Goal: Information Seeking & Learning: Learn about a topic

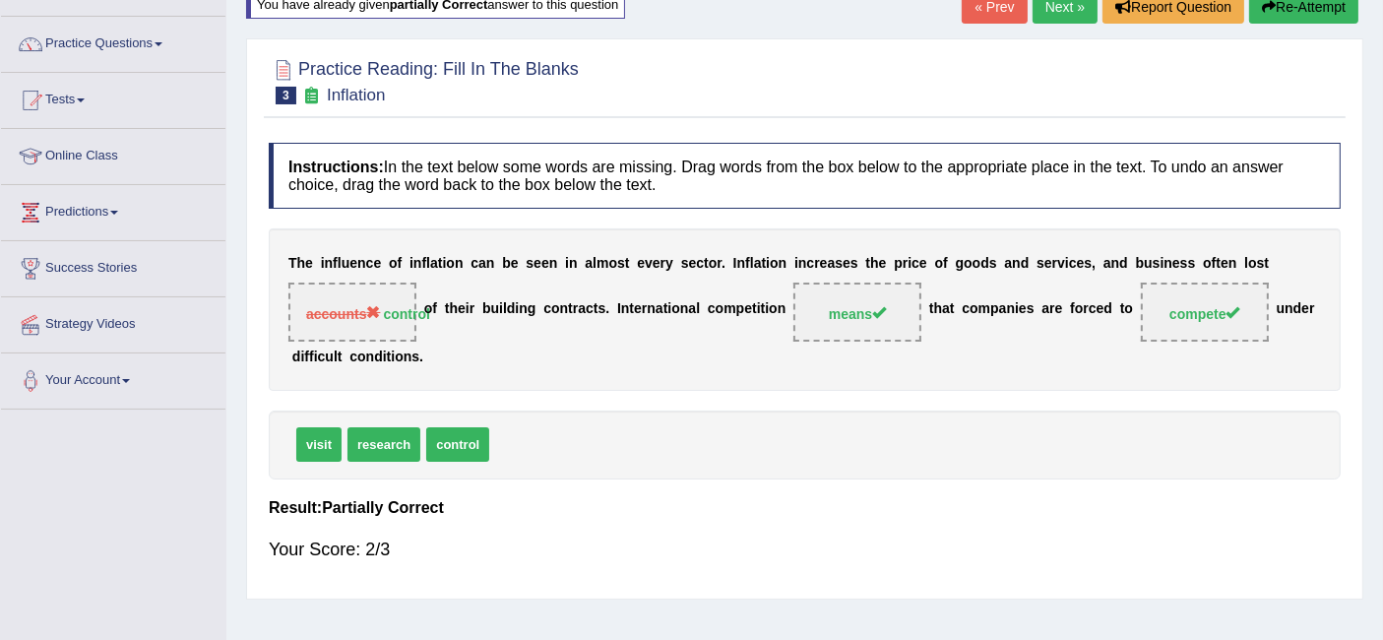
scroll to position [137, 0]
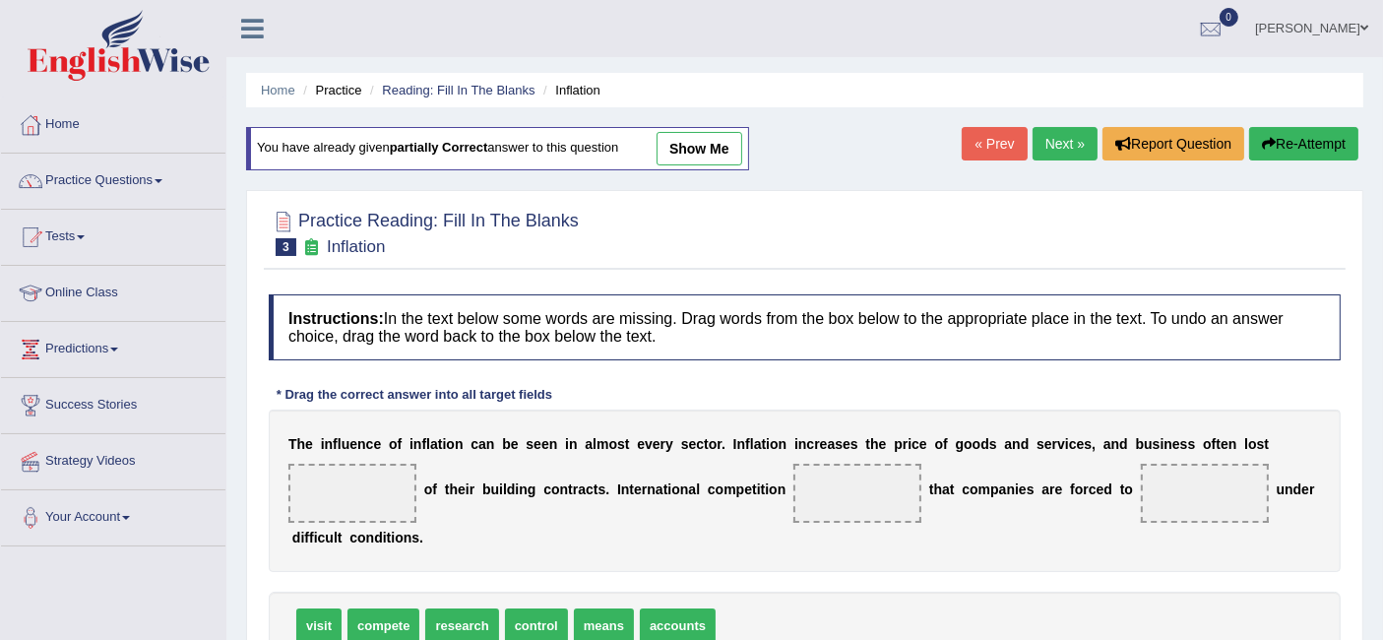
scroll to position [95, 0]
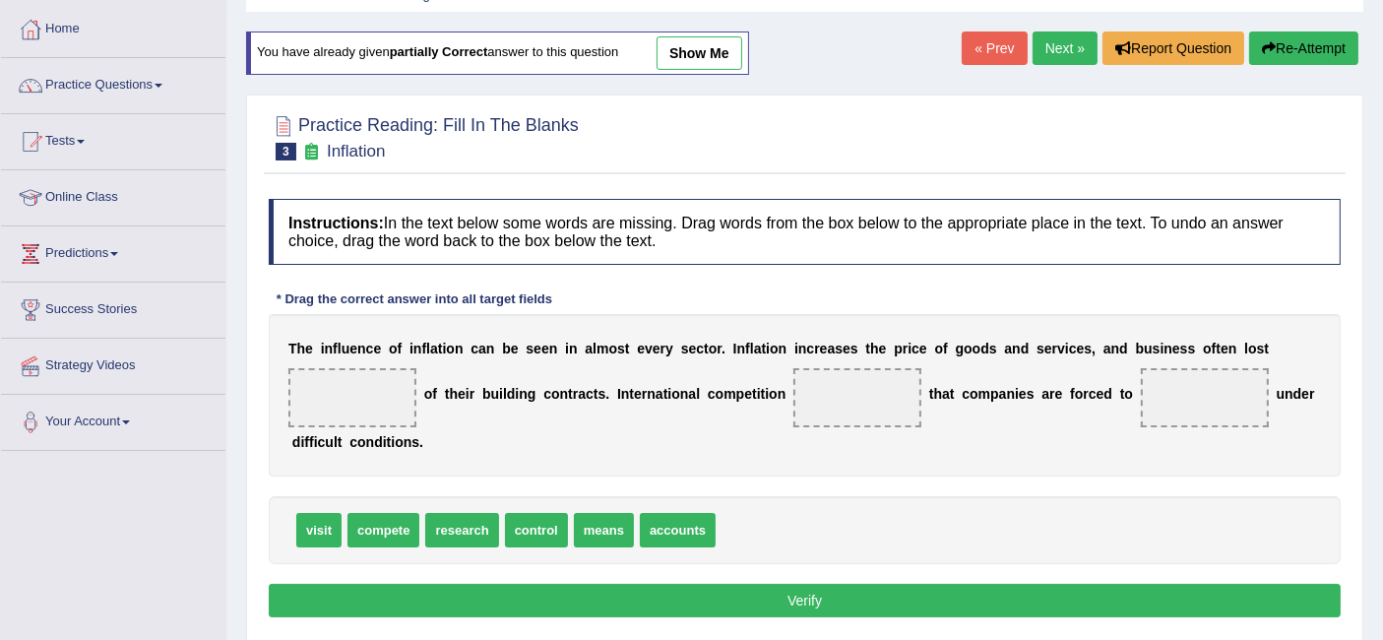
click at [1075, 37] on link "Next »" at bounding box center [1064, 47] width 65 height 33
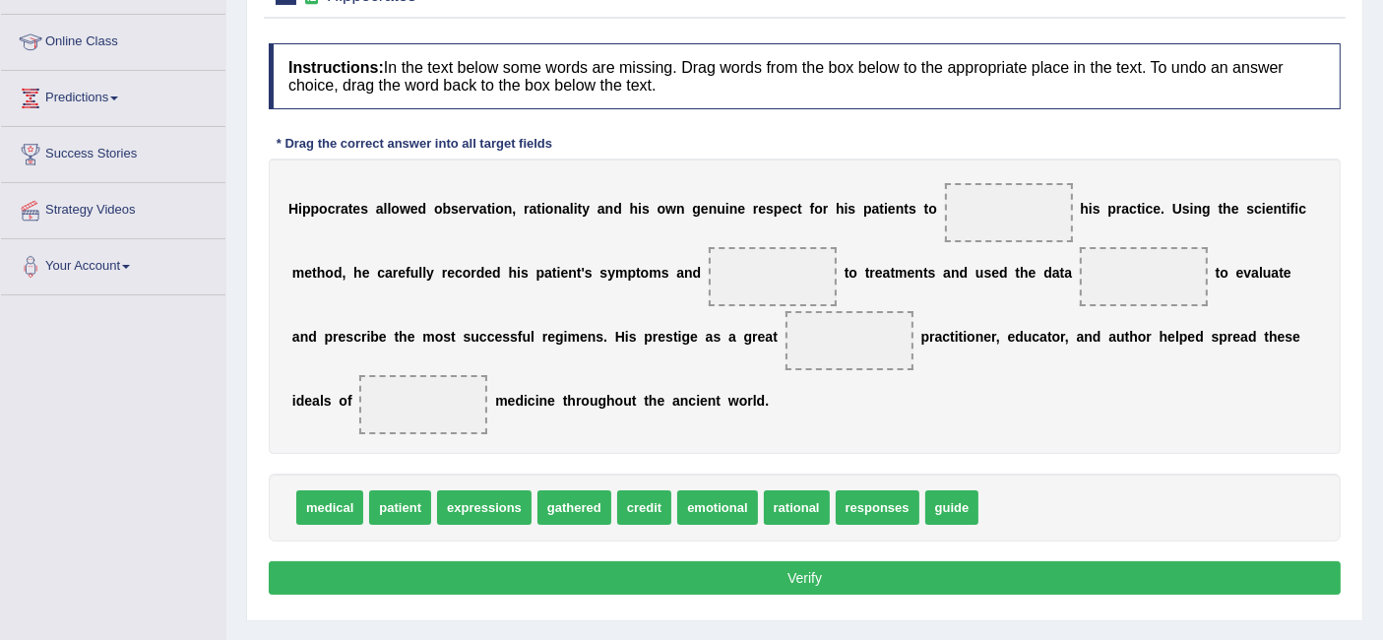
scroll to position [219, 0]
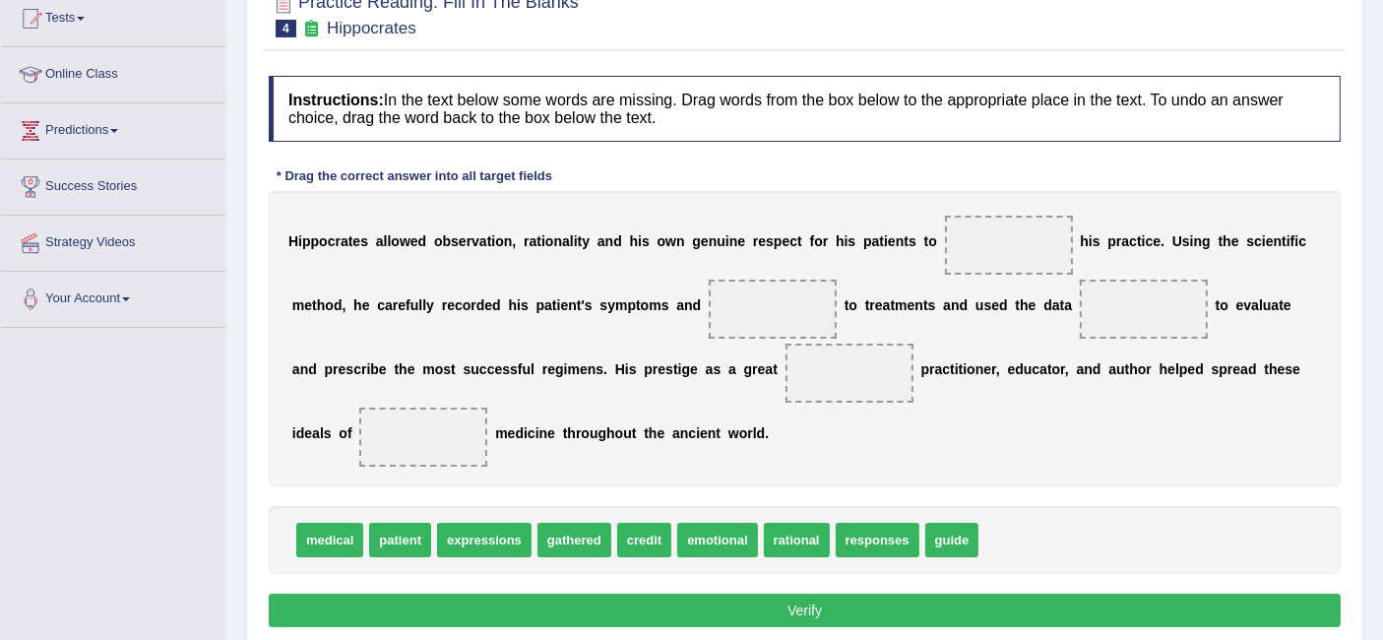
drag, startPoint x: 723, startPoint y: 256, endPoint x: 891, endPoint y: 285, distance: 169.9
click at [891, 285] on div "H i p p o c r a t e s a l l o w e d o b s e r v a t i o n , r a t i o n a l i t…" at bounding box center [805, 338] width 1072 height 295
drag, startPoint x: 949, startPoint y: 527, endPoint x: 978, endPoint y: 255, distance: 273.2
drag, startPoint x: 985, startPoint y: 229, endPoint x: 767, endPoint y: 299, distance: 229.4
click at [767, 299] on div "H i p p o c r a t e s a l l o w e d o b s e r v a t i o n , r a t i o n a l i t…" at bounding box center [805, 338] width 1072 height 295
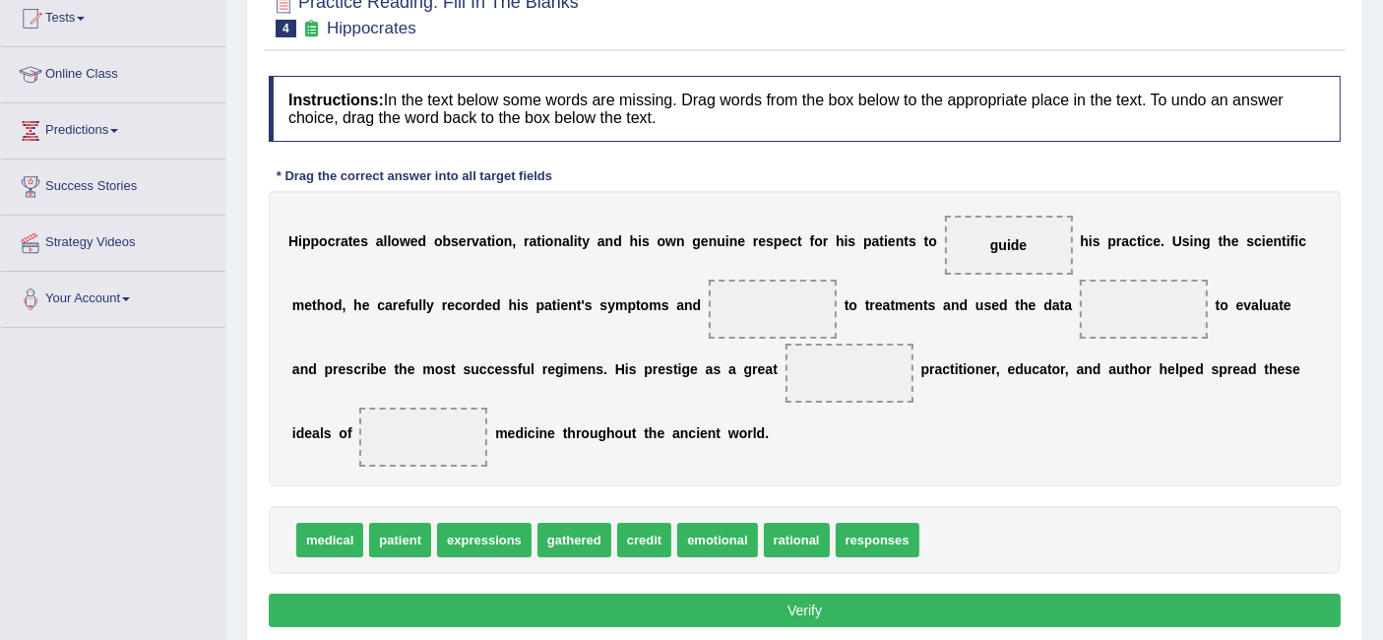
drag, startPoint x: 981, startPoint y: 231, endPoint x: 854, endPoint y: 287, distance: 138.8
click at [854, 287] on div "H i p p o c r a t e s a l l o w e d o b s e r v a t i o n , r a t i o n a l i t…" at bounding box center [805, 338] width 1072 height 295
drag, startPoint x: 1006, startPoint y: 248, endPoint x: 766, endPoint y: 328, distance: 253.0
drag, startPoint x: 573, startPoint y: 537, endPoint x: 1165, endPoint y: 298, distance: 639.0
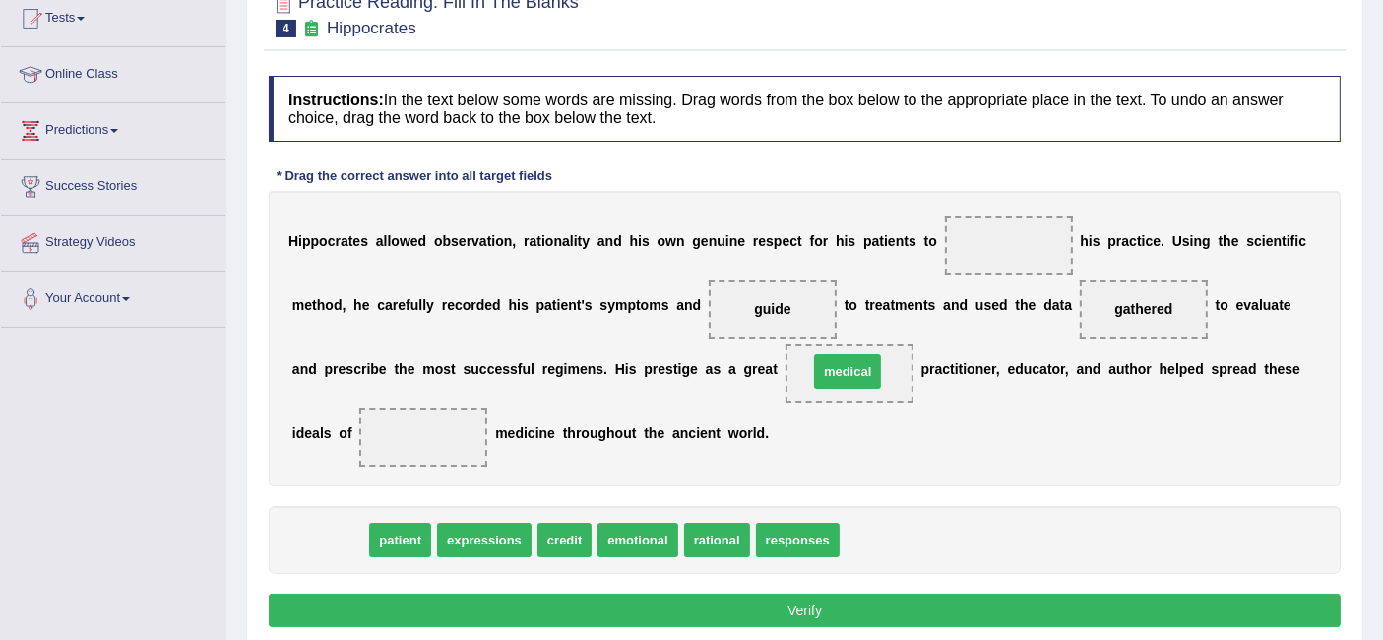
drag, startPoint x: 335, startPoint y: 532, endPoint x: 857, endPoint y: 364, distance: 549.1
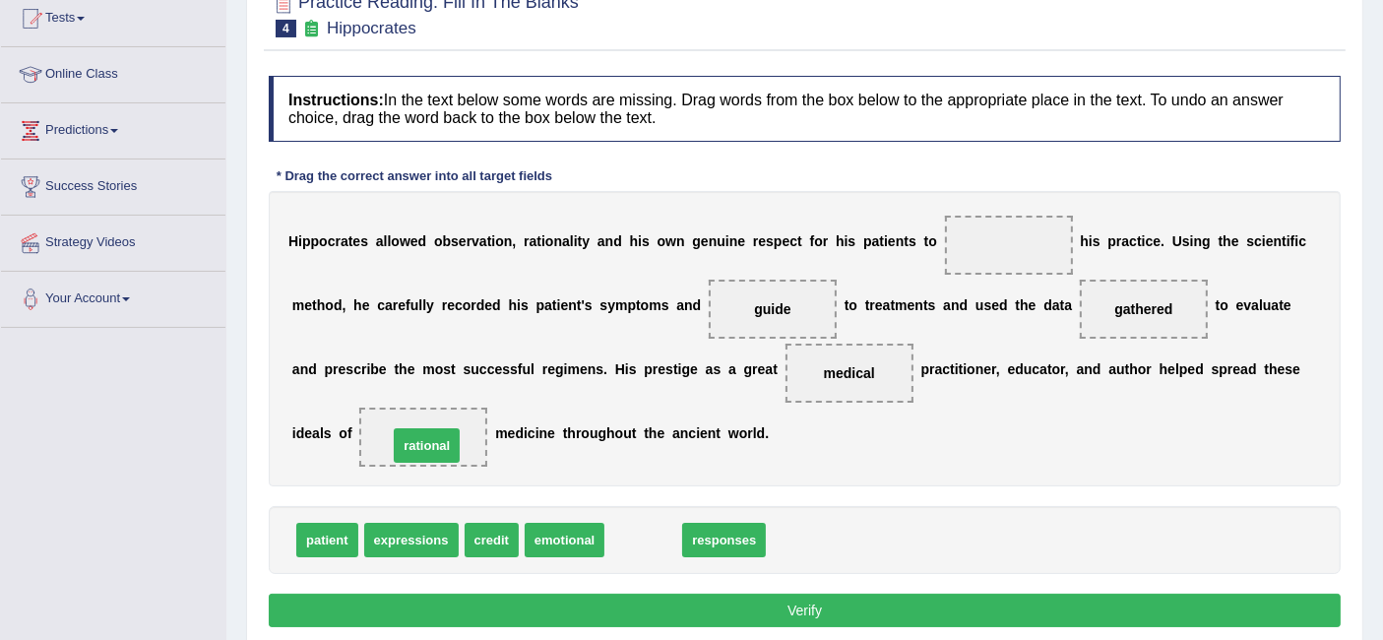
drag, startPoint x: 641, startPoint y: 532, endPoint x: 424, endPoint y: 439, distance: 235.9
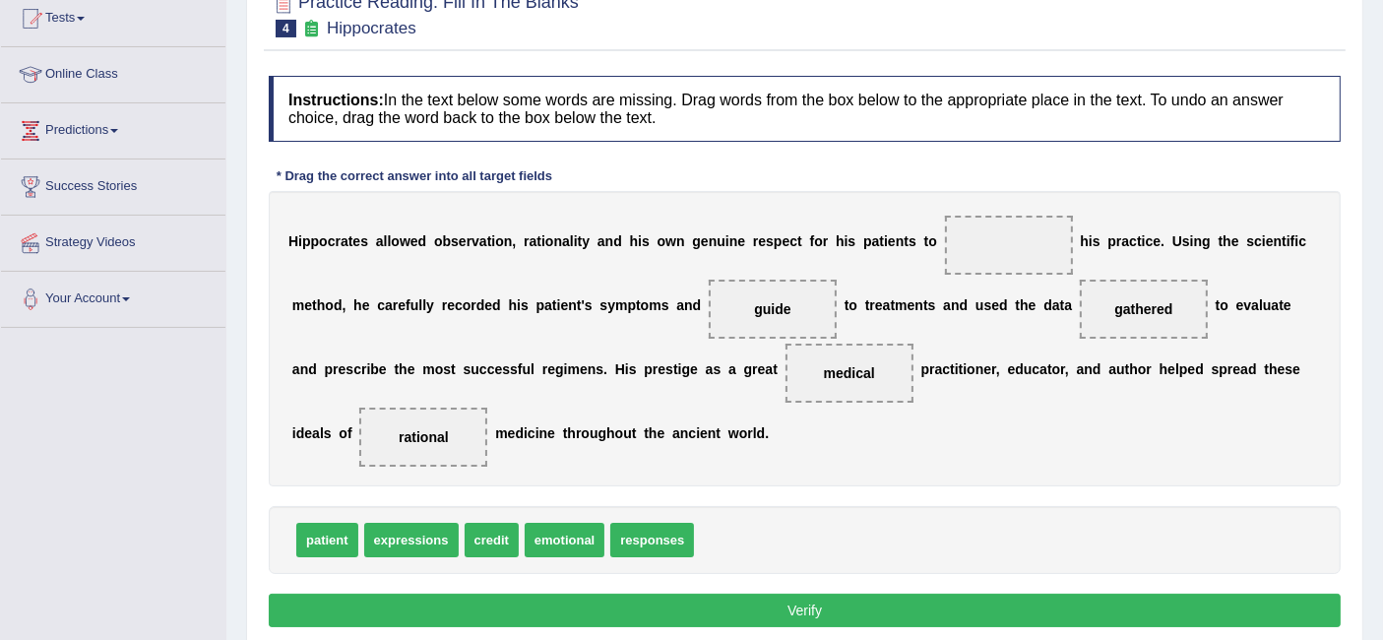
drag, startPoint x: 798, startPoint y: 299, endPoint x: 952, endPoint y: 237, distance: 165.6
click at [992, 219] on div "H i p p o c r a t e s a l l o w e d o b s e r v a t i o n , r a t i o n a l i t…" at bounding box center [805, 338] width 1072 height 295
drag, startPoint x: 770, startPoint y: 298, endPoint x: 1002, endPoint y: 220, distance: 244.9
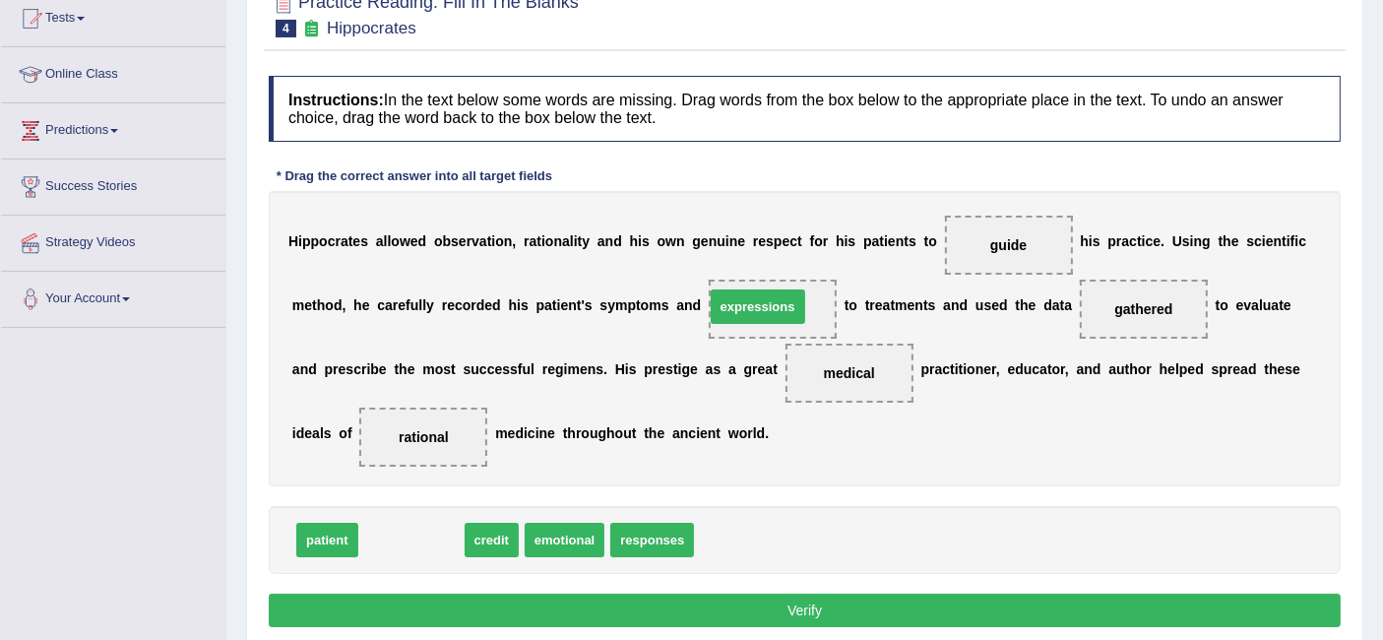
drag, startPoint x: 418, startPoint y: 534, endPoint x: 765, endPoint y: 296, distance: 420.4
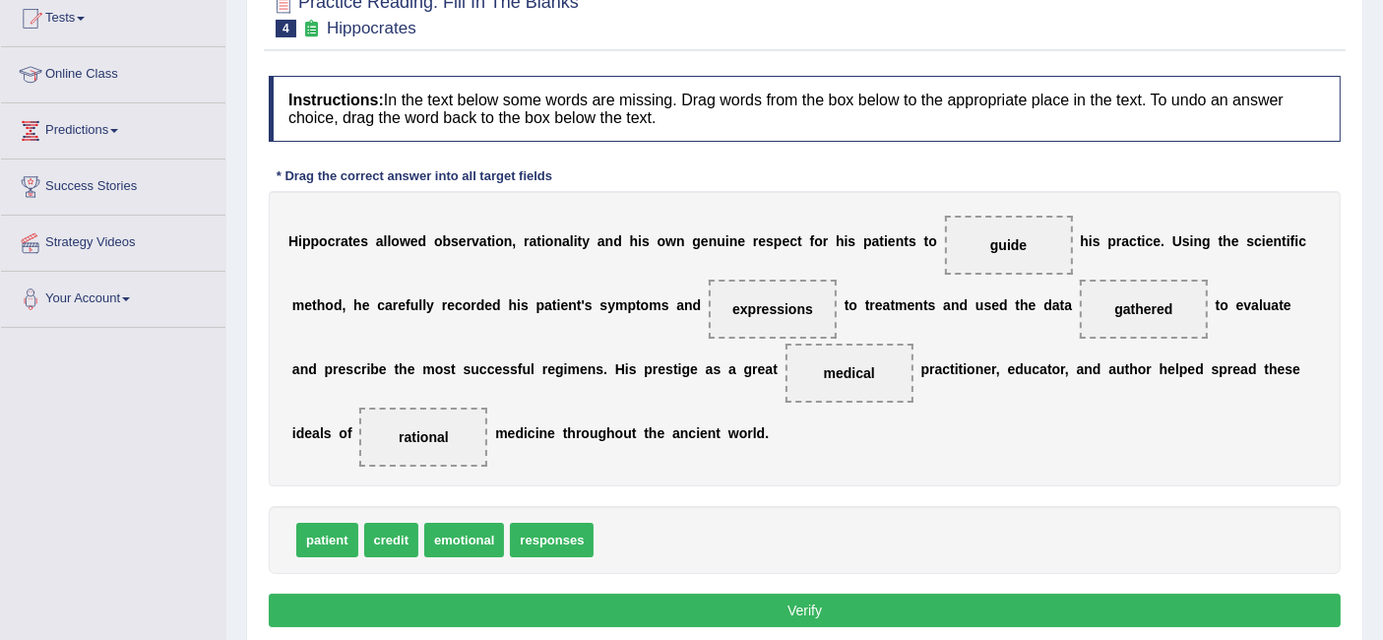
click at [464, 595] on button "Verify" at bounding box center [805, 609] width 1072 height 33
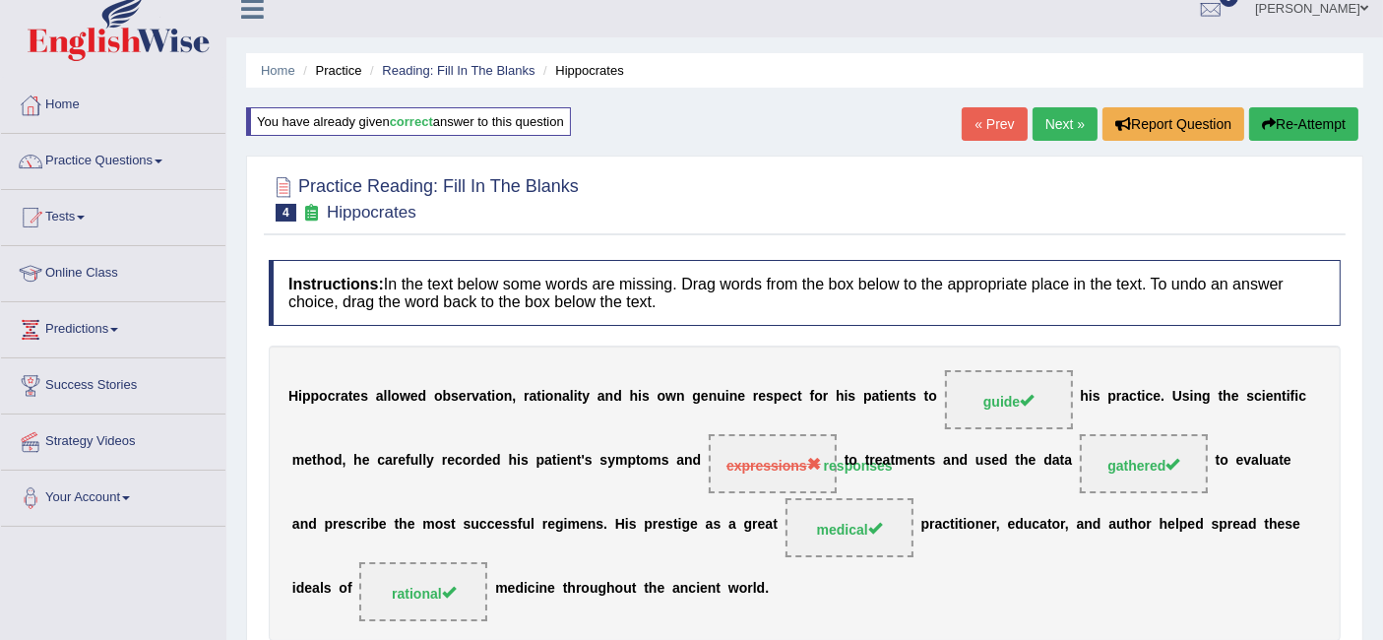
scroll to position [17, 0]
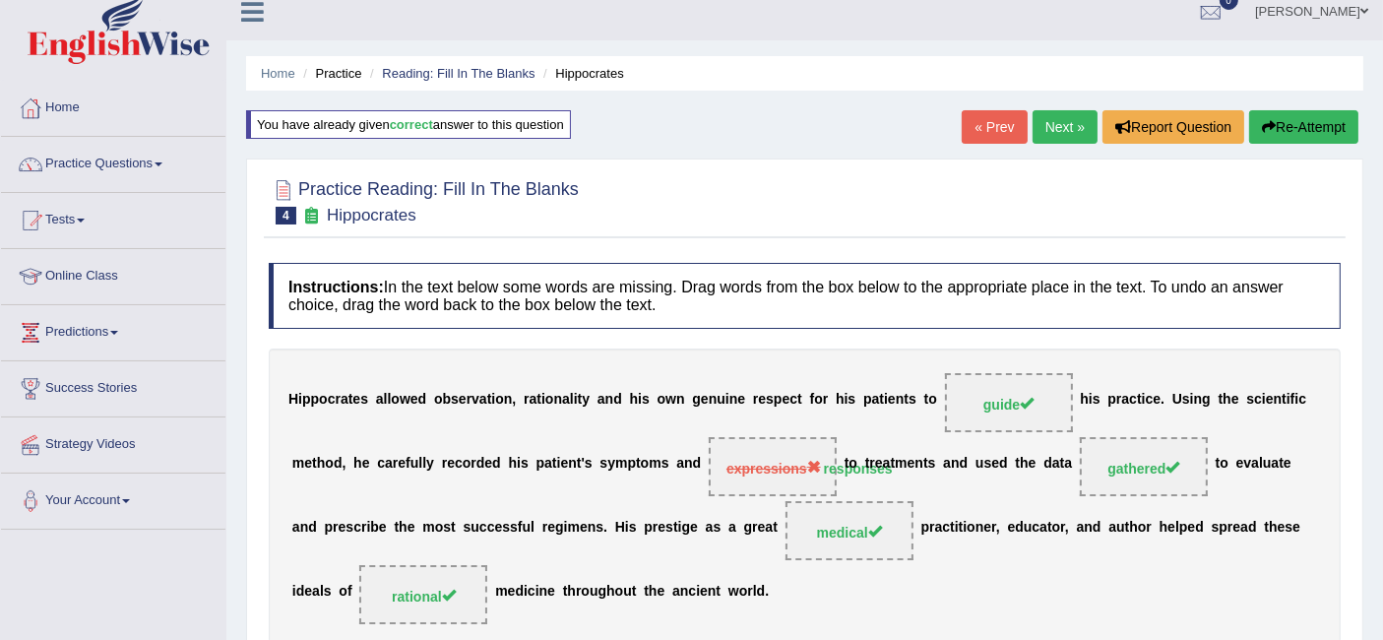
click at [1052, 130] on link "Next »" at bounding box center [1064, 126] width 65 height 33
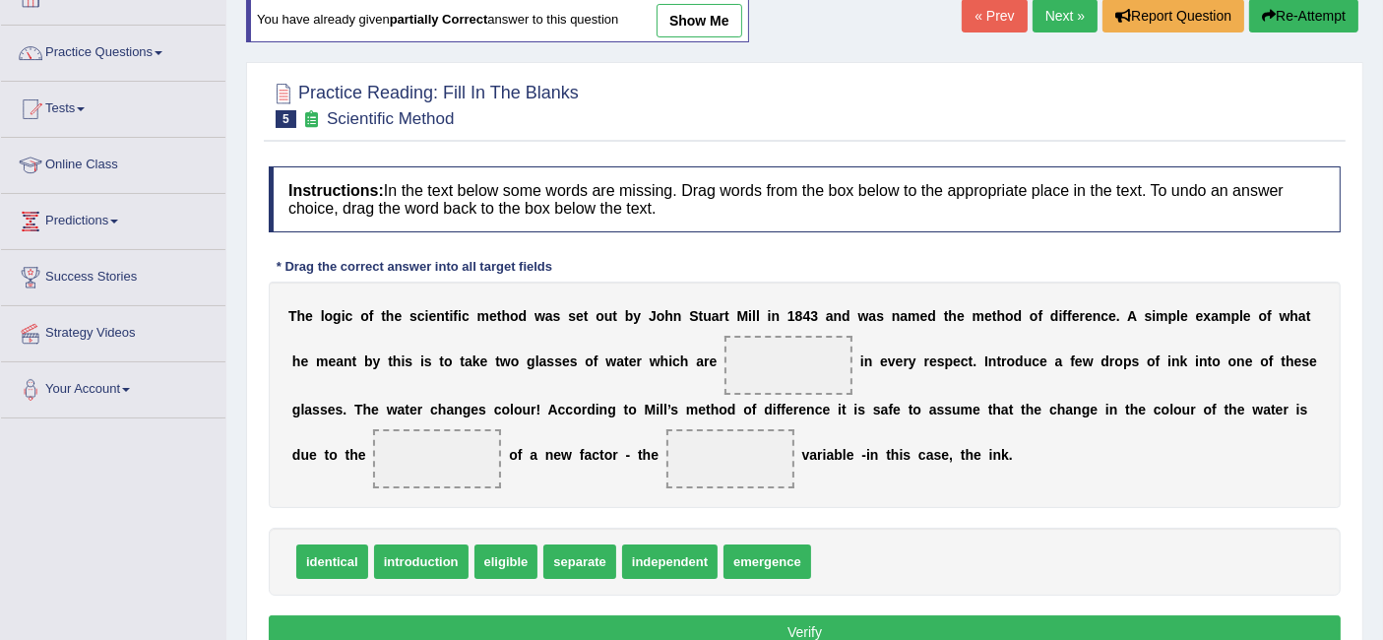
scroll to position [162, 0]
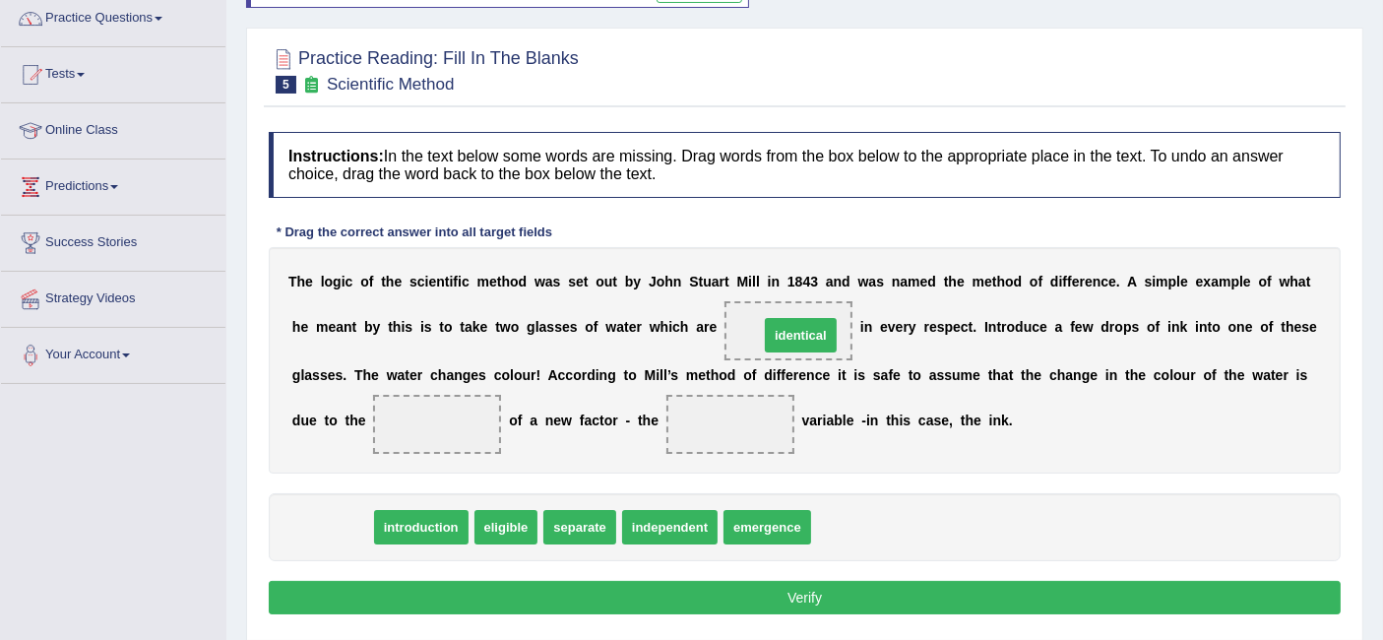
drag, startPoint x: 340, startPoint y: 522, endPoint x: 808, endPoint y: 329, distance: 506.7
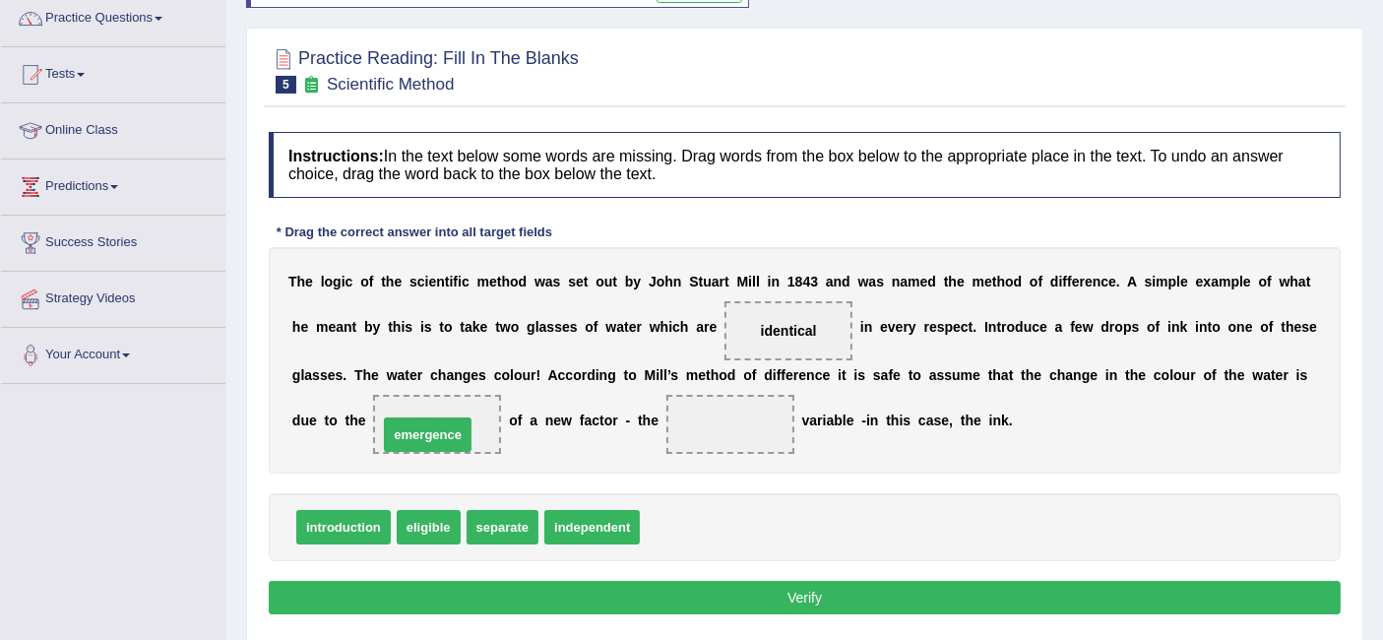
drag, startPoint x: 702, startPoint y: 520, endPoint x: 441, endPoint y: 427, distance: 276.7
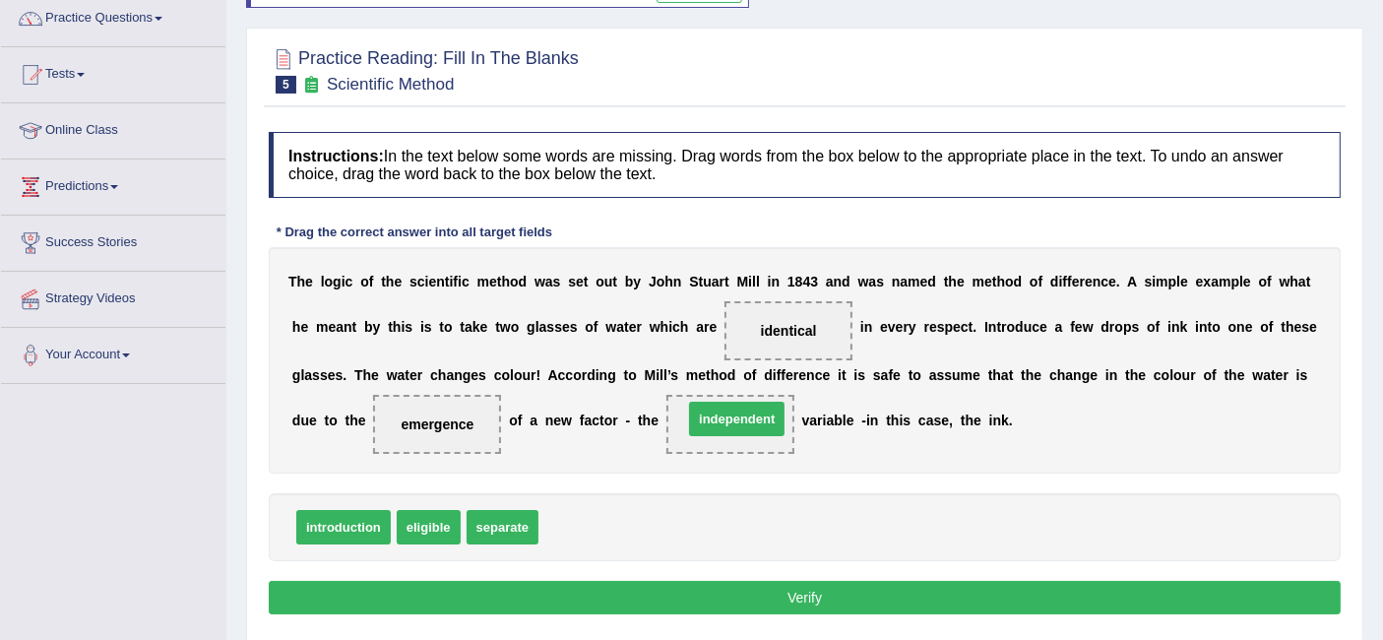
drag, startPoint x: 575, startPoint y: 519, endPoint x: 725, endPoint y: 406, distance: 187.8
click at [706, 599] on button "Verify" at bounding box center [805, 597] width 1072 height 33
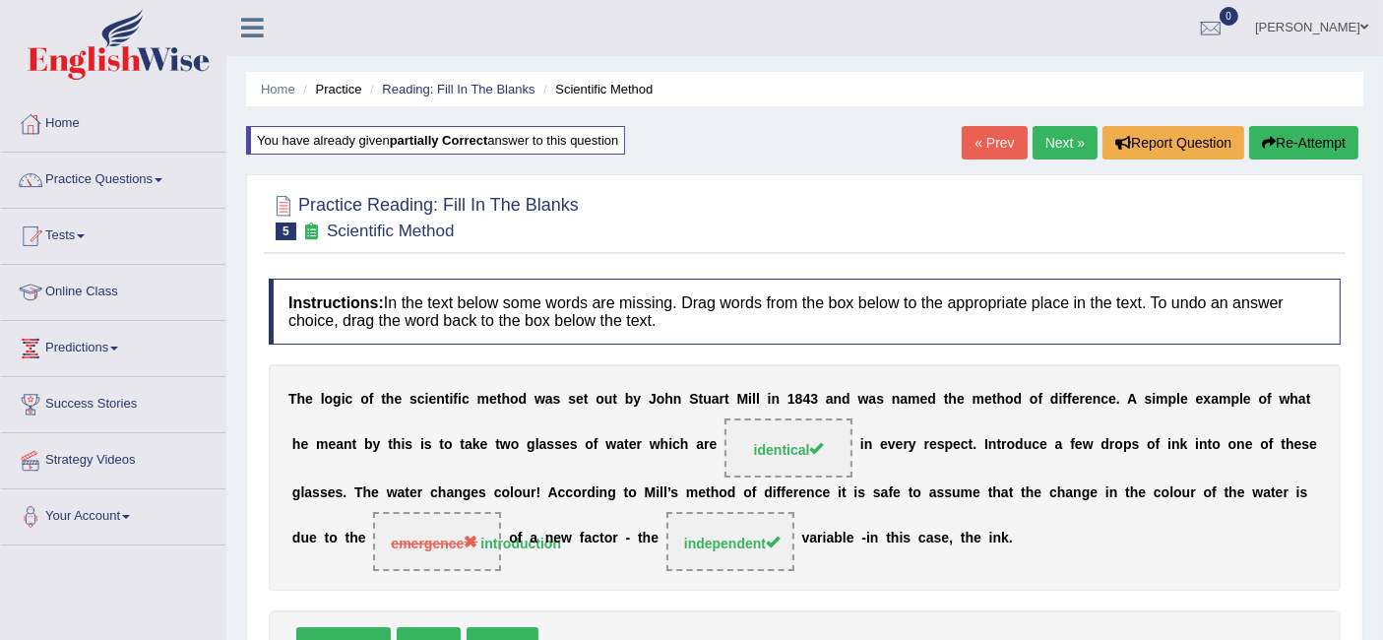
scroll to position [0, 0]
click at [1067, 152] on link "Next »" at bounding box center [1064, 143] width 65 height 33
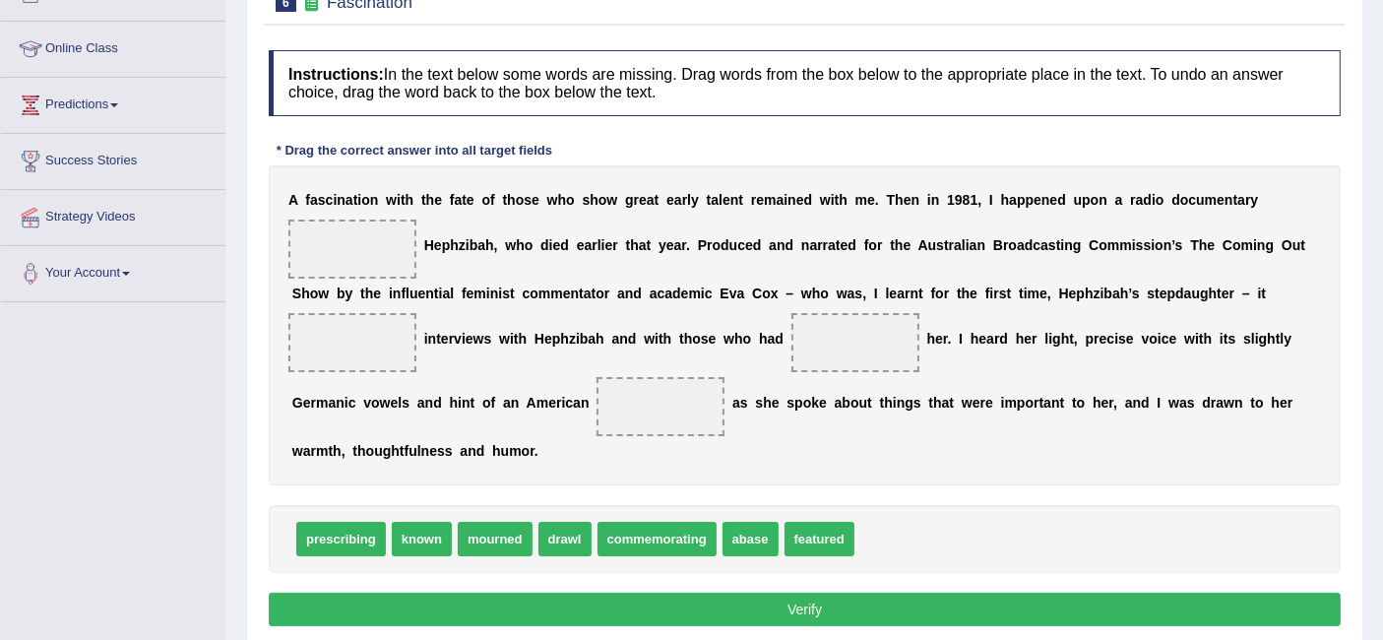
scroll to position [248, 0]
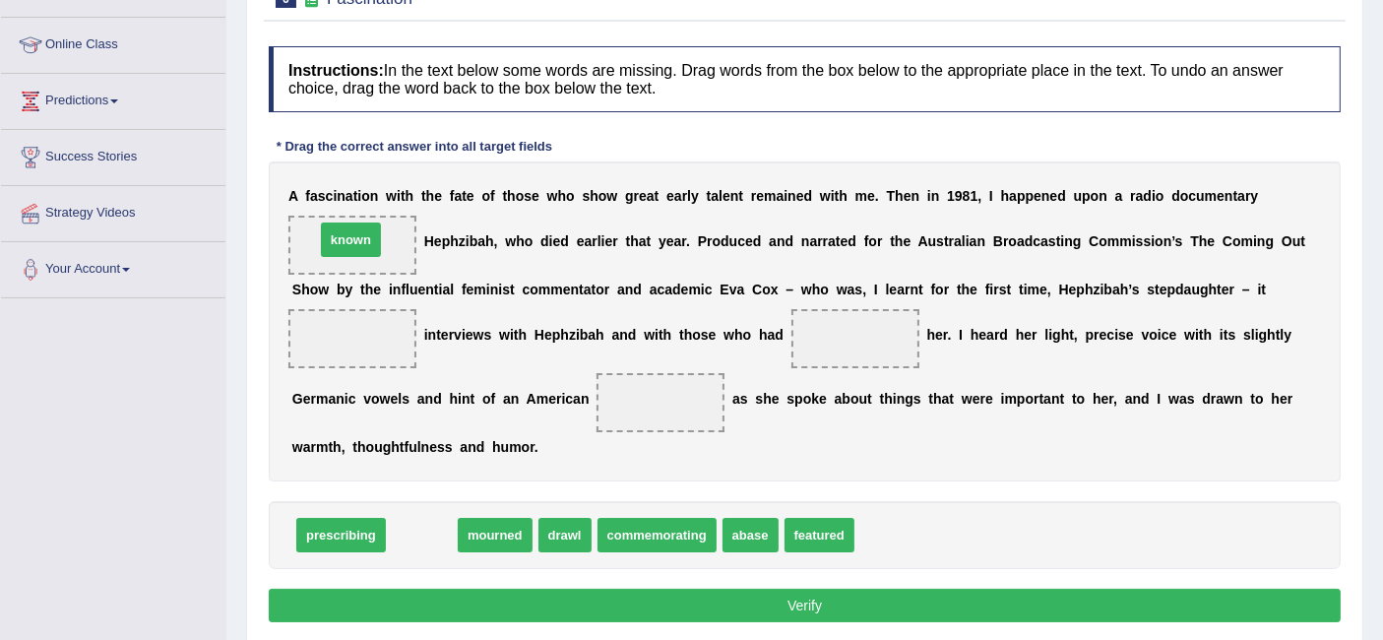
drag, startPoint x: 421, startPoint y: 529, endPoint x: 350, endPoint y: 231, distance: 305.6
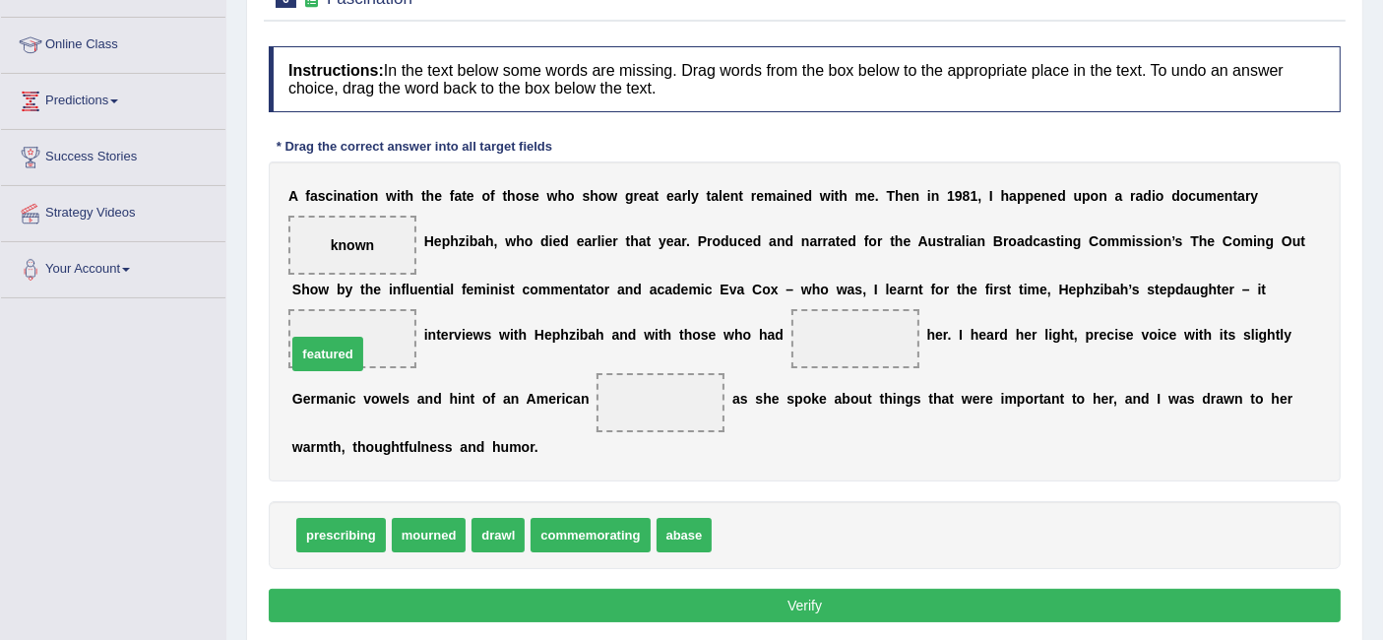
drag, startPoint x: 740, startPoint y: 526, endPoint x: 315, endPoint y: 344, distance: 462.2
drag, startPoint x: 354, startPoint y: 338, endPoint x: 821, endPoint y: 336, distance: 466.5
drag, startPoint x: 503, startPoint y: 532, endPoint x: 348, endPoint y: 339, distance: 247.9
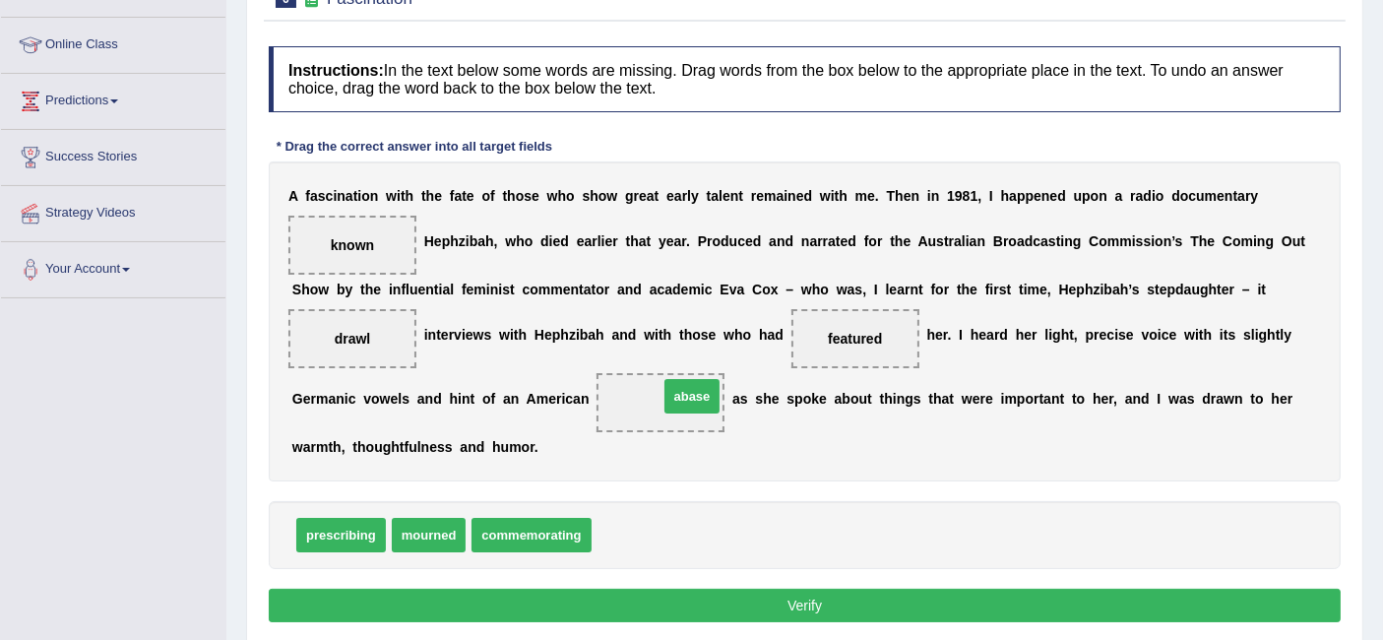
drag, startPoint x: 636, startPoint y: 530, endPoint x: 703, endPoint y: 401, distance: 145.3
click at [700, 593] on button "Verify" at bounding box center [805, 605] width 1072 height 33
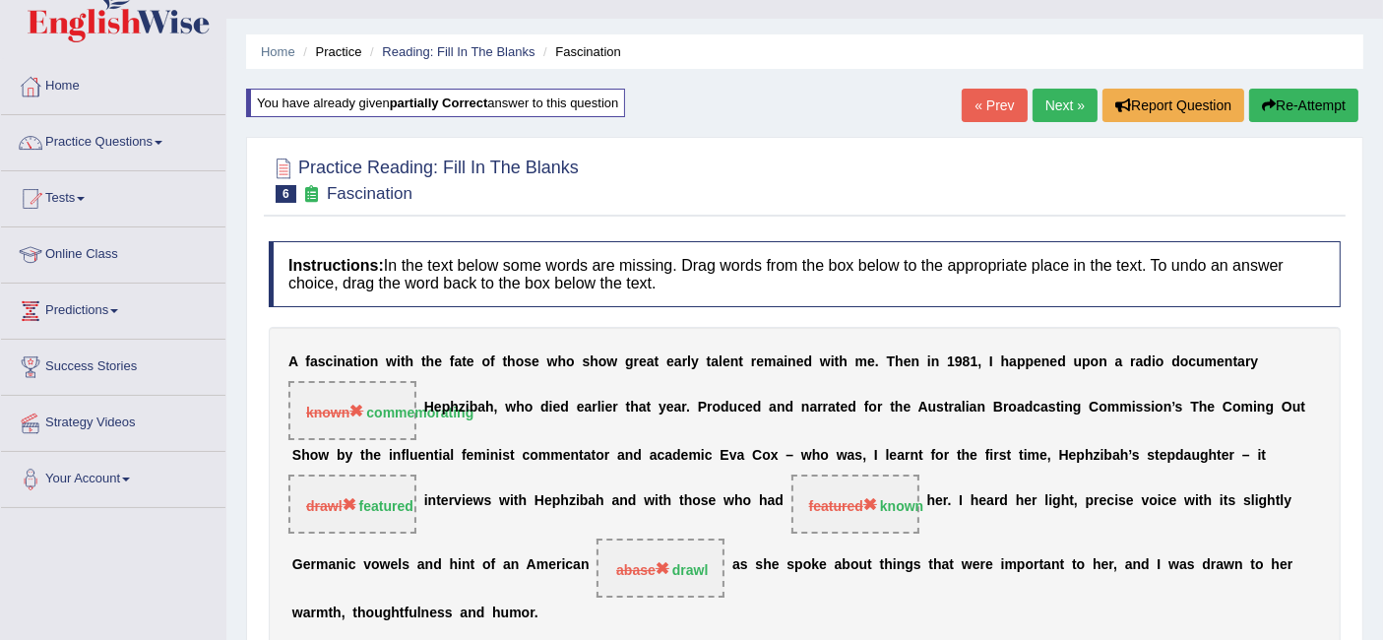
scroll to position [36, 0]
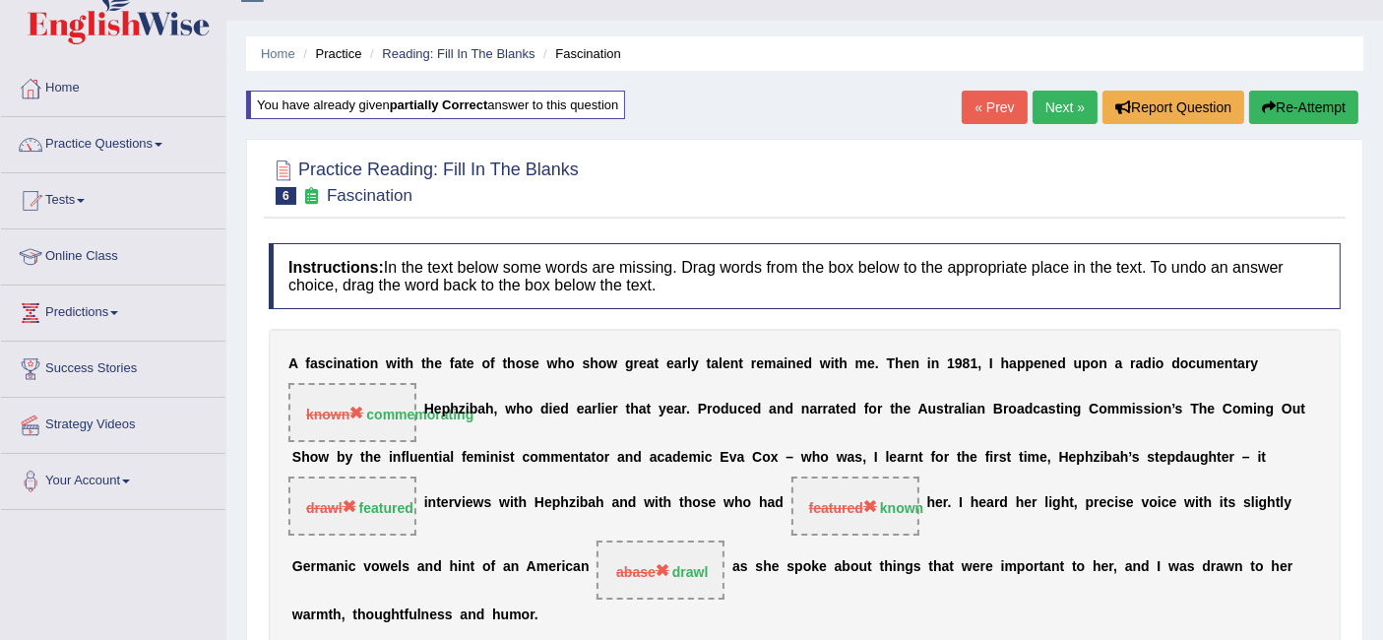
click at [1057, 116] on link "Next »" at bounding box center [1064, 107] width 65 height 33
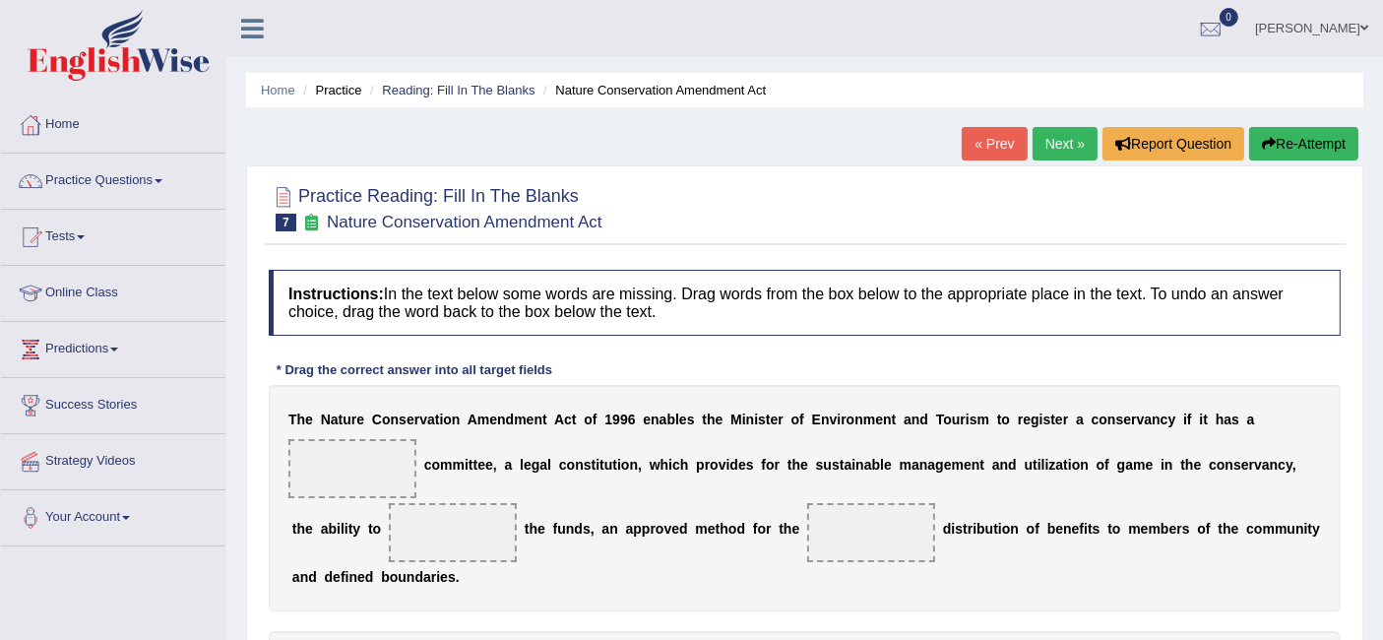
scroll to position [163, 0]
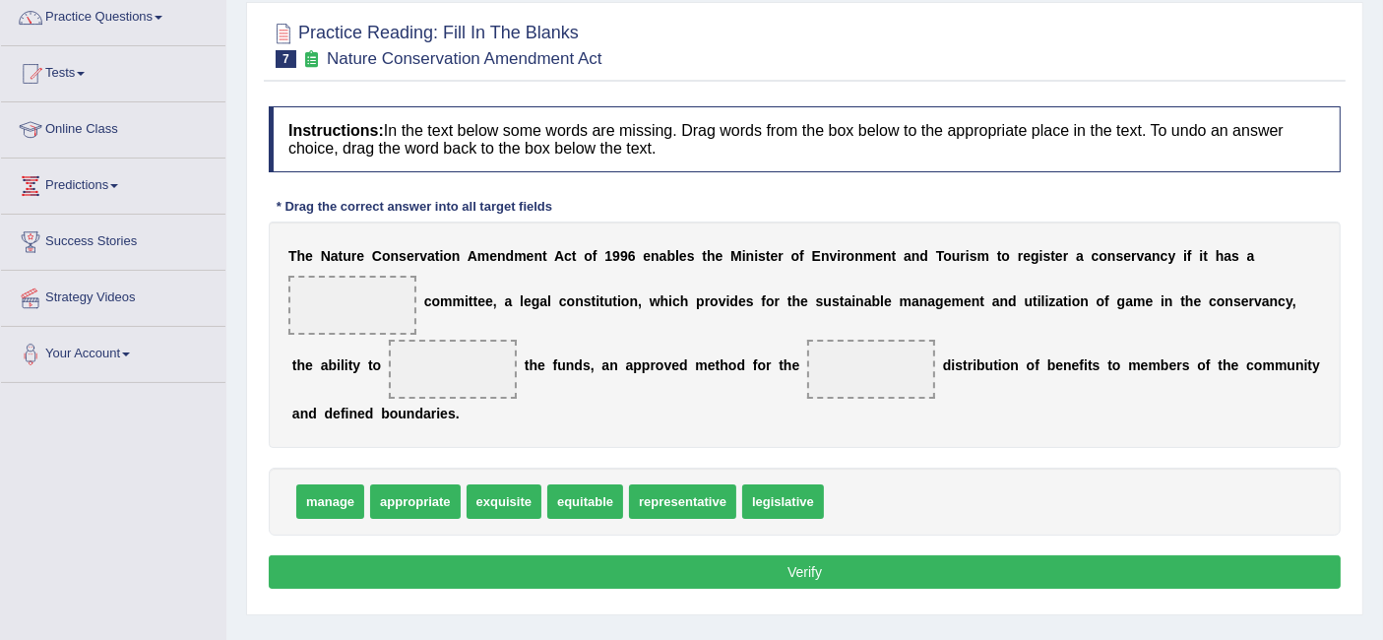
click at [492, 414] on div "T h e N a t u r e C o n s e r v a t i o n A m e n d m e n t A c t o f 1 9 9 6 e…" at bounding box center [805, 334] width 1072 height 226
drag, startPoint x: 783, startPoint y: 487, endPoint x: 340, endPoint y: 286, distance: 487.2
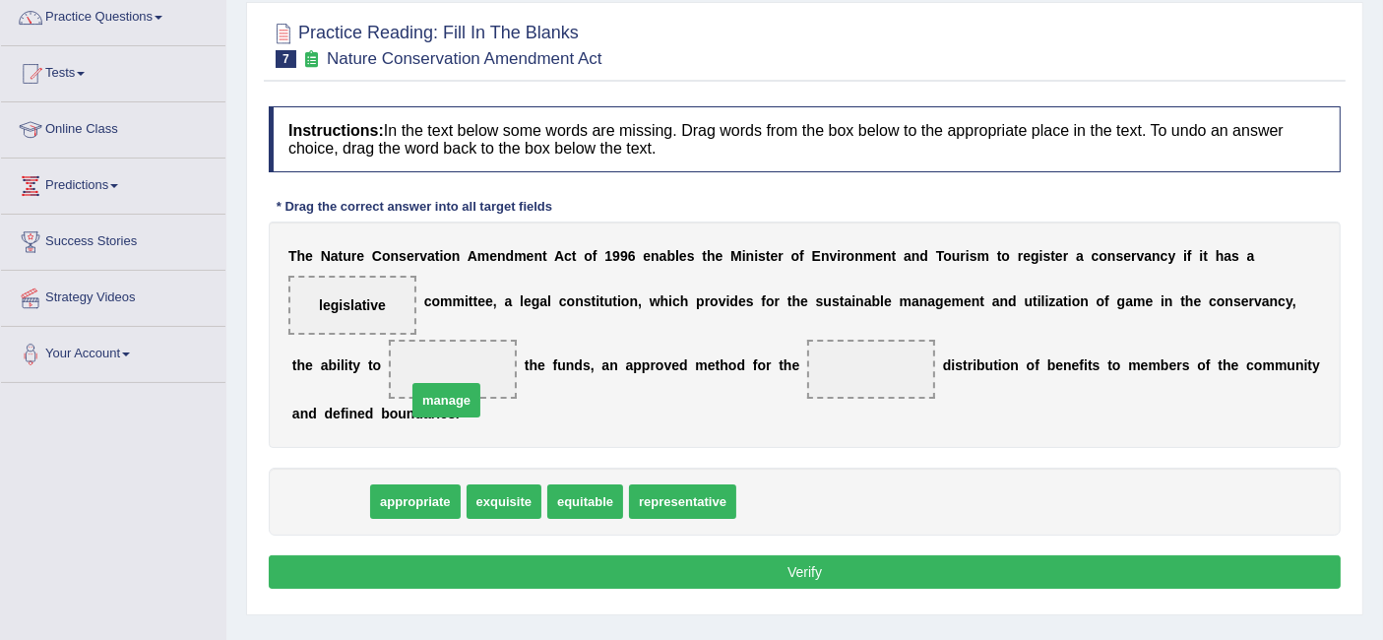
drag, startPoint x: 339, startPoint y: 501, endPoint x: 469, endPoint y: 373, distance: 183.0
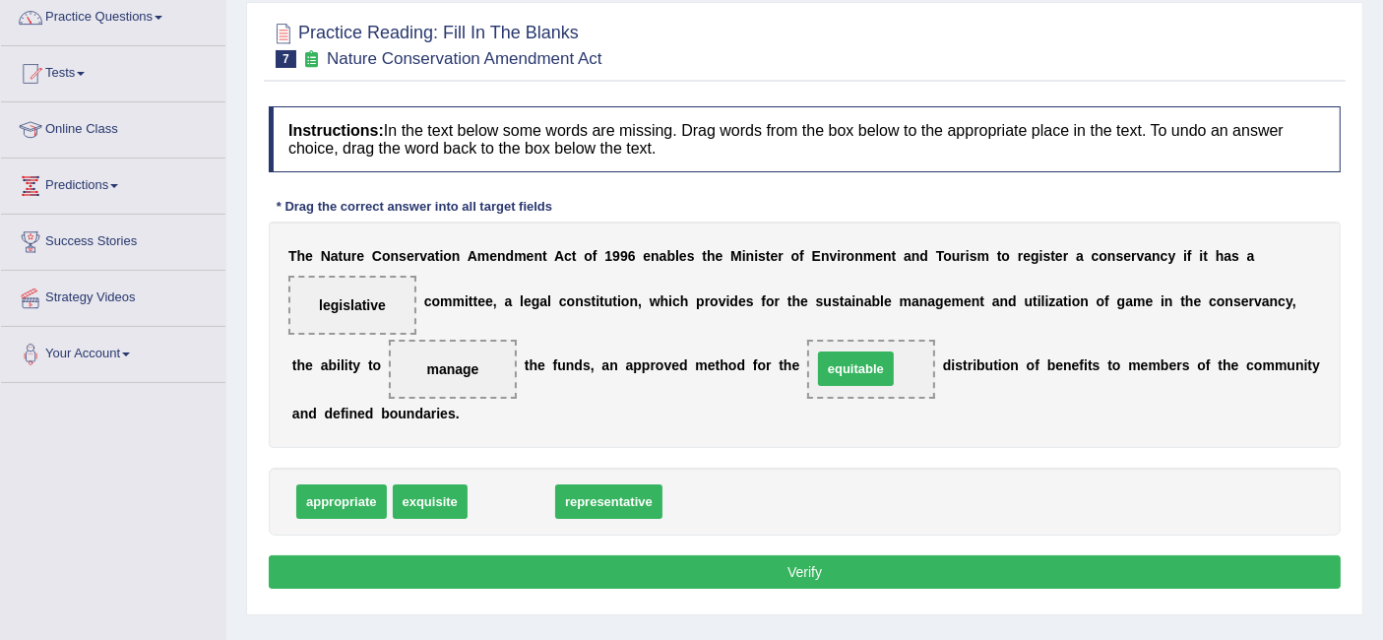
drag, startPoint x: 510, startPoint y: 493, endPoint x: 853, endPoint y: 360, distance: 368.3
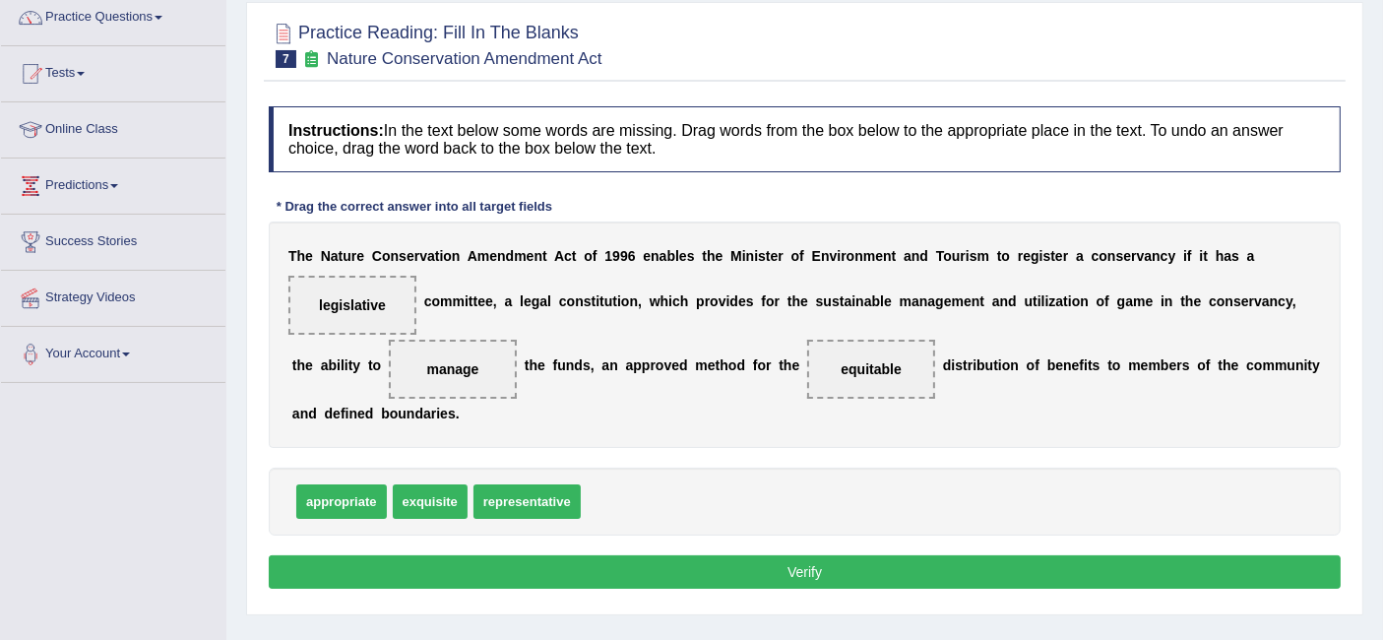
click at [790, 572] on button "Verify" at bounding box center [805, 571] width 1072 height 33
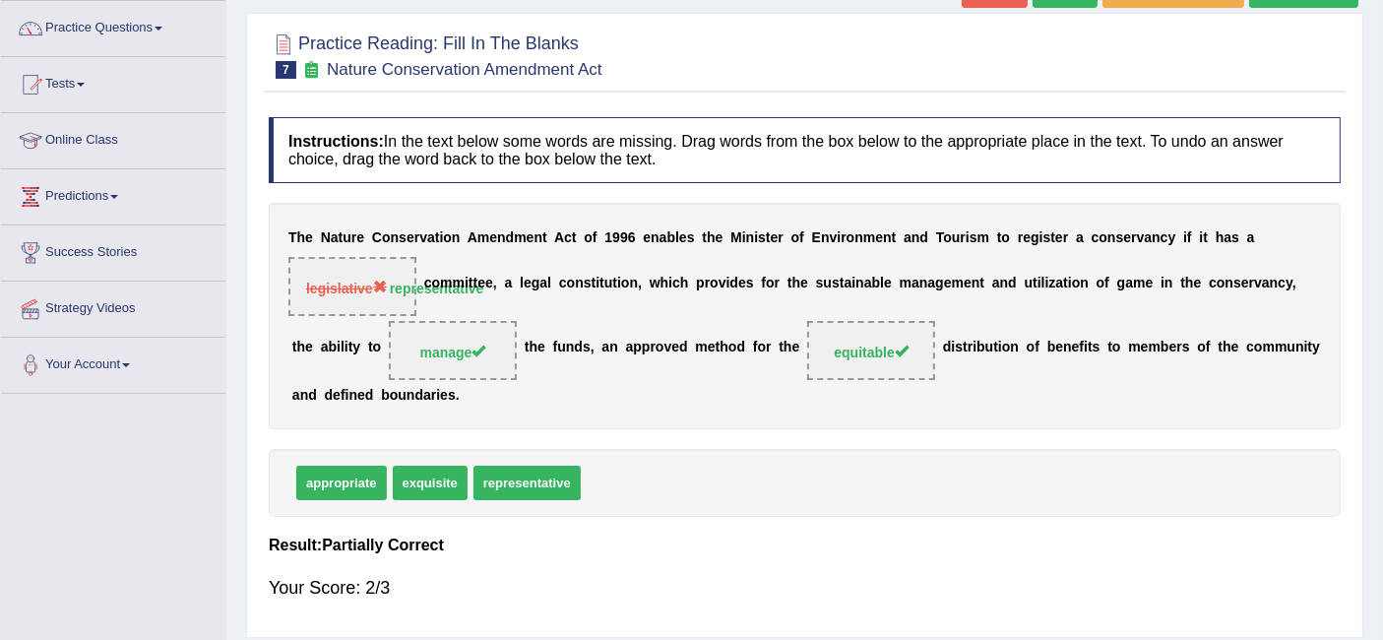
scroll to position [0, 0]
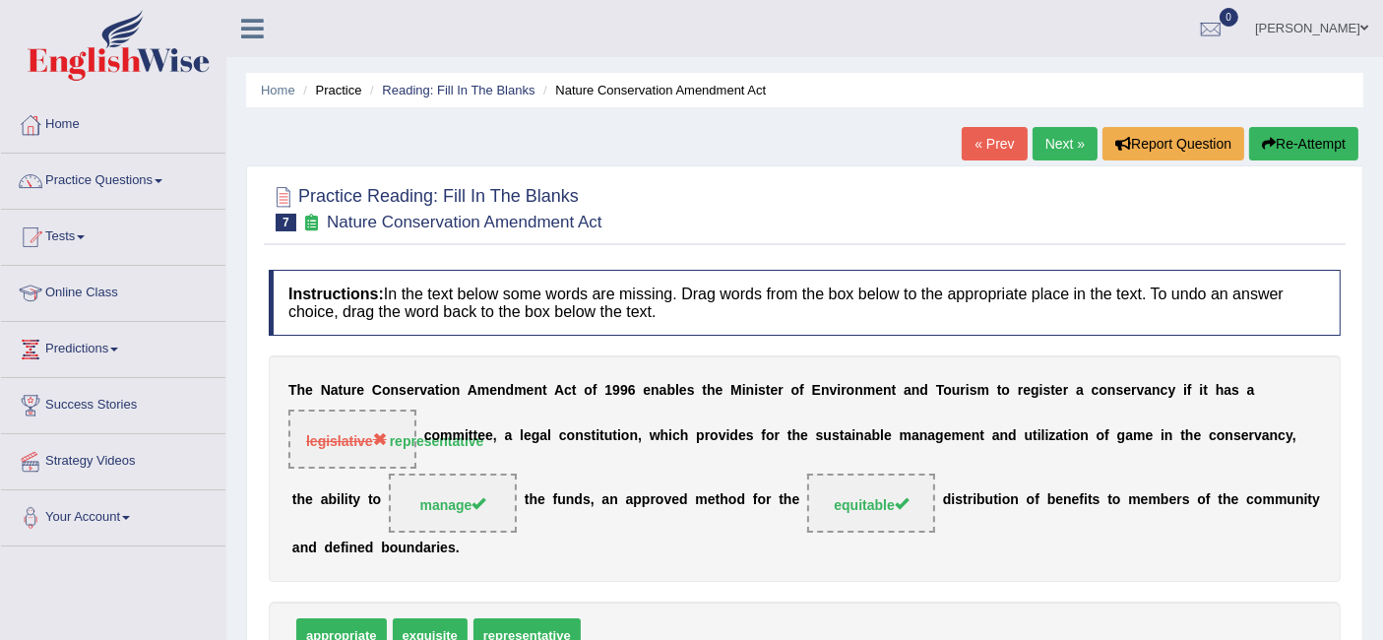
click at [1034, 128] on link "Next »" at bounding box center [1064, 143] width 65 height 33
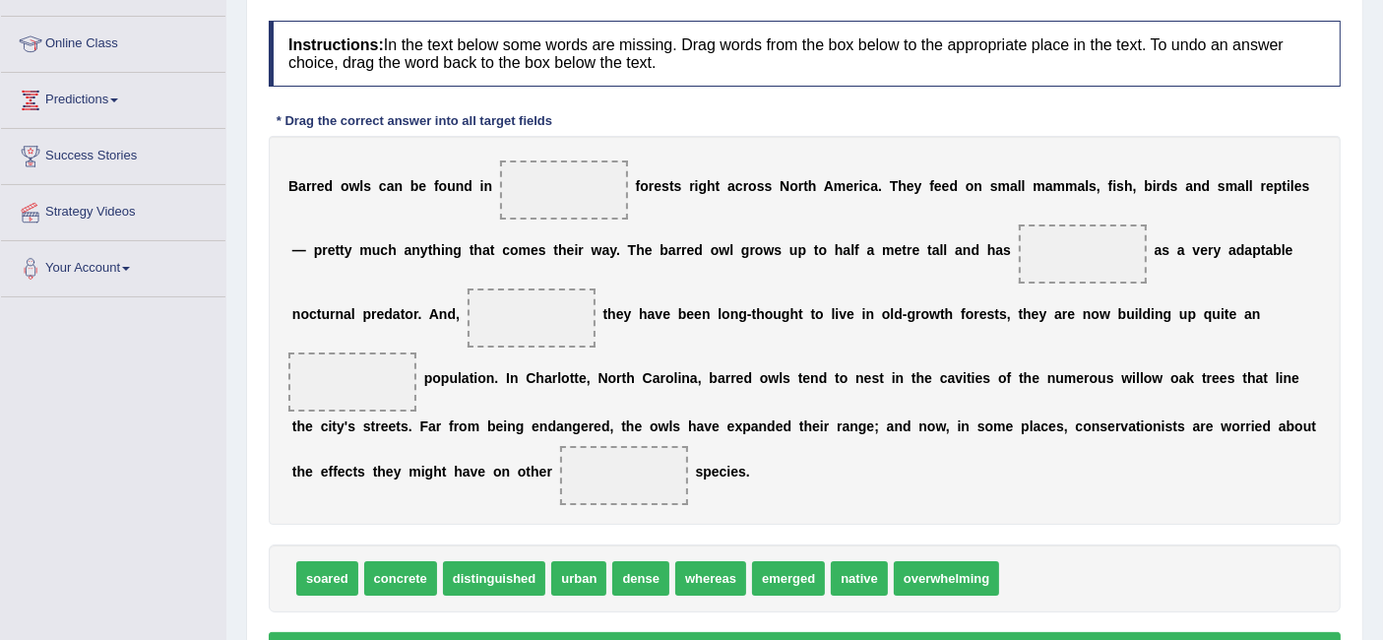
scroll to position [250, 0]
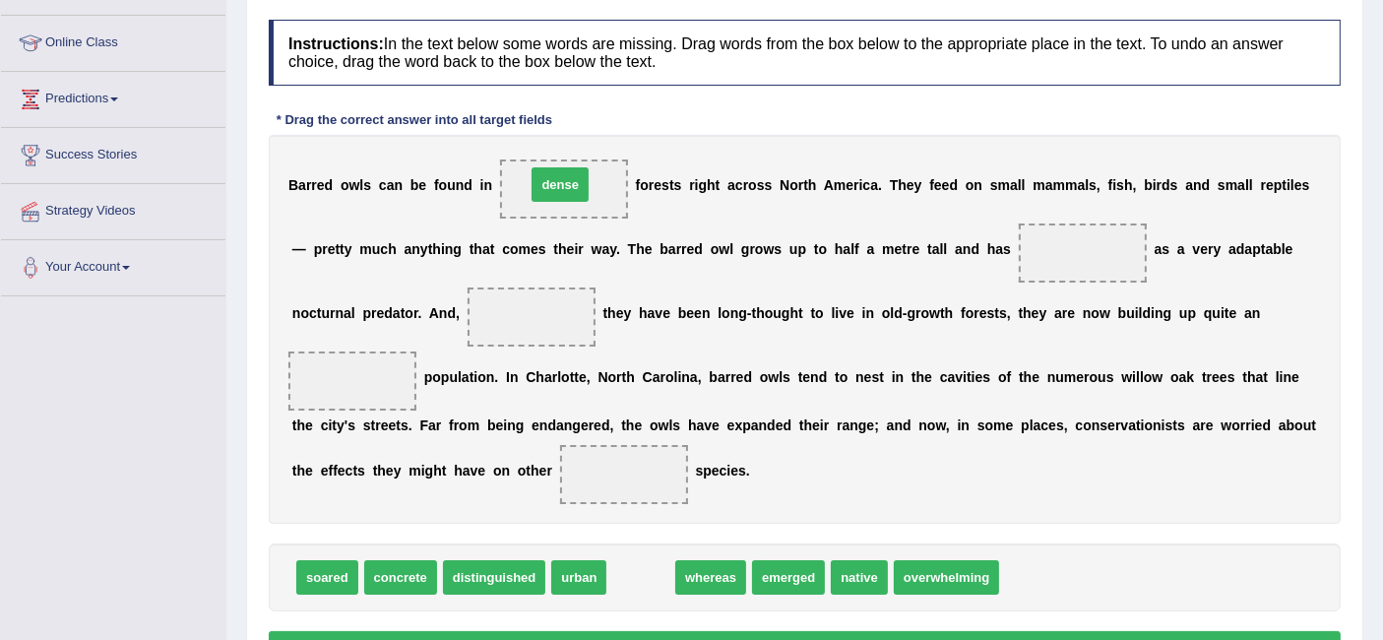
drag, startPoint x: 625, startPoint y: 567, endPoint x: 545, endPoint y: 175, distance: 399.8
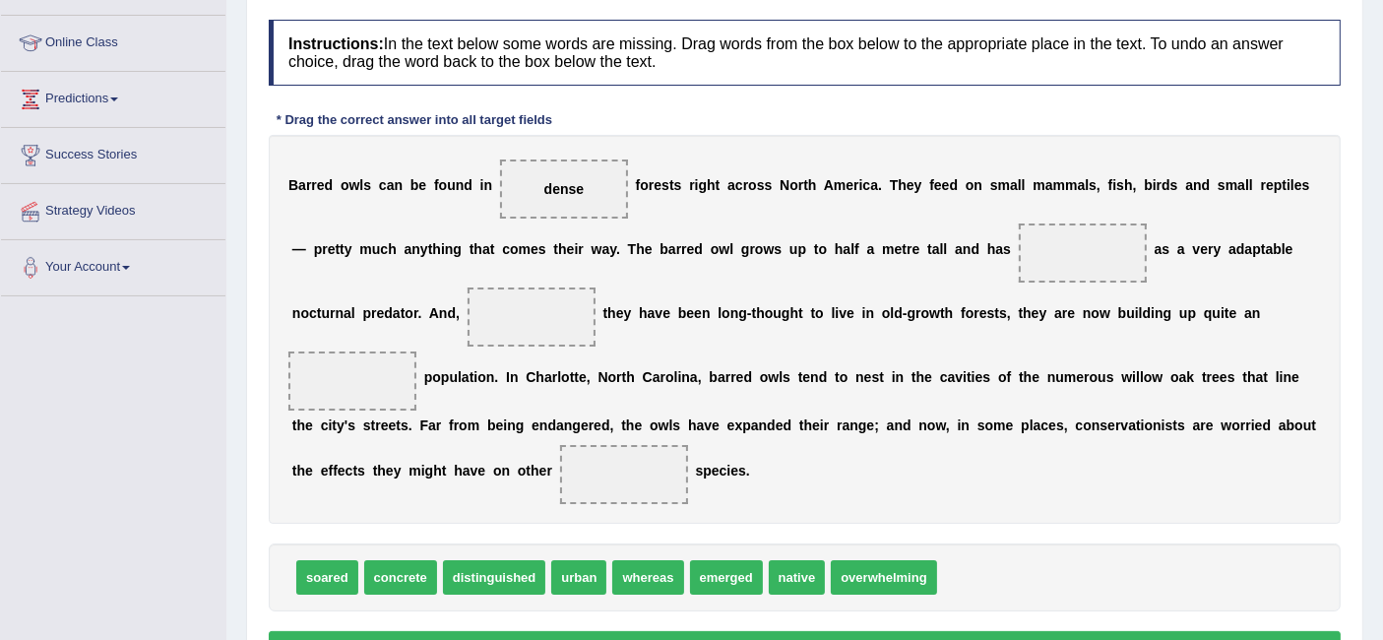
click at [850, 324] on div "B a r r e d o w l s c a n b e f o u n d i n dense f o r e s t s r i g h t a c r…" at bounding box center [805, 329] width 1072 height 389
click at [843, 299] on div "B a r r e d o w l s c a n b e f o u n d i n dense f o r e s t s r i g h t a c r…" at bounding box center [805, 329] width 1072 height 389
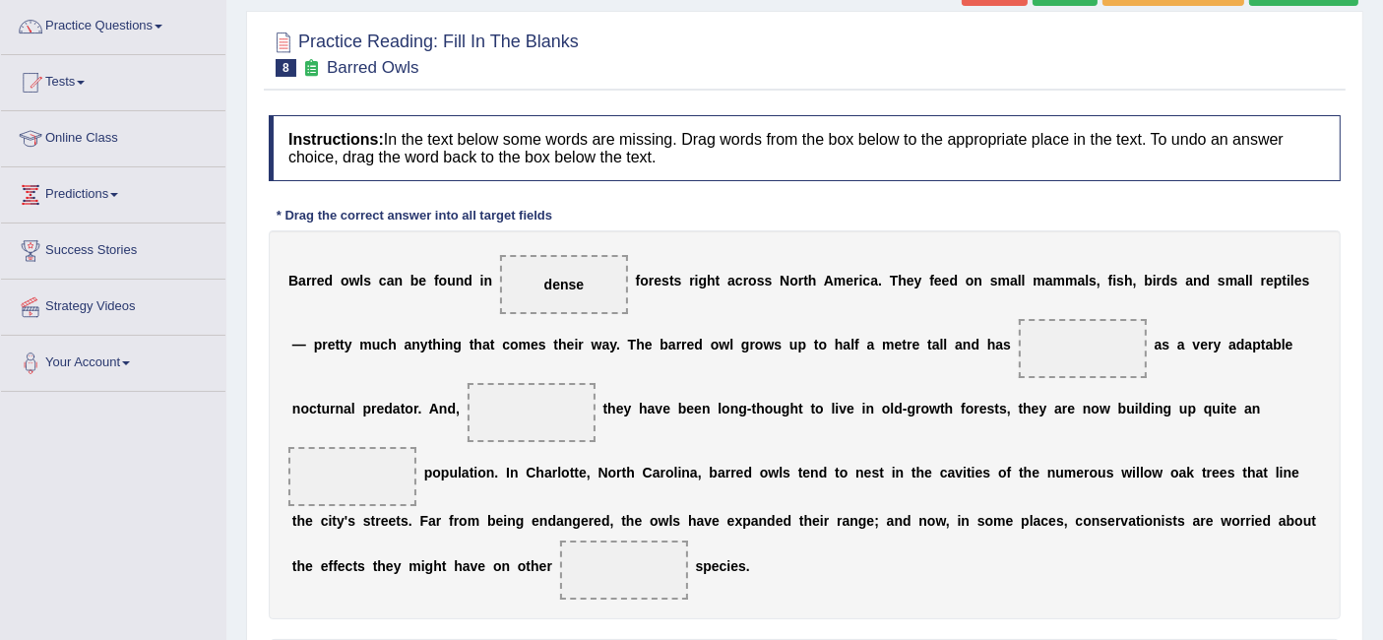
scroll to position [132, 0]
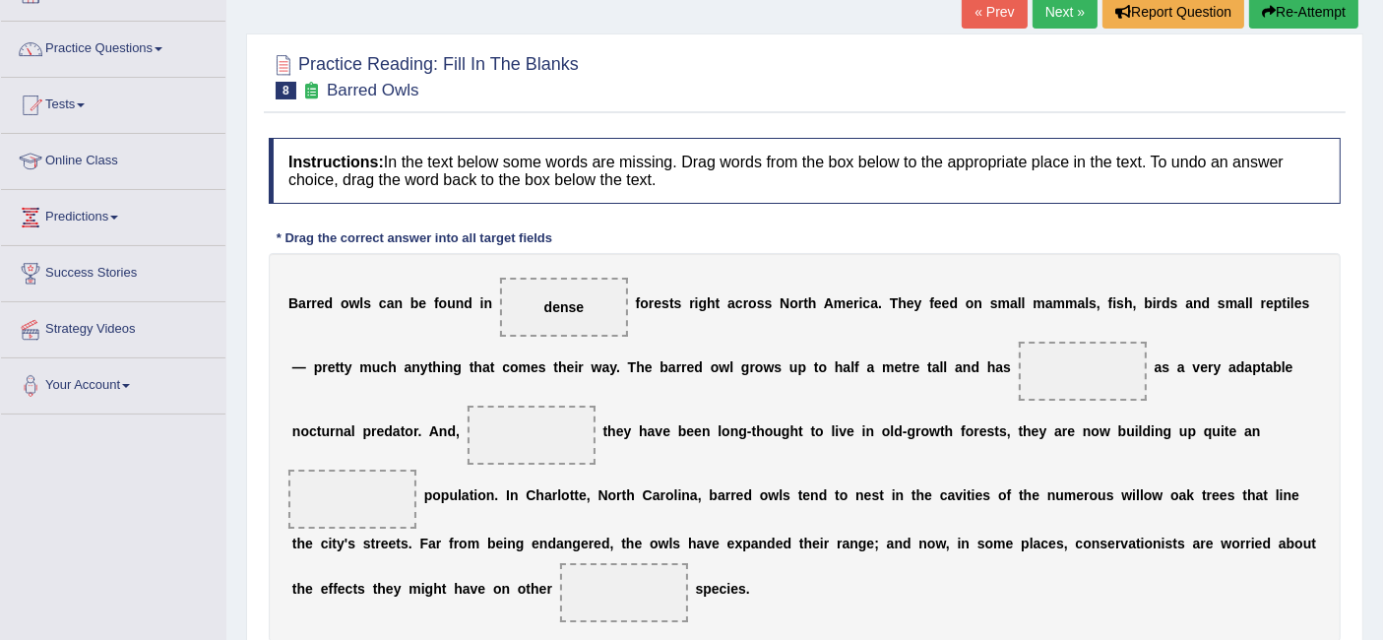
click at [394, 364] on b "h" at bounding box center [392, 367] width 9 height 16
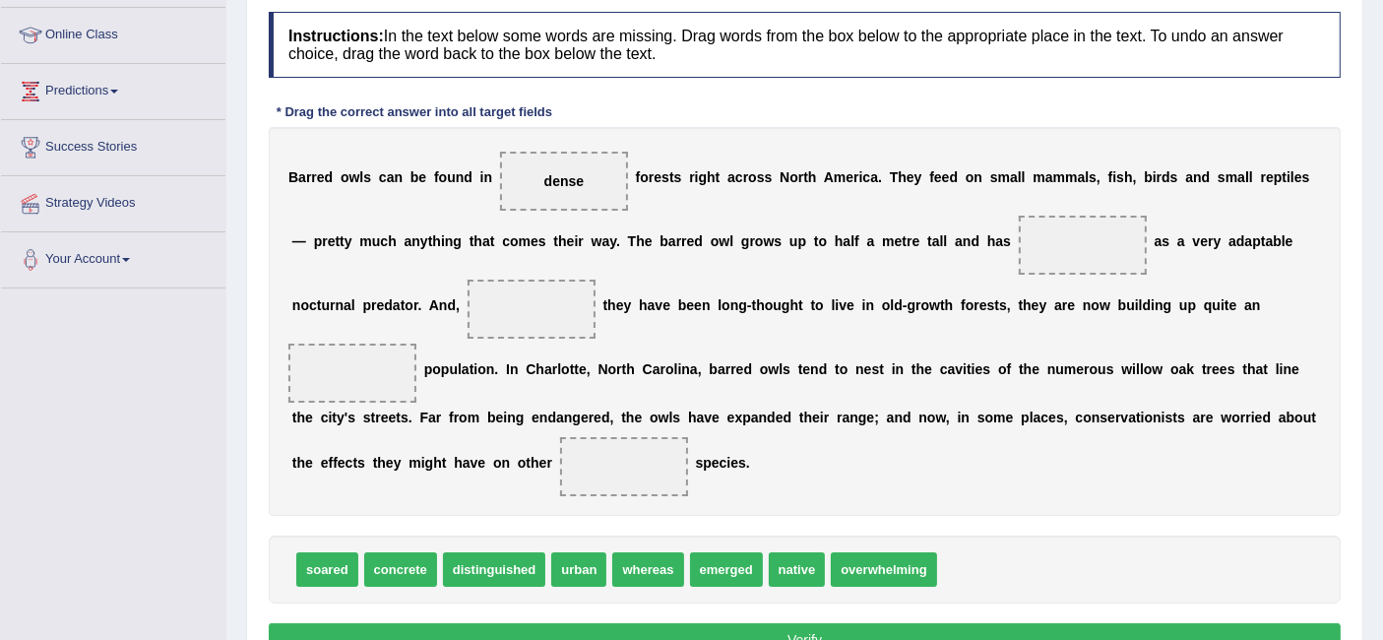
scroll to position [287, 0]
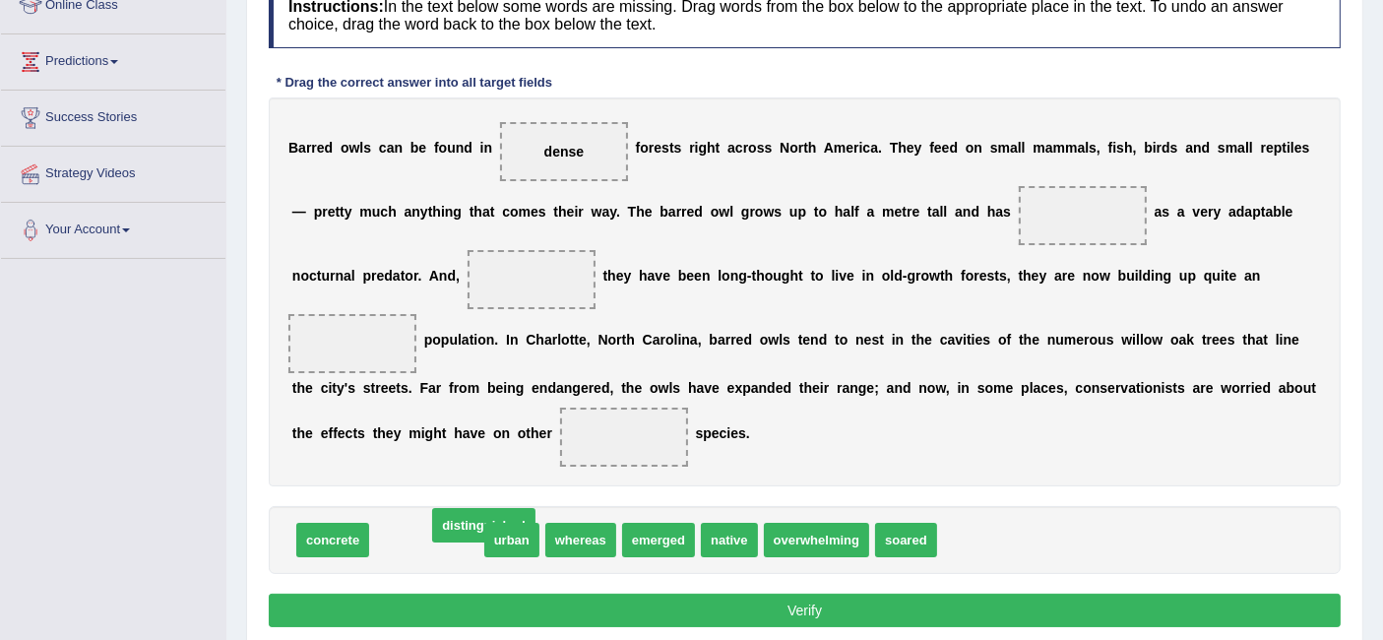
drag, startPoint x: 427, startPoint y: 531, endPoint x: 453, endPoint y: 533, distance: 25.7
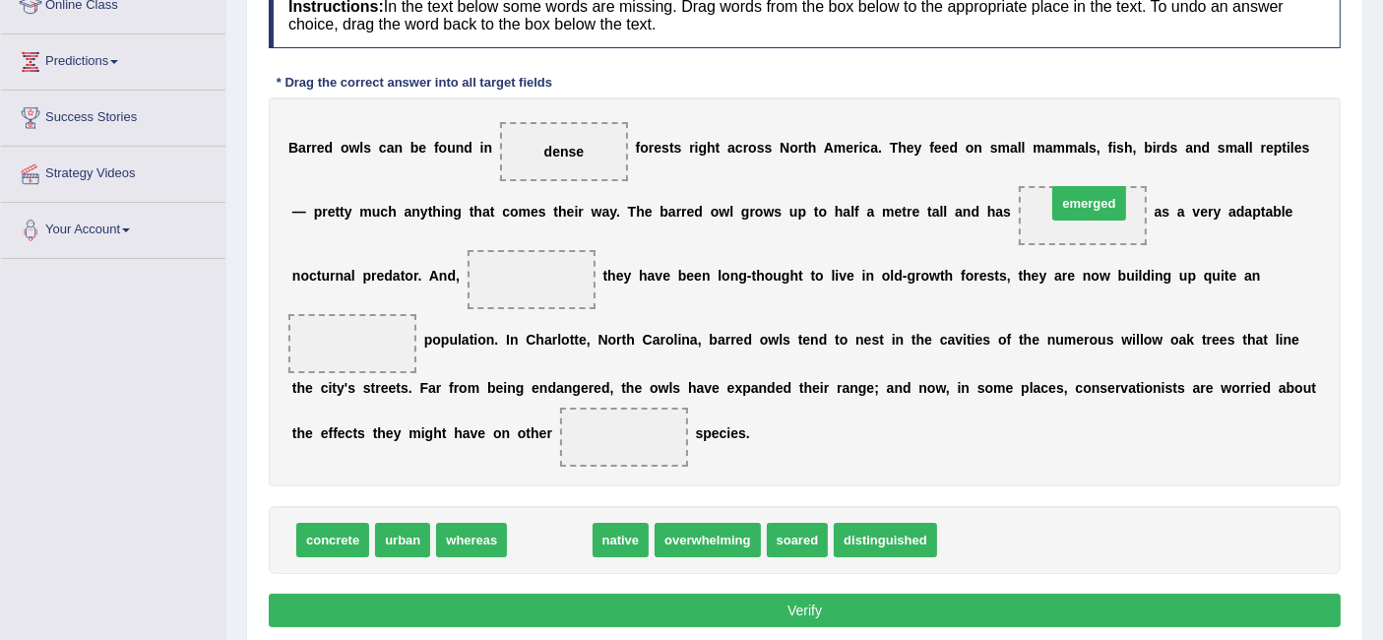
drag, startPoint x: 565, startPoint y: 541, endPoint x: 1104, endPoint y: 206, distance: 635.3
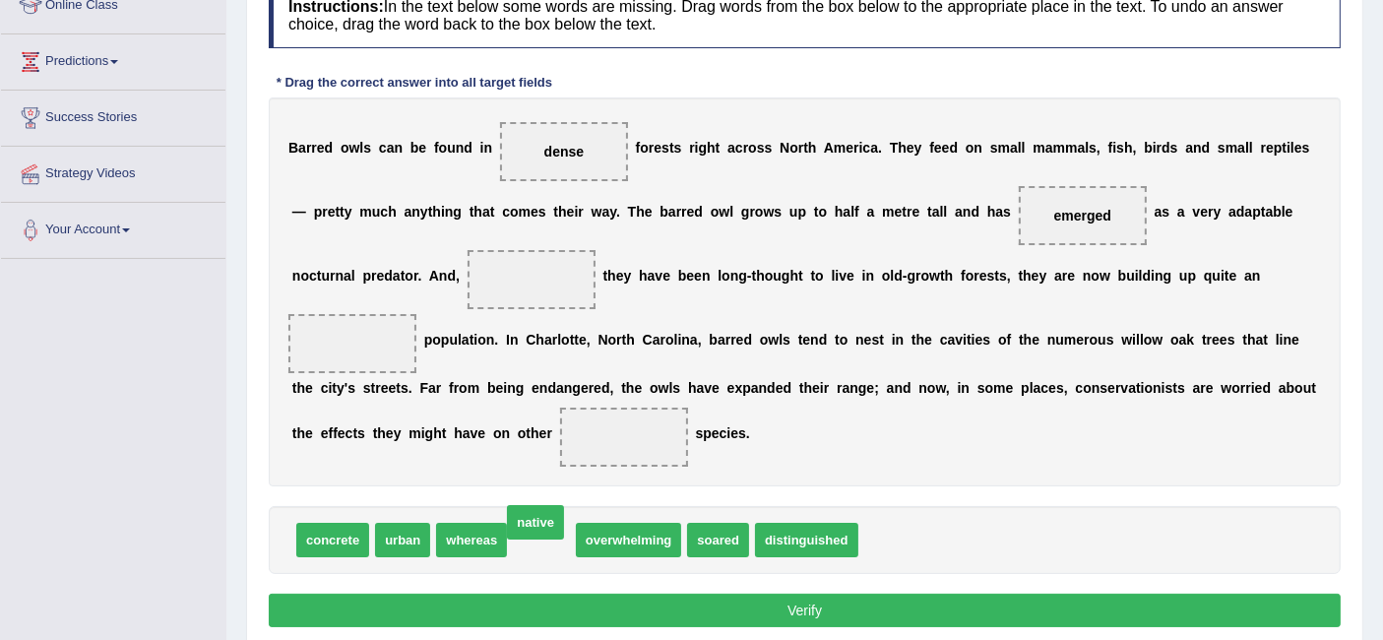
drag, startPoint x: 540, startPoint y: 534, endPoint x: 533, endPoint y: 523, distance: 13.7
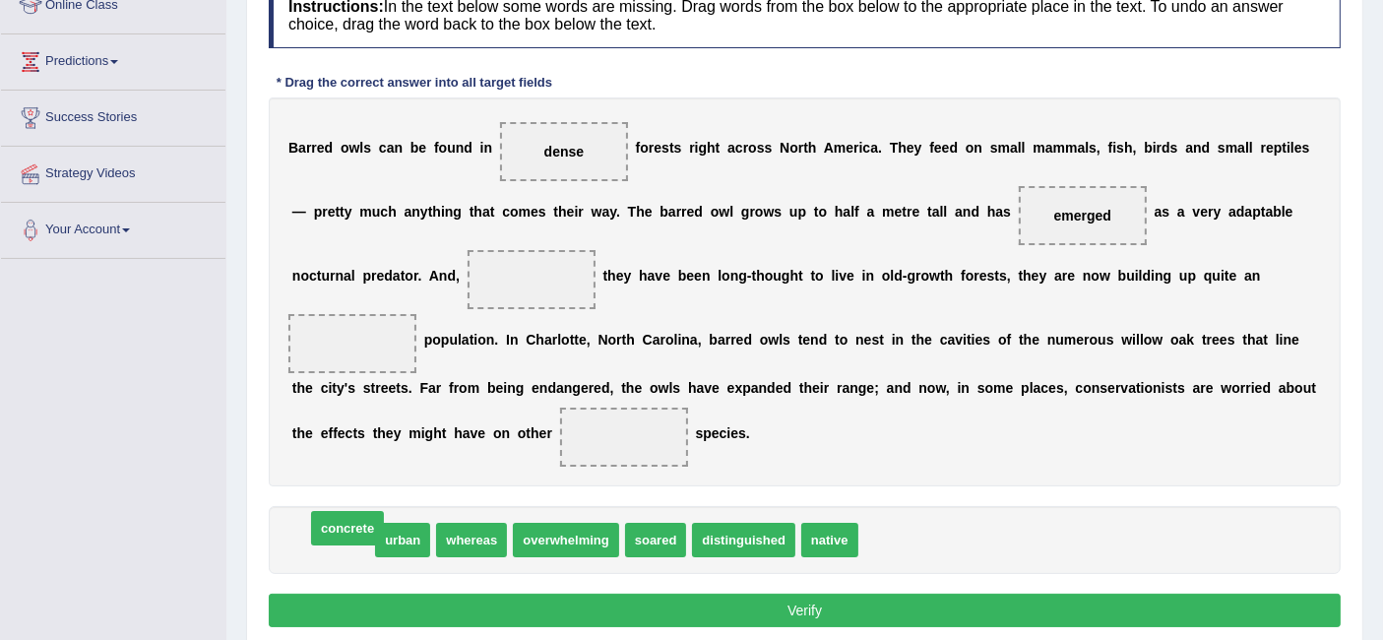
drag, startPoint x: 342, startPoint y: 533, endPoint x: 356, endPoint y: 523, distance: 18.3
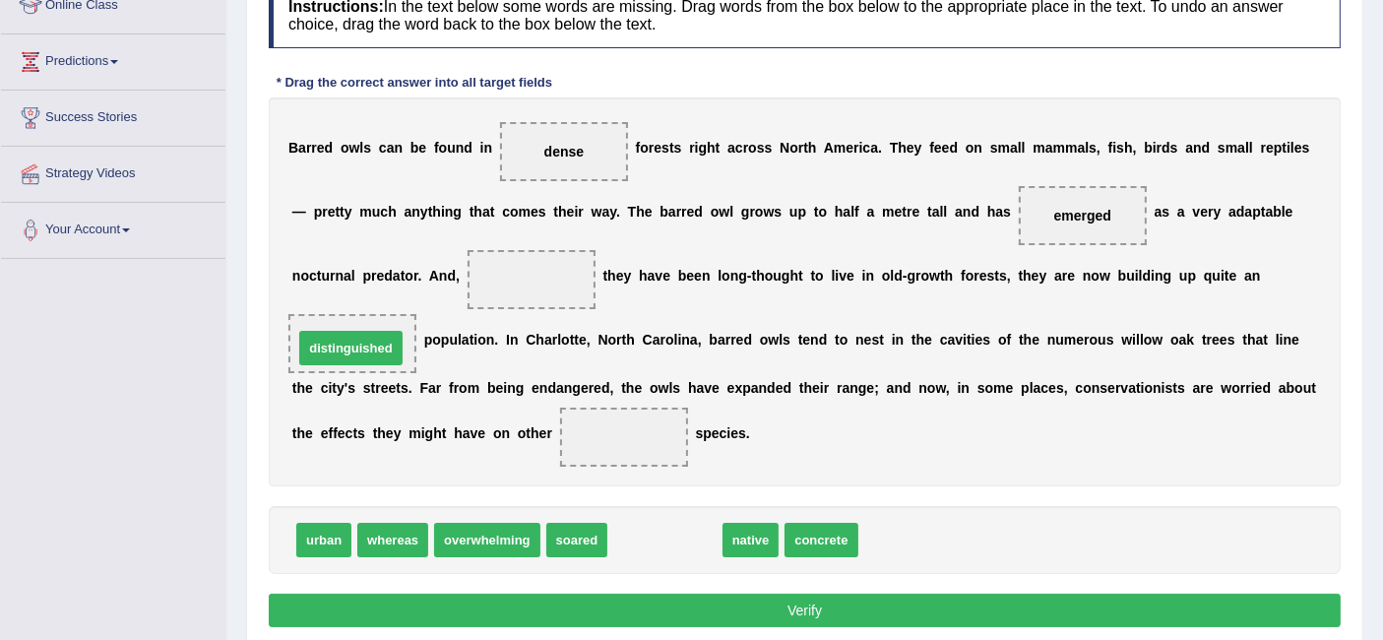
drag, startPoint x: 640, startPoint y: 535, endPoint x: 326, endPoint y: 343, distance: 368.0
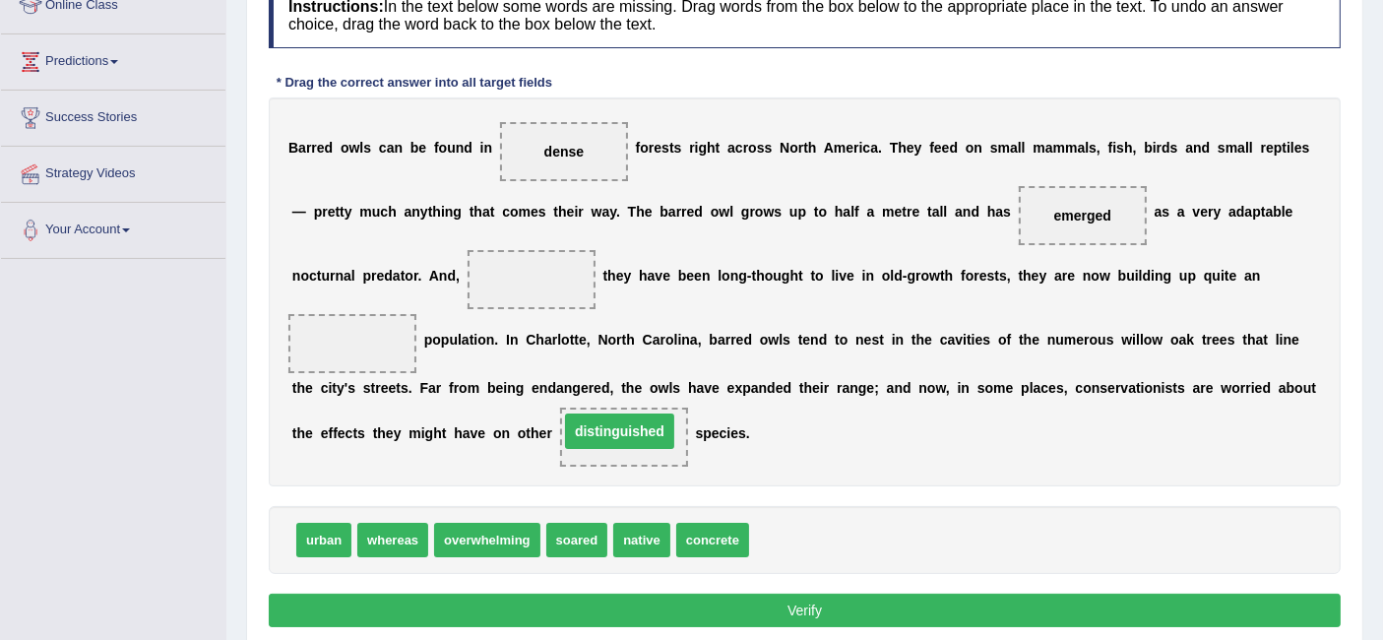
drag, startPoint x: 326, startPoint y: 335, endPoint x: 585, endPoint y: 421, distance: 273.0
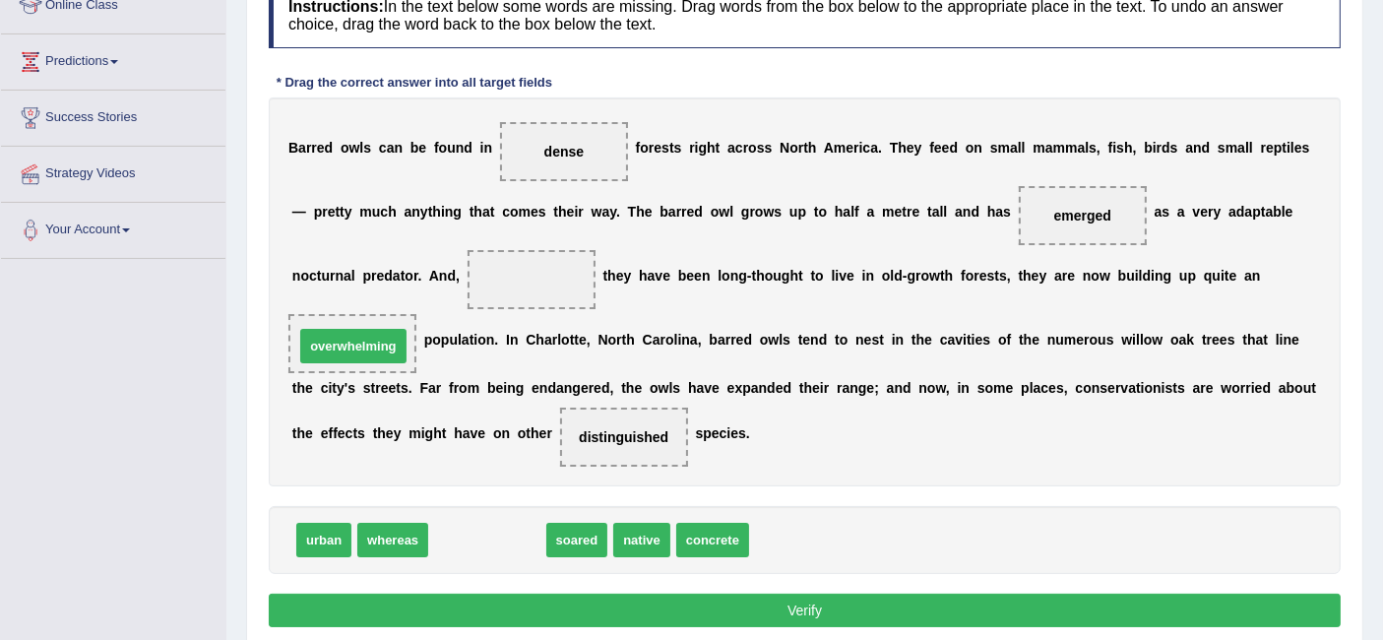
drag, startPoint x: 483, startPoint y: 538, endPoint x: 349, endPoint y: 344, distance: 235.6
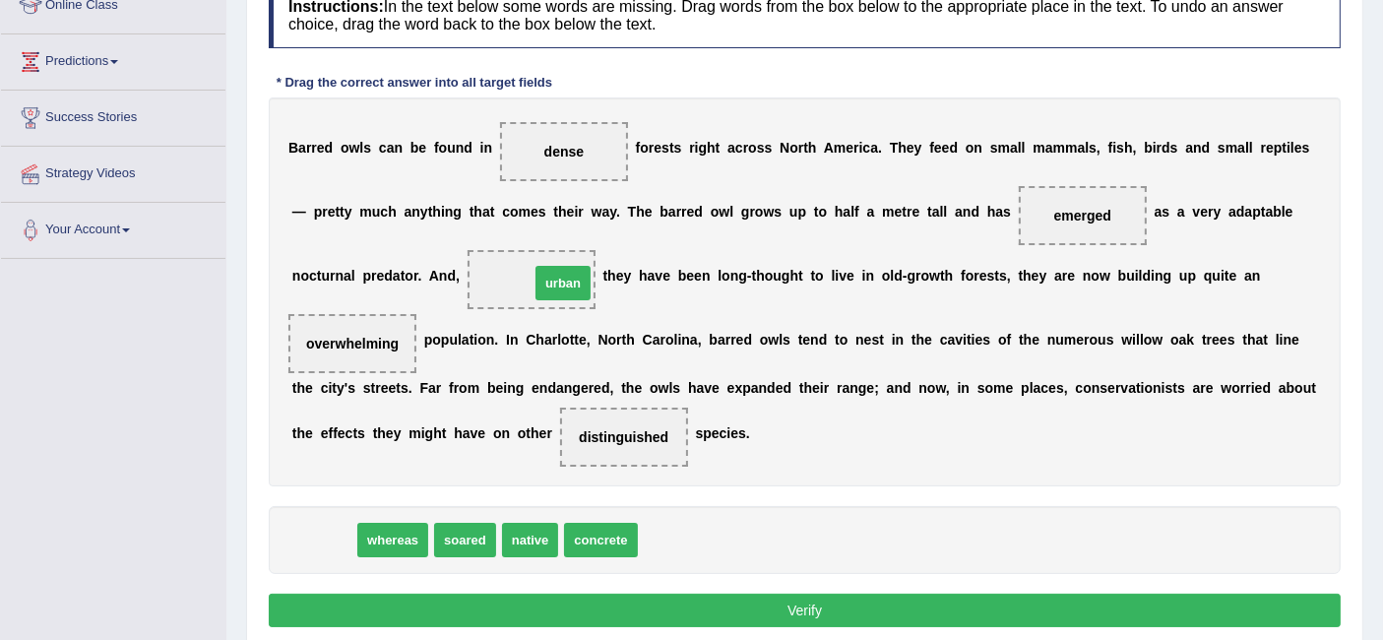
drag, startPoint x: 329, startPoint y: 532, endPoint x: 568, endPoint y: 277, distance: 350.3
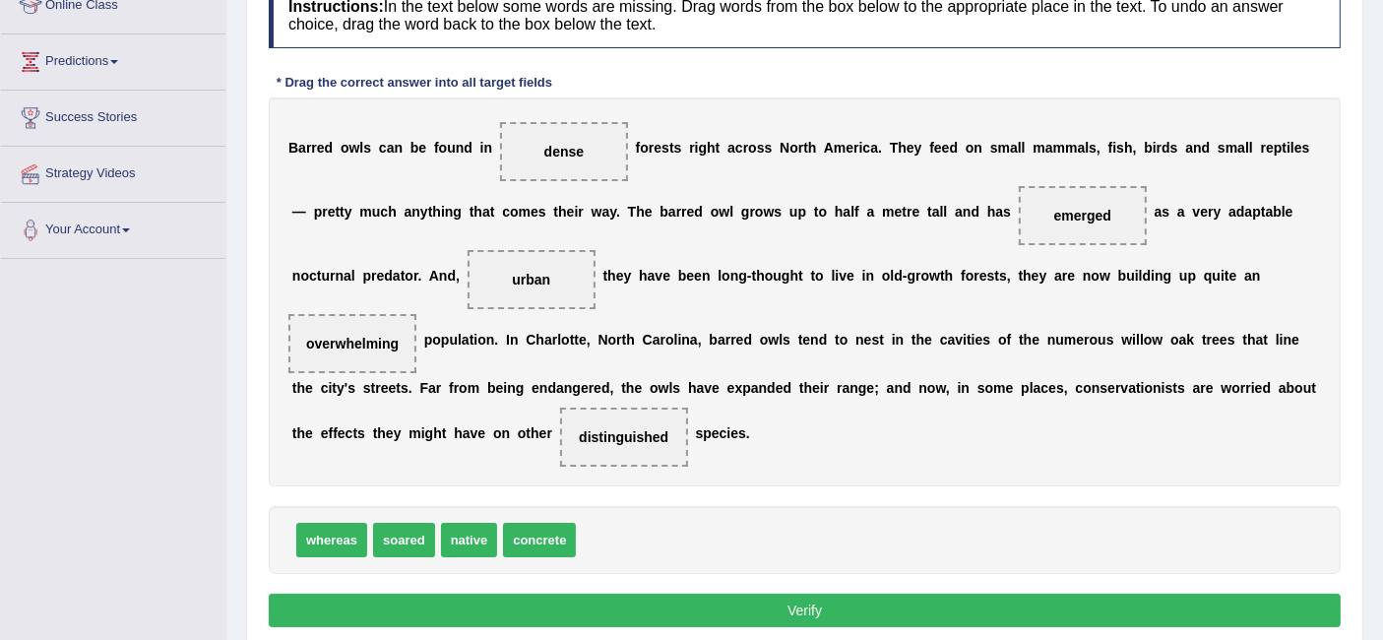
click at [660, 604] on button "Verify" at bounding box center [805, 609] width 1072 height 33
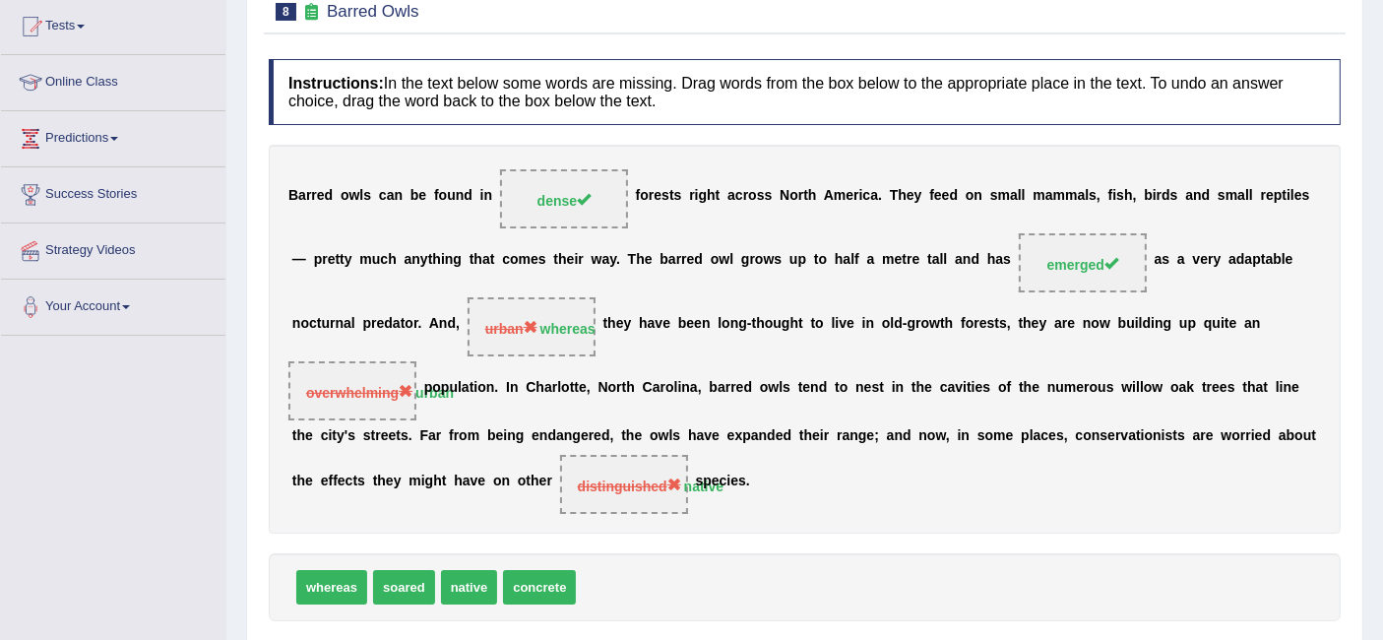
scroll to position [0, 0]
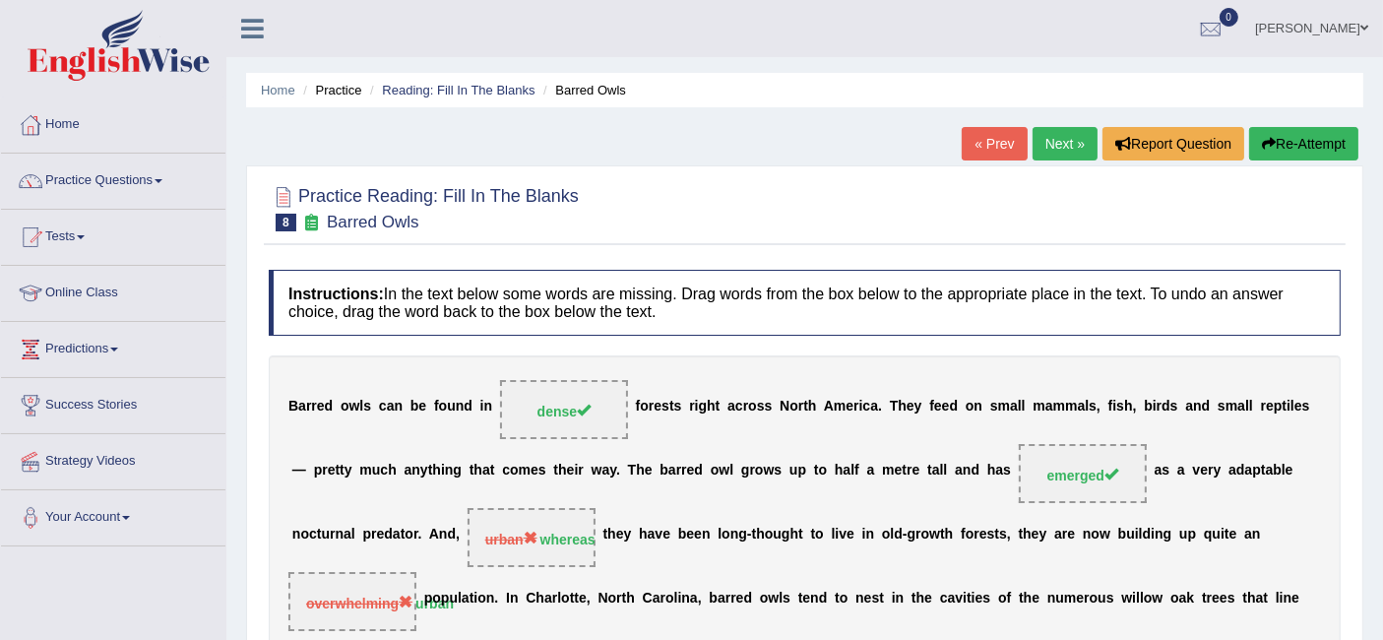
click at [1054, 138] on link "Next »" at bounding box center [1064, 143] width 65 height 33
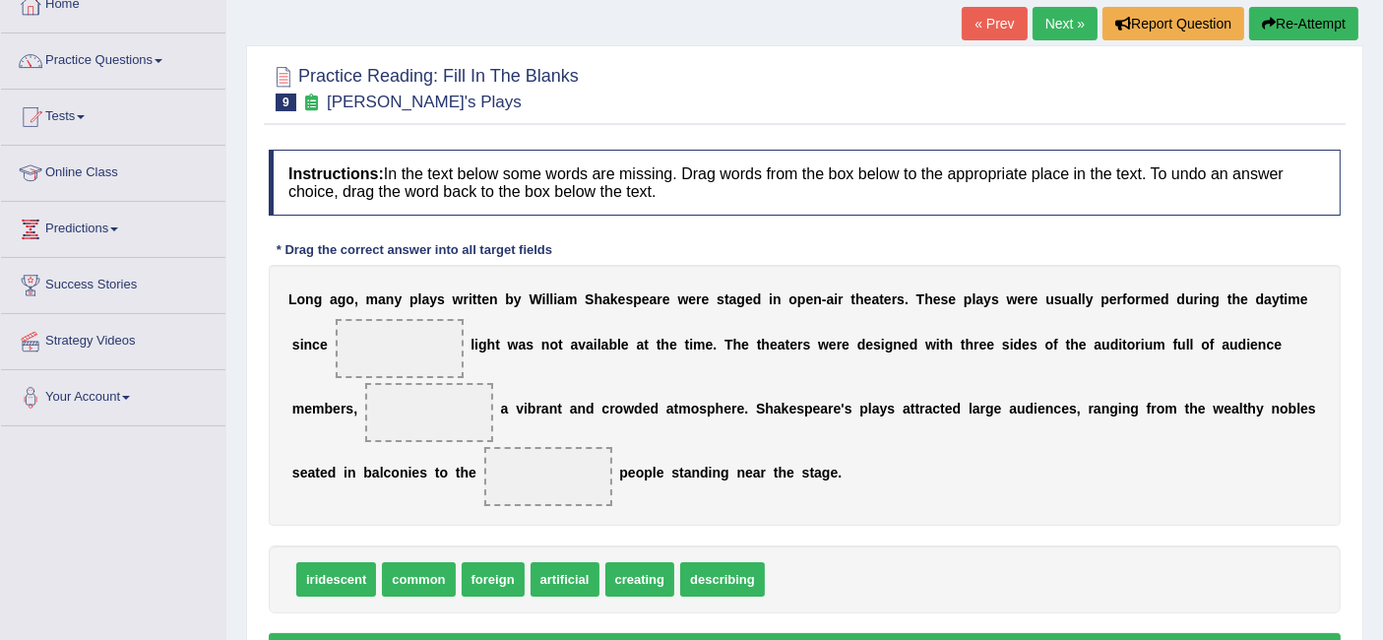
scroll to position [122, 0]
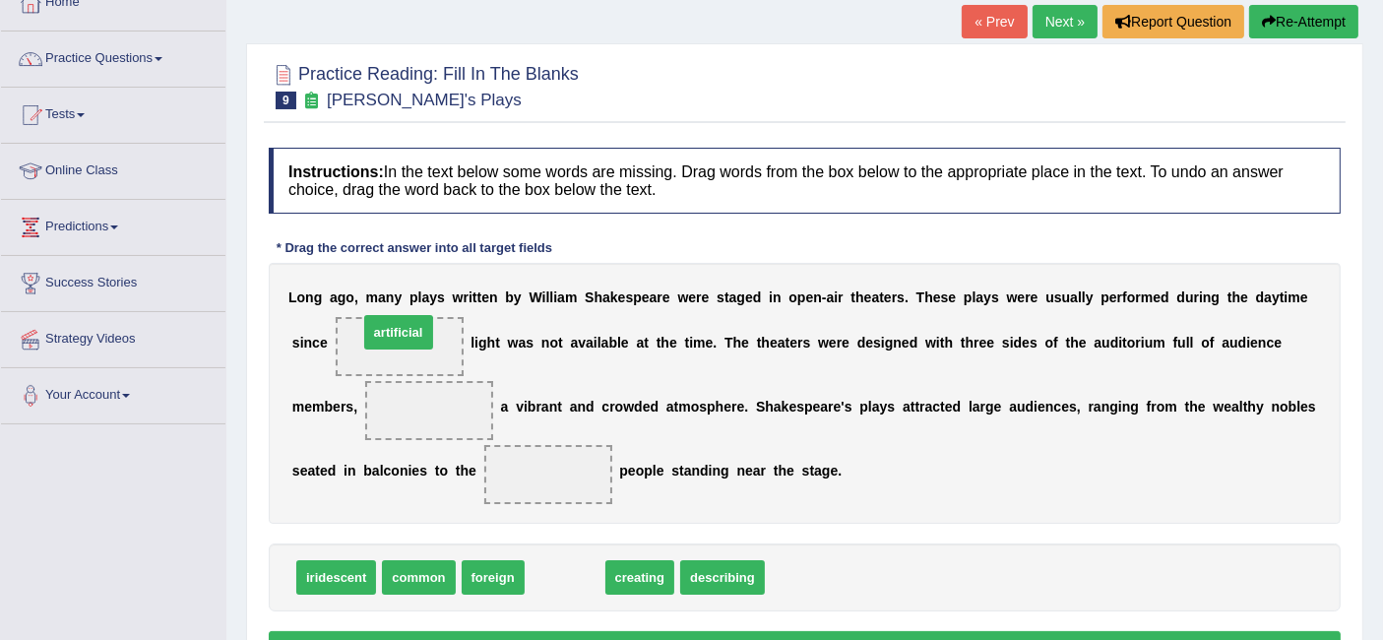
drag, startPoint x: 567, startPoint y: 572, endPoint x: 401, endPoint y: 327, distance: 296.2
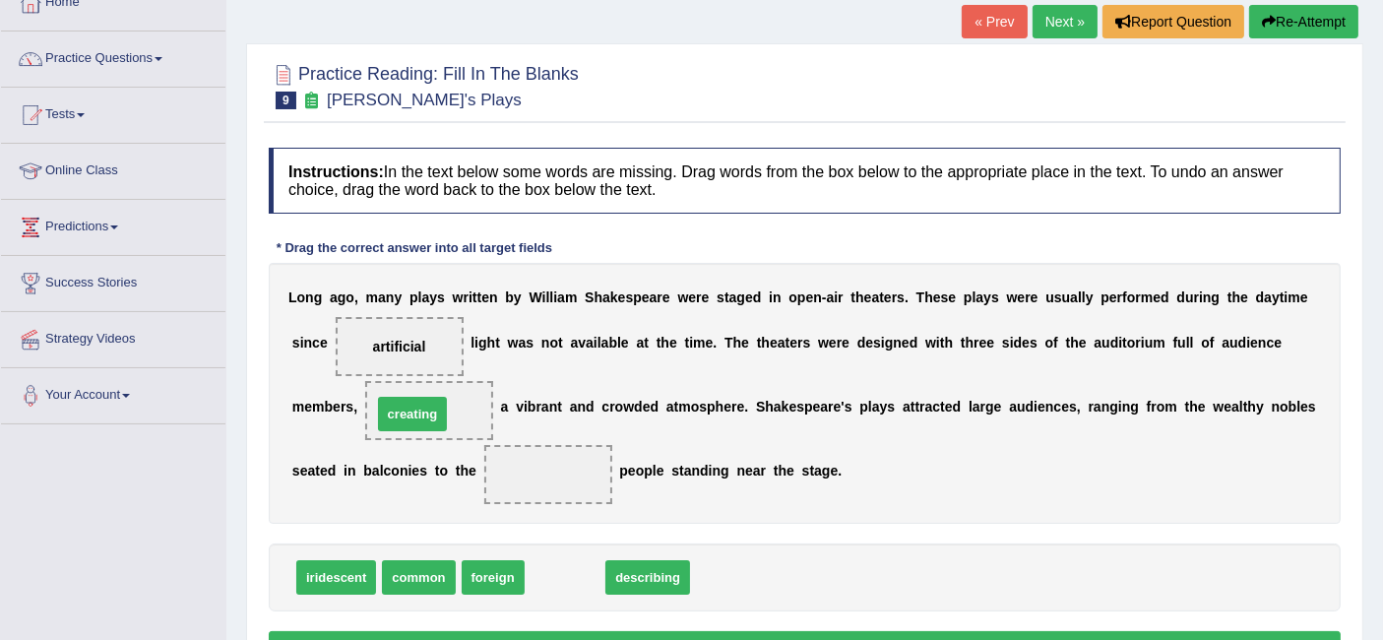
drag, startPoint x: 575, startPoint y: 577, endPoint x: 423, endPoint y: 412, distance: 223.6
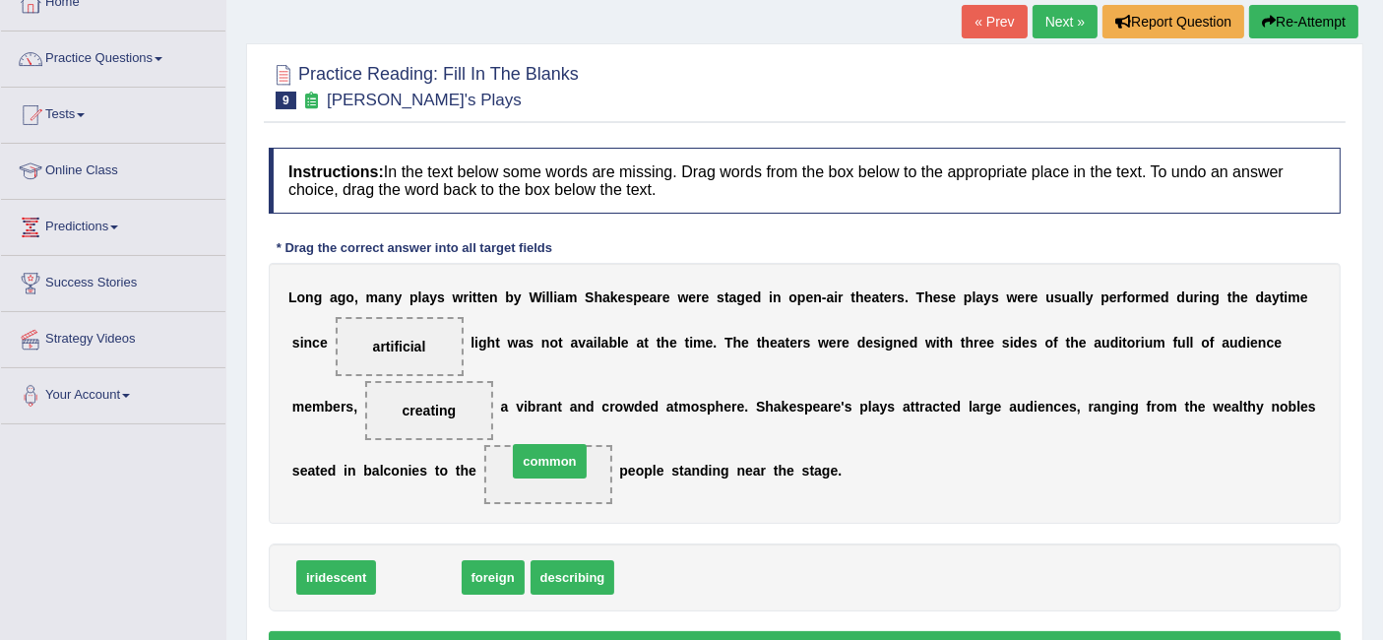
drag, startPoint x: 426, startPoint y: 574, endPoint x: 557, endPoint y: 459, distance: 174.3
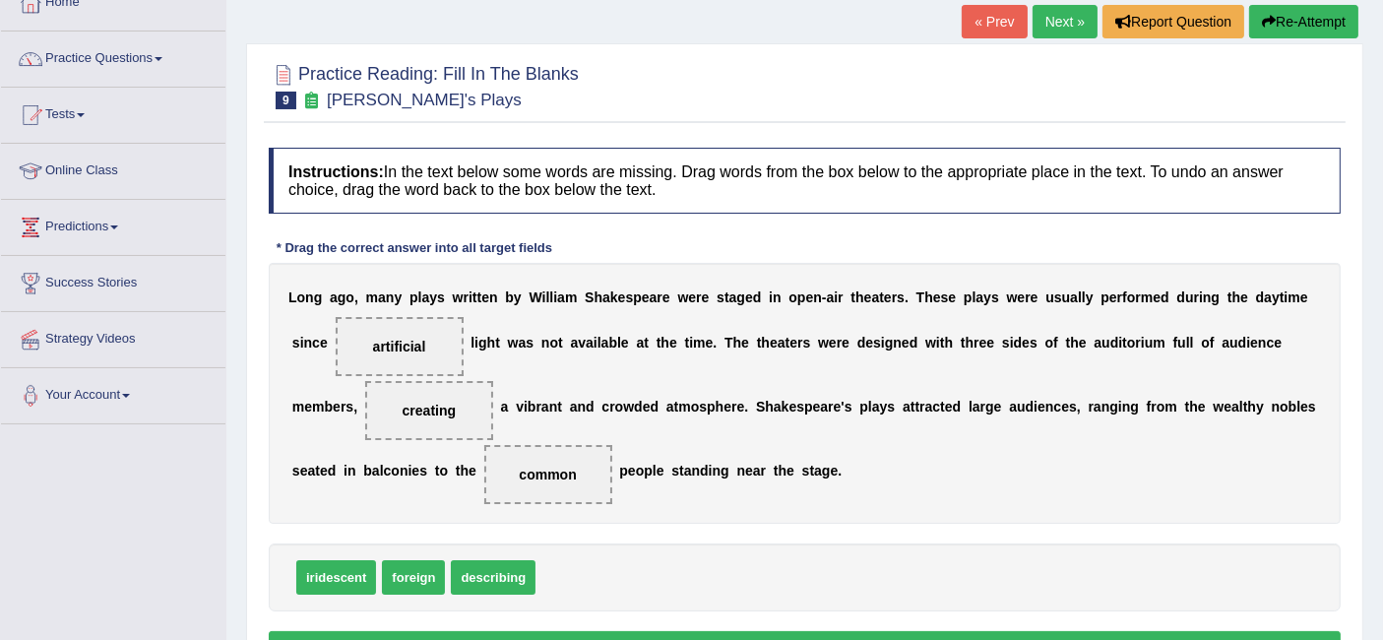
scroll to position [278, 0]
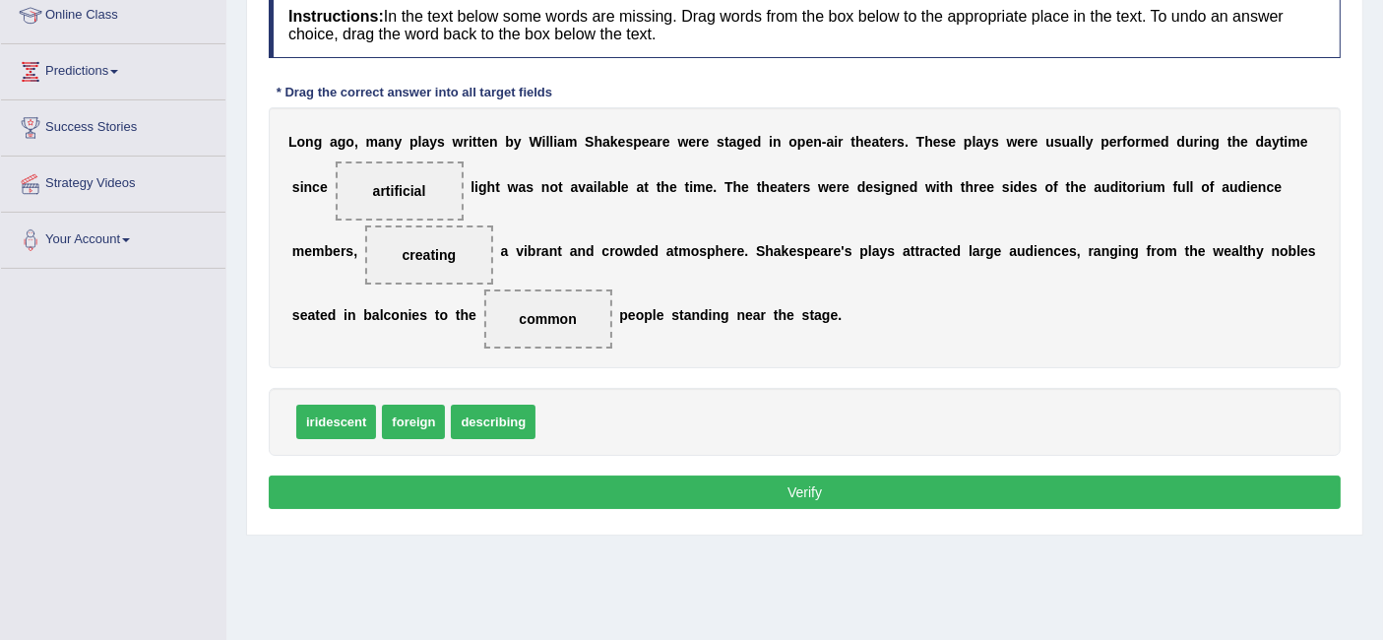
click at [522, 477] on button "Verify" at bounding box center [805, 491] width 1072 height 33
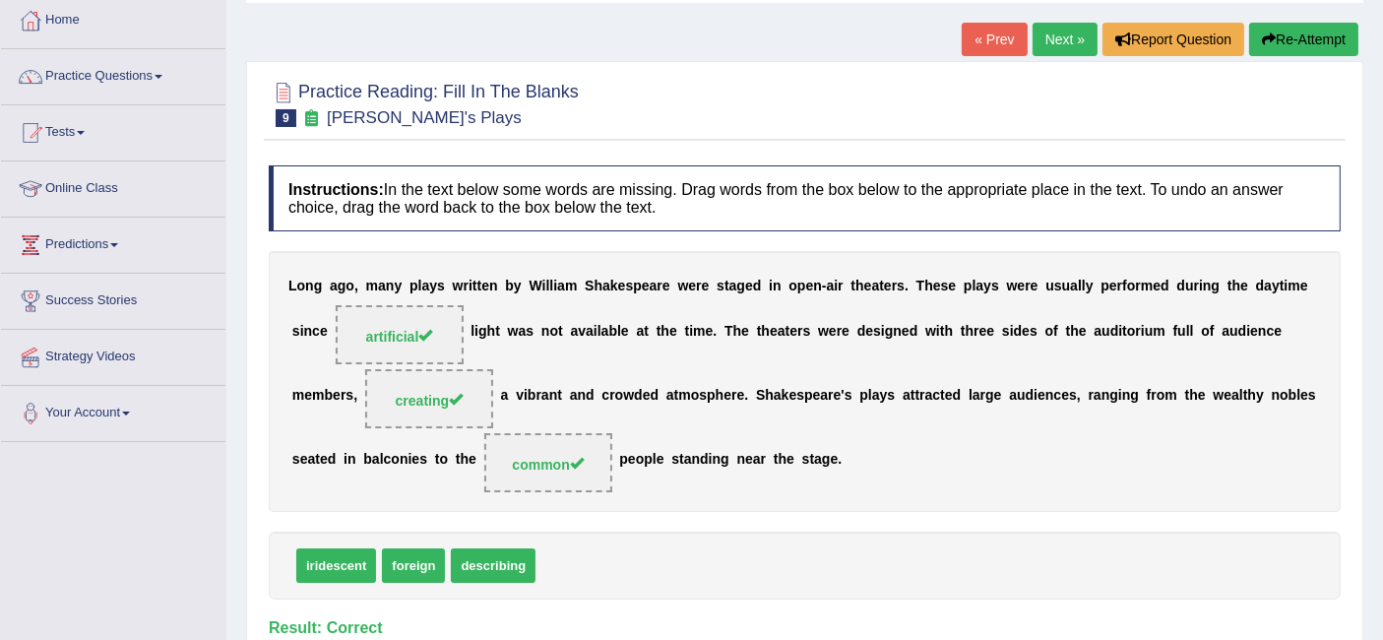
scroll to position [102, 0]
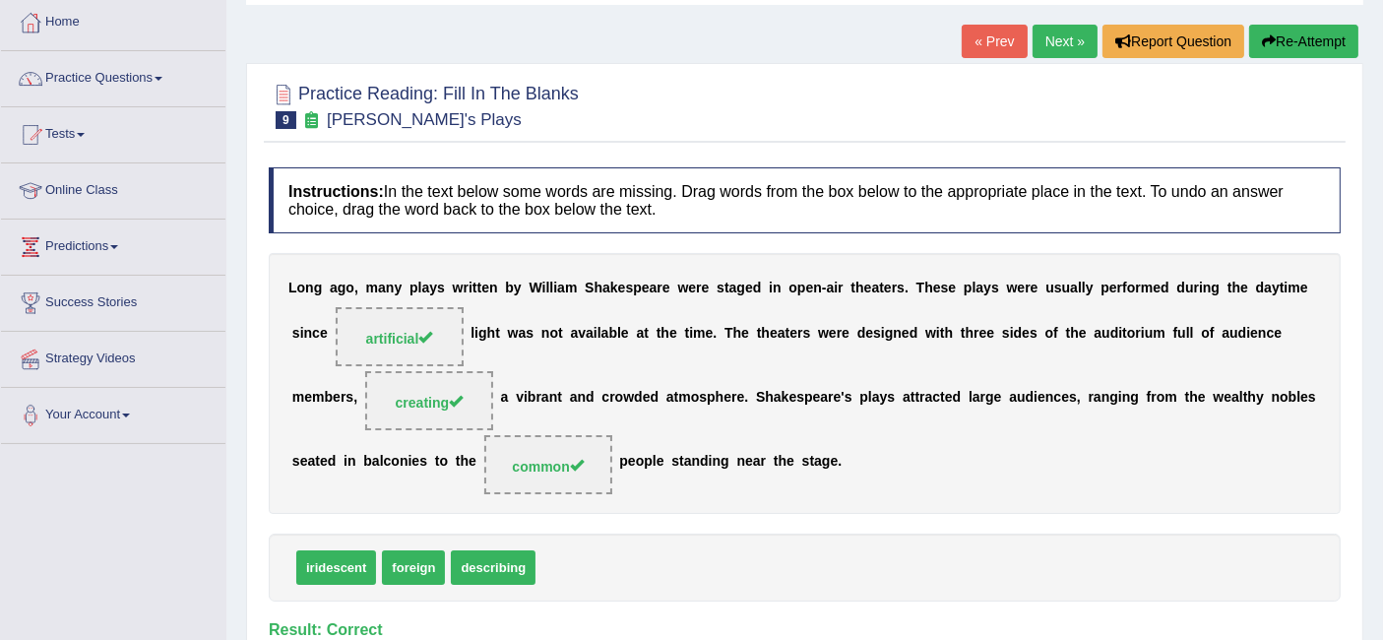
click at [1056, 38] on link "Next »" at bounding box center [1064, 41] width 65 height 33
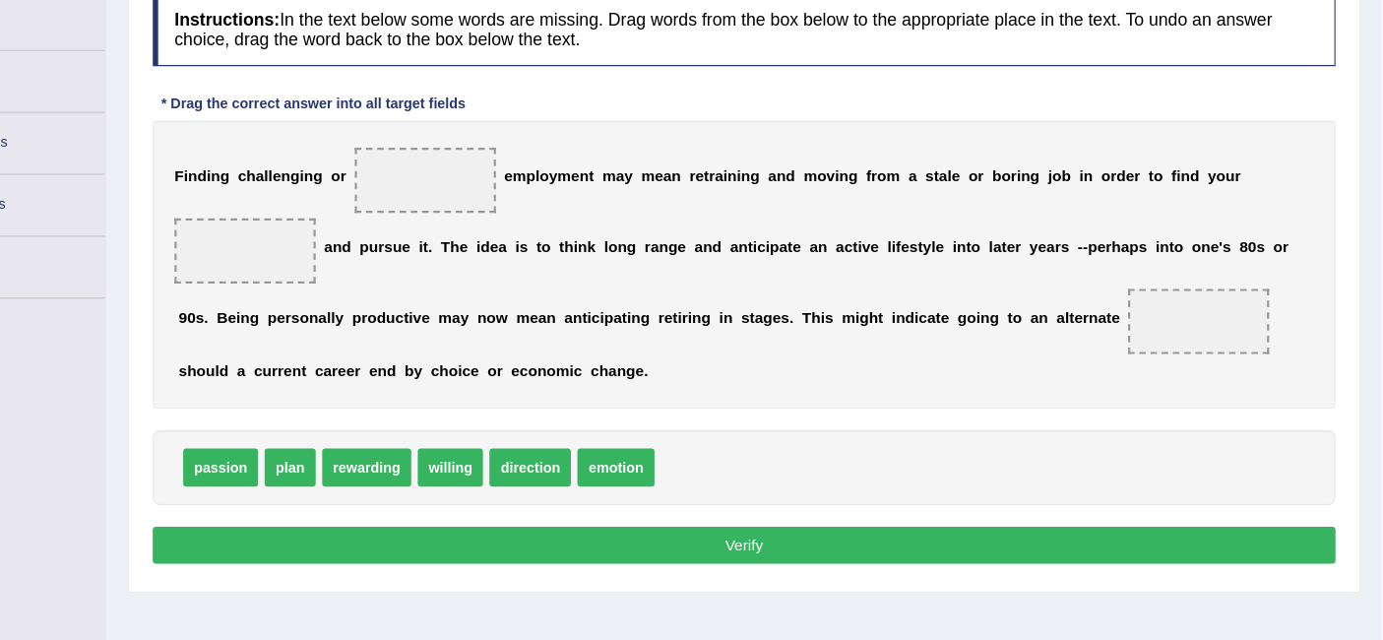
scroll to position [276, 0]
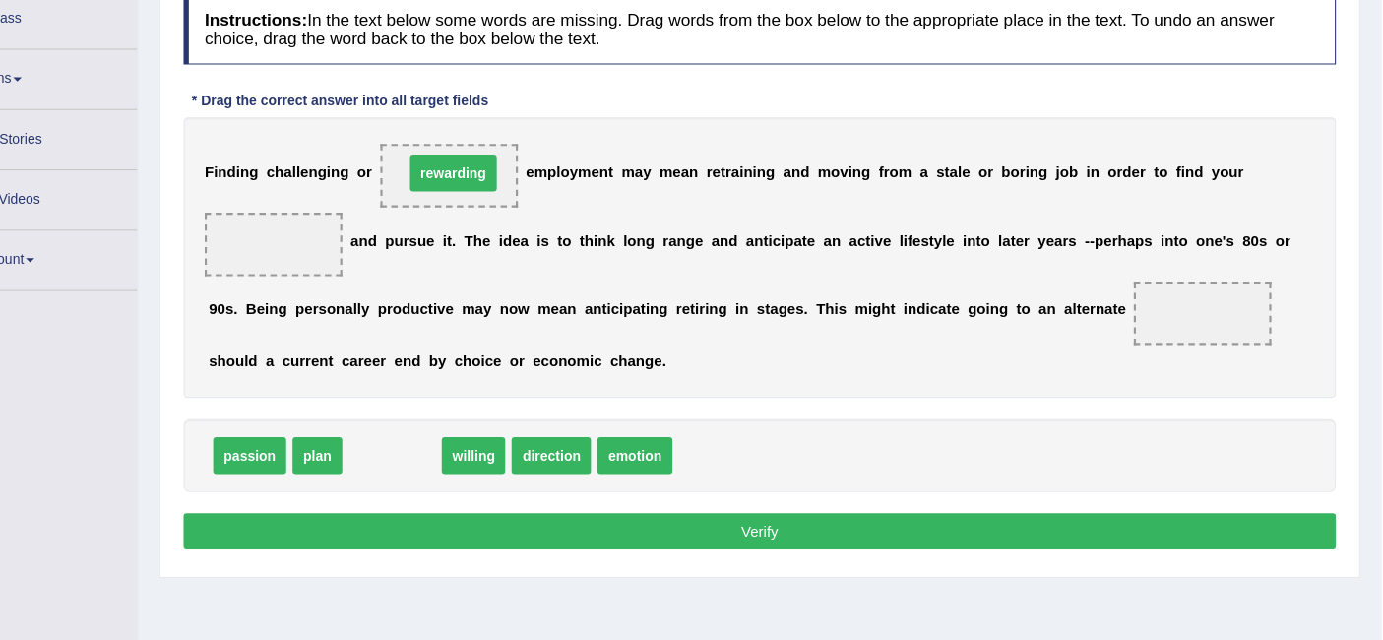
drag, startPoint x: 464, startPoint y: 422, endPoint x: 521, endPoint y: 158, distance: 269.9
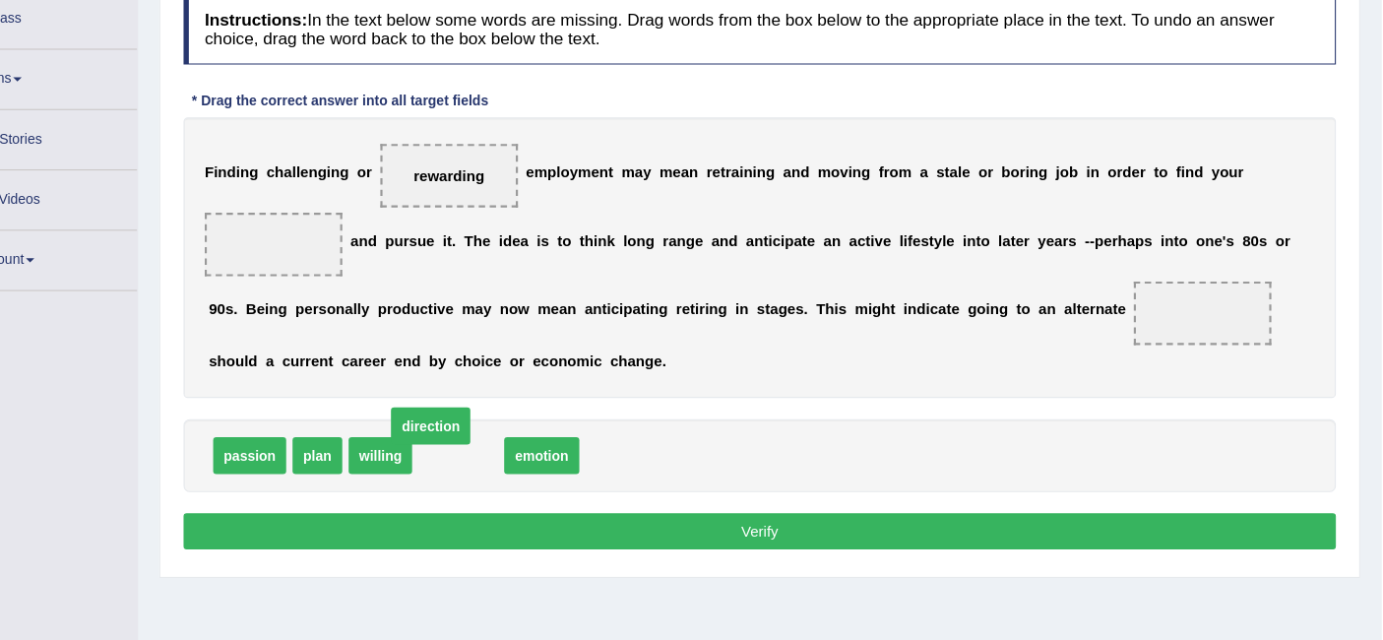
drag, startPoint x: 526, startPoint y: 422, endPoint x: 530, endPoint y: 439, distance: 17.2
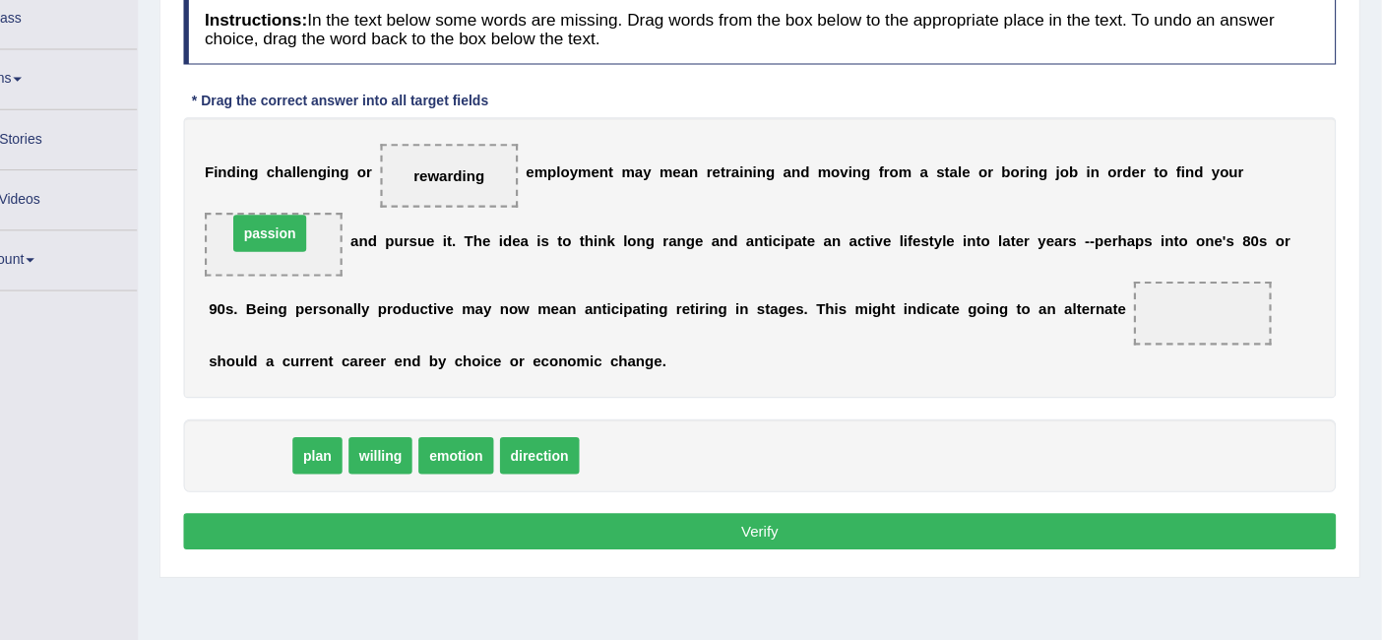
drag, startPoint x: 343, startPoint y: 426, endPoint x: 362, endPoint y: 228, distance: 198.7
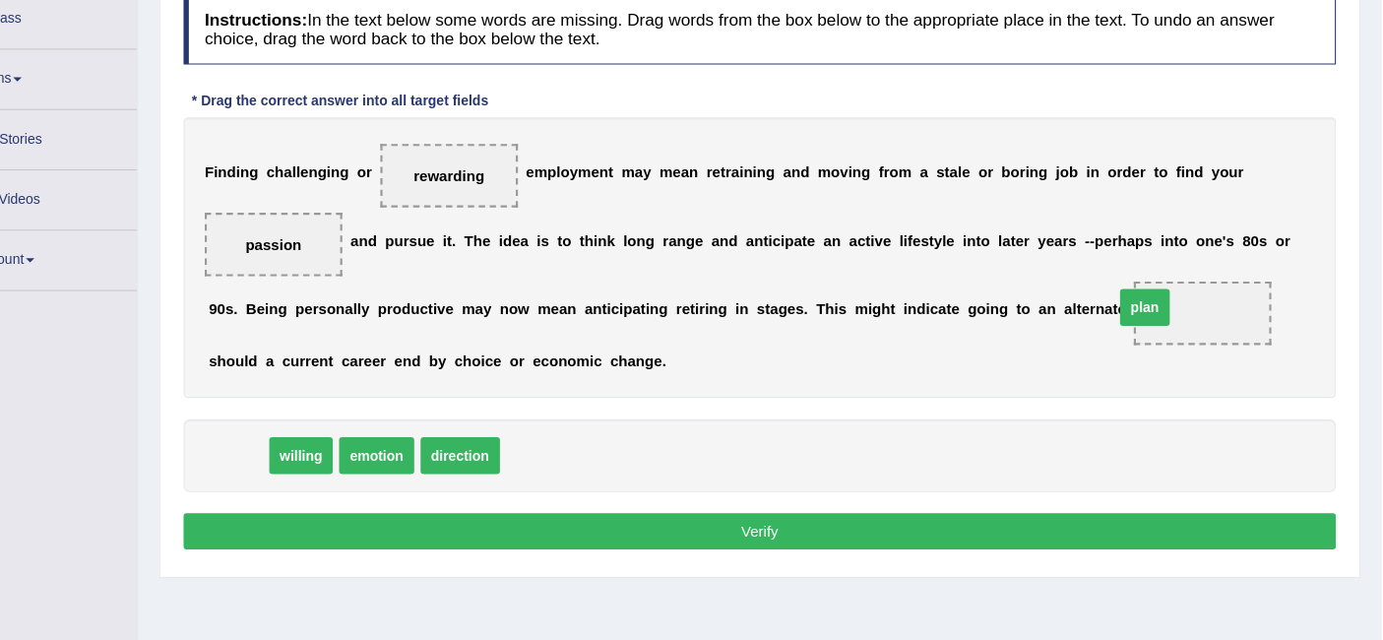
drag, startPoint x: 323, startPoint y: 423, endPoint x: 1195, endPoint y: 286, distance: 882.7
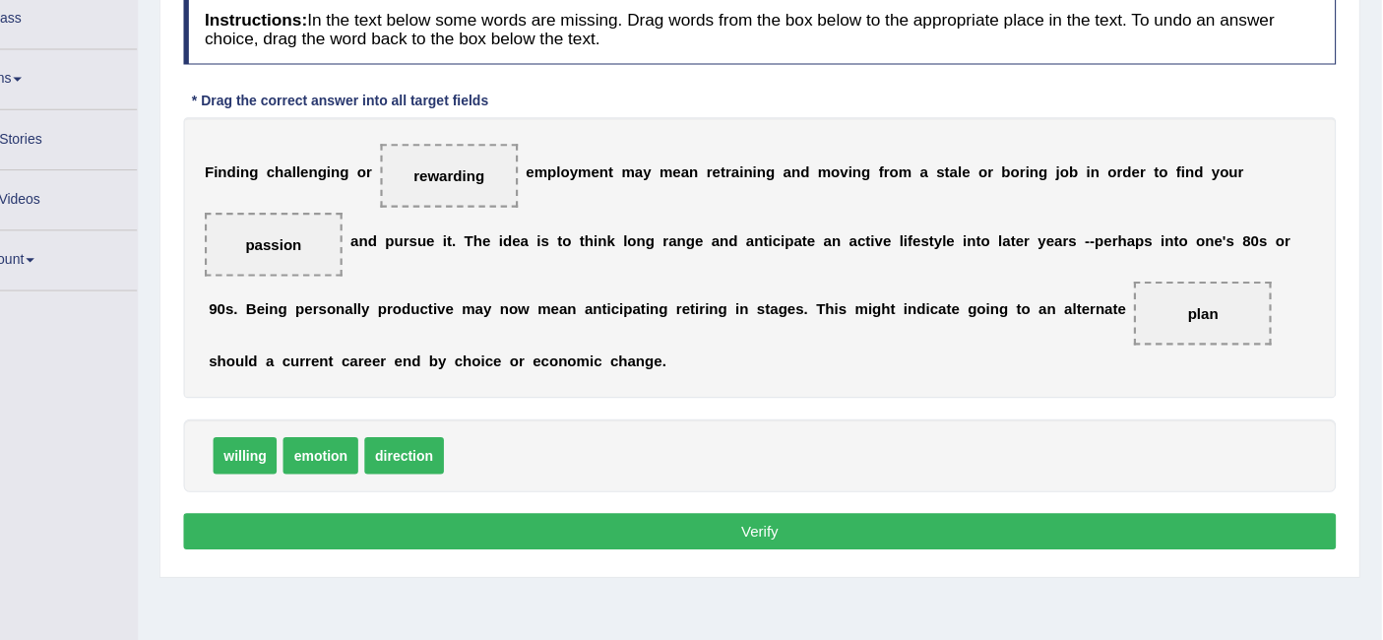
click at [813, 499] on button "Verify" at bounding box center [805, 493] width 1072 height 33
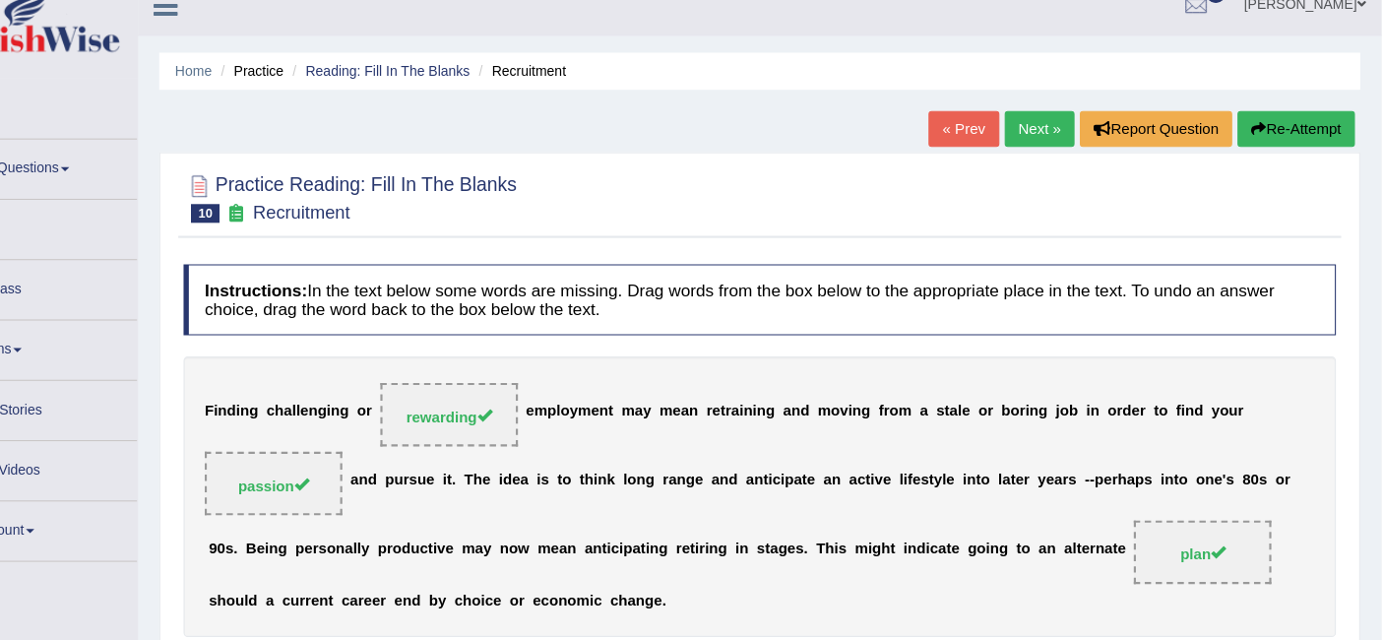
scroll to position [23, 0]
click at [1055, 116] on link "Next »" at bounding box center [1064, 120] width 65 height 33
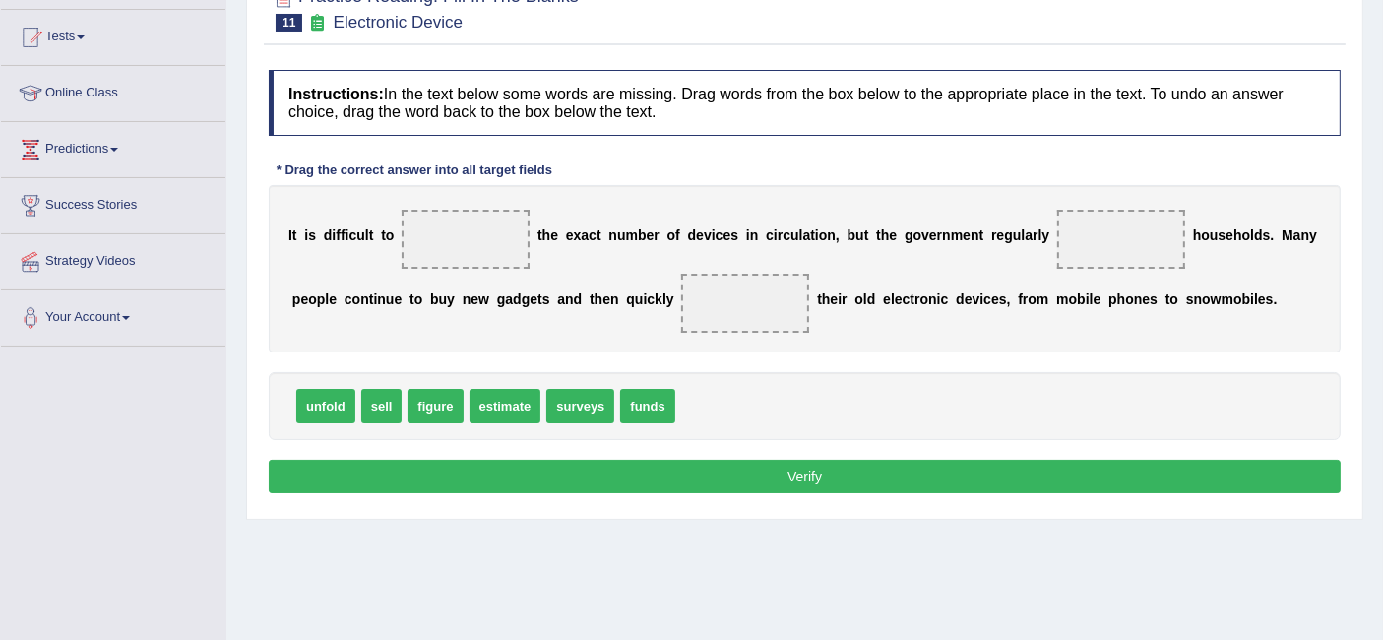
scroll to position [194, 0]
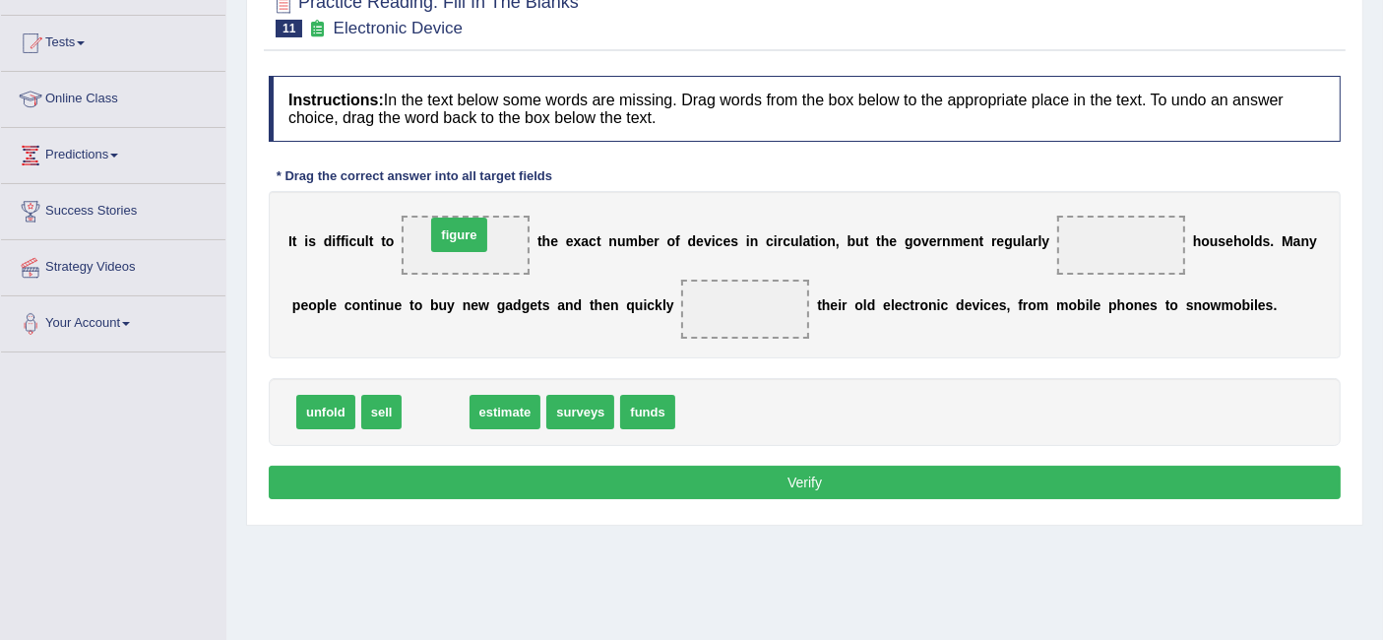
drag, startPoint x: 421, startPoint y: 406, endPoint x: 445, endPoint y: 229, distance: 177.8
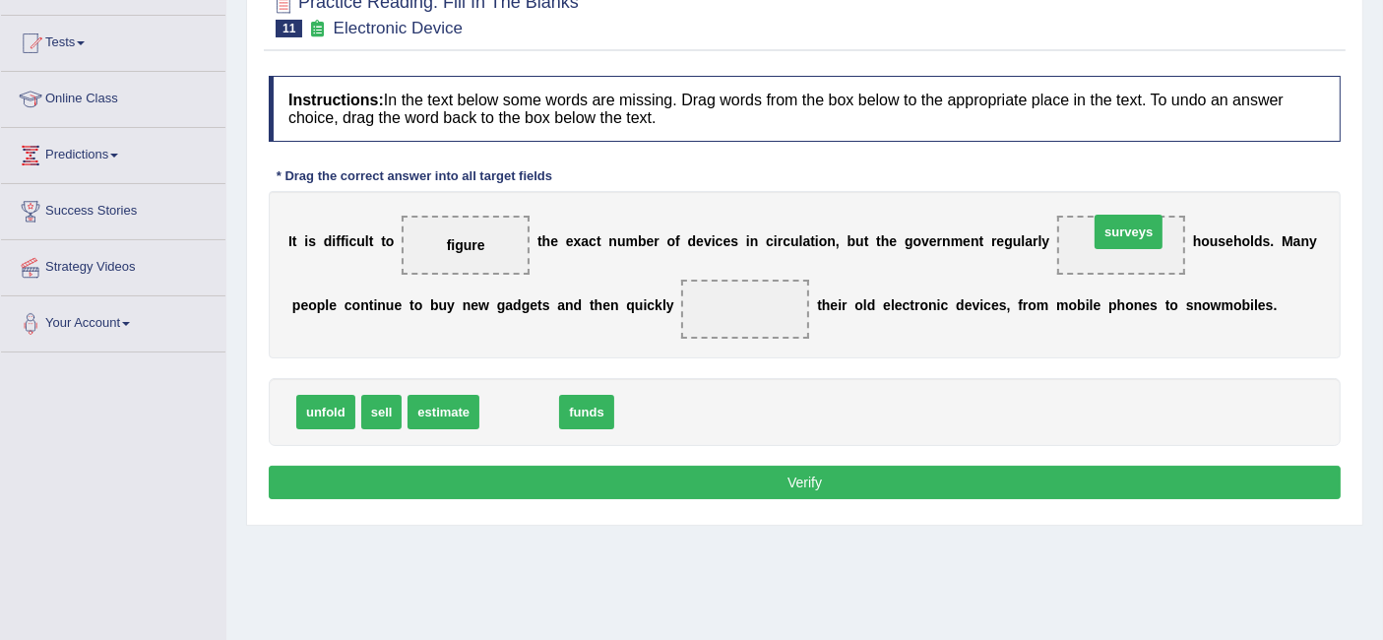
drag, startPoint x: 519, startPoint y: 410, endPoint x: 1122, endPoint y: 230, distance: 629.6
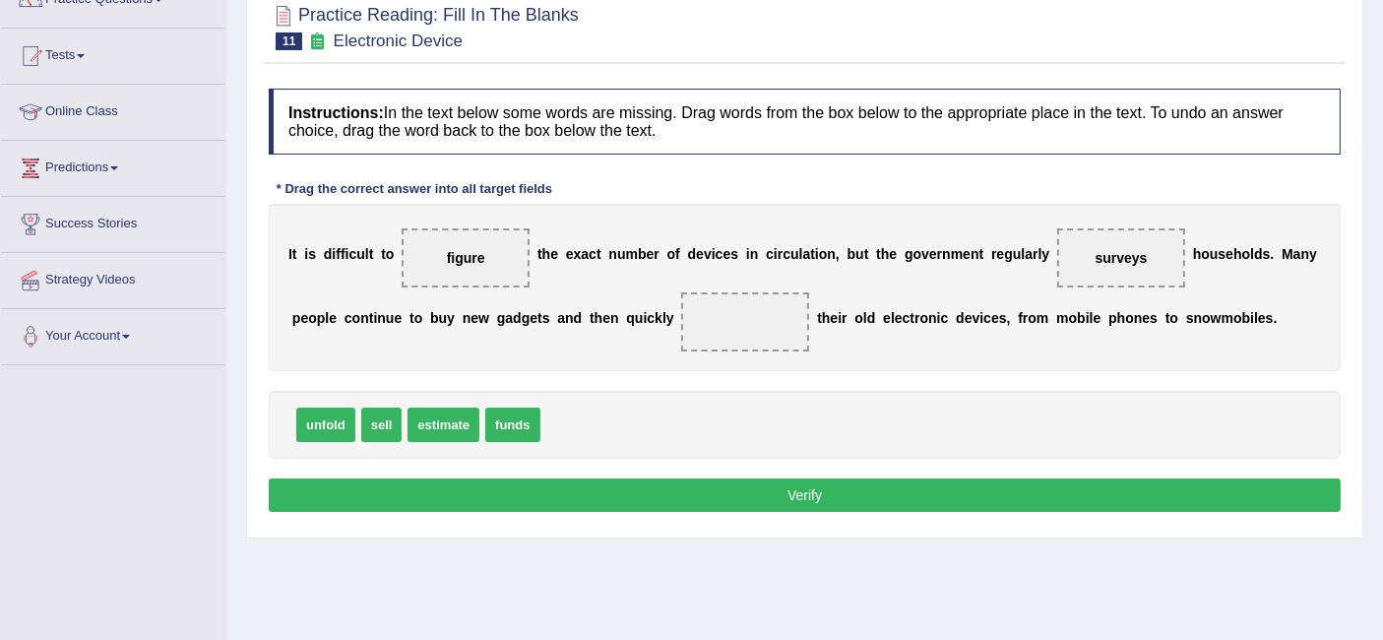
scroll to position [190, 0]
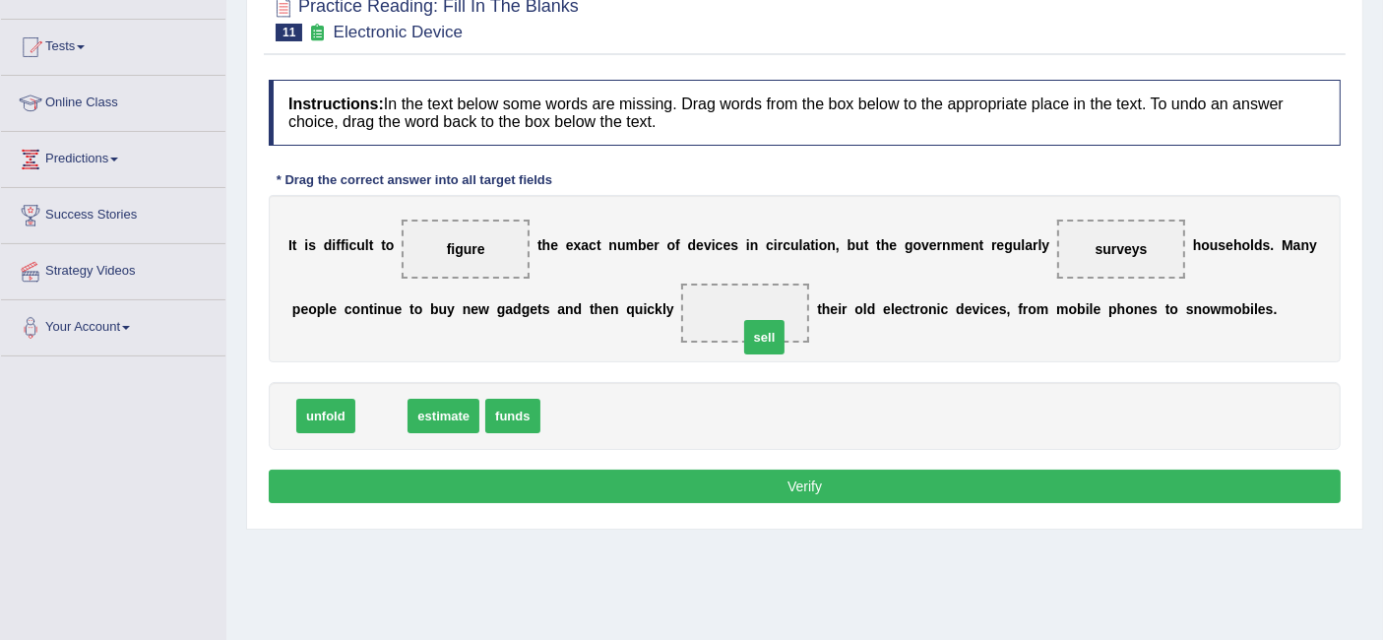
drag, startPoint x: 386, startPoint y: 418, endPoint x: 769, endPoint y: 341, distance: 390.7
click at [731, 482] on button "Verify" at bounding box center [805, 485] width 1072 height 33
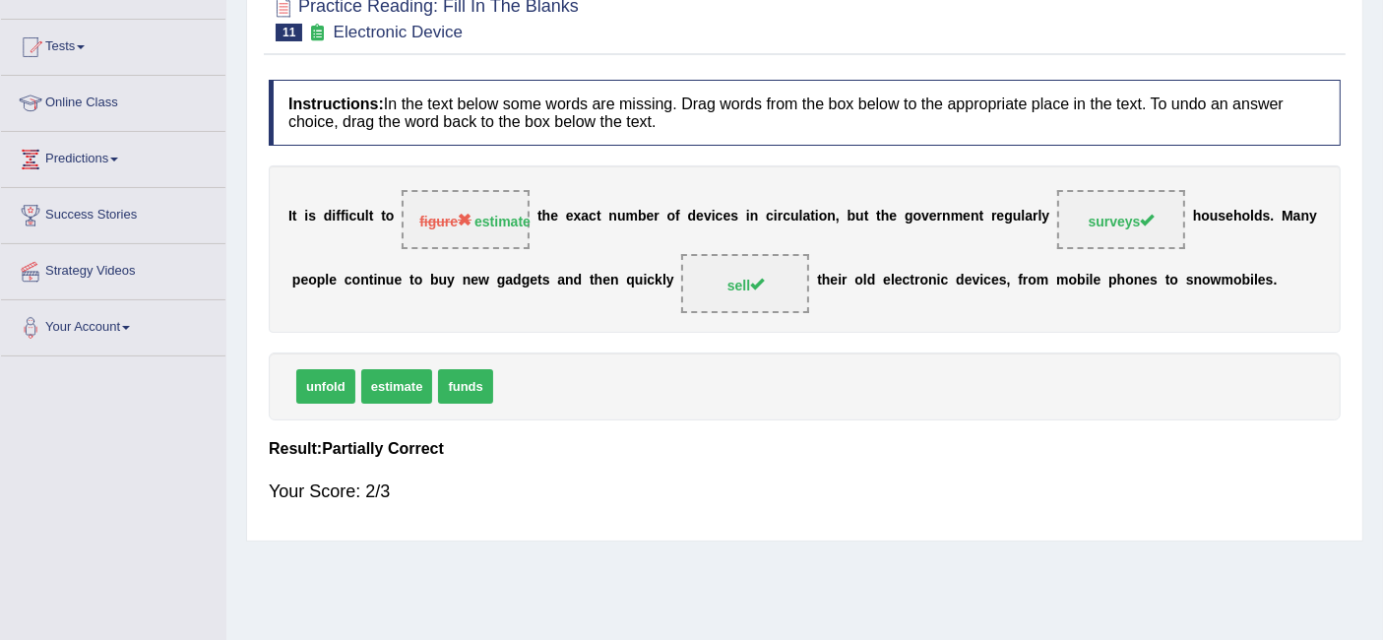
scroll to position [0, 0]
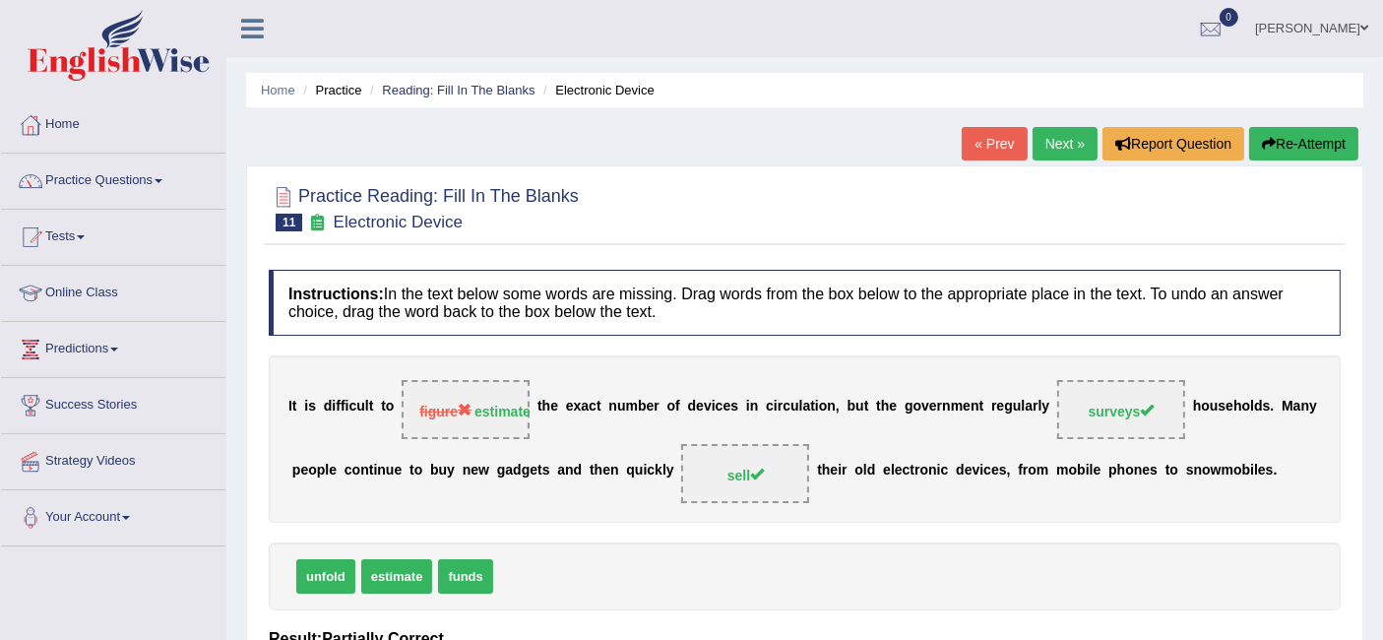
click at [1066, 145] on link "Next »" at bounding box center [1064, 143] width 65 height 33
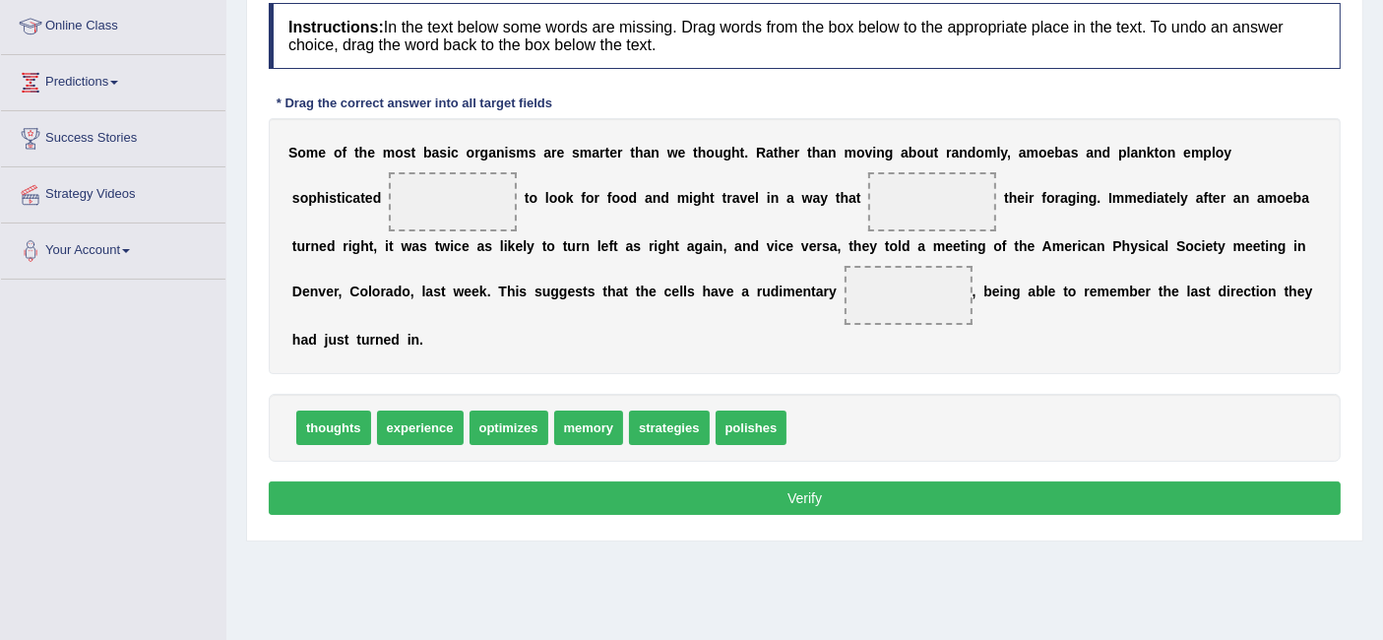
scroll to position [264, 0]
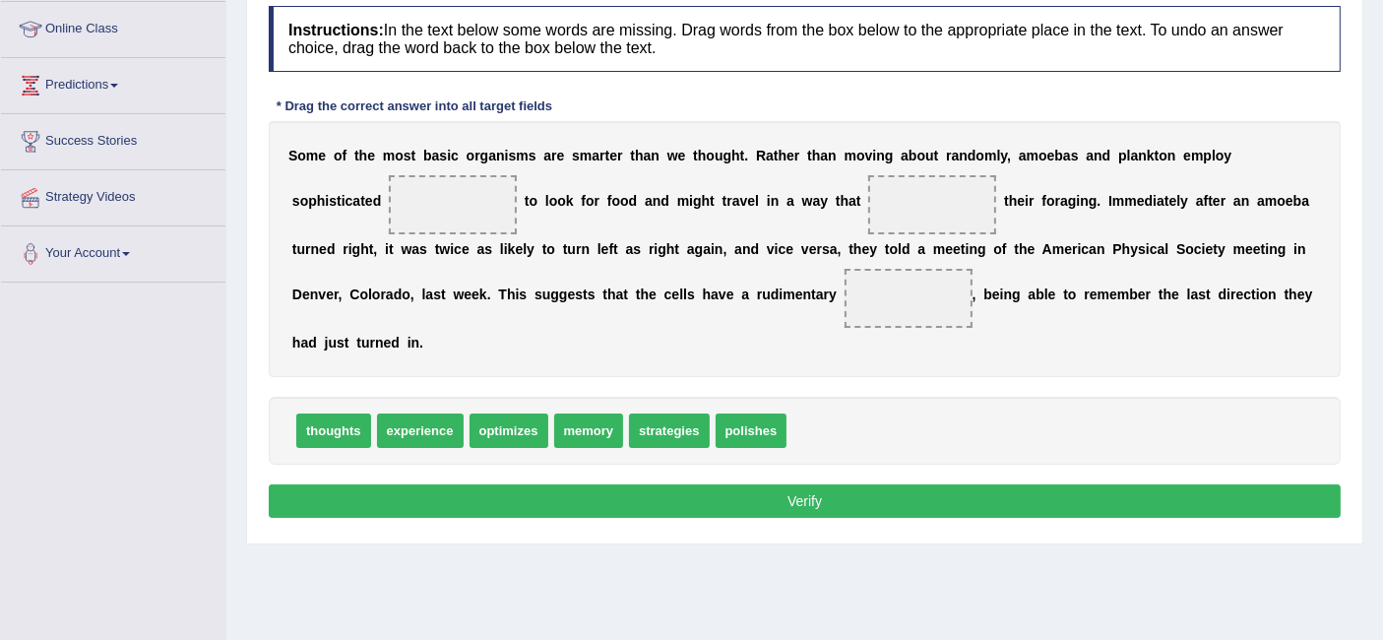
click at [433, 428] on span "experience" at bounding box center [420, 430] width 87 height 34
drag, startPoint x: 340, startPoint y: 424, endPoint x: 448, endPoint y: 189, distance: 259.0
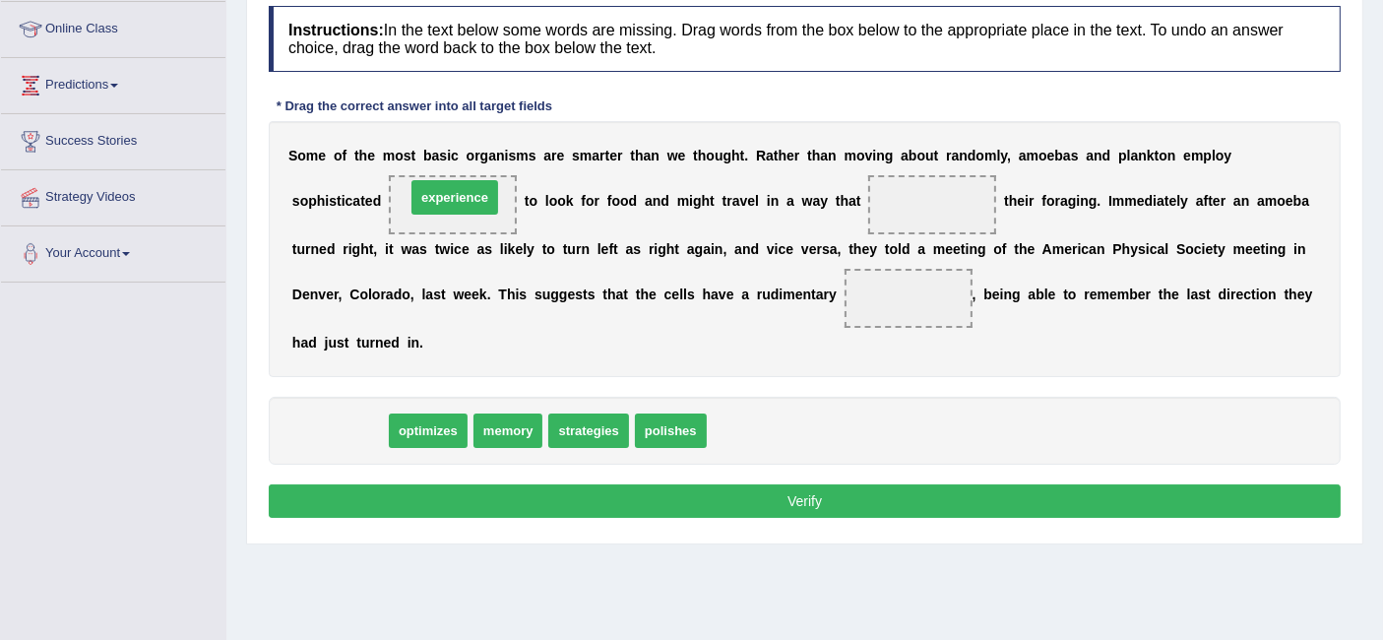
drag, startPoint x: 345, startPoint y: 420, endPoint x: 461, endPoint y: 188, distance: 259.3
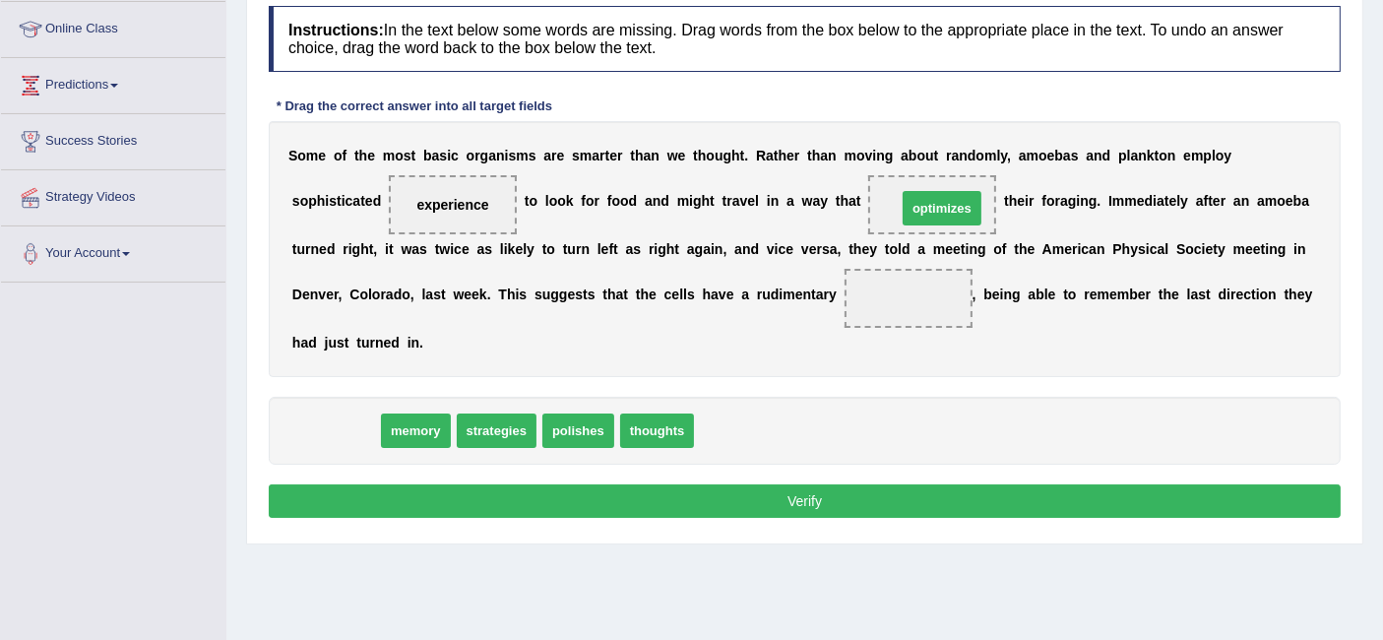
drag, startPoint x: 343, startPoint y: 424, endPoint x: 946, endPoint y: 203, distance: 641.8
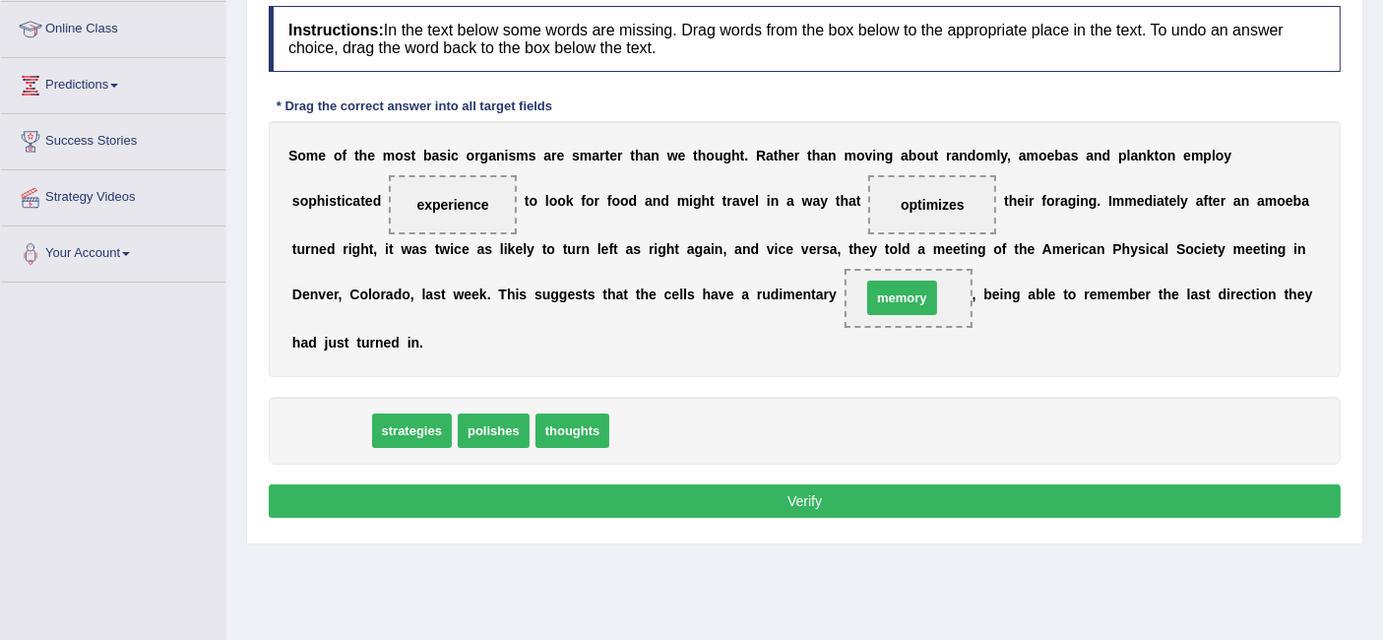
drag, startPoint x: 340, startPoint y: 425, endPoint x: 910, endPoint y: 292, distance: 586.1
click at [768, 496] on button "Verify" at bounding box center [805, 500] width 1072 height 33
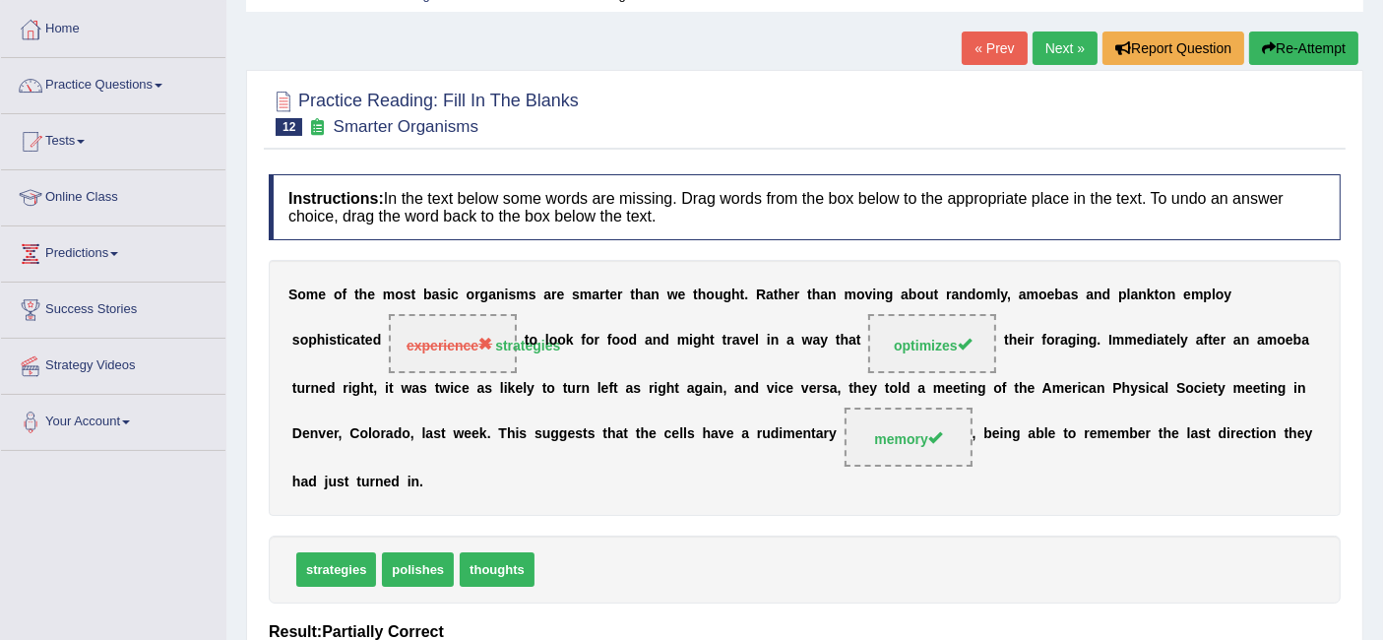
scroll to position [67, 0]
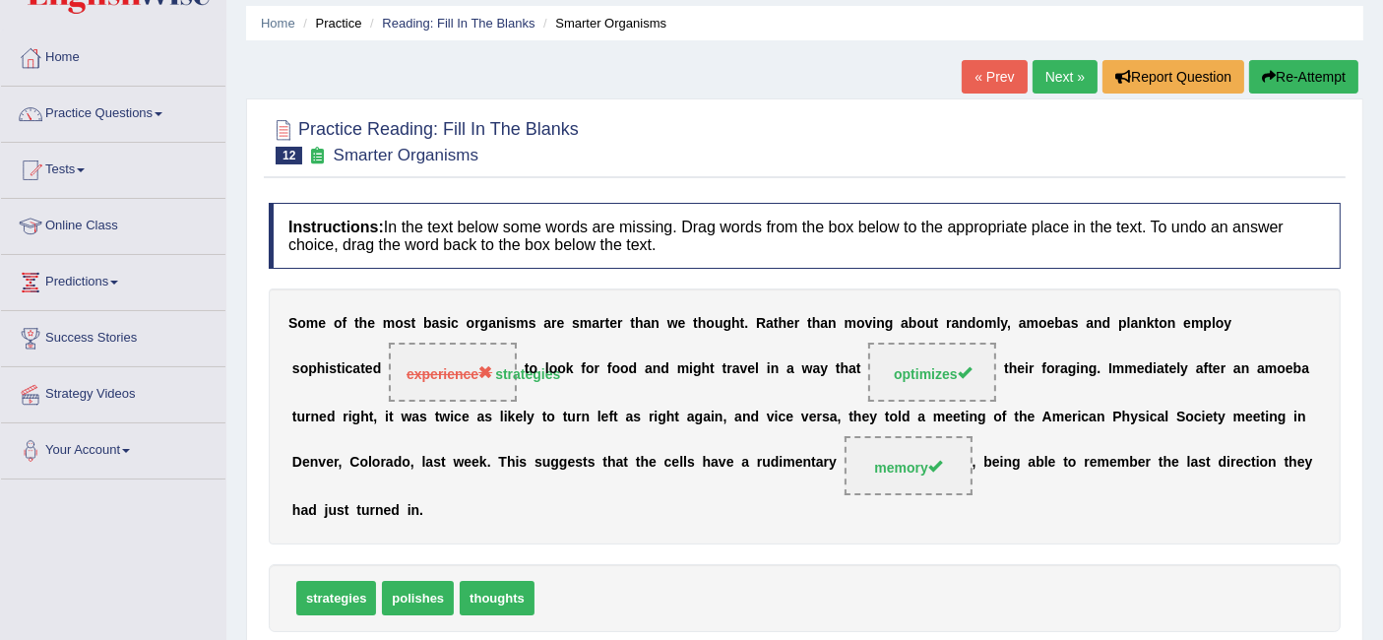
click at [1068, 61] on link "Next »" at bounding box center [1064, 76] width 65 height 33
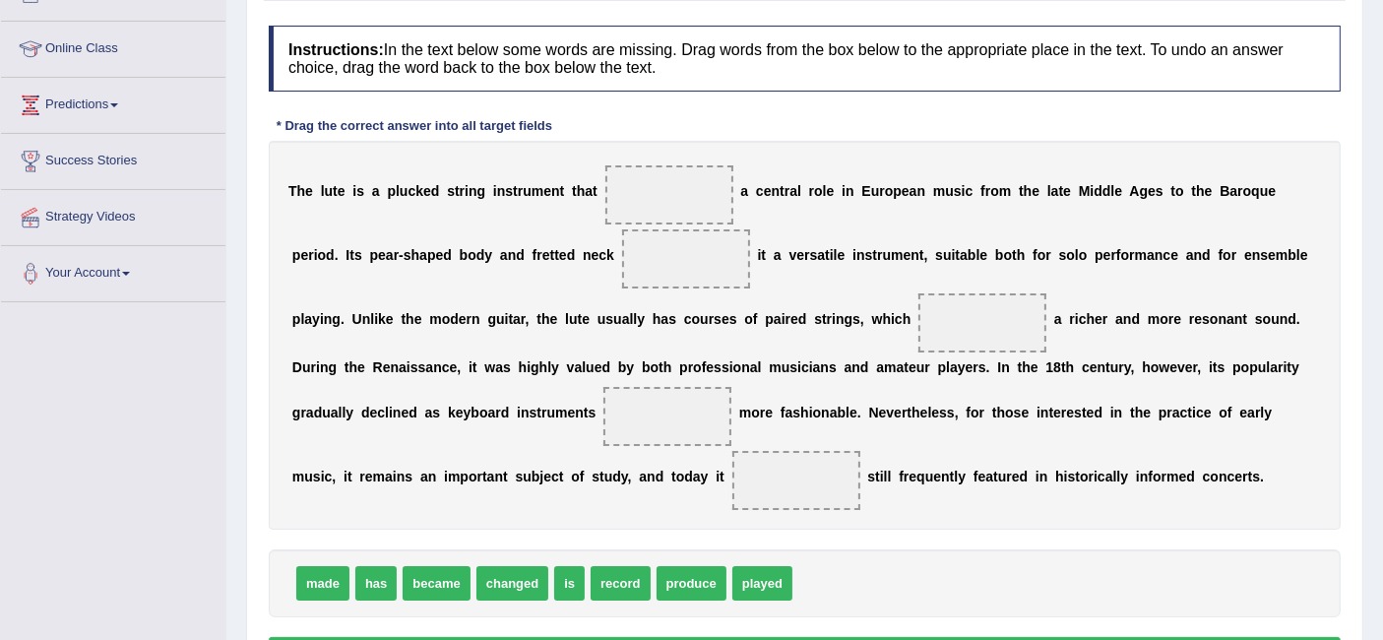
scroll to position [246, 0]
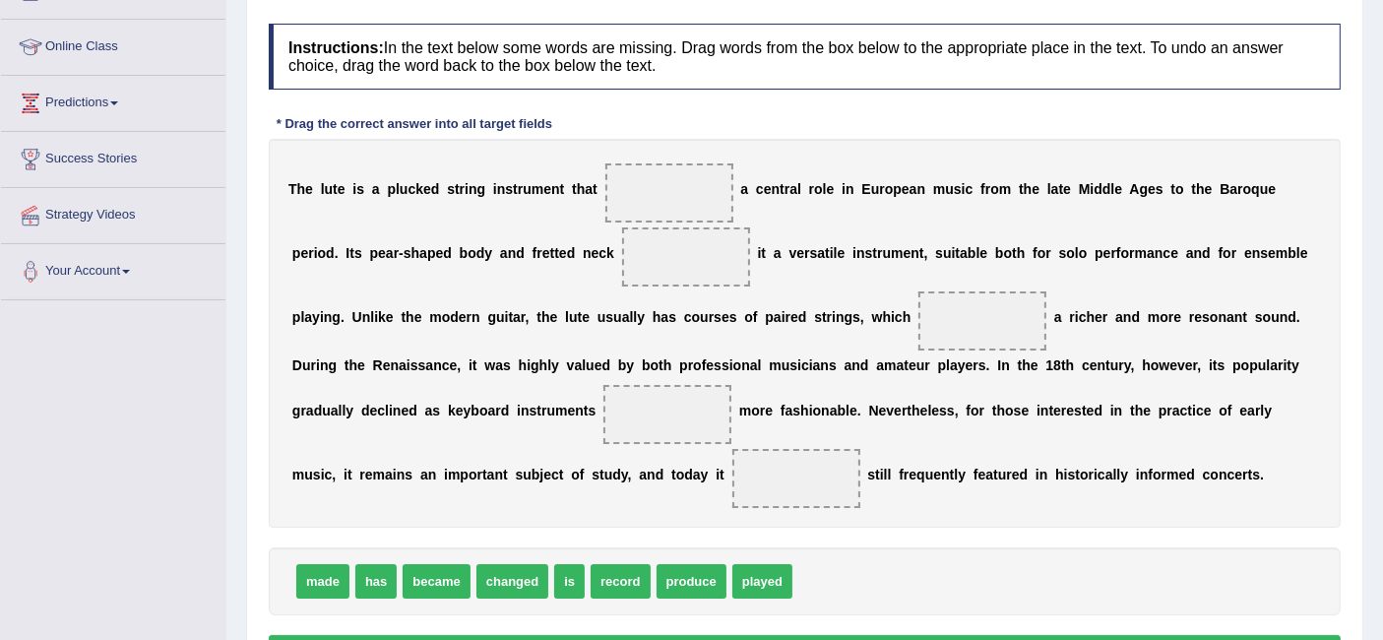
click at [753, 569] on span "played" at bounding box center [762, 581] width 60 height 34
drag, startPoint x: 760, startPoint y: 578, endPoint x: 676, endPoint y: 181, distance: 405.4
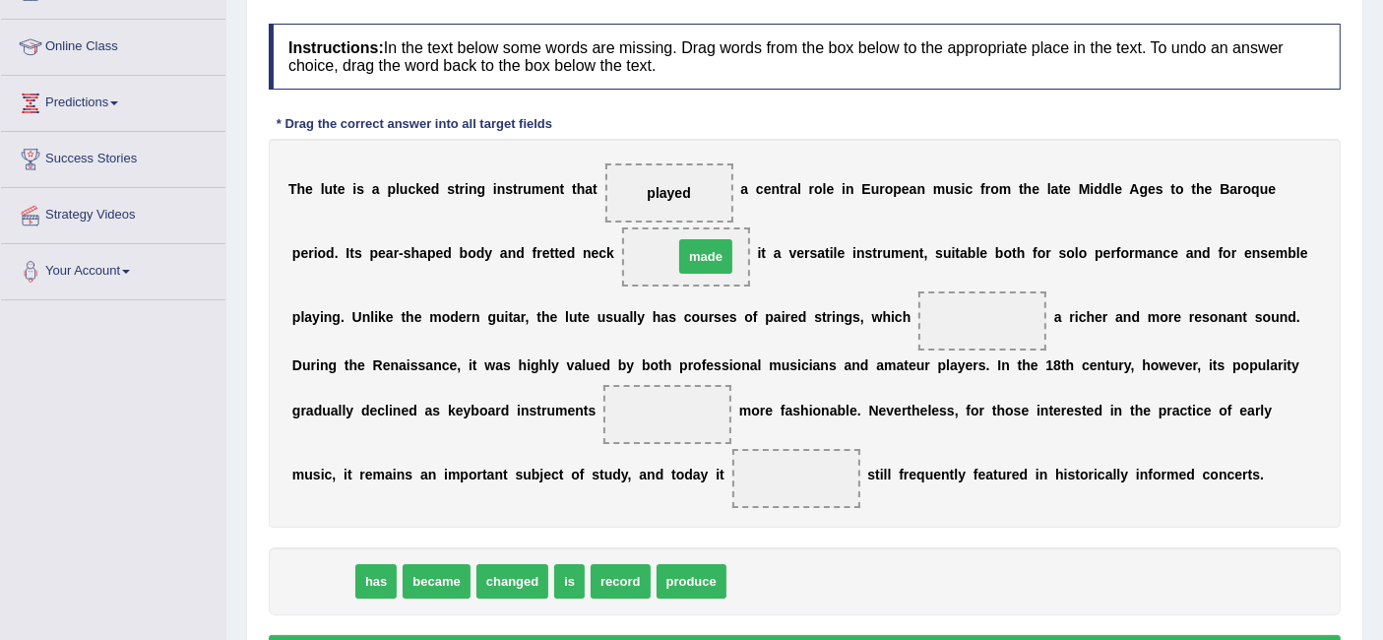
drag, startPoint x: 334, startPoint y: 575, endPoint x: 717, endPoint y: 249, distance: 502.7
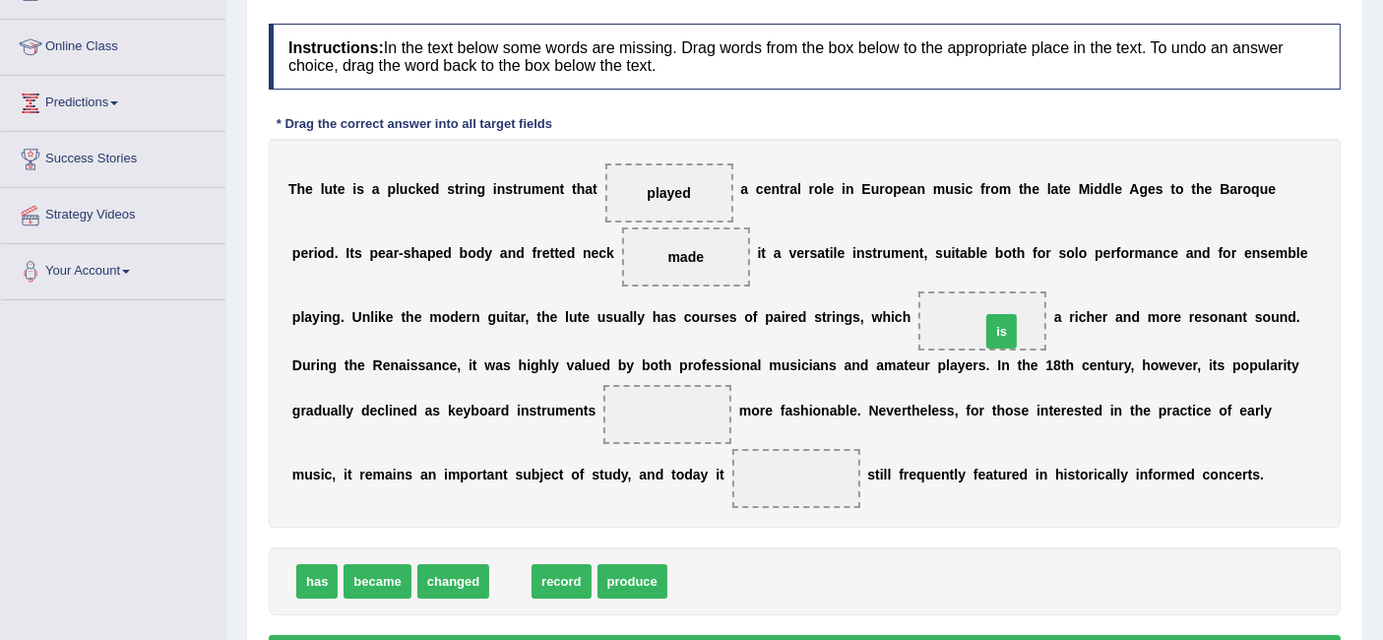
drag, startPoint x: 502, startPoint y: 576, endPoint x: 993, endPoint y: 326, distance: 551.1
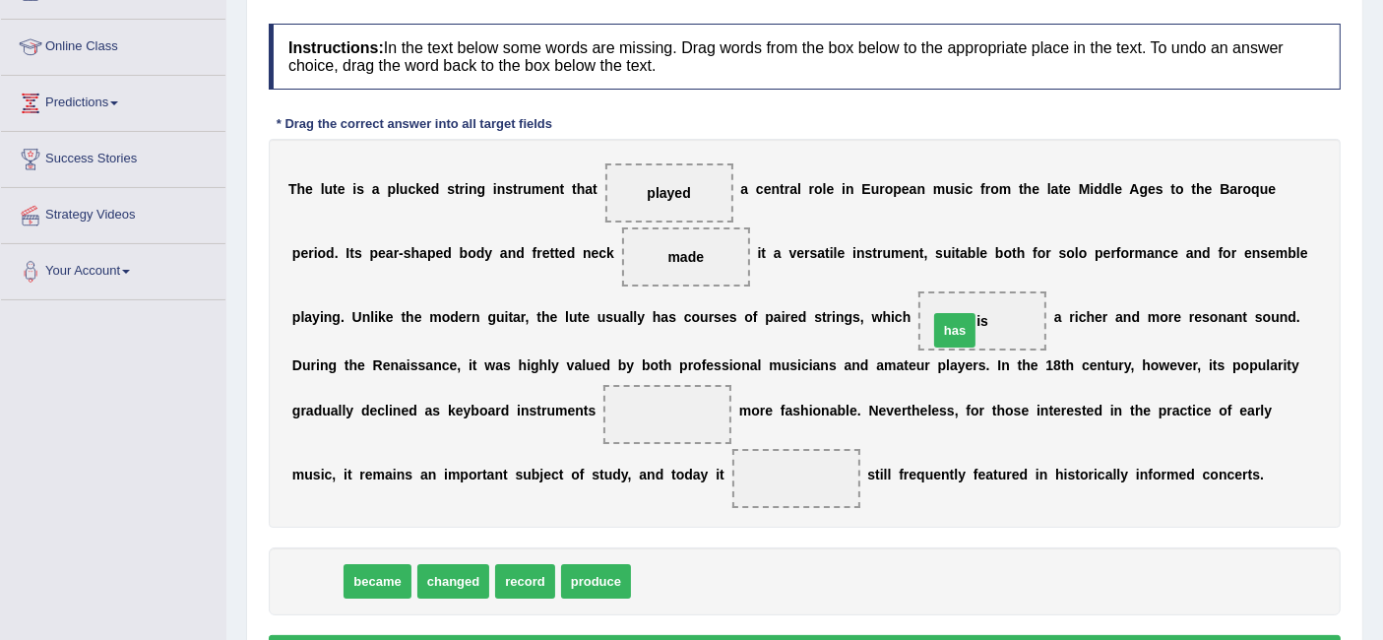
drag, startPoint x: 317, startPoint y: 584, endPoint x: 955, endPoint y: 333, distance: 685.4
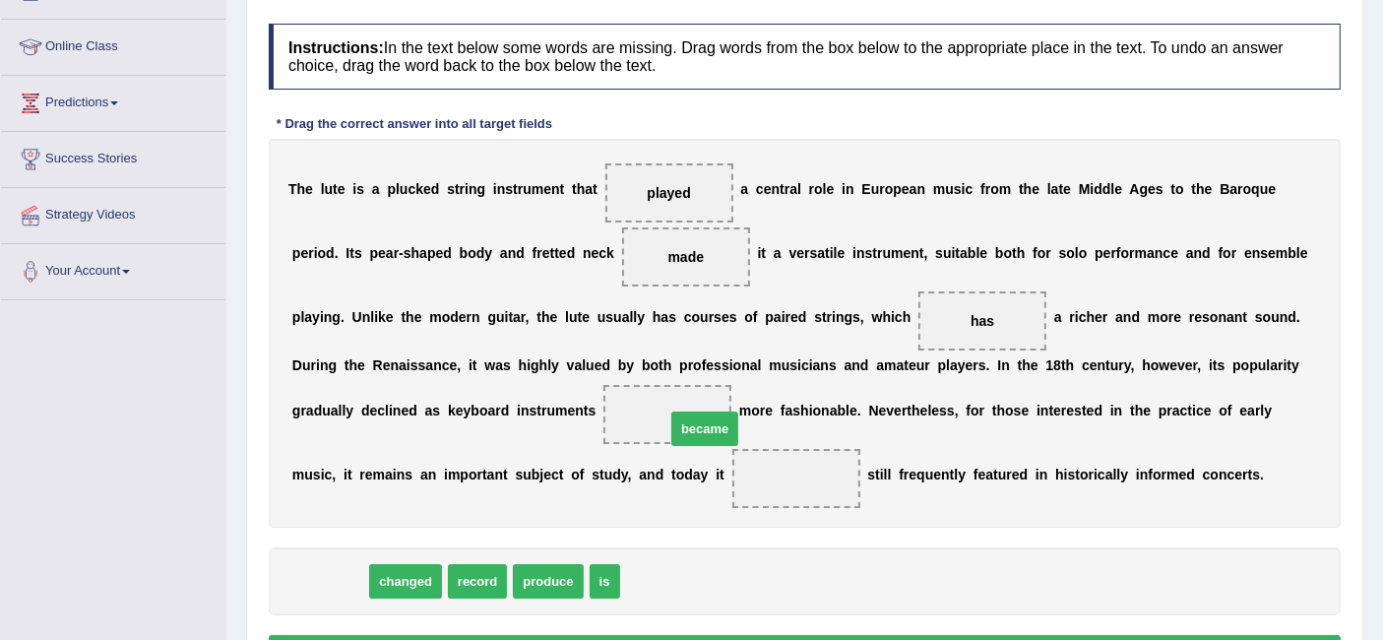
drag, startPoint x: 343, startPoint y: 569, endPoint x: 718, endPoint y: 416, distance: 403.9
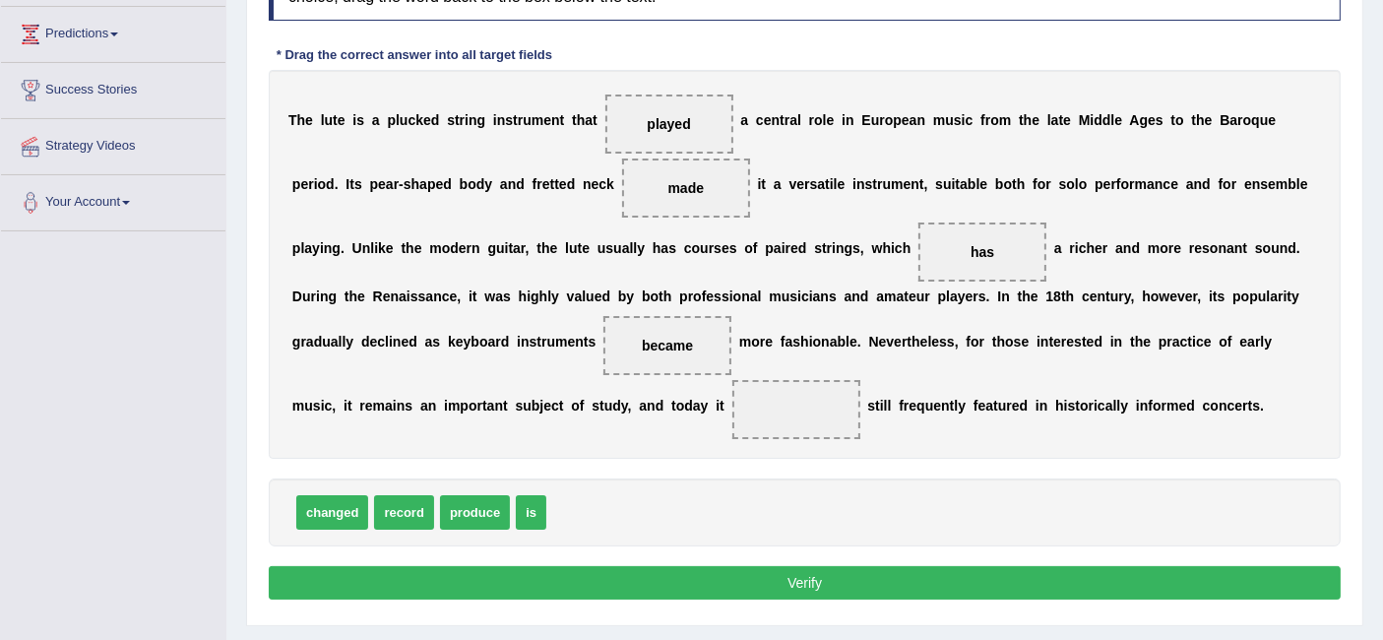
scroll to position [316, 0]
click at [534, 500] on span "is" at bounding box center [531, 511] width 31 height 34
drag, startPoint x: 534, startPoint y: 500, endPoint x: 818, endPoint y: 400, distance: 300.7
click at [710, 568] on button "Verify" at bounding box center [805, 581] width 1072 height 33
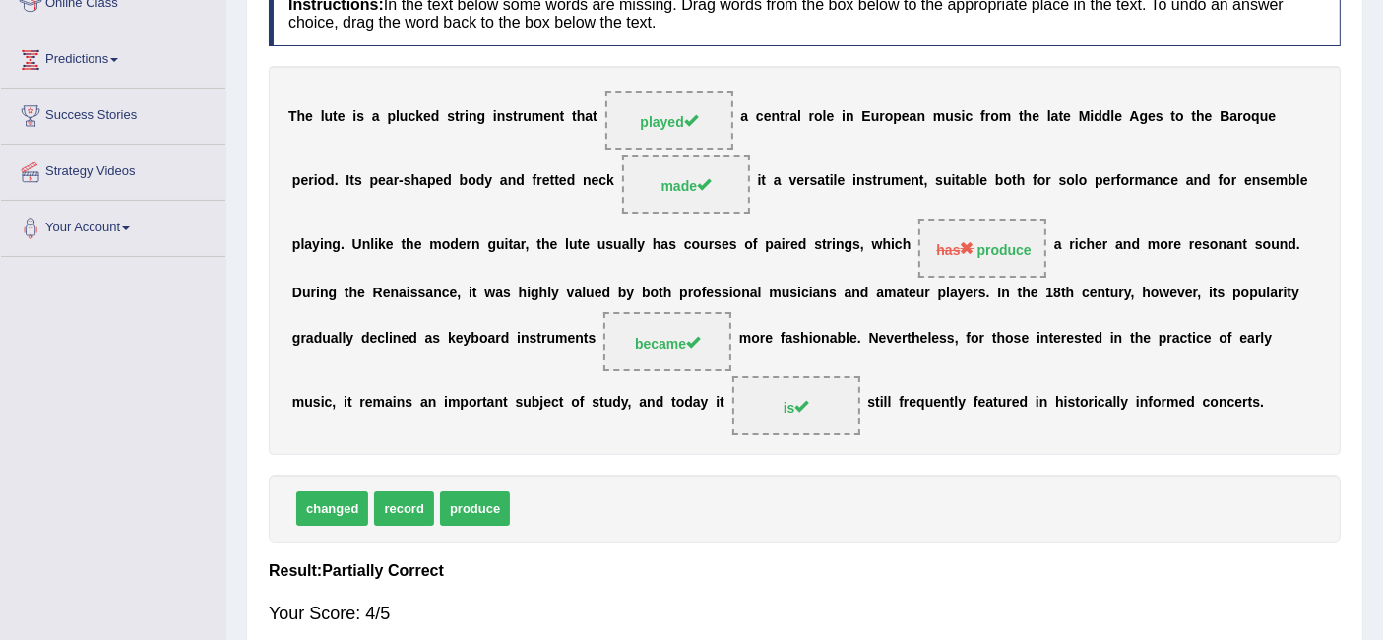
scroll to position [0, 0]
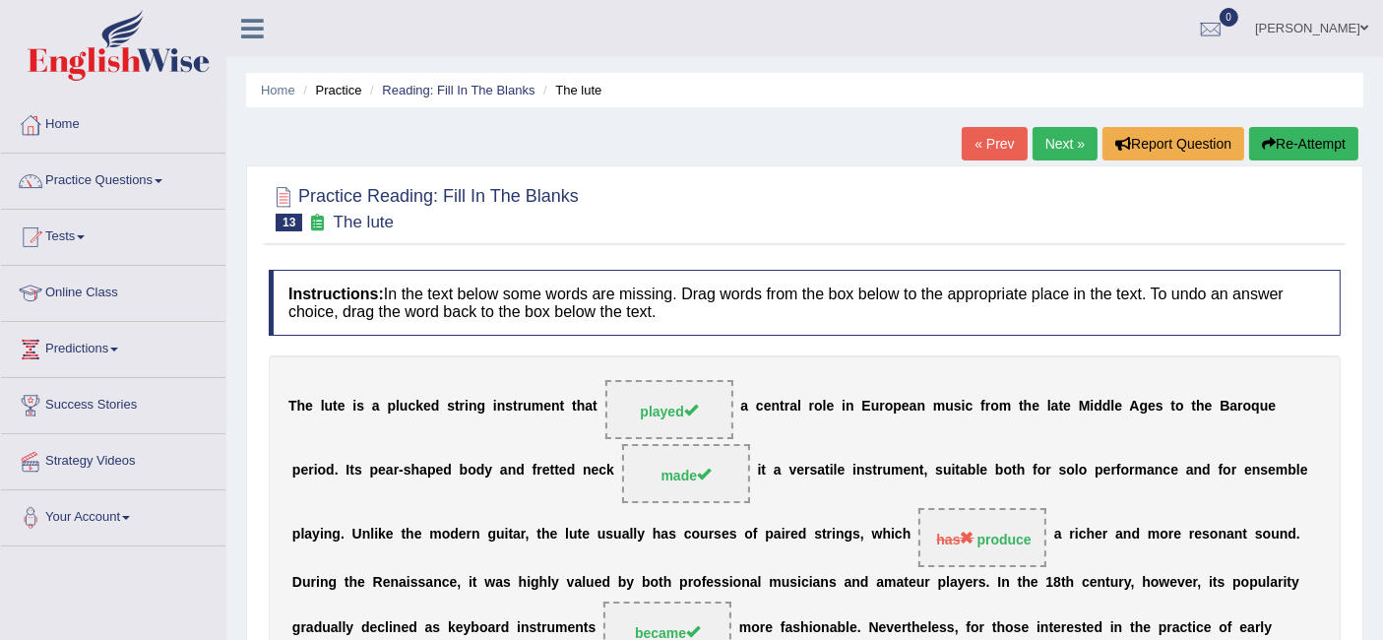
click at [1065, 133] on link "Next »" at bounding box center [1064, 143] width 65 height 33
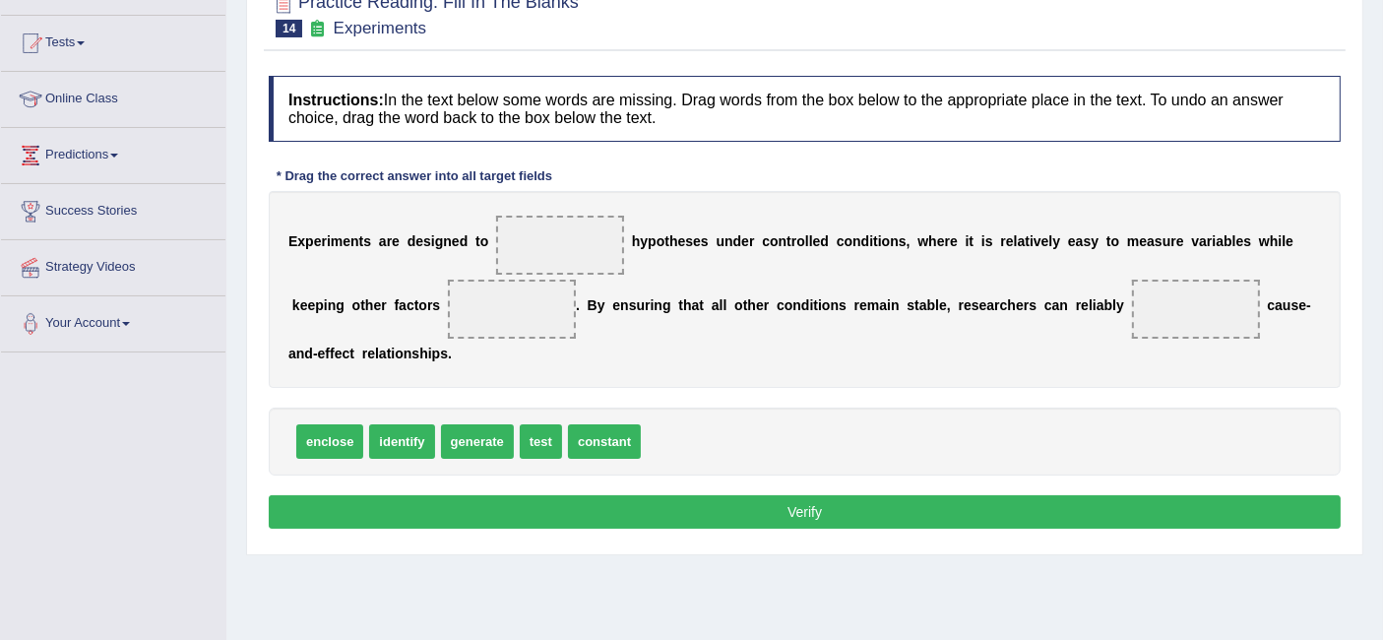
scroll to position [201, 0]
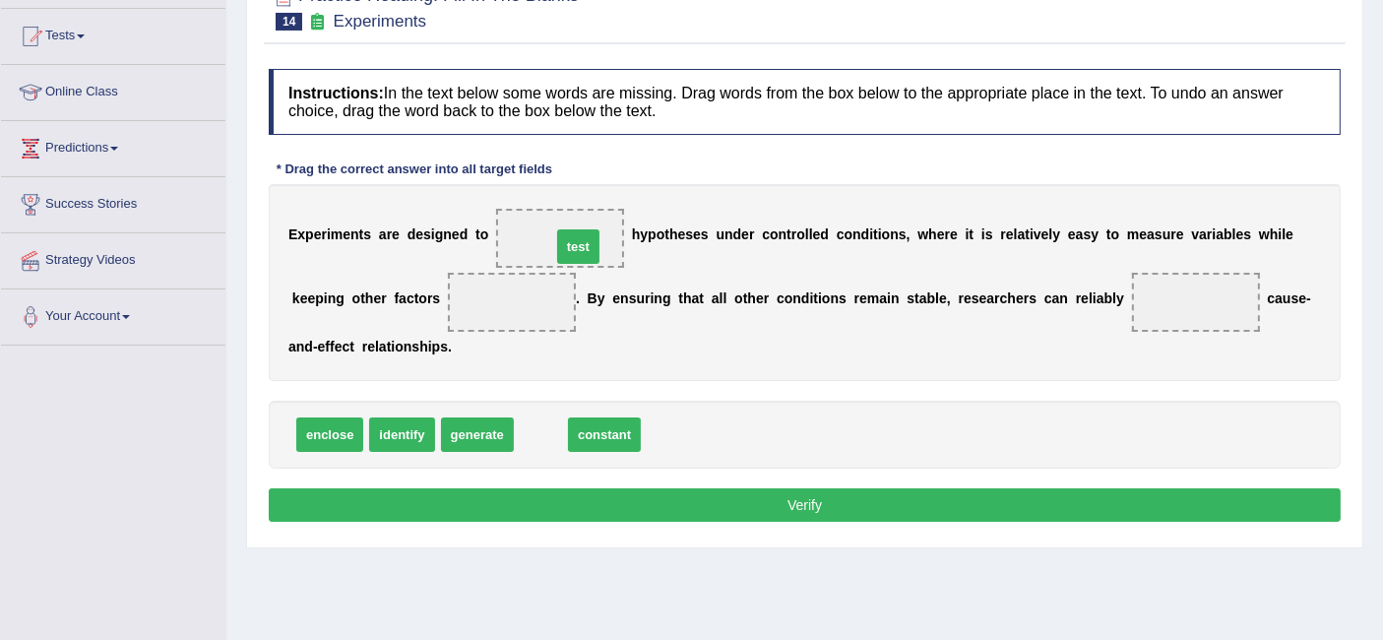
drag, startPoint x: 532, startPoint y: 435, endPoint x: 570, endPoint y: 248, distance: 190.7
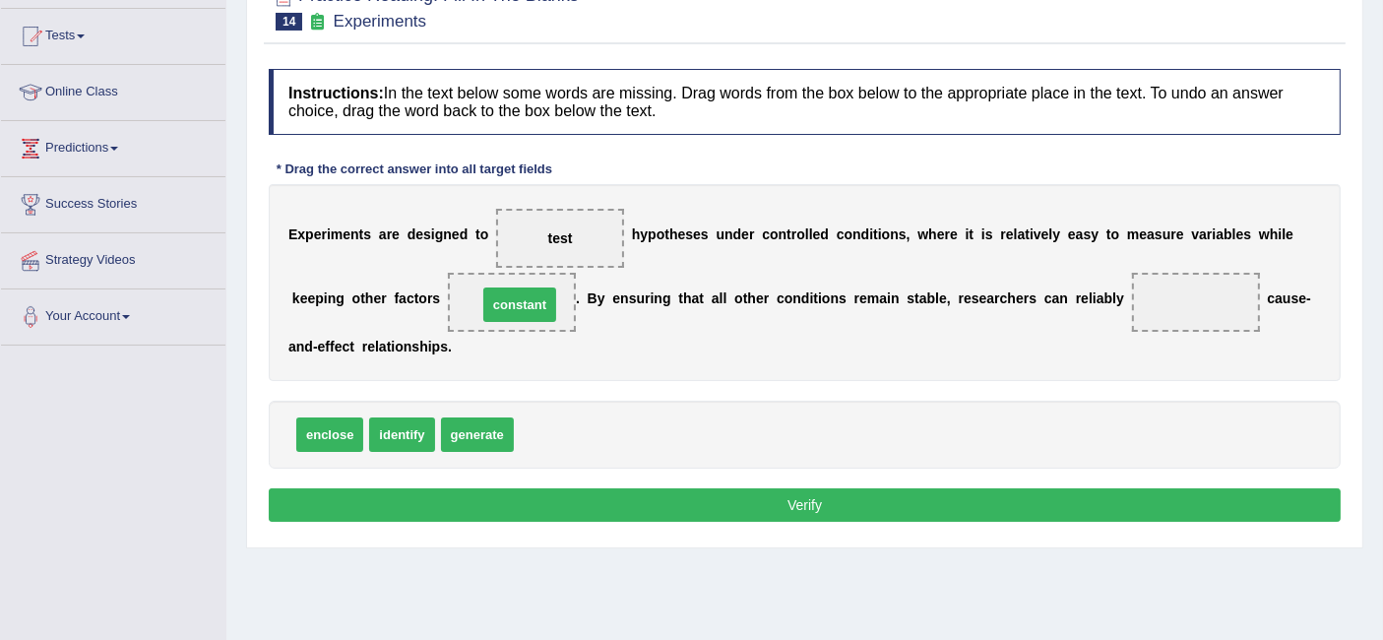
drag, startPoint x: 546, startPoint y: 426, endPoint x: 510, endPoint y: 296, distance: 134.9
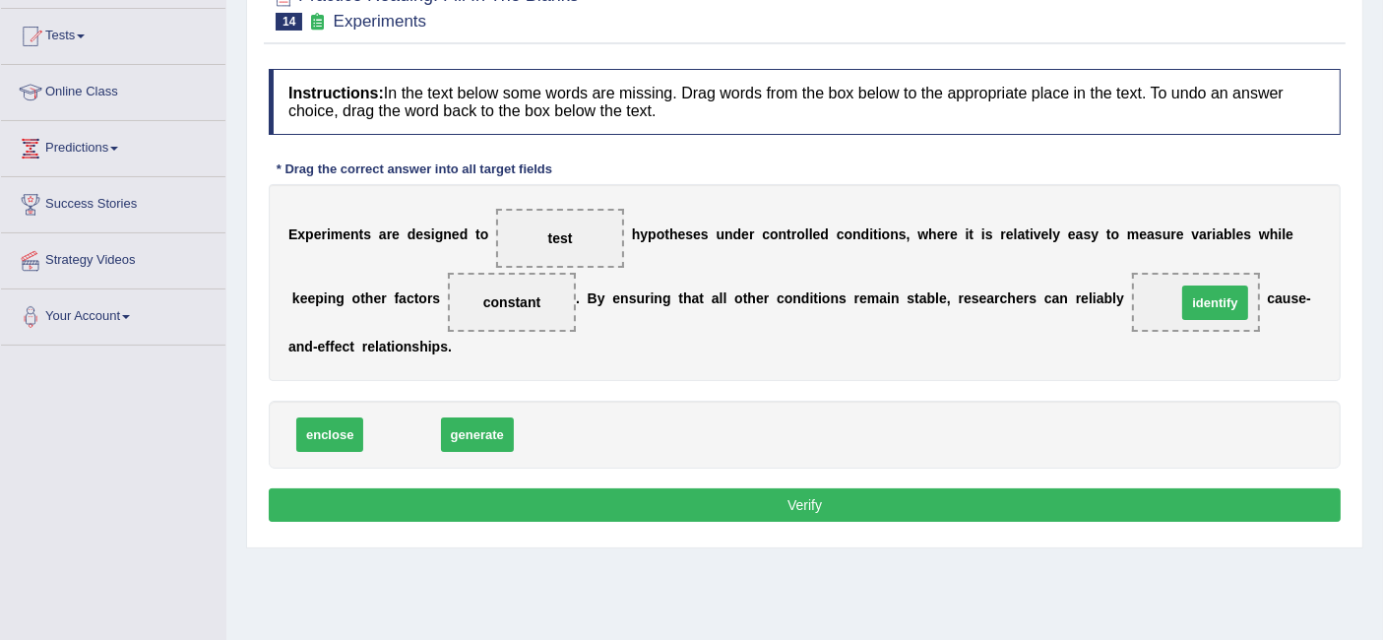
drag, startPoint x: 414, startPoint y: 429, endPoint x: 1226, endPoint y: 297, distance: 822.6
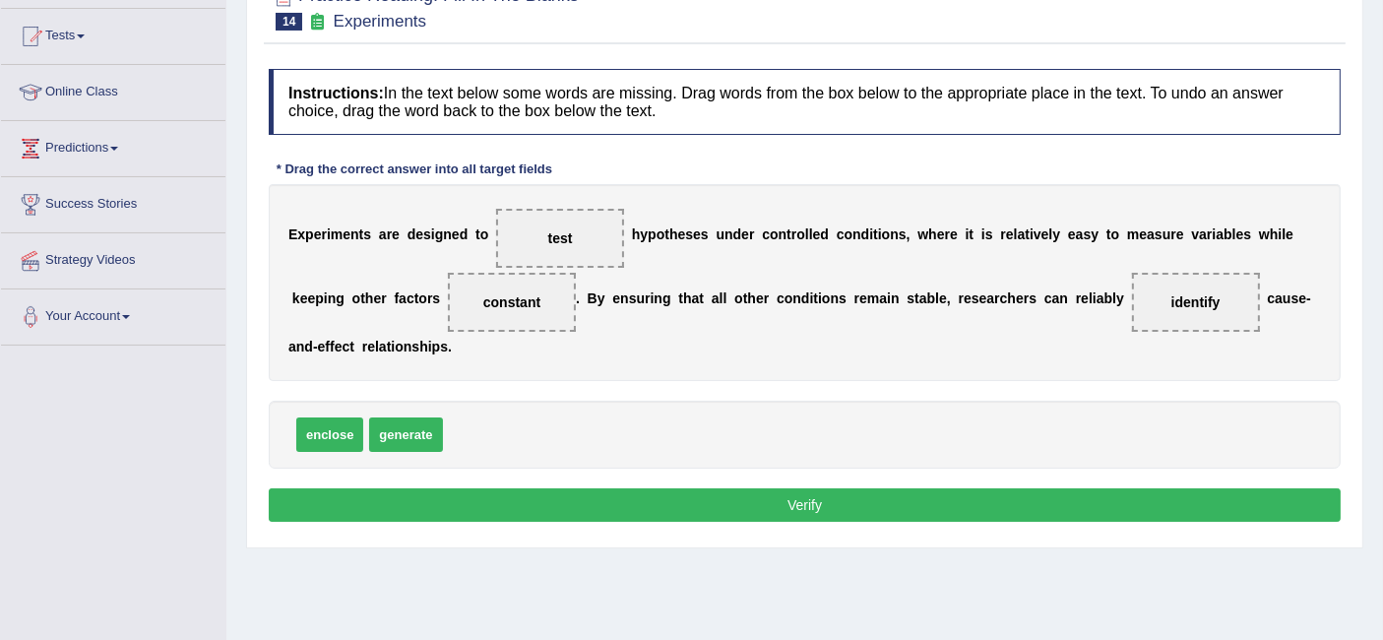
click at [843, 505] on button "Verify" at bounding box center [805, 504] width 1072 height 33
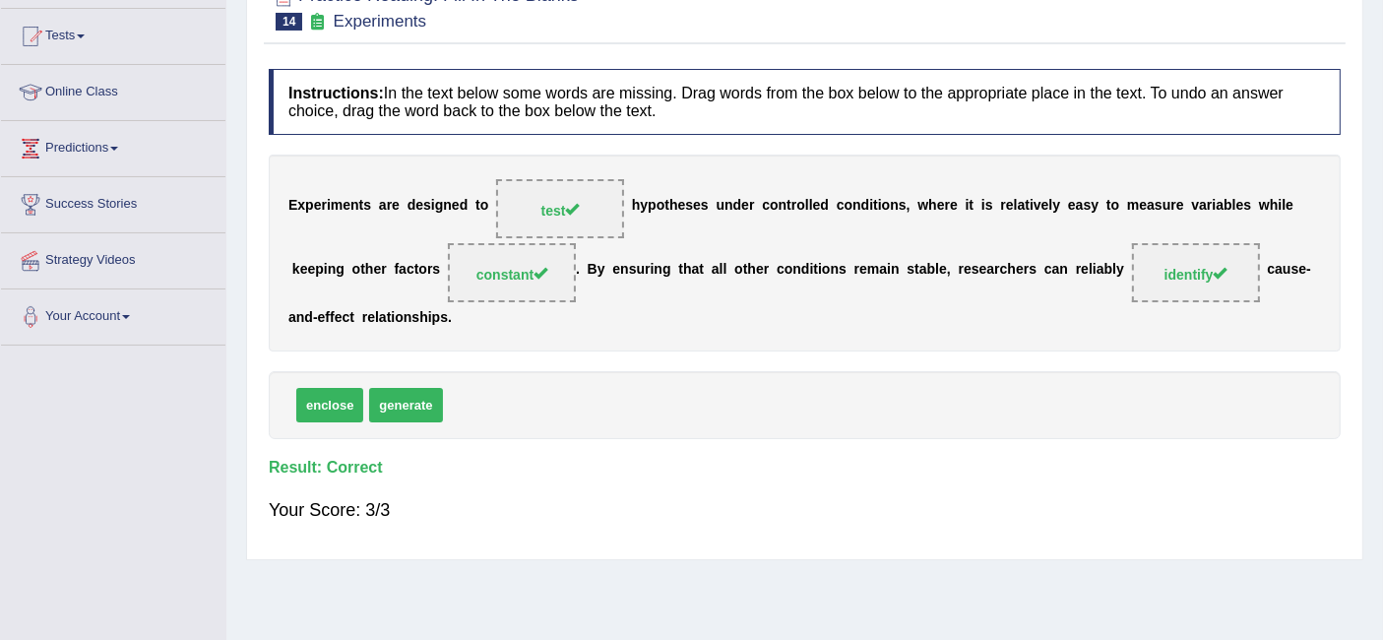
scroll to position [90, 0]
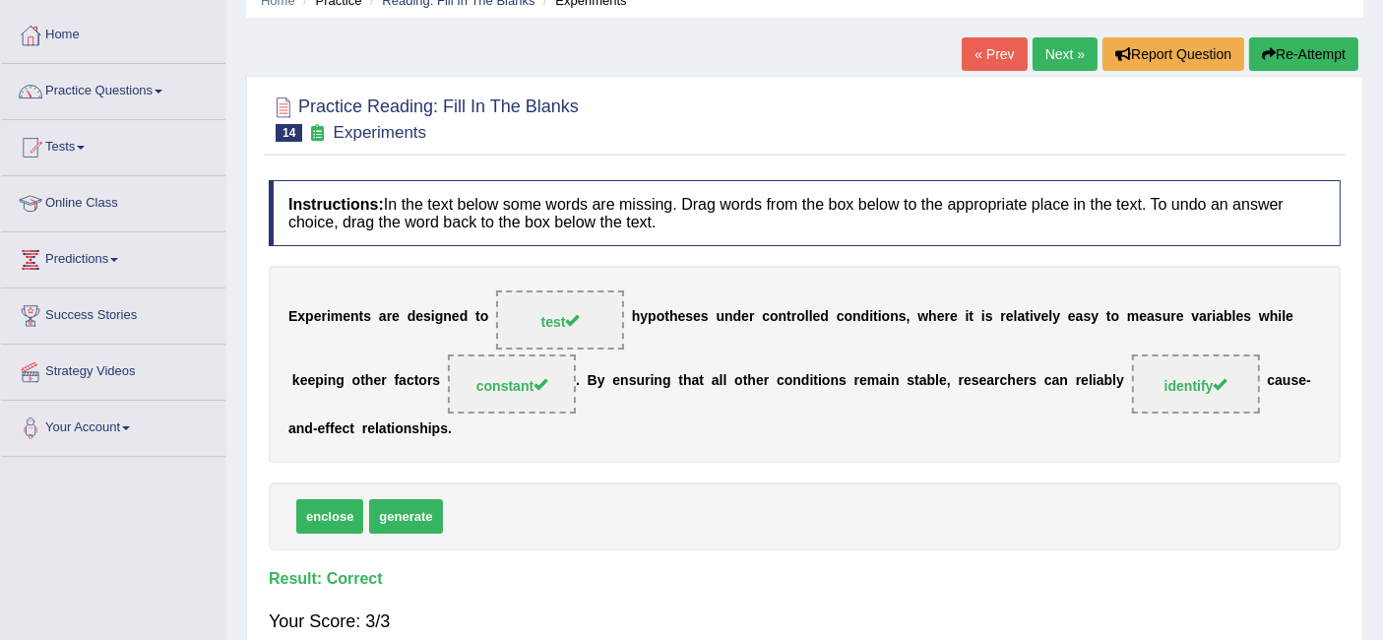
click at [1060, 51] on link "Next »" at bounding box center [1064, 53] width 65 height 33
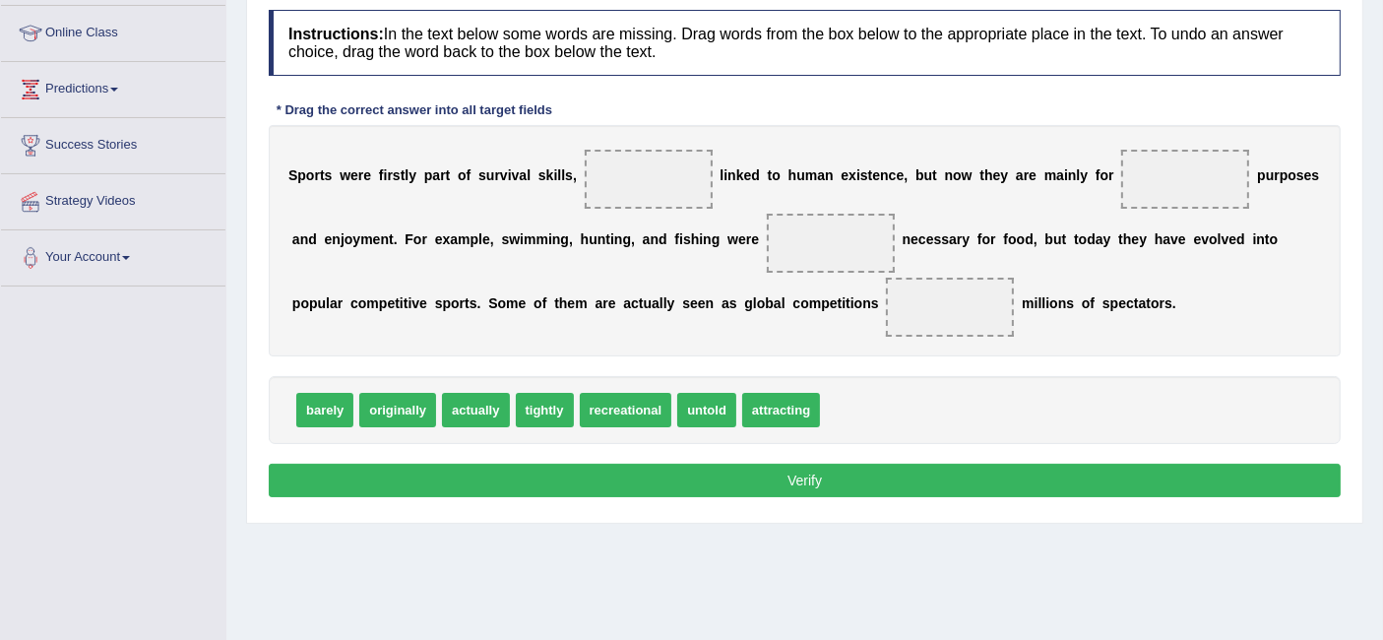
scroll to position [262, 0]
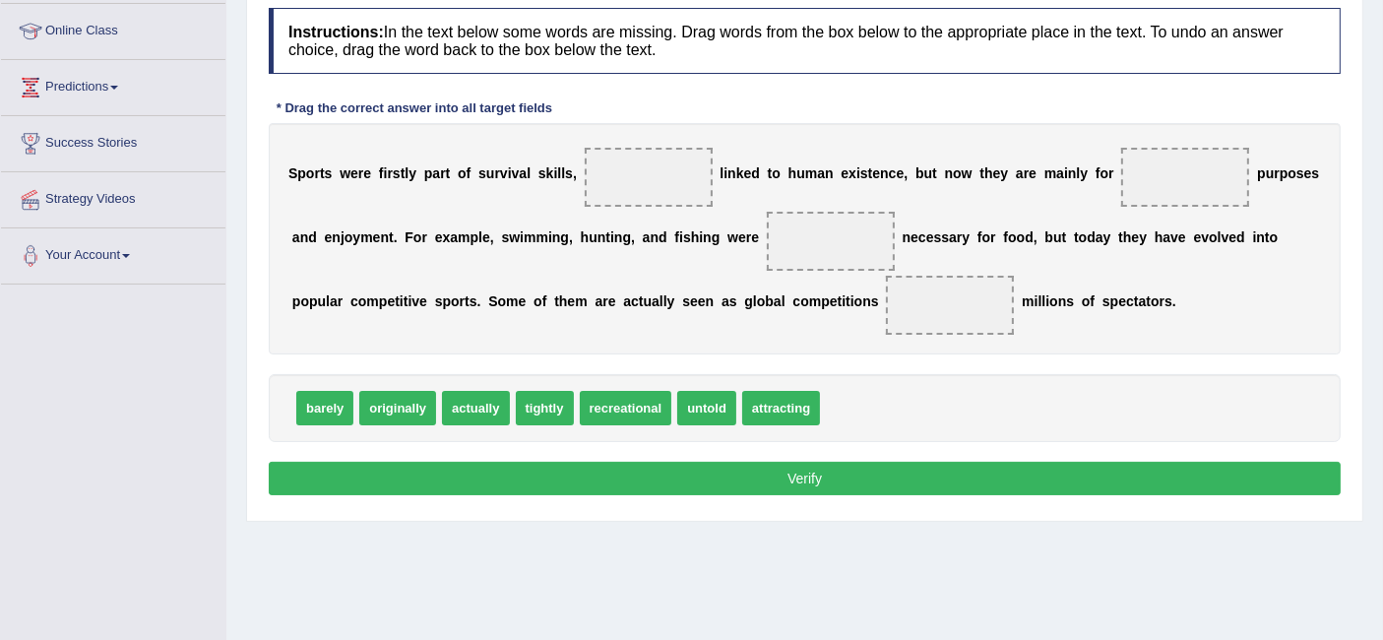
click at [635, 287] on div "S p o r t s w e r e f i r s t l y p a r t o f s u r v i v a l s k i l l s , l i…" at bounding box center [805, 238] width 1072 height 231
click at [827, 342] on div "S p o r t s w e r e f i r s t l y p a r t o f s u r v i v a l s k i l l s , l i…" at bounding box center [805, 238] width 1072 height 231
click at [823, 468] on button "Verify" at bounding box center [805, 478] width 1072 height 33
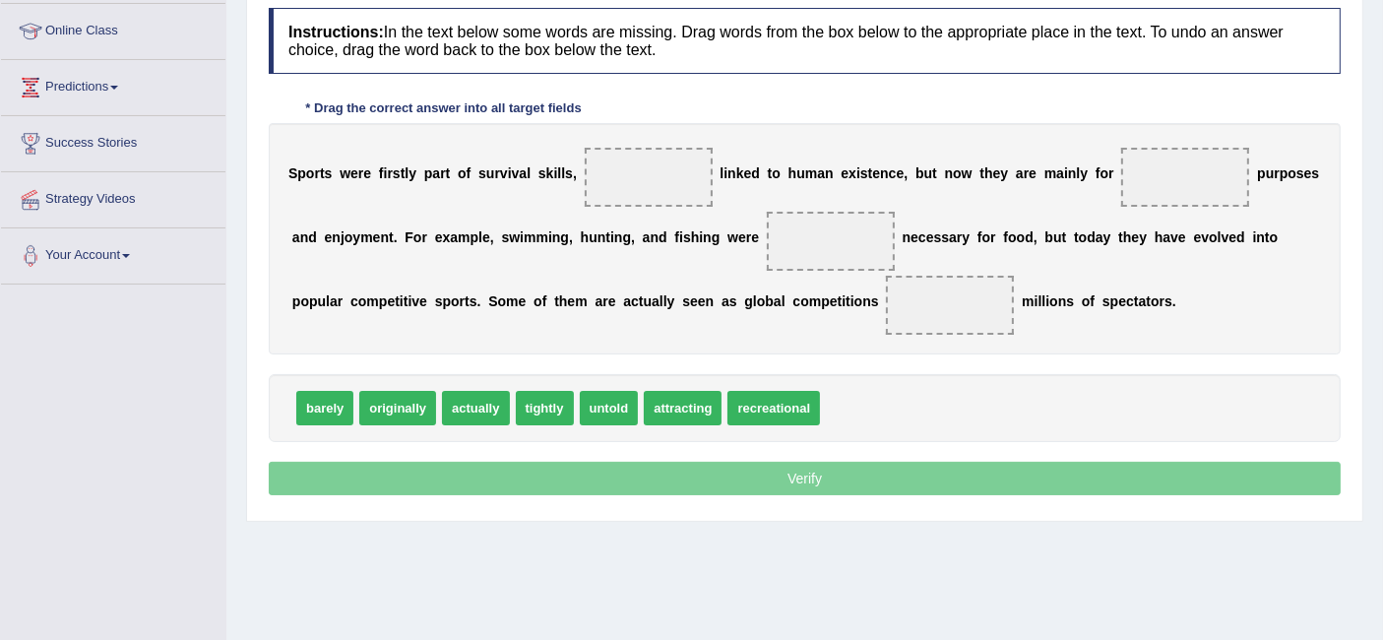
click at [823, 468] on p "Verify" at bounding box center [805, 478] width 1072 height 33
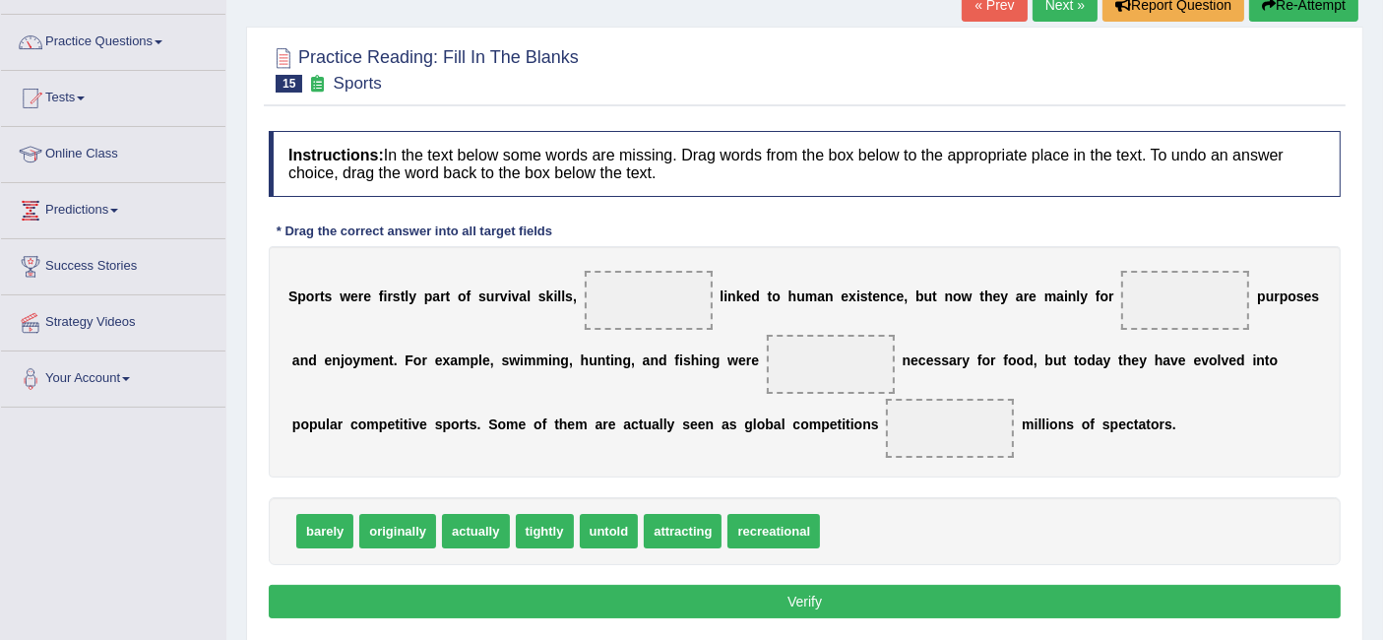
scroll to position [120, 0]
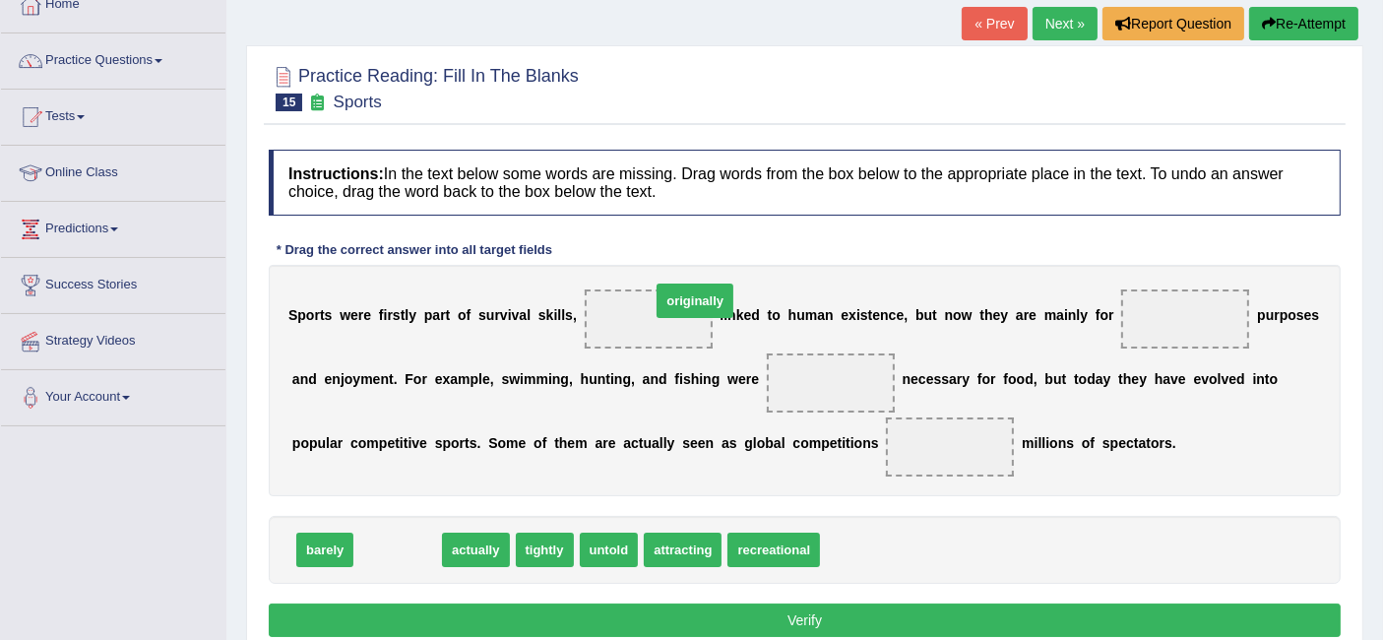
drag, startPoint x: 401, startPoint y: 542, endPoint x: 668, endPoint y: 323, distance: 346.2
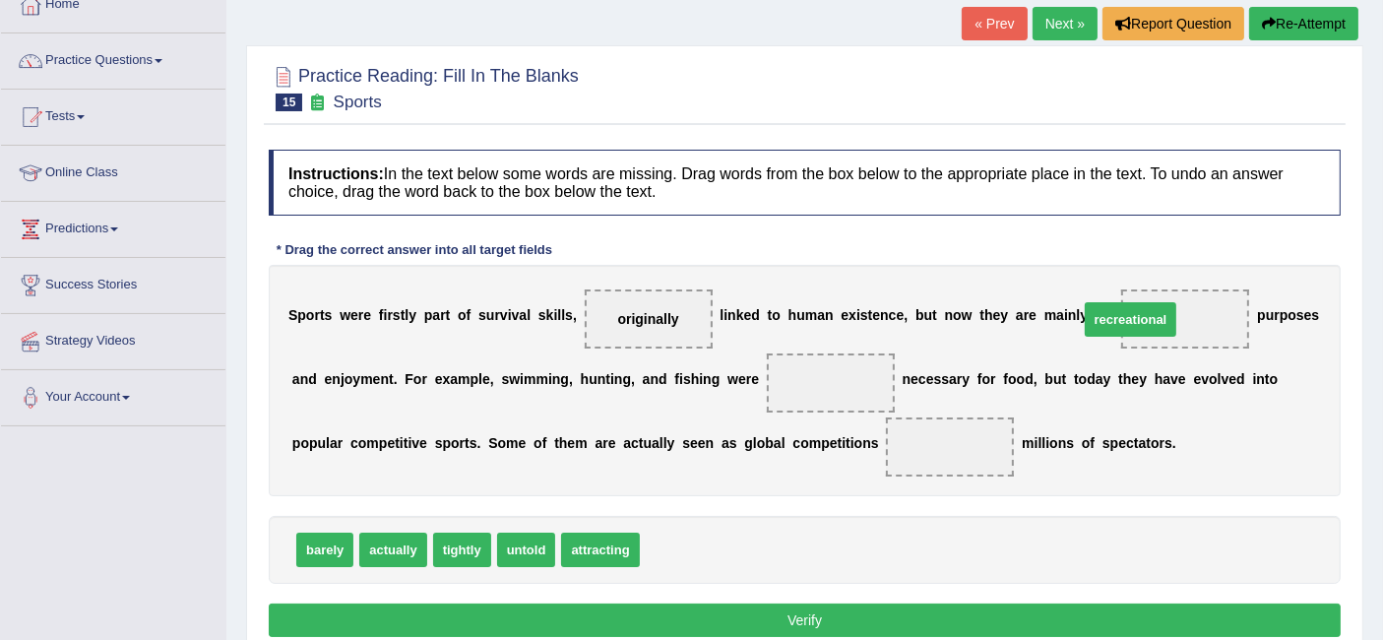
drag, startPoint x: 671, startPoint y: 550, endPoint x: 1172, endPoint y: 317, distance: 552.6
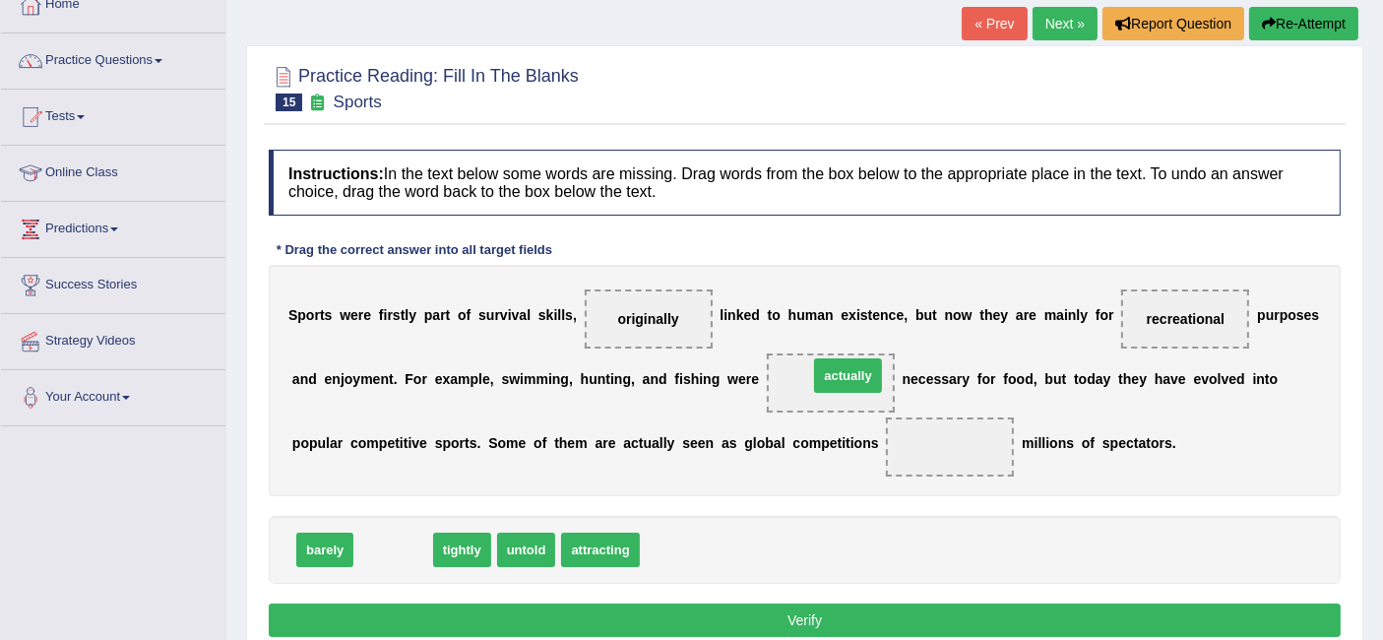
drag, startPoint x: 392, startPoint y: 543, endPoint x: 846, endPoint y: 369, distance: 486.9
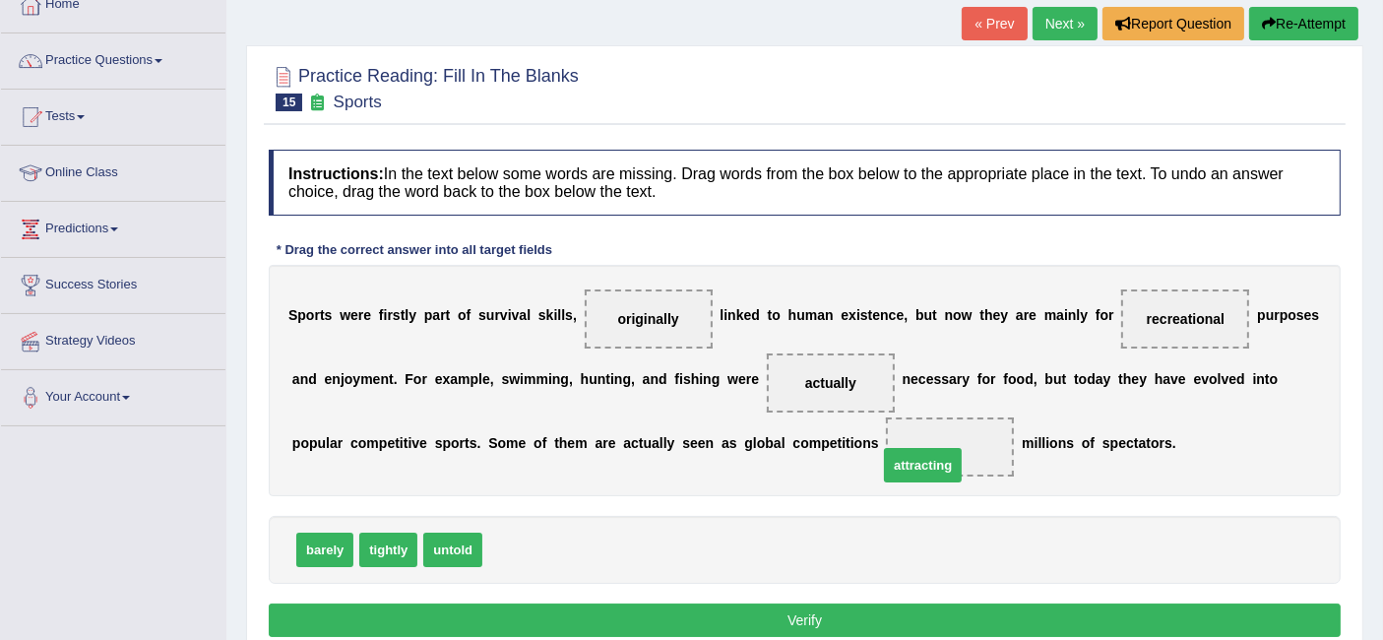
drag, startPoint x: 535, startPoint y: 546, endPoint x: 934, endPoint y: 460, distance: 407.9
click at [738, 613] on button "Verify" at bounding box center [805, 619] width 1072 height 33
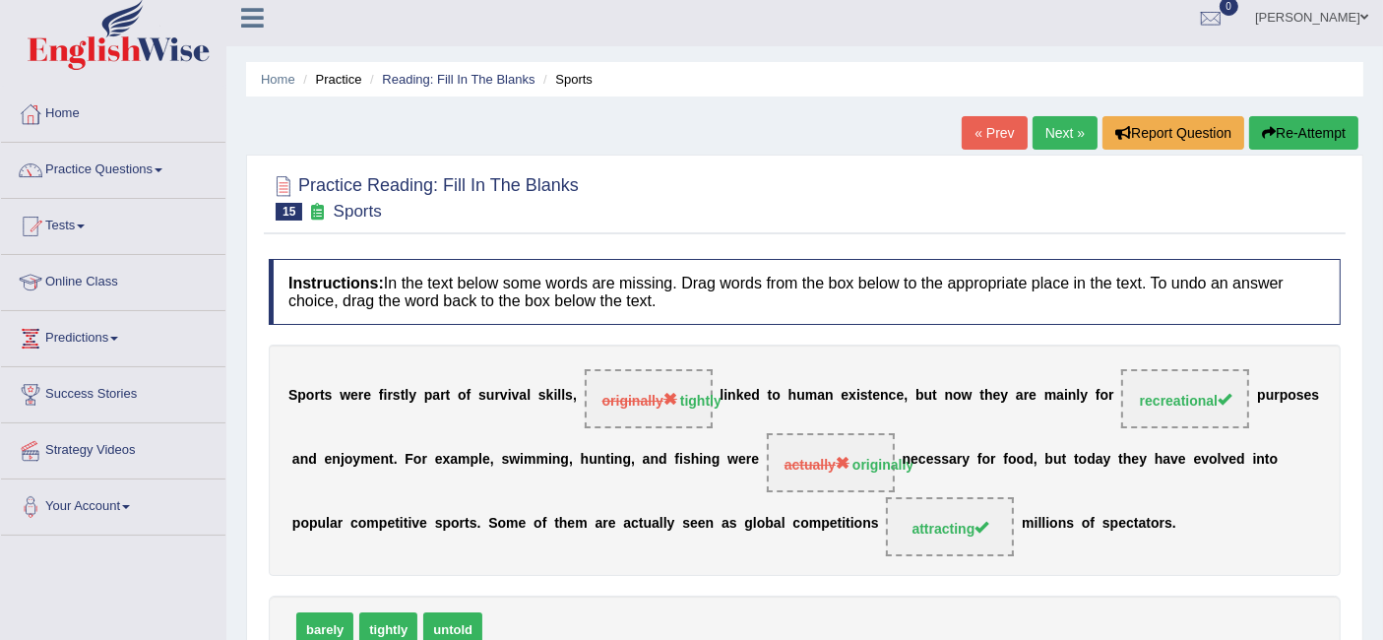
scroll to position [0, 0]
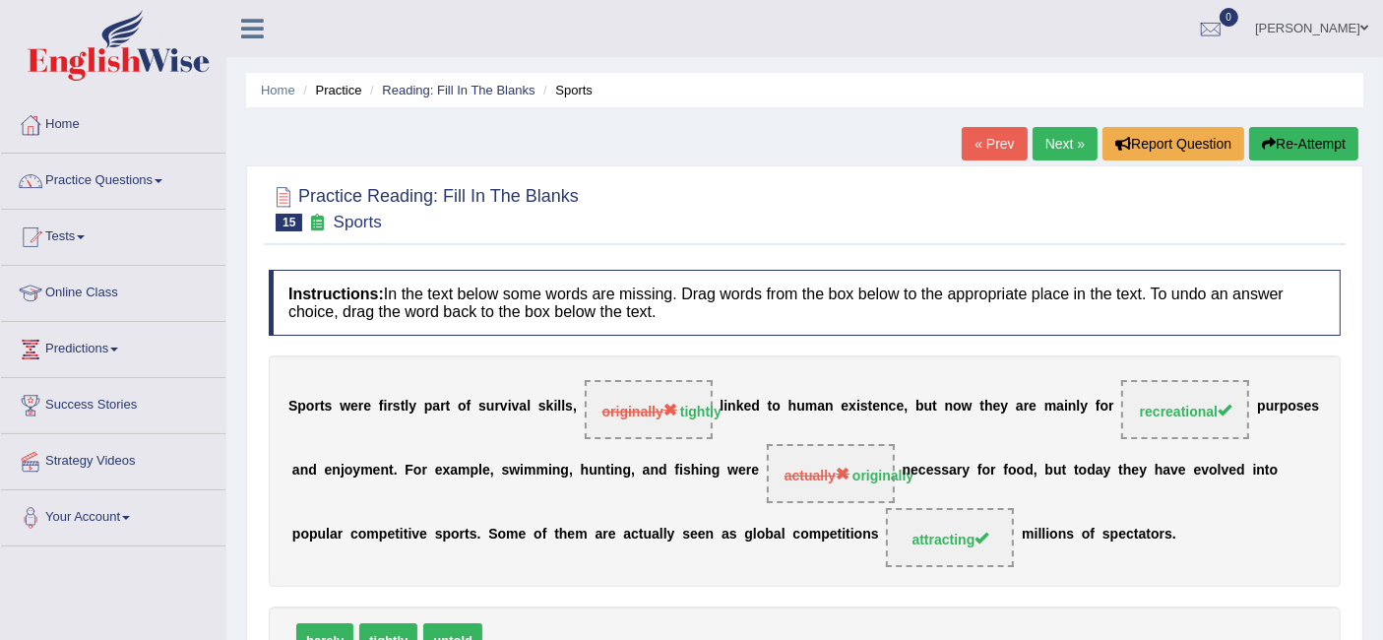
click at [1059, 147] on link "Next »" at bounding box center [1064, 143] width 65 height 33
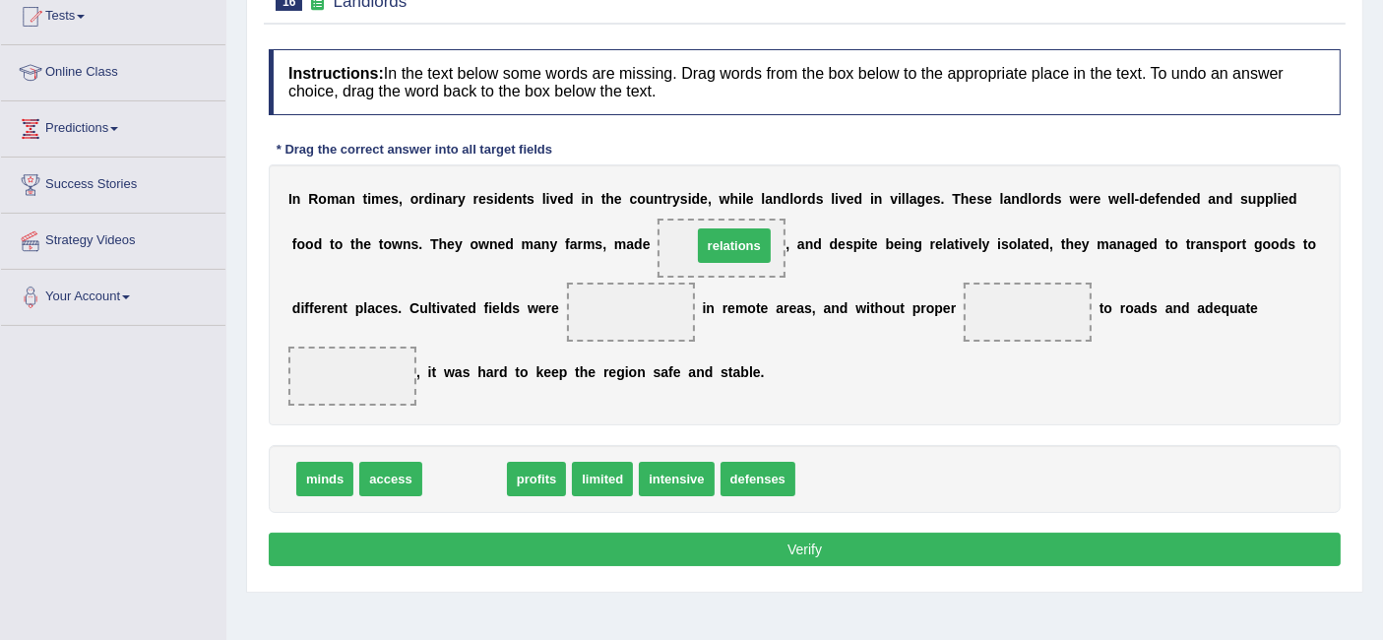
drag, startPoint x: 456, startPoint y: 468, endPoint x: 725, endPoint y: 236, distance: 355.9
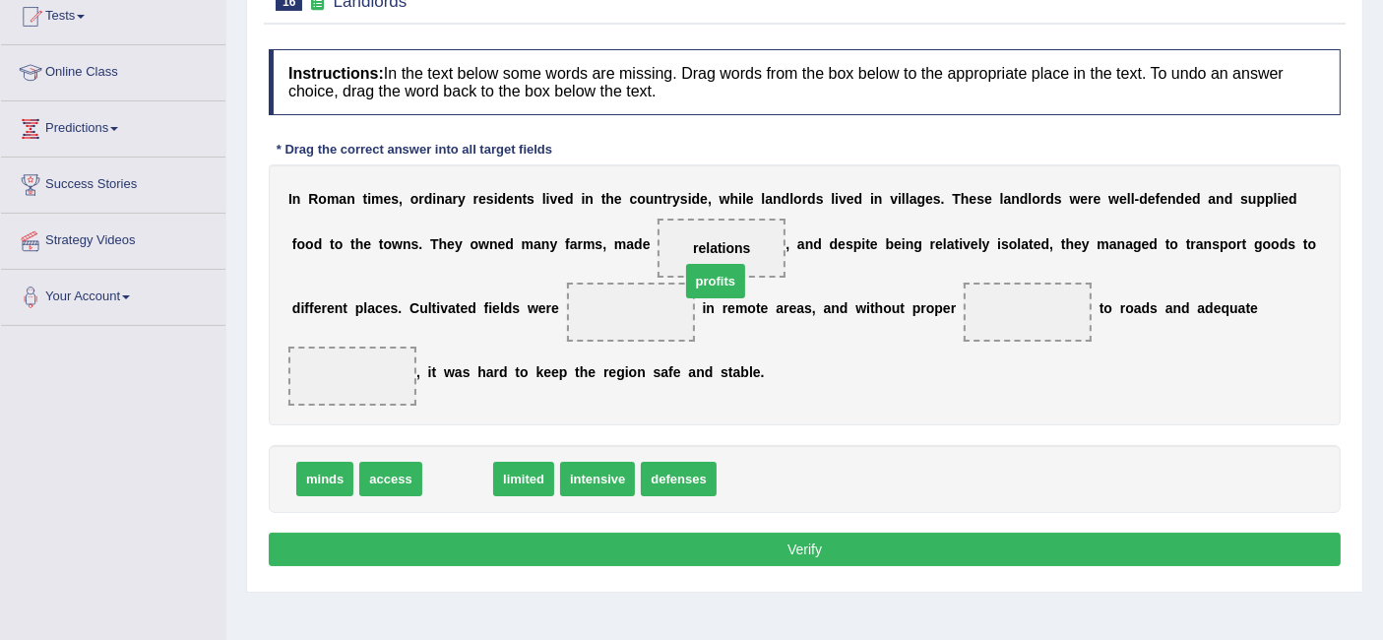
drag, startPoint x: 452, startPoint y: 484, endPoint x: 711, endPoint y: 283, distance: 327.6
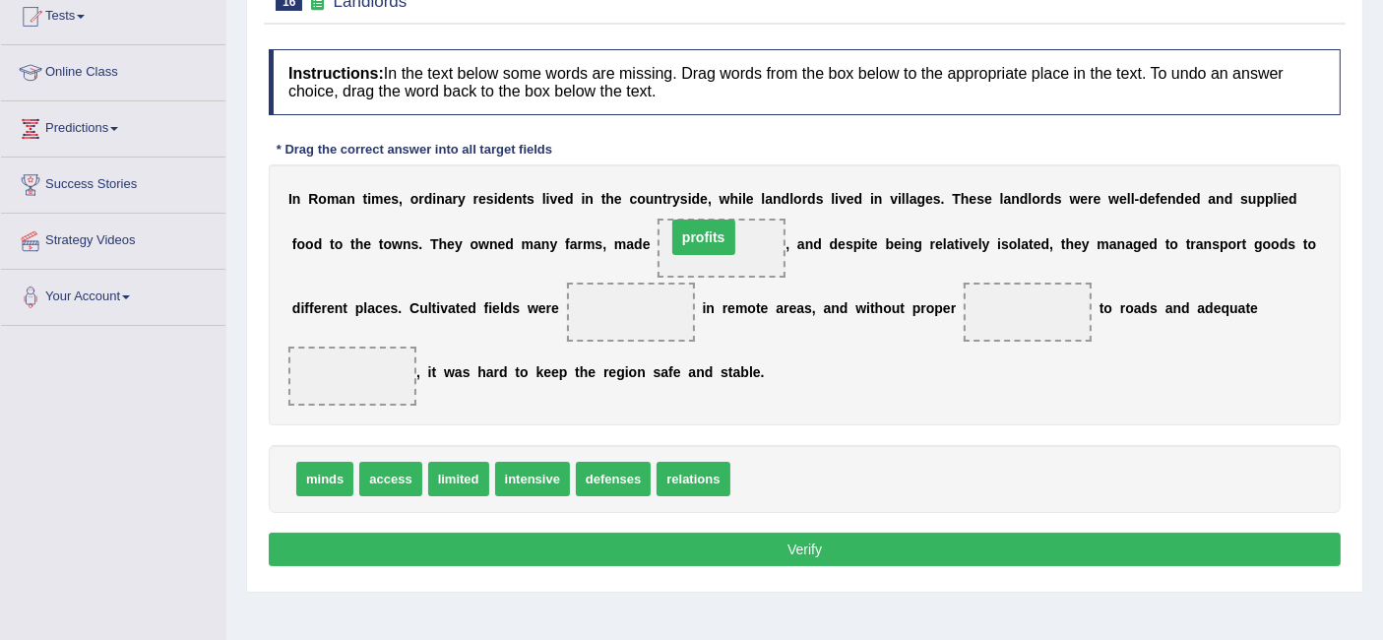
drag, startPoint x: 635, startPoint y: 313, endPoint x: 708, endPoint y: 239, distance: 103.7
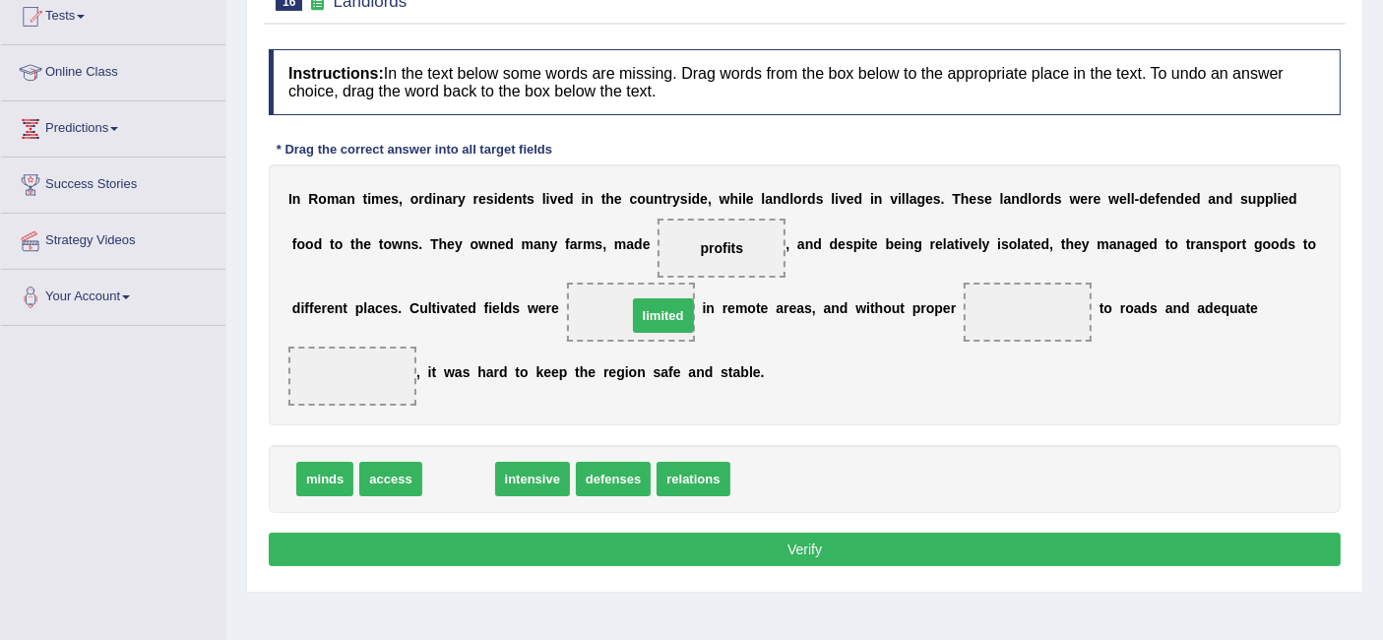
drag, startPoint x: 468, startPoint y: 474, endPoint x: 673, endPoint y: 312, distance: 261.3
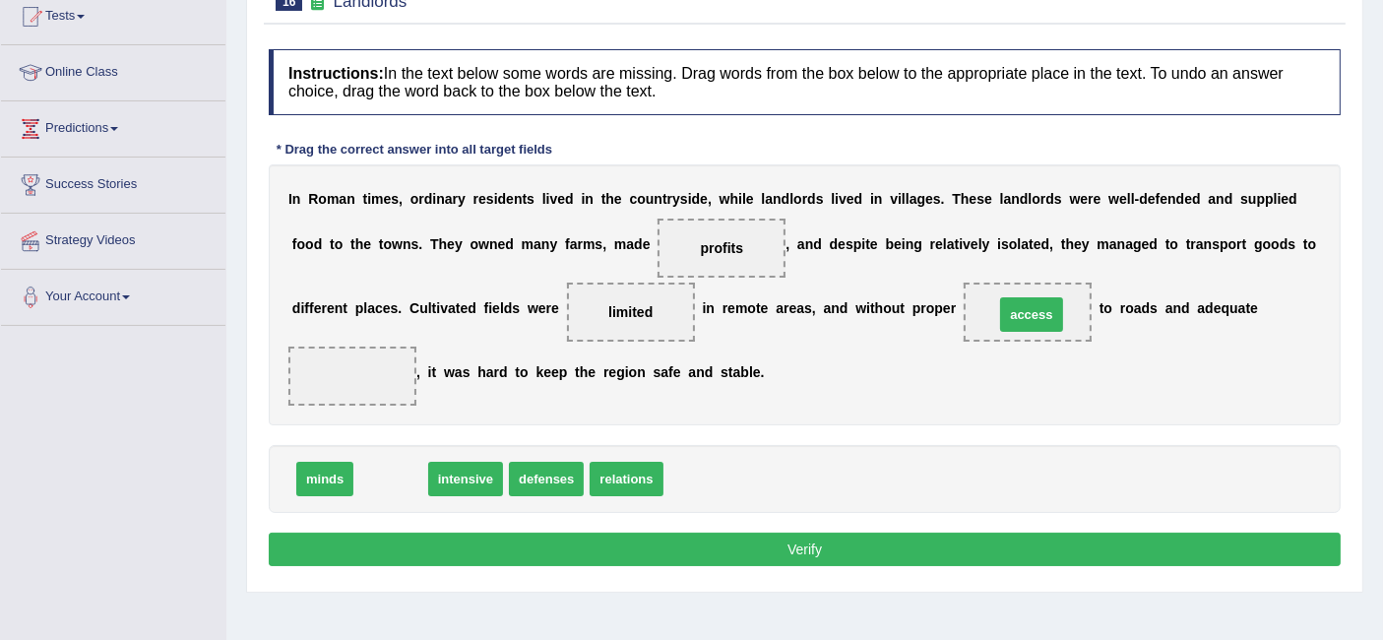
drag, startPoint x: 401, startPoint y: 468, endPoint x: 1040, endPoint y: 304, distance: 660.3
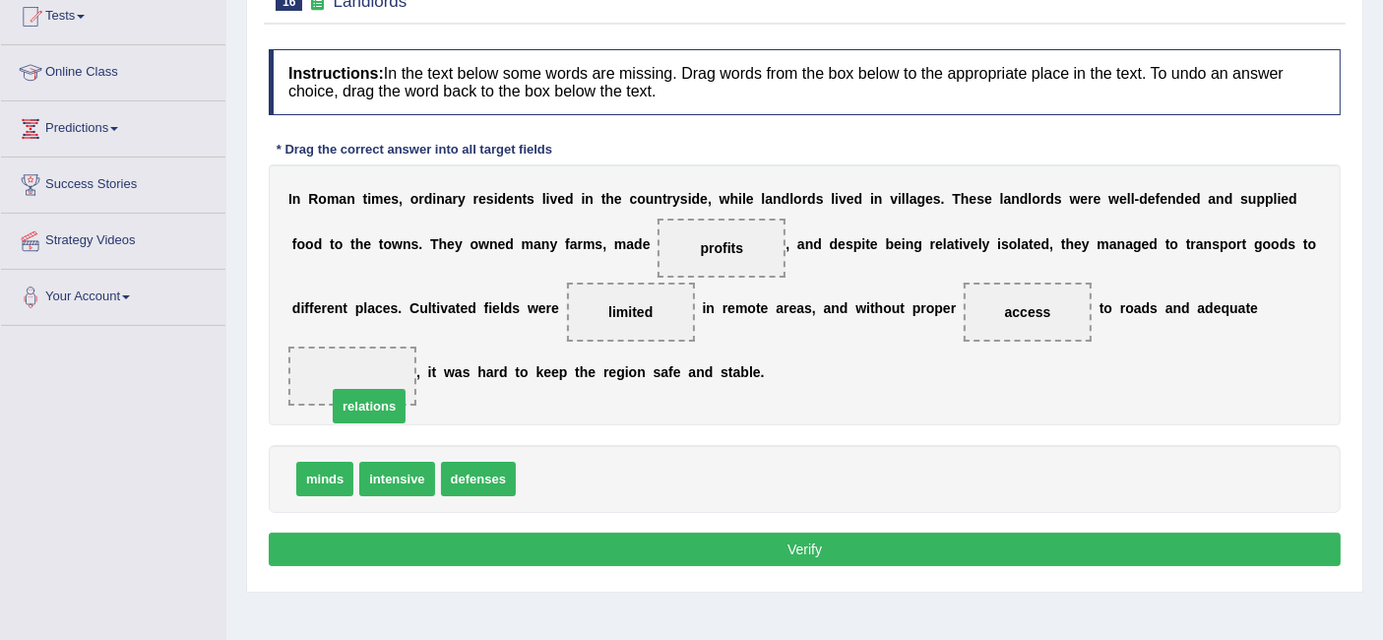
drag, startPoint x: 570, startPoint y: 473, endPoint x: 358, endPoint y: 385, distance: 229.4
click at [583, 537] on button "Verify" at bounding box center [805, 548] width 1072 height 33
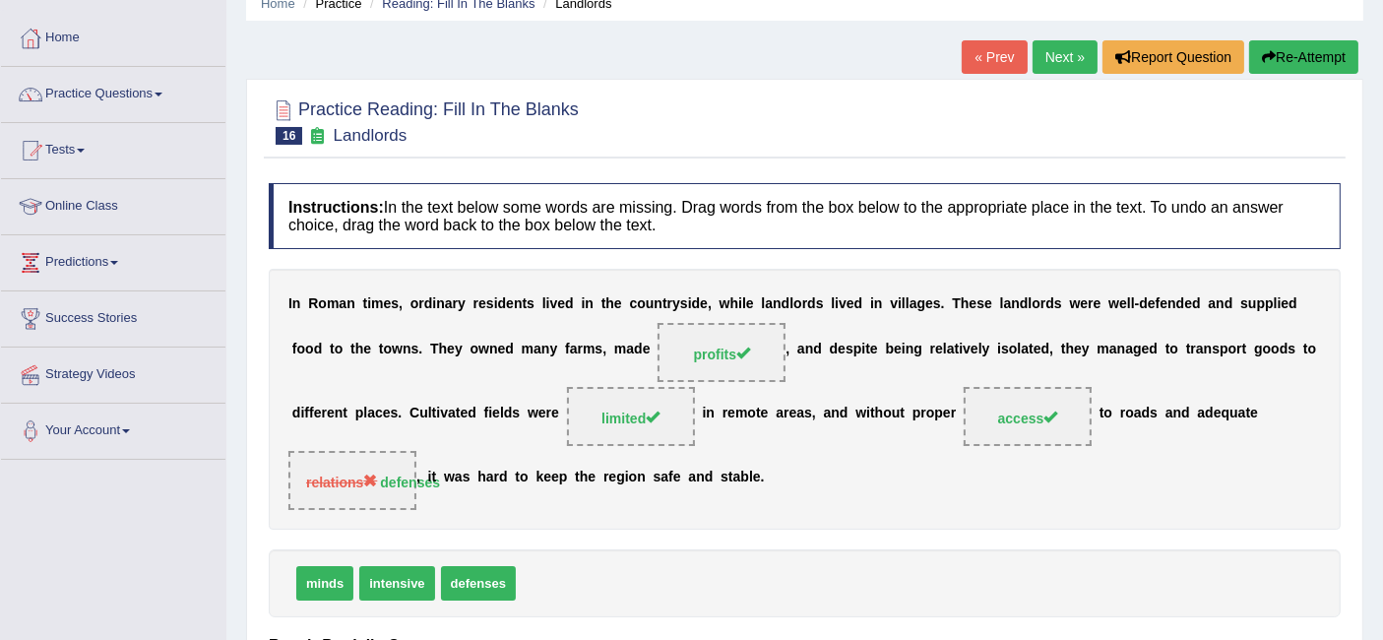
scroll to position [85, 0]
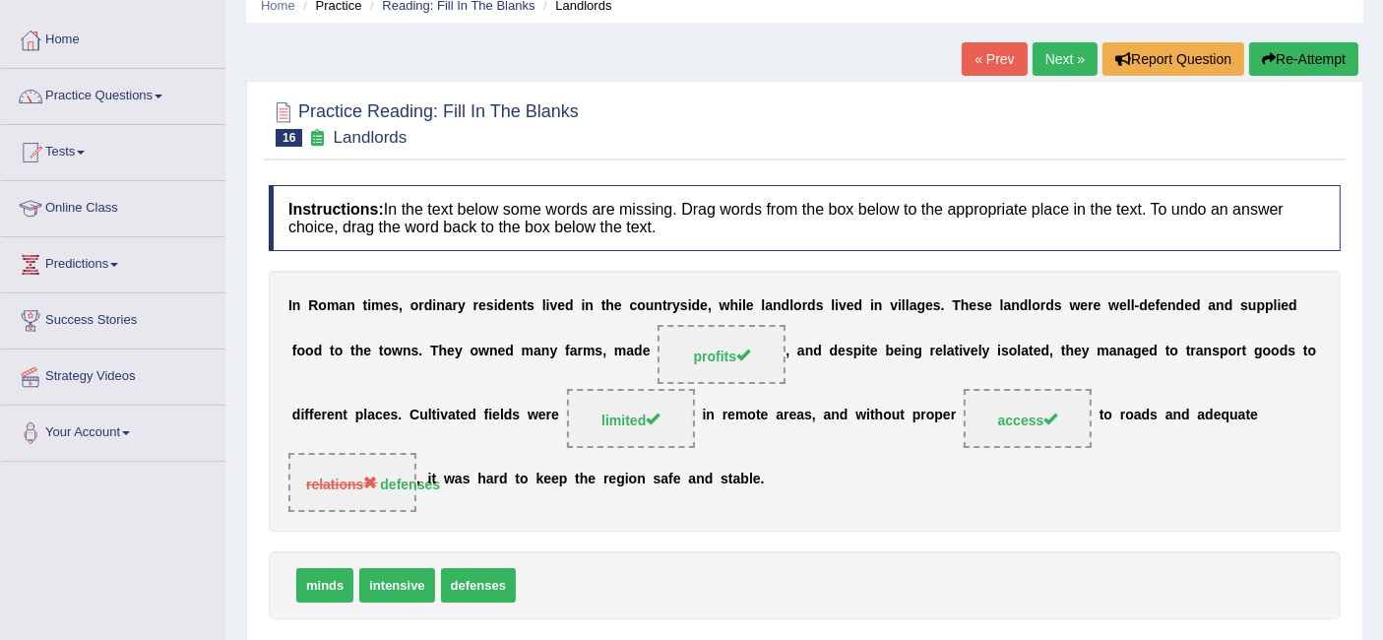
click at [1032, 49] on link "Next »" at bounding box center [1064, 58] width 65 height 33
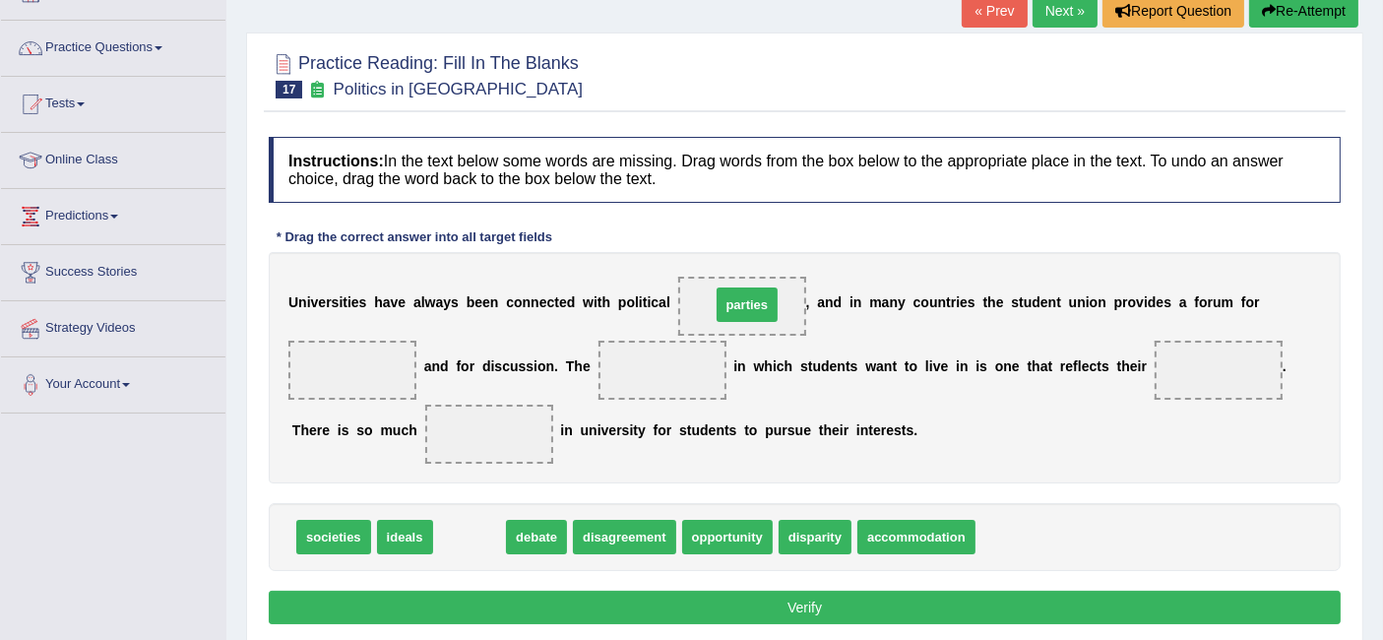
drag, startPoint x: 475, startPoint y: 527, endPoint x: 748, endPoint y: 294, distance: 358.2
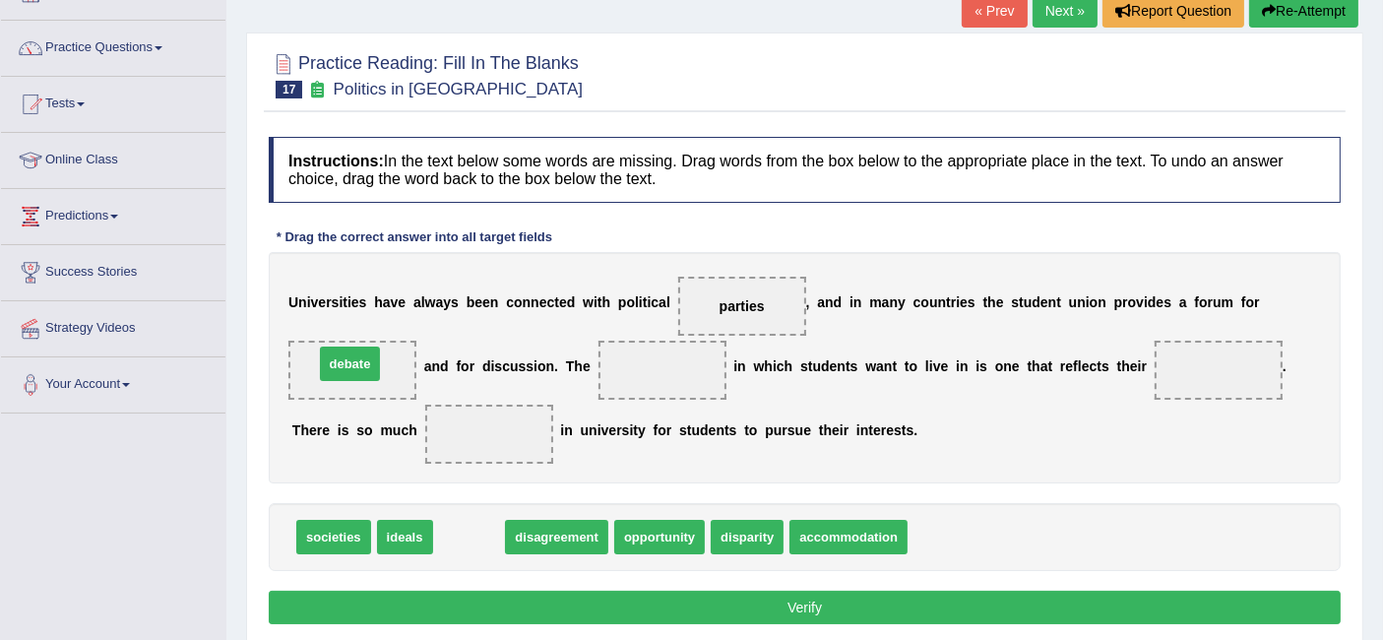
drag, startPoint x: 480, startPoint y: 527, endPoint x: 359, endPoint y: 353, distance: 211.3
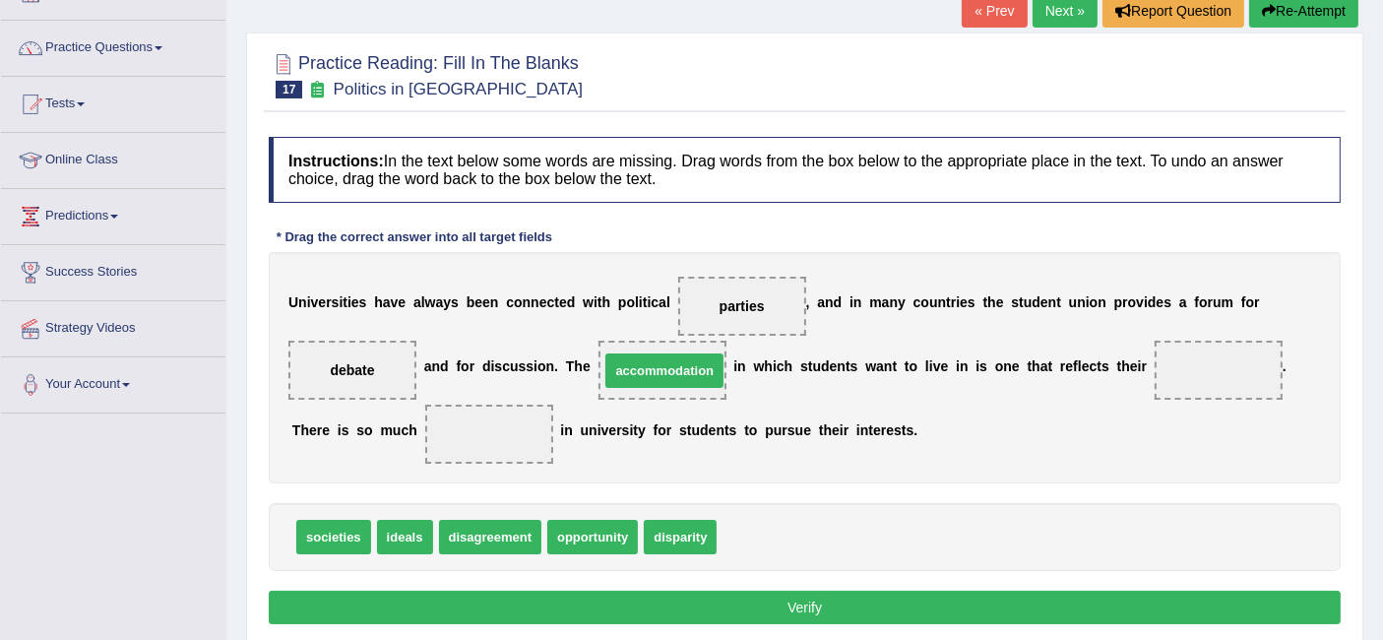
drag, startPoint x: 821, startPoint y: 535, endPoint x: 703, endPoint y: 369, distance: 204.0
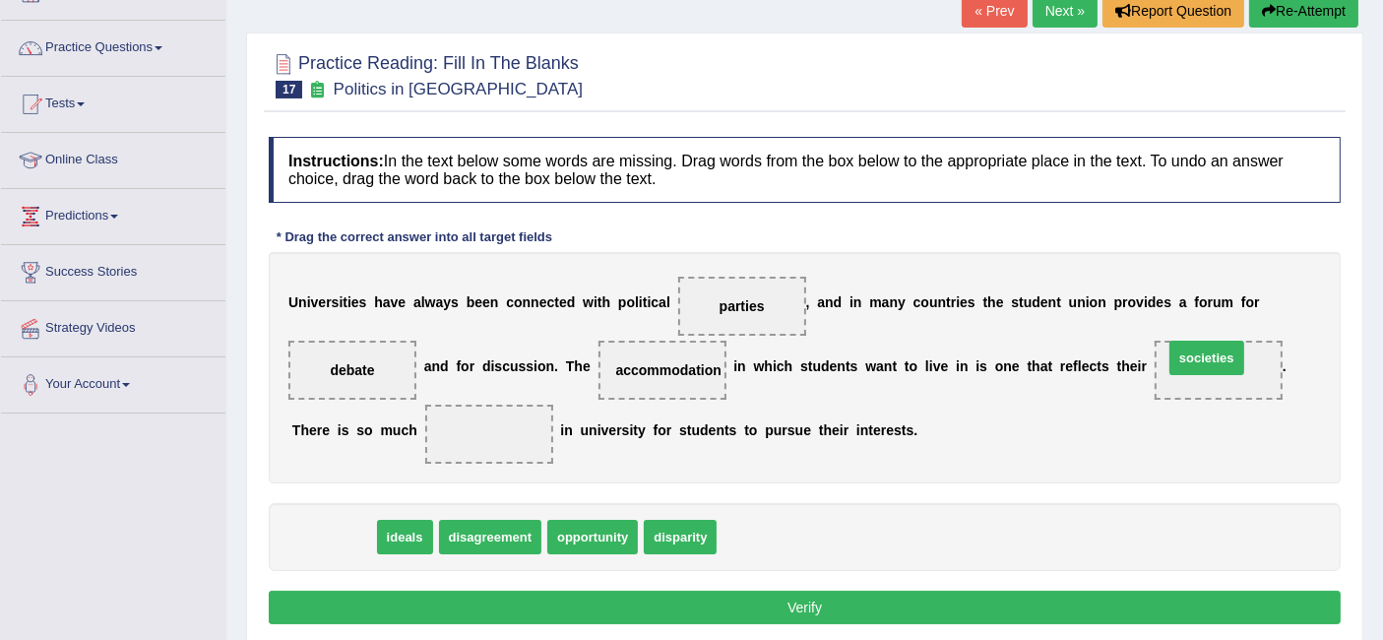
drag, startPoint x: 343, startPoint y: 533, endPoint x: 1214, endPoint y: 355, distance: 889.1
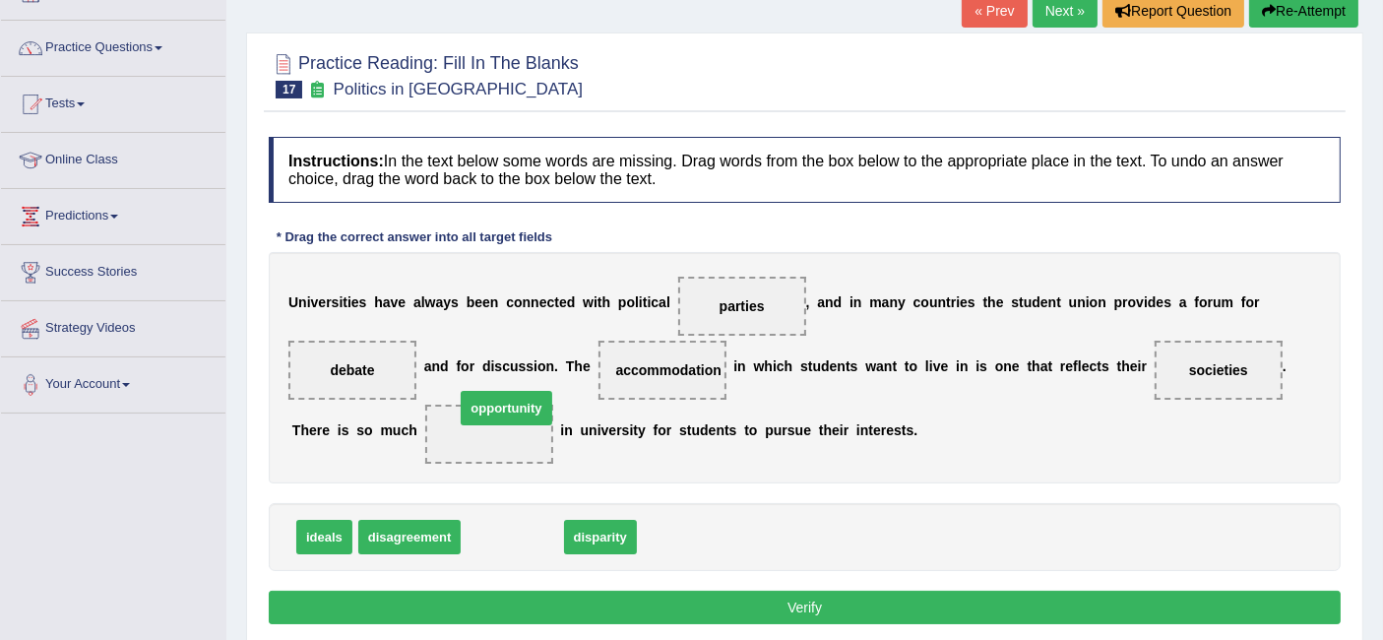
drag, startPoint x: 512, startPoint y: 534, endPoint x: 503, endPoint y: 417, distance: 117.5
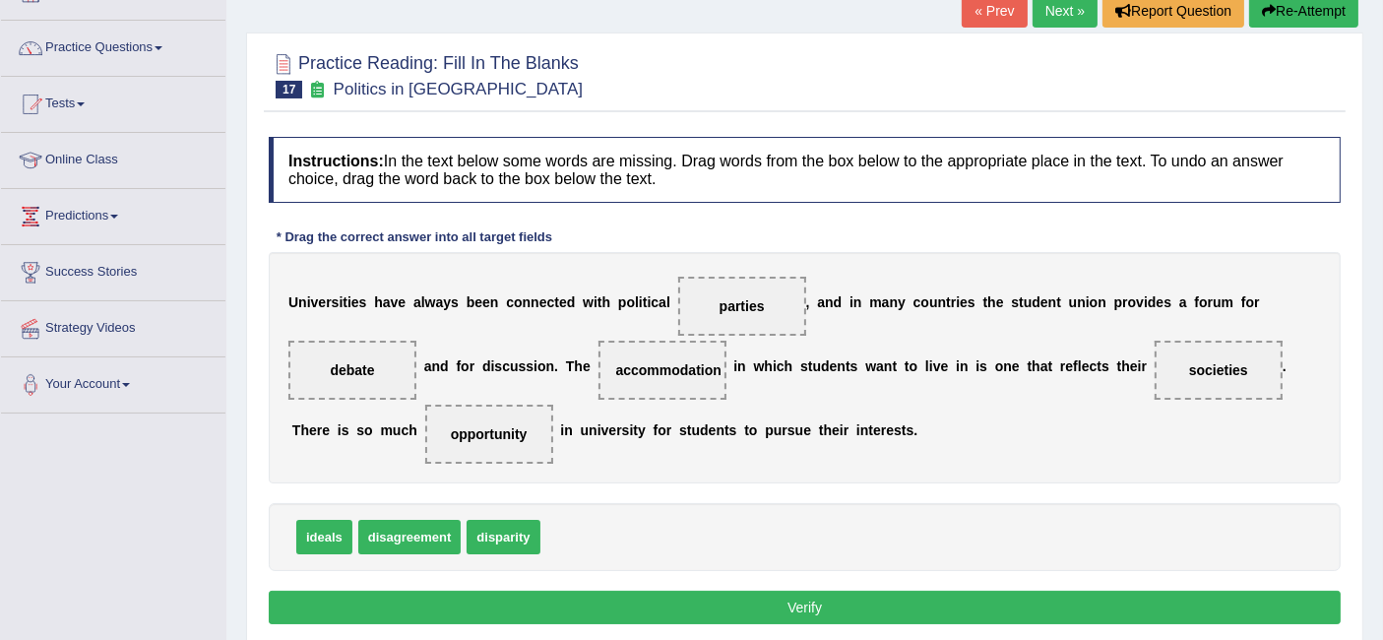
click at [604, 602] on button "Verify" at bounding box center [805, 607] width 1072 height 33
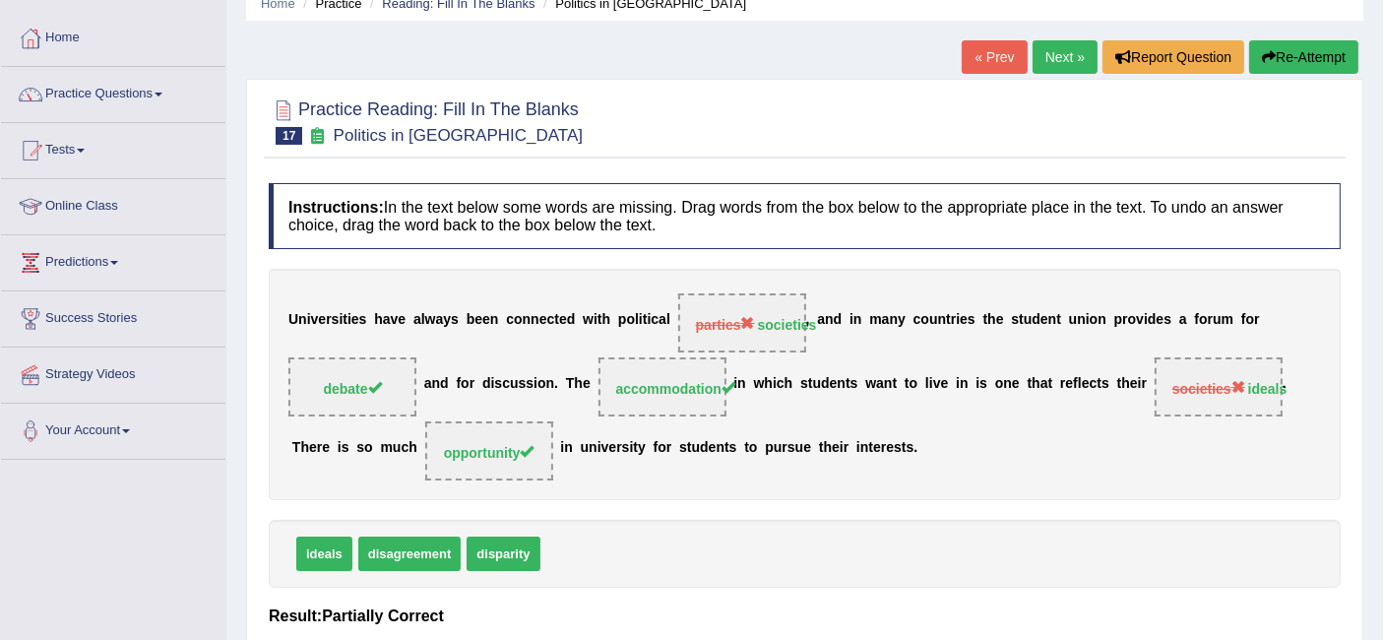
scroll to position [82, 0]
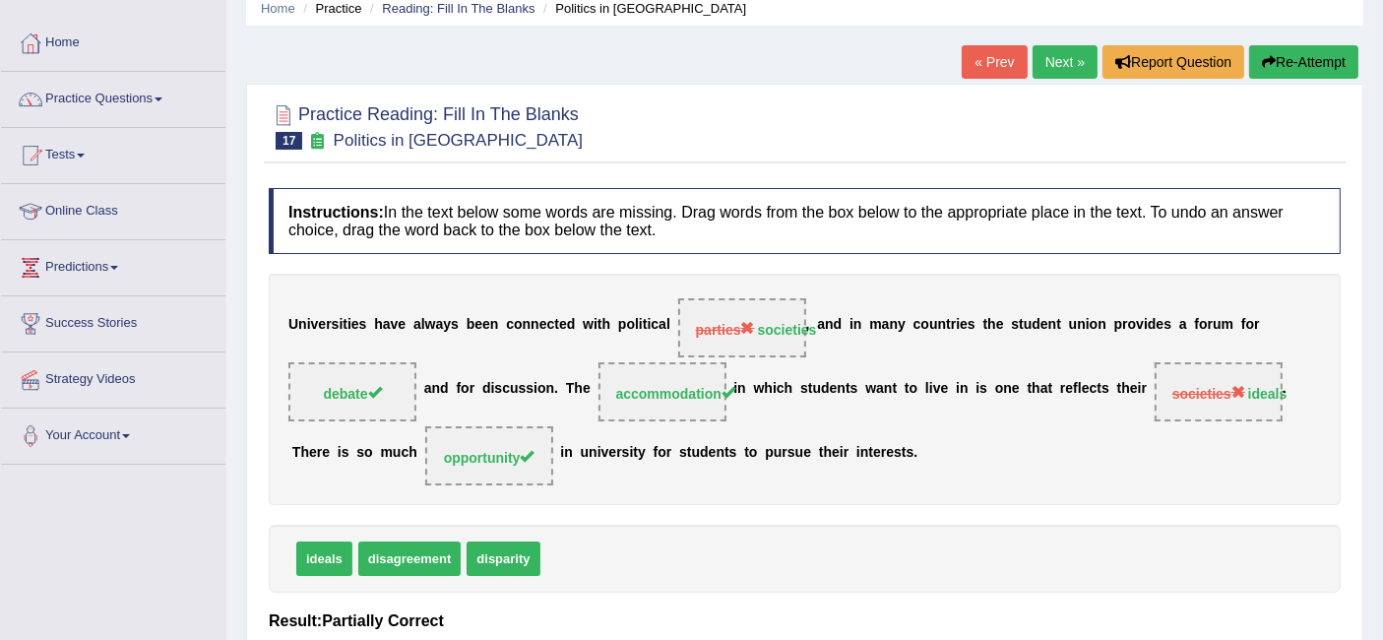
click at [1053, 46] on link "Next »" at bounding box center [1064, 61] width 65 height 33
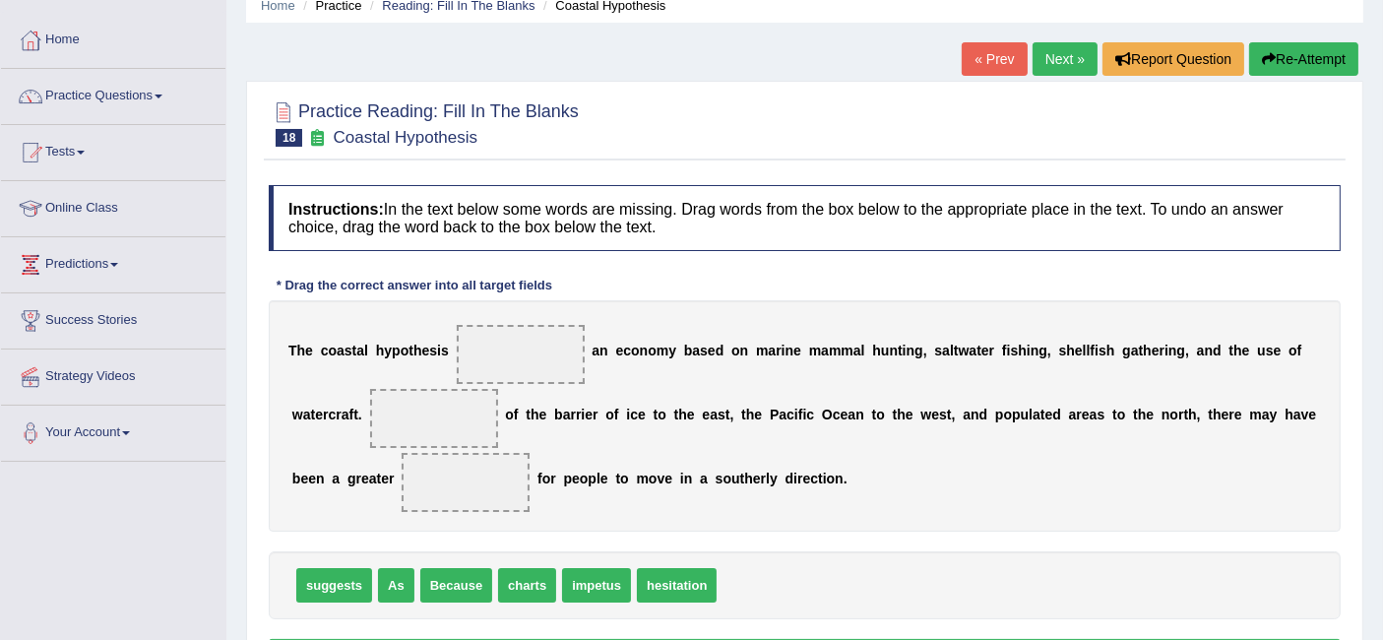
scroll to position [102, 0]
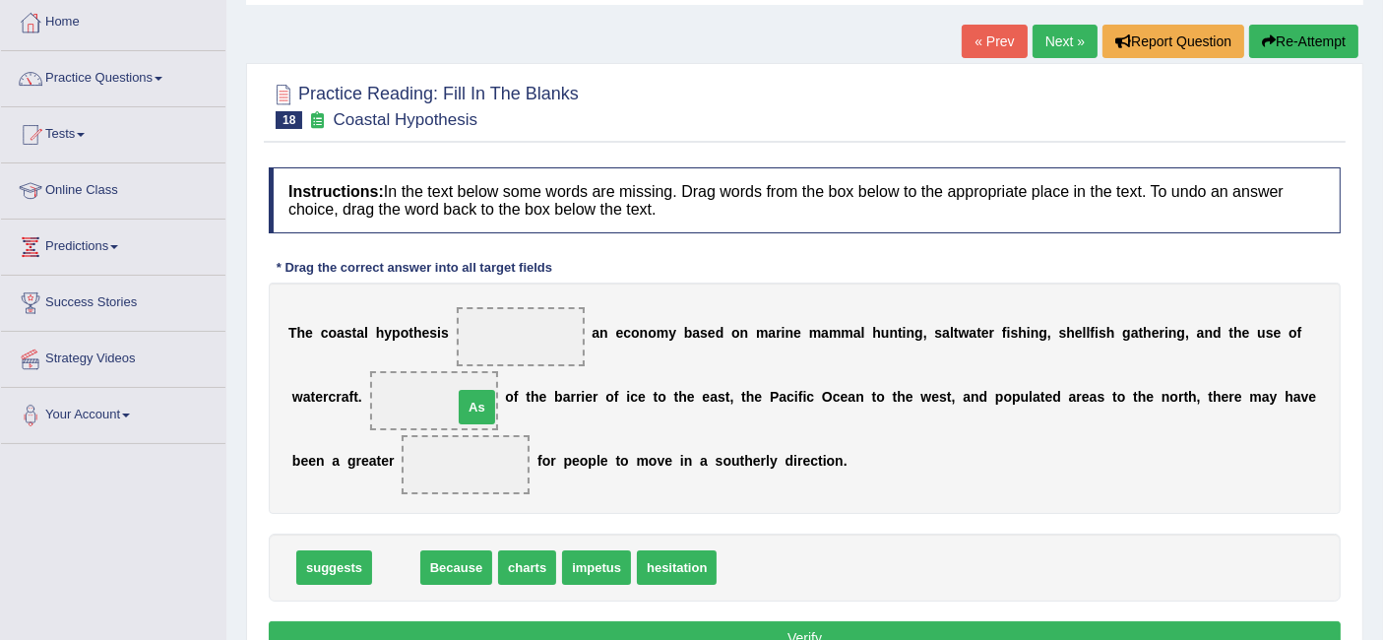
drag, startPoint x: 392, startPoint y: 564, endPoint x: 472, endPoint y: 404, distance: 179.6
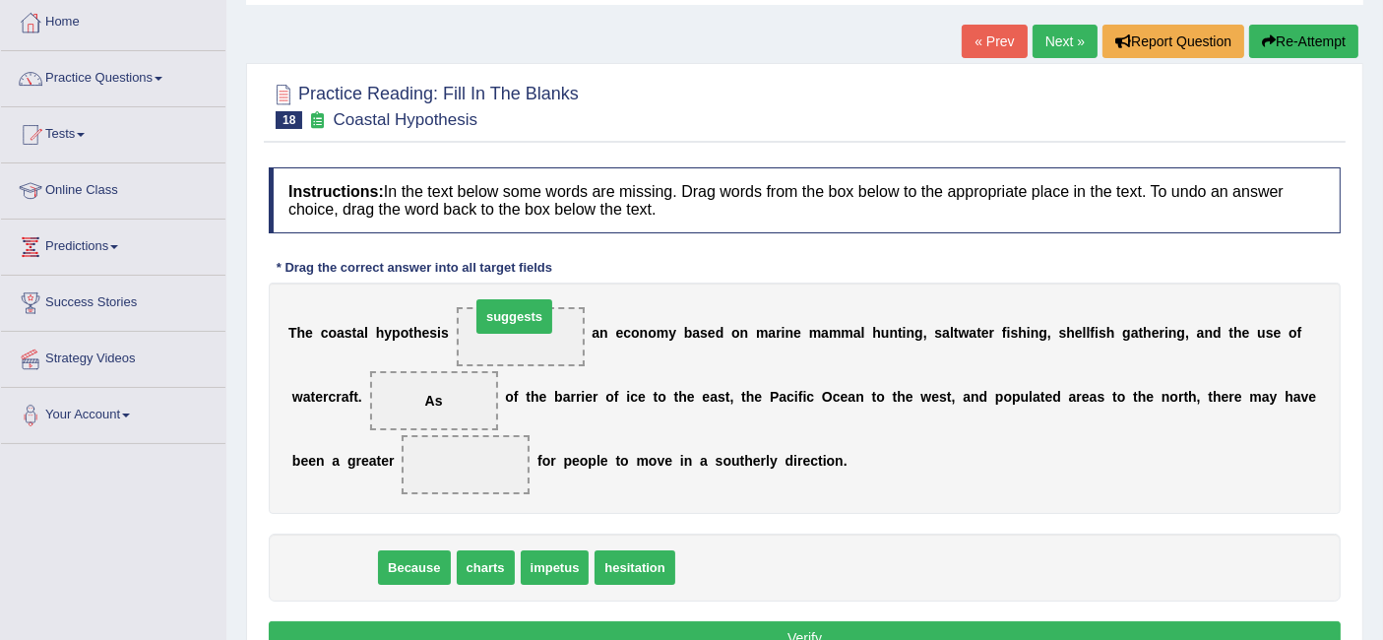
drag, startPoint x: 345, startPoint y: 557, endPoint x: 527, endPoint y: 307, distance: 308.7
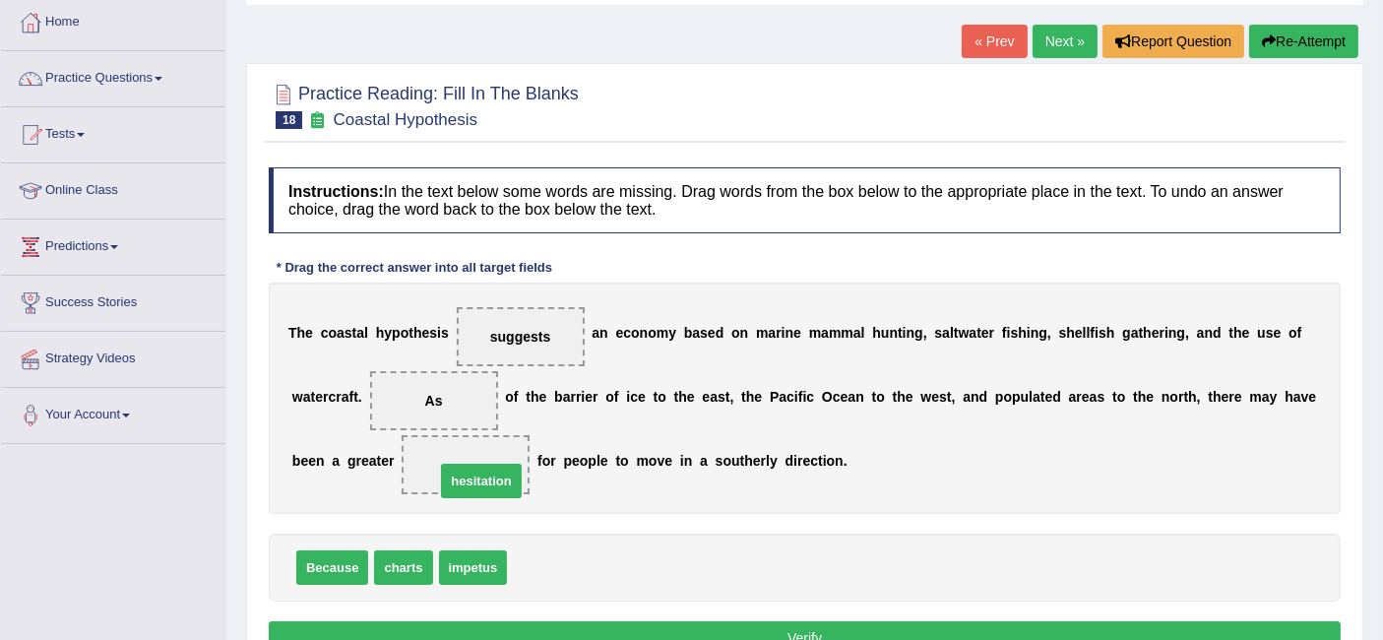
drag, startPoint x: 548, startPoint y: 564, endPoint x: 476, endPoint y: 478, distance: 111.8
click at [553, 625] on button "Verify" at bounding box center [805, 637] width 1072 height 33
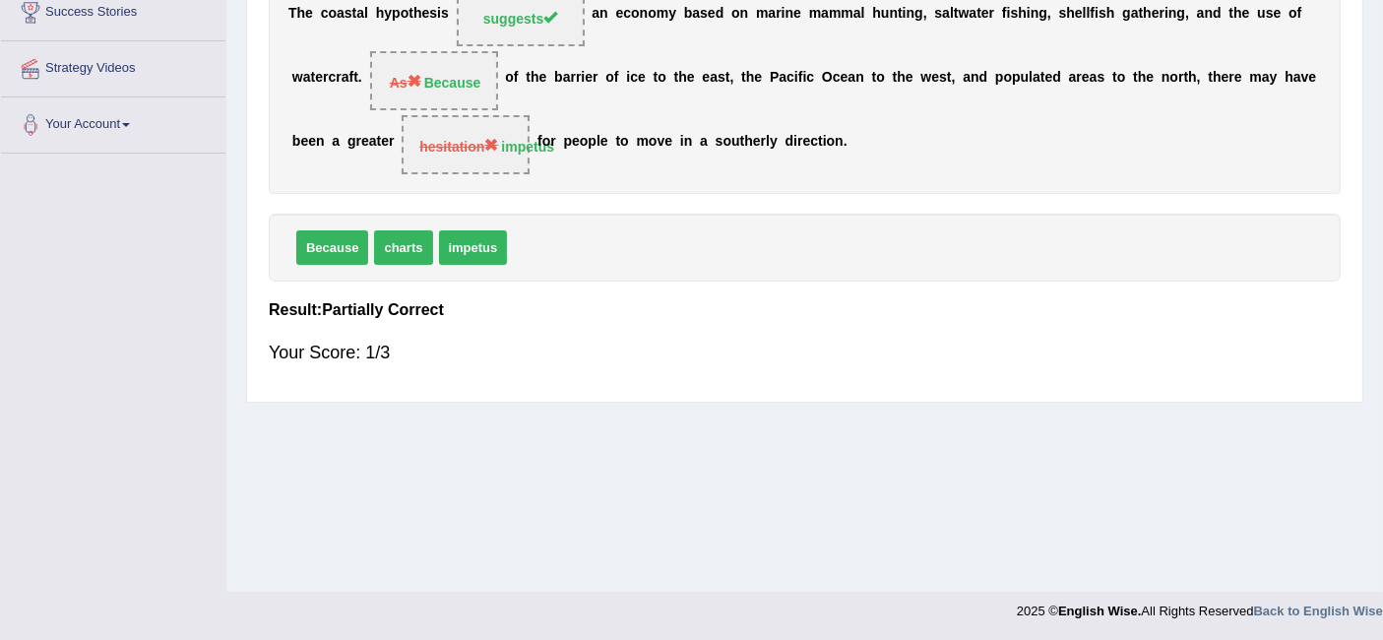
scroll to position [0, 0]
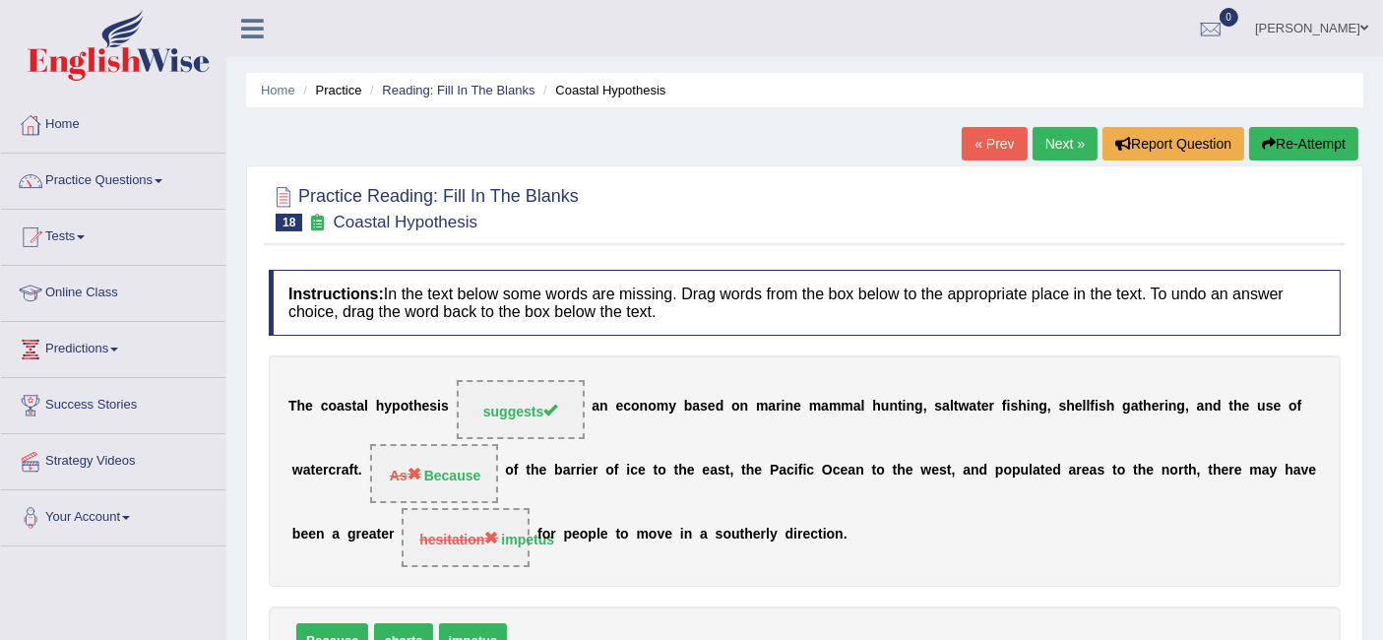
click at [1063, 149] on link "Next »" at bounding box center [1064, 143] width 65 height 33
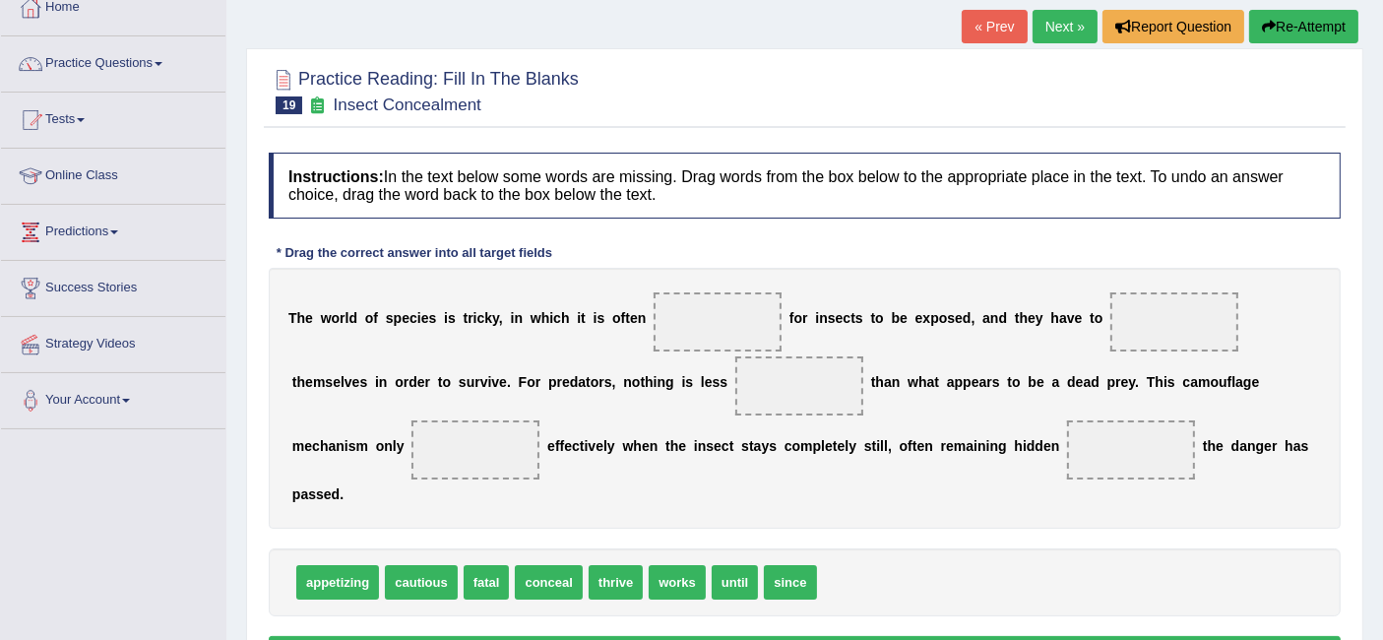
scroll to position [126, 0]
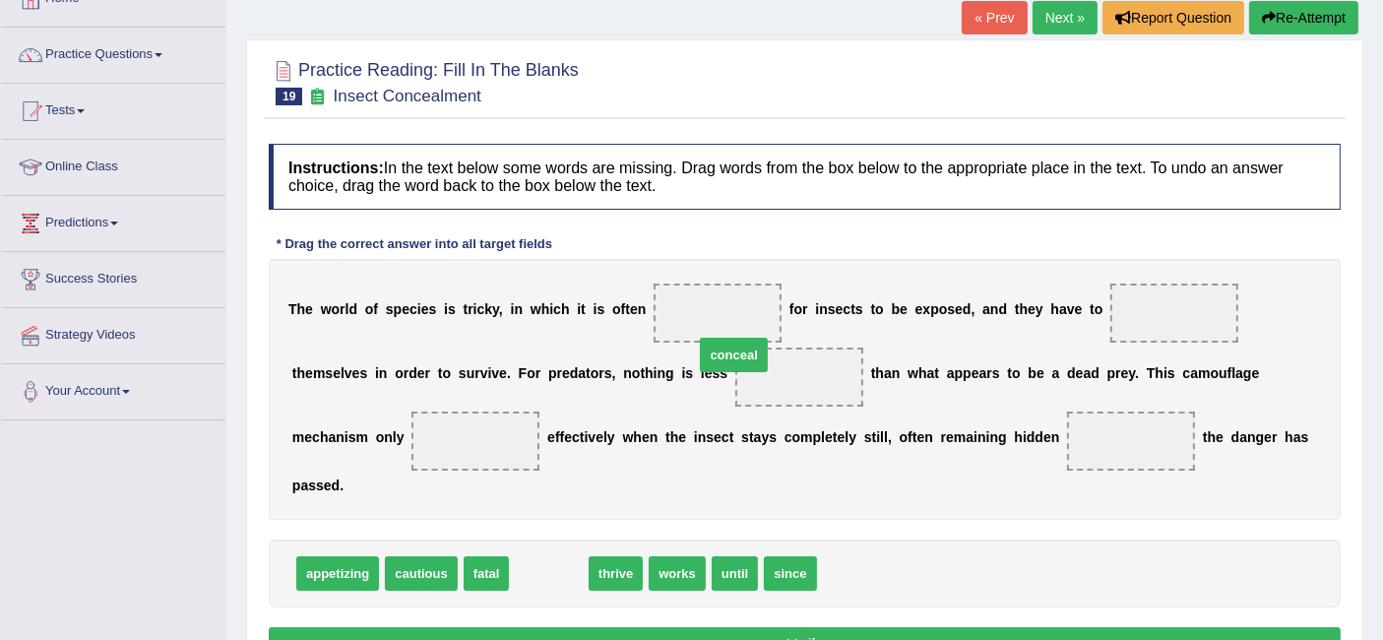
drag, startPoint x: 563, startPoint y: 542, endPoint x: 731, endPoint y: 317, distance: 281.3
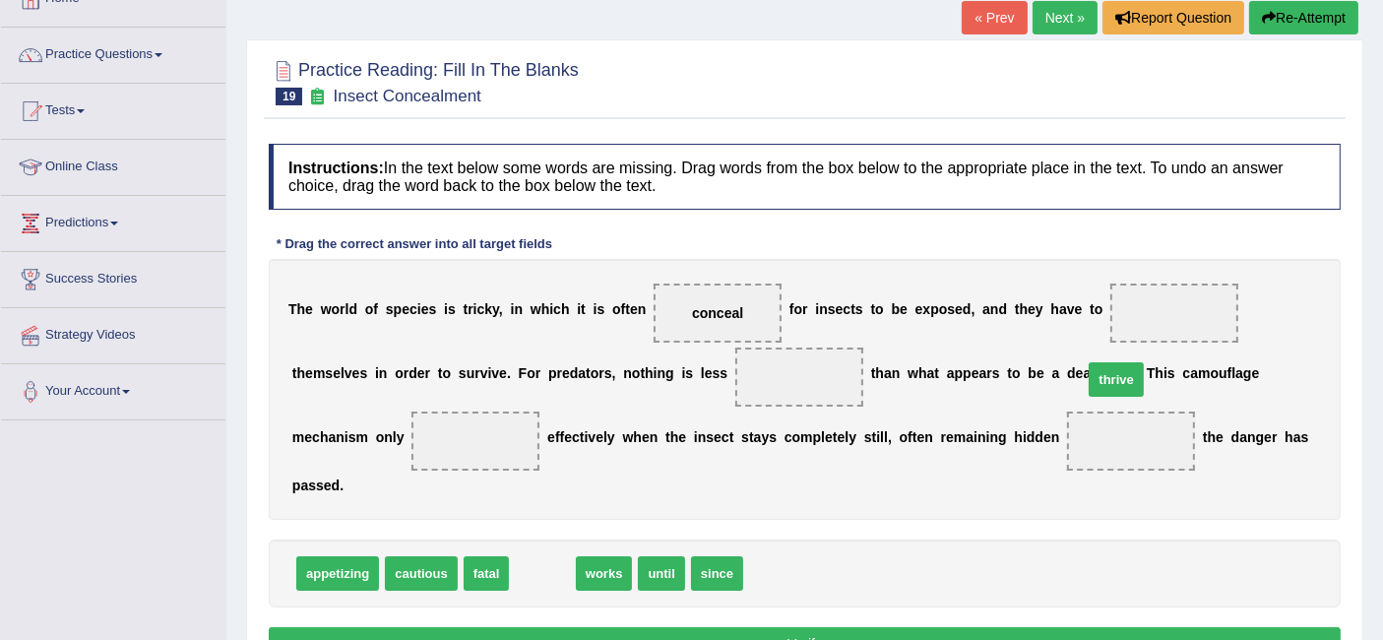
drag, startPoint x: 542, startPoint y: 537, endPoint x: 1209, endPoint y: 341, distance: 694.8
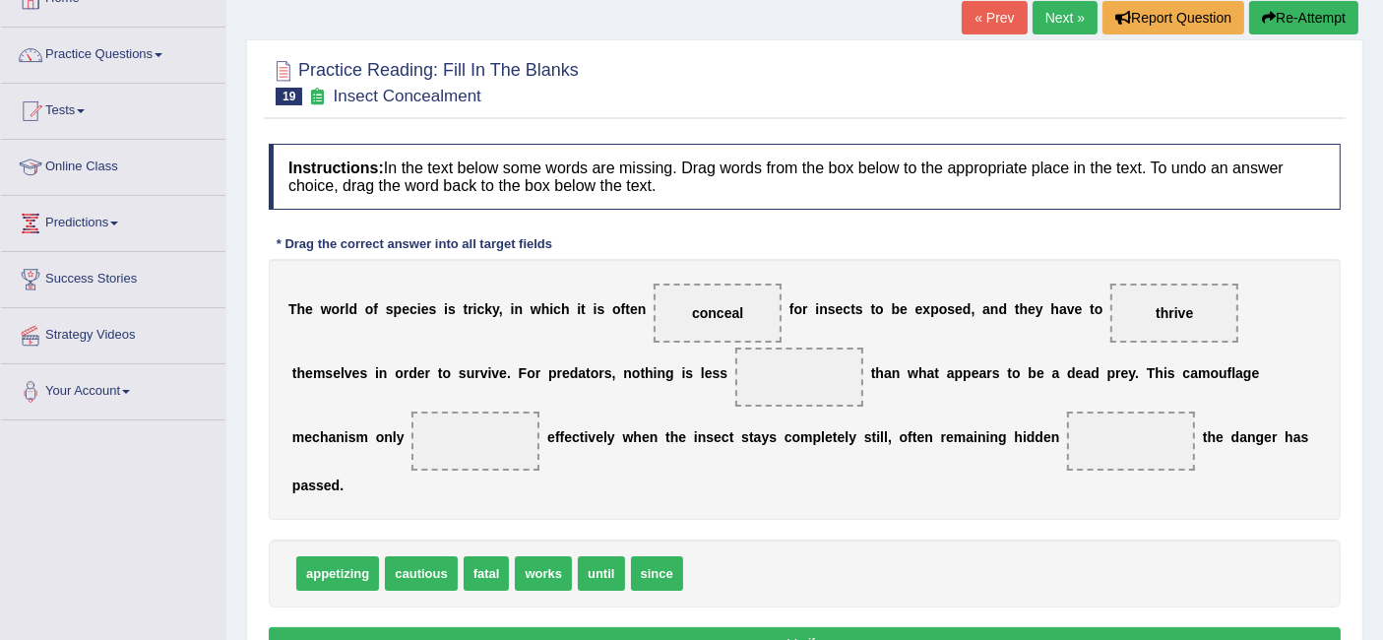
click at [506, 386] on div "T h e w o r l d o f s p e c i e s i s t r i c k y , i n w h i c h i t i s o f t…" at bounding box center [805, 389] width 1072 height 261
drag, startPoint x: 423, startPoint y: 542, endPoint x: 723, endPoint y: 372, distance: 345.1
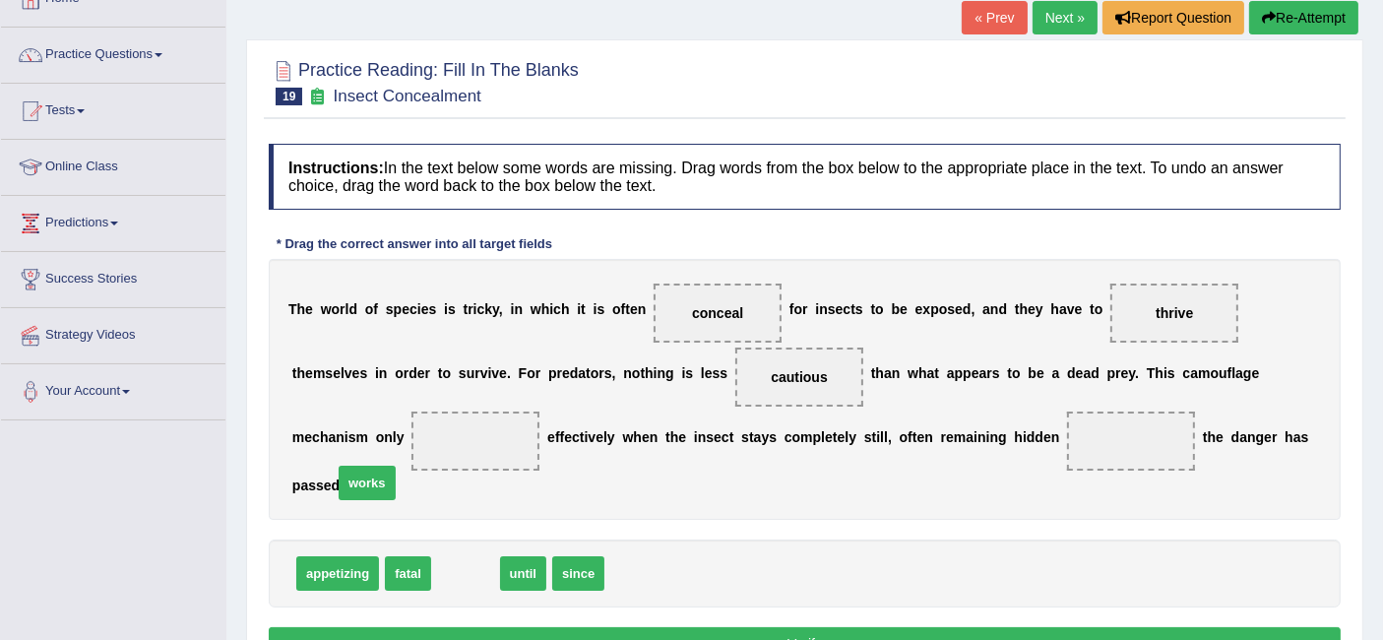
drag, startPoint x: 486, startPoint y: 534, endPoint x: 381, endPoint y: 441, distance: 140.8
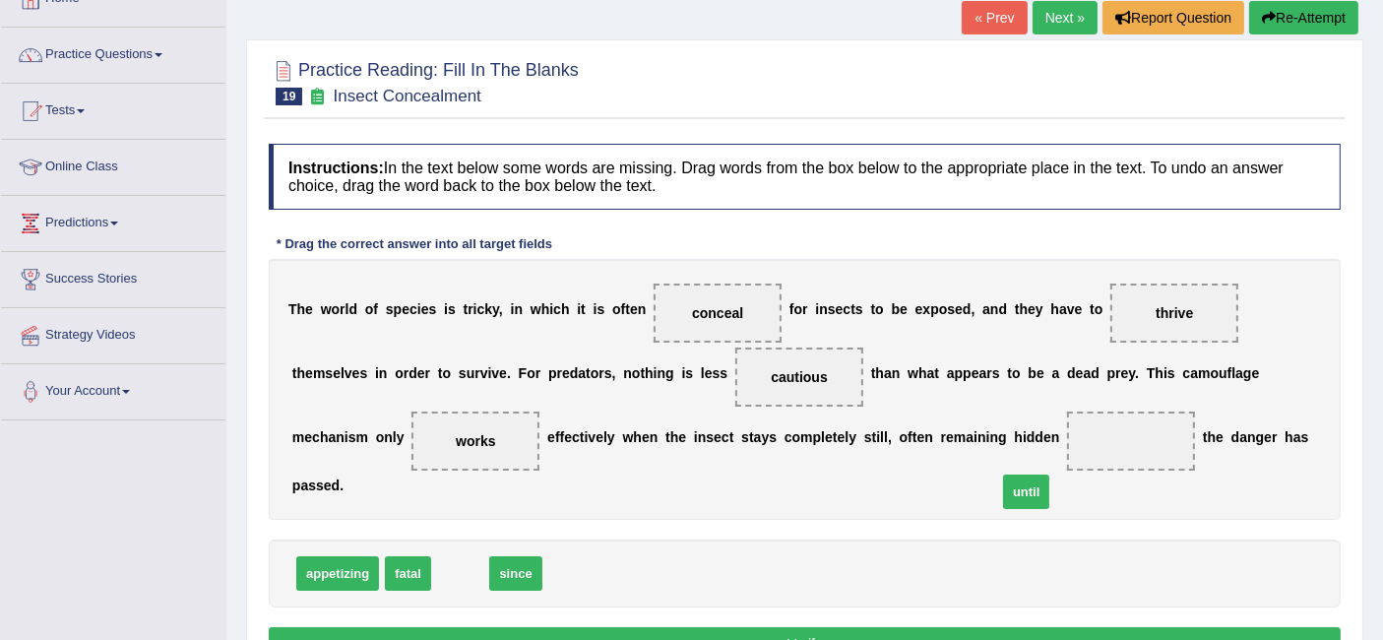
drag, startPoint x: 454, startPoint y: 538, endPoint x: 1027, endPoint y: 458, distance: 578.5
click at [897, 627] on button "Verify" at bounding box center [805, 643] width 1072 height 33
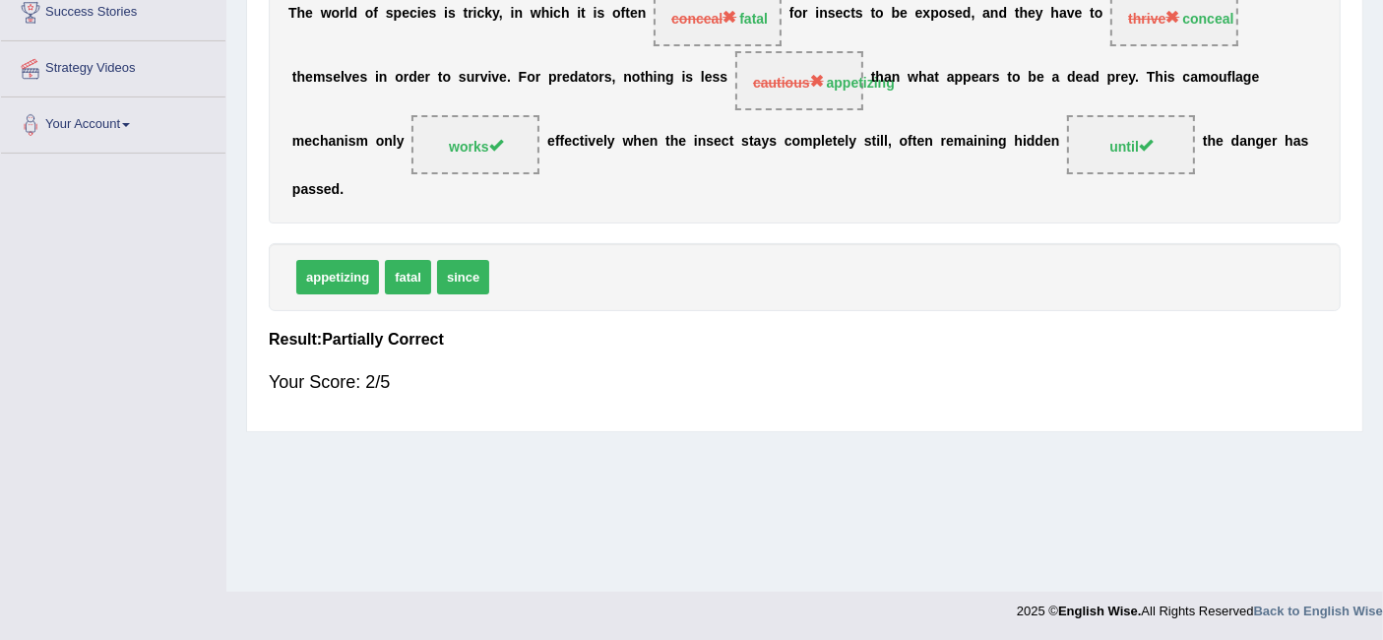
scroll to position [0, 0]
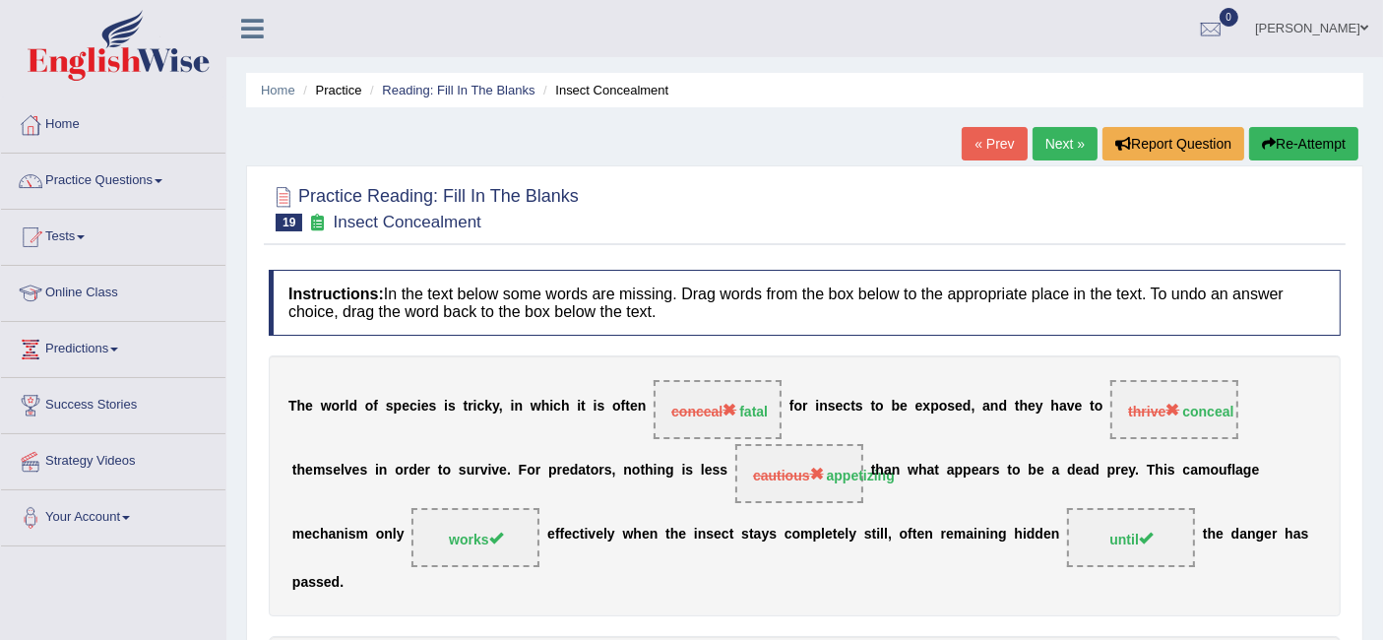
click at [1074, 129] on link "Next »" at bounding box center [1064, 143] width 65 height 33
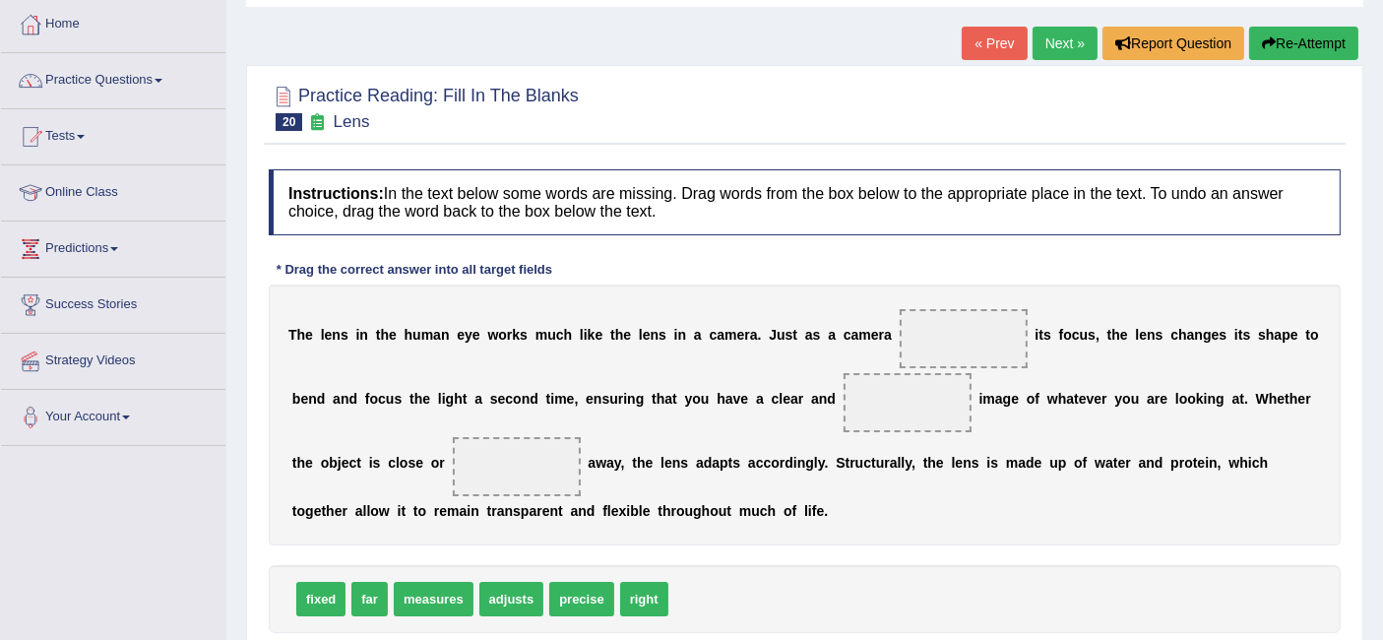
scroll to position [119, 0]
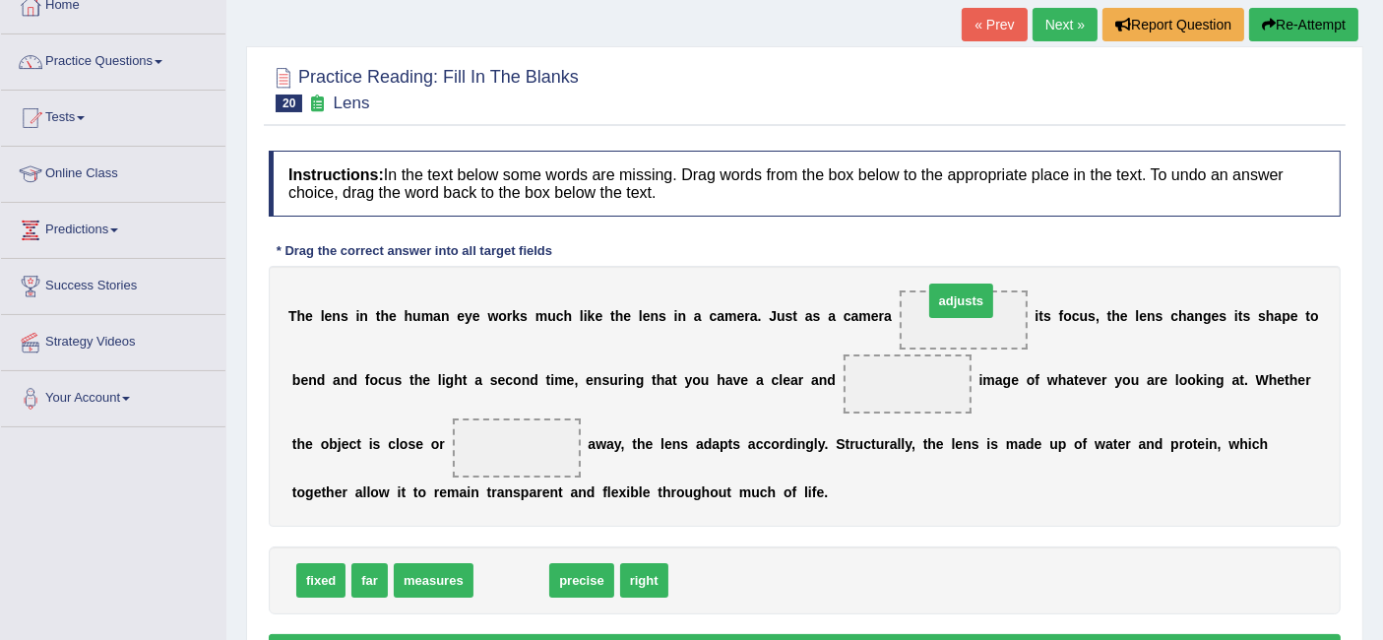
drag, startPoint x: 520, startPoint y: 578, endPoint x: 965, endPoint y: 306, distance: 521.3
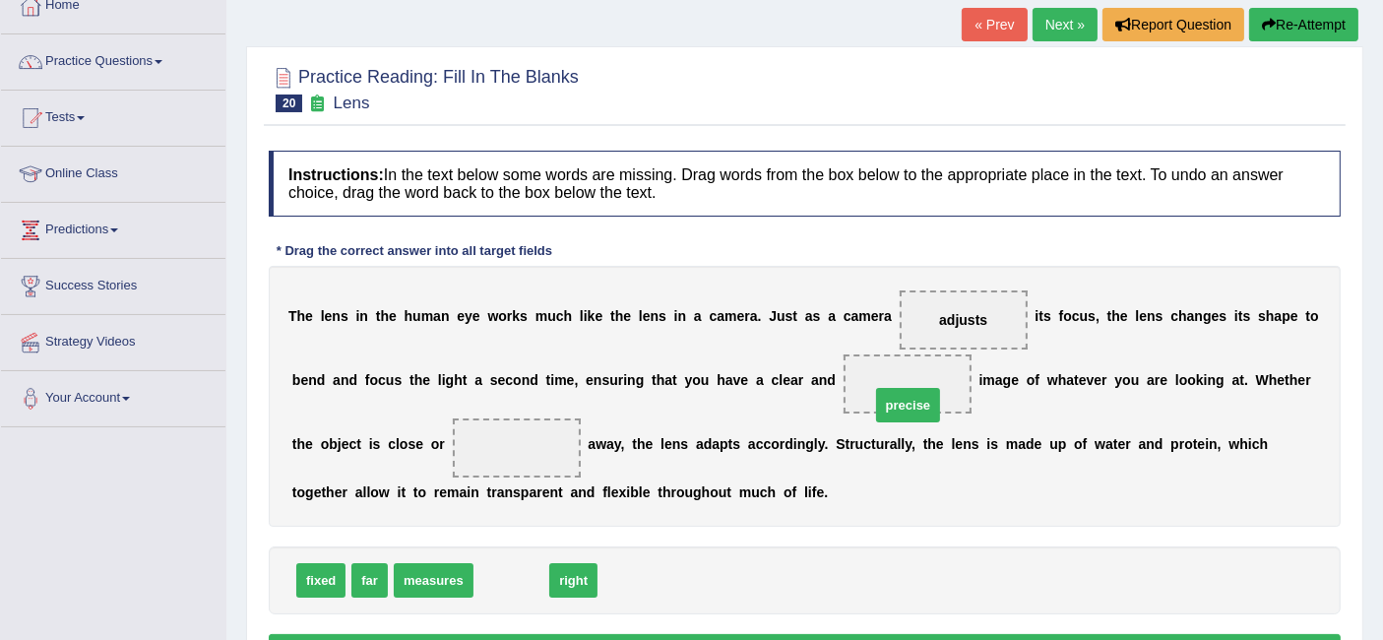
drag, startPoint x: 503, startPoint y: 576, endPoint x: 900, endPoint y: 401, distance: 433.6
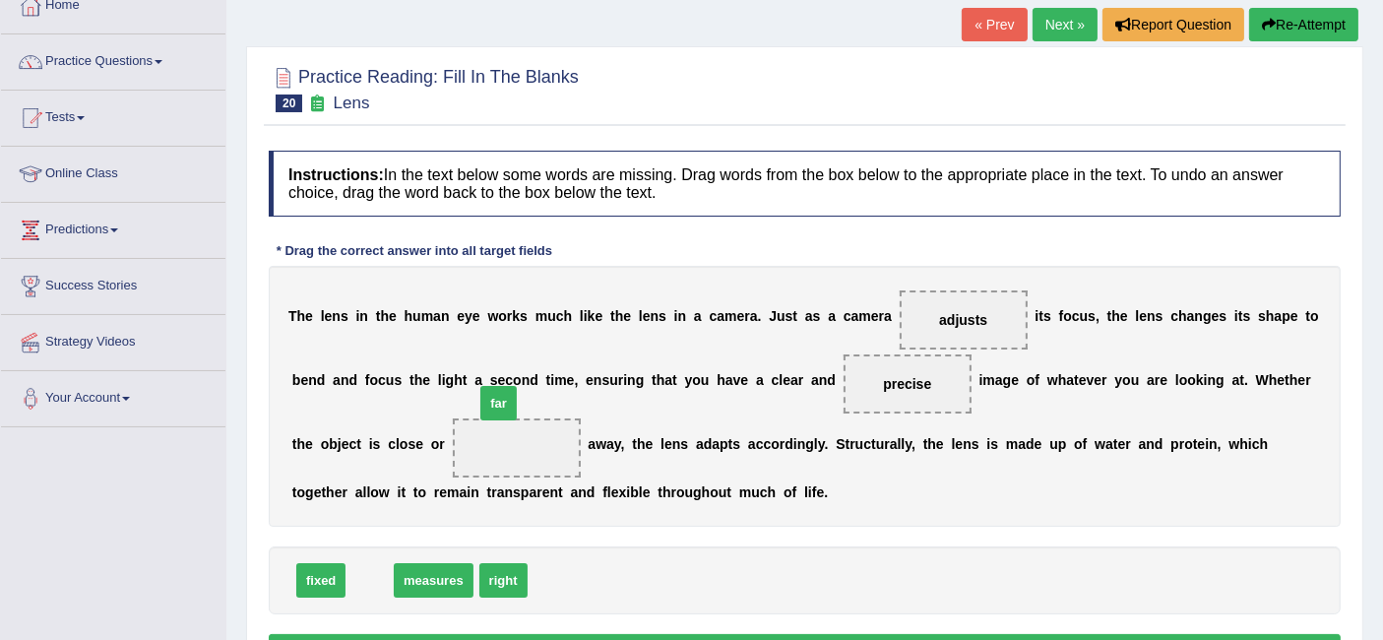
drag, startPoint x: 376, startPoint y: 579, endPoint x: 518, endPoint y: 439, distance: 199.0
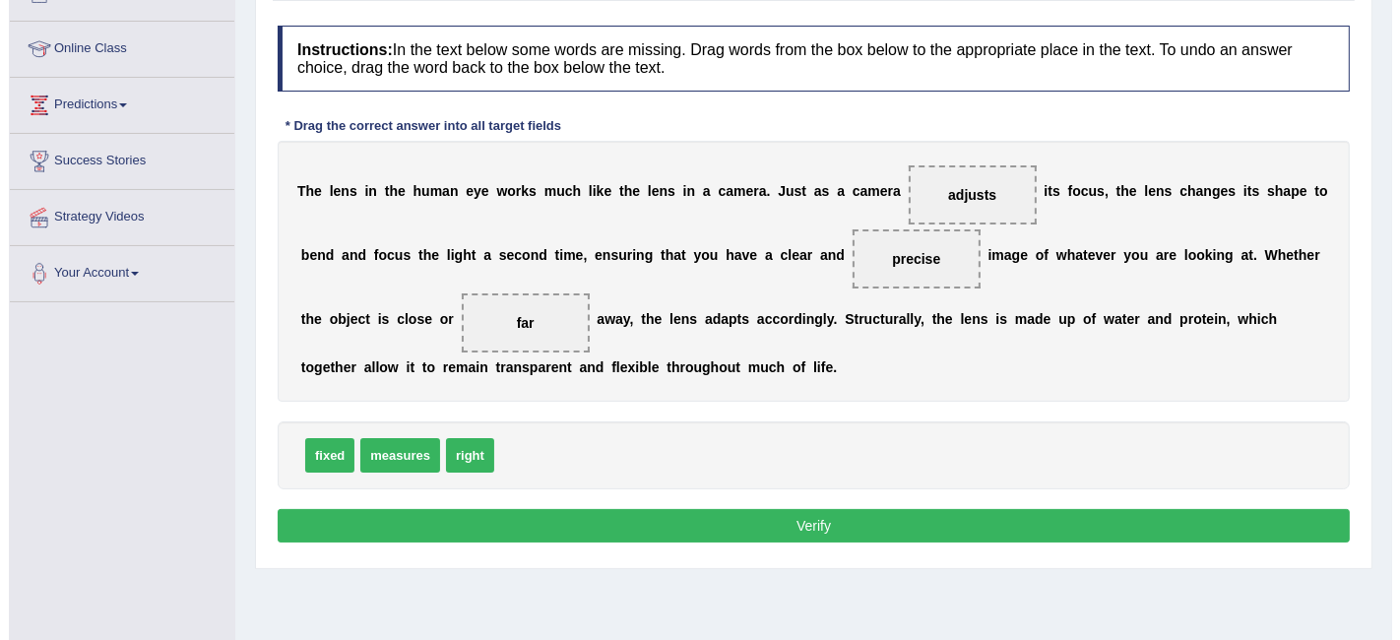
scroll to position [246, 0]
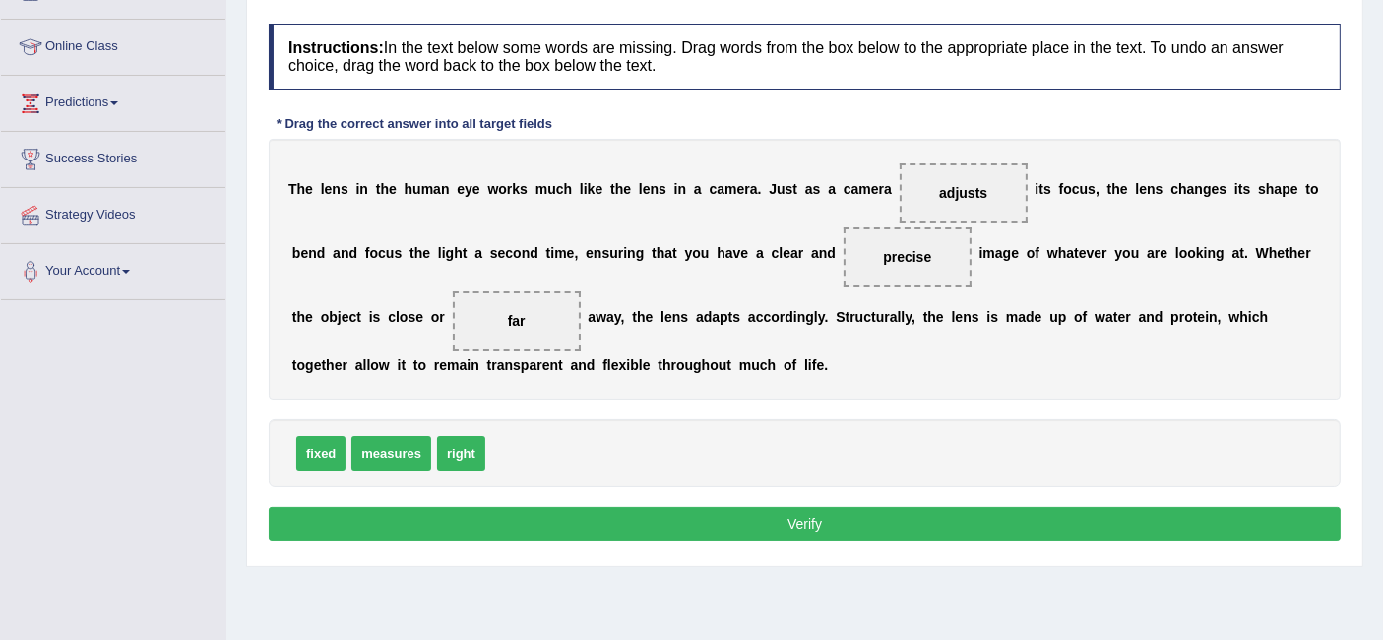
click at [745, 521] on button "Verify" at bounding box center [805, 523] width 1072 height 33
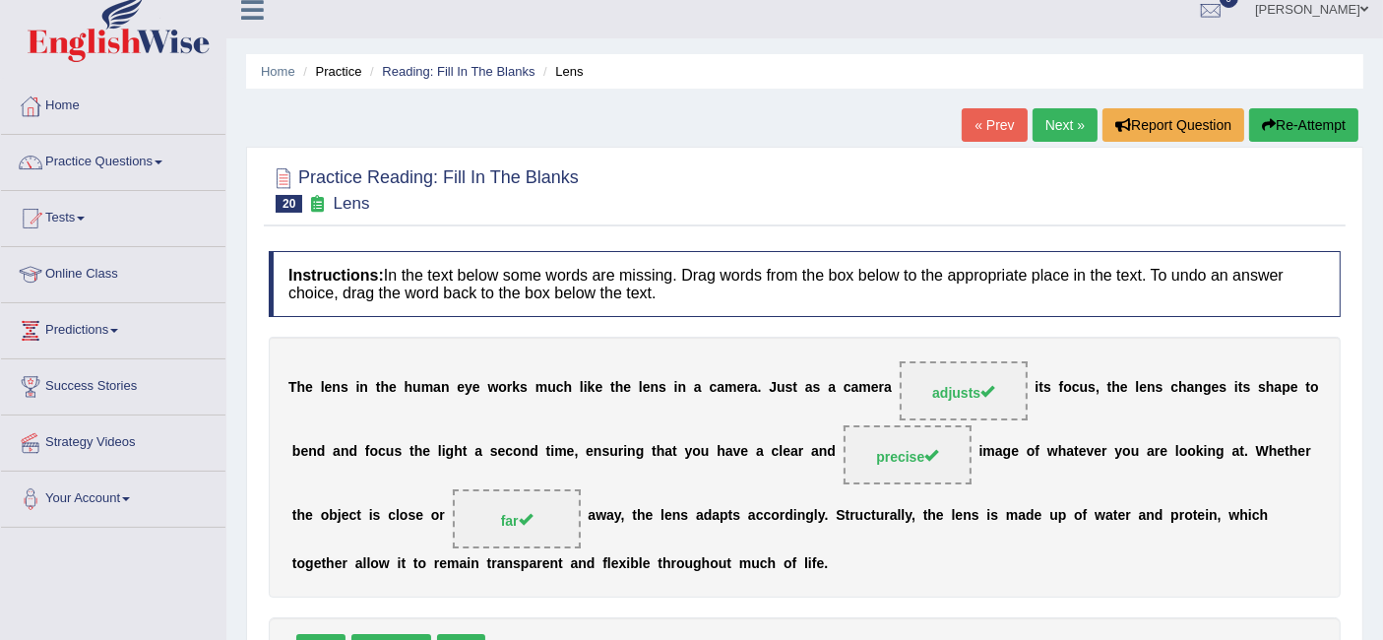
scroll to position [17, 0]
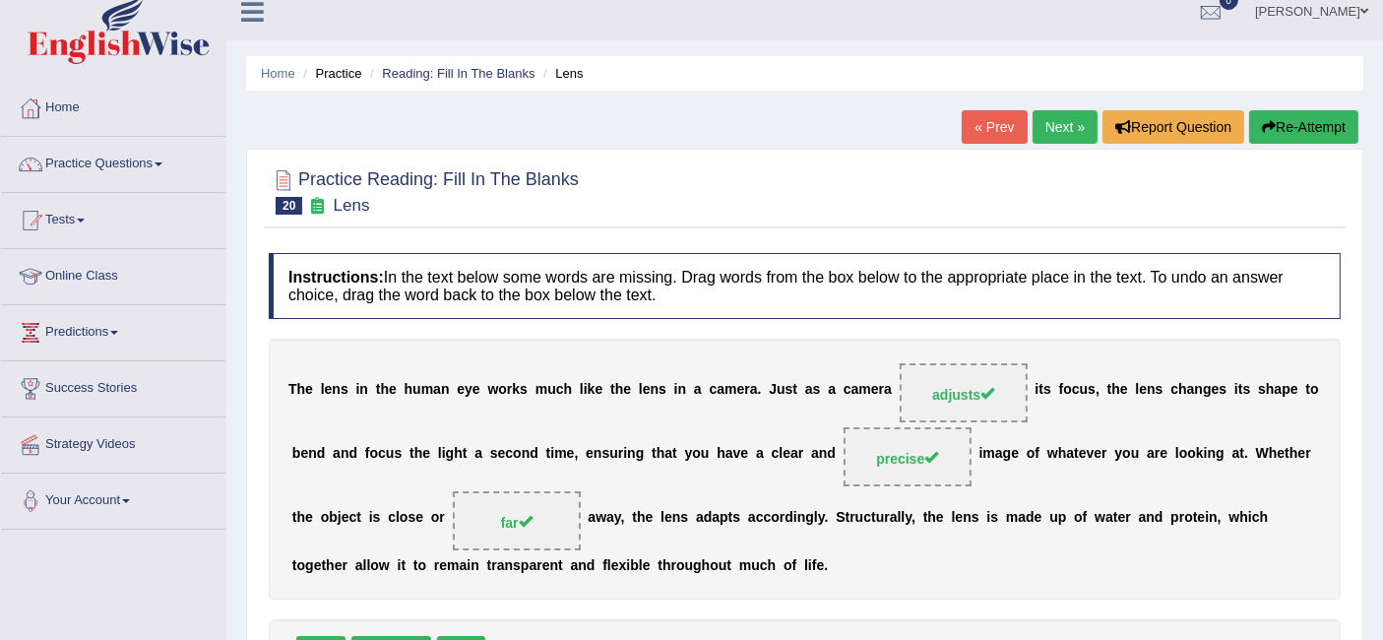
click at [1055, 133] on link "Next »" at bounding box center [1064, 126] width 65 height 33
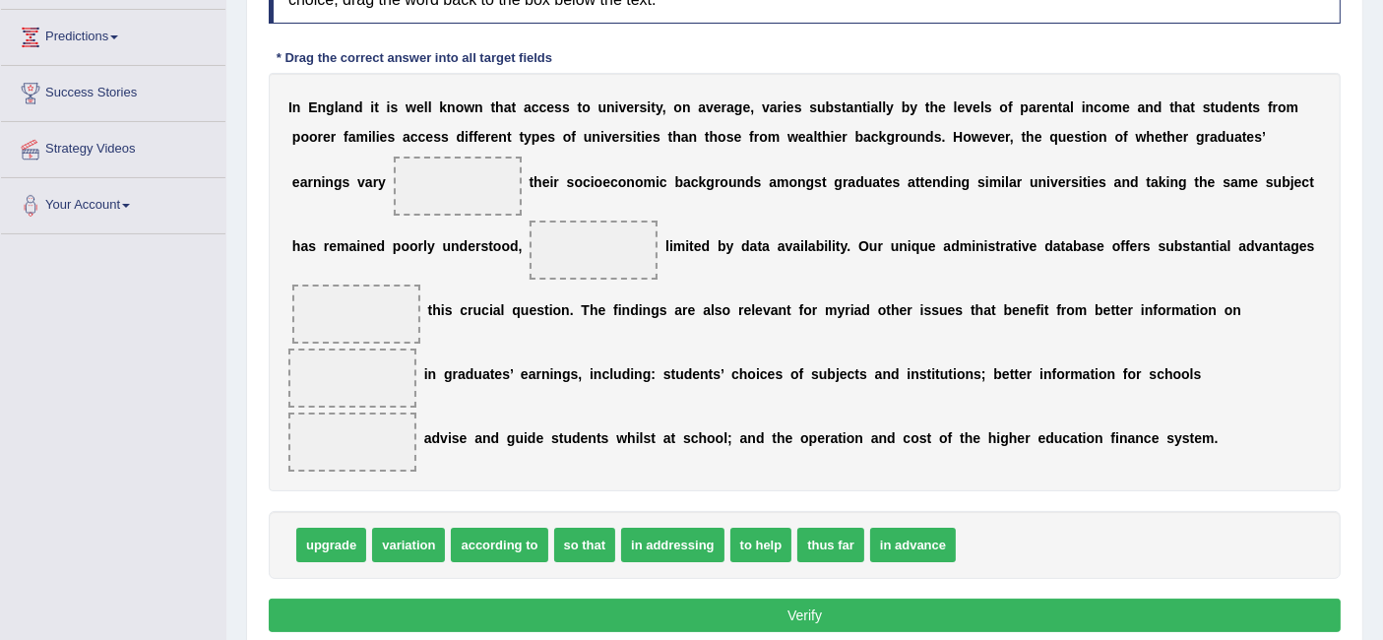
scroll to position [309, 0]
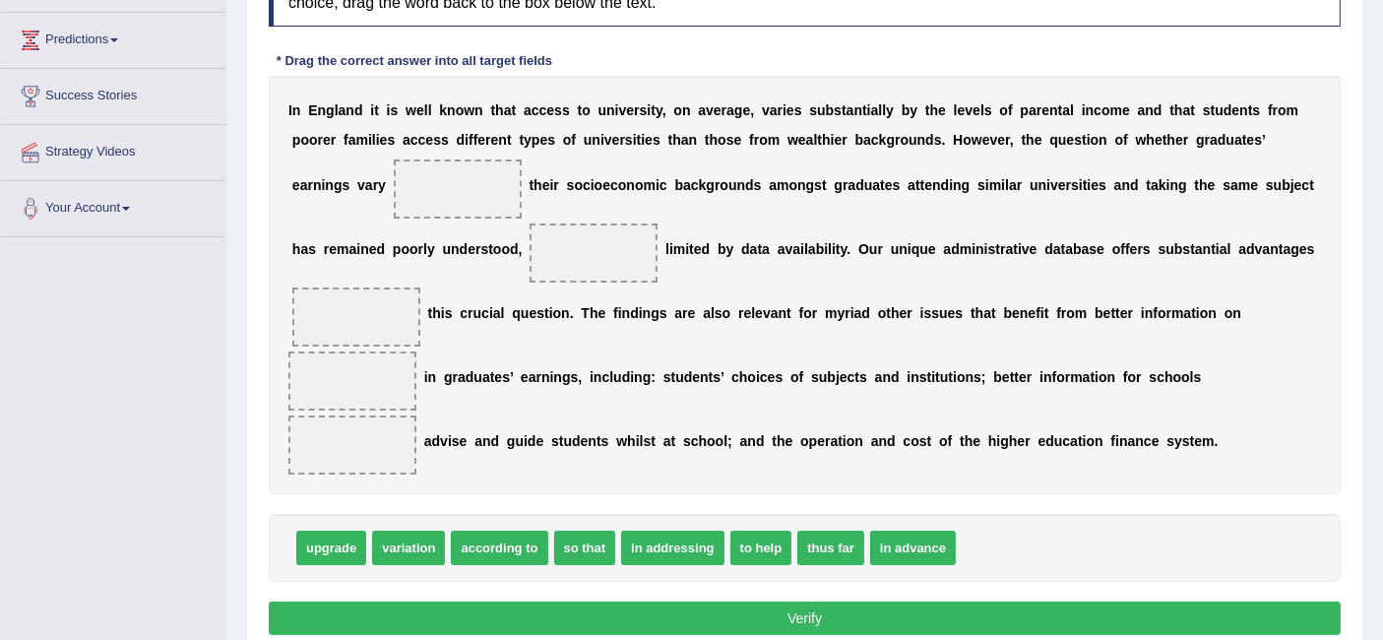
click at [637, 531] on span "in addressing" at bounding box center [672, 548] width 103 height 34
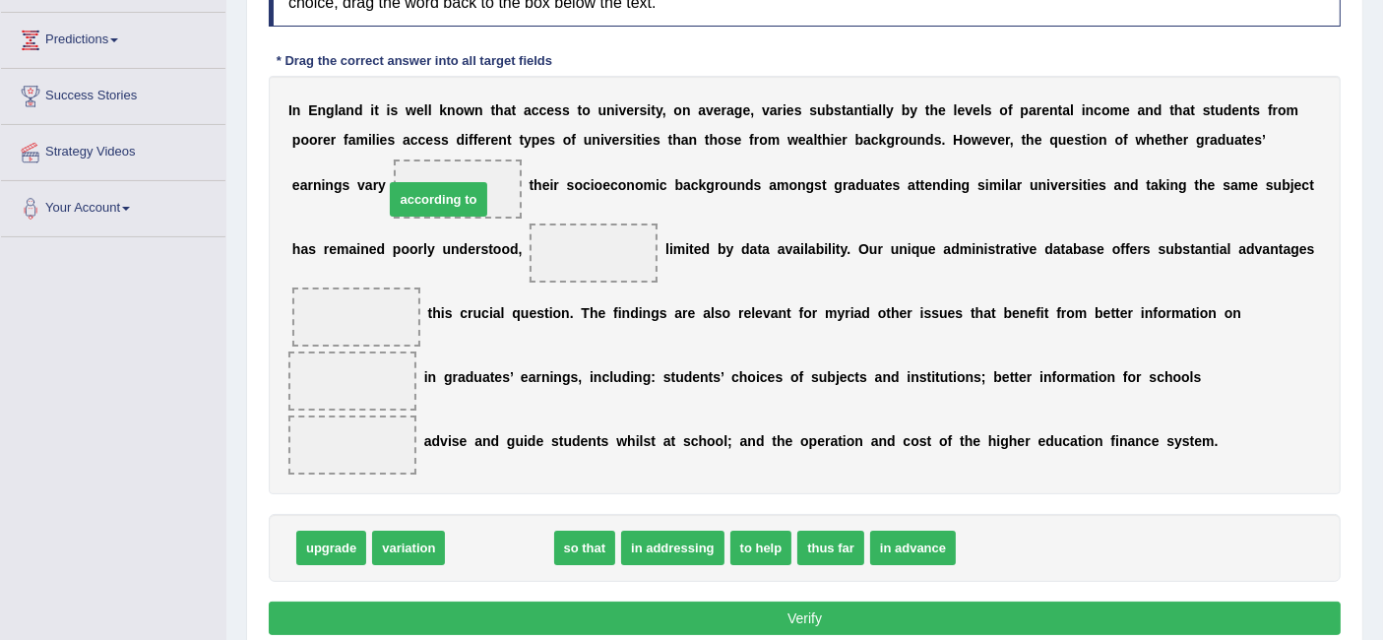
drag, startPoint x: 478, startPoint y: 535, endPoint x: 418, endPoint y: 187, distance: 353.6
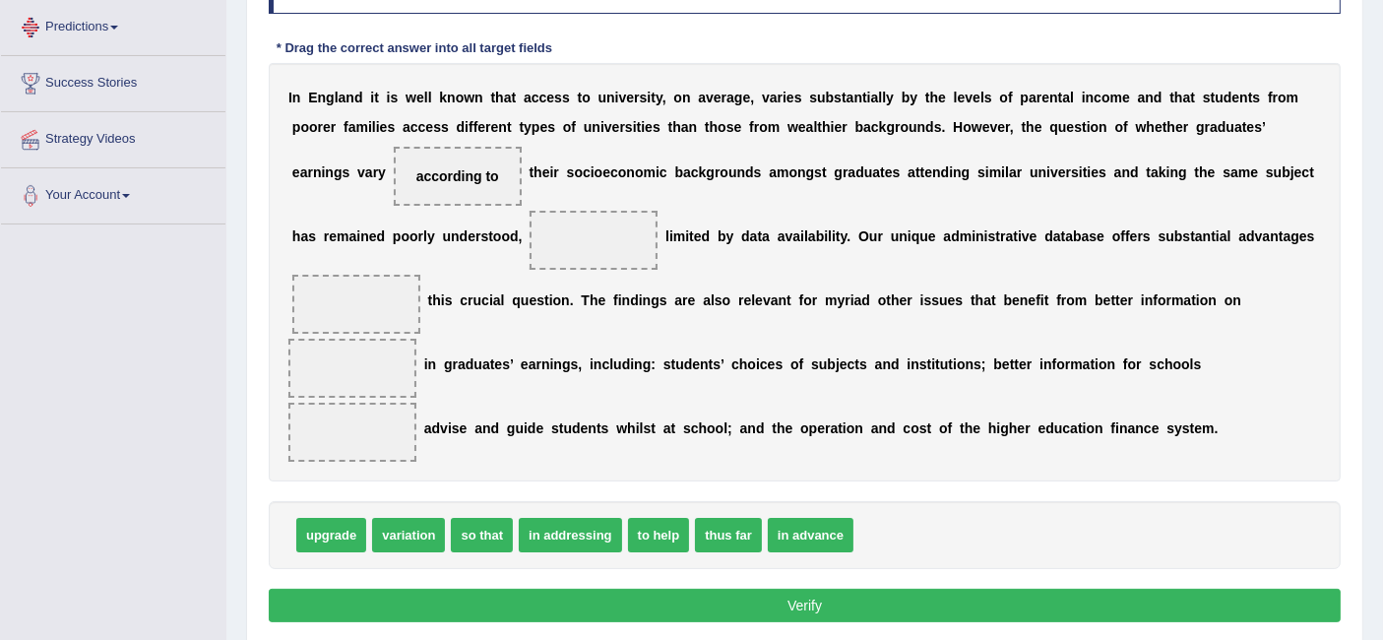
scroll to position [0, 0]
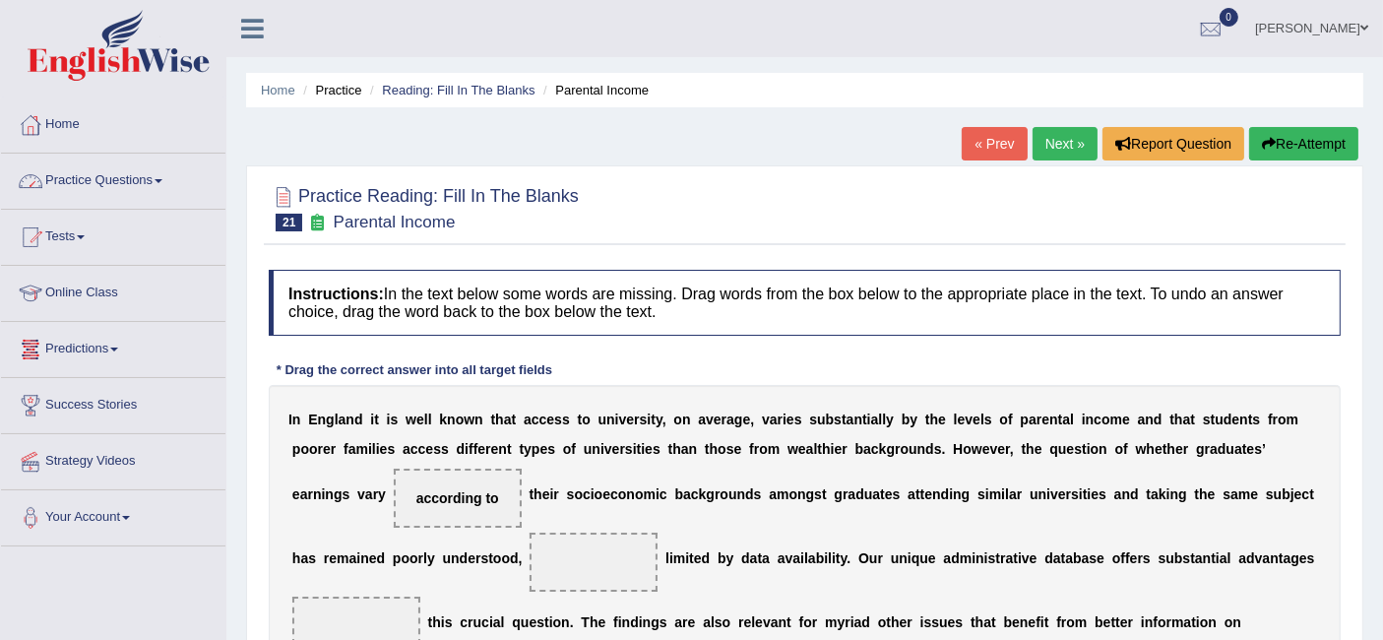
click at [1043, 137] on link "Next »" at bounding box center [1064, 143] width 65 height 33
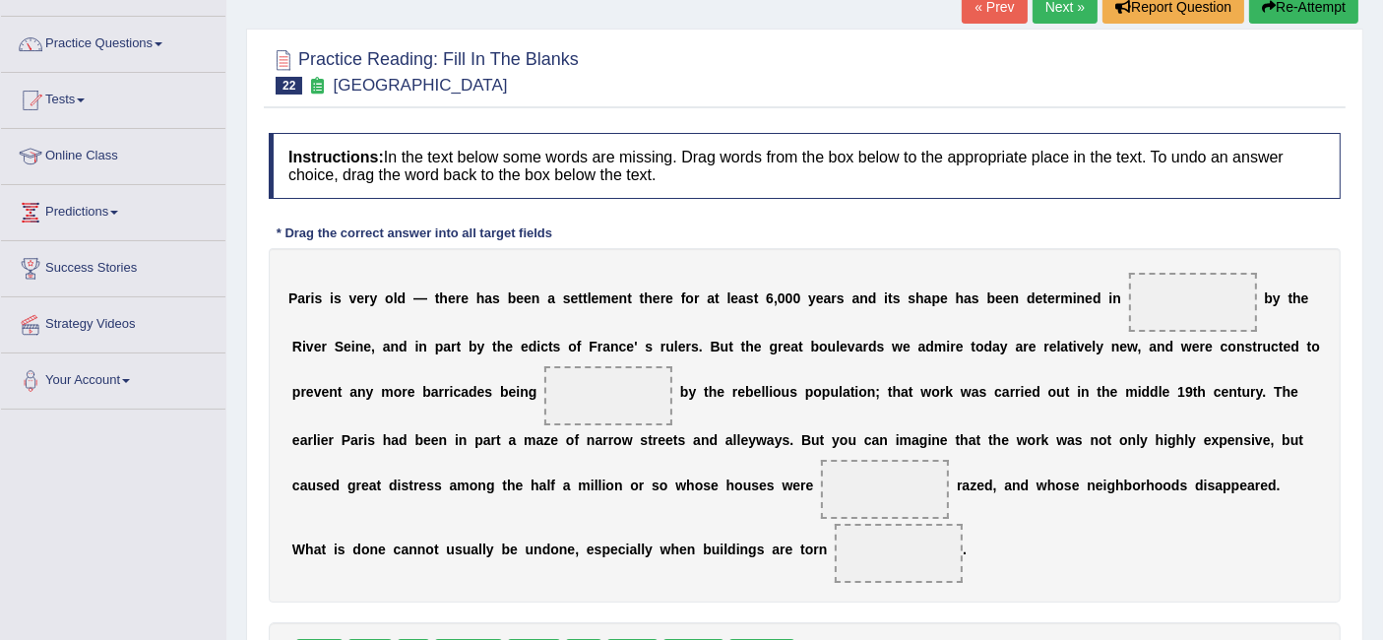
scroll to position [340, 0]
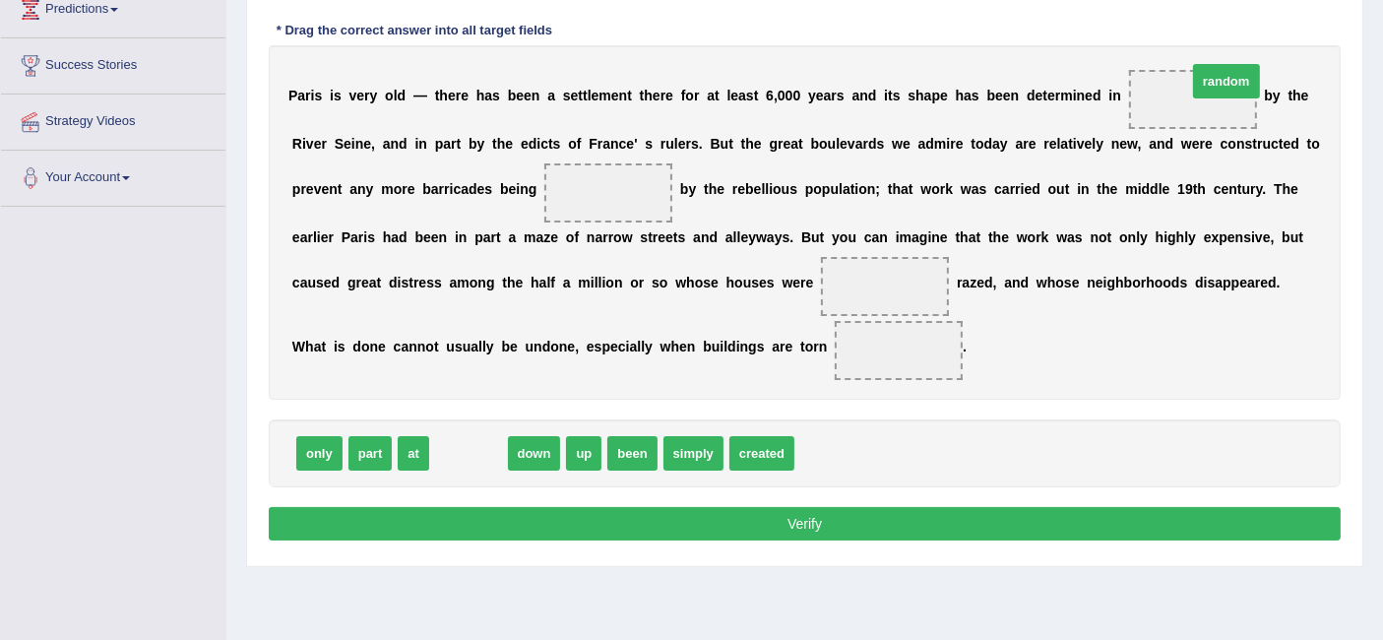
drag, startPoint x: 488, startPoint y: 446, endPoint x: 1234, endPoint y: 83, distance: 829.8
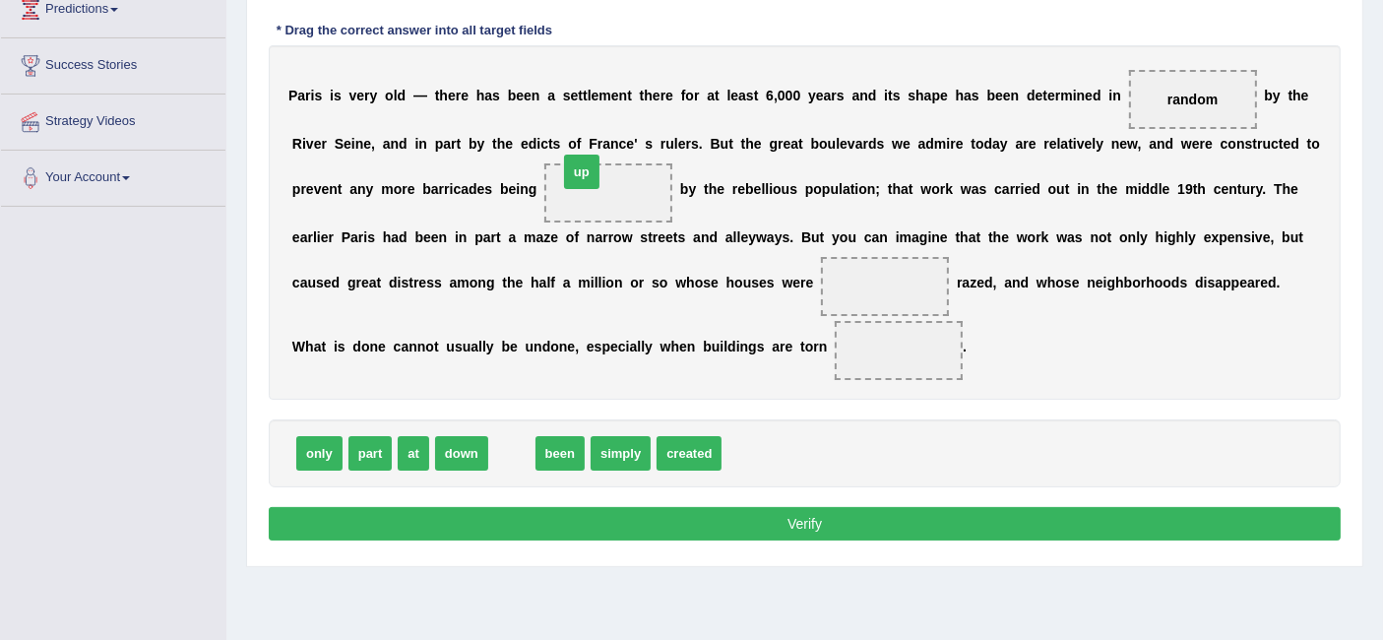
drag, startPoint x: 509, startPoint y: 448, endPoint x: 582, endPoint y: 173, distance: 284.1
click at [317, 442] on span "only" at bounding box center [319, 453] width 46 height 34
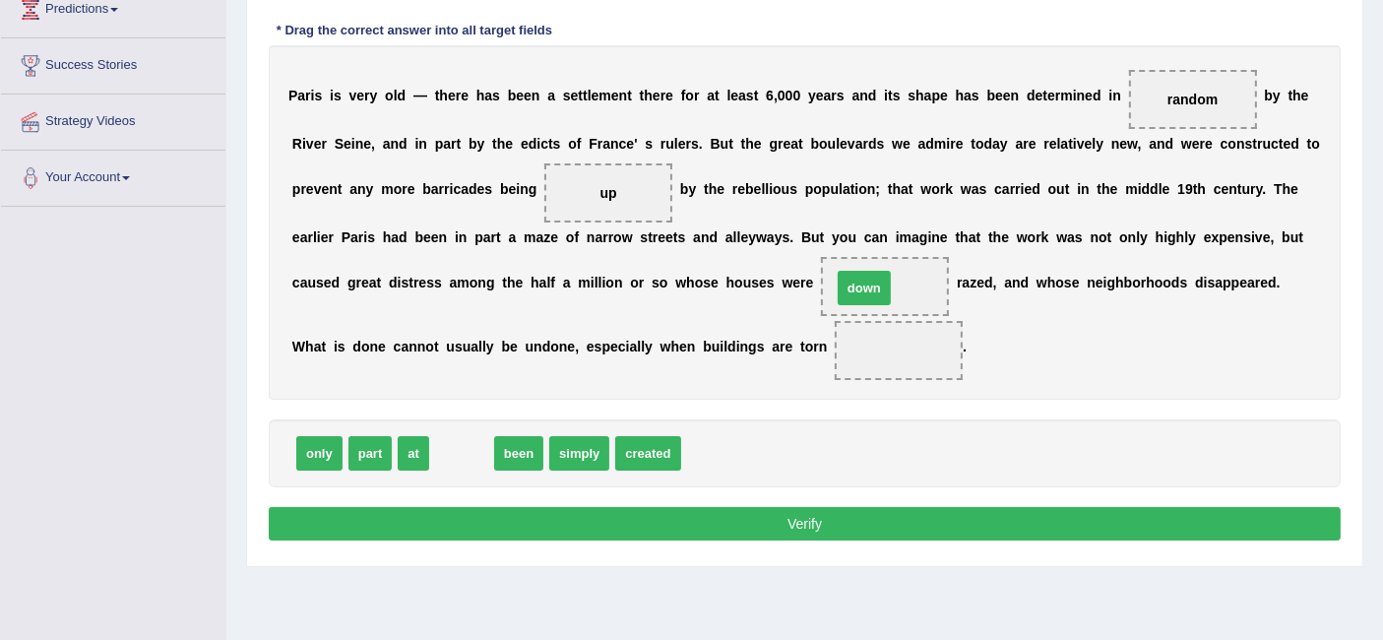
drag, startPoint x: 467, startPoint y: 446, endPoint x: 871, endPoint y: 281, distance: 437.0
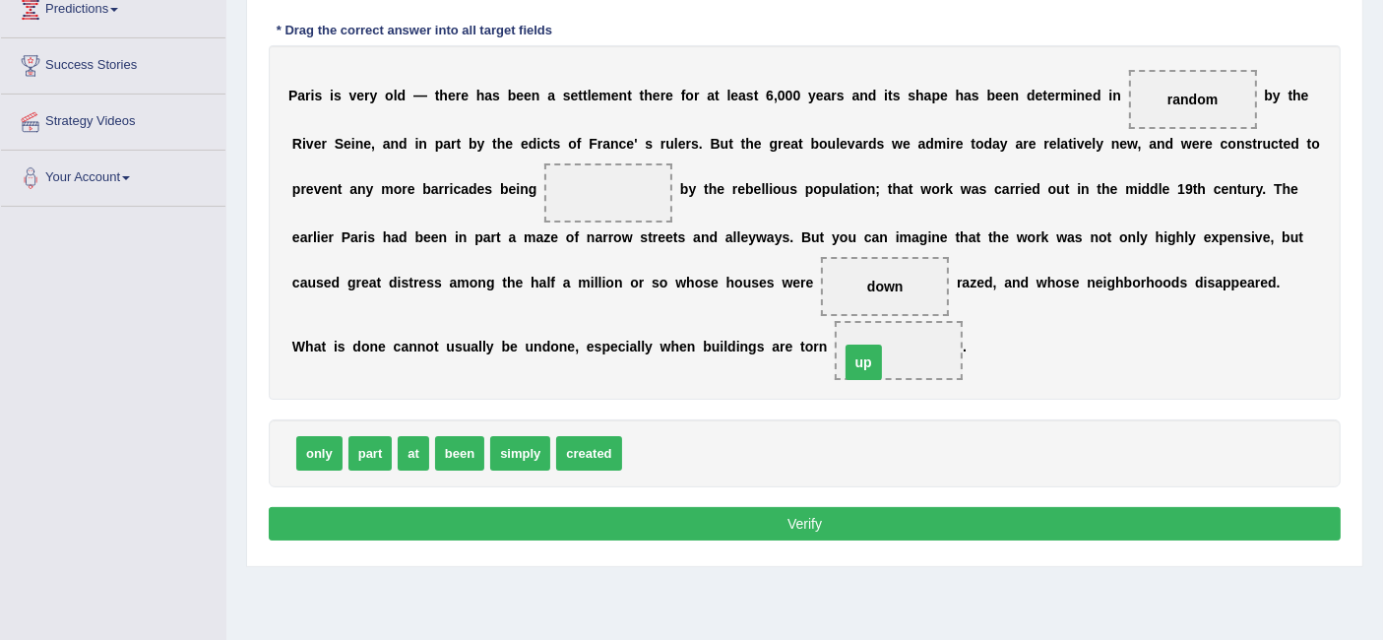
drag, startPoint x: 613, startPoint y: 187, endPoint x: 867, endPoint y: 355, distance: 304.6
drag, startPoint x: 863, startPoint y: 293, endPoint x: 843, endPoint y: 351, distance: 61.6
click at [843, 351] on div "P a r i s i s v e r y o l d — t h e r e h a s b e e n a s e t t l e m e n t t h…" at bounding box center [805, 222] width 1072 height 354
drag, startPoint x: 843, startPoint y: 351, endPoint x: 611, endPoint y: 204, distance: 274.4
click at [611, 204] on div "P a r i s i s v e r y o l d — t h e r e h a s b e e n a s e t t l e m e n t t h…" at bounding box center [805, 222] width 1072 height 354
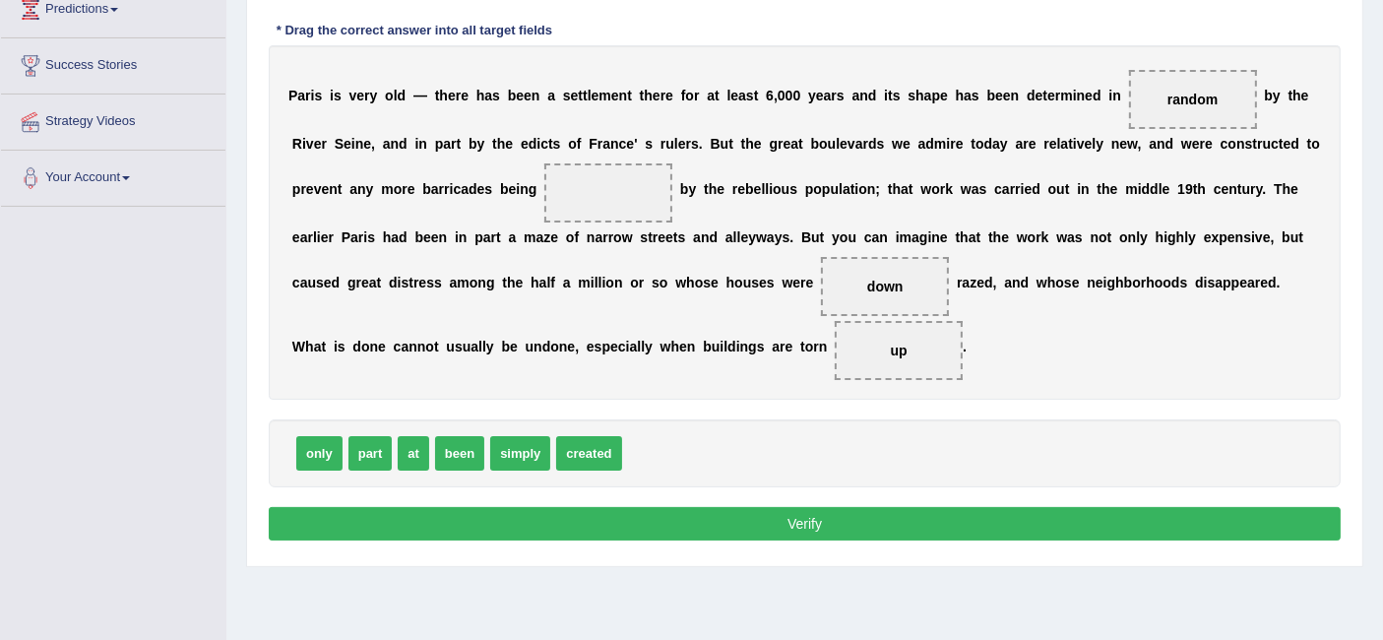
drag, startPoint x: 841, startPoint y: 352, endPoint x: 650, endPoint y: 206, distance: 240.8
click at [650, 206] on div "P a r i s i s v e r y o l d — t h e r e h a s b e e n a s e t t l e m e n t t h…" at bounding box center [805, 222] width 1072 height 354
drag, startPoint x: 846, startPoint y: 342, endPoint x: 862, endPoint y: 348, distance: 17.2
click at [862, 348] on span "up" at bounding box center [899, 350] width 128 height 59
drag, startPoint x: 862, startPoint y: 348, endPoint x: 629, endPoint y: 202, distance: 275.5
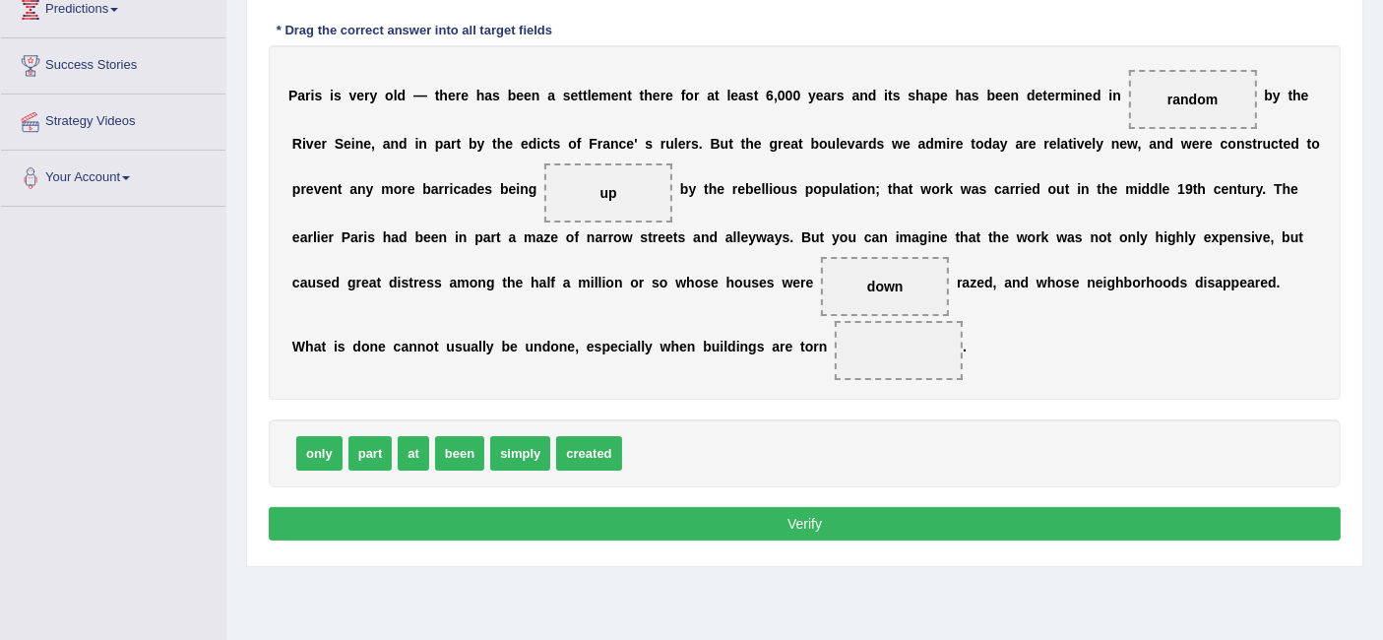
drag, startPoint x: 905, startPoint y: 293, endPoint x: 877, endPoint y: 281, distance: 31.3
click at [877, 281] on span "down" at bounding box center [885, 286] width 128 height 59
drag, startPoint x: 877, startPoint y: 281, endPoint x: 860, endPoint y: 392, distance: 112.5
drag, startPoint x: 520, startPoint y: 446, endPoint x: 873, endPoint y: 277, distance: 391.8
click at [734, 518] on button "Verify" at bounding box center [805, 523] width 1072 height 33
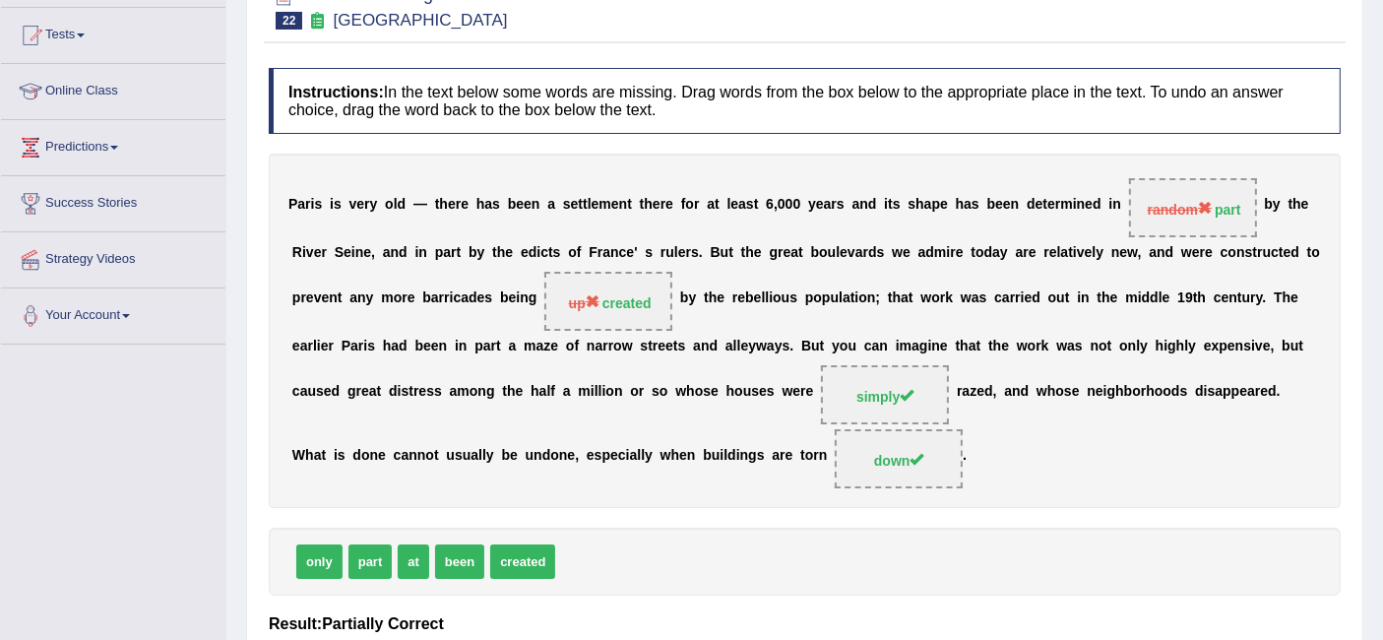
scroll to position [197, 0]
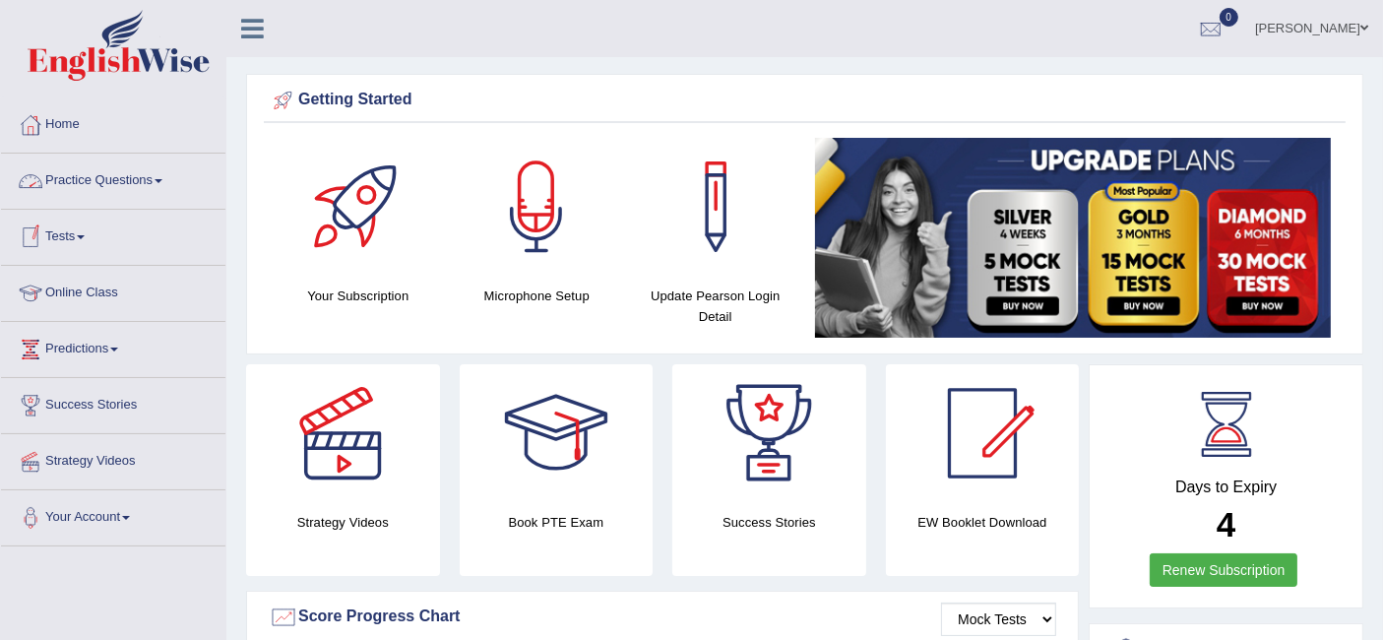
drag, startPoint x: 0, startPoint y: 0, endPoint x: 53, endPoint y: 110, distance: 122.4
click at [53, 110] on link "Home" at bounding box center [113, 121] width 224 height 49
click at [93, 168] on link "Practice Questions" at bounding box center [113, 178] width 224 height 49
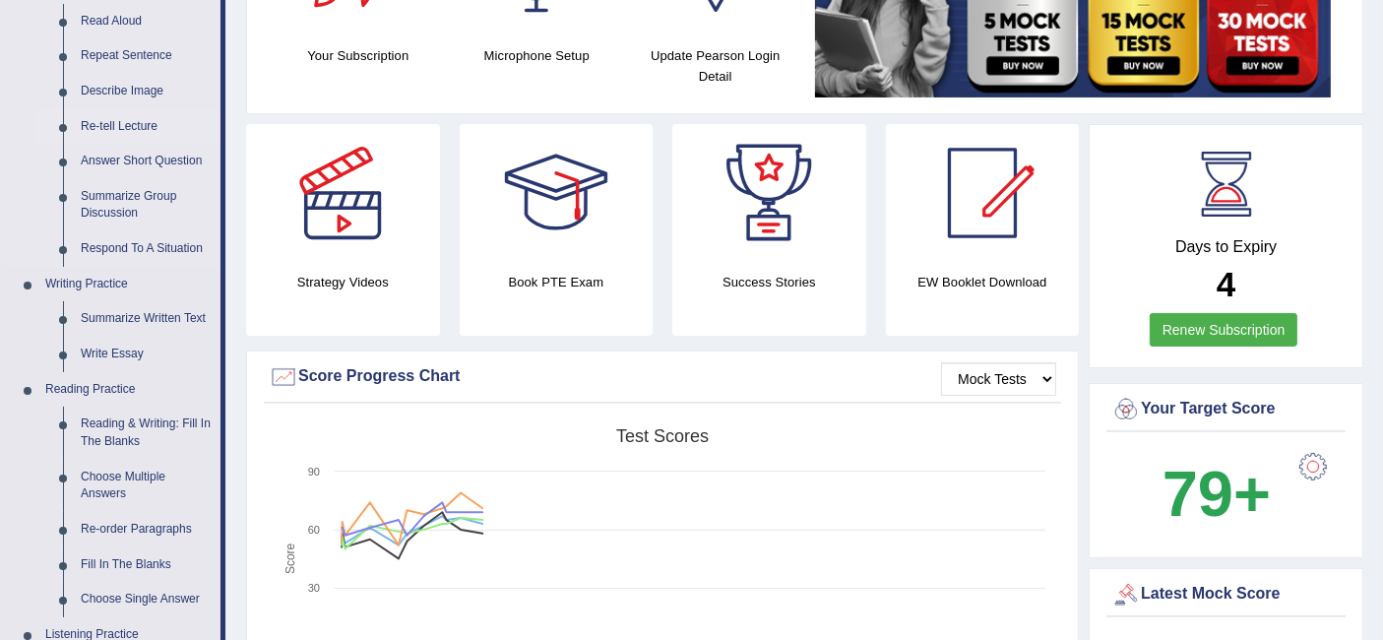
scroll to position [310, 0]
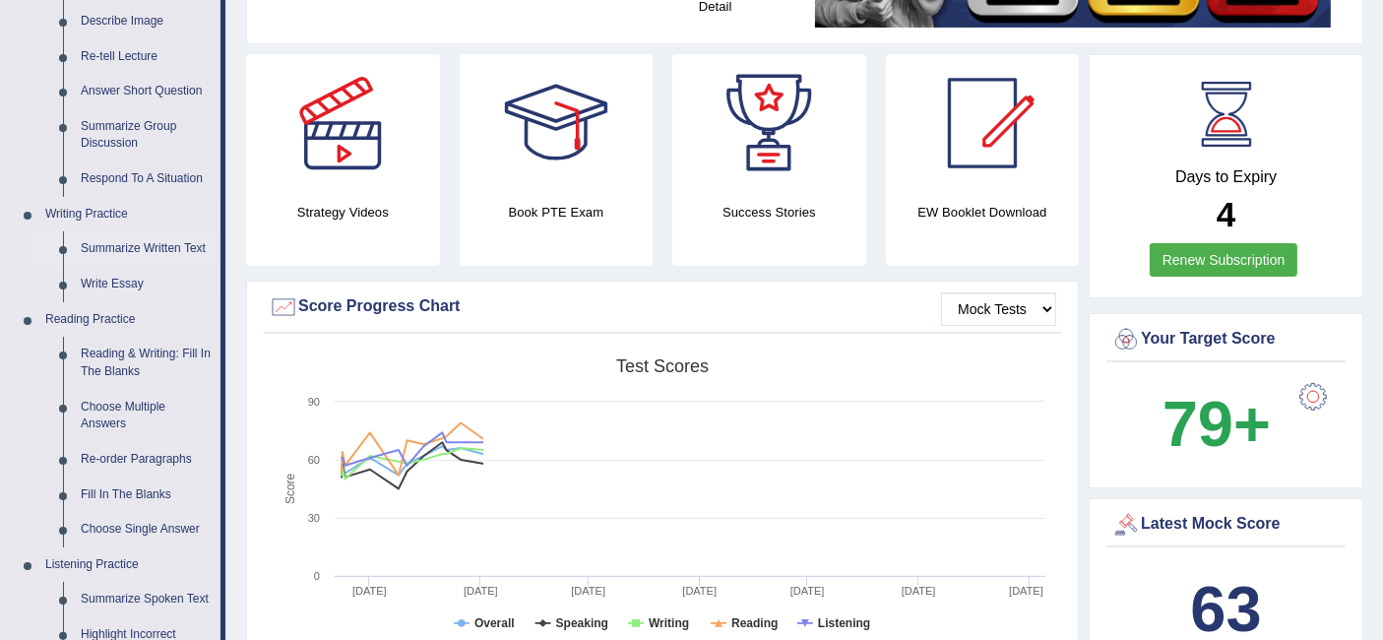
click at [172, 237] on link "Summarize Written Text" at bounding box center [146, 248] width 149 height 35
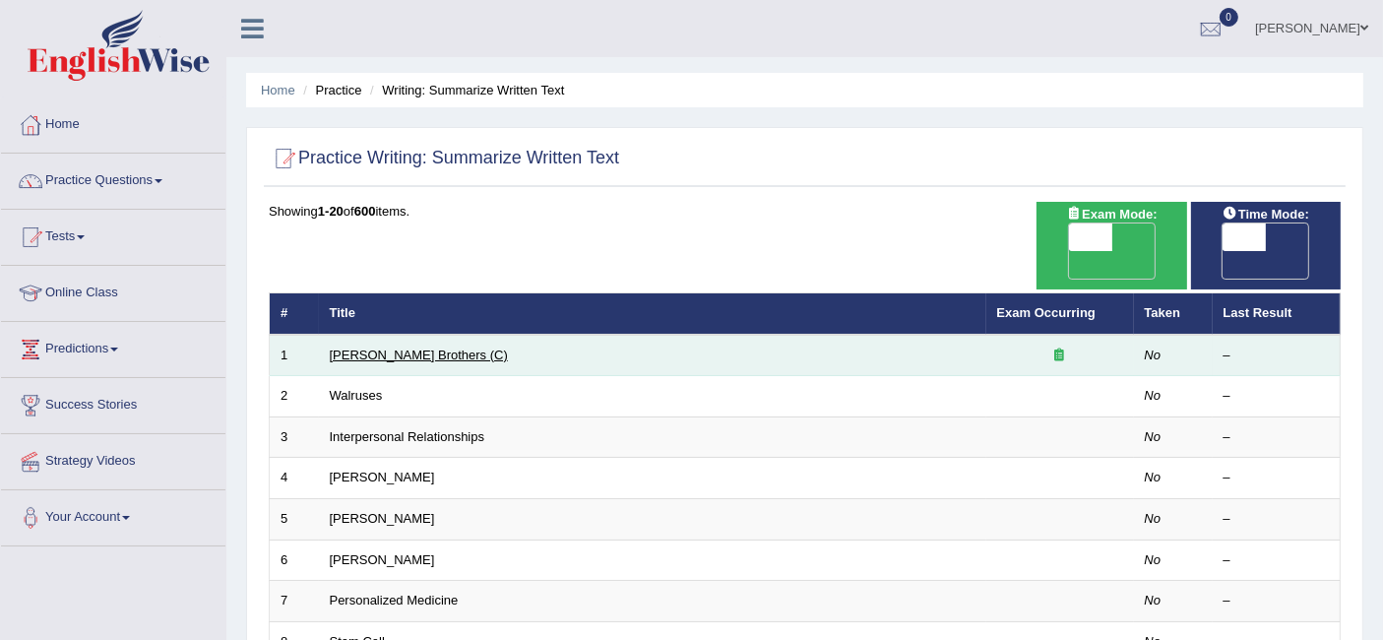
click at [395, 347] on link "[PERSON_NAME] Brothers (C)" at bounding box center [419, 354] width 178 height 15
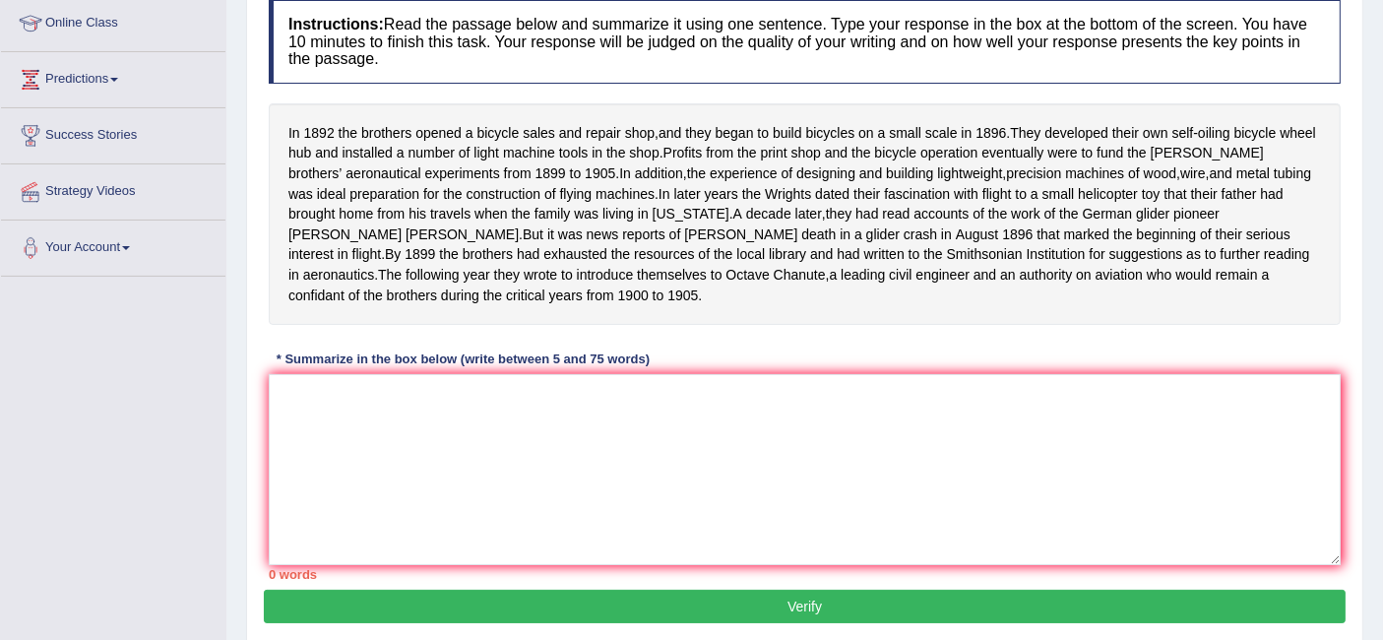
scroll to position [271, 0]
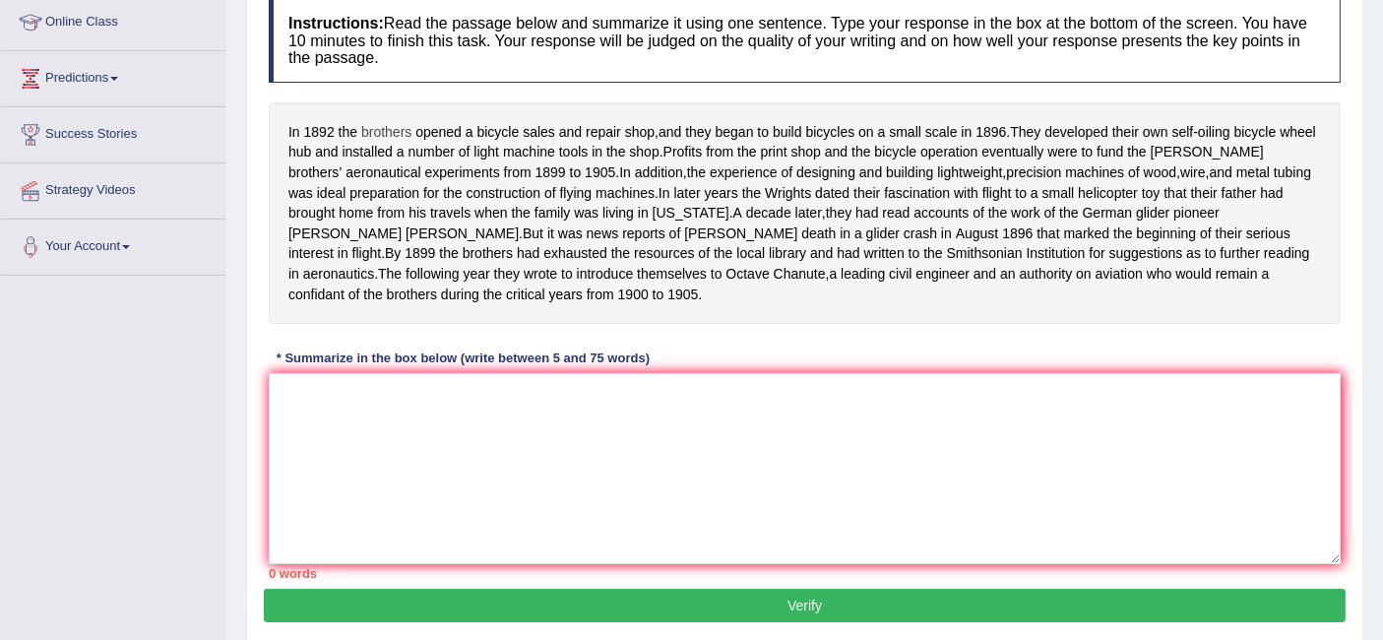
drag, startPoint x: 283, startPoint y: 130, endPoint x: 397, endPoint y: 124, distance: 113.3
click at [397, 124] on div "In 1892 the brothers opened a bicycle sales and repair shop , and they began to…" at bounding box center [805, 212] width 1072 height 221
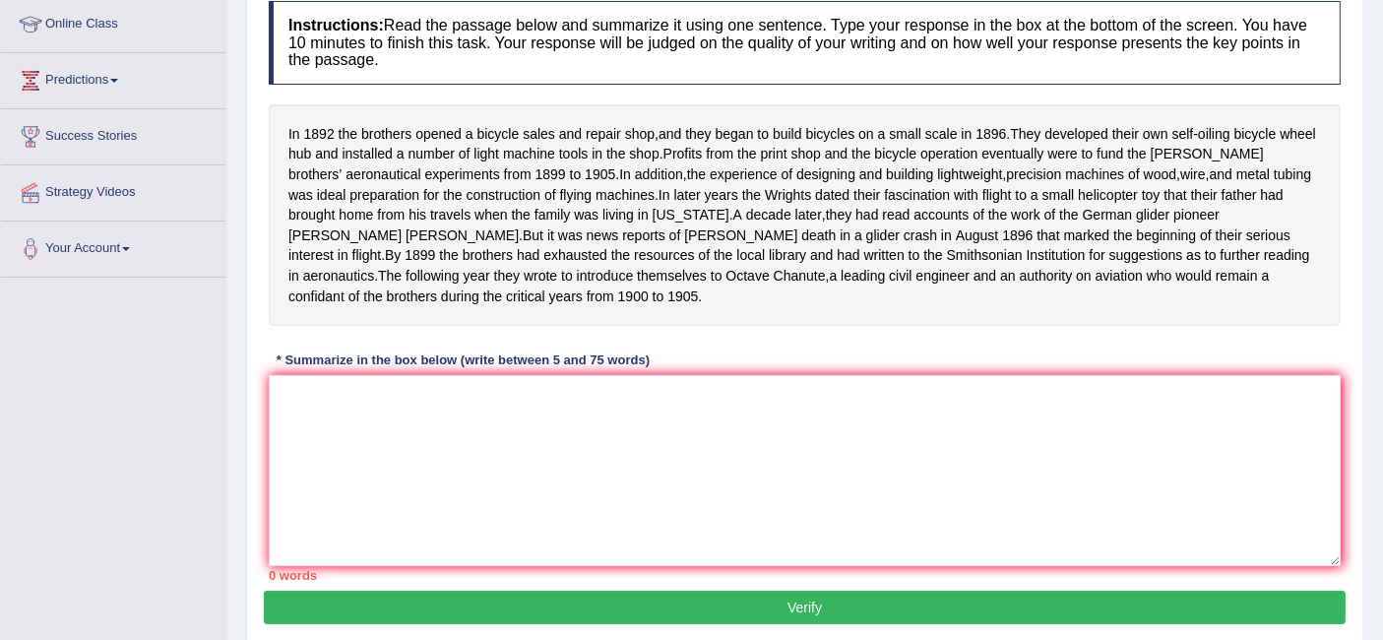
scroll to position [257, 0]
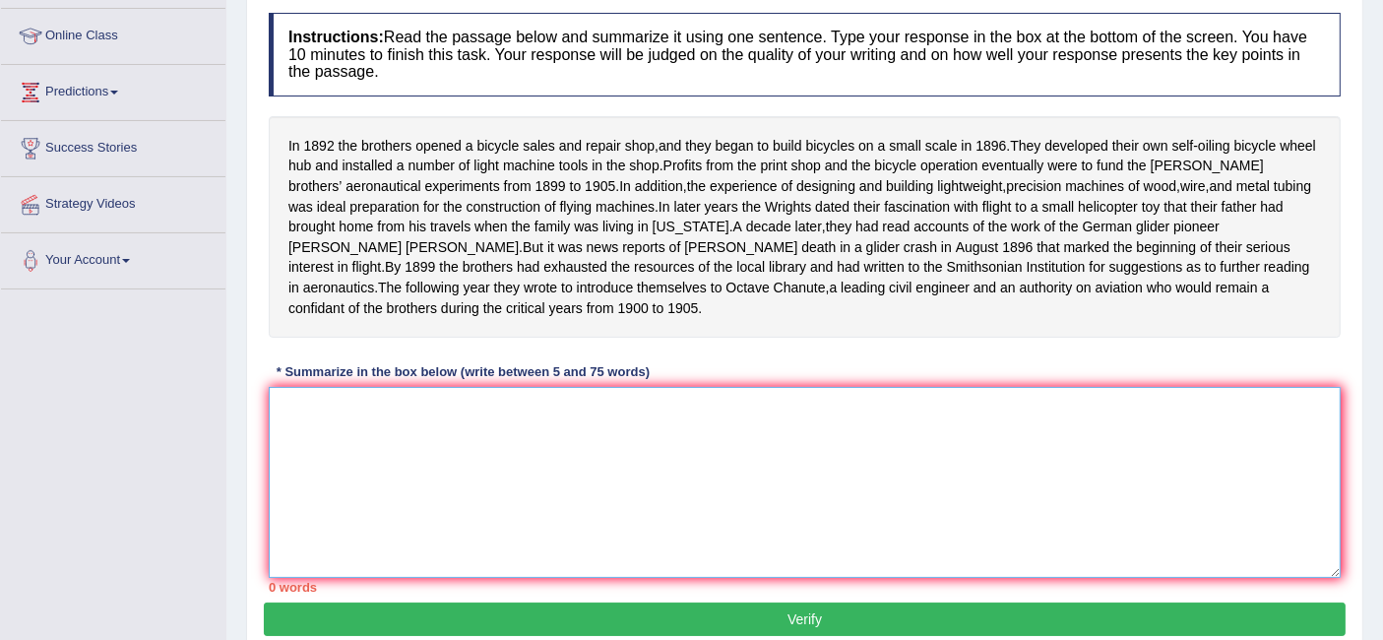
click at [433, 445] on textarea at bounding box center [805, 482] width 1072 height 191
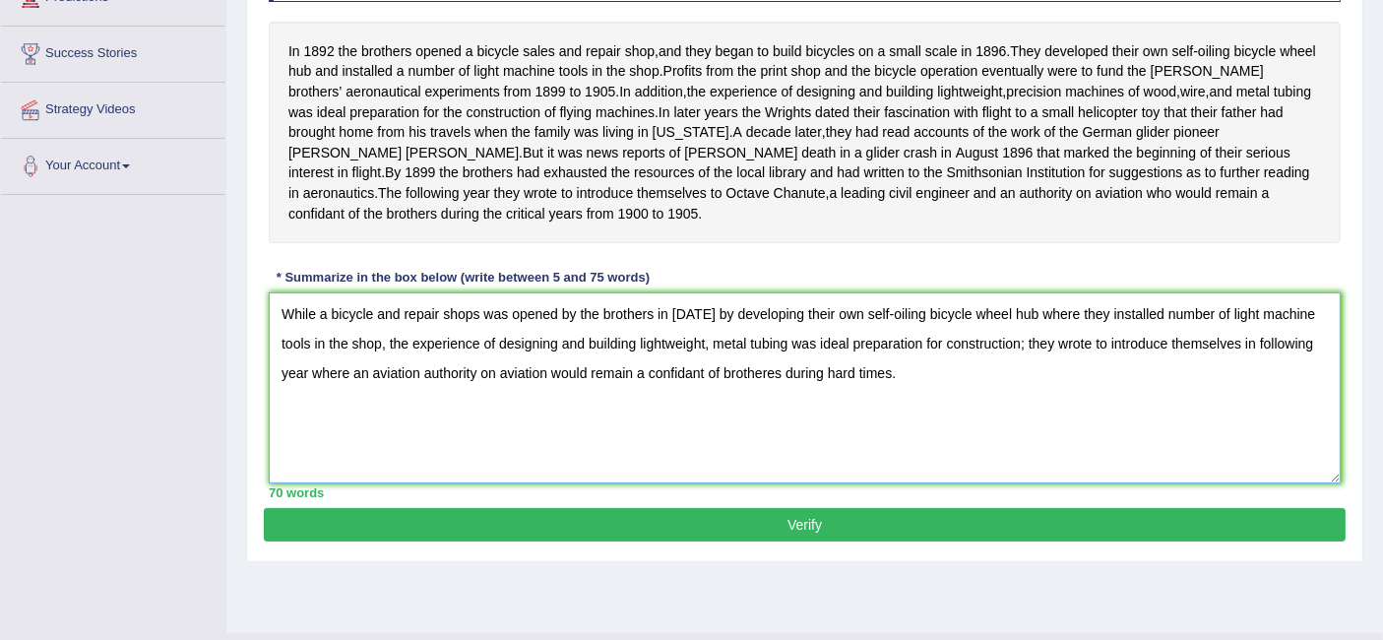
scroll to position [357, 0]
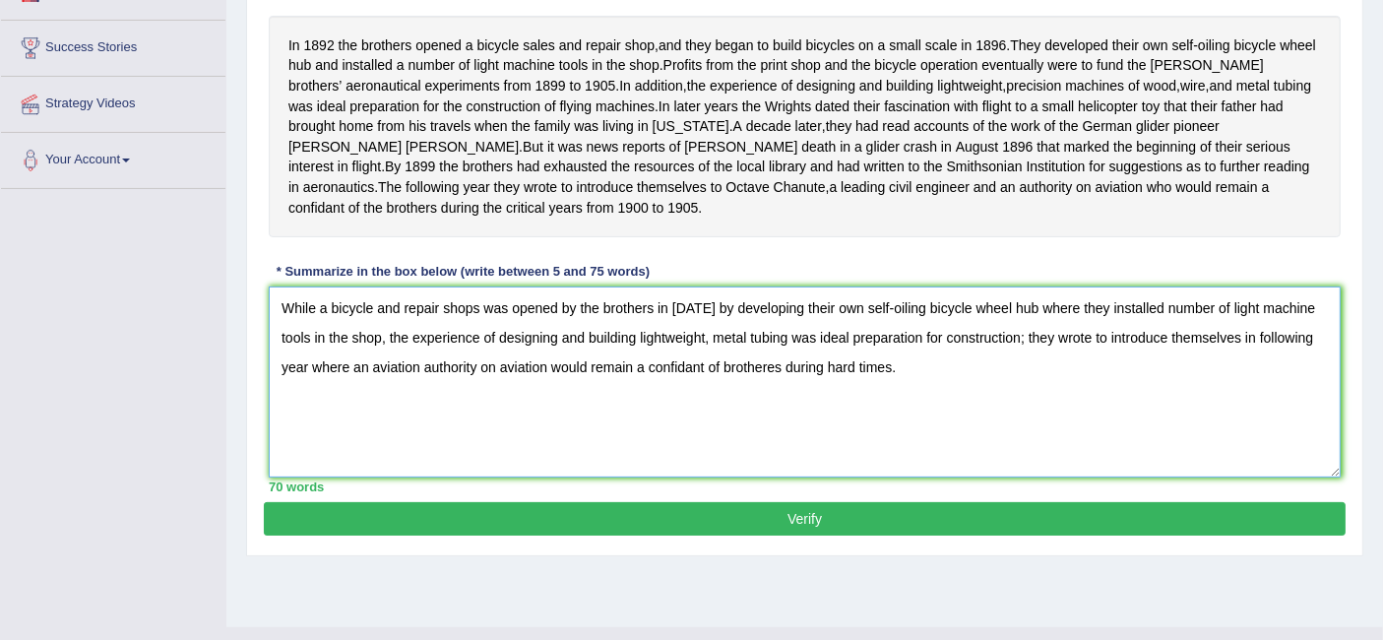
type textarea "While a bicycle and repair shops was opened by the brothers in 1892 by developi…"
click at [577, 528] on button "Verify" at bounding box center [805, 518] width 1082 height 33
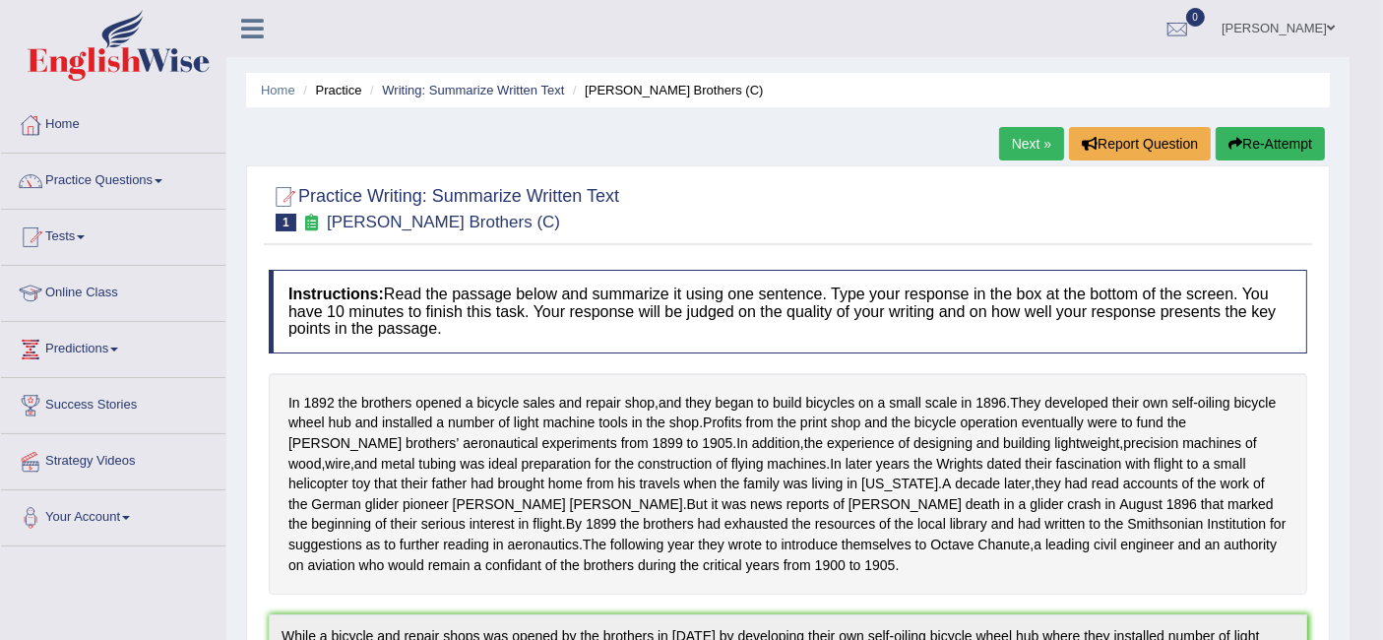
scroll to position [278, 0]
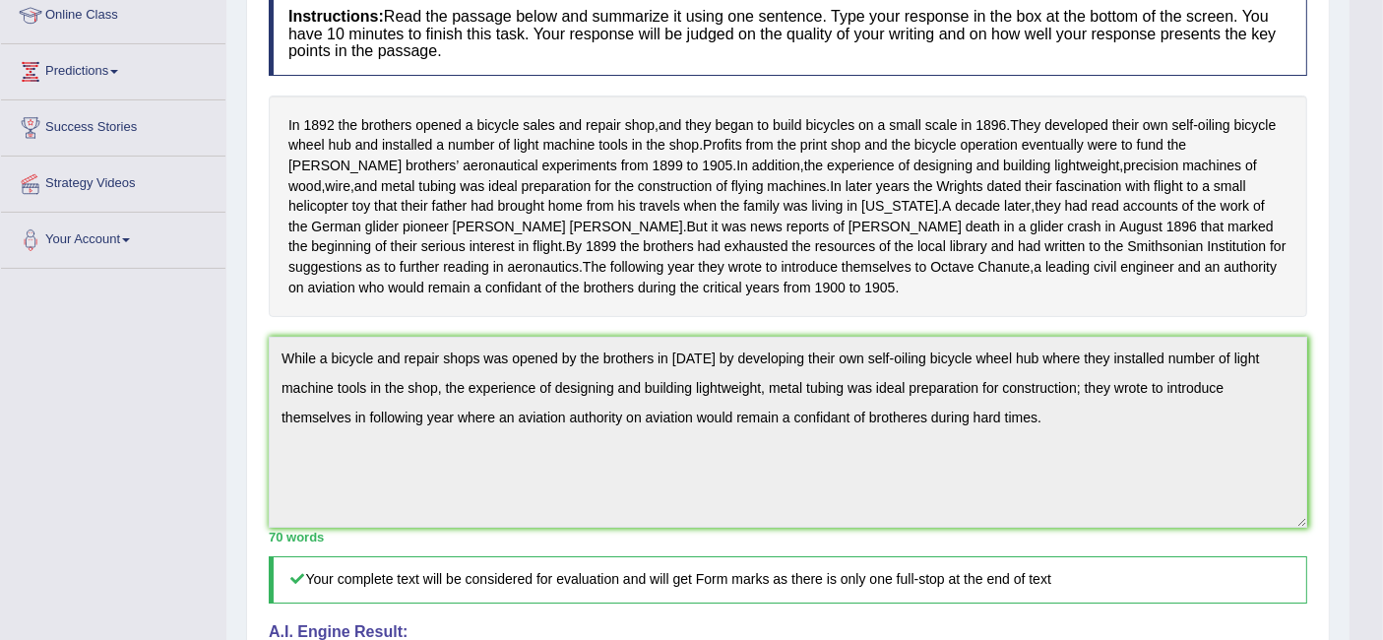
click at [240, 384] on div "Home Practice Writing: Summarize Written Text Wright Brothers (C) Next » Report…" at bounding box center [787, 396] width 1123 height 1348
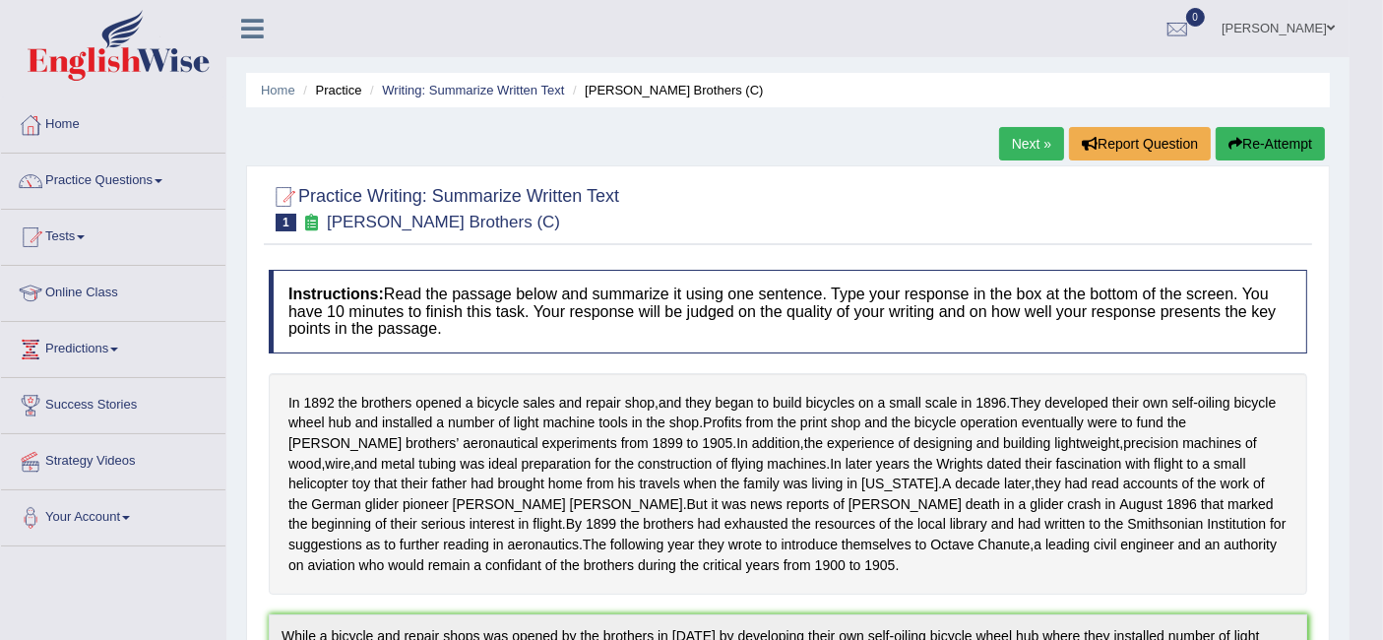
click at [1246, 138] on button "Re-Attempt" at bounding box center [1270, 143] width 109 height 33
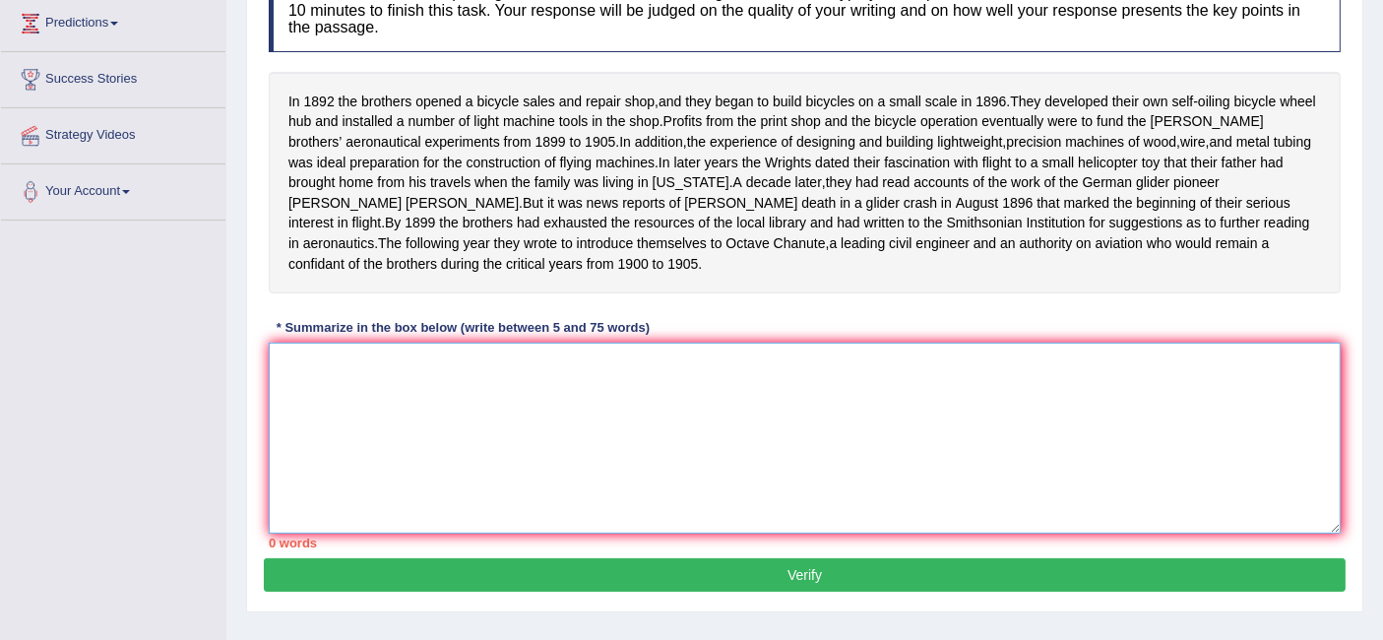
click at [677, 396] on textarea at bounding box center [805, 438] width 1072 height 191
paste textarea "While a bicycle and repair shops was opened by the brothers in 1892 by developi…"
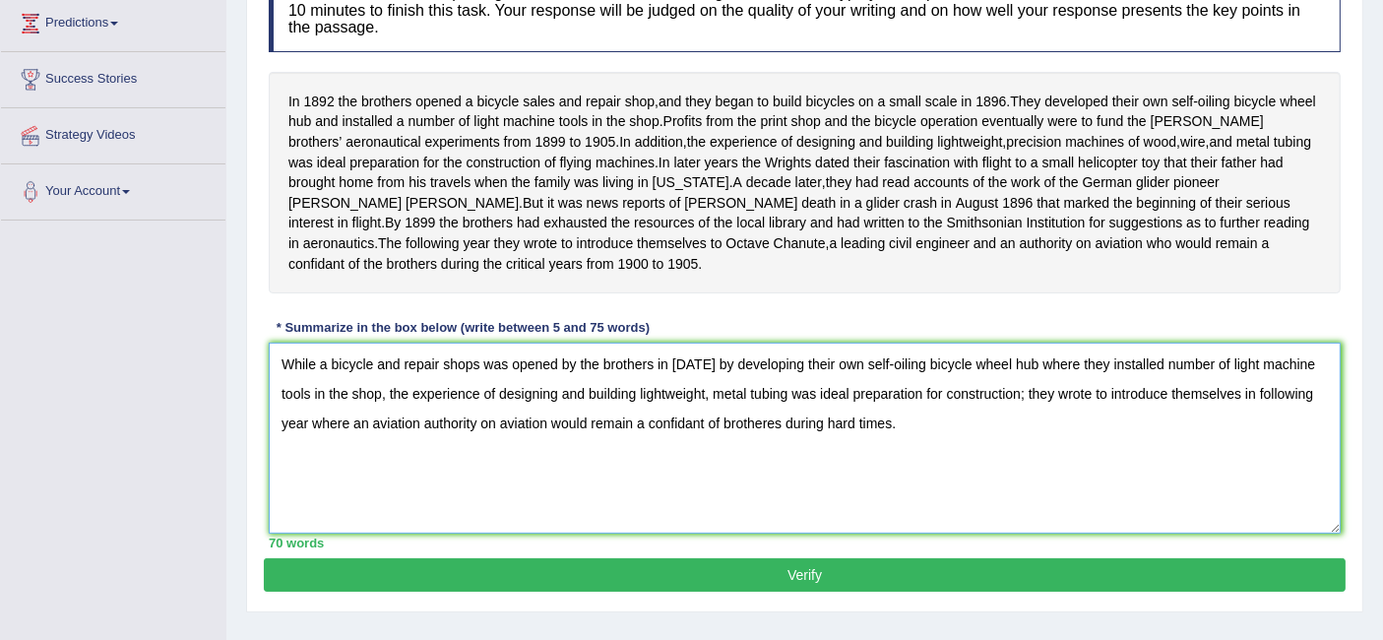
click at [776, 448] on textarea "While a bicycle and repair shops was opened by the brothers in 1892 by developi…" at bounding box center [805, 438] width 1072 height 191
type textarea "While a bicycle and repair shops was opened by the brothers in 1892 by developi…"
click at [770, 586] on button "Verify" at bounding box center [805, 574] width 1082 height 33
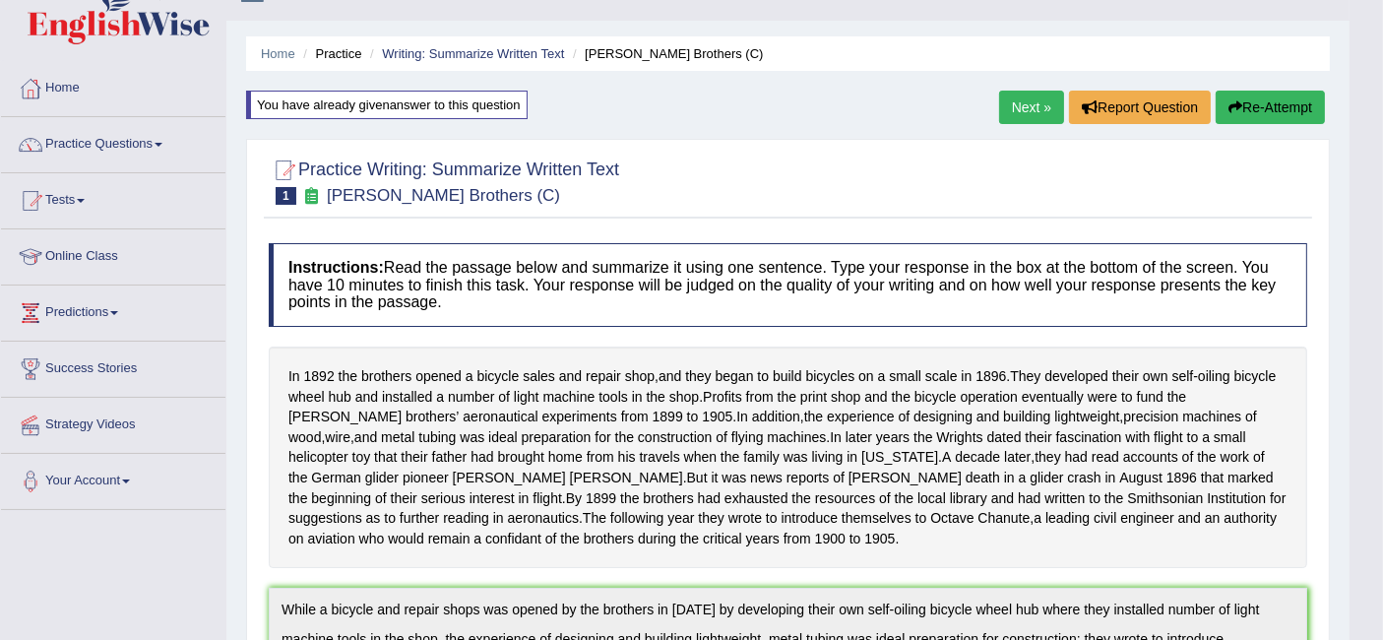
scroll to position [73, 0]
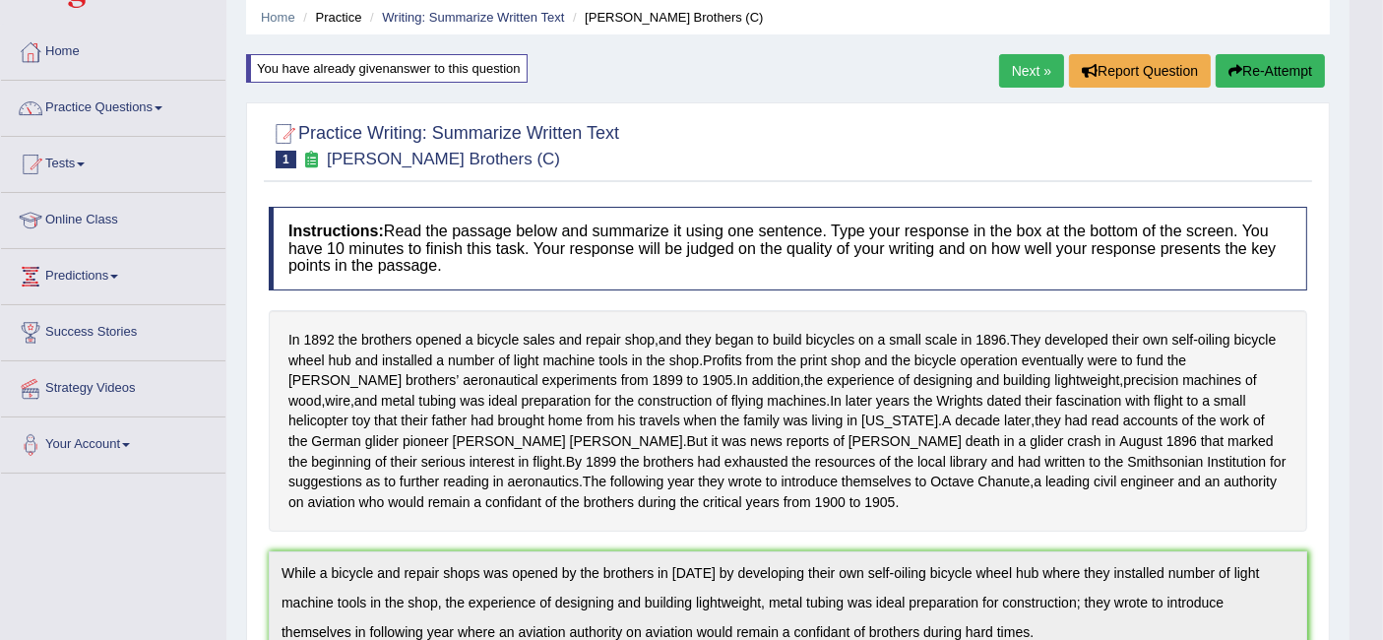
click at [1040, 61] on link "Next »" at bounding box center [1031, 70] width 65 height 33
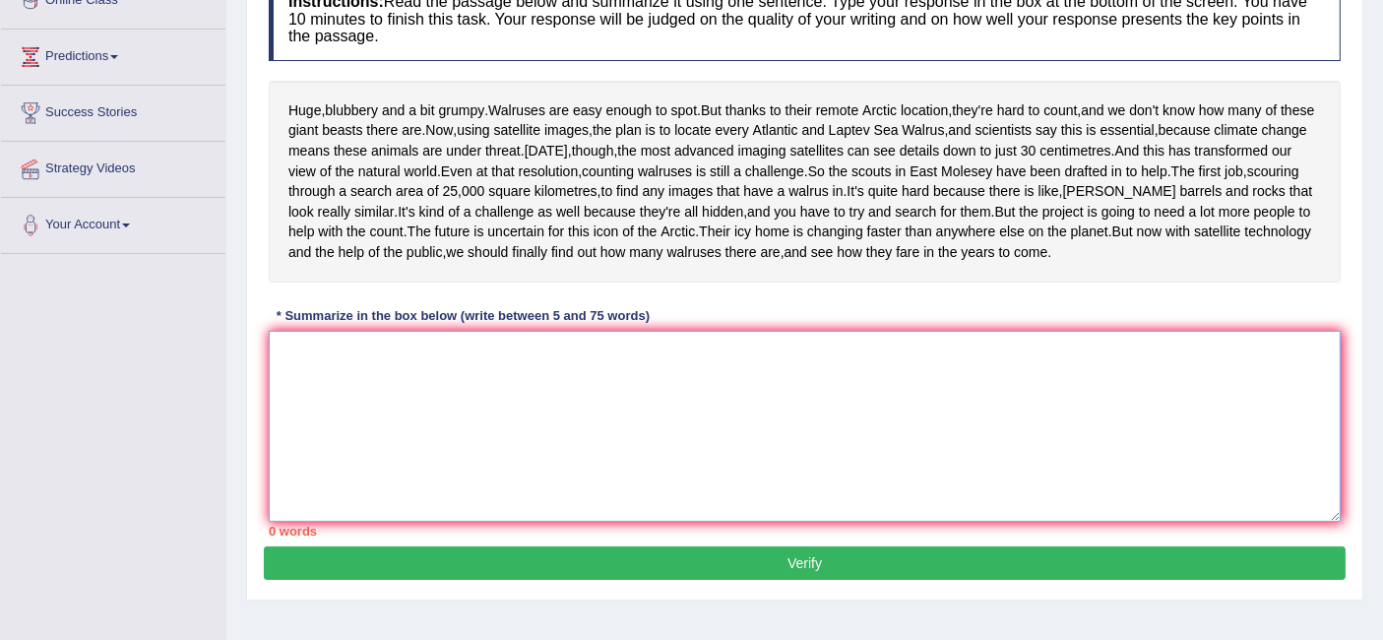
click at [452, 460] on textarea at bounding box center [805, 426] width 1072 height 191
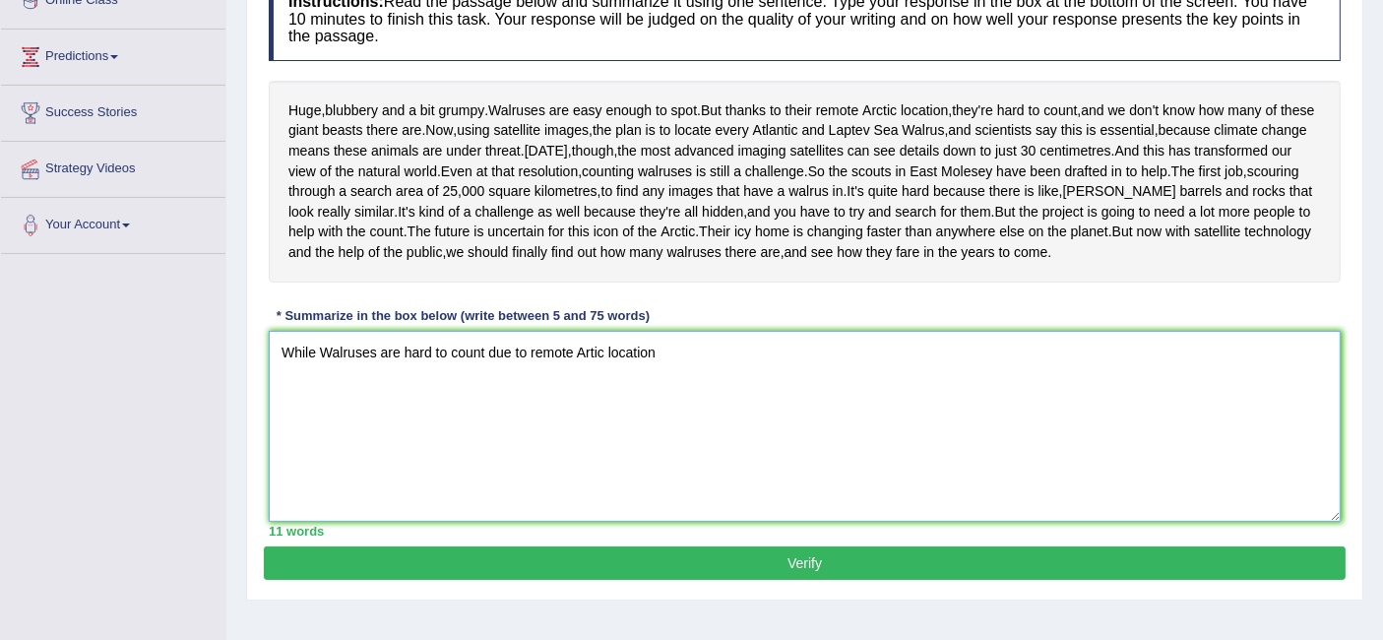
click at [533, 453] on textarea "While Walruses are hard to count due to remote Artic location" at bounding box center [805, 426] width 1072 height 191
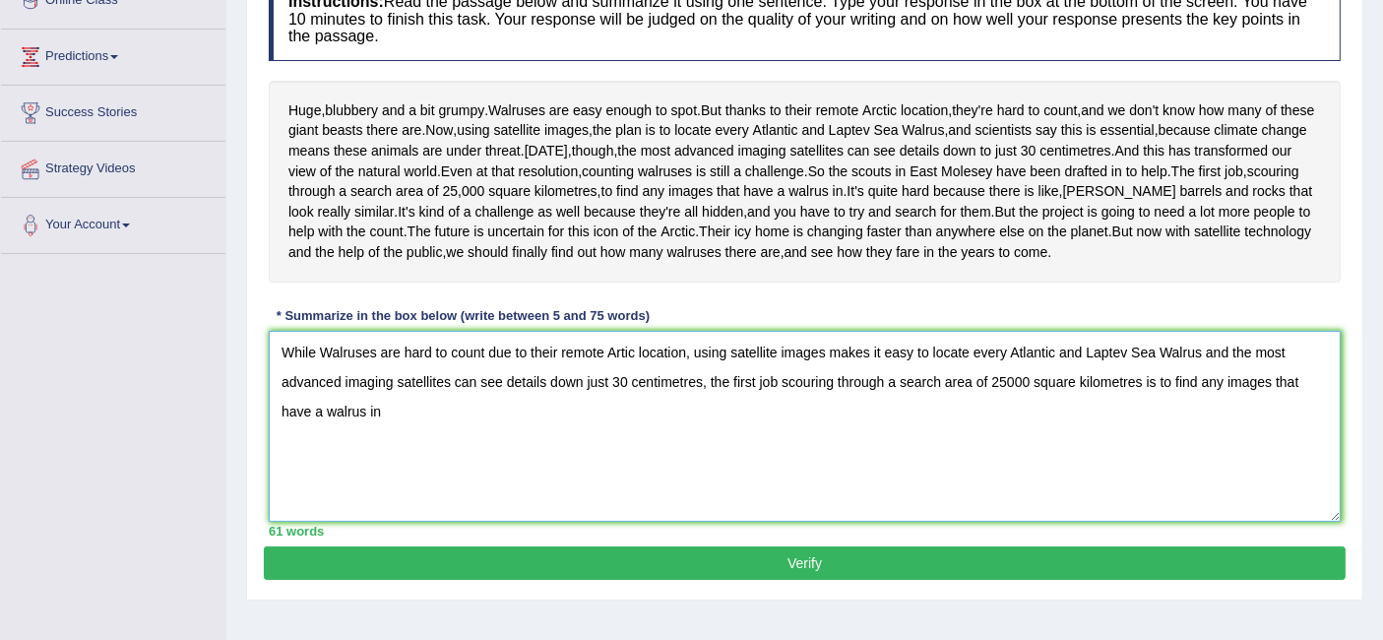
click at [327, 457] on textarea "While Walruses are hard to count due to their remote Artic location, using sate…" at bounding box center [805, 426] width 1072 height 191
click at [386, 522] on textarea "While walruses are hard to count due to their remote Artic location, using sate…" at bounding box center [805, 426] width 1072 height 191
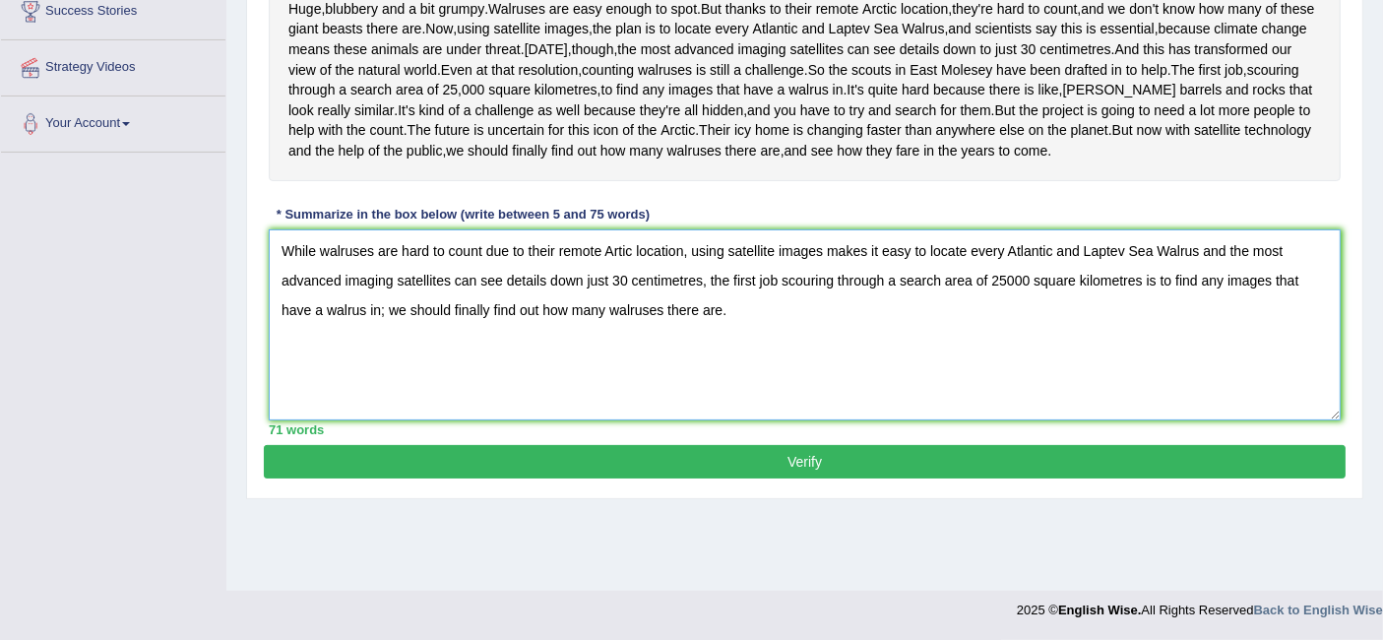
type textarea "While walruses are hard to count due to their remote Artic location, using sate…"
click at [651, 478] on button "Verify" at bounding box center [805, 461] width 1082 height 33
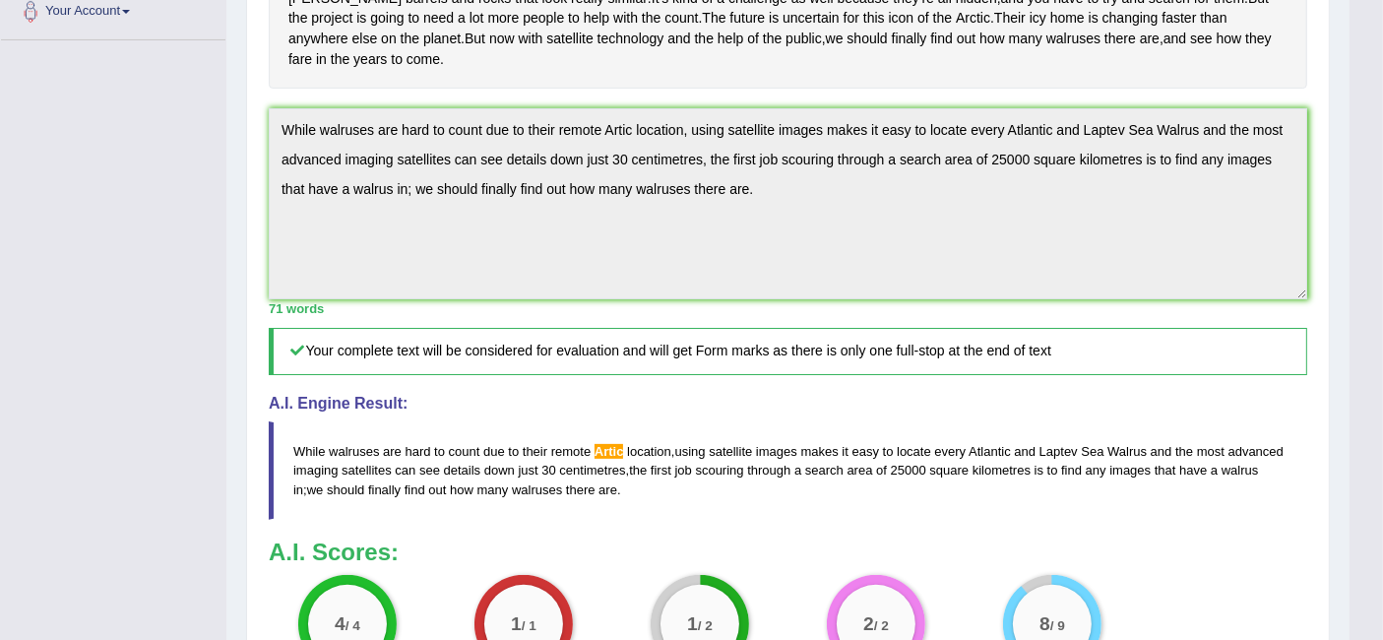
scroll to position [539, 0]
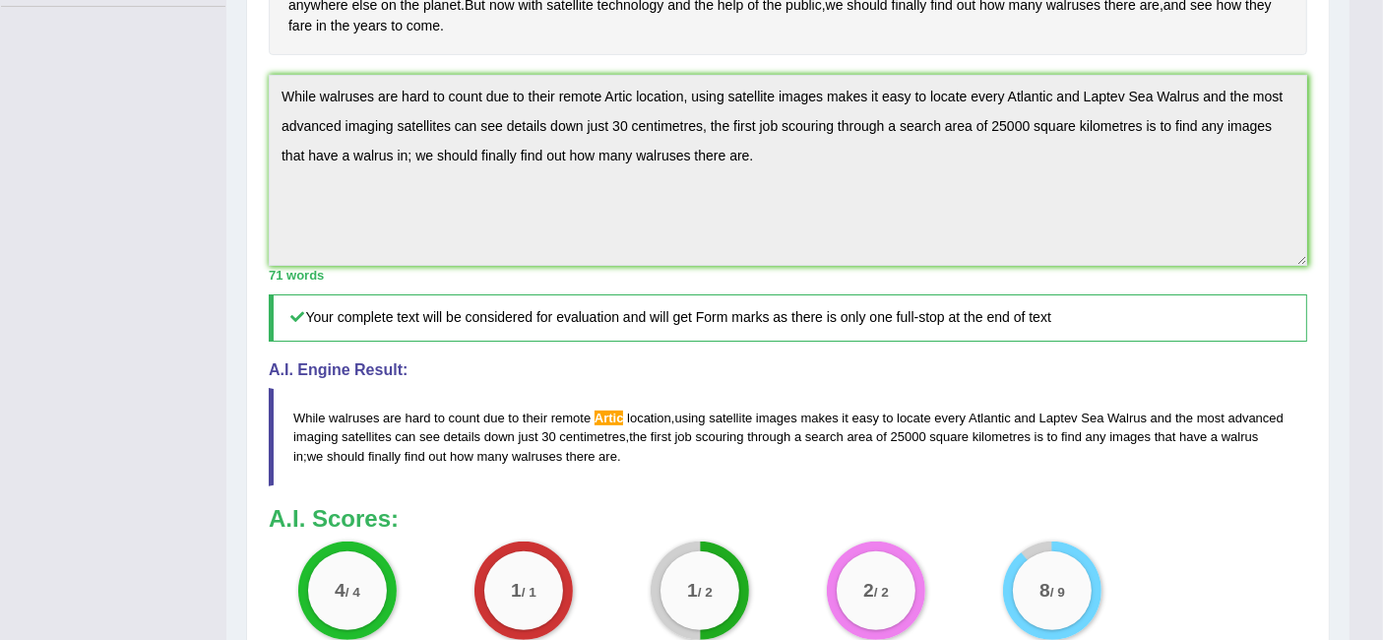
click at [159, 113] on div "Toggle navigation Home Practice Questions Speaking Practice Read Aloud Repeat S…" at bounding box center [674, 155] width 1349 height 1388
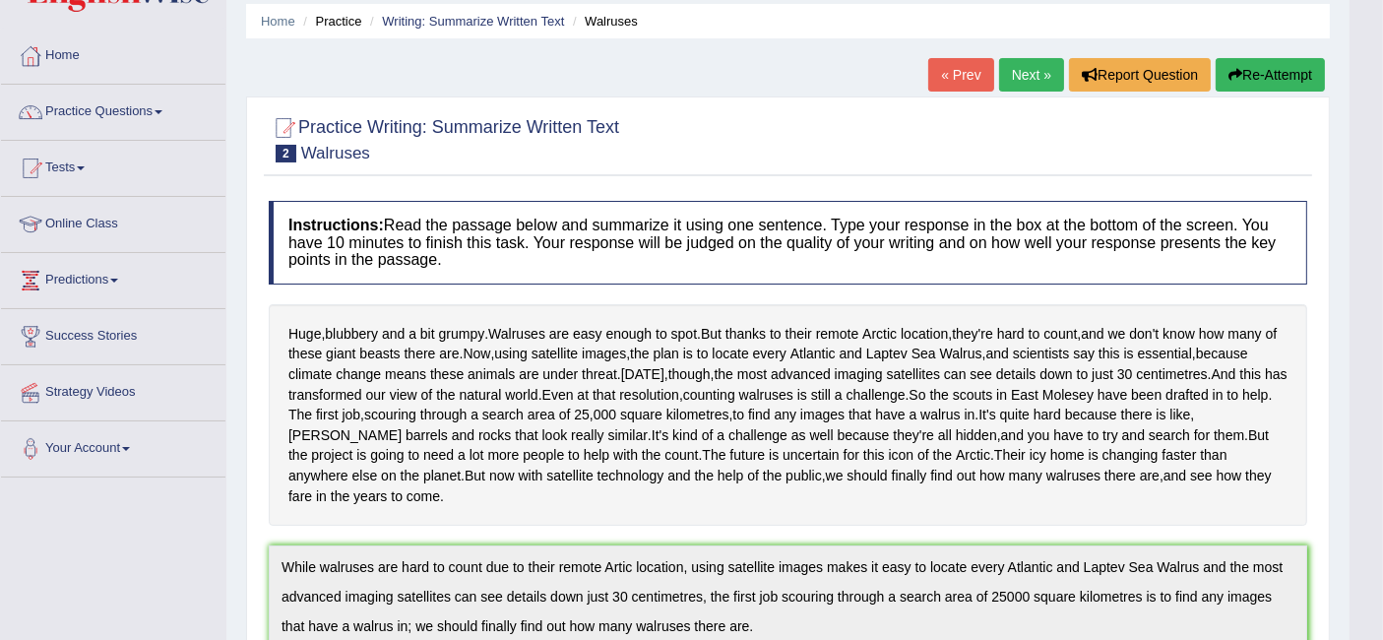
scroll to position [0, 0]
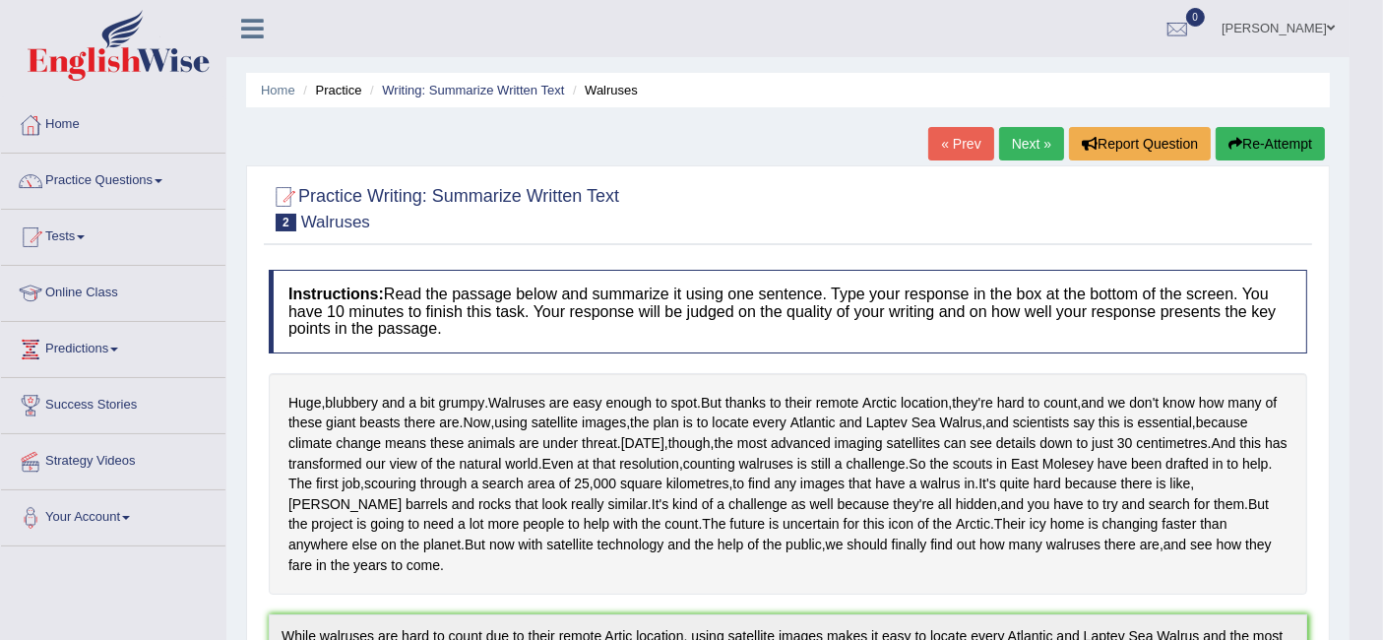
click at [1248, 140] on button "Re-Attempt" at bounding box center [1270, 143] width 109 height 33
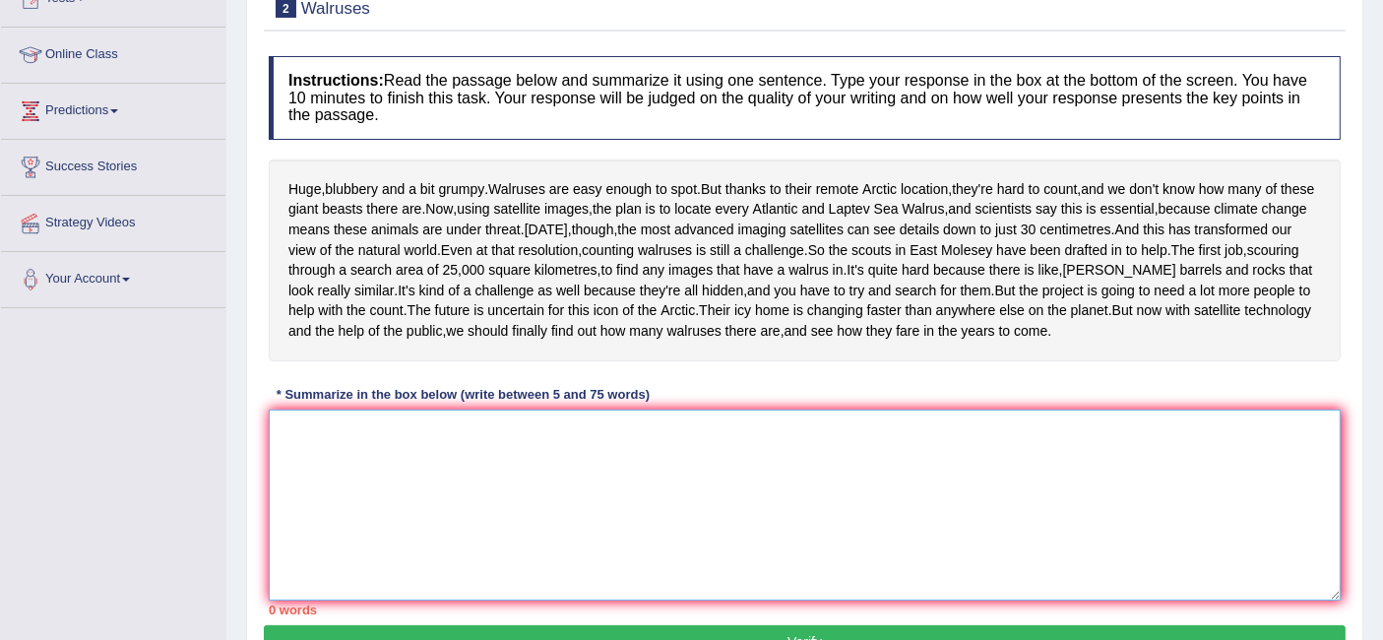
click at [555, 530] on textarea at bounding box center [805, 504] width 1072 height 191
paste textarea "While walruses are hard to count due to their remote Artic location, using sate…"
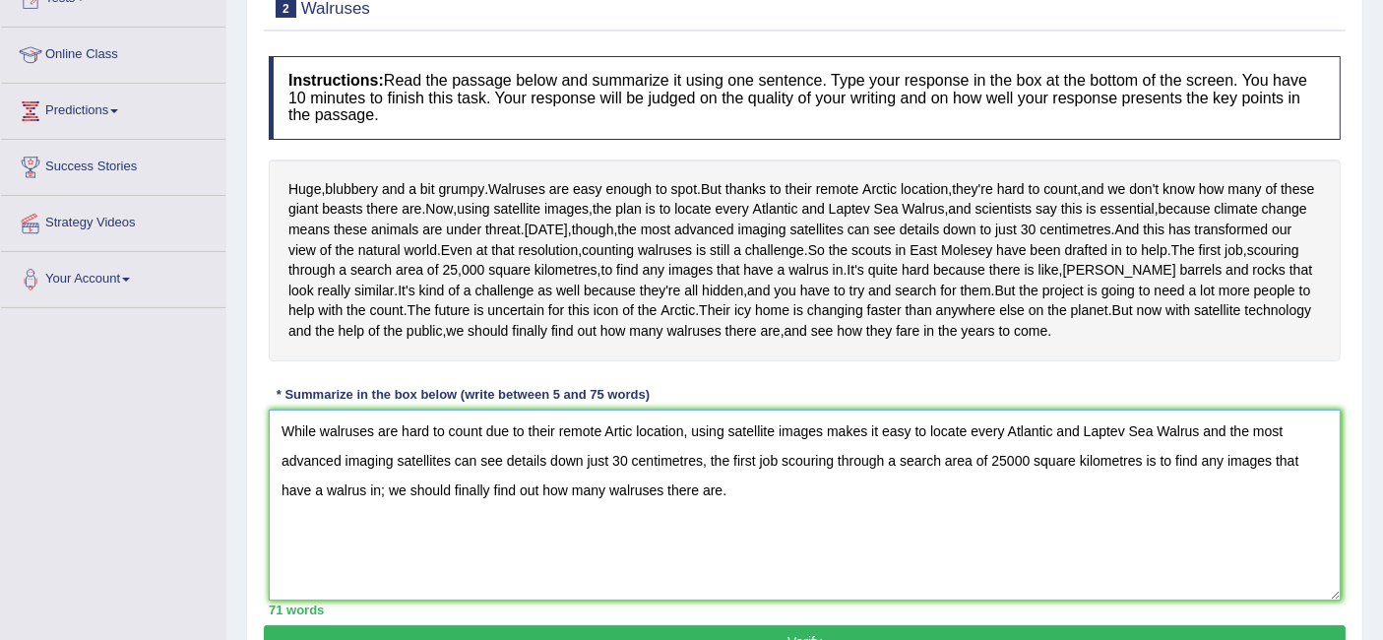
click at [615, 530] on textarea "While walruses are hard to count due to their remote Artic location, using sate…" at bounding box center [805, 504] width 1072 height 191
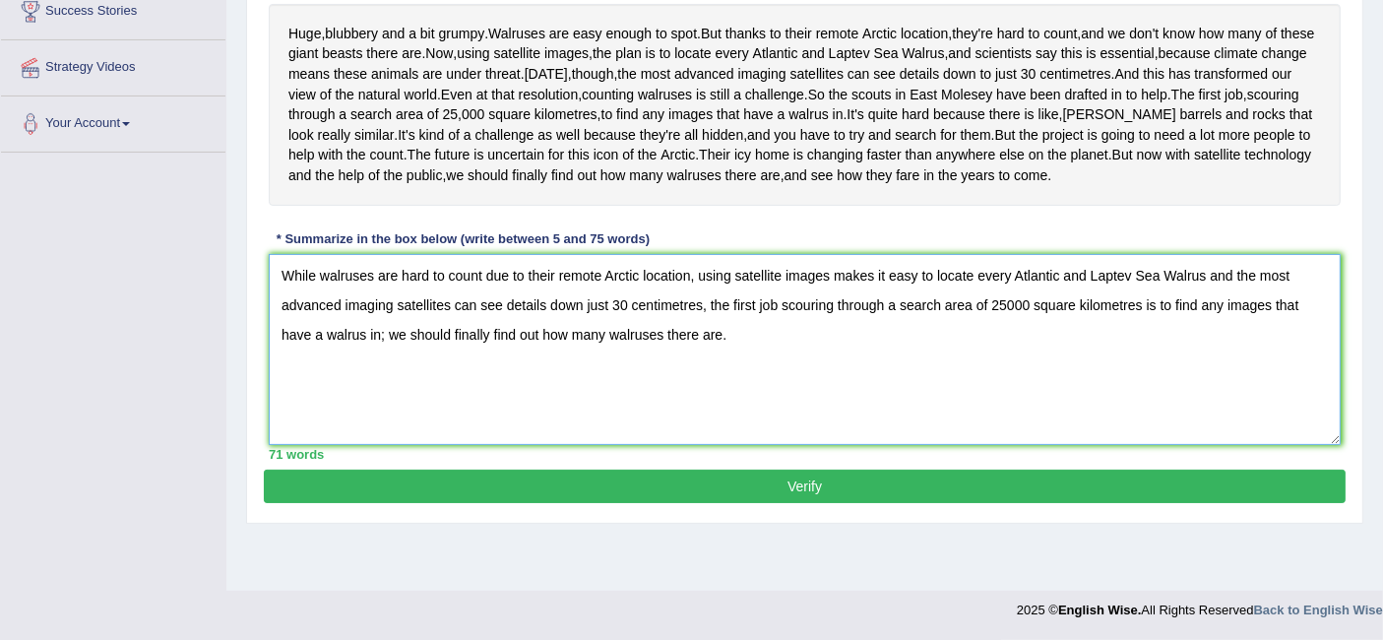
type textarea "While walruses are hard to count due to their remote Arctic location, using sat…"
click at [808, 503] on button "Verify" at bounding box center [805, 485] width 1082 height 33
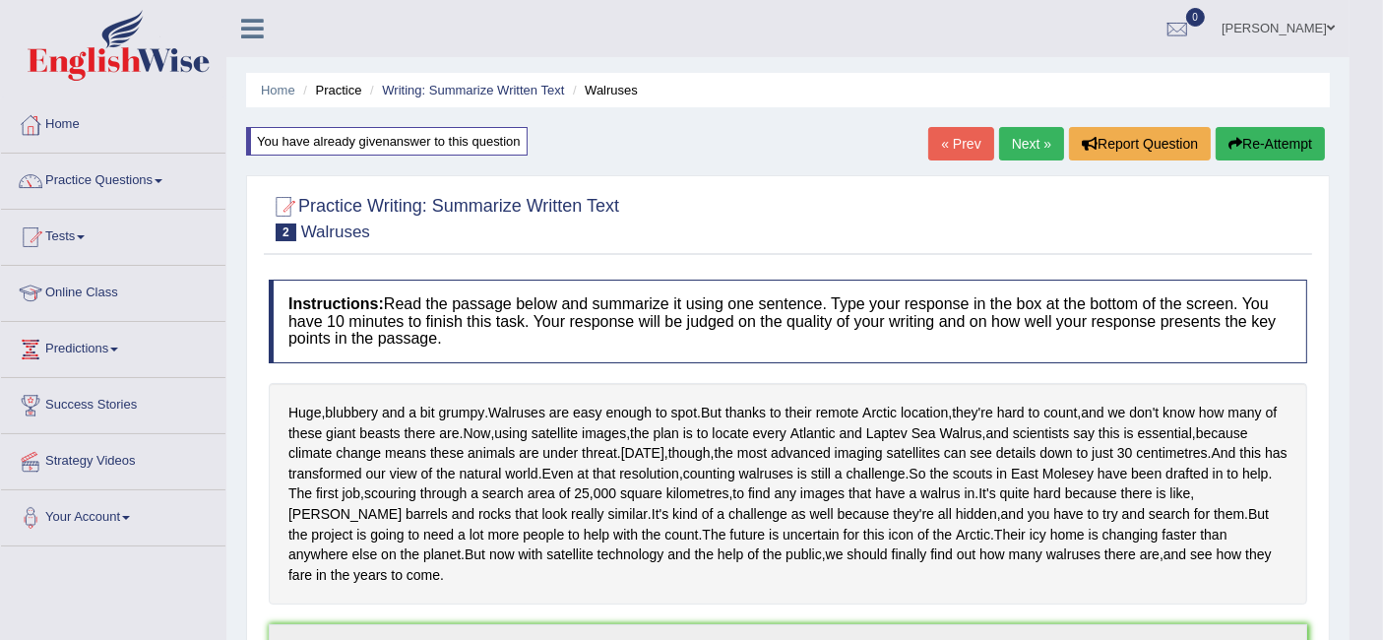
click at [1001, 139] on link "Next »" at bounding box center [1031, 143] width 65 height 33
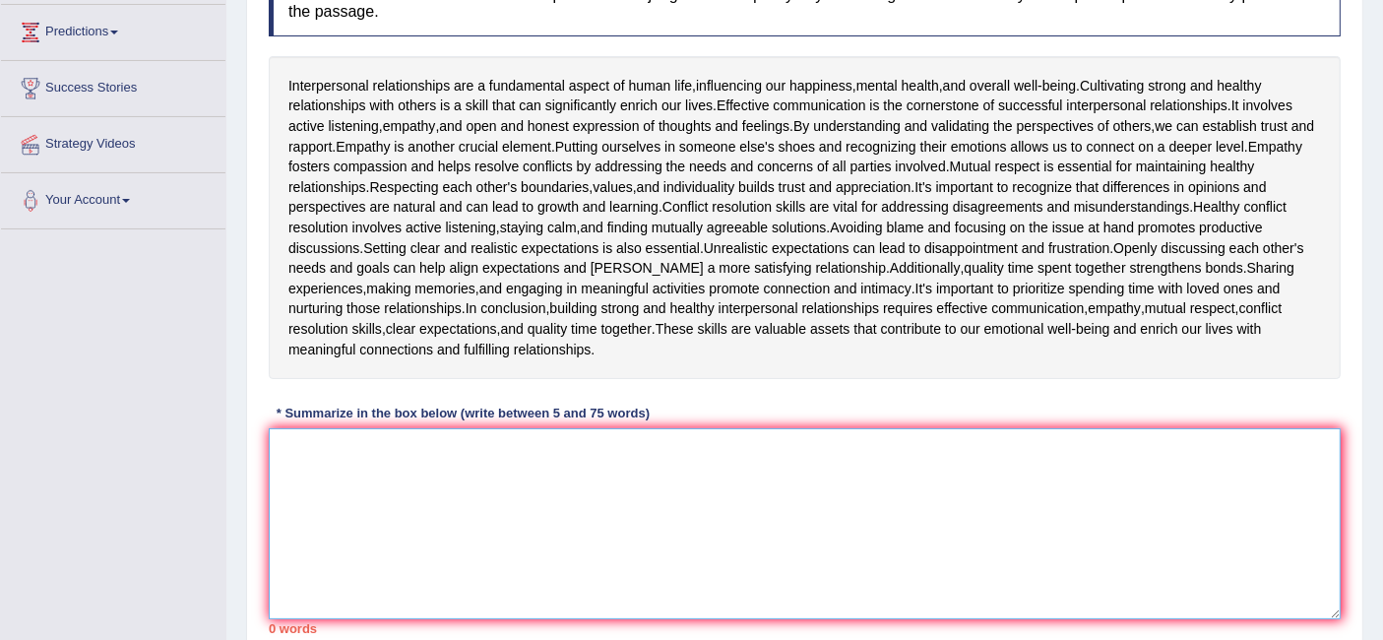
click at [449, 493] on textarea at bounding box center [805, 523] width 1072 height 191
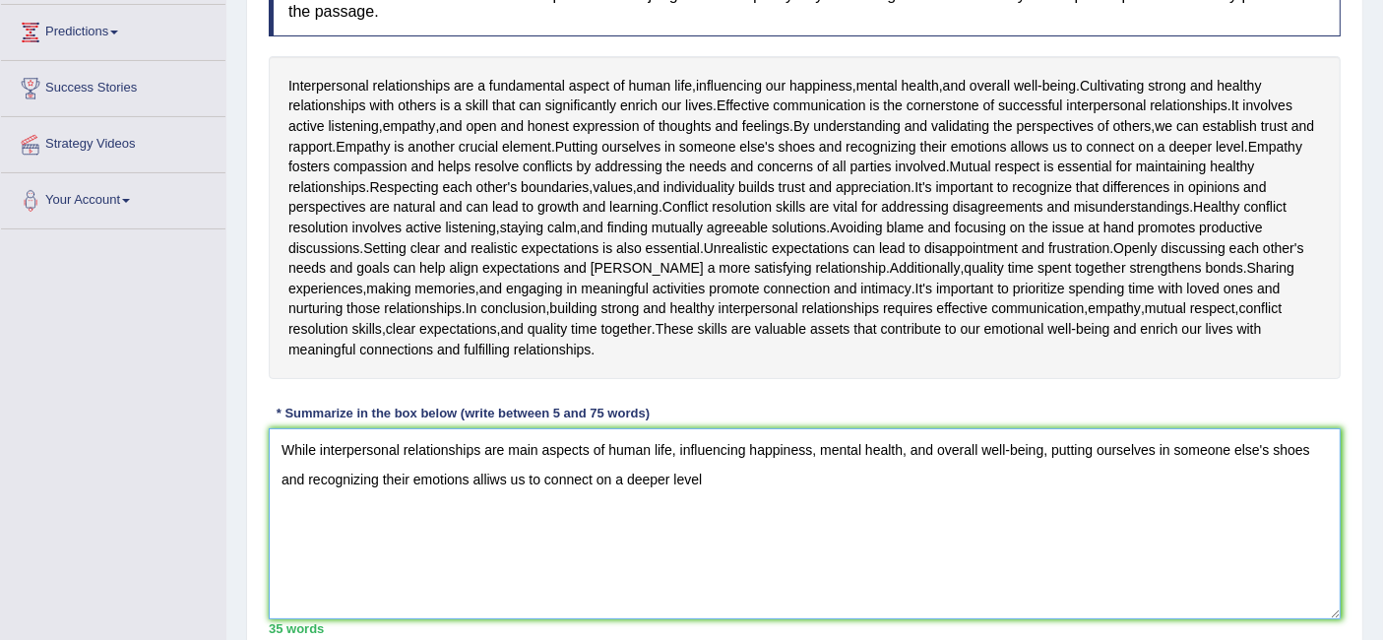
click at [489, 481] on textarea "While interpersonal relationships are main aspects of human life, influencing h…" at bounding box center [805, 523] width 1072 height 191
click at [756, 473] on textarea "While interpersonal relationships are main aspects of human life, influencing h…" at bounding box center [805, 523] width 1072 height 191
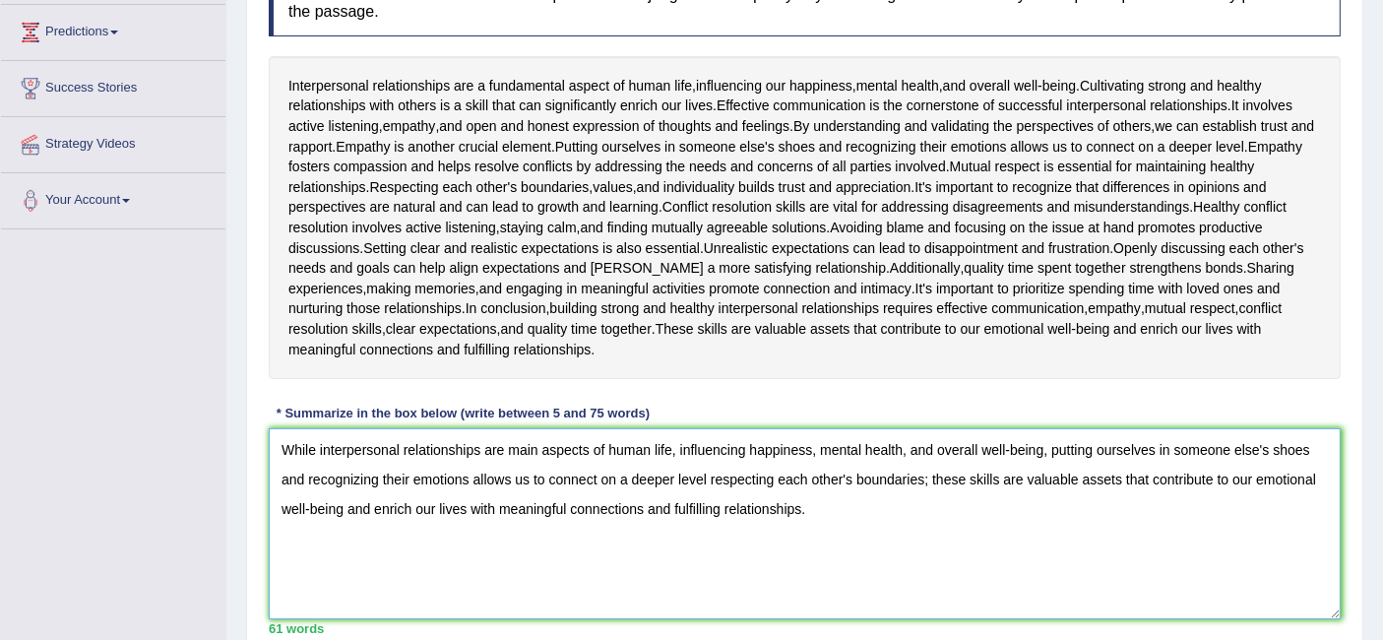
scroll to position [435, 0]
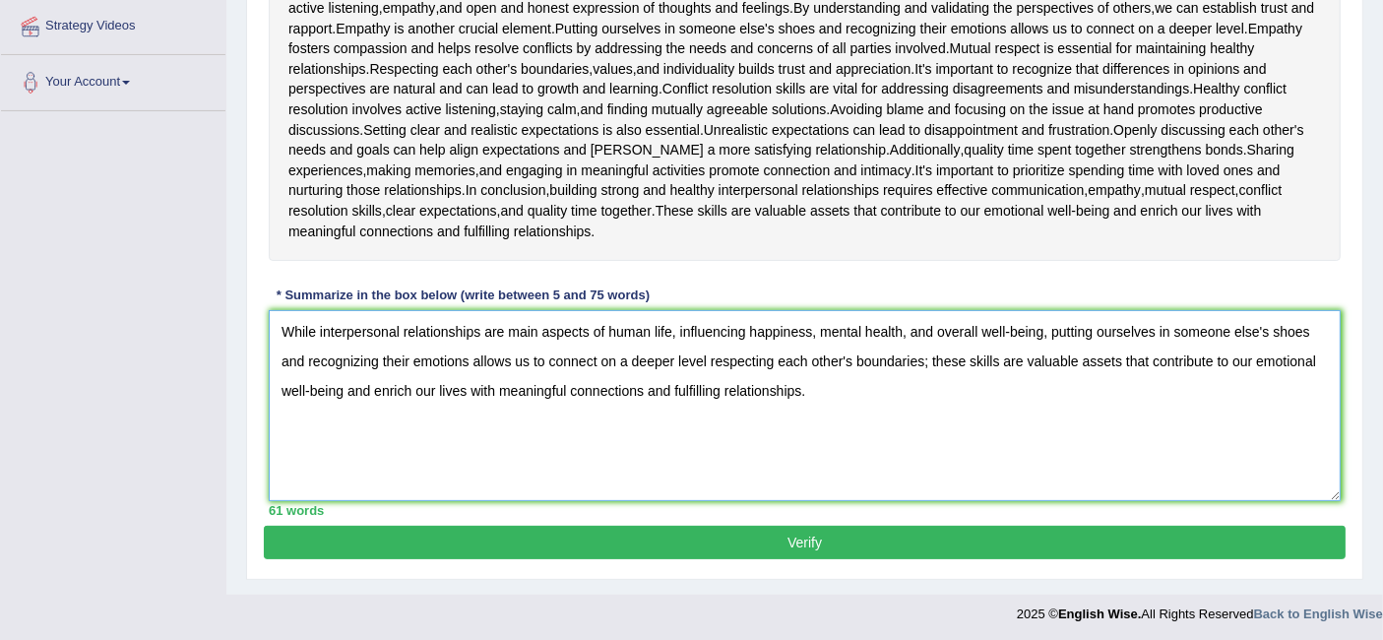
type textarea "While interpersonal relationships are main aspects of human life, influencing h…"
click at [752, 531] on button "Verify" at bounding box center [805, 542] width 1082 height 33
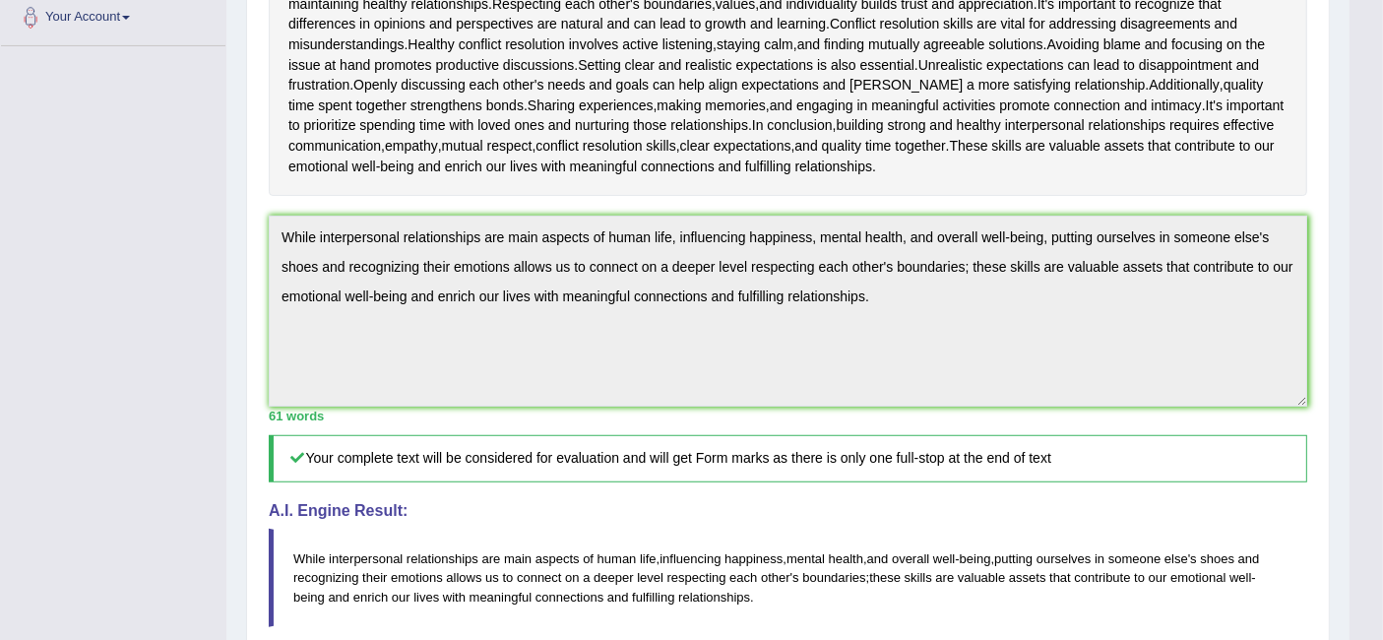
scroll to position [482, 0]
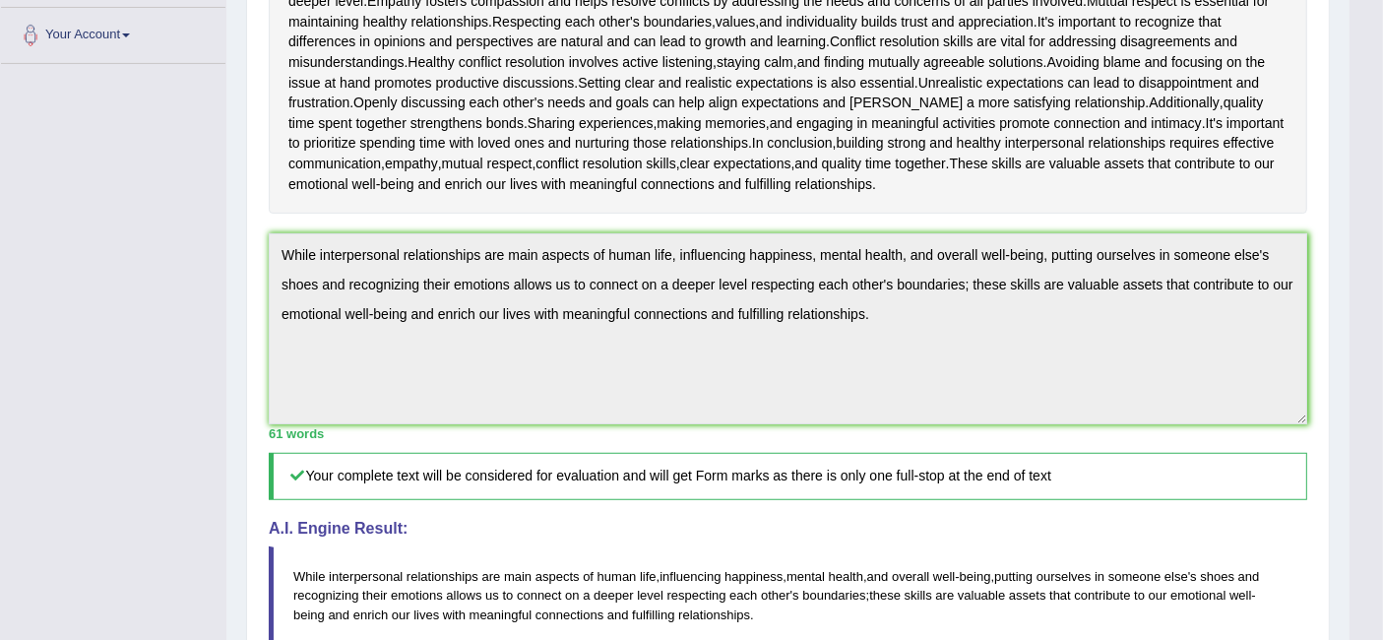
click at [255, 218] on div "Practice Writing: Summarize Written Text 3 Interpersonal Relationships Instruct…" at bounding box center [788, 318] width 1084 height 1270
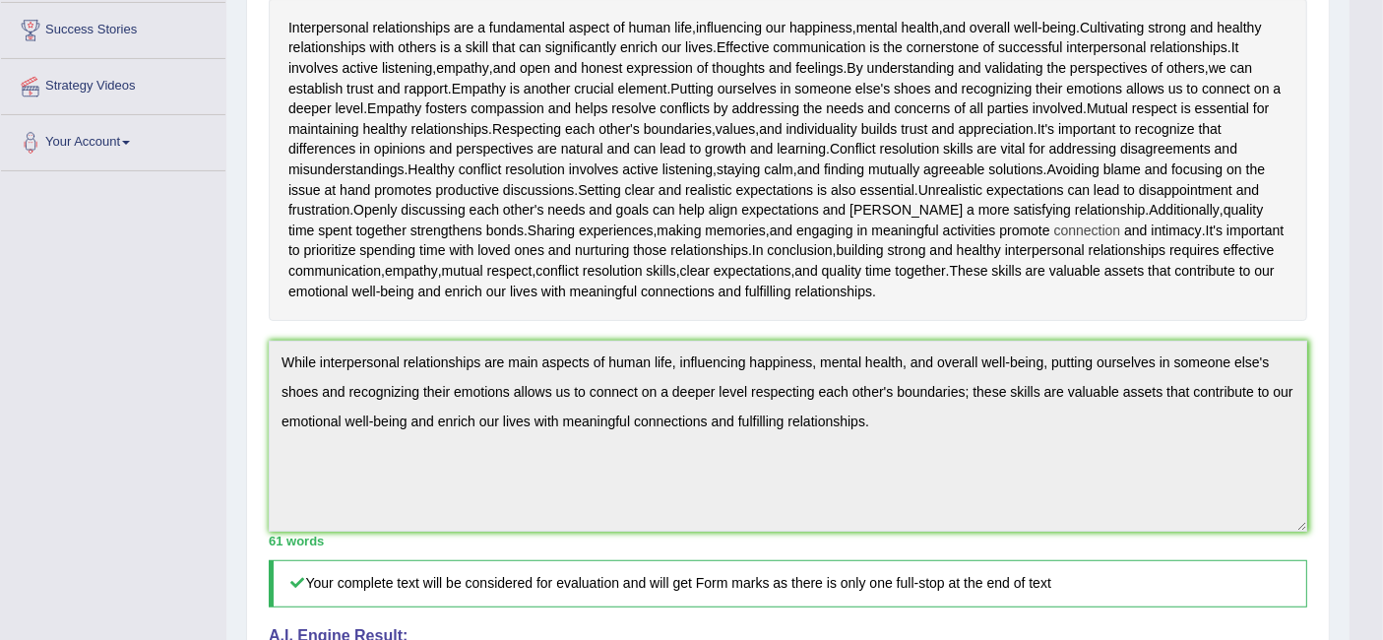
scroll to position [0, 0]
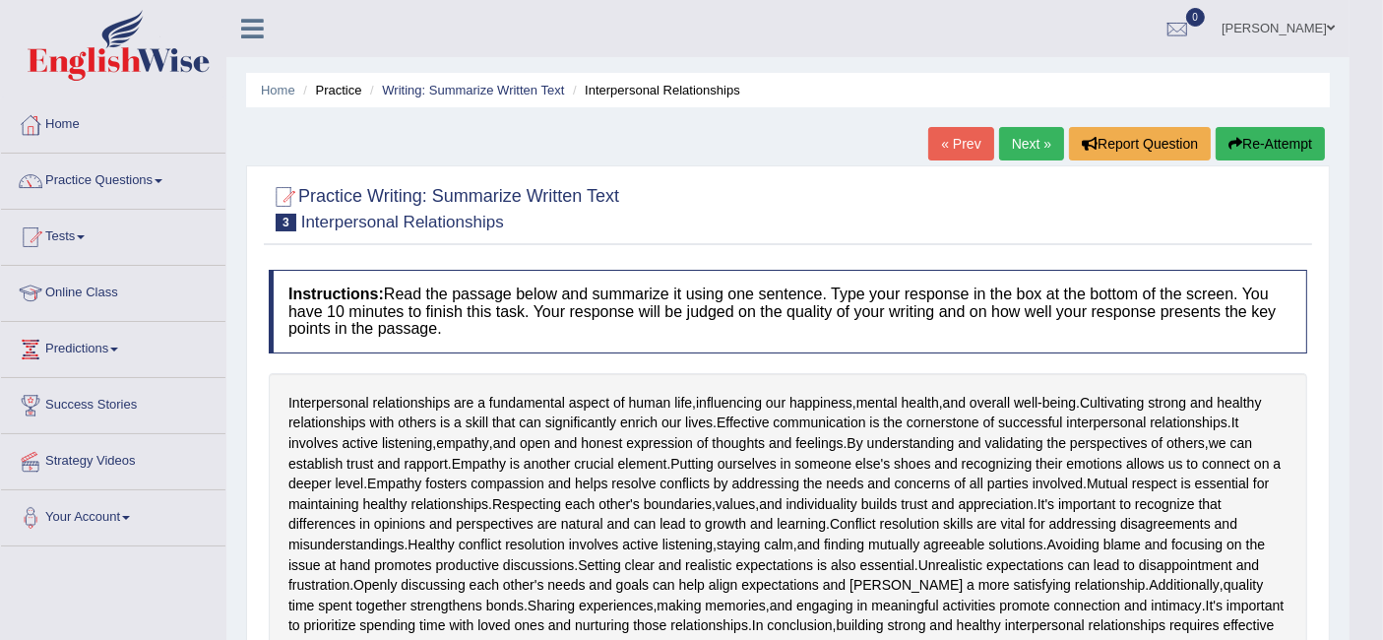
click at [1236, 137] on icon "button" at bounding box center [1235, 144] width 14 height 14
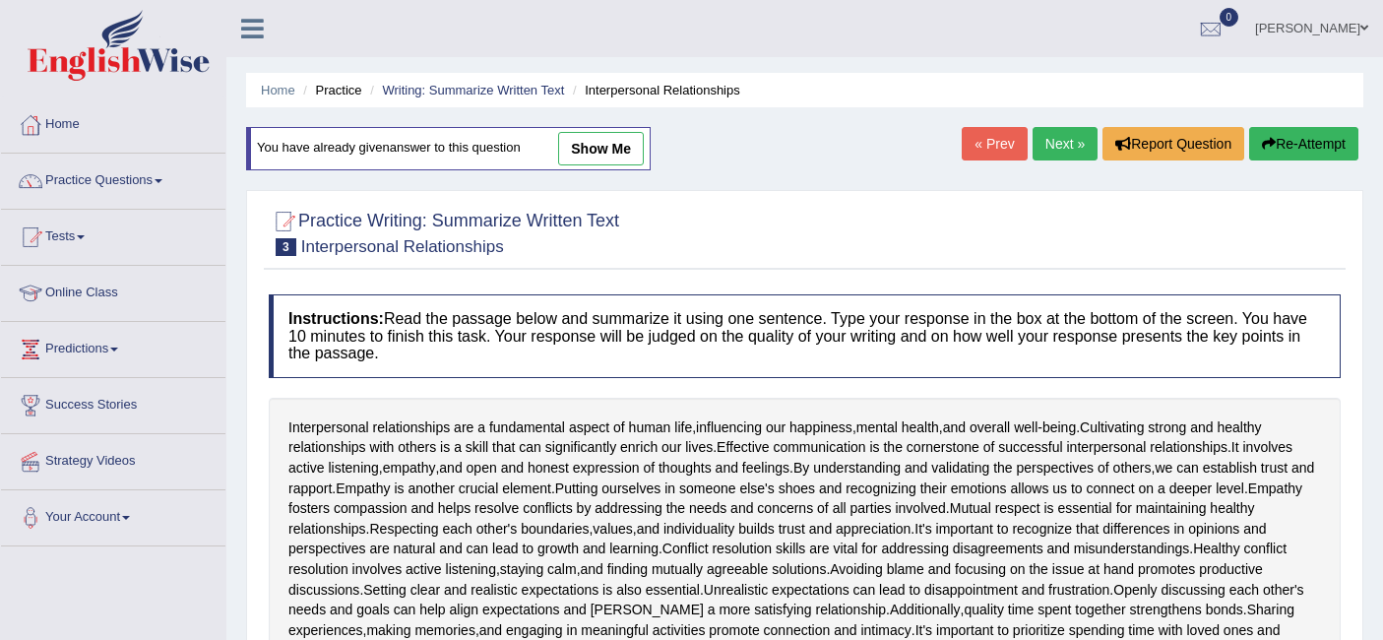
scroll to position [459, 0]
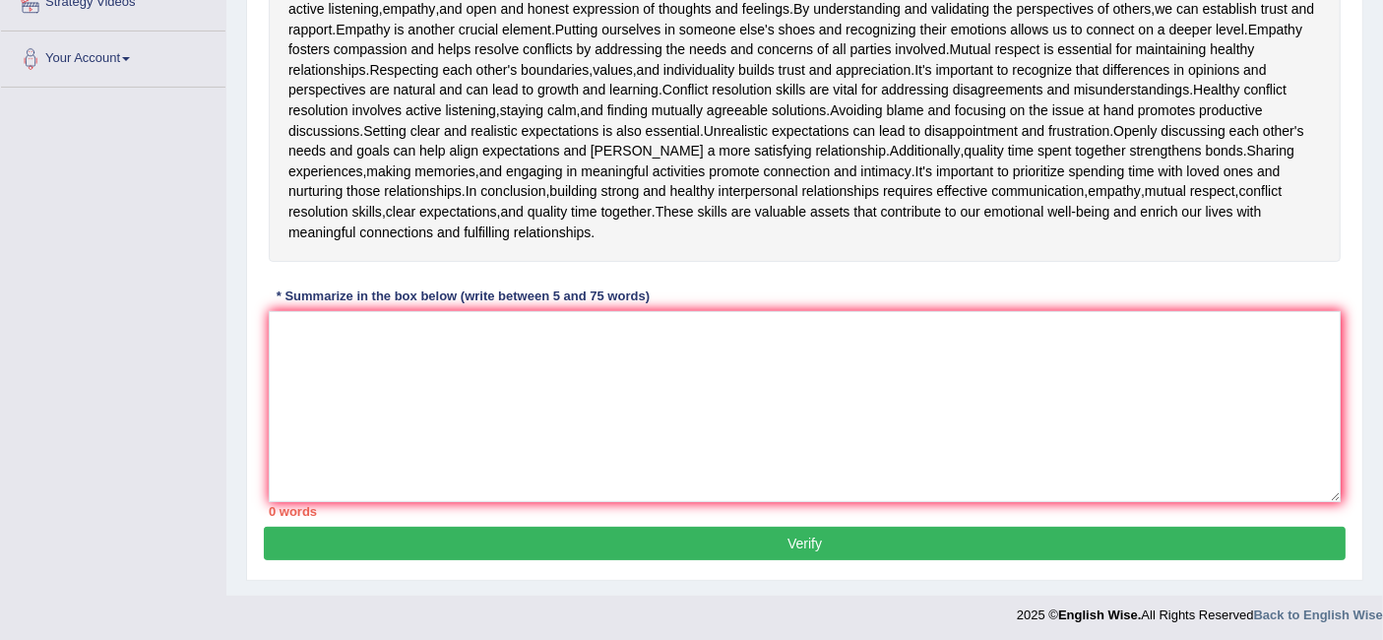
click at [505, 352] on textarea at bounding box center [805, 406] width 1072 height 191
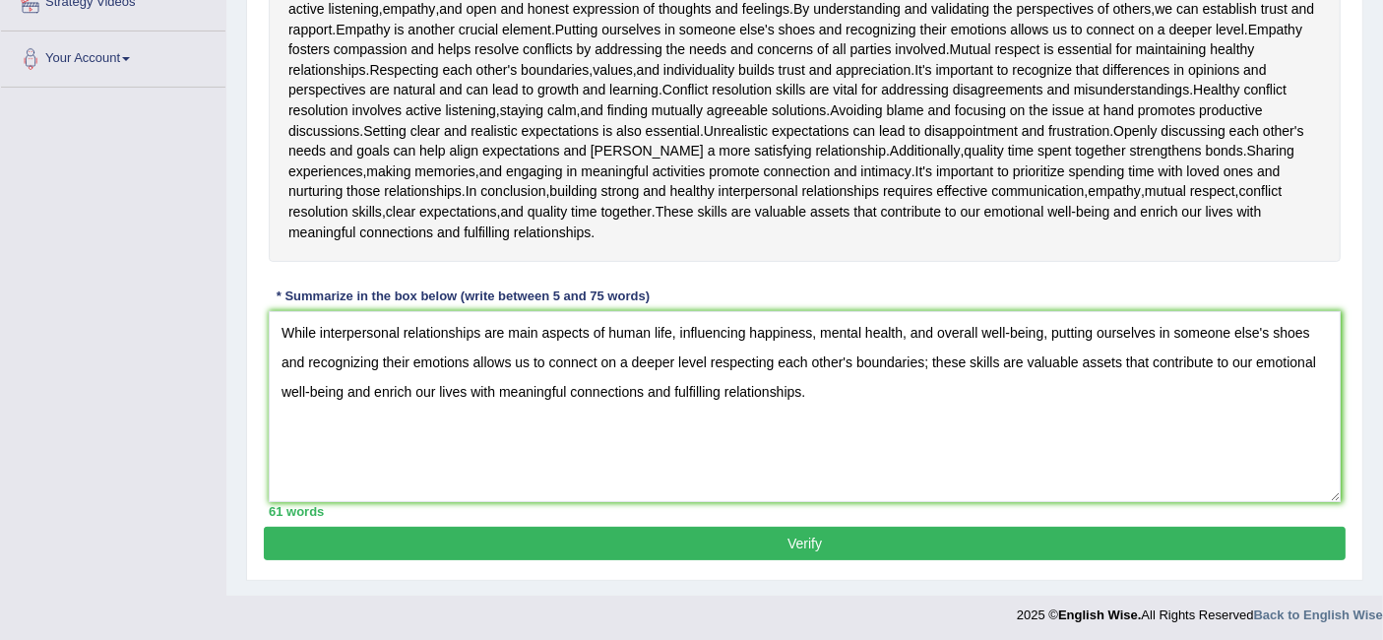
click at [317, 330] on textarea "While interpersonal relationships are main aspects of human life, influencing h…" at bounding box center [805, 406] width 1072 height 191
click at [1009, 334] on textarea "Interpersonal relationships are main aspects of human life, influencing happine…" at bounding box center [805, 406] width 1072 height 191
drag, startPoint x: 925, startPoint y: 357, endPoint x: 899, endPoint y: 378, distance: 33.7
click at [899, 378] on textarea "Interpersonal relationships are main aspects of human life, influencing happine…" at bounding box center [805, 406] width 1072 height 191
click at [922, 361] on textarea "Interpersonal relationships are main aspects of human life, influencing happine…" at bounding box center [805, 406] width 1072 height 191
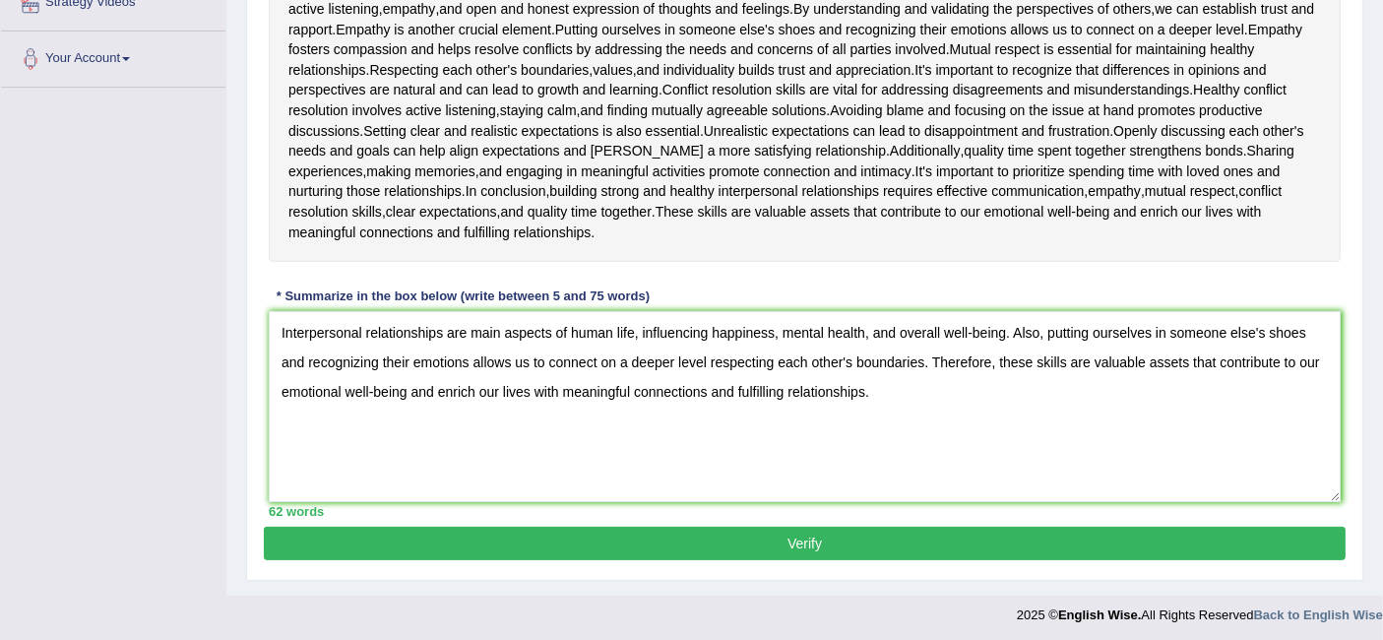
click at [932, 357] on textarea "Interpersonal relationships are main aspects of human life, influencing happine…" at bounding box center [805, 406] width 1072 height 191
type textarea "Interpersonal relationships are main aspects of human life, influencing happine…"
click at [809, 543] on button "Verify" at bounding box center [805, 543] width 1082 height 33
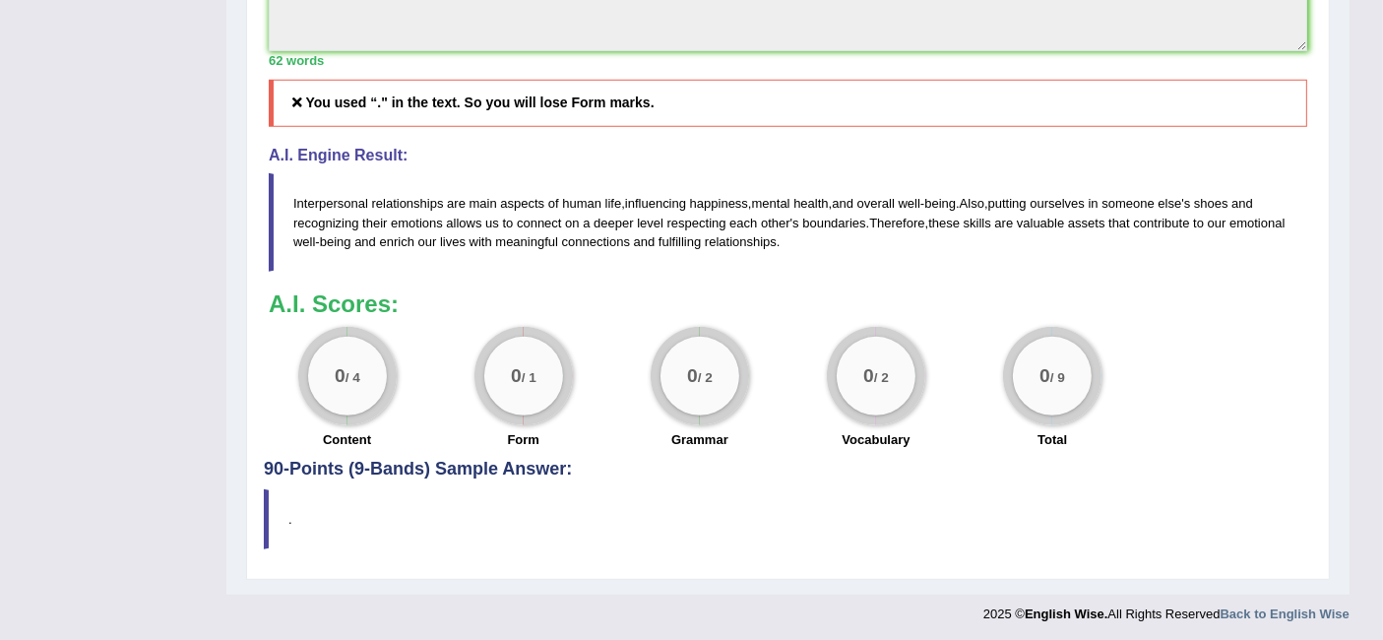
scroll to position [541, 0]
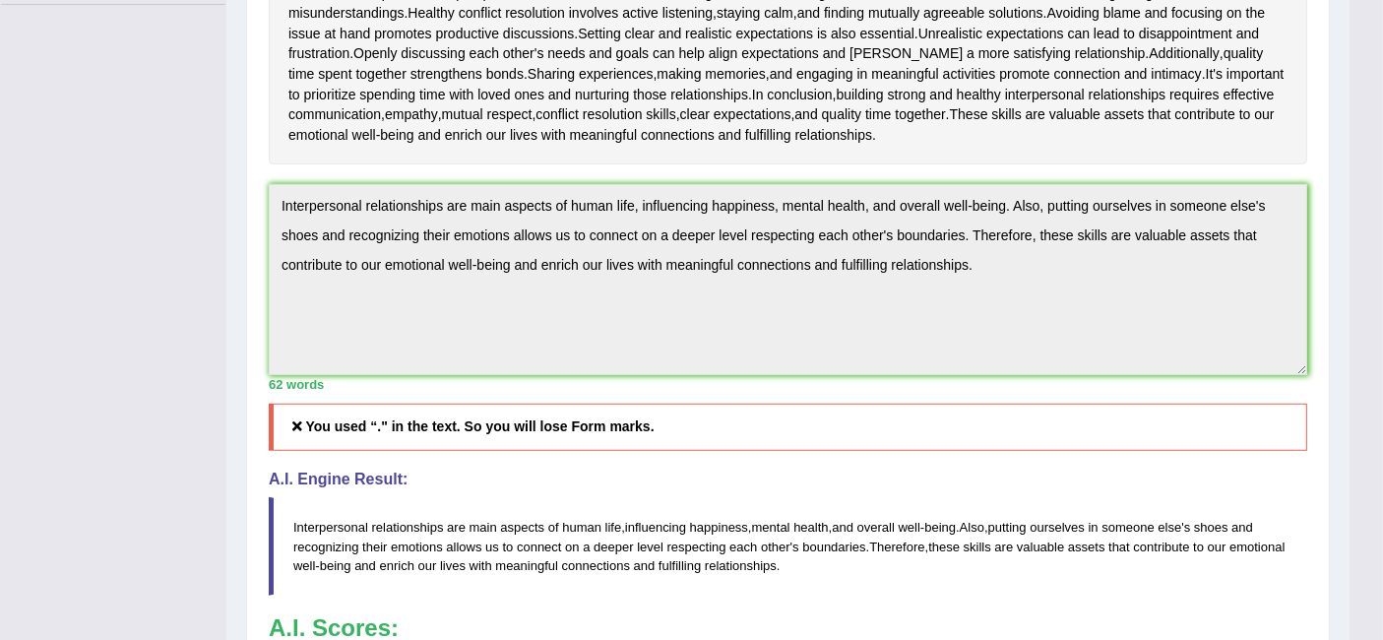
click at [264, 178] on div "Instructions: Read the passage below and summarize it using one sentence. Type …" at bounding box center [788, 255] width 1048 height 1055
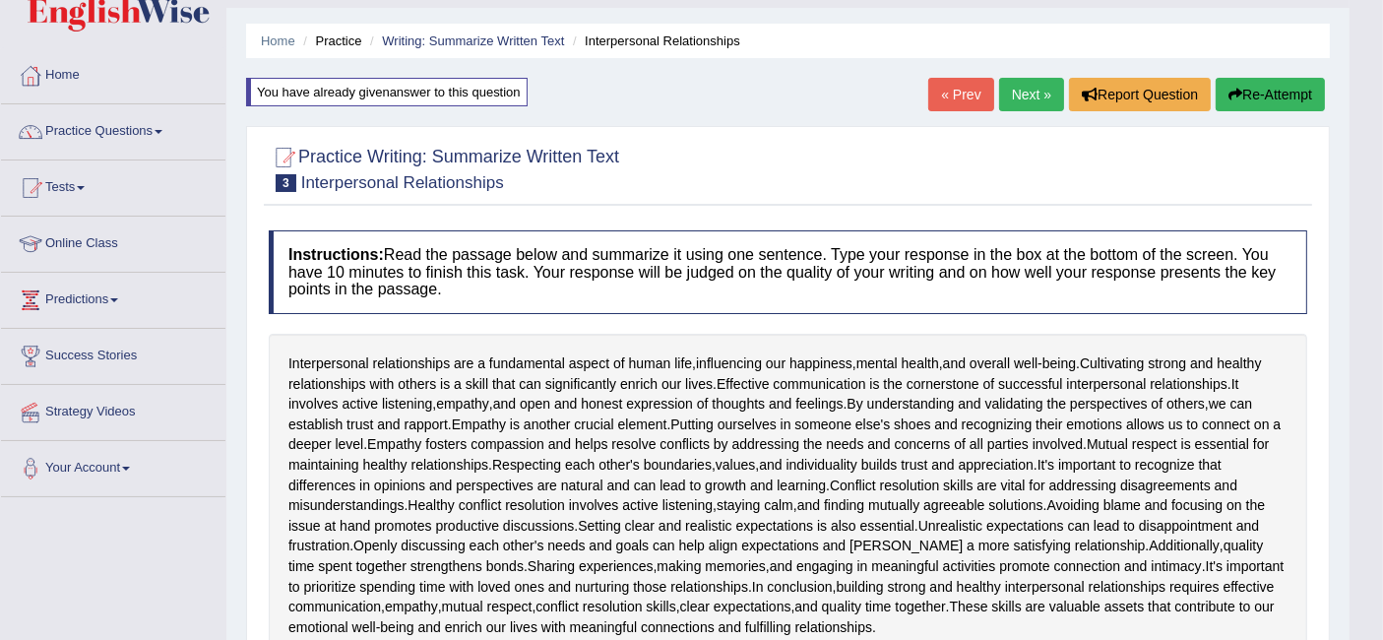
scroll to position [44, 0]
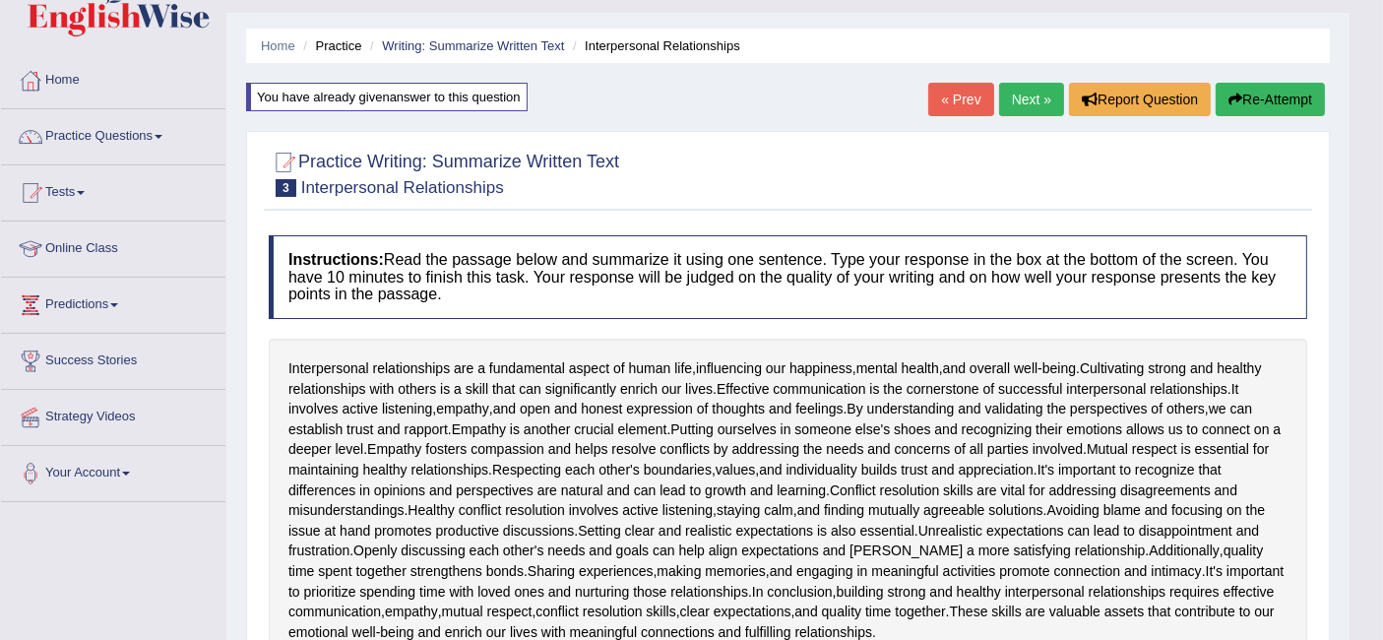
click at [1292, 99] on button "Re-Attempt" at bounding box center [1270, 99] width 109 height 33
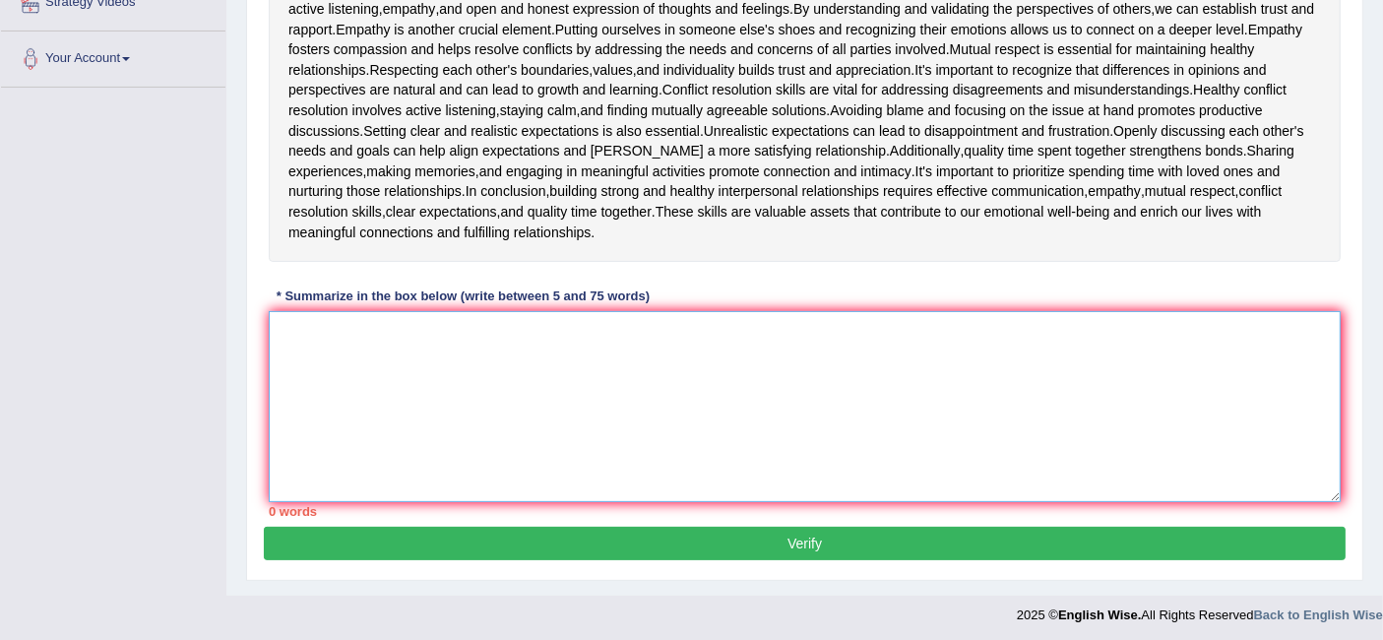
click at [690, 382] on textarea at bounding box center [805, 406] width 1072 height 191
paste textarea "Interpersonal relationships are main aspects of human life, influencing happine…"
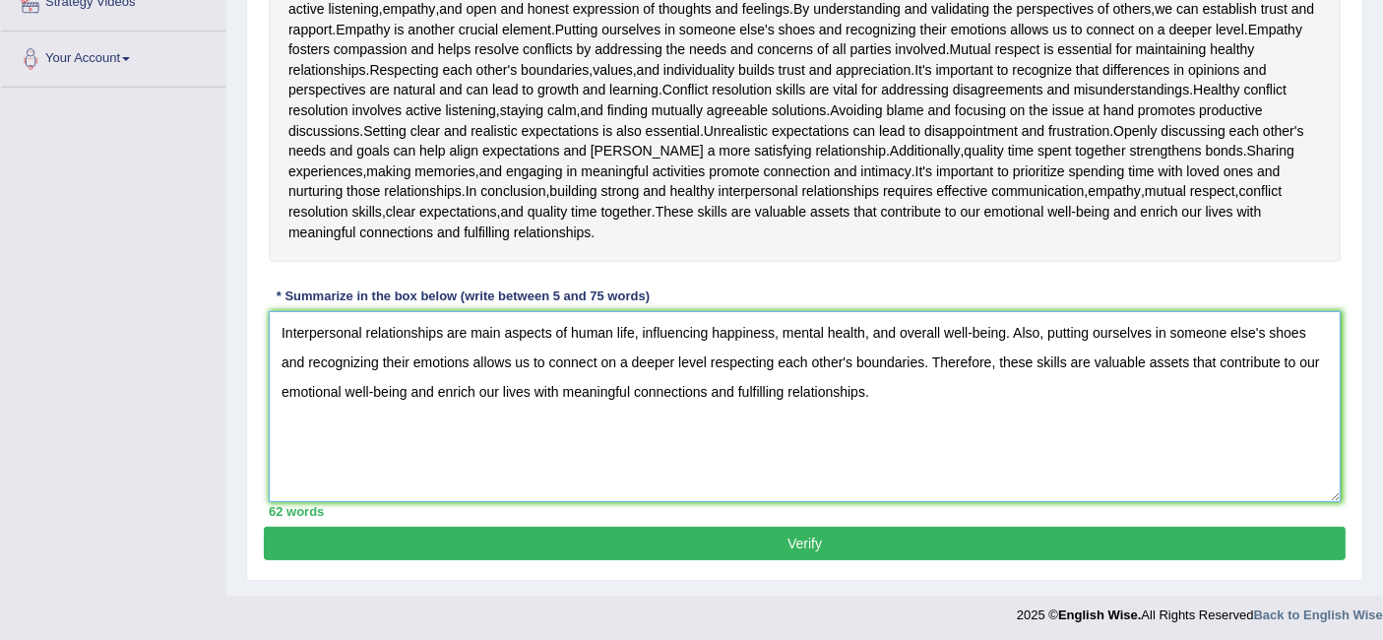
click at [925, 358] on textarea "Interpersonal relationships are main aspects of human life, influencing happine…" at bounding box center [805, 406] width 1072 height 191
click at [1010, 325] on textarea "Interpersonal relationships are main aspects of human life, influencing happine…" at bounding box center [805, 406] width 1072 height 191
click at [904, 361] on textarea "Interpersonal relationships are main aspects of human life, influencing happine…" at bounding box center [805, 406] width 1072 height 191
type textarea "Interpersonal relationships are main aspects of human life, influencing happine…"
click at [939, 538] on button "Verify" at bounding box center [805, 543] width 1082 height 33
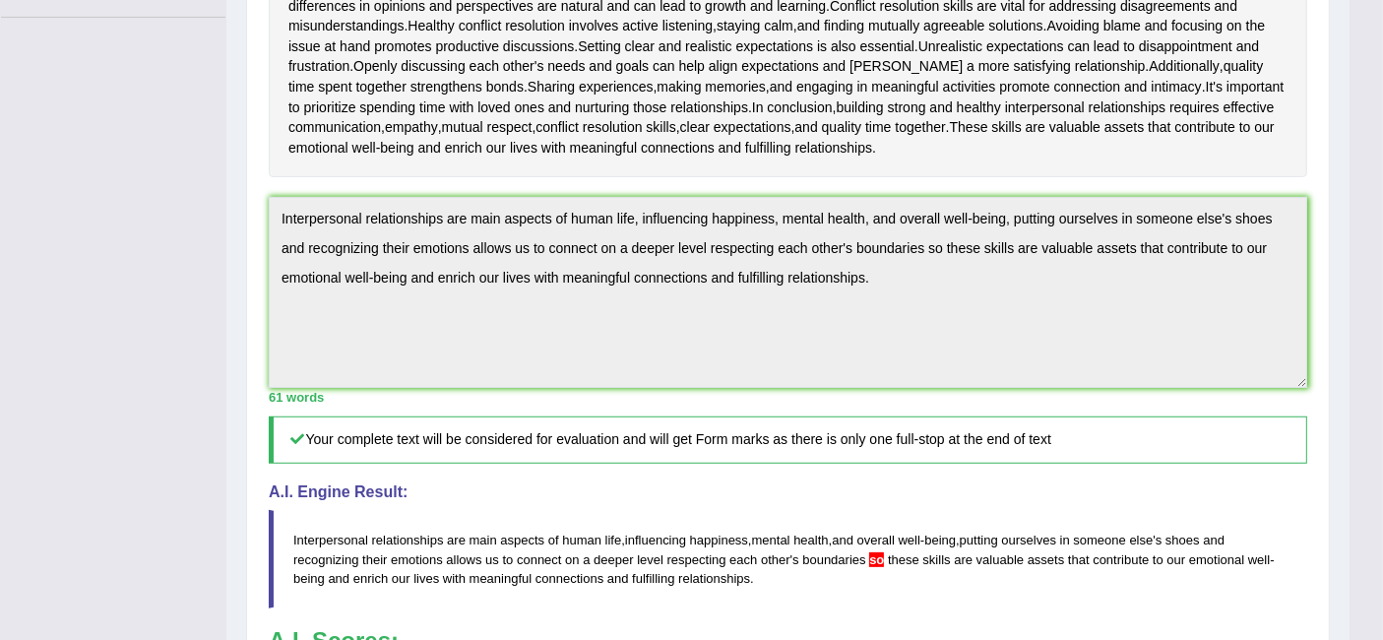
scroll to position [517, 0]
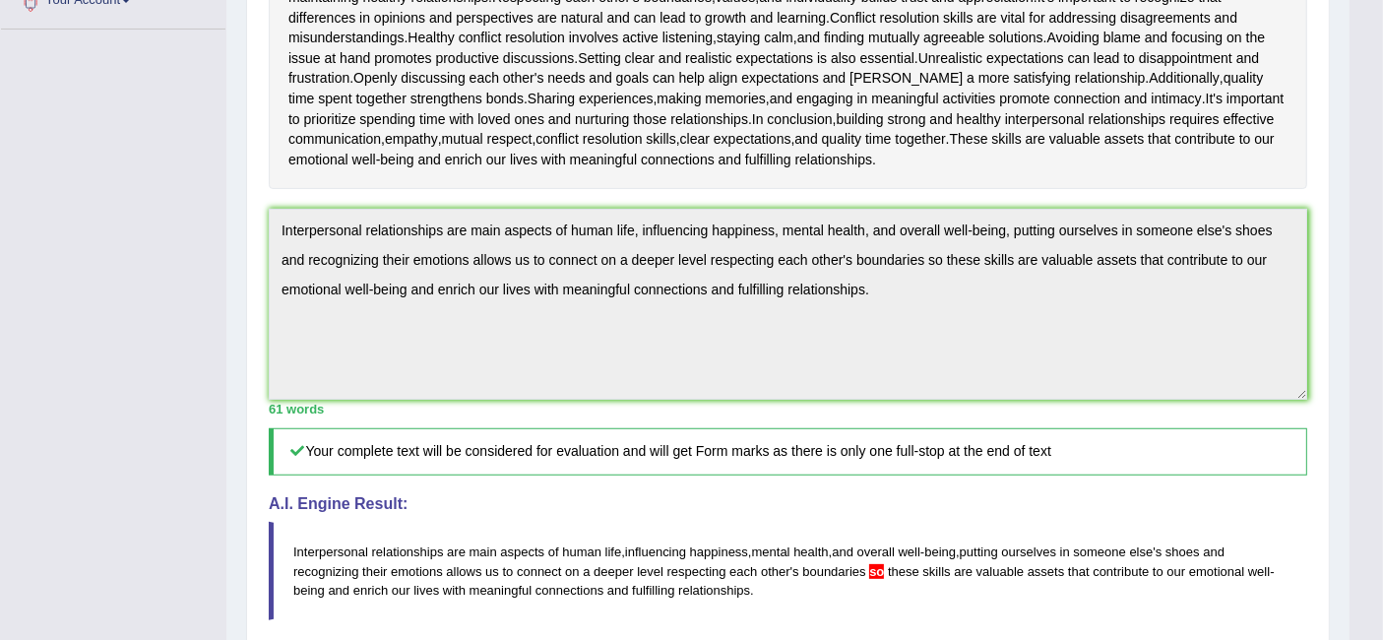
click at [257, 218] on div "Practice Writing: Summarize Written Text 3 Interpersonal Relationships Instruct…" at bounding box center [788, 293] width 1084 height 1270
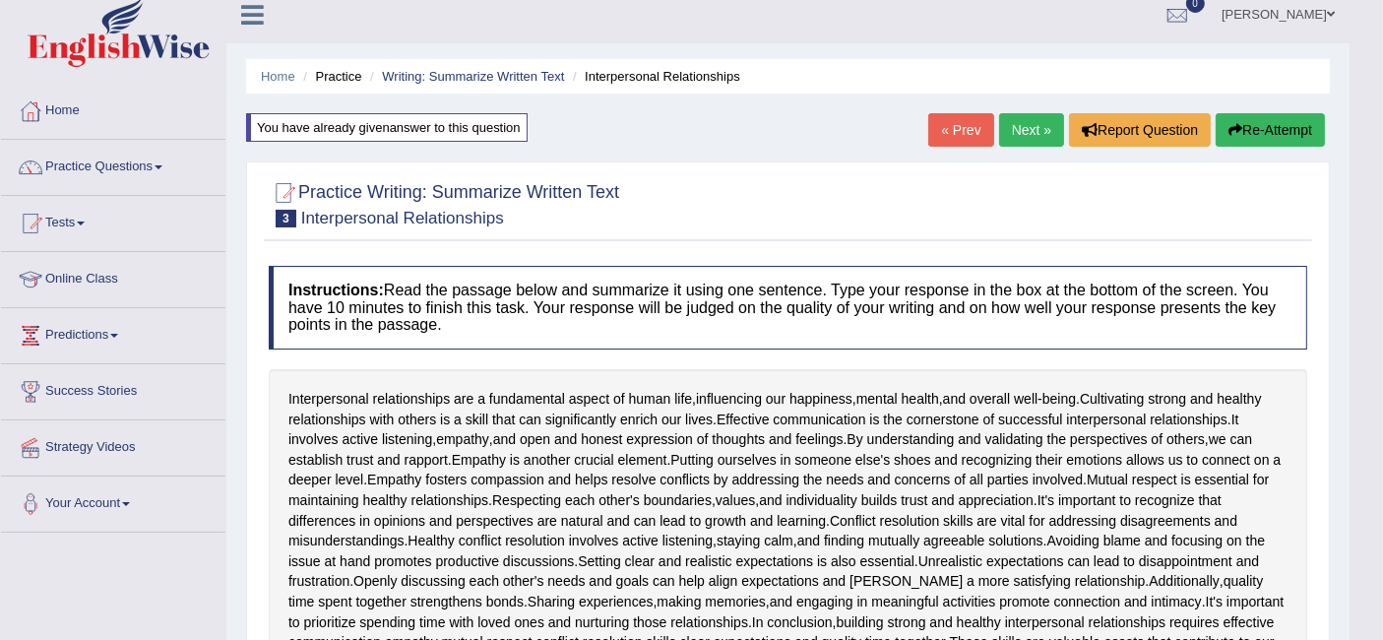
scroll to position [0, 0]
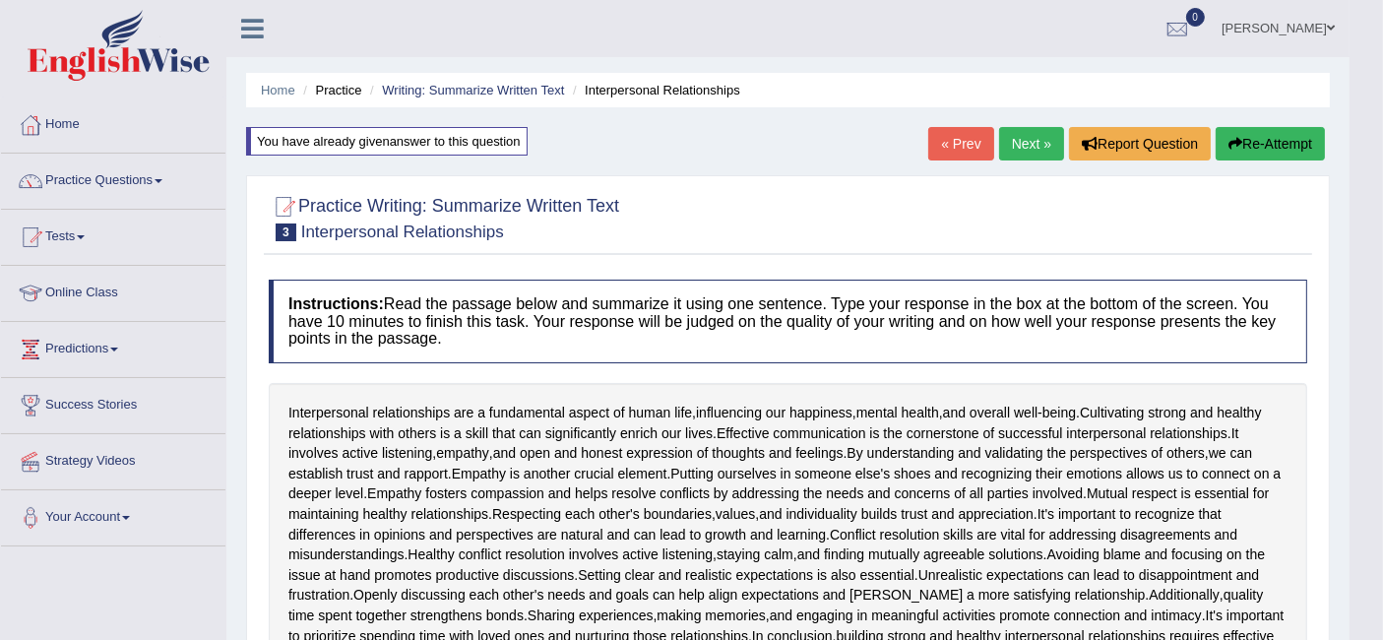
click at [1262, 142] on button "Re-Attempt" at bounding box center [1270, 143] width 109 height 33
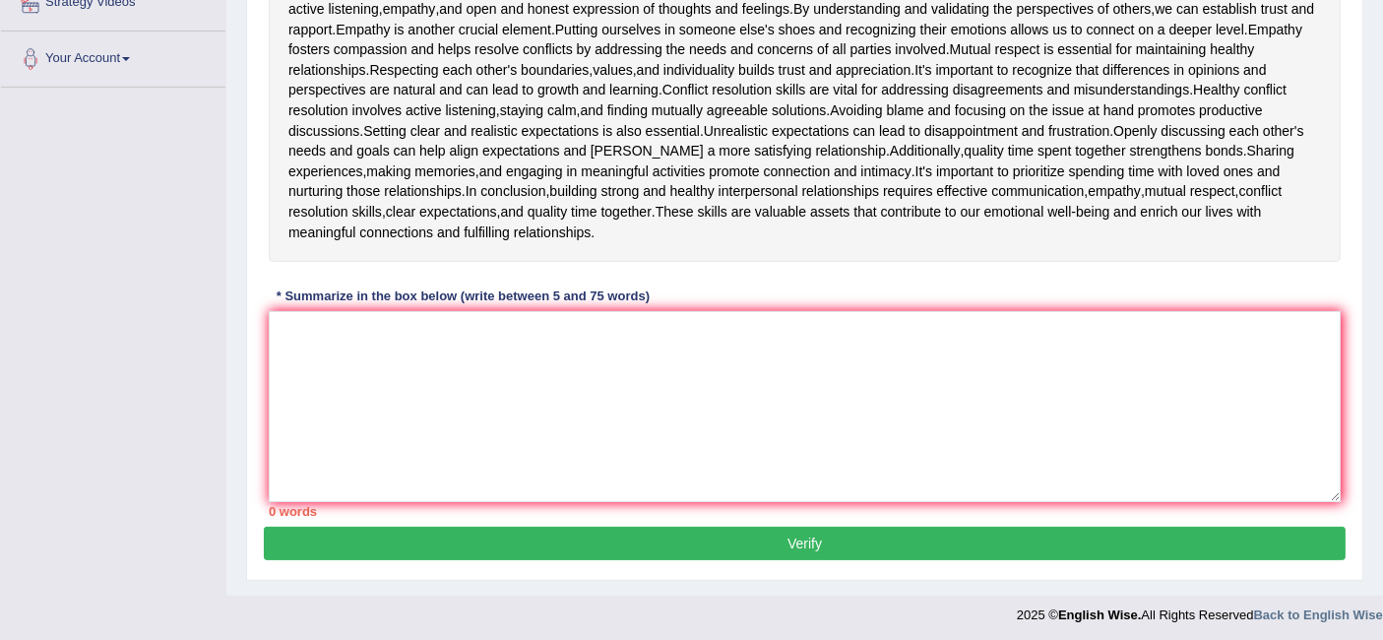
scroll to position [459, 0]
click at [892, 397] on textarea at bounding box center [805, 406] width 1072 height 191
paste textarea "Interpersonal relationships are main aspects of human life, influencing happine…"
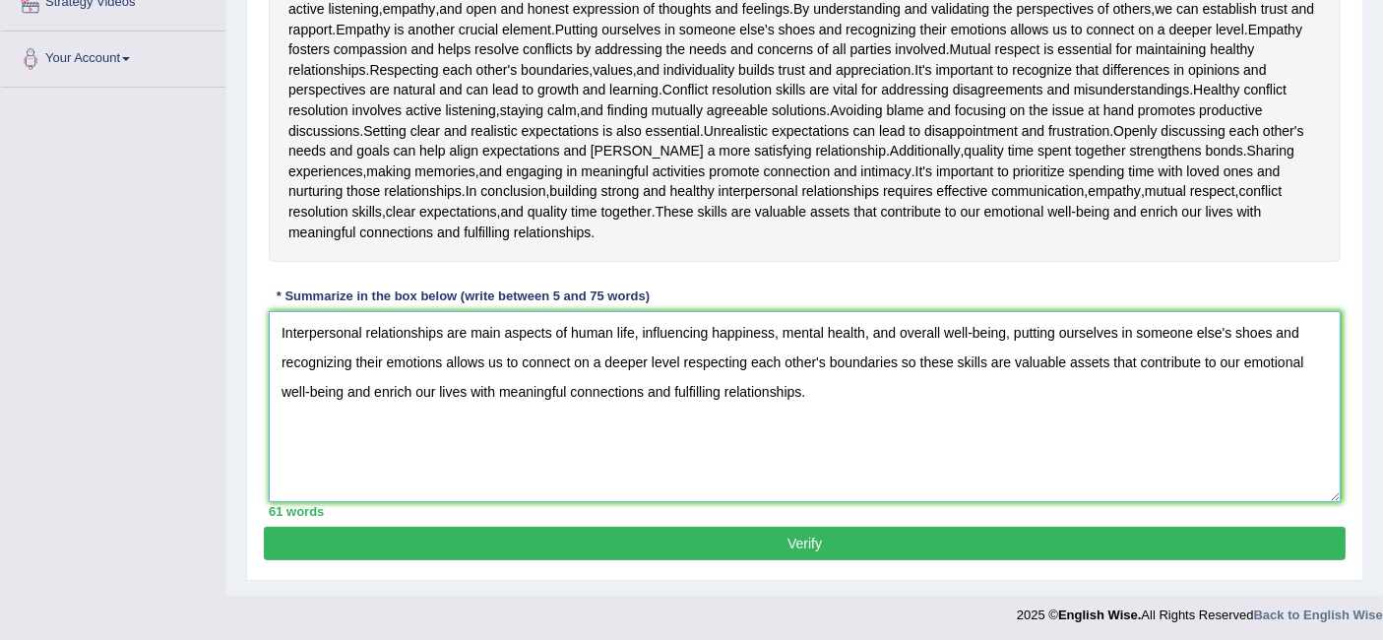
click at [913, 358] on textarea "Interpersonal relationships are main aspects of human life, influencing happine…" at bounding box center [805, 406] width 1072 height 191
type textarea "Interpersonal relationships are main aspects of human life, influencing happine…"
click at [858, 541] on button "Verify" at bounding box center [805, 543] width 1082 height 33
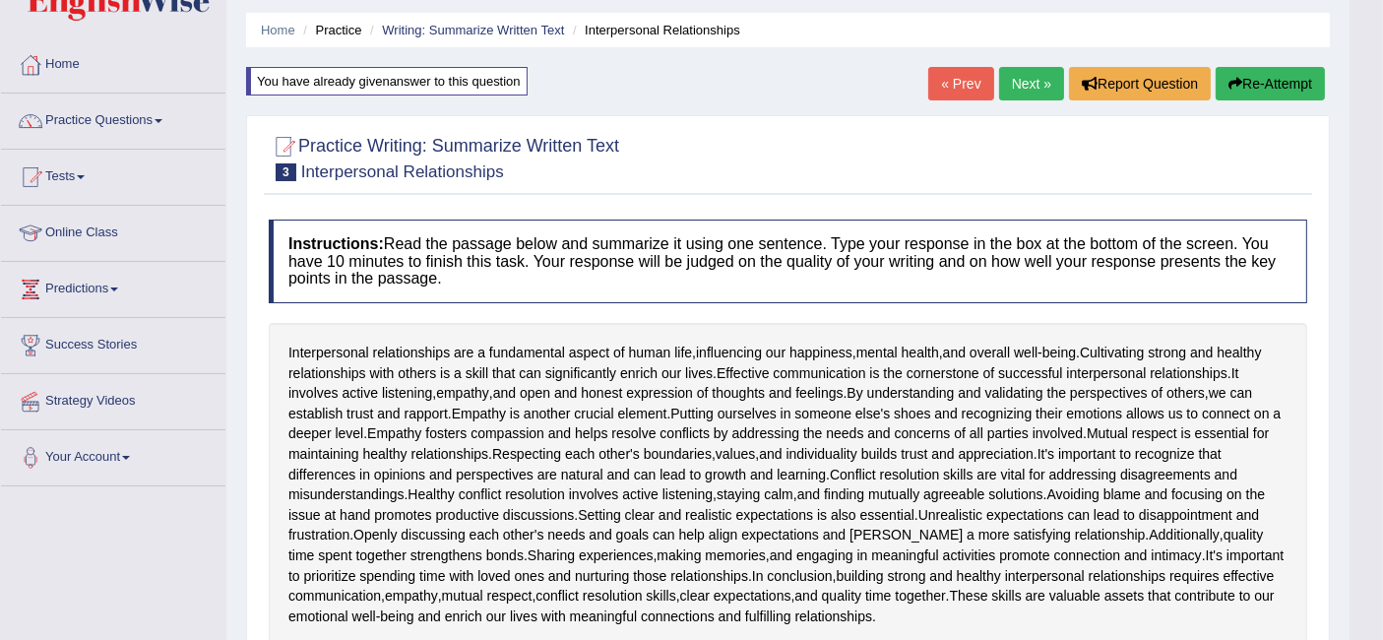
scroll to position [59, 0]
click at [100, 118] on link "Practice Questions" at bounding box center [113, 118] width 224 height 49
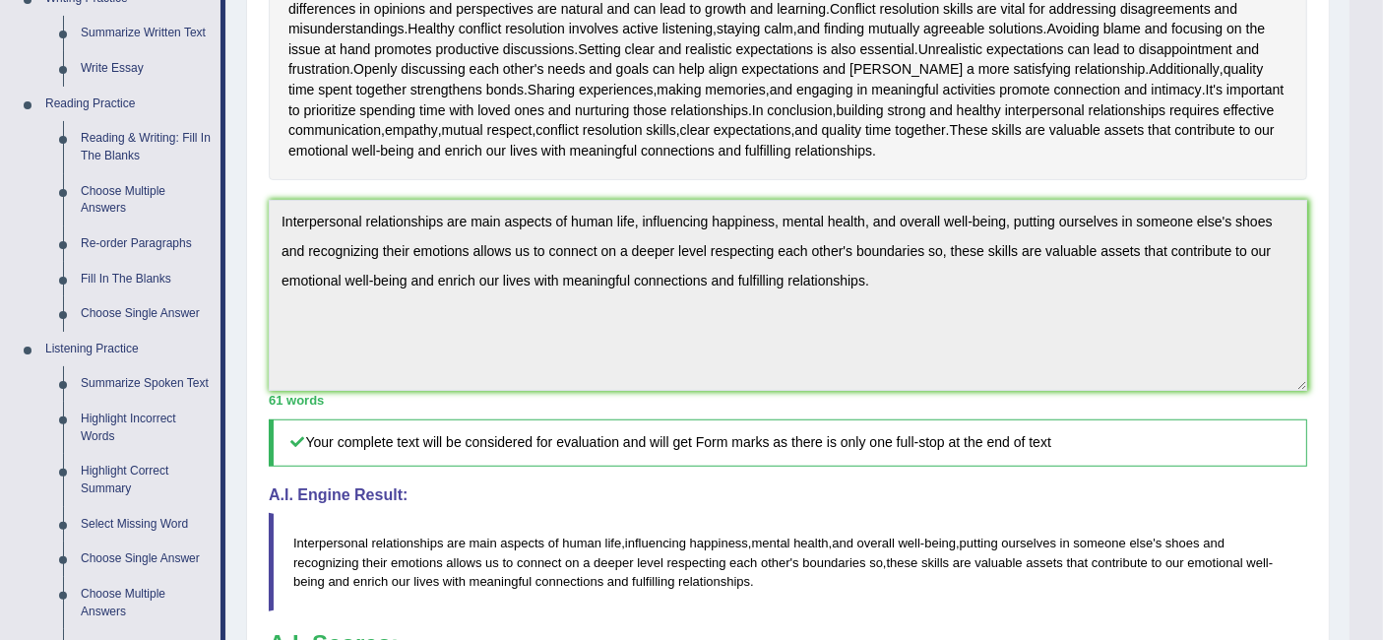
scroll to position [608, 0]
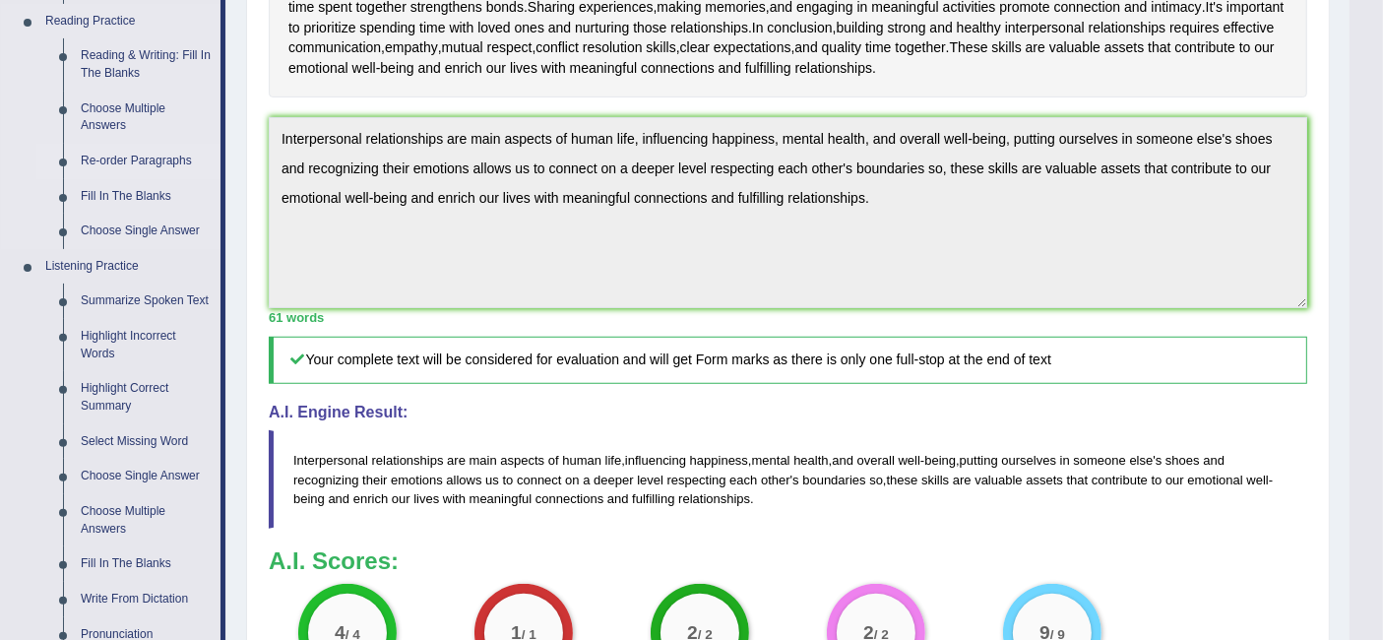
click at [140, 149] on link "Re-order Paragraphs" at bounding box center [146, 161] width 149 height 35
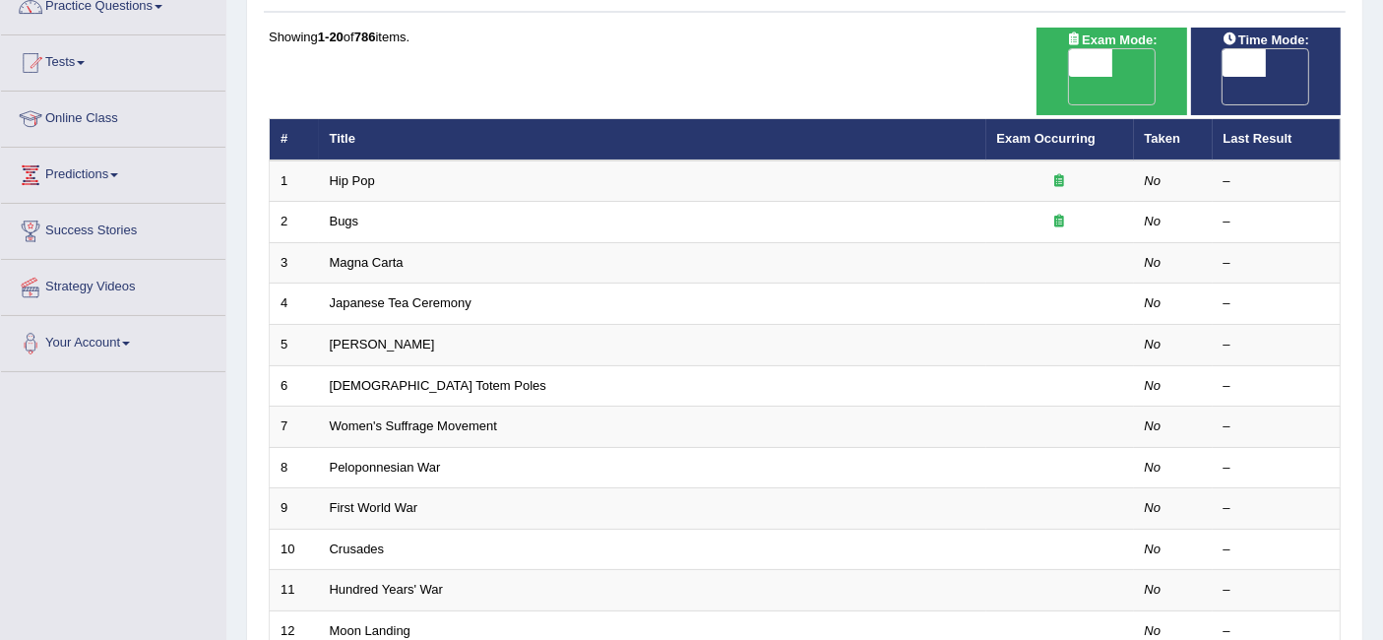
scroll to position [174, 0]
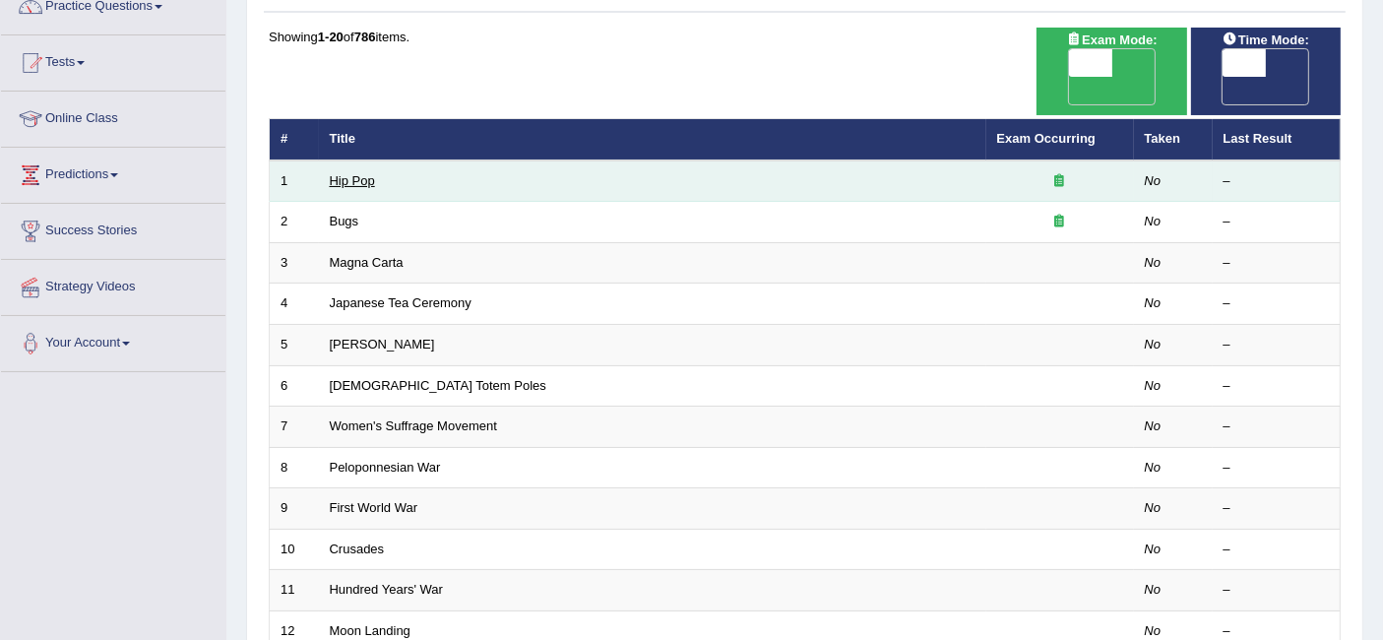
click at [356, 173] on link "Hip Pop" at bounding box center [352, 180] width 45 height 15
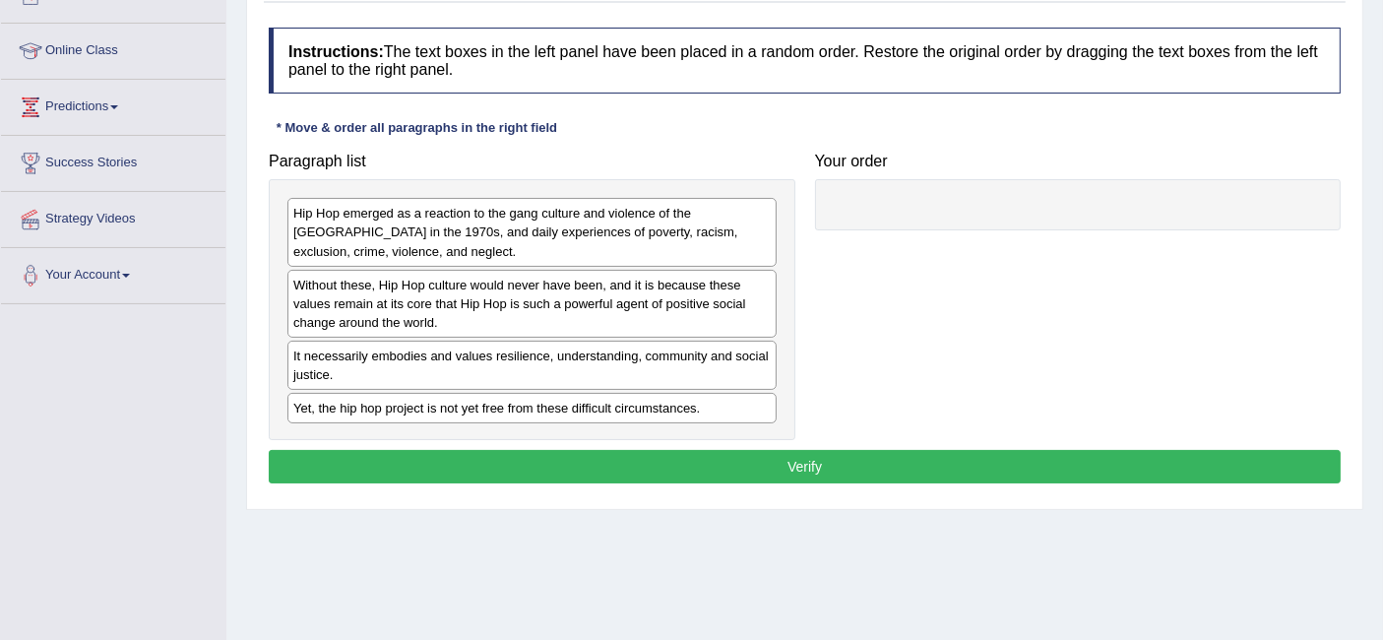
scroll to position [271, 0]
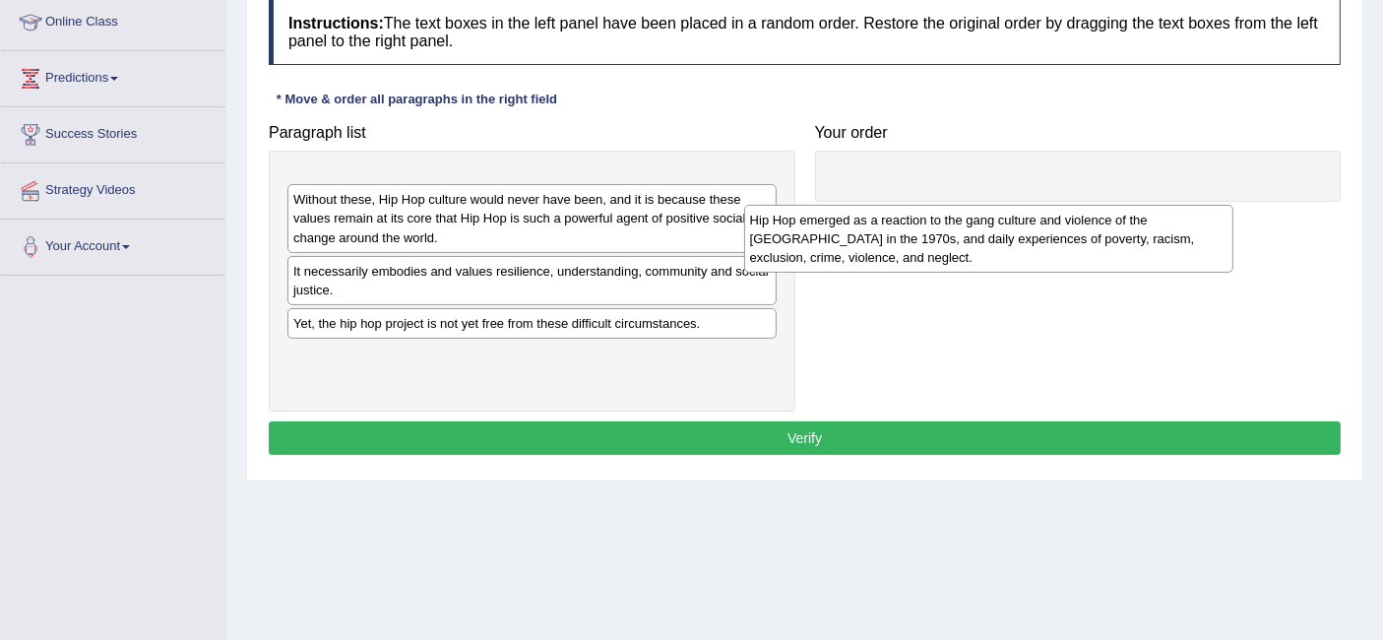
drag, startPoint x: 450, startPoint y: 215, endPoint x: 907, endPoint y: 249, distance: 459.0
click at [907, 249] on div "Hip Hop emerged as a reaction to the gang culture and violence of the [GEOGRAPH…" at bounding box center [988, 239] width 489 height 68
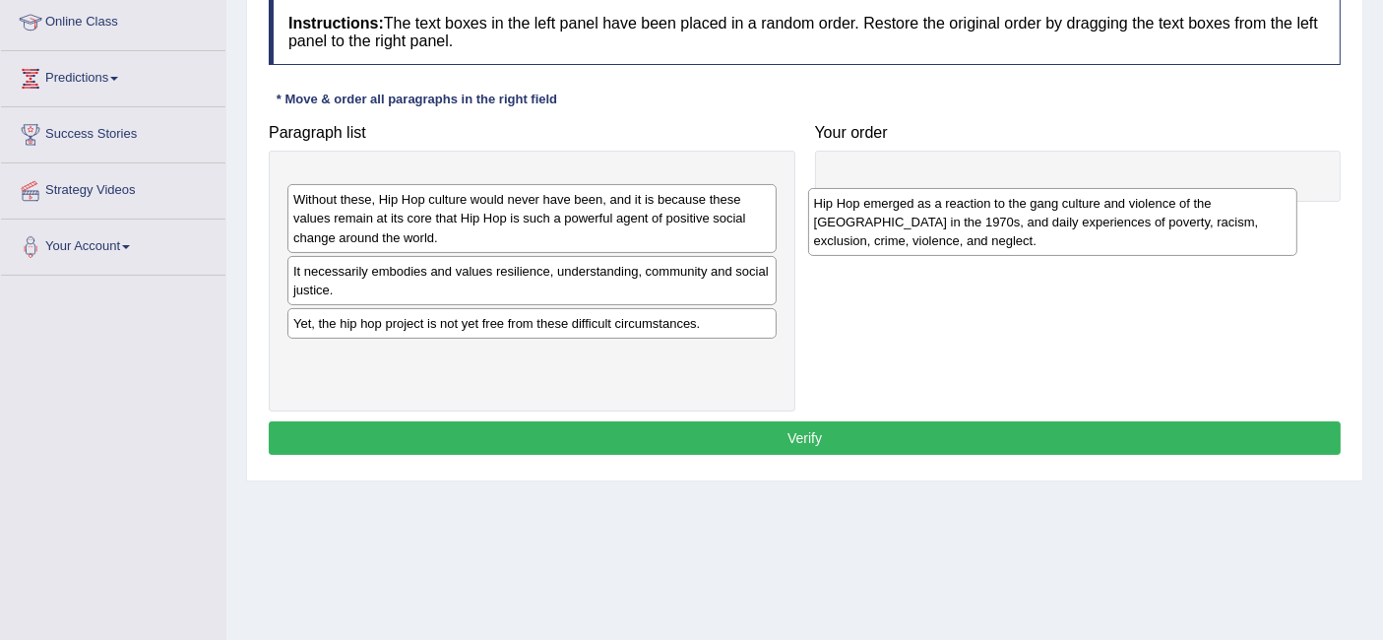
drag, startPoint x: 427, startPoint y: 203, endPoint x: 948, endPoint y: 220, distance: 521.0
click at [948, 220] on div "Hip Hop emerged as a reaction to the gang culture and violence of the [GEOGRAPH…" at bounding box center [1052, 222] width 489 height 68
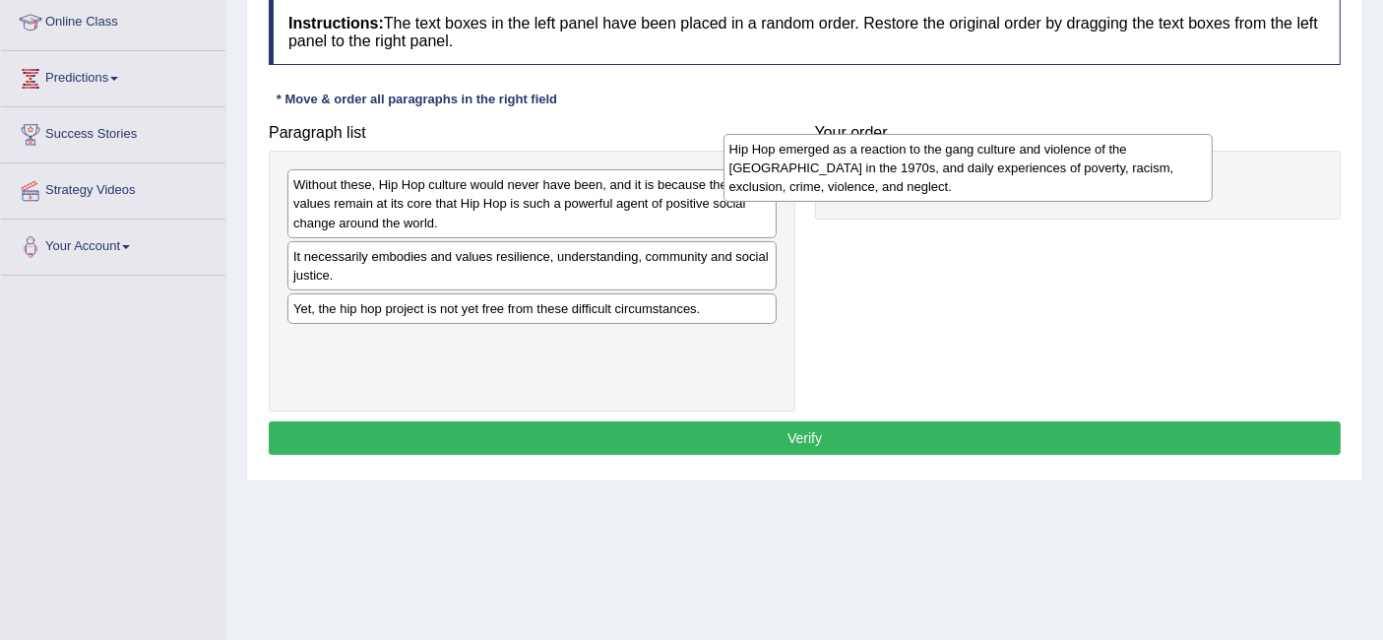
drag, startPoint x: 674, startPoint y: 206, endPoint x: 1182, endPoint y: 156, distance: 510.2
click at [1182, 156] on div "Hip Hop emerged as a reaction to the gang culture and violence of the [GEOGRAPH…" at bounding box center [967, 168] width 489 height 68
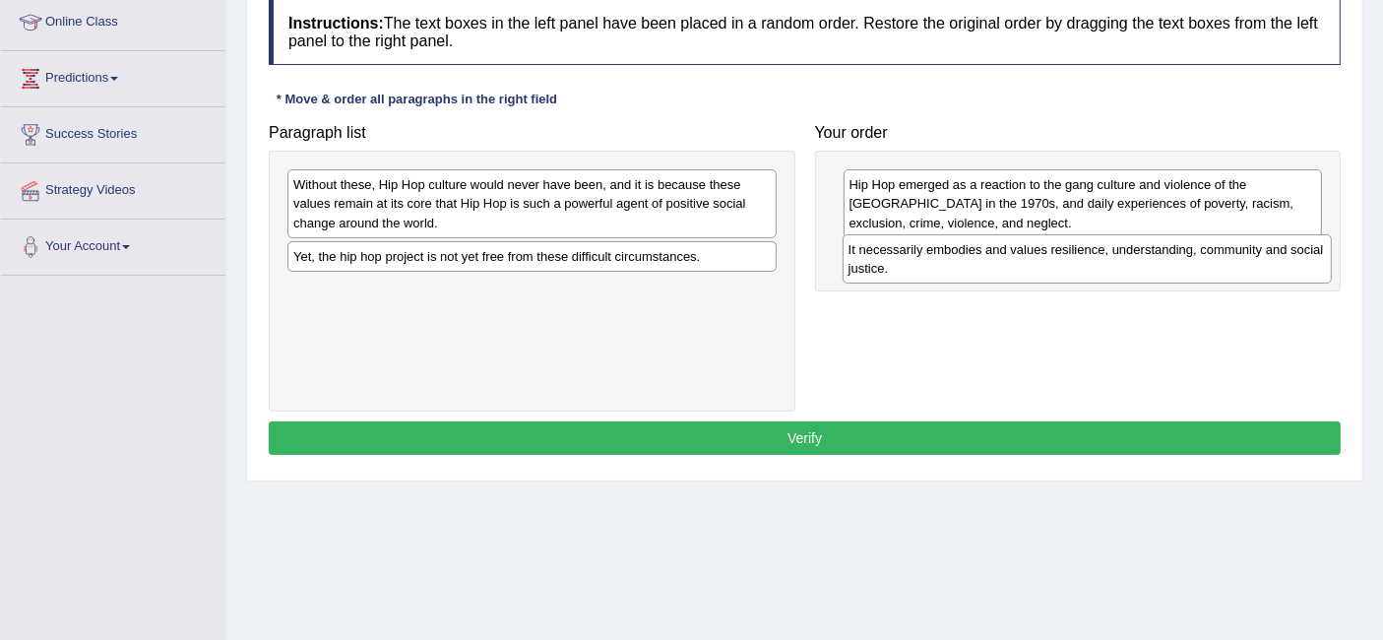
drag, startPoint x: 519, startPoint y: 257, endPoint x: 1063, endPoint y: 252, distance: 544.3
click at [1063, 252] on div "It necessarily embodies and values resilience, understanding, community and soc…" at bounding box center [1087, 258] width 489 height 49
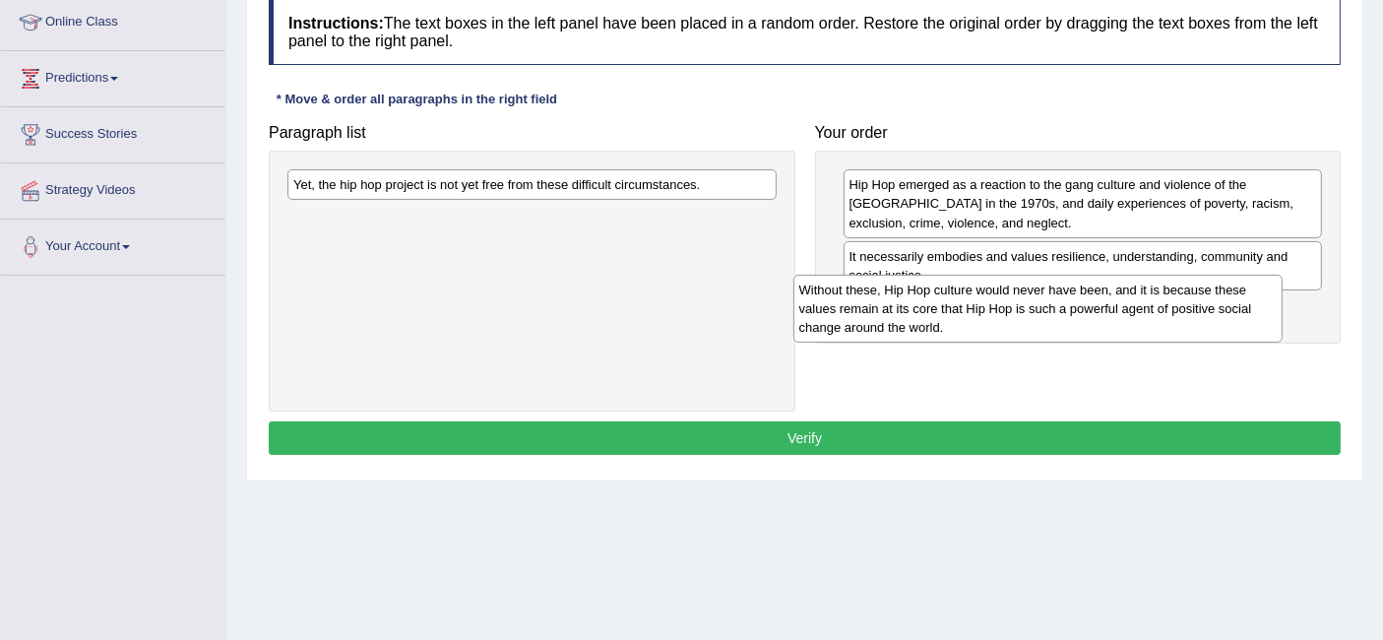
drag, startPoint x: 562, startPoint y: 192, endPoint x: 1068, endPoint y: 296, distance: 516.5
click at [1068, 296] on div "Without these, Hip Hop culture would never have been, and it is because these v…" at bounding box center [1037, 309] width 489 height 68
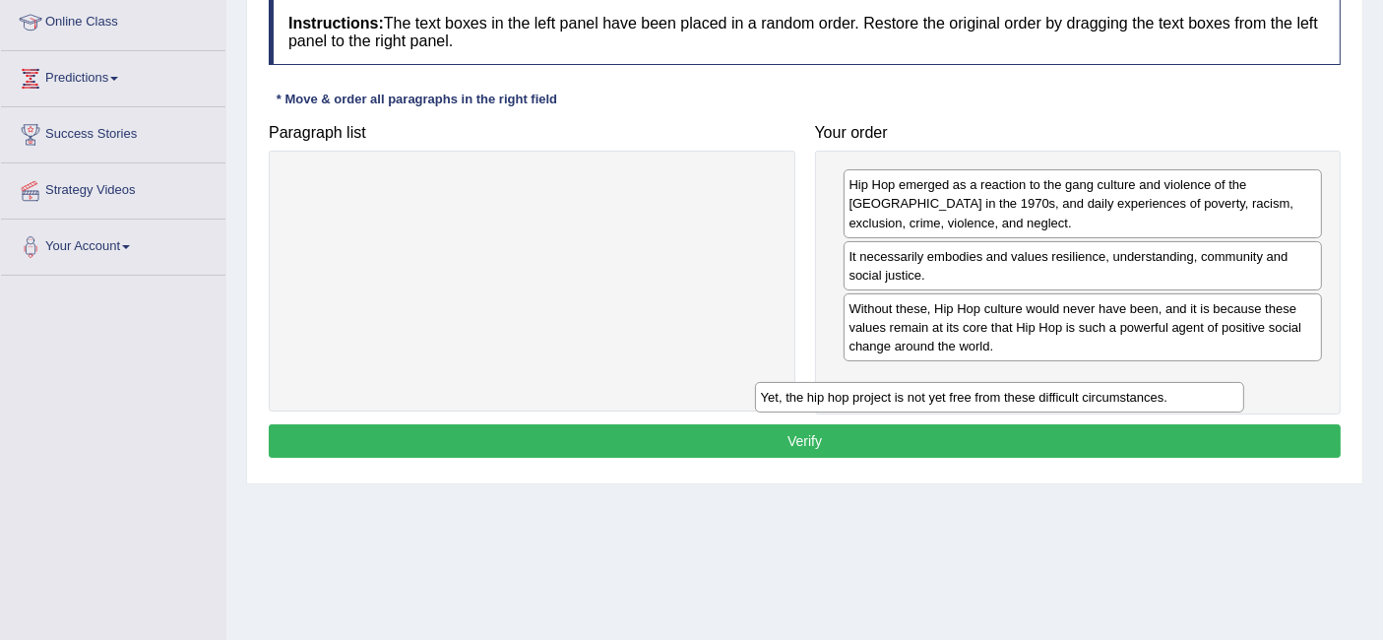
drag, startPoint x: 635, startPoint y: 177, endPoint x: 1121, endPoint y: 375, distance: 524.9
click at [1121, 382] on div "Yet, the hip hop project is not yet free from these difficult circumstances." at bounding box center [999, 397] width 489 height 31
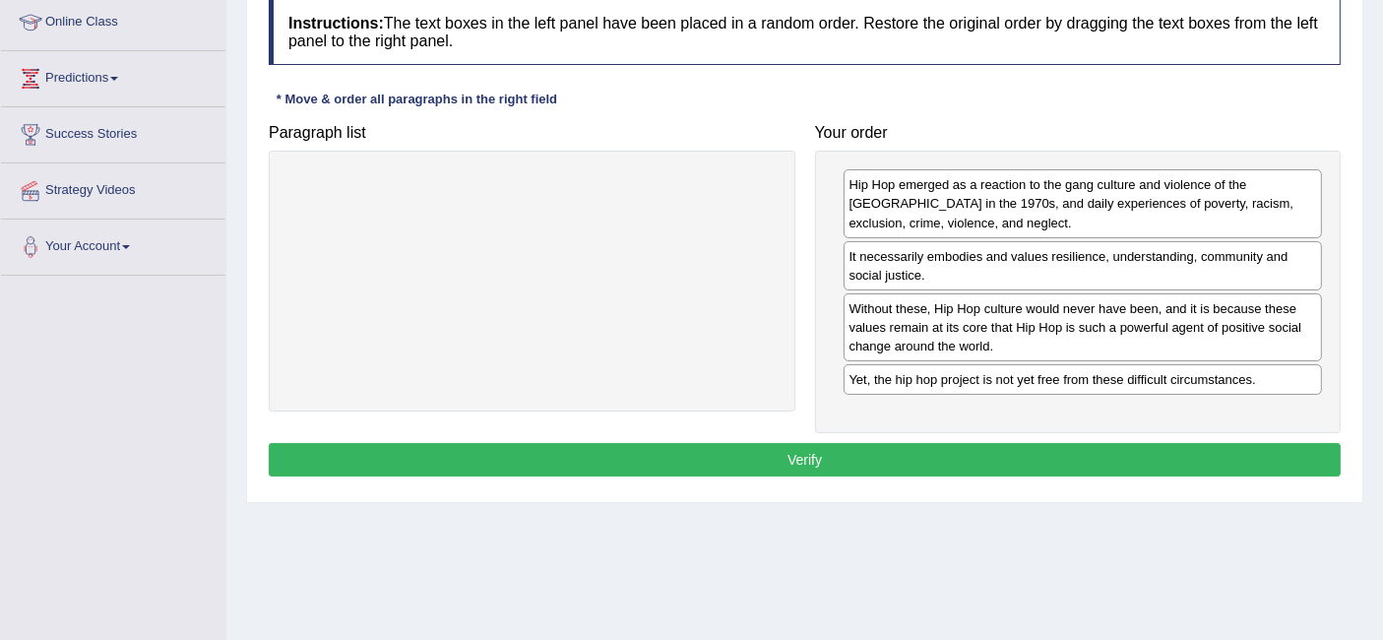
click at [918, 451] on button "Verify" at bounding box center [805, 459] width 1072 height 33
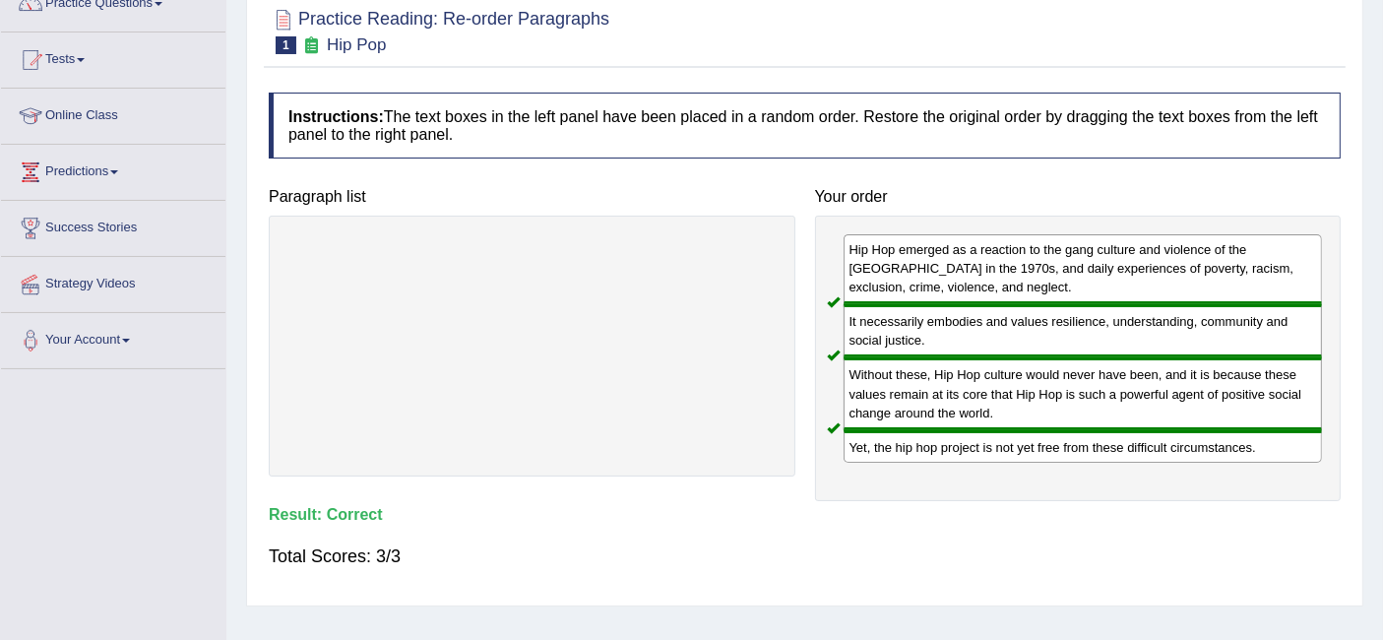
scroll to position [0, 0]
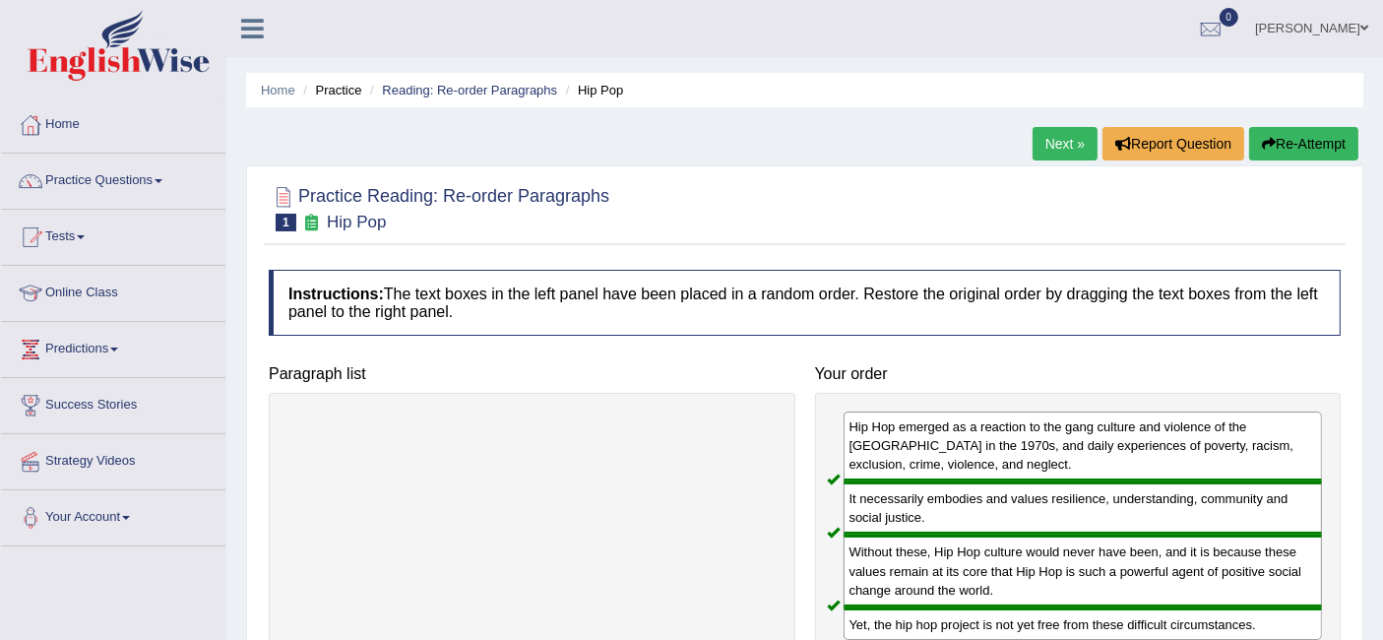
click at [1077, 131] on link "Next »" at bounding box center [1064, 143] width 65 height 33
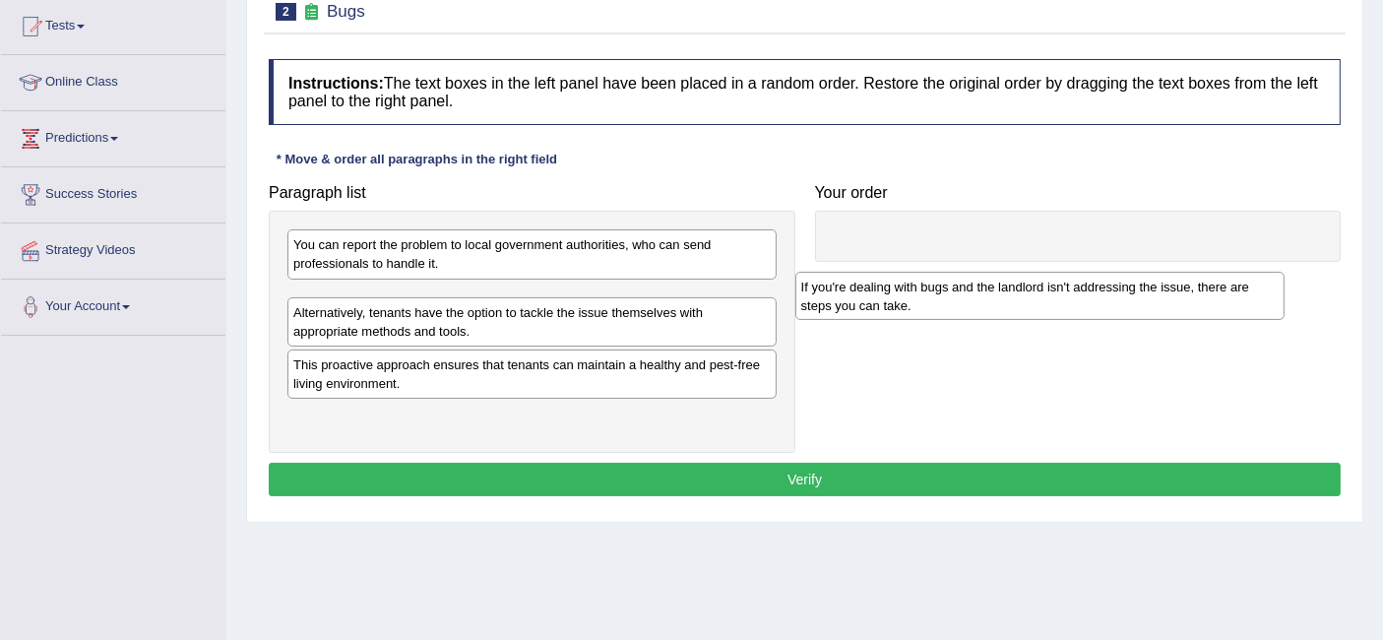
drag, startPoint x: 429, startPoint y: 308, endPoint x: 936, endPoint y: 298, distance: 507.0
click at [936, 298] on div "If you're dealing with bugs and the landlord isn't addressing the issue, there …" at bounding box center [1039, 296] width 489 height 49
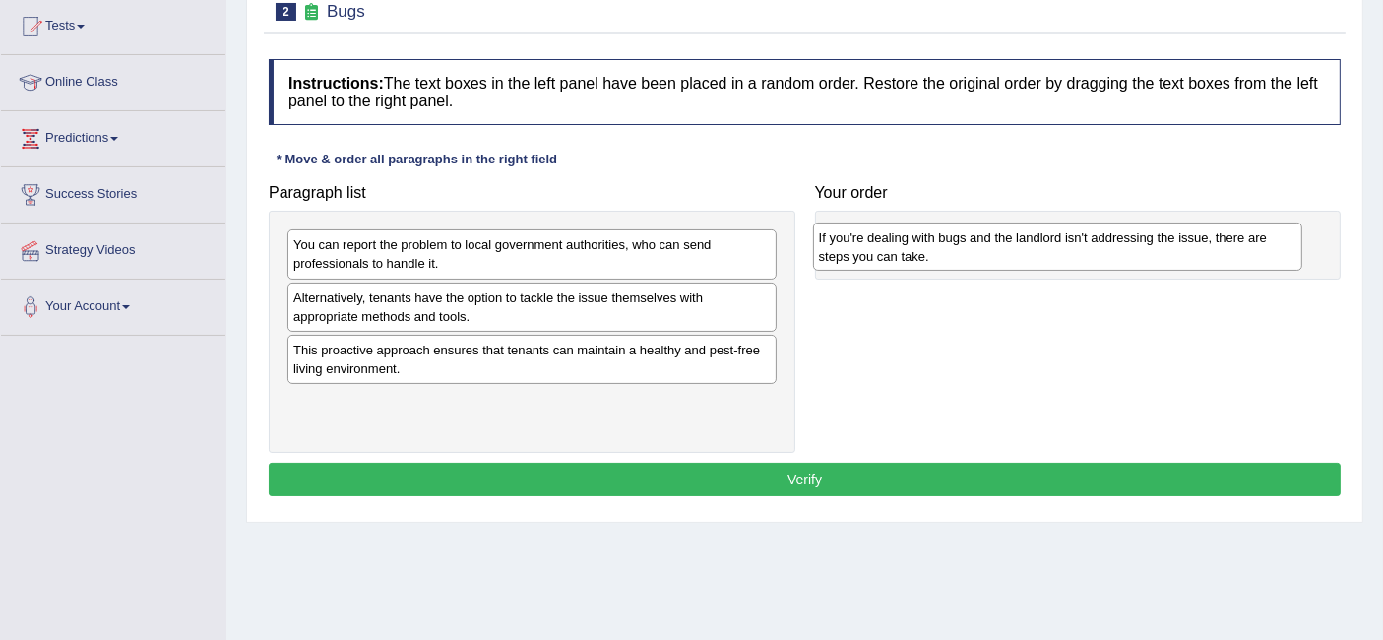
drag, startPoint x: 677, startPoint y: 305, endPoint x: 1203, endPoint y: 246, distance: 528.9
click at [1203, 246] on div "If you're dealing with bugs and the landlord isn't addressing the issue, there …" at bounding box center [1057, 246] width 489 height 49
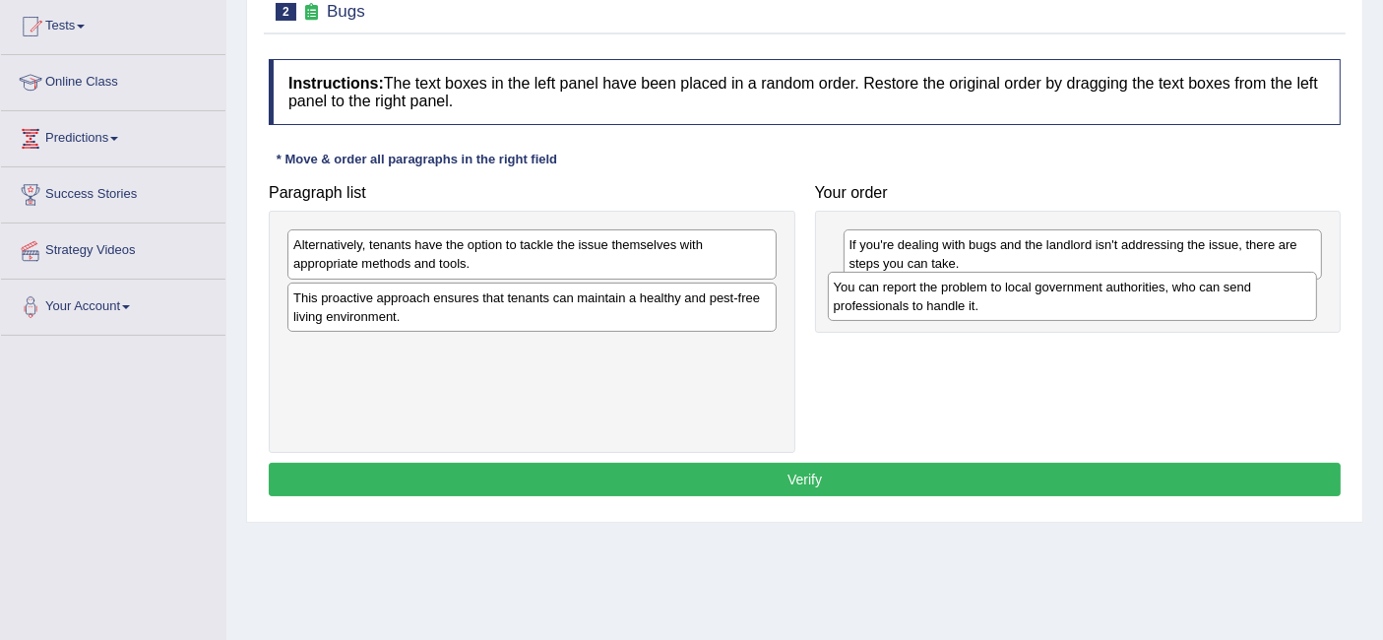
drag, startPoint x: 543, startPoint y: 258, endPoint x: 1084, endPoint y: 300, distance: 542.0
click at [1084, 300] on div "You can report the problem to local government authorities, who can send profes…" at bounding box center [1072, 296] width 489 height 49
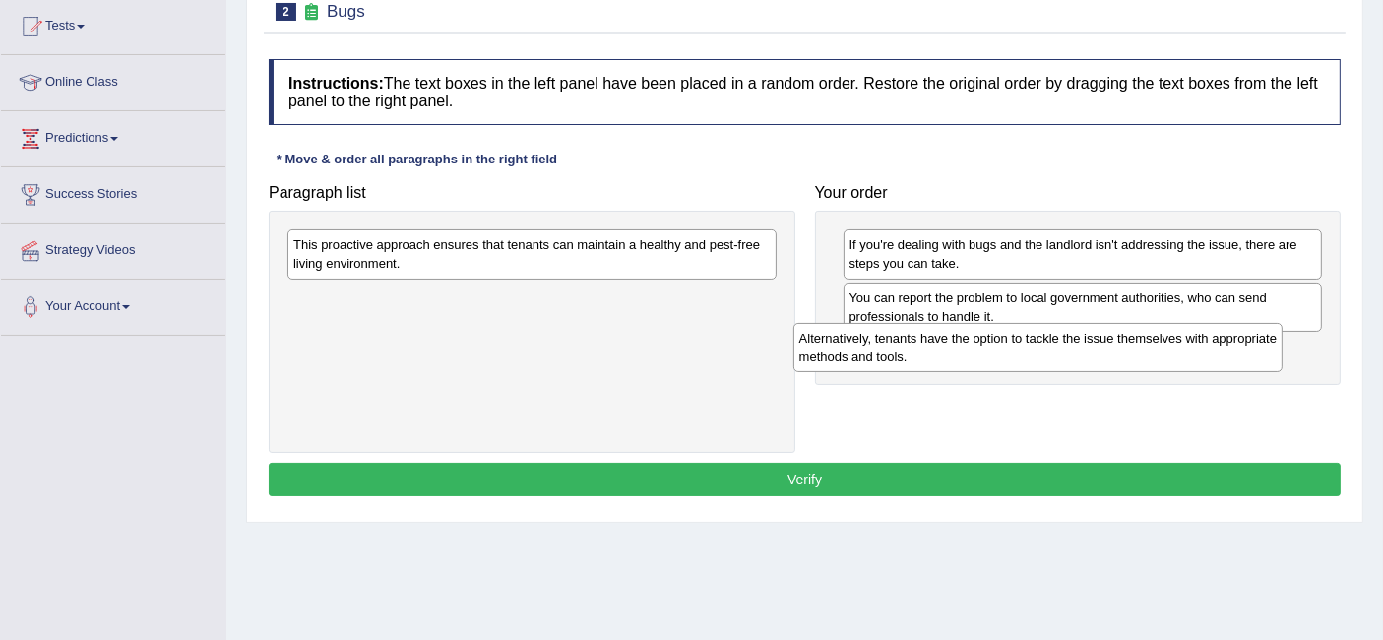
drag, startPoint x: 578, startPoint y: 248, endPoint x: 1083, endPoint y: 342, distance: 513.5
click at [1083, 342] on div "Alternatively, tenants have the option to tackle the issue themselves with appr…" at bounding box center [1037, 347] width 489 height 49
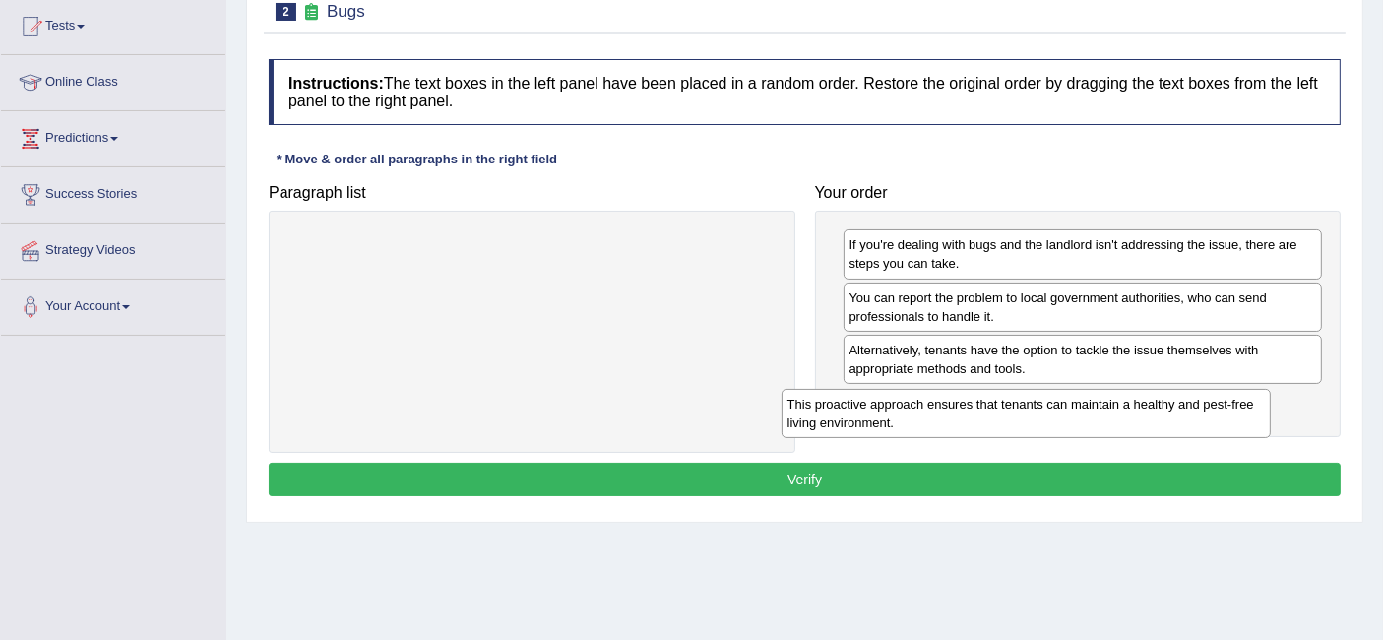
drag, startPoint x: 611, startPoint y: 248, endPoint x: 1105, endPoint y: 407, distance: 519.2
click at [1105, 407] on div "This proactive approach ensures that tenants can maintain a healthy and pest-fr…" at bounding box center [1025, 413] width 489 height 49
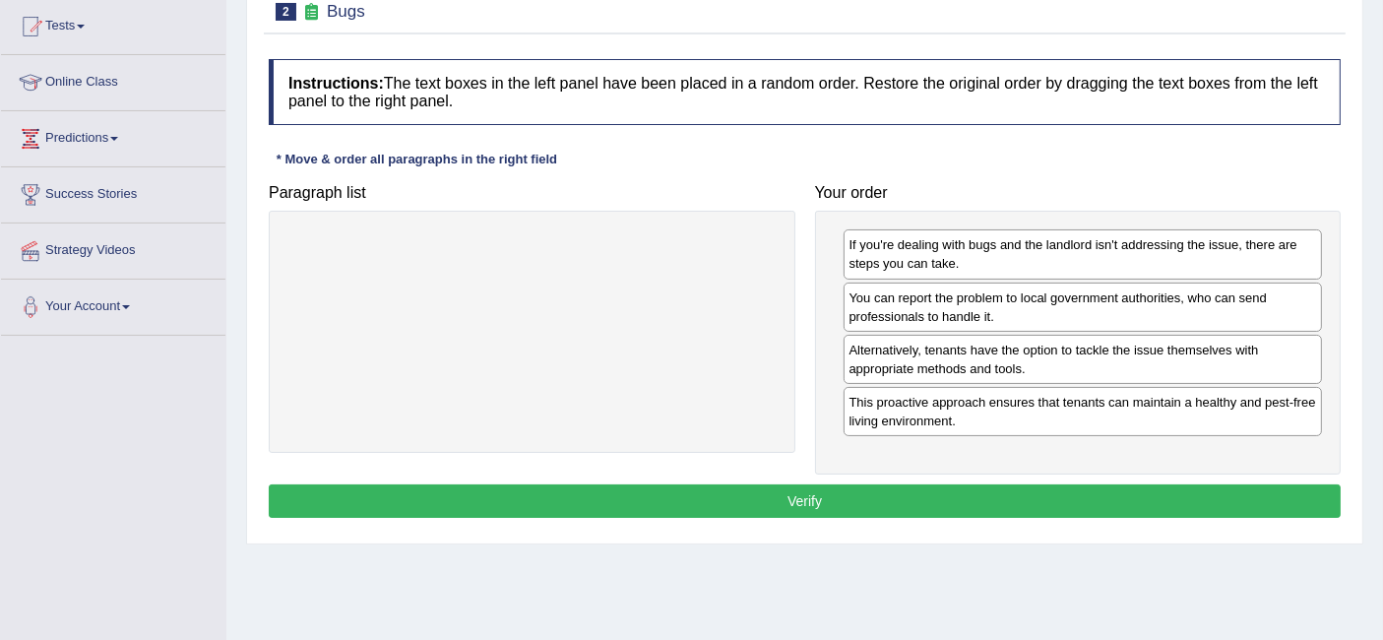
click at [905, 475] on div "Instructions: The text boxes in the left panel have been placed in a random ord…" at bounding box center [805, 291] width 1082 height 484
click at [897, 487] on button "Verify" at bounding box center [805, 500] width 1072 height 33
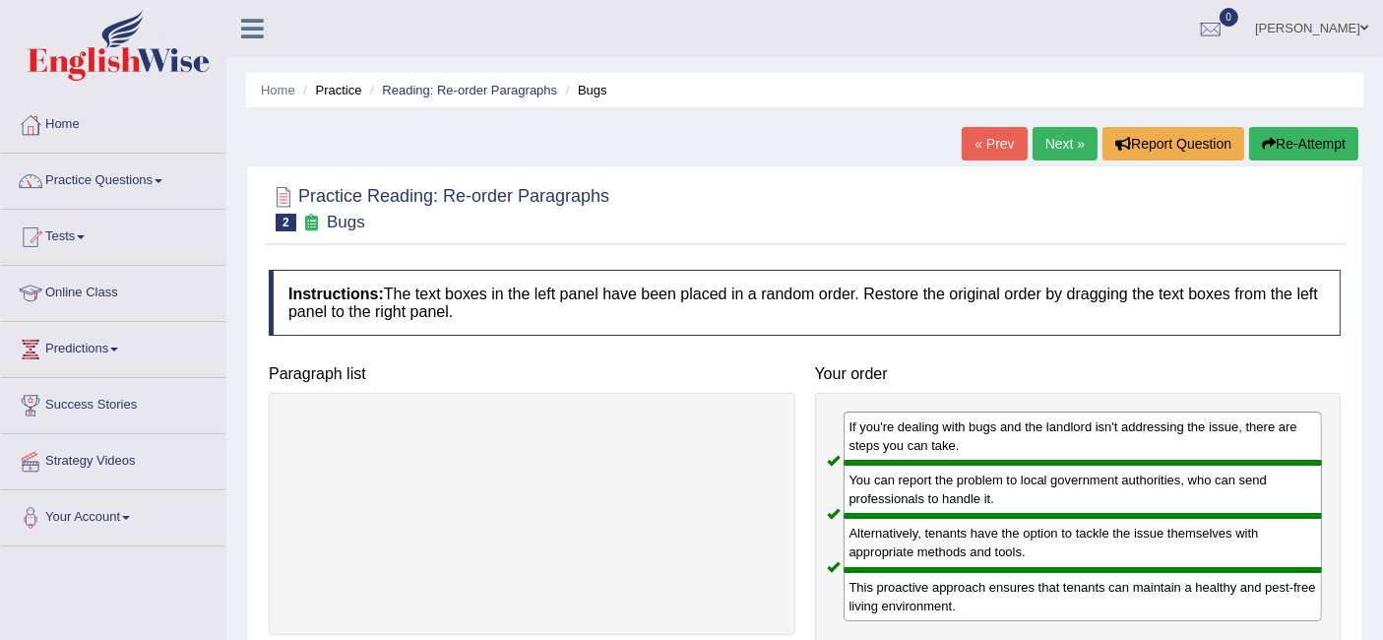
click at [1063, 140] on link "Next »" at bounding box center [1064, 143] width 65 height 33
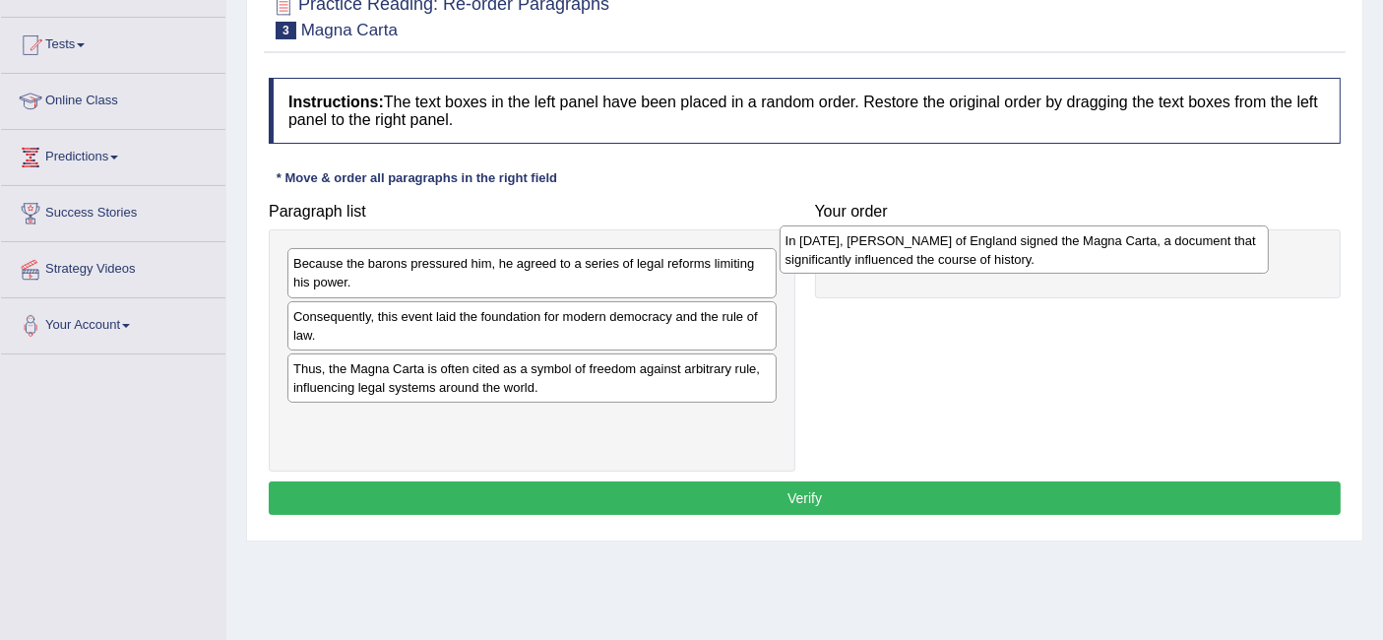
drag, startPoint x: 461, startPoint y: 319, endPoint x: 959, endPoint y: 244, distance: 503.6
click at [959, 244] on div "In [DATE], [PERSON_NAME] of England signed the Magna Carta, a document that sig…" at bounding box center [1024, 249] width 489 height 49
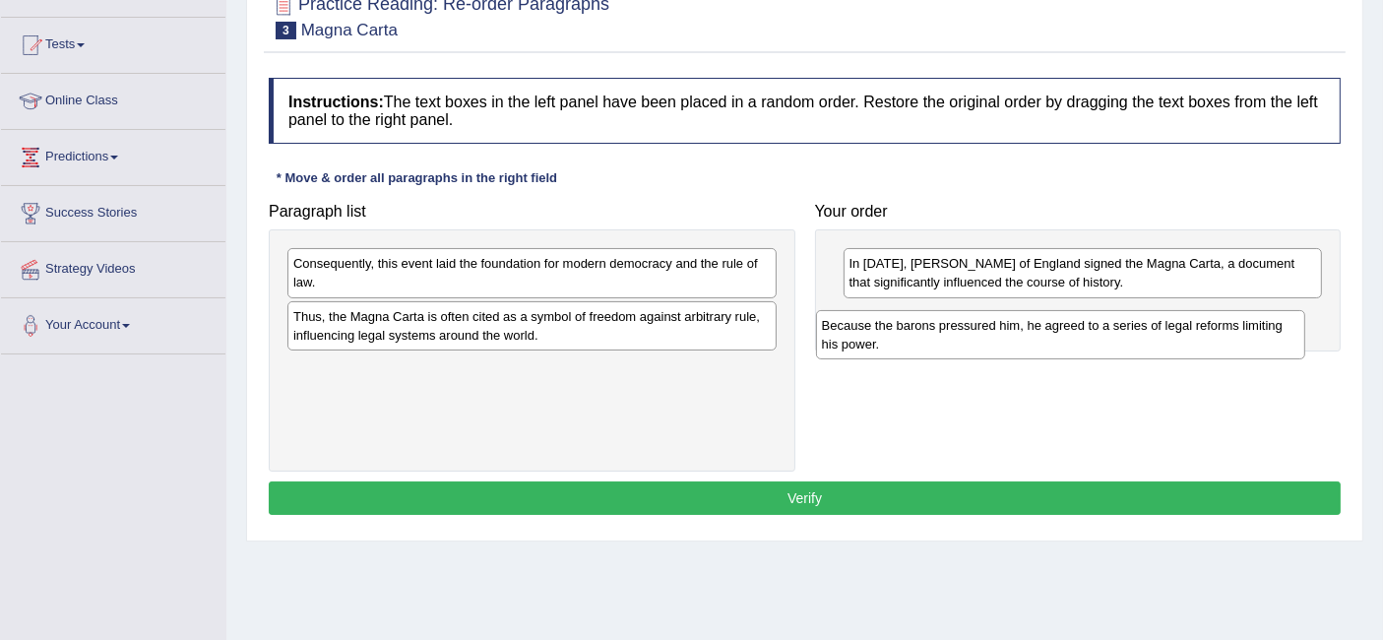
drag, startPoint x: 579, startPoint y: 272, endPoint x: 1107, endPoint y: 334, distance: 532.2
click at [1107, 334] on div "Because the barons pressured him, he agreed to a series of legal reforms limiti…" at bounding box center [1060, 334] width 489 height 49
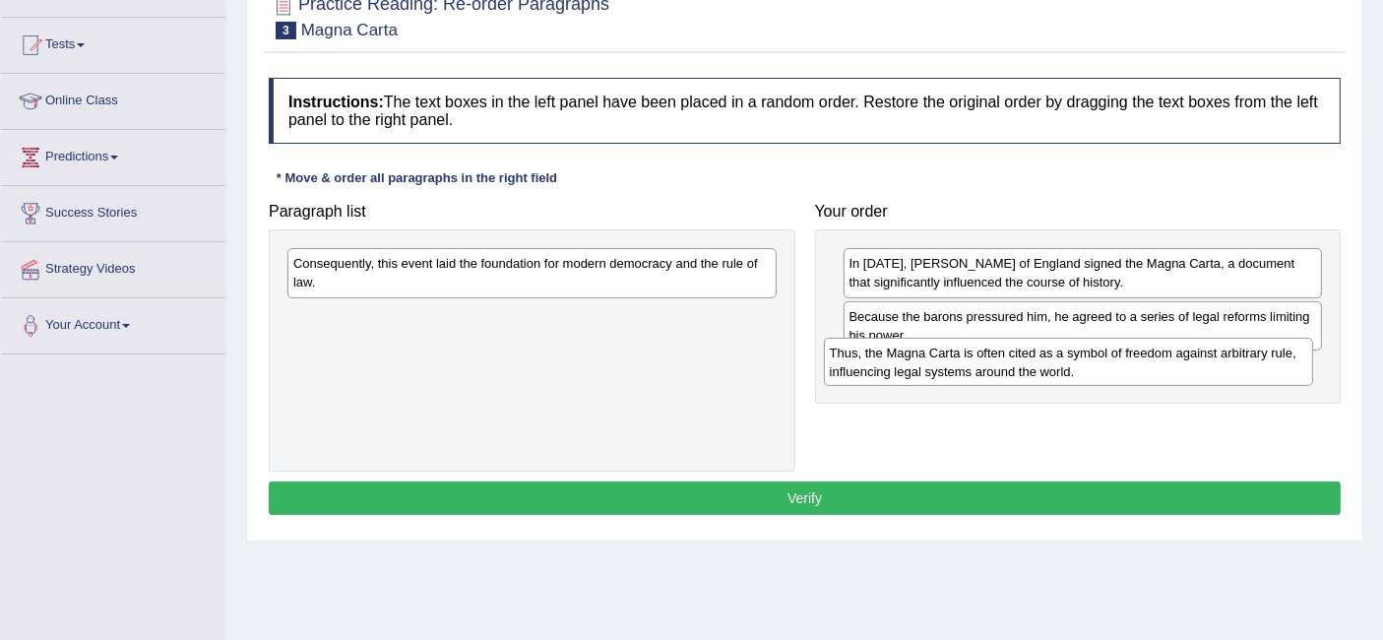
drag, startPoint x: 488, startPoint y: 323, endPoint x: 1027, endPoint y: 361, distance: 539.7
click at [1027, 361] on div "Thus, the Magna Carta is often cited as a symbol of freedom against arbitrary r…" at bounding box center [1068, 362] width 489 height 49
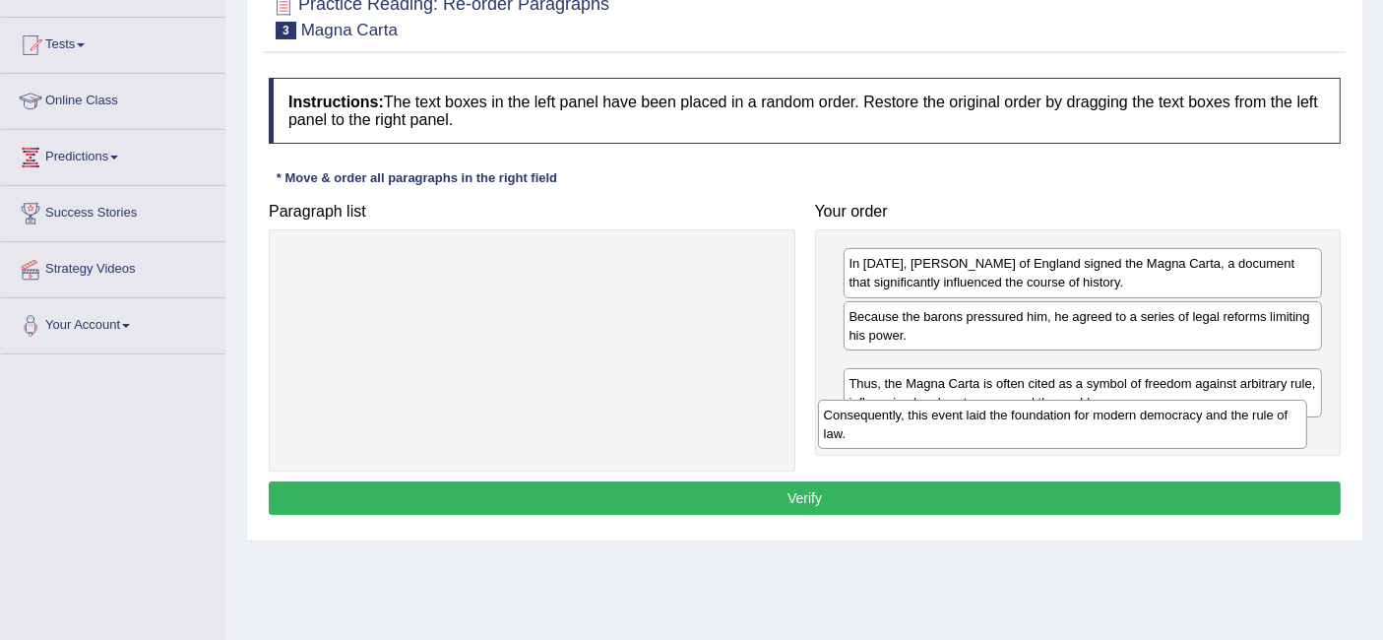
drag, startPoint x: 615, startPoint y: 261, endPoint x: 1149, endPoint y: 439, distance: 562.4
click at [1149, 439] on div "Consequently, this event laid the foundation for modern democracy and the rule …" at bounding box center [1062, 424] width 489 height 49
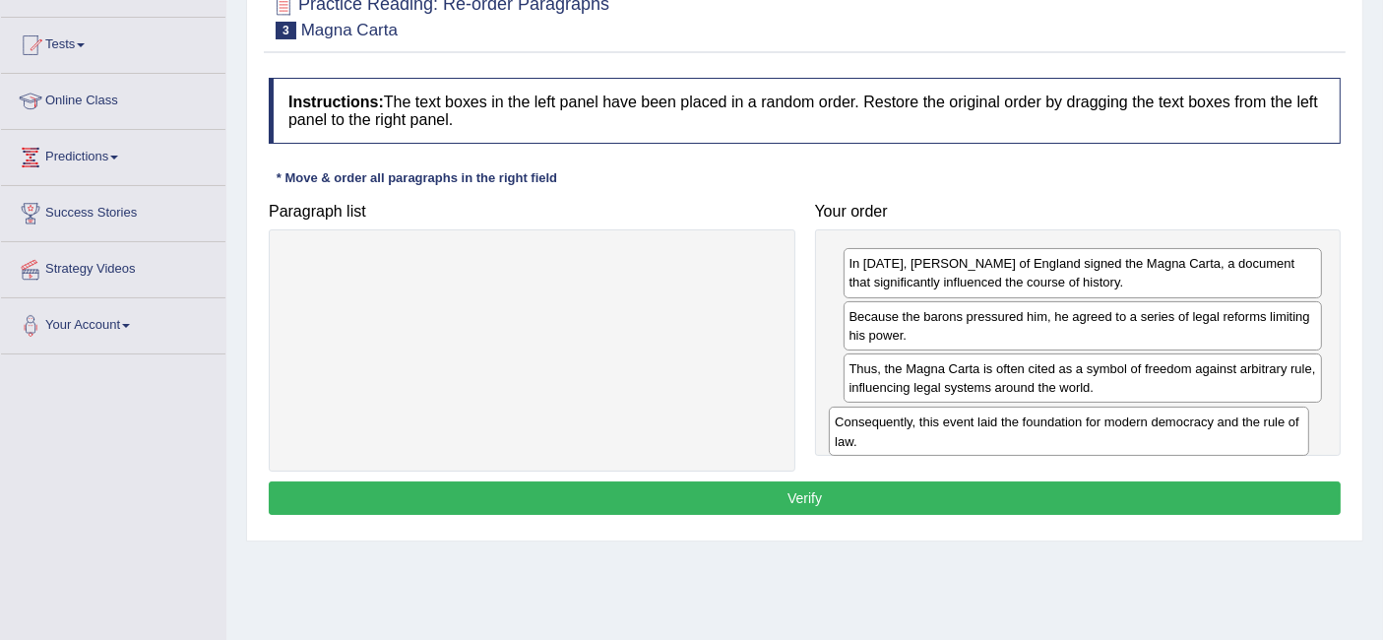
drag, startPoint x: 1098, startPoint y: 385, endPoint x: 1097, endPoint y: 443, distance: 58.1
click at [1097, 443] on div "Consequently, this event laid the foundation for modern democracy and the rule …" at bounding box center [1068, 430] width 479 height 49
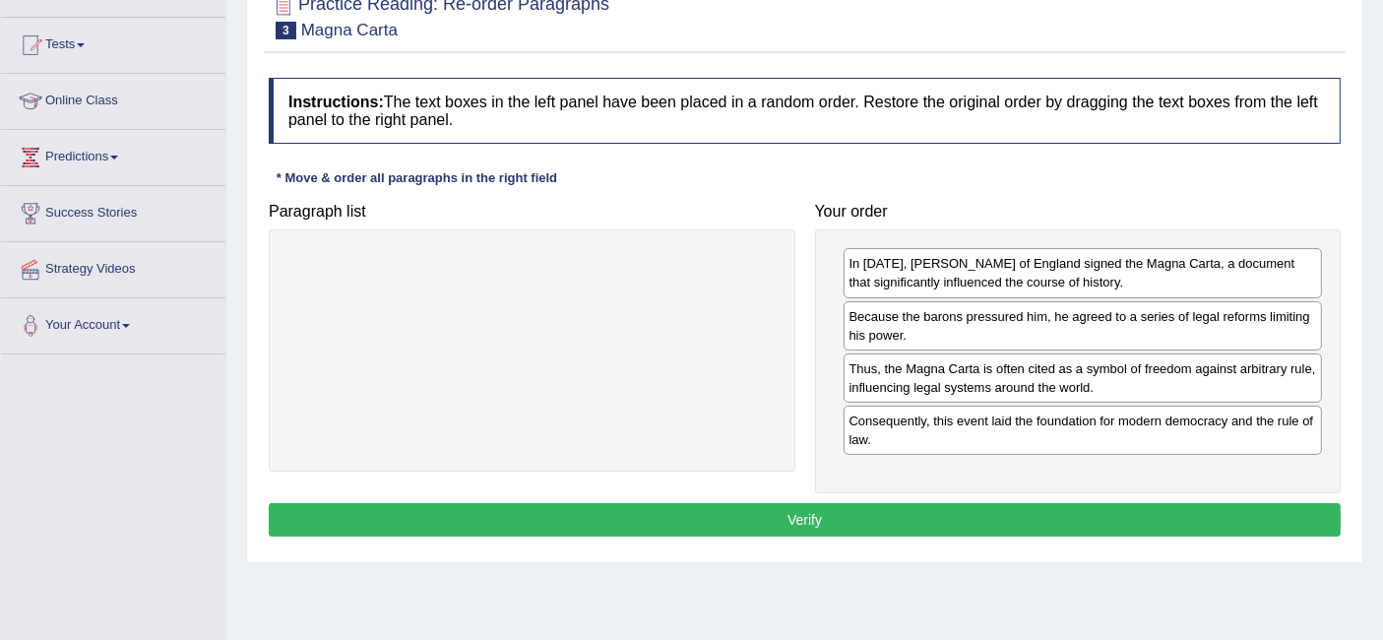
click at [922, 503] on button "Verify" at bounding box center [805, 519] width 1072 height 33
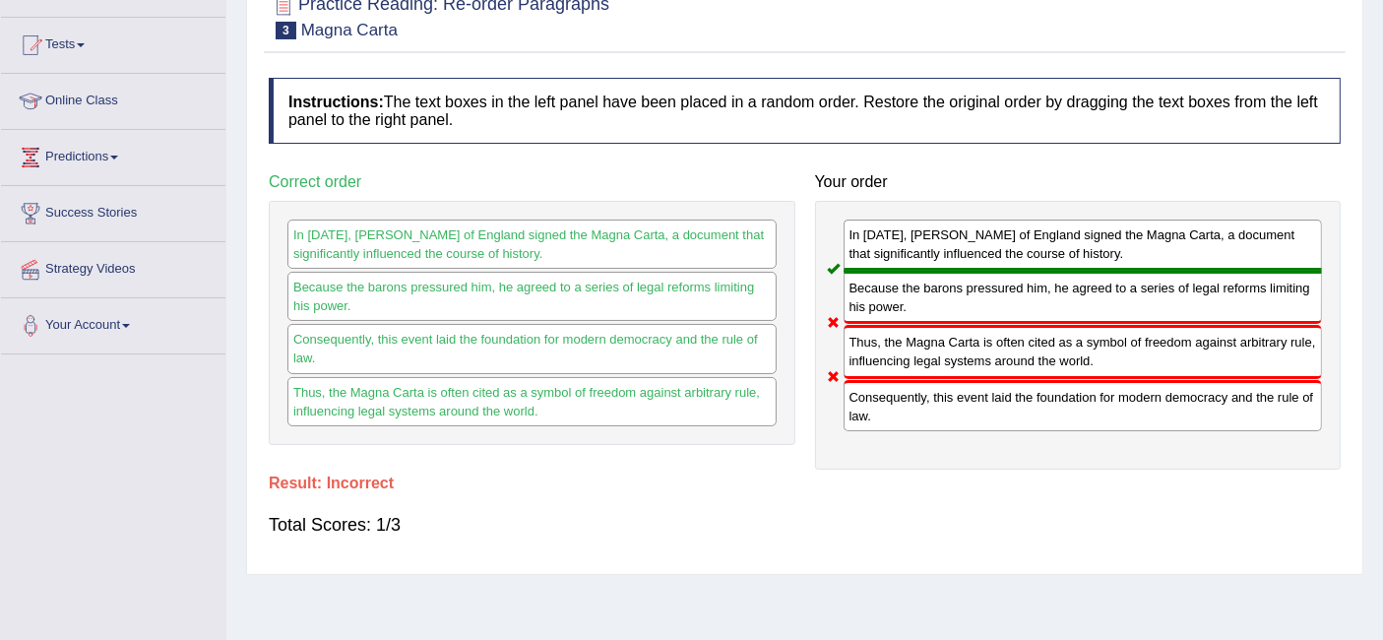
drag, startPoint x: 880, startPoint y: 399, endPoint x: 888, endPoint y: 345, distance: 53.7
click at [888, 345] on div "In 1215, King John of England signed the Magna Carta, a document that significa…" at bounding box center [1078, 335] width 527 height 269
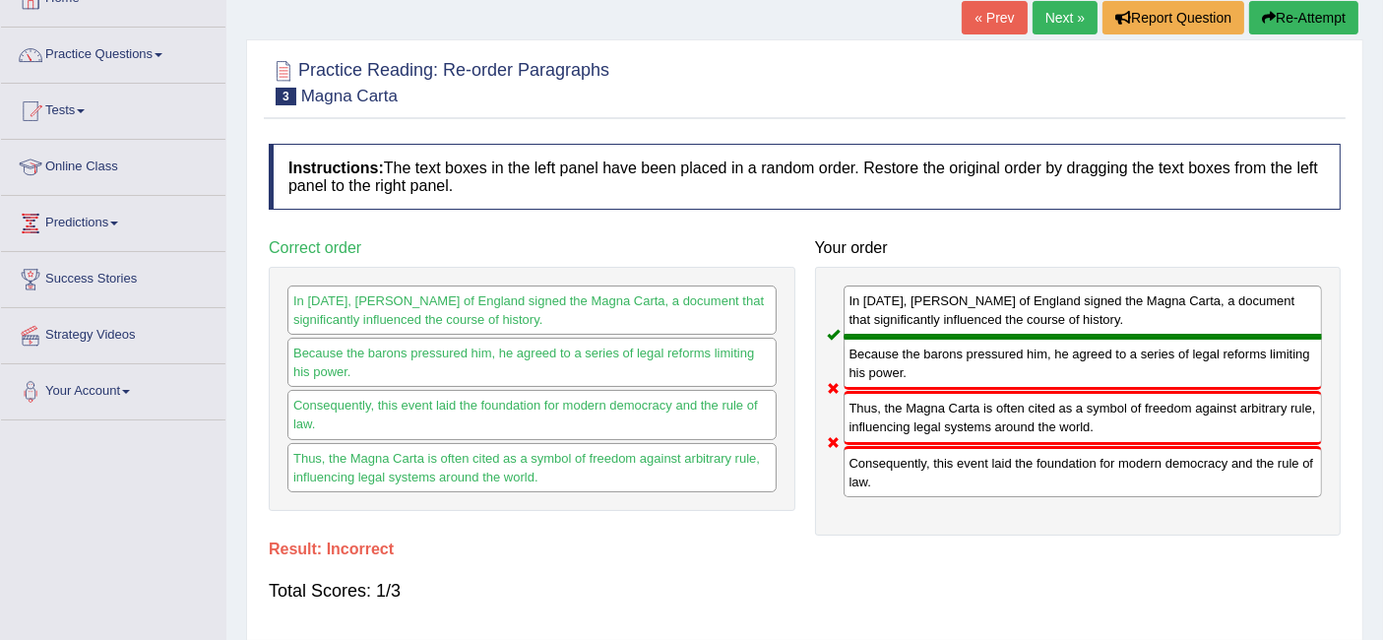
scroll to position [100, 0]
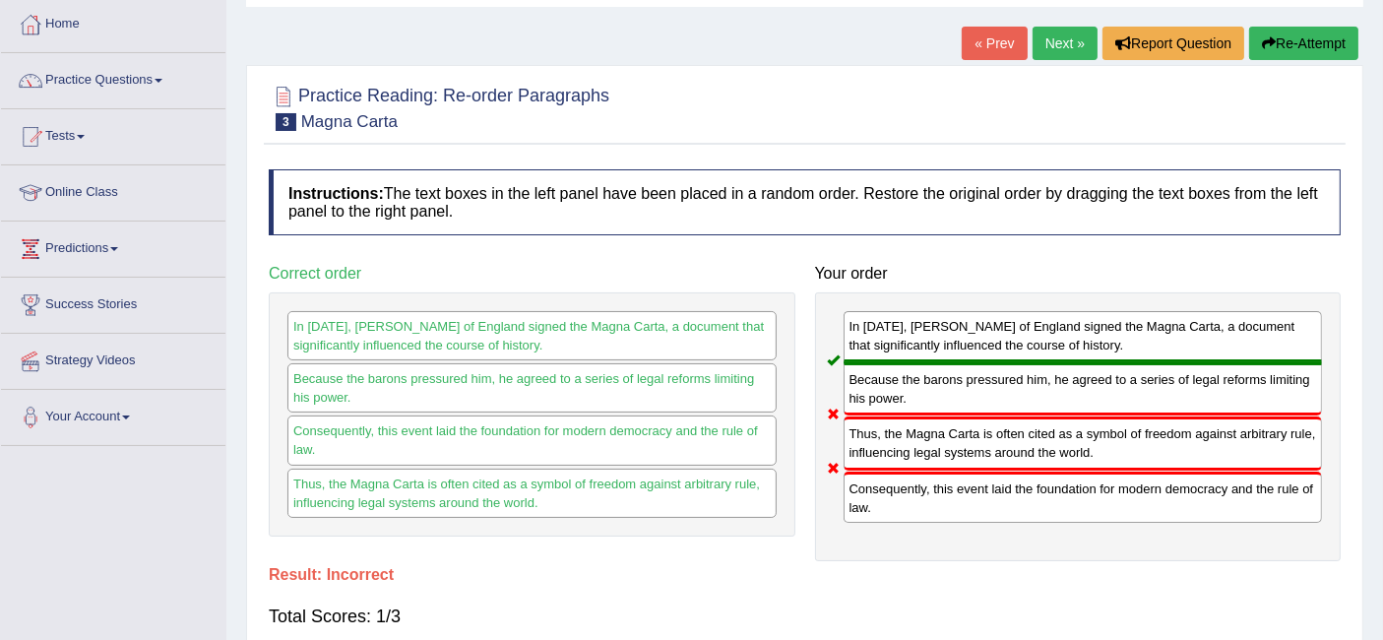
click at [1264, 49] on button "Re-Attempt" at bounding box center [1303, 43] width 109 height 33
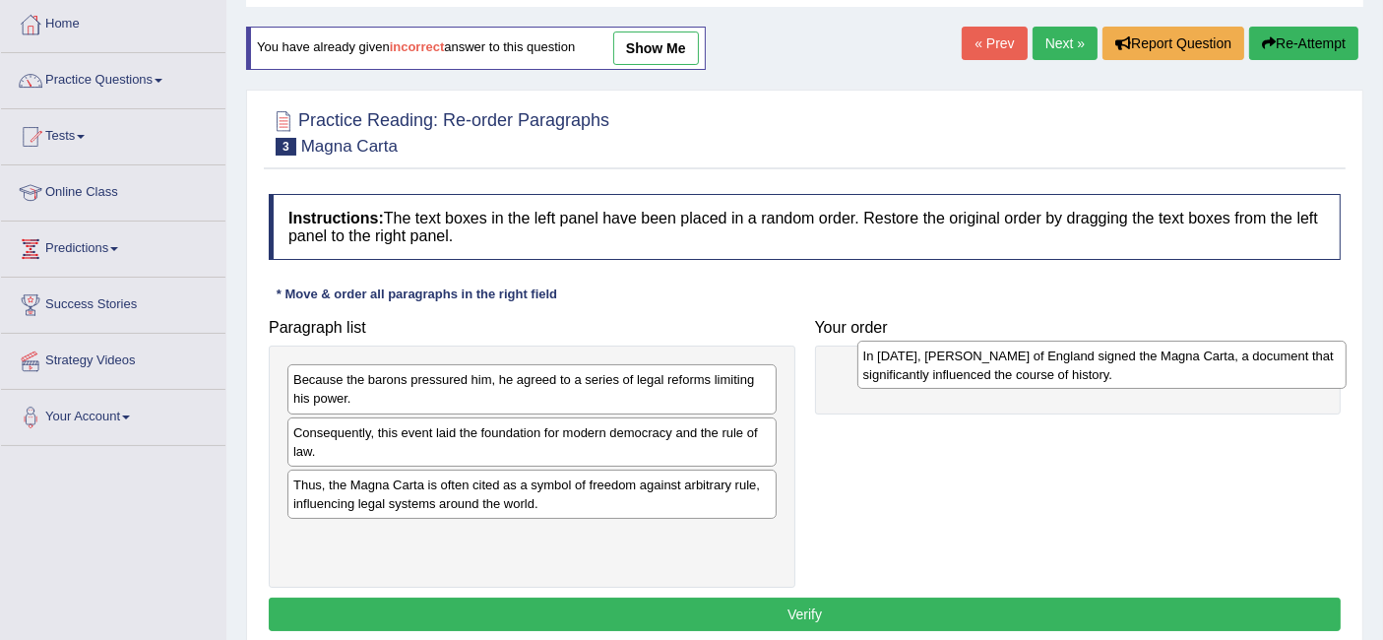
drag, startPoint x: 0, startPoint y: 0, endPoint x: 941, endPoint y: 354, distance: 1005.4
click at [941, 354] on div "In 1215, King John of England signed the Magna Carta, a document that significa…" at bounding box center [1101, 365] width 489 height 49
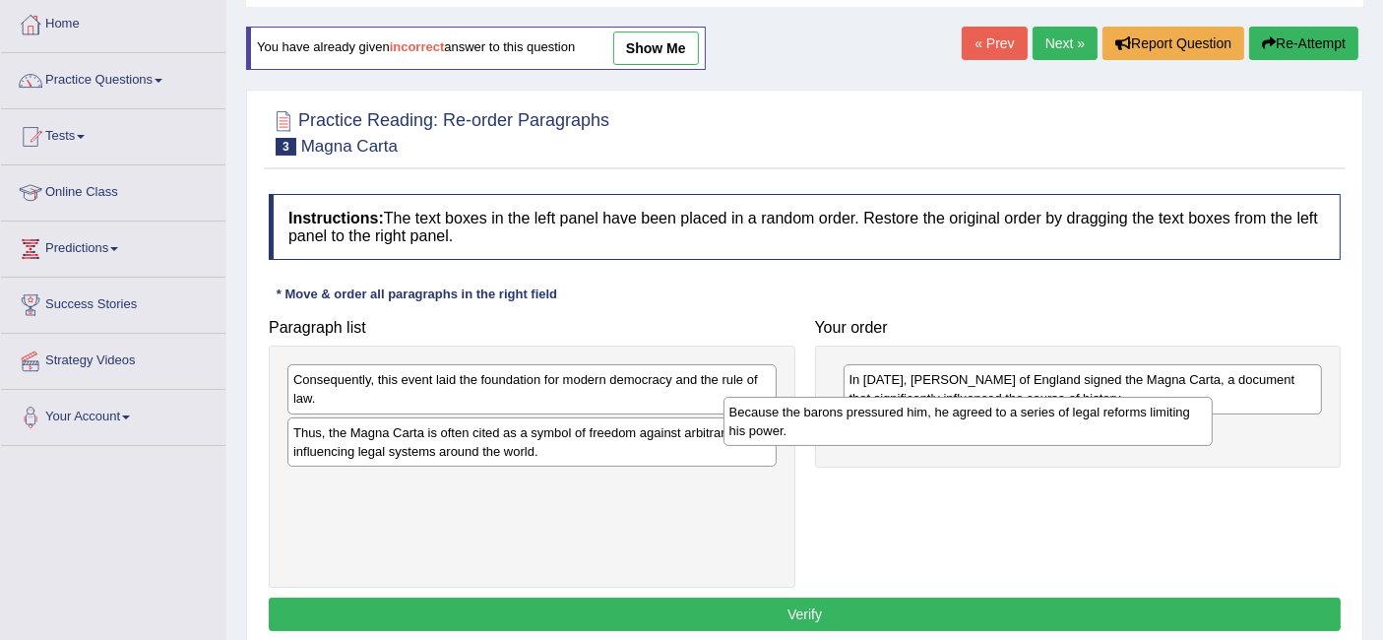
drag, startPoint x: 472, startPoint y: 388, endPoint x: 948, endPoint y: 436, distance: 477.8
click at [948, 436] on div "Because the barons pressured him, he agreed to a series of legal reforms limiti…" at bounding box center [967, 421] width 489 height 49
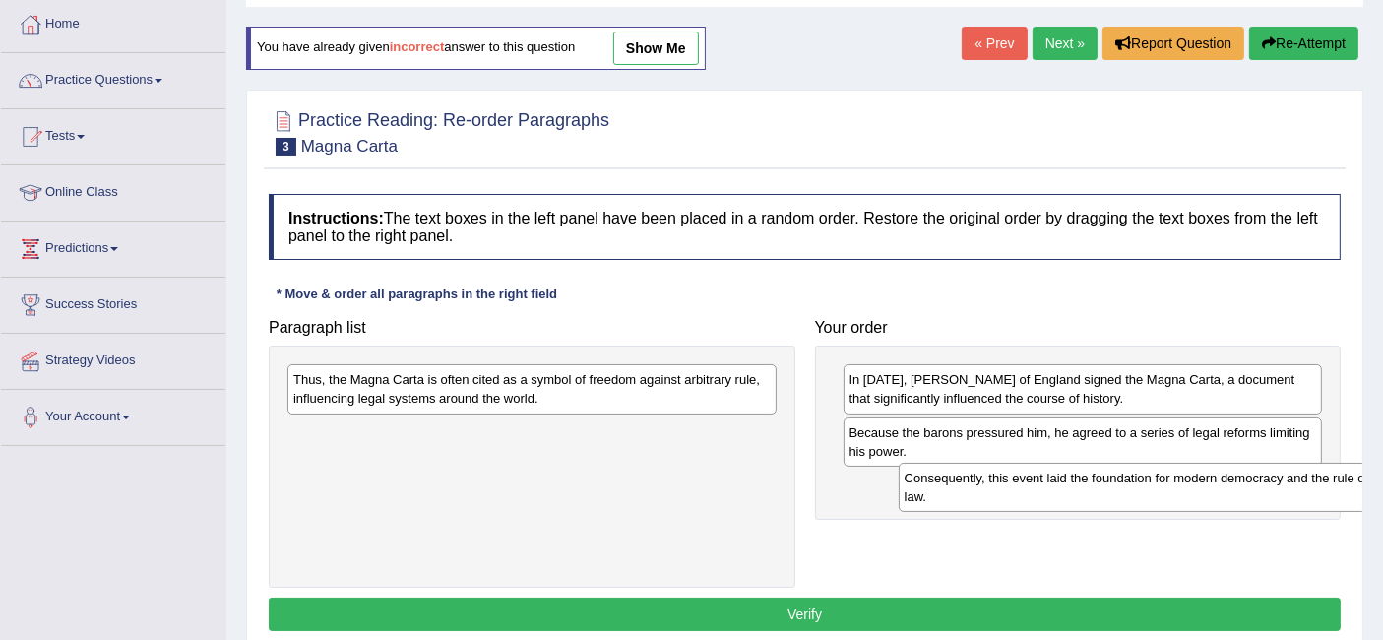
drag, startPoint x: 486, startPoint y: 388, endPoint x: 1117, endPoint y: 490, distance: 639.1
click at [1117, 490] on div "Consequently, this event laid the foundation for modern democracy and the rule …" at bounding box center [1143, 487] width 489 height 49
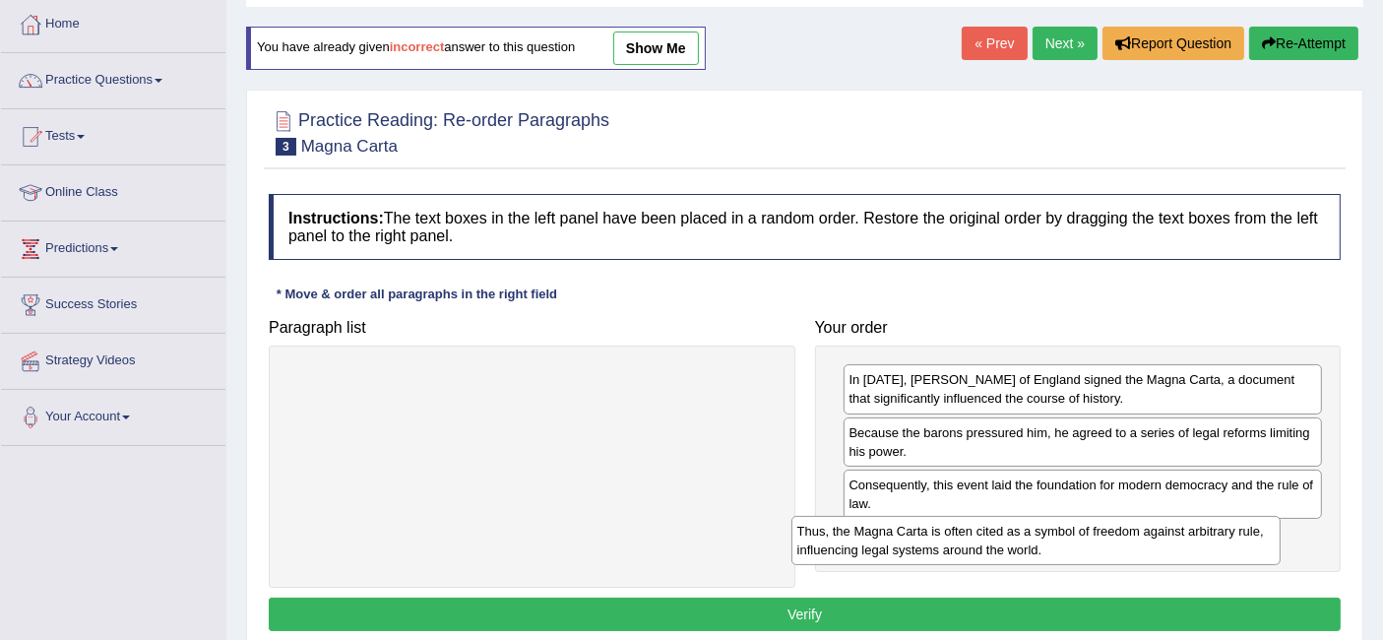
drag, startPoint x: 553, startPoint y: 380, endPoint x: 1071, endPoint y: 539, distance: 541.7
click at [1071, 539] on div "Thus, the Magna Carta is often cited as a symbol of freedom against arbitrary r…" at bounding box center [1035, 540] width 489 height 49
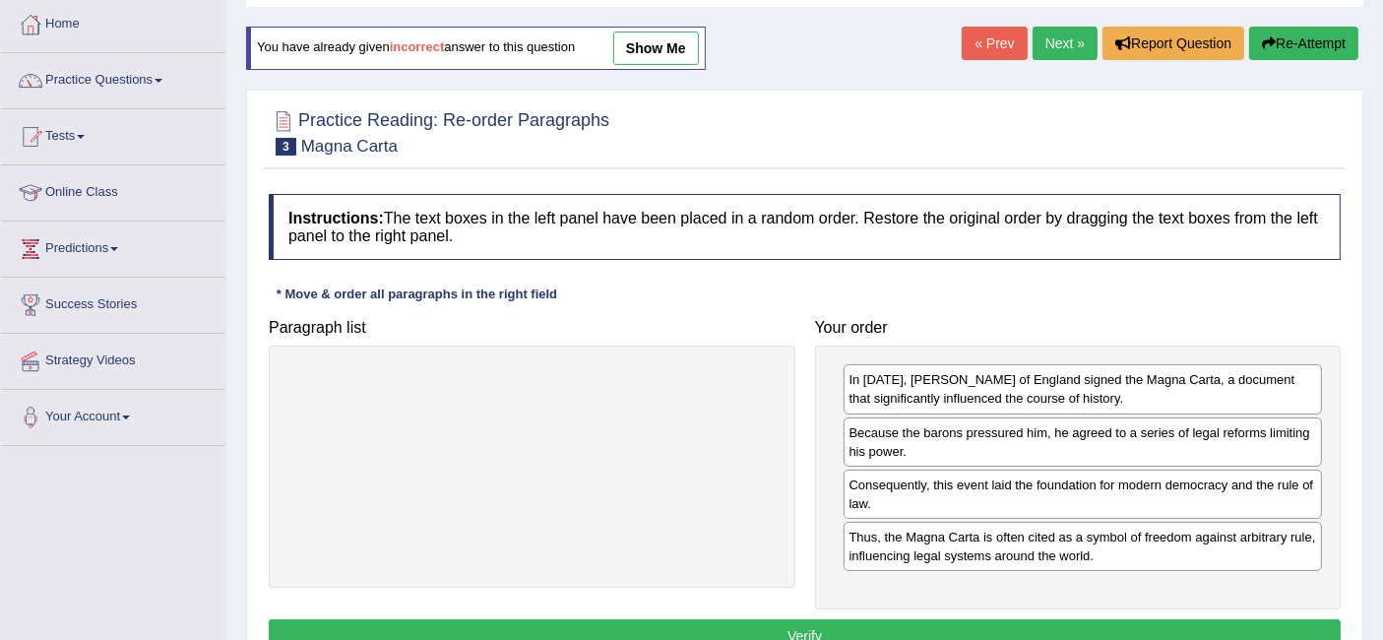
click at [838, 619] on button "Verify" at bounding box center [805, 635] width 1072 height 33
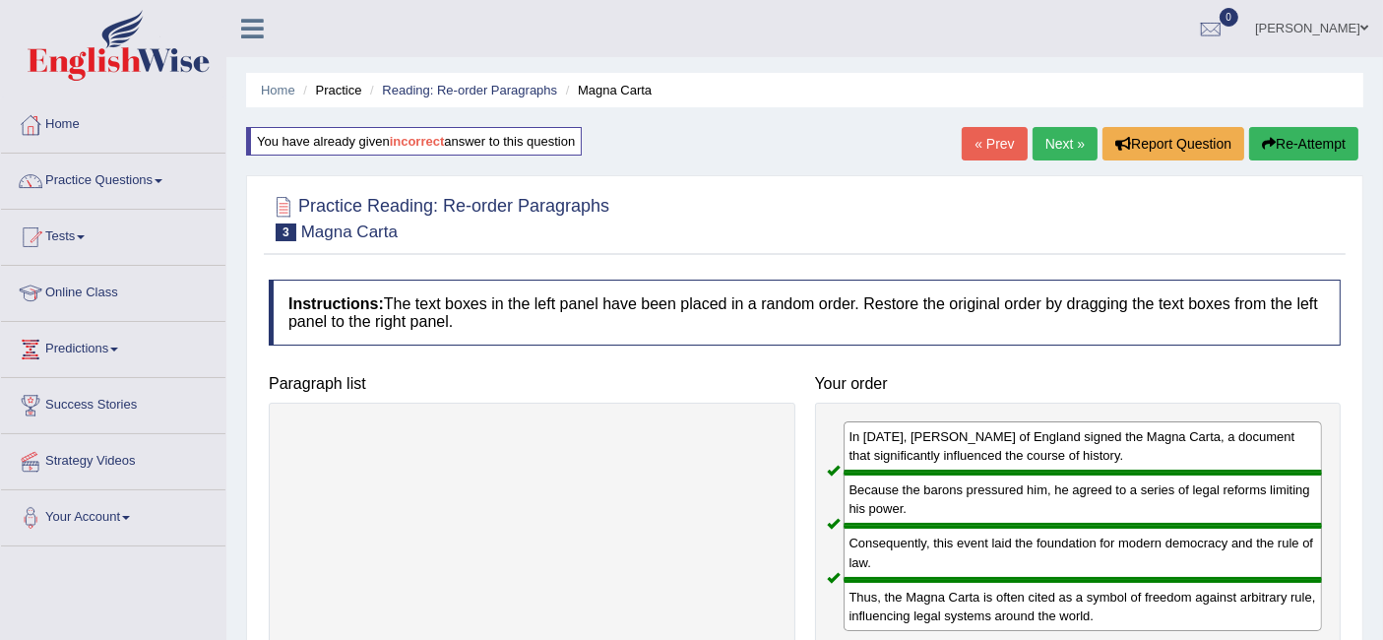
click at [1056, 132] on link "Next »" at bounding box center [1064, 143] width 65 height 33
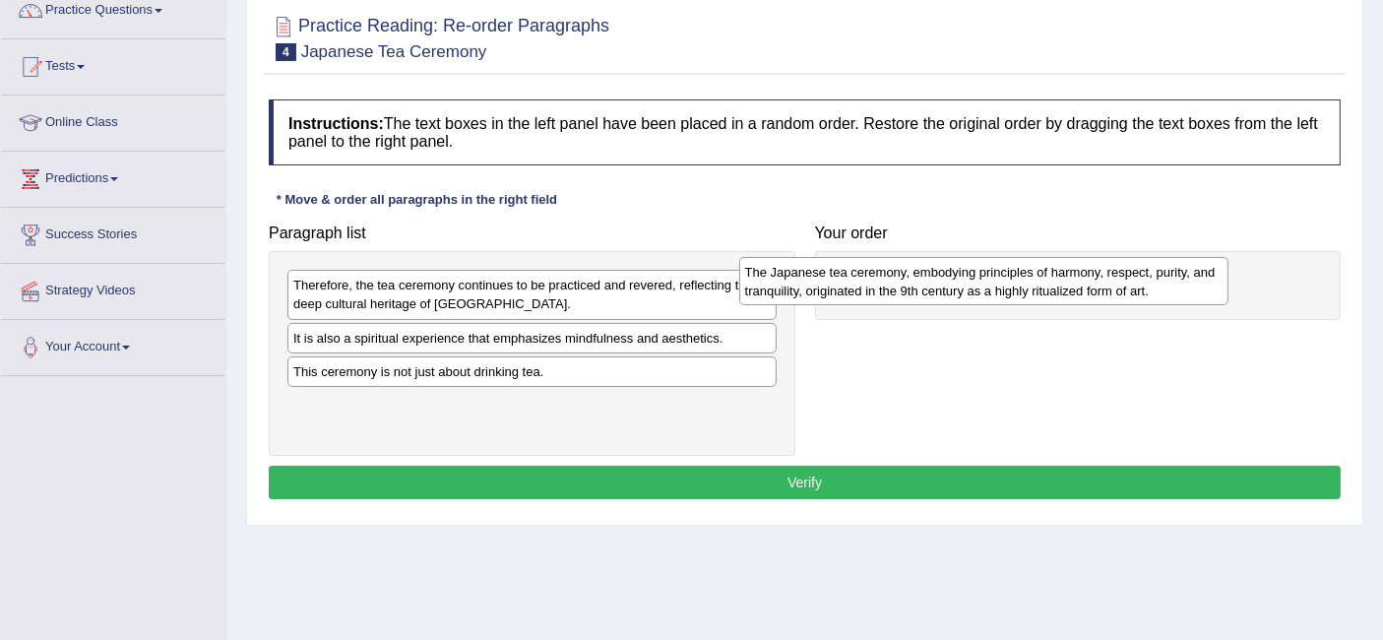
drag, startPoint x: 501, startPoint y: 347, endPoint x: 989, endPoint y: 273, distance: 493.9
click at [989, 273] on div "The Japanese tea ceremony, embodying principles of harmony, respect, purity, an…" at bounding box center [983, 281] width 489 height 49
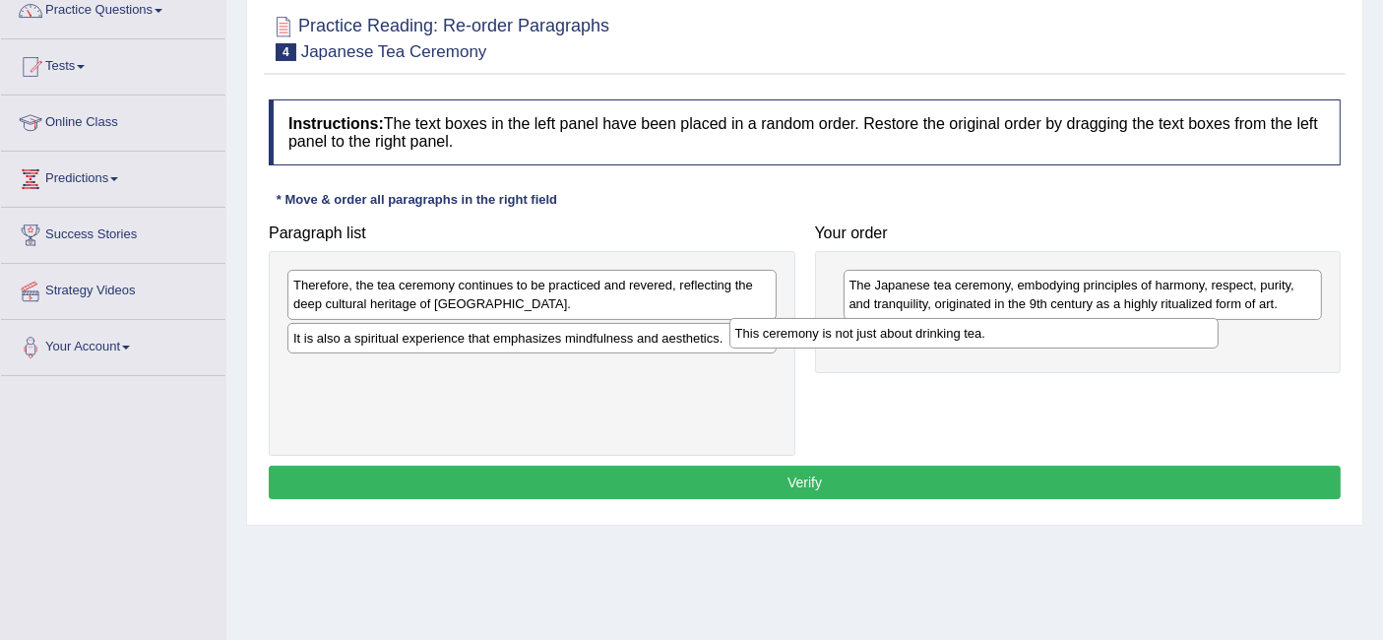
drag, startPoint x: 592, startPoint y: 366, endPoint x: 1035, endPoint y: 332, distance: 445.2
click at [1035, 332] on div "This ceremony is not just about drinking tea." at bounding box center [973, 333] width 489 height 31
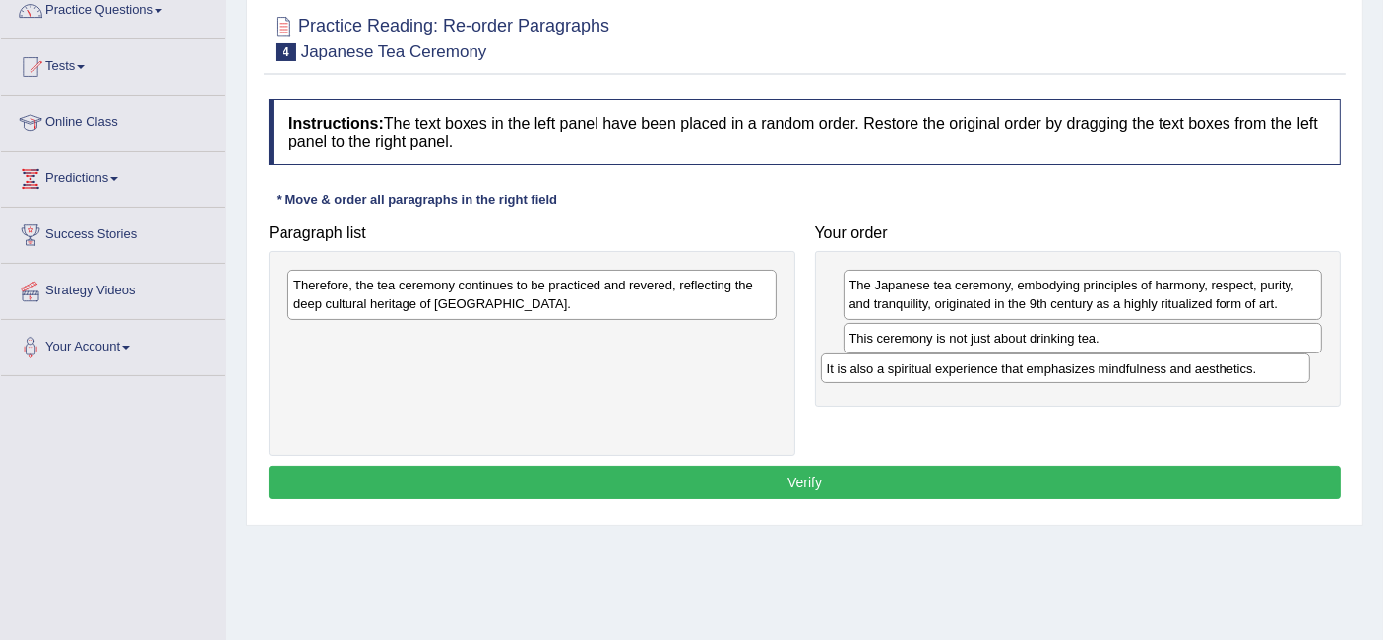
drag, startPoint x: 523, startPoint y: 333, endPoint x: 1059, endPoint y: 360, distance: 537.1
click at [1059, 360] on div "It is also a spiritual experience that emphasizes mindfulness and aesthetics." at bounding box center [1065, 368] width 489 height 31
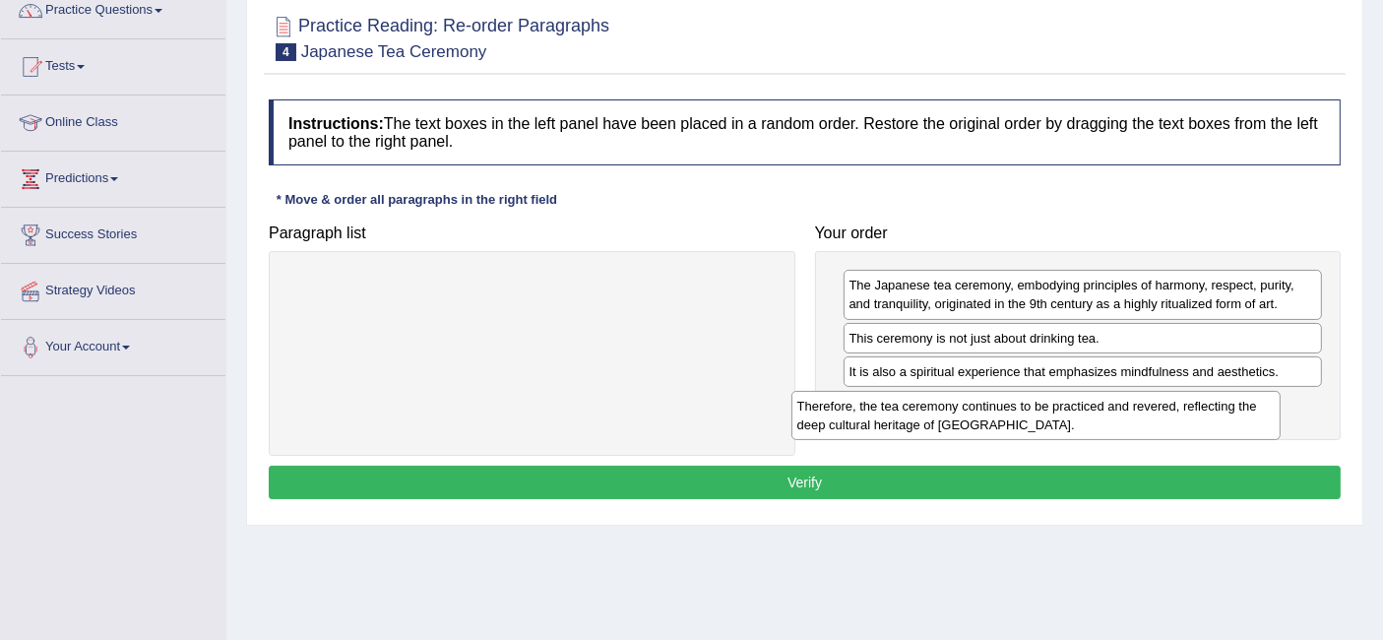
drag, startPoint x: 579, startPoint y: 302, endPoint x: 1083, endPoint y: 422, distance: 518.0
click at [1083, 422] on div "Therefore, the tea ceremony continues to be practiced and revered, reflecting t…" at bounding box center [1035, 415] width 489 height 49
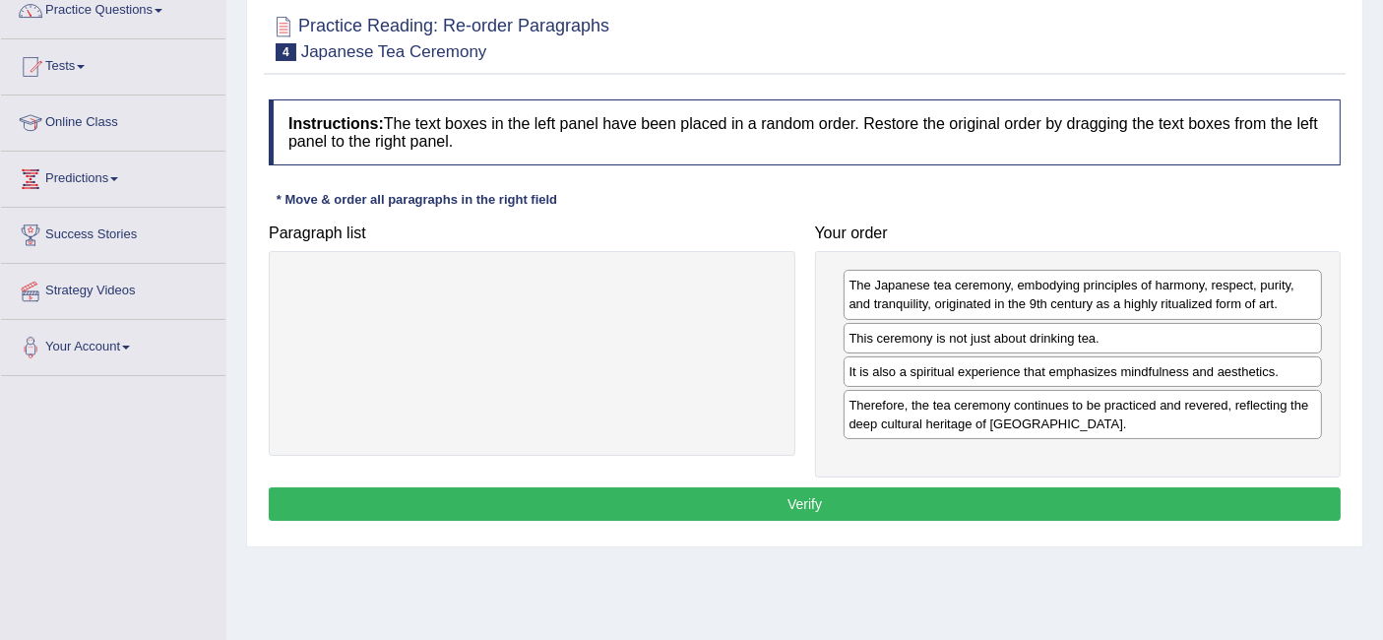
click at [897, 495] on button "Verify" at bounding box center [805, 503] width 1072 height 33
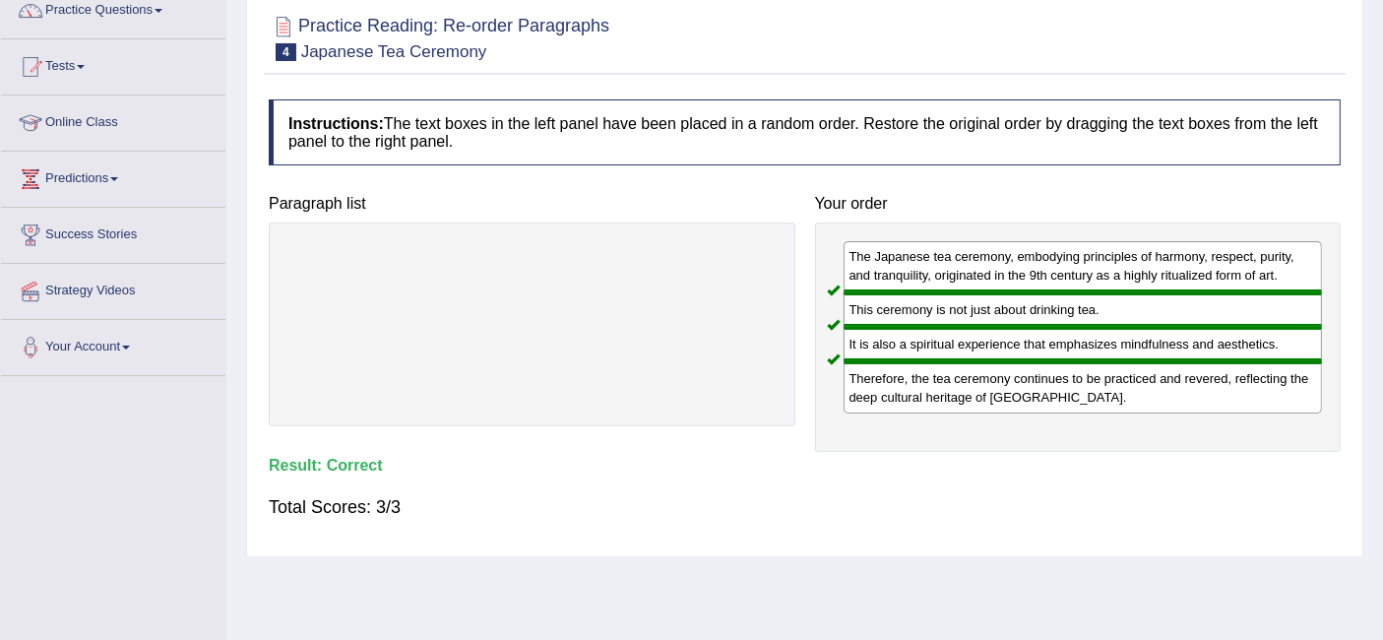
scroll to position [17, 0]
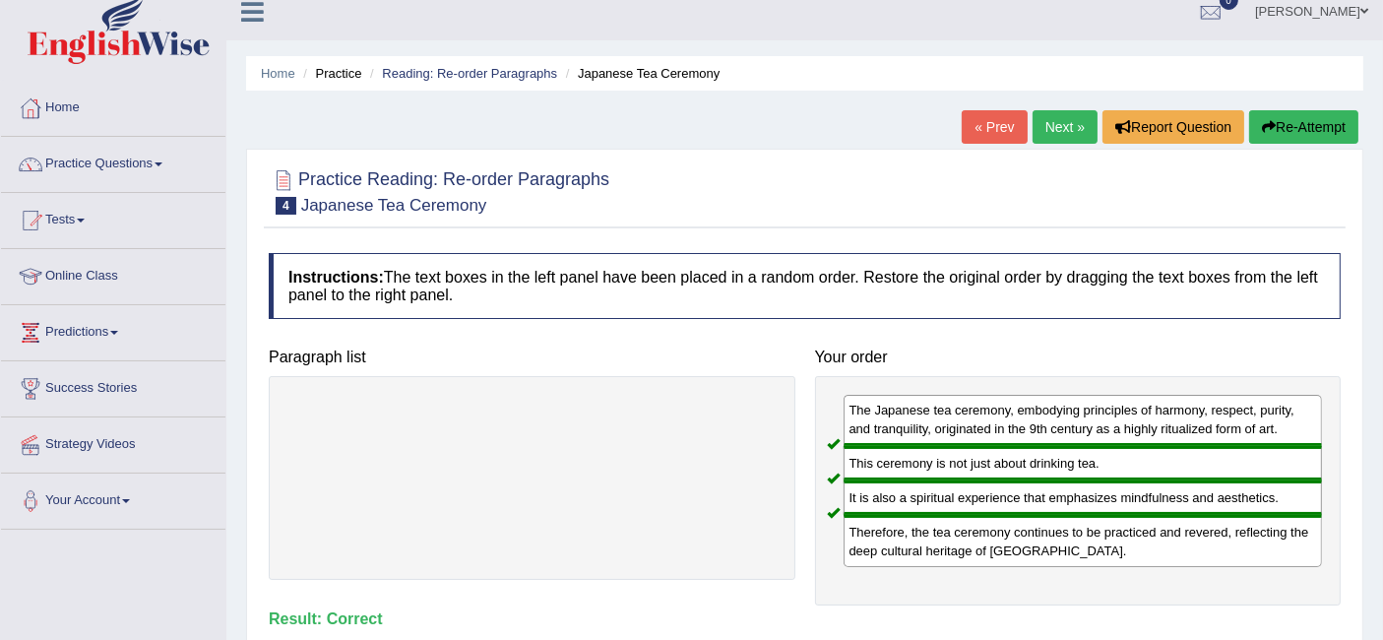
click at [1032, 116] on link "Next »" at bounding box center [1064, 126] width 65 height 33
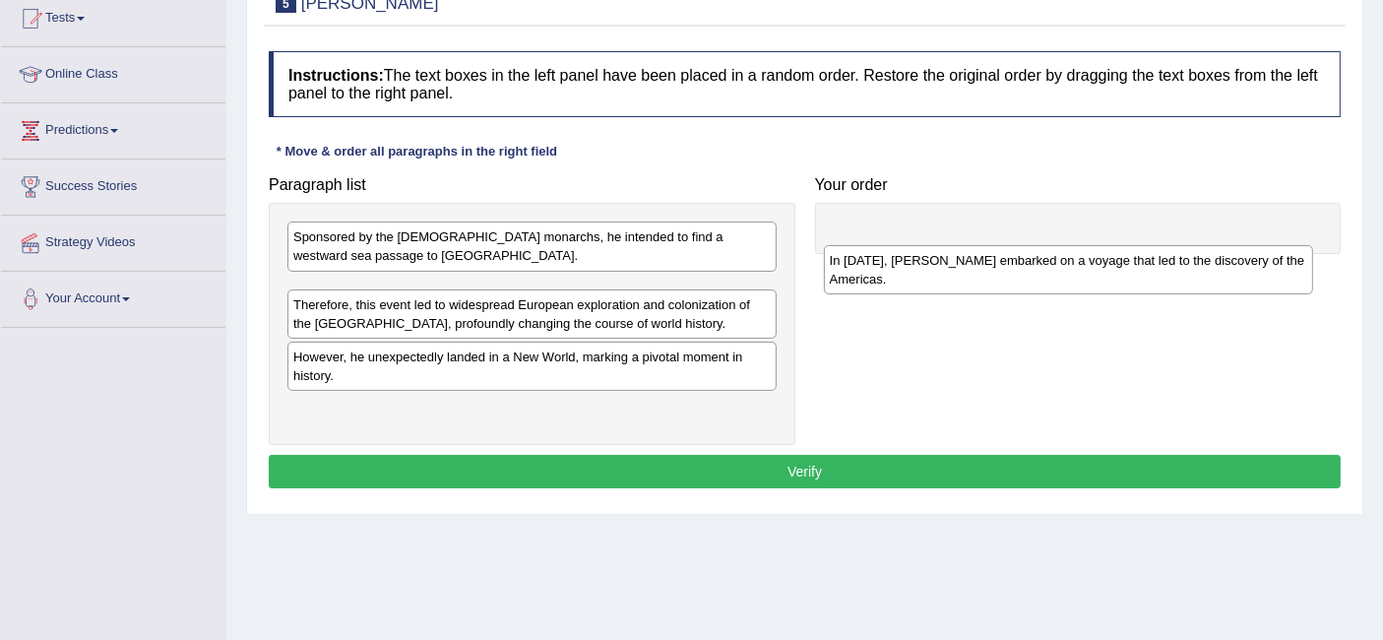
drag, startPoint x: 377, startPoint y: 390, endPoint x: 913, endPoint y: 259, distance: 552.2
click at [913, 259] on div "In [DATE], [PERSON_NAME] embarked on a voyage that led to the discovery of the …" at bounding box center [1068, 269] width 489 height 49
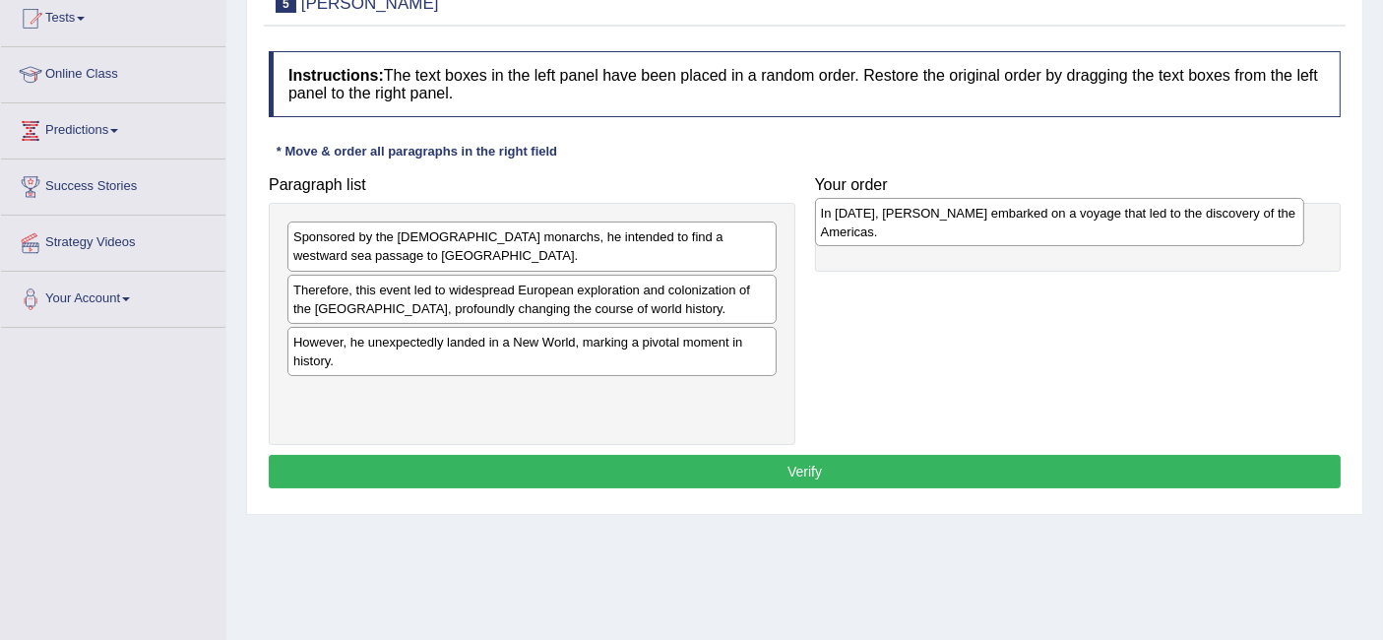
drag, startPoint x: 469, startPoint y: 302, endPoint x: 1000, endPoint y: 225, distance: 536.0
click at [1000, 225] on div "In 1492, Christopher Columbus embarked on a voyage that led to the discovery of…" at bounding box center [1059, 222] width 489 height 49
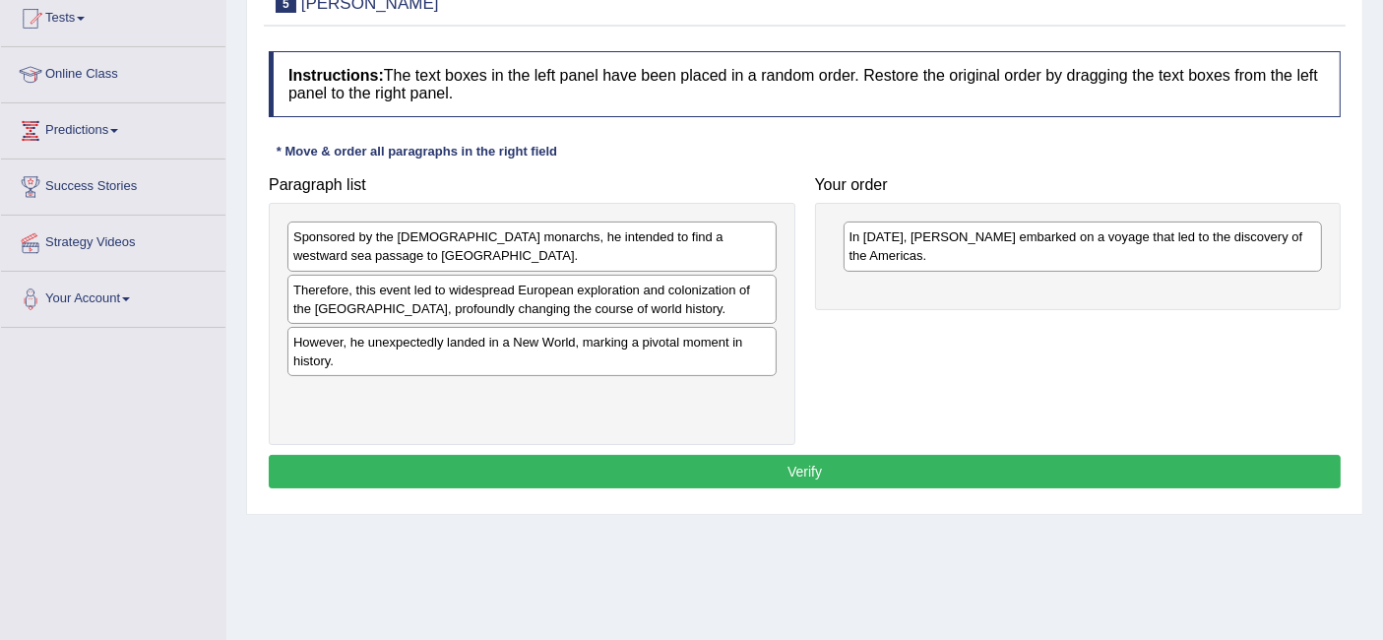
click at [457, 246] on div "Sponsored by the Spanish monarchs, he intended to find a westward sea passage t…" at bounding box center [531, 245] width 489 height 49
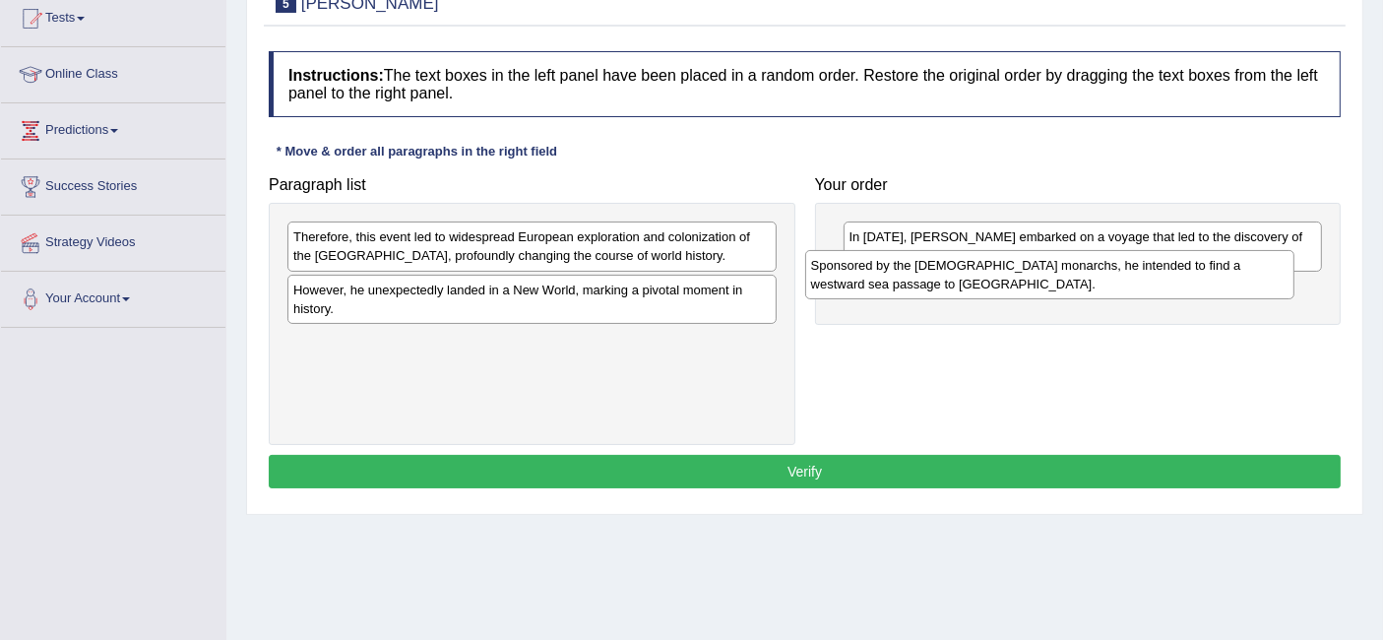
drag, startPoint x: 457, startPoint y: 246, endPoint x: 974, endPoint y: 275, distance: 518.5
click at [974, 275] on div "Sponsored by the Spanish monarchs, he intended to find a westward sea passage t…" at bounding box center [1049, 274] width 489 height 49
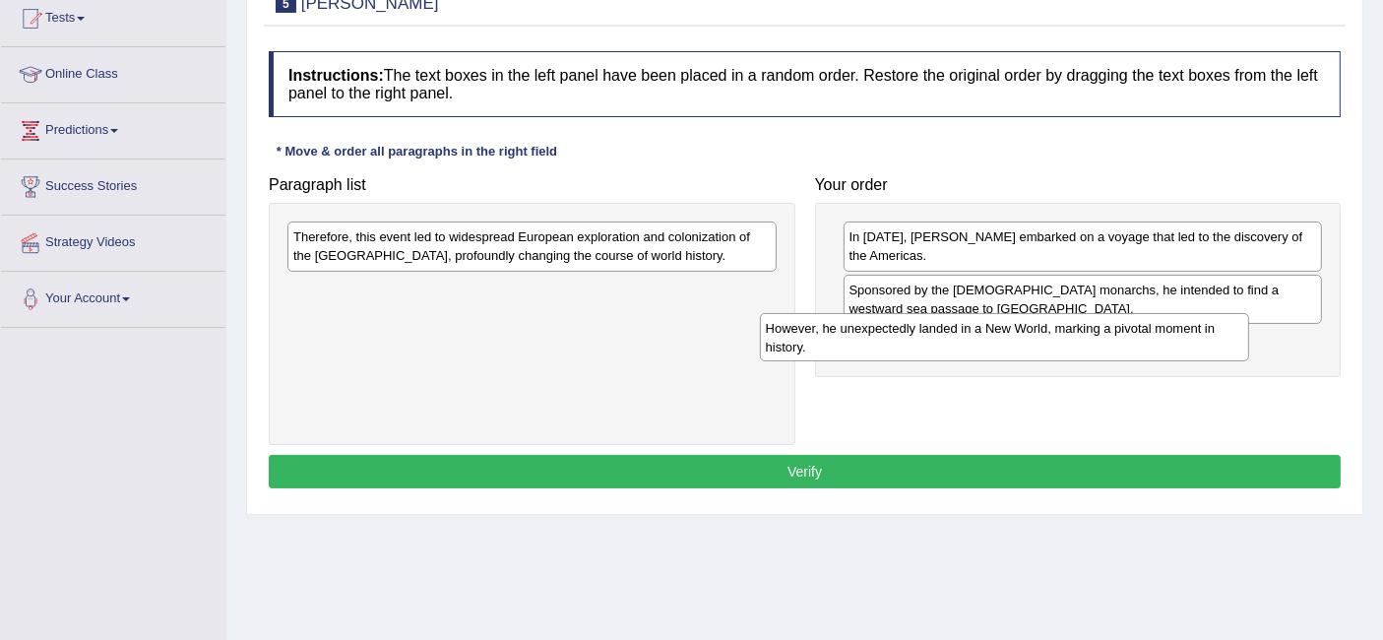
drag, startPoint x: 624, startPoint y: 296, endPoint x: 1099, endPoint y: 336, distance: 477.0
click at [1099, 336] on div "However, he unexpectedly landed in a New World, marking a pivotal moment in his…" at bounding box center [1004, 337] width 489 height 49
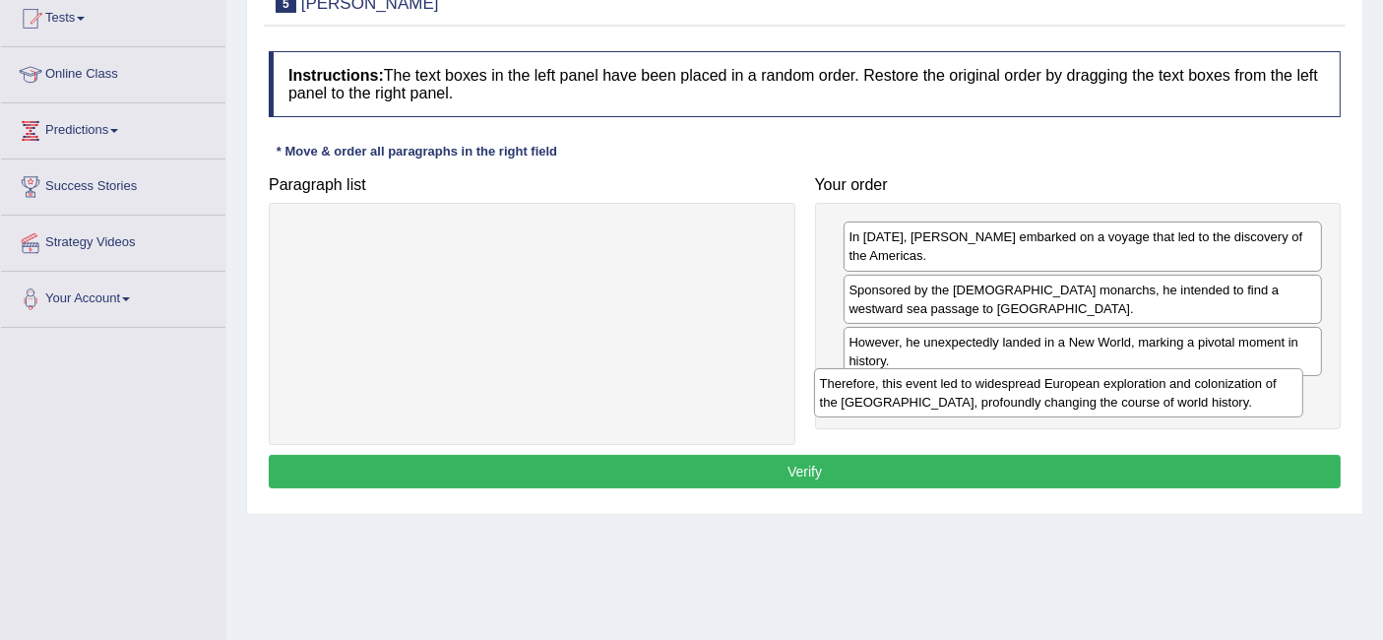
drag, startPoint x: 640, startPoint y: 252, endPoint x: 1174, endPoint y: 399, distance: 554.2
click at [1174, 399] on div "Therefore, this event led to widespread European exploration and colonization o…" at bounding box center [1058, 392] width 489 height 49
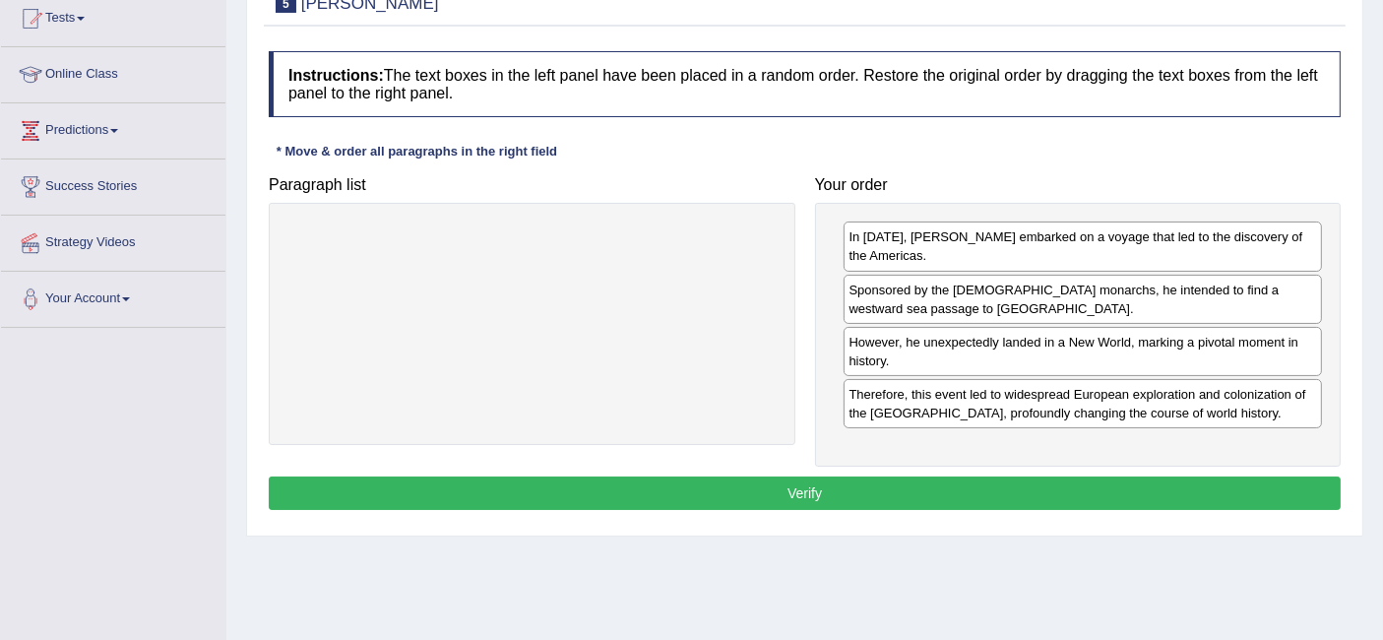
click at [947, 482] on button "Verify" at bounding box center [805, 492] width 1072 height 33
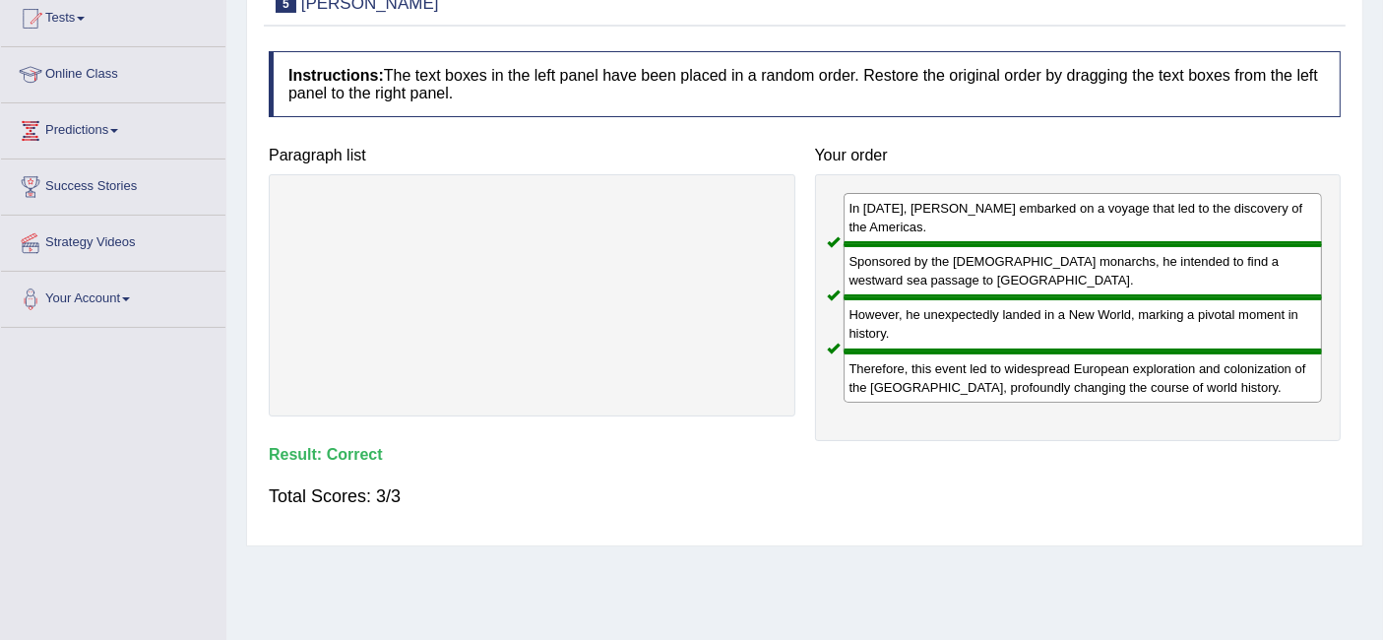
scroll to position [51, 0]
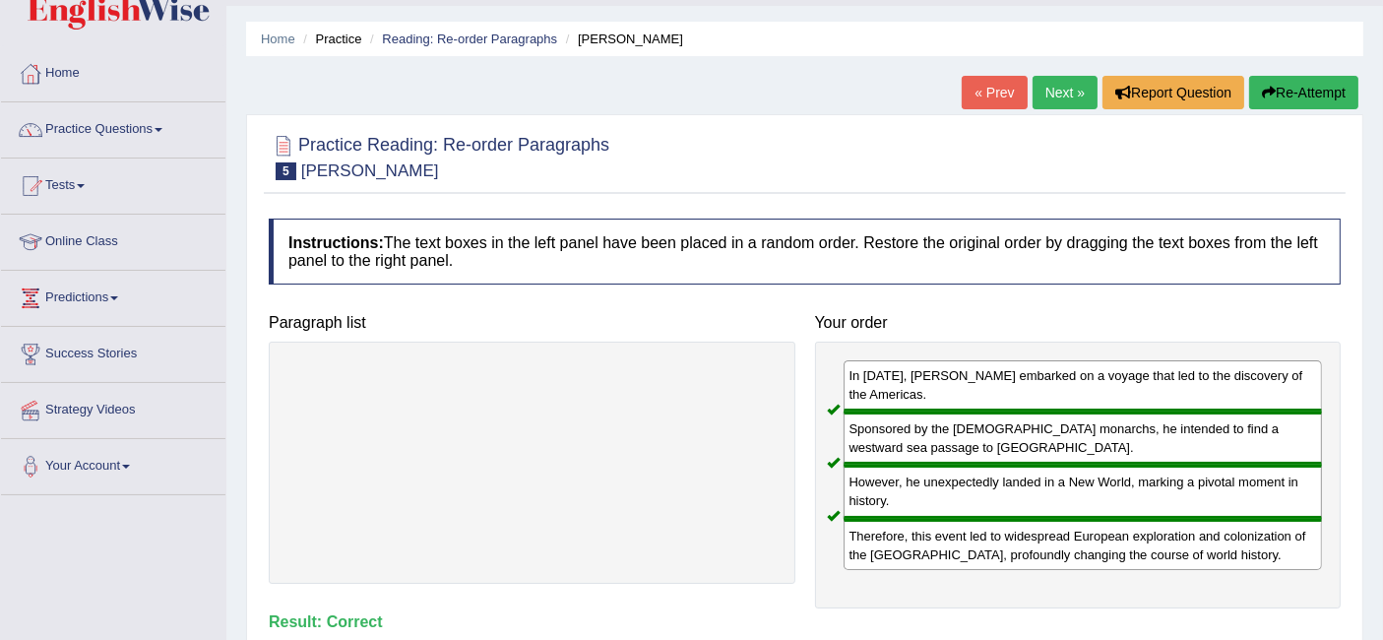
click at [1053, 94] on link "Next »" at bounding box center [1064, 92] width 65 height 33
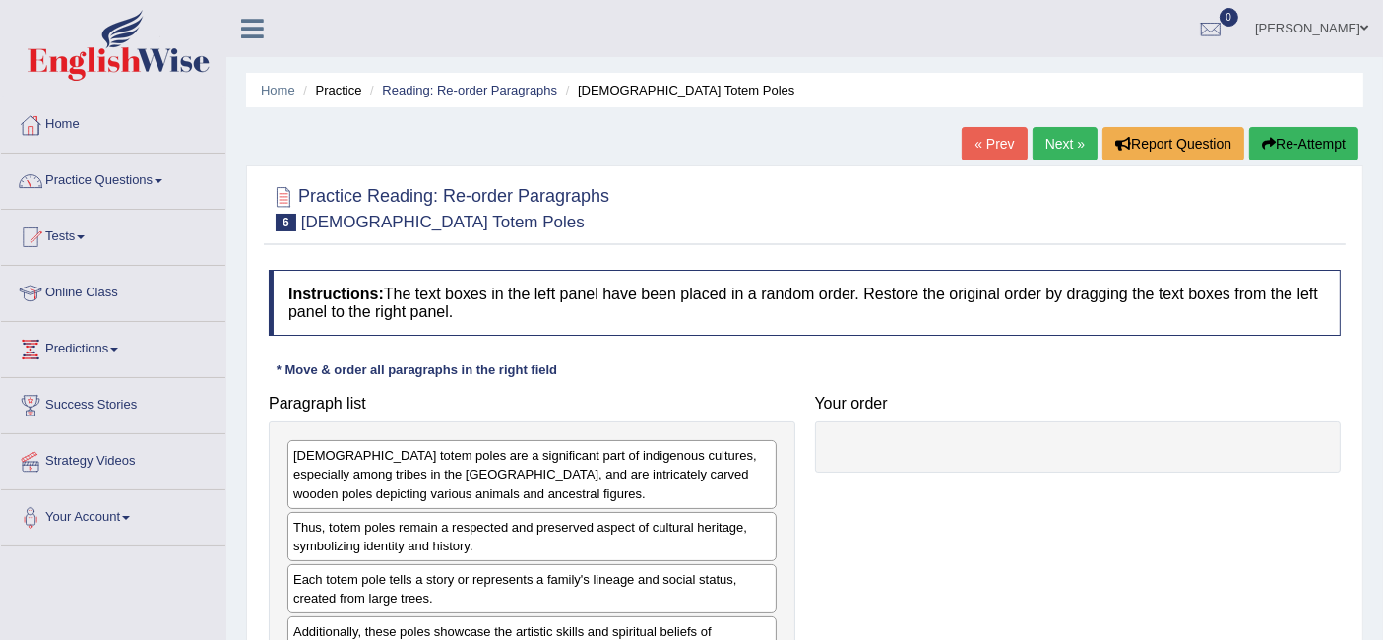
scroll to position [226, 0]
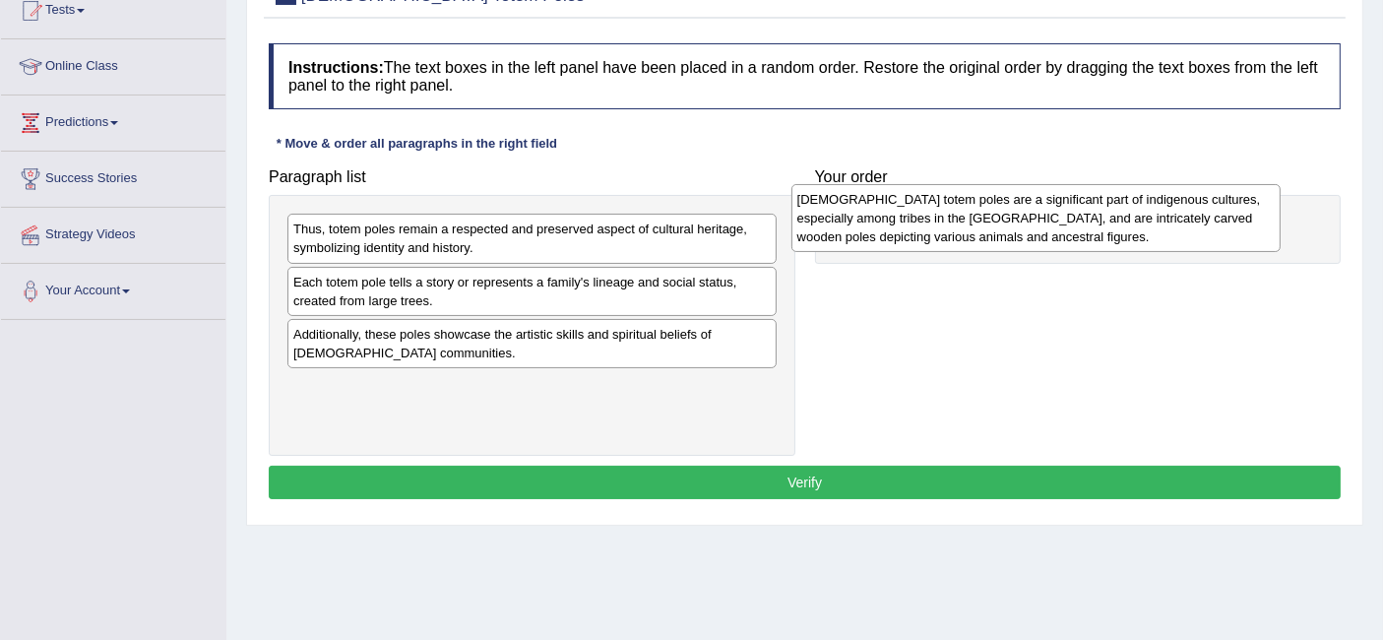
drag, startPoint x: 474, startPoint y: 243, endPoint x: 981, endPoint y: 214, distance: 507.7
click at [981, 214] on div "[DEMOGRAPHIC_DATA] totem poles are a significant part of indigenous cultures, e…" at bounding box center [1035, 218] width 489 height 68
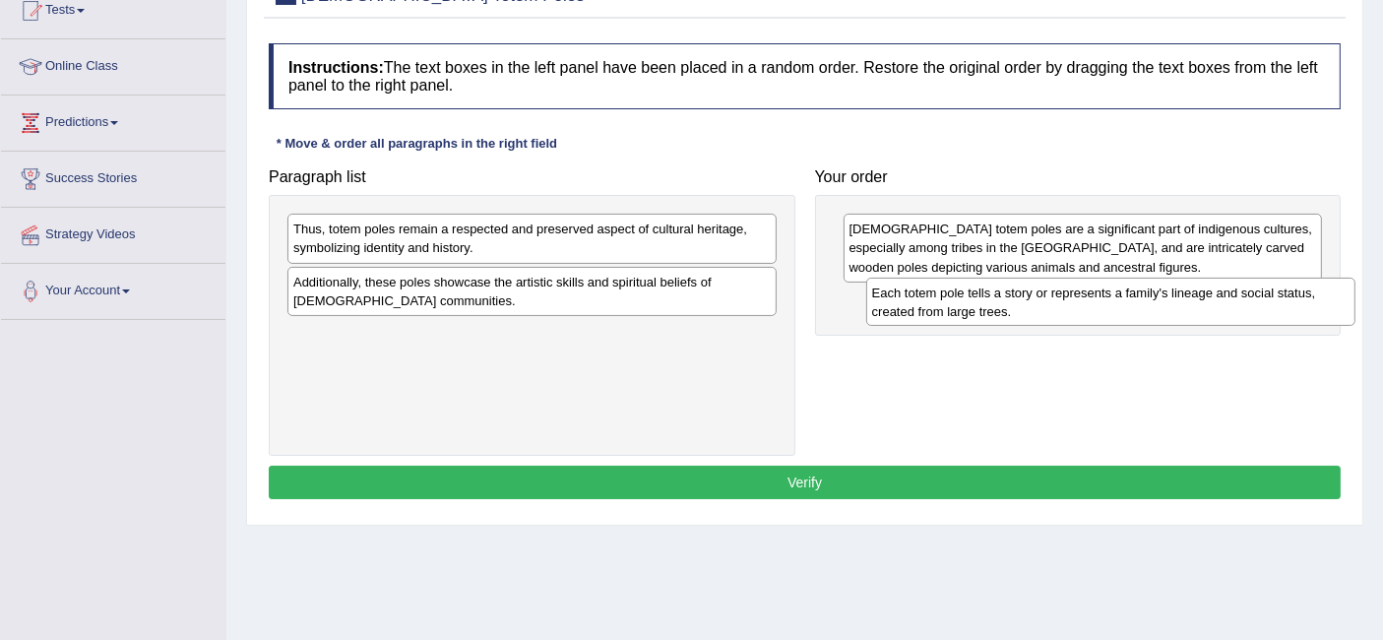
drag, startPoint x: 445, startPoint y: 292, endPoint x: 1008, endPoint y: 303, distance: 563.1
click at [1008, 303] on div "Each totem pole tells a story or represents a family's lineage and social statu…" at bounding box center [1110, 302] width 489 height 49
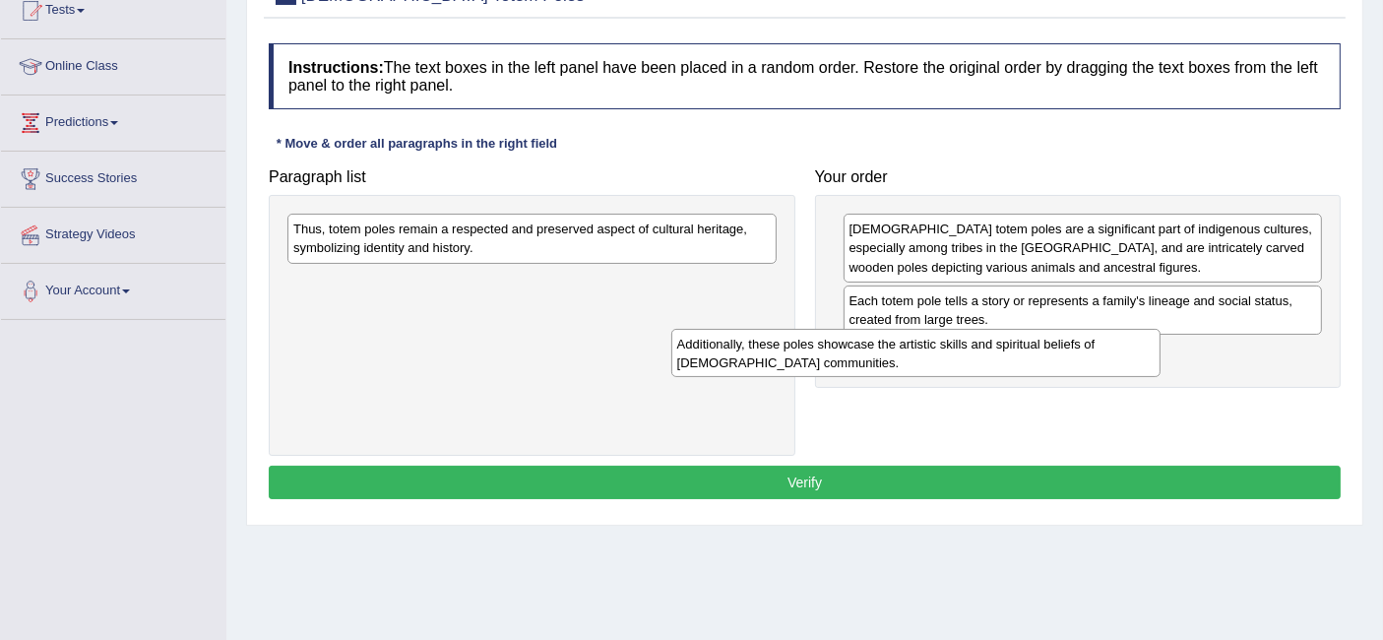
drag, startPoint x: 577, startPoint y: 290, endPoint x: 1019, endPoint y: 351, distance: 446.1
click at [1019, 351] on div "Additionally, these poles showcase the artistic skills and spiritual beliefs of…" at bounding box center [915, 353] width 489 height 49
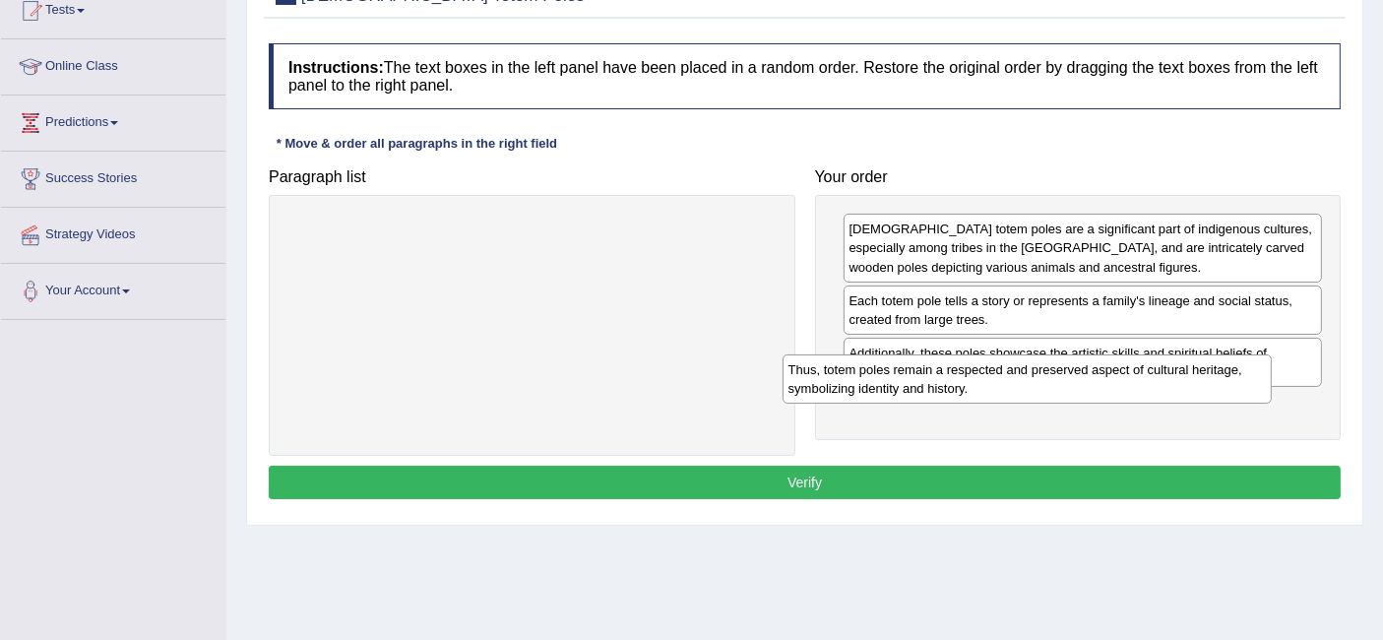
drag, startPoint x: 573, startPoint y: 250, endPoint x: 1096, endPoint y: 414, distance: 548.8
click at [1096, 404] on div "Thus, totem poles remain a respected and preserved aspect of cultural heritage,…" at bounding box center [1026, 378] width 489 height 49
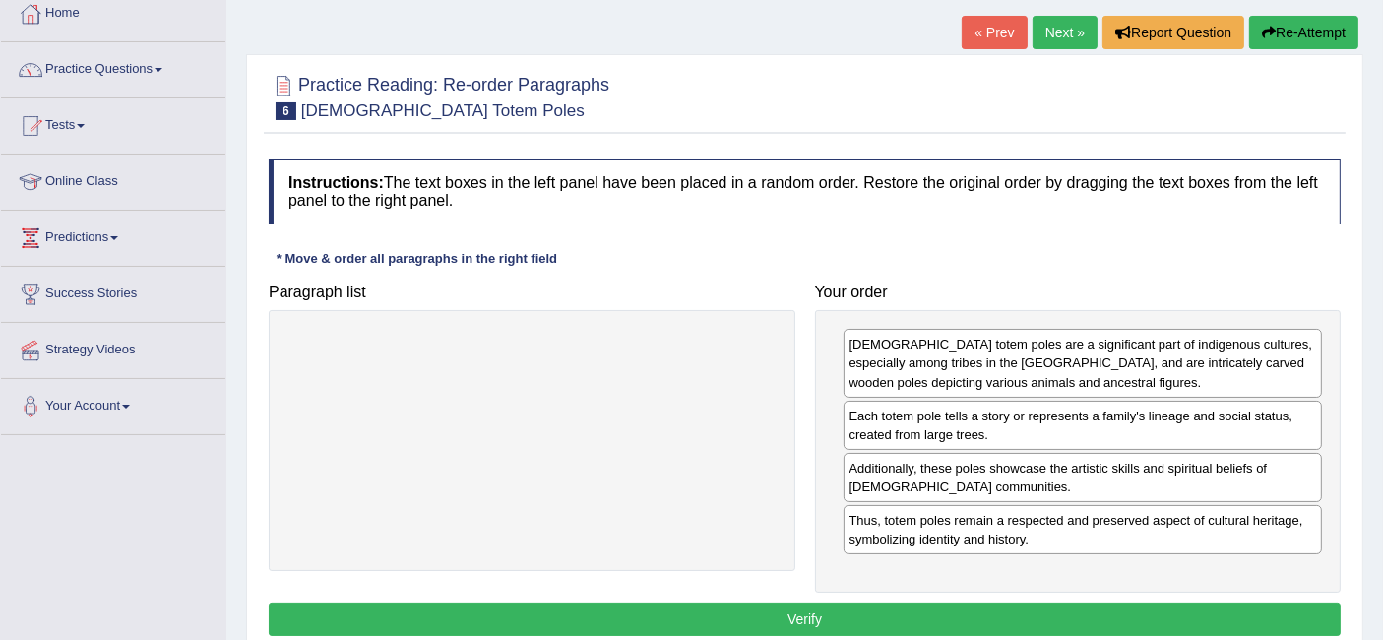
scroll to position [76, 0]
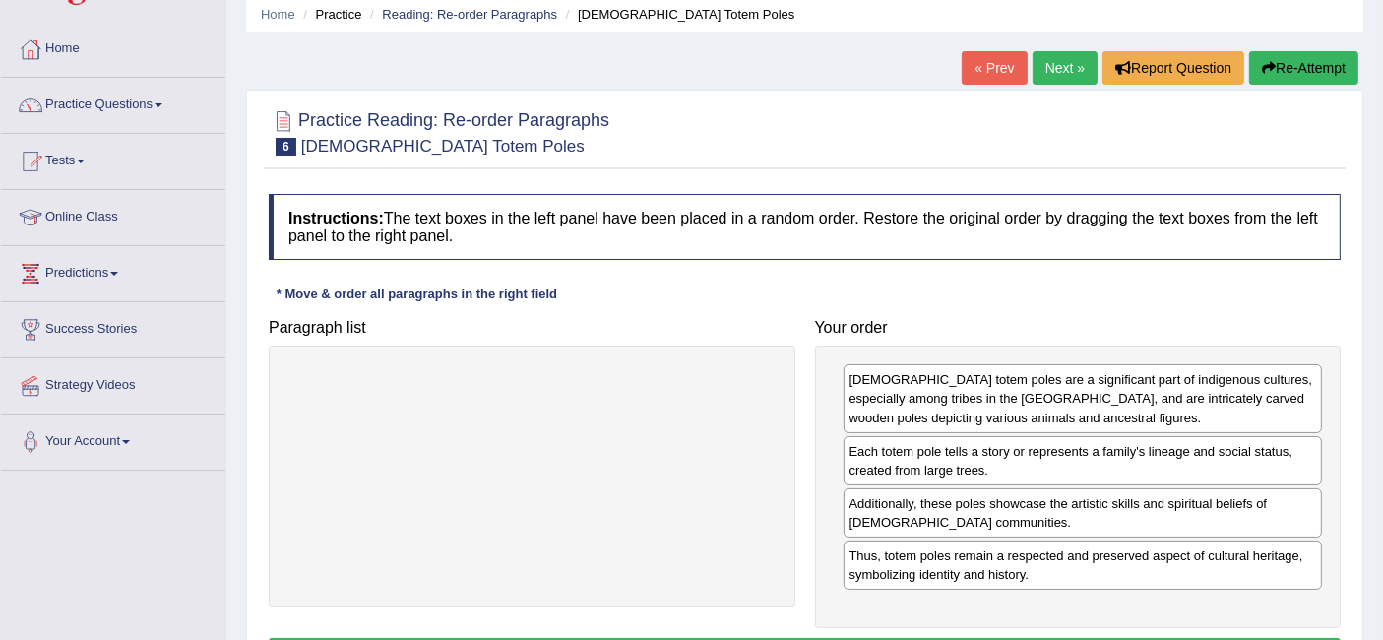
click at [1075, 63] on link "Next »" at bounding box center [1064, 67] width 65 height 33
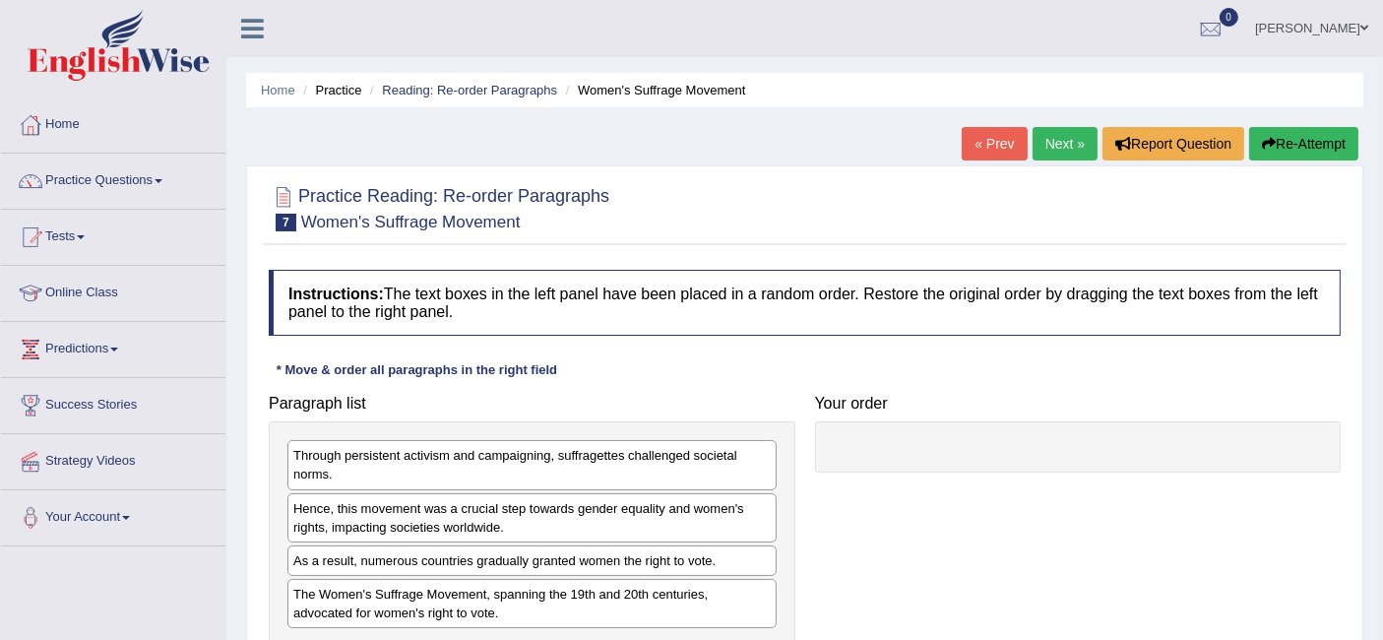
click at [982, 135] on link "« Prev" at bounding box center [994, 143] width 65 height 33
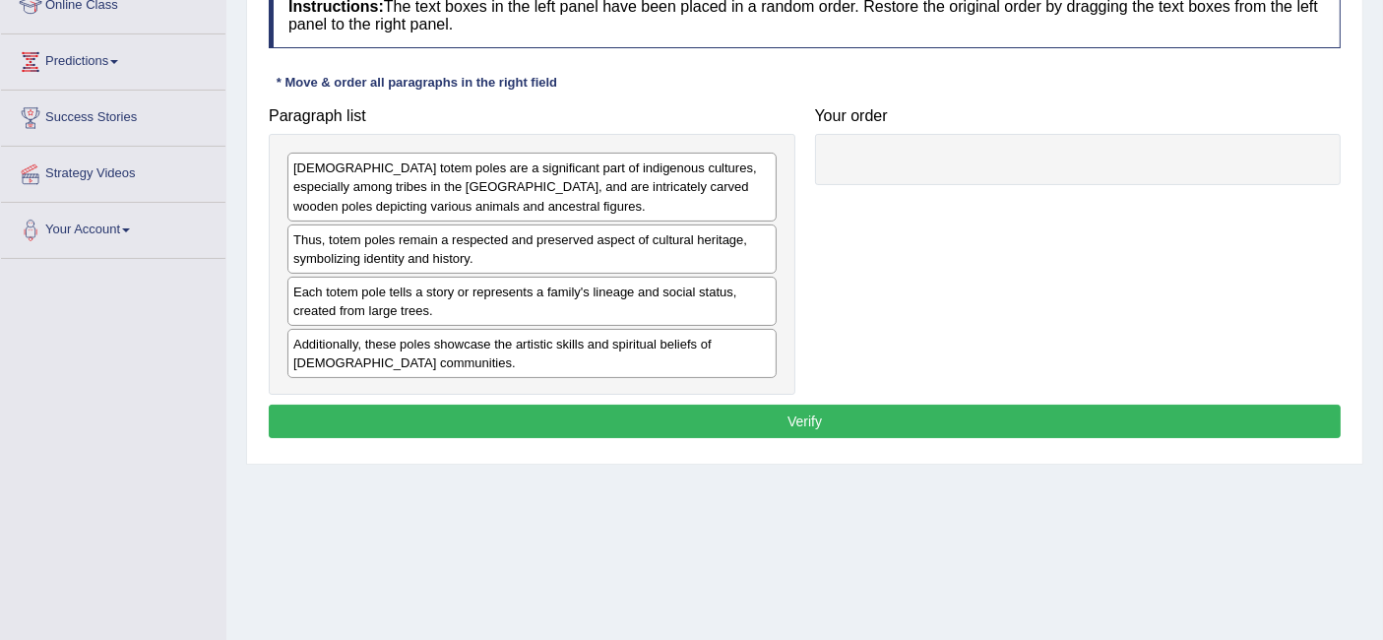
scroll to position [287, 0]
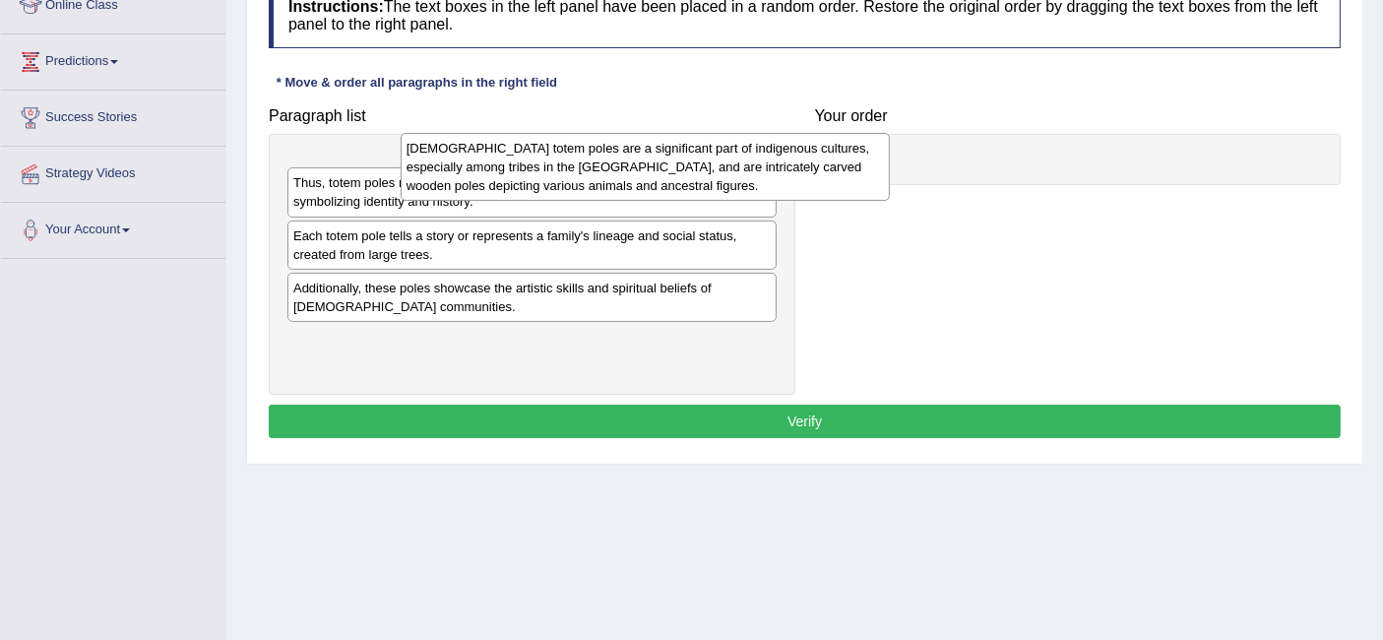
drag, startPoint x: 545, startPoint y: 188, endPoint x: 995, endPoint y: 167, distance: 450.3
click at [890, 167] on div "Native American totem poles are a significant part of indigenous cultures, espe…" at bounding box center [645, 167] width 489 height 68
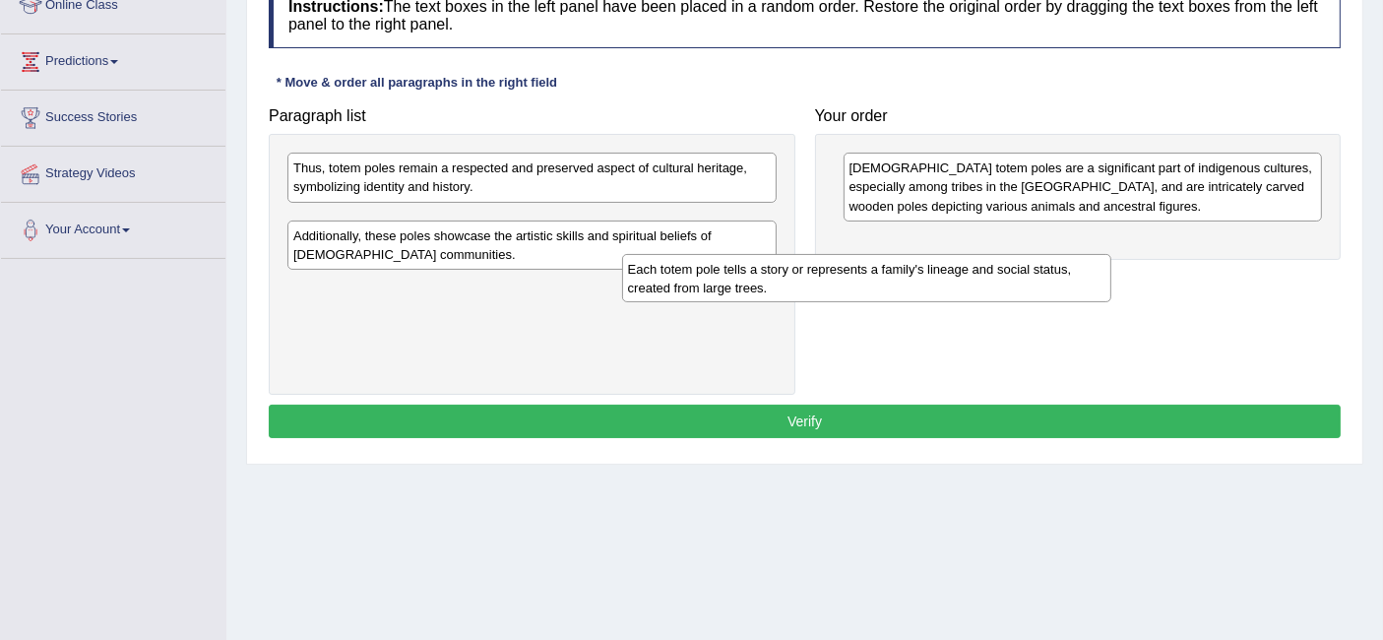
drag, startPoint x: 462, startPoint y: 229, endPoint x: 886, endPoint y: 266, distance: 425.8
click at [886, 266] on div "Each totem pole tells a story or represents a family's lineage and social statu…" at bounding box center [866, 278] width 489 height 49
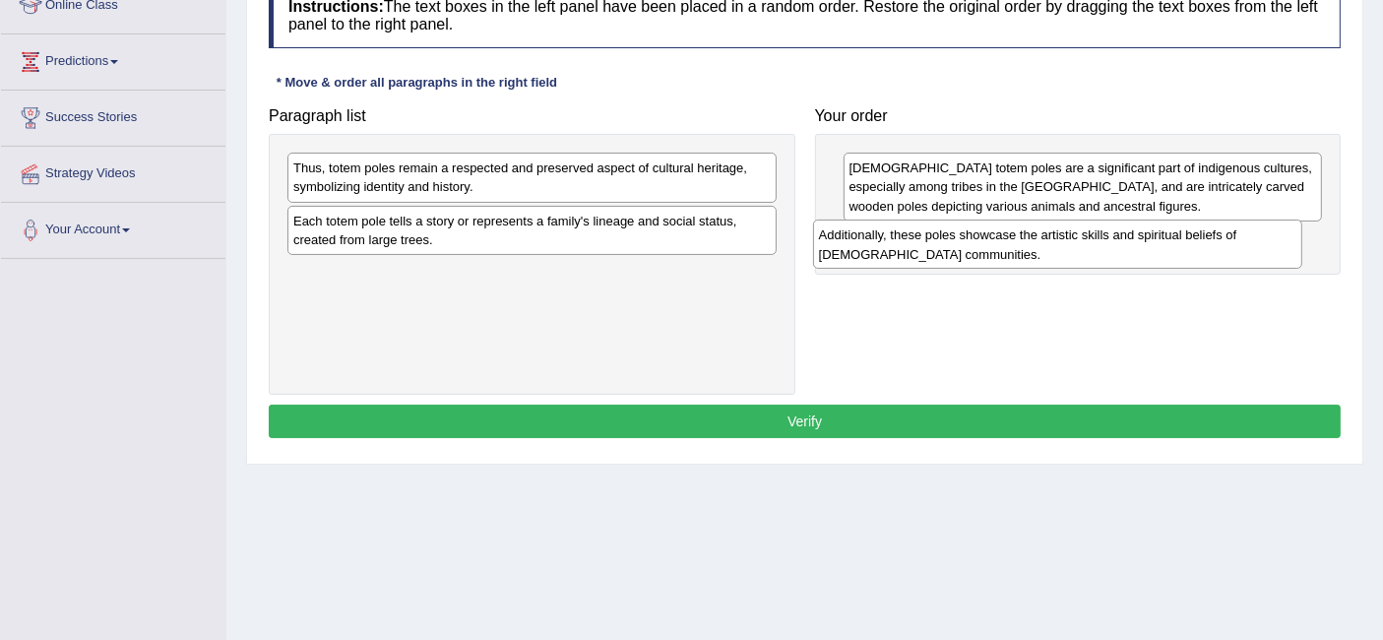
drag, startPoint x: 489, startPoint y: 279, endPoint x: 1014, endPoint y: 242, distance: 525.9
click at [1014, 242] on div "Additionally, these poles showcase the artistic skills and spiritual beliefs of…" at bounding box center [1057, 243] width 489 height 49
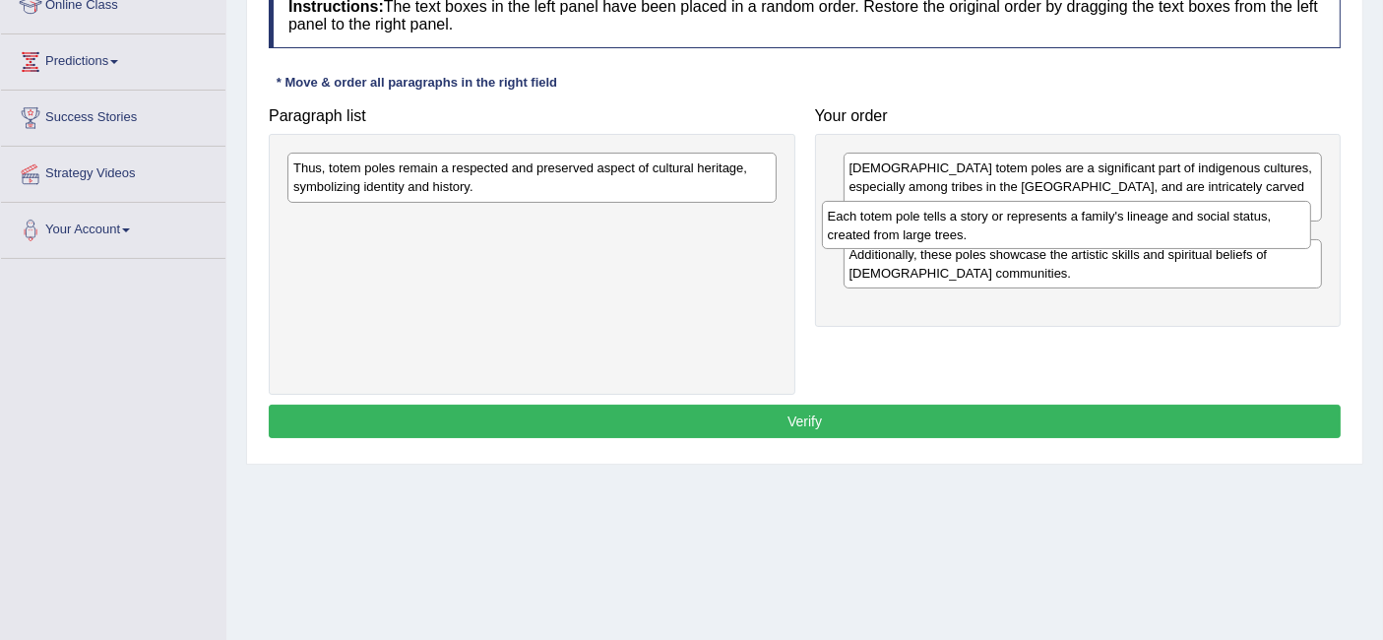
drag, startPoint x: 630, startPoint y: 228, endPoint x: 1165, endPoint y: 225, distance: 535.4
click at [1165, 225] on div "Each totem pole tells a story or represents a family's lineage and social statu…" at bounding box center [1066, 225] width 489 height 49
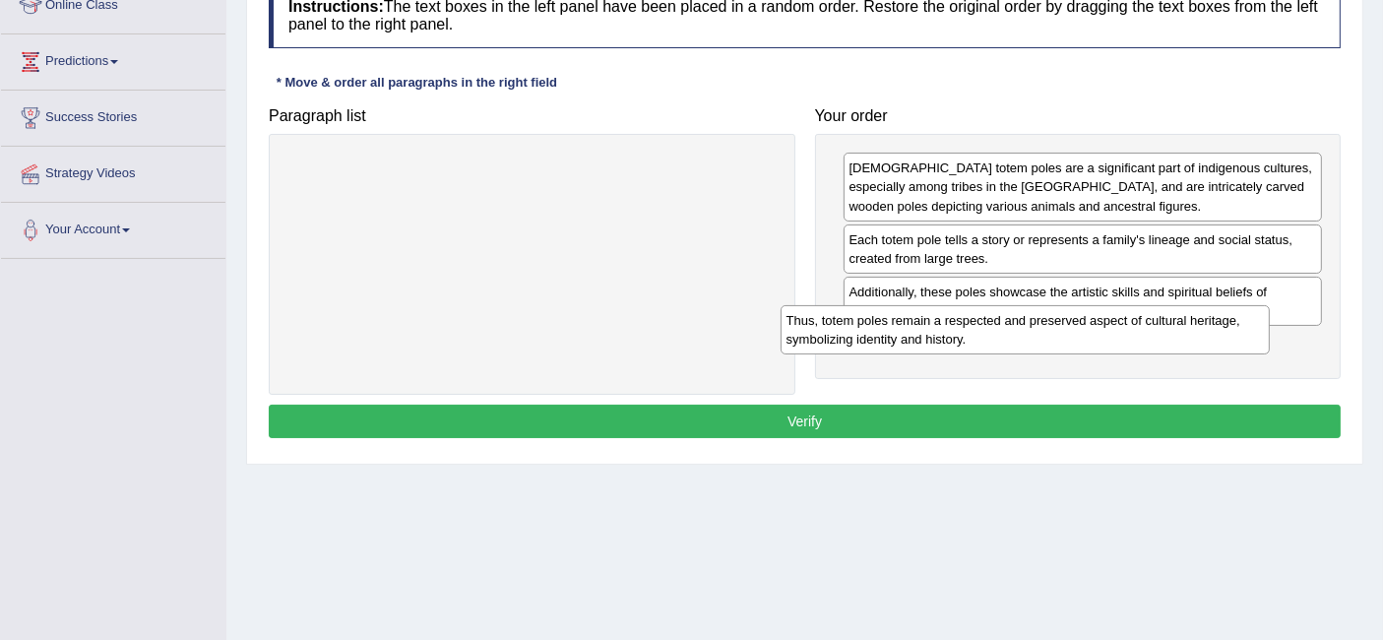
drag, startPoint x: 547, startPoint y: 182, endPoint x: 1041, endPoint y: 339, distance: 518.3
click at [1041, 339] on div "Thus, totem poles remain a respected and preserved aspect of cultural heritage,…" at bounding box center [1025, 329] width 489 height 49
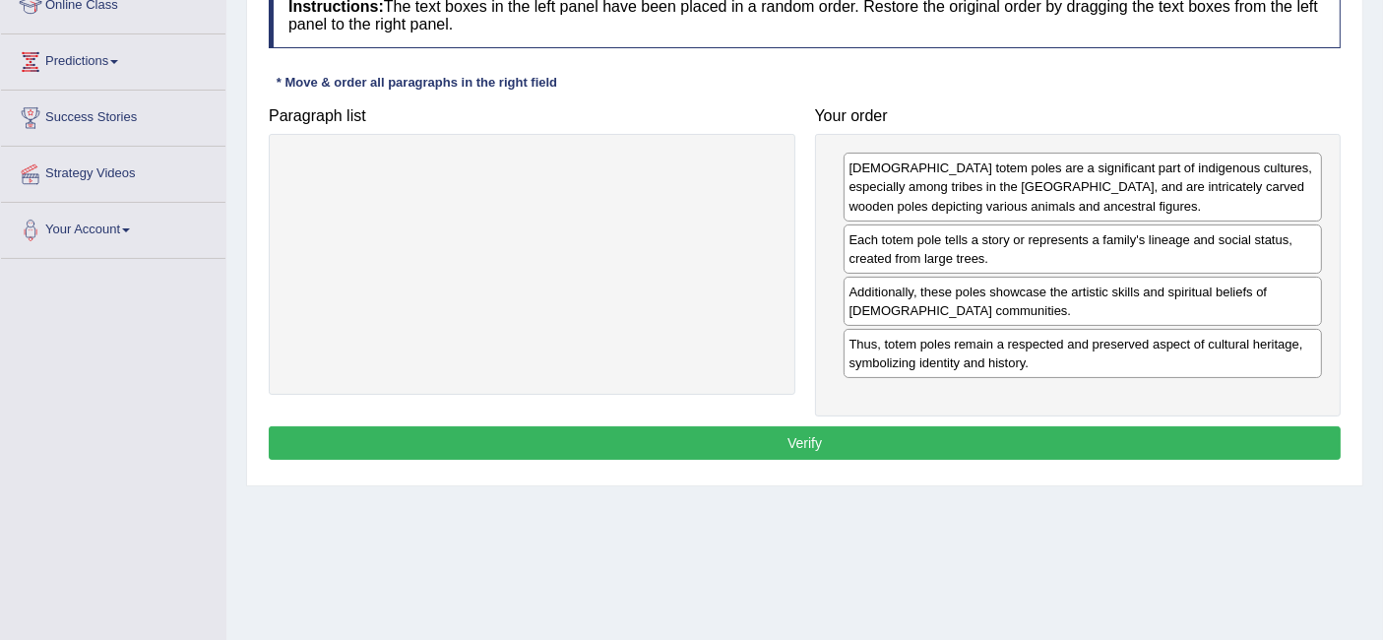
click at [815, 443] on button "Verify" at bounding box center [805, 442] width 1072 height 33
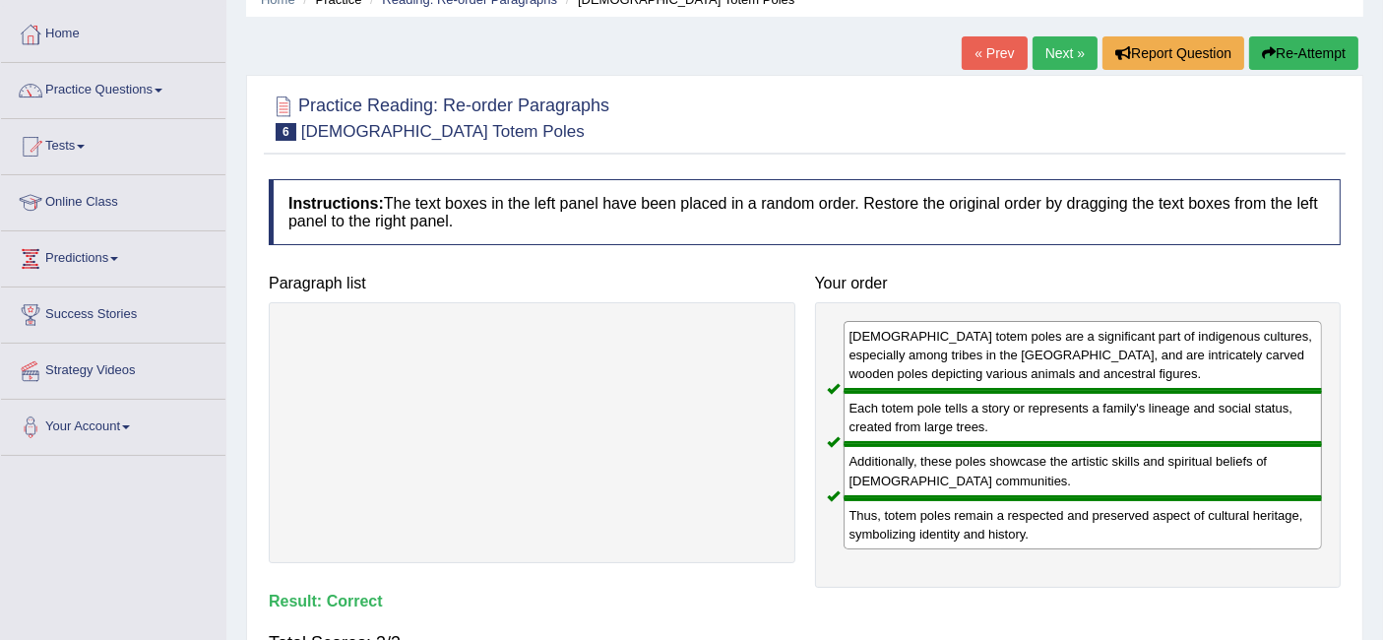
scroll to position [67, 0]
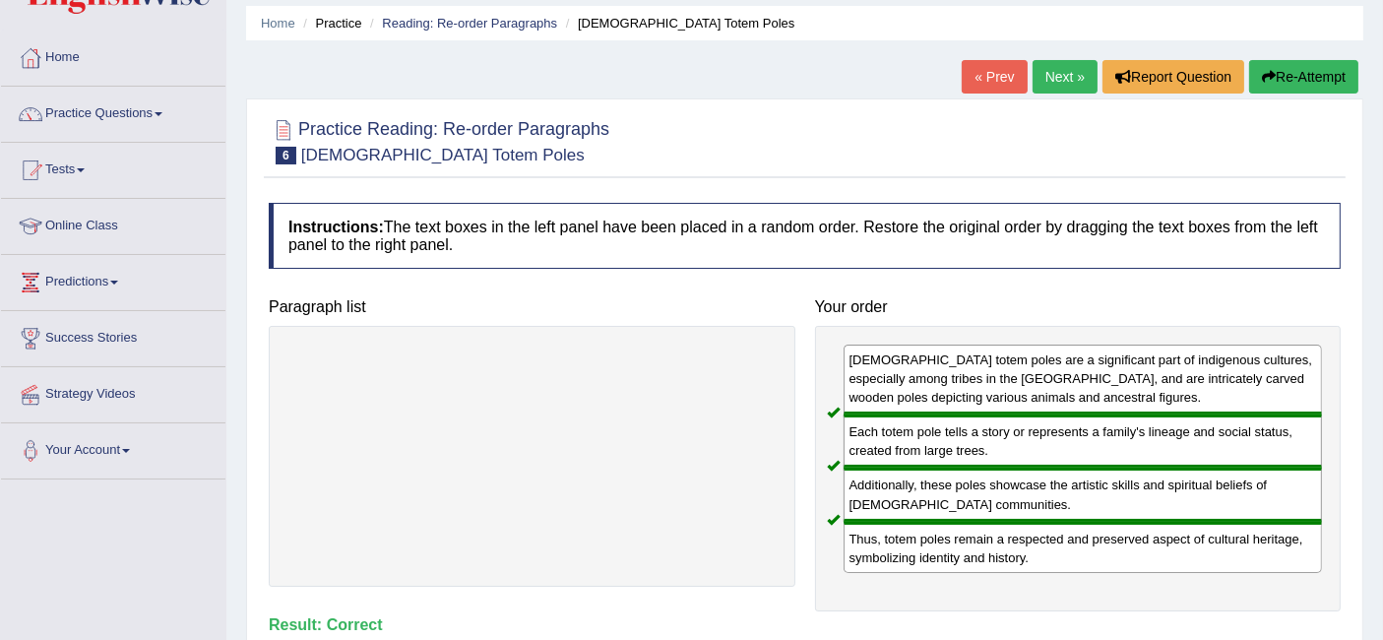
click at [1045, 66] on link "Next »" at bounding box center [1064, 76] width 65 height 33
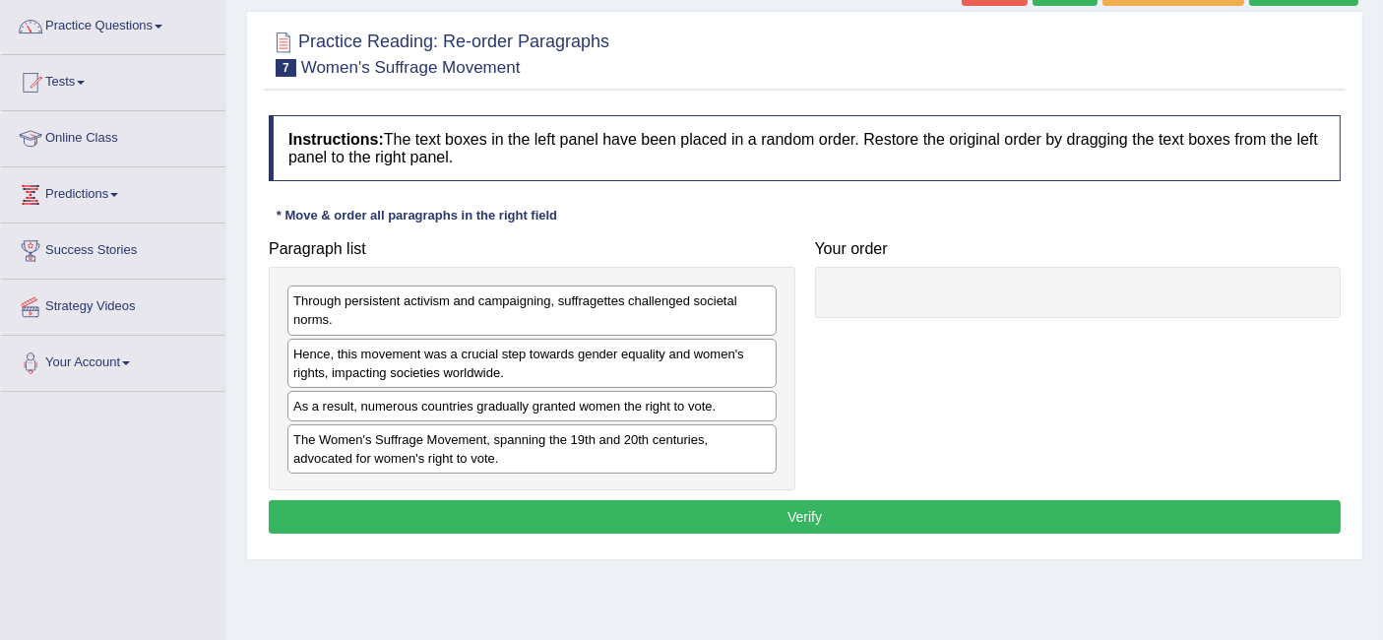
scroll to position [156, 0]
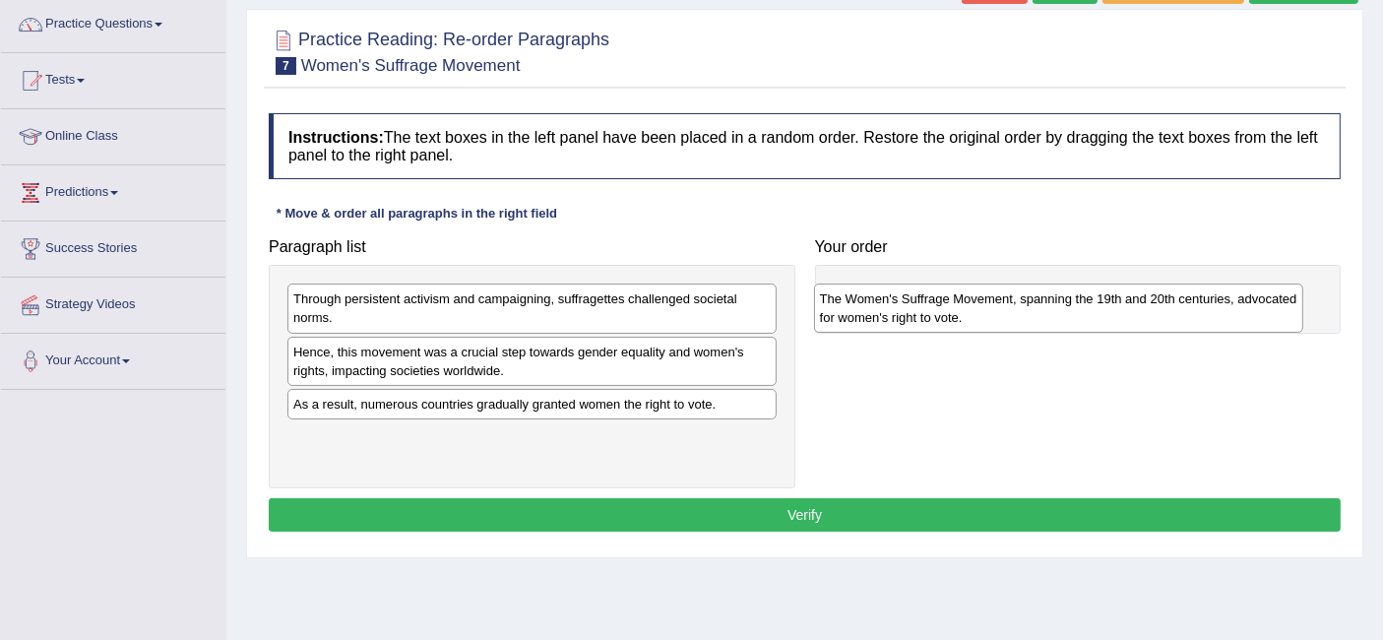
drag, startPoint x: 373, startPoint y: 443, endPoint x: 900, endPoint y: 307, distance: 543.8
click at [900, 307] on div "The Women's Suffrage Movement, spanning the 19th and 20th centuries, advocated …" at bounding box center [1058, 307] width 489 height 49
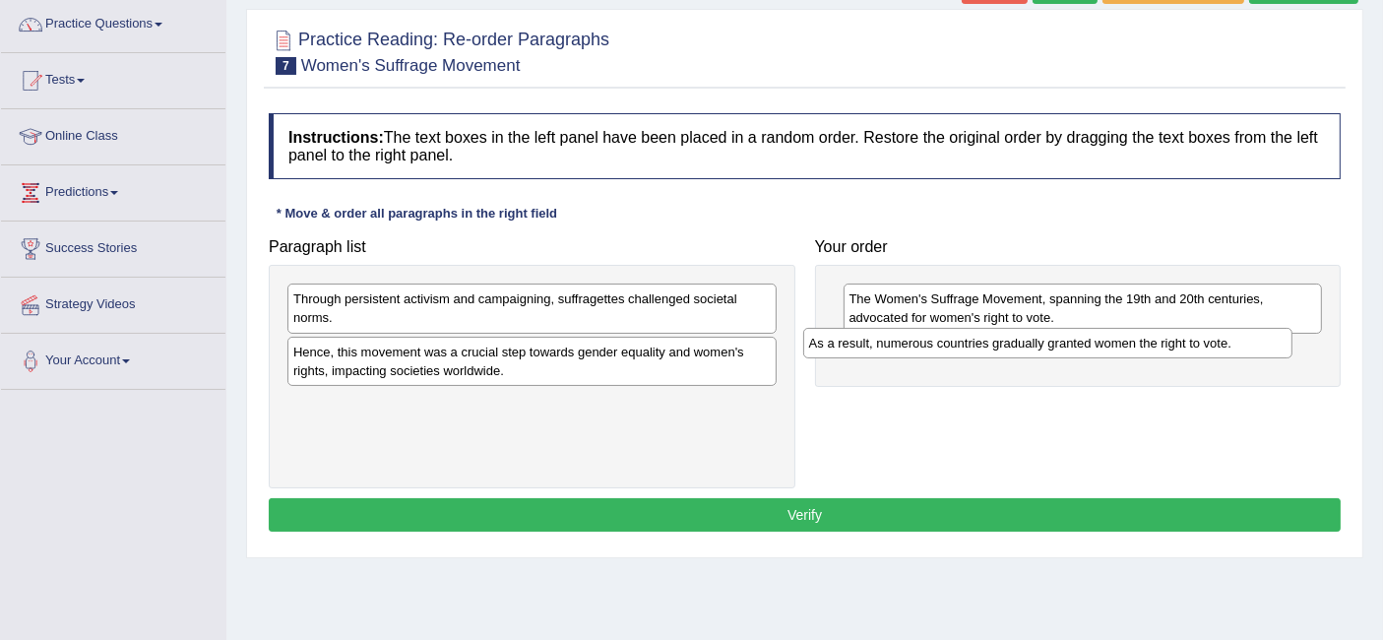
drag, startPoint x: 525, startPoint y: 398, endPoint x: 1040, endPoint y: 339, distance: 519.1
click at [1040, 339] on div "As a result, numerous countries gradually granted women the right to vote." at bounding box center [1047, 343] width 489 height 31
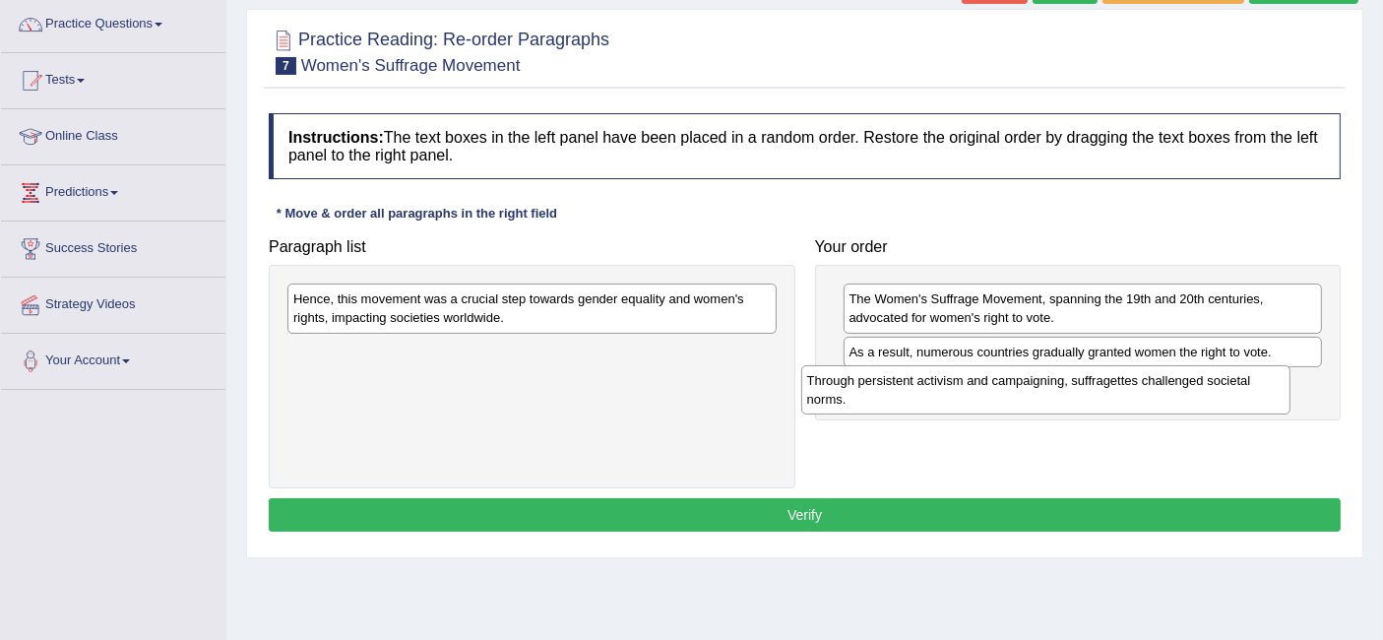
drag, startPoint x: 506, startPoint y: 308, endPoint x: 1021, endPoint y: 389, distance: 521.0
click at [1021, 389] on div "Through persistent activism and campaigning, suffragettes challenged societal n…" at bounding box center [1045, 389] width 489 height 49
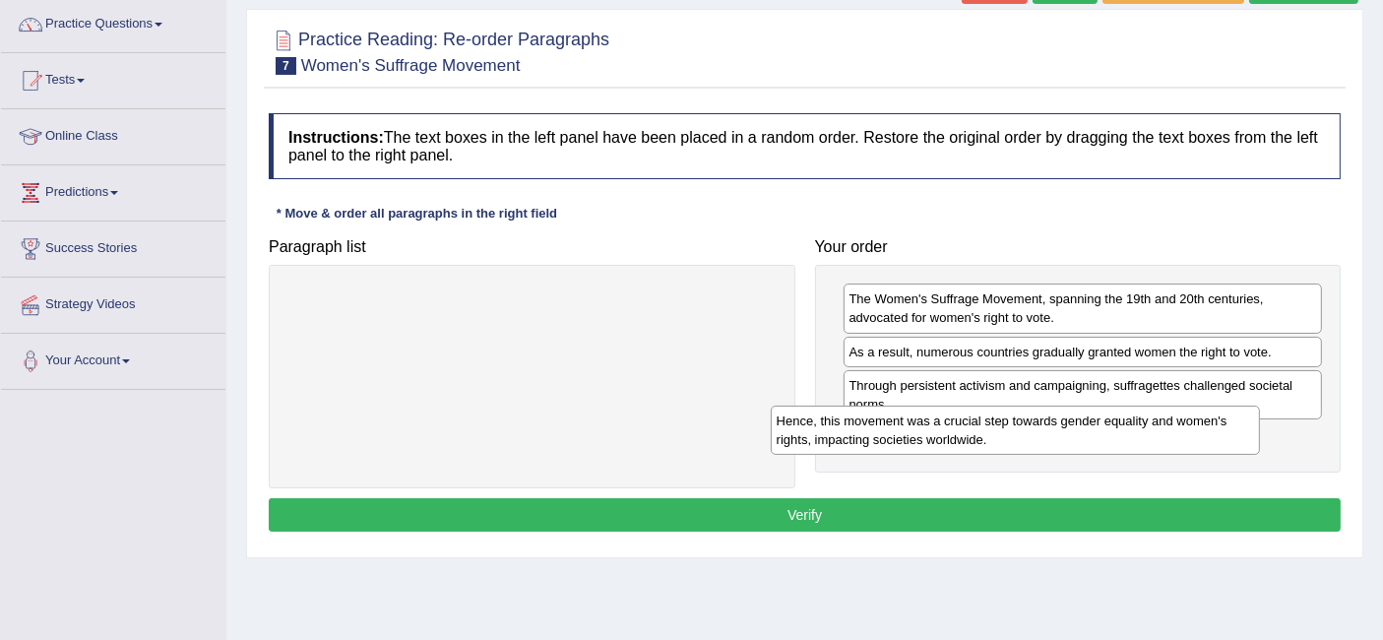
drag, startPoint x: 500, startPoint y: 293, endPoint x: 1015, endPoint y: 414, distance: 528.8
click at [1015, 414] on div "Hence, this movement was a crucial step towards gender equality and women's rig…" at bounding box center [1015, 430] width 489 height 49
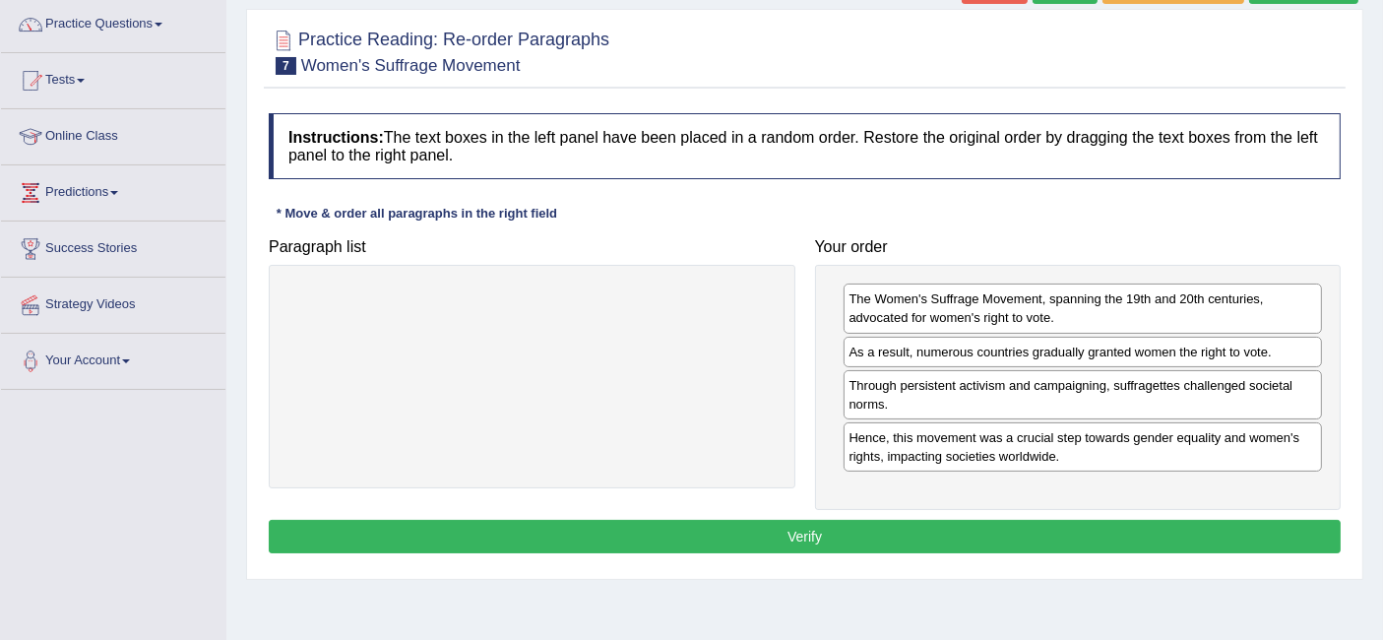
click at [746, 532] on button "Verify" at bounding box center [805, 536] width 1072 height 33
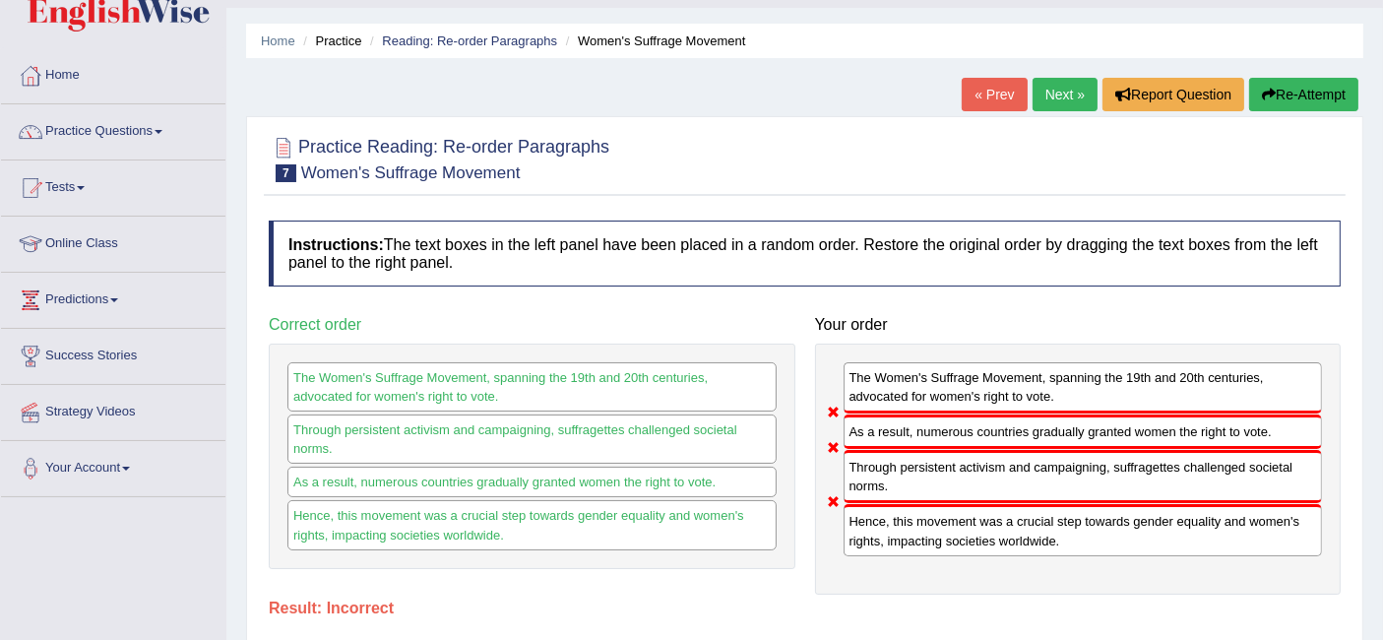
scroll to position [47, 0]
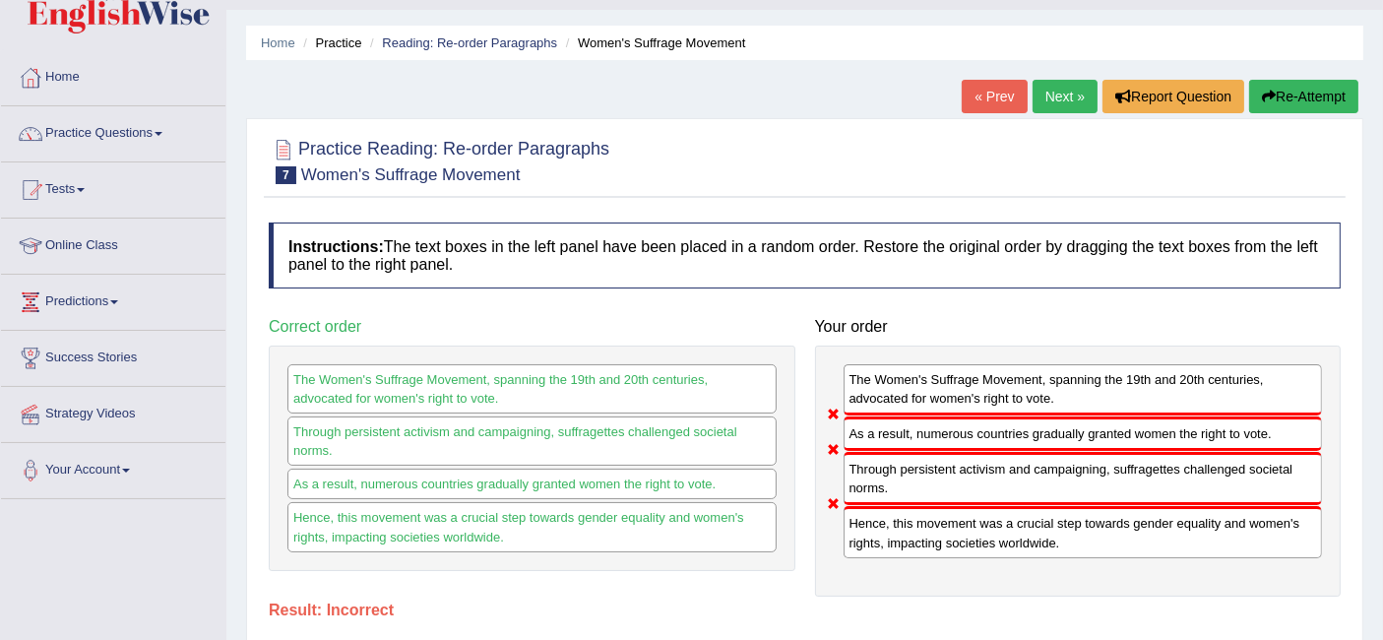
click at [1074, 87] on link "Next »" at bounding box center [1064, 96] width 65 height 33
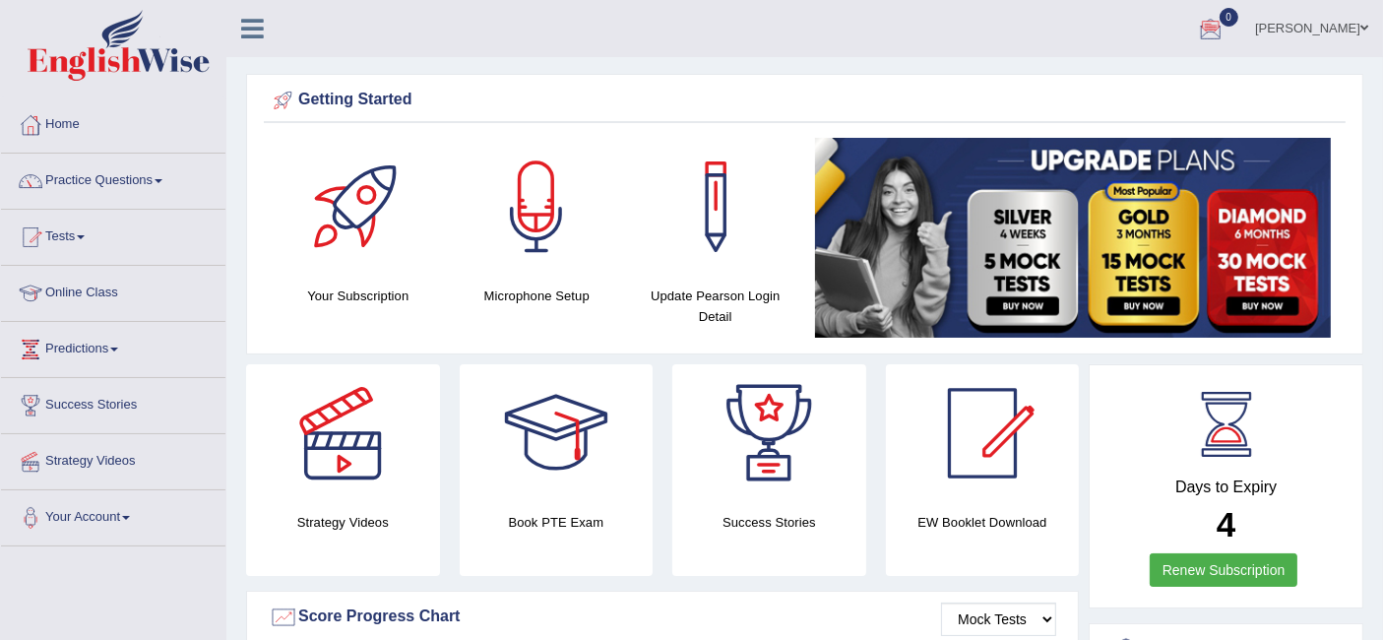
click at [91, 179] on link "Practice Questions" at bounding box center [113, 178] width 224 height 49
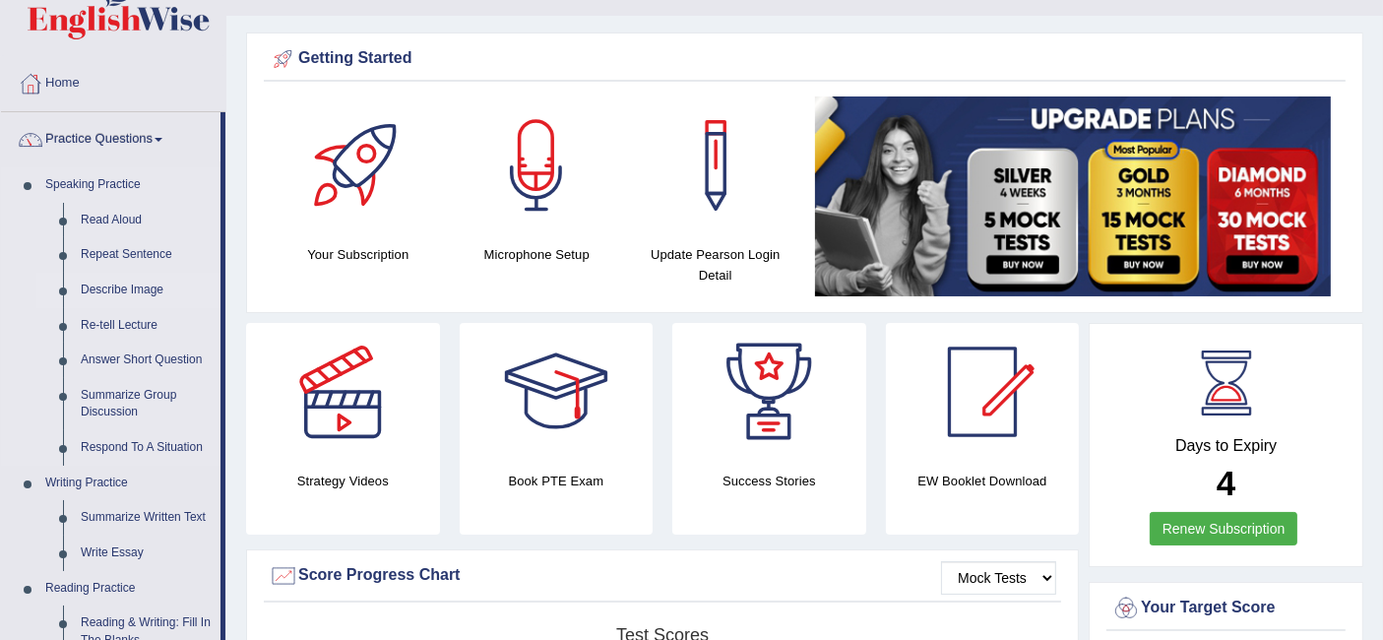
scroll to position [49, 0]
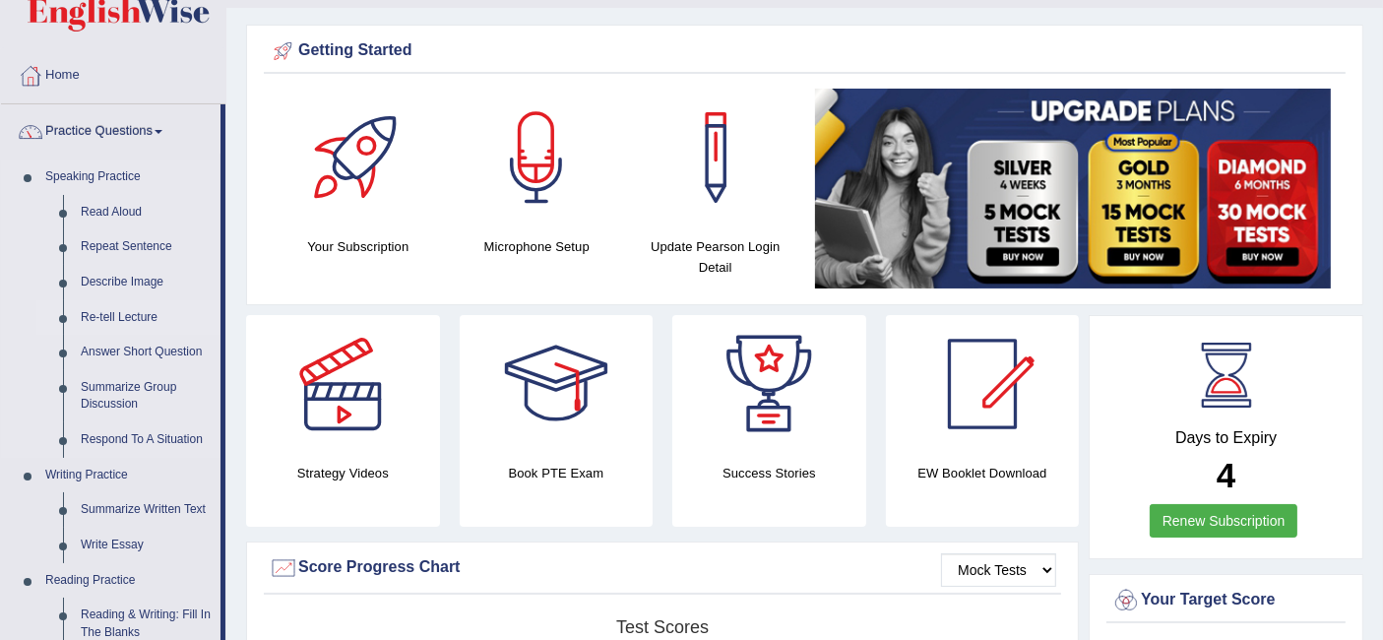
click at [131, 310] on link "Re-tell Lecture" at bounding box center [146, 317] width 149 height 35
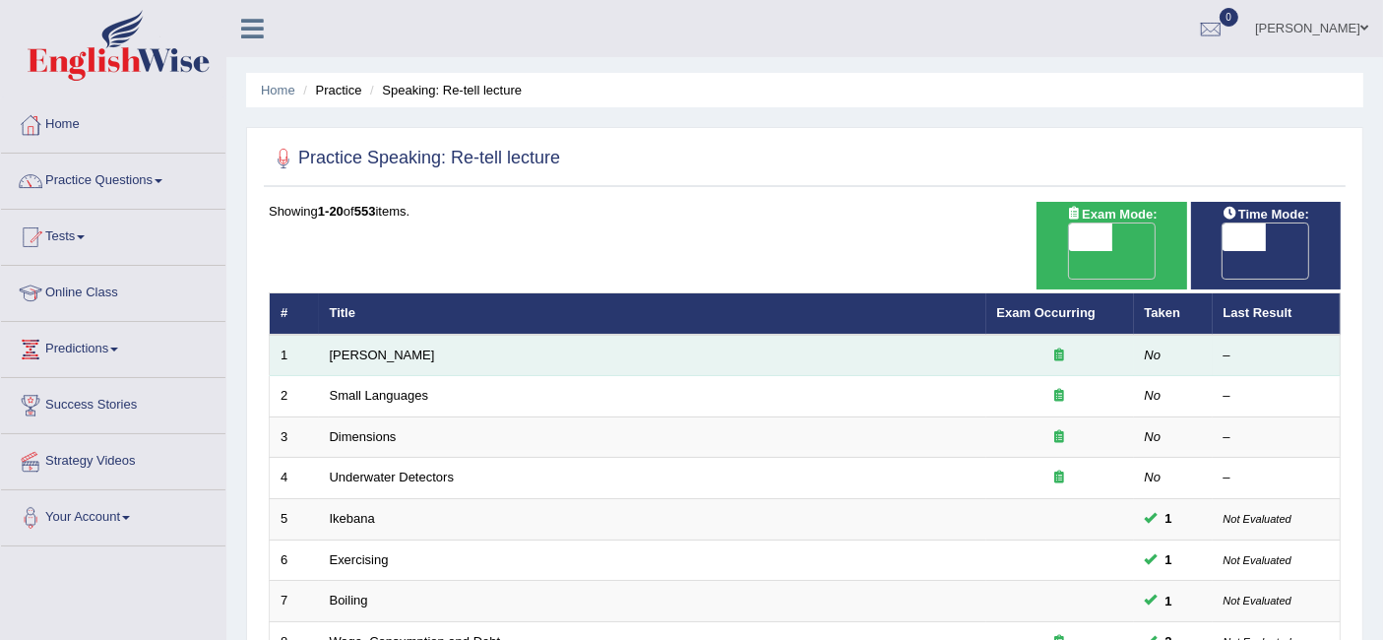
click at [325, 335] on td "[PERSON_NAME]" at bounding box center [652, 355] width 667 height 41
click at [343, 347] on link "[PERSON_NAME]" at bounding box center [382, 354] width 105 height 15
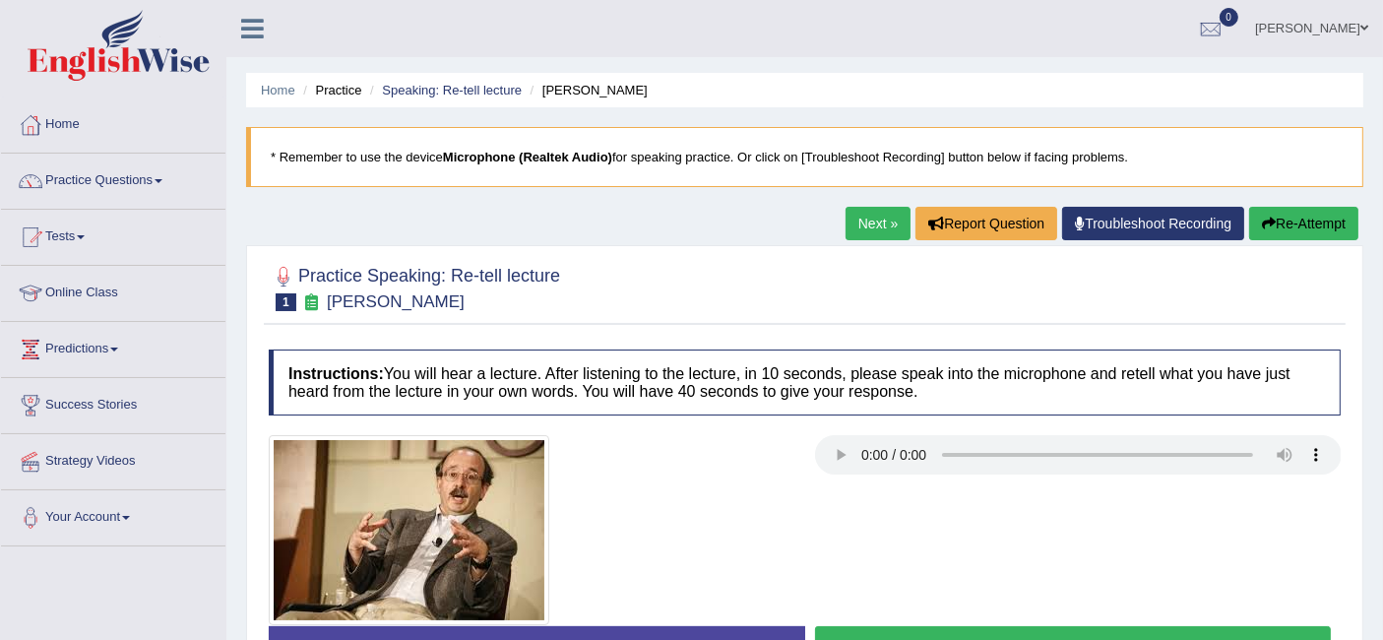
click at [107, 181] on link "Practice Questions" at bounding box center [113, 178] width 224 height 49
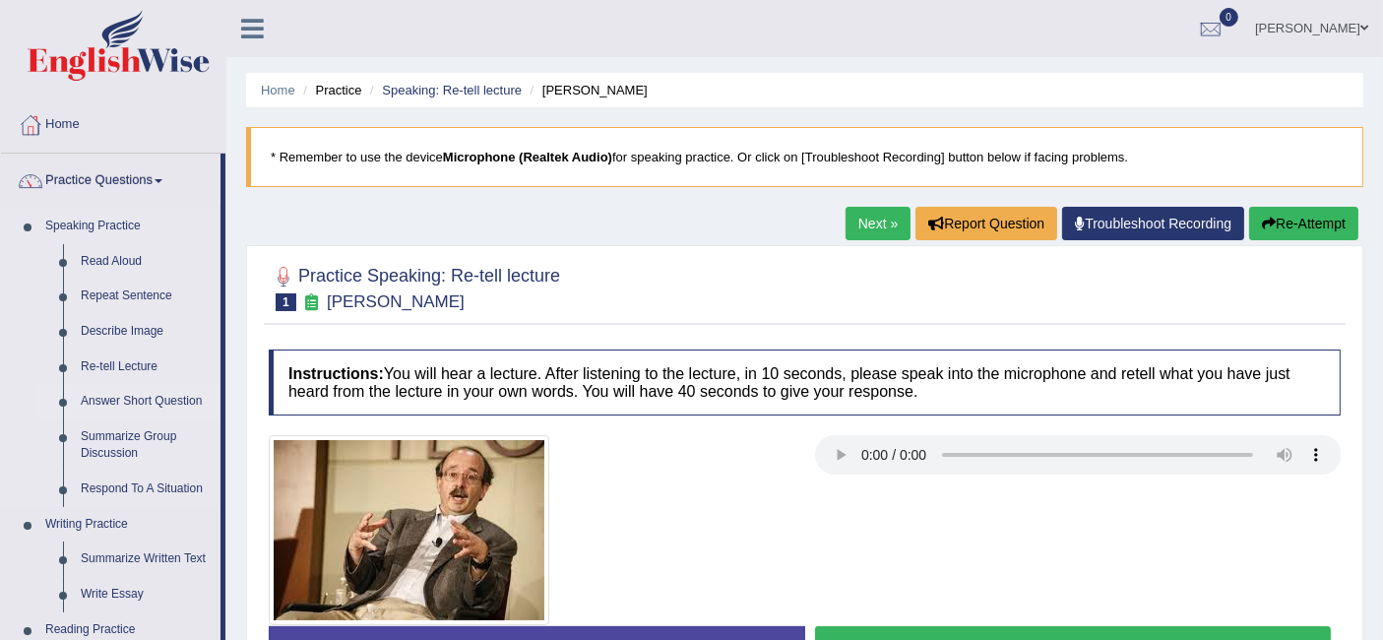
click at [171, 402] on link "Answer Short Question" at bounding box center [146, 401] width 149 height 35
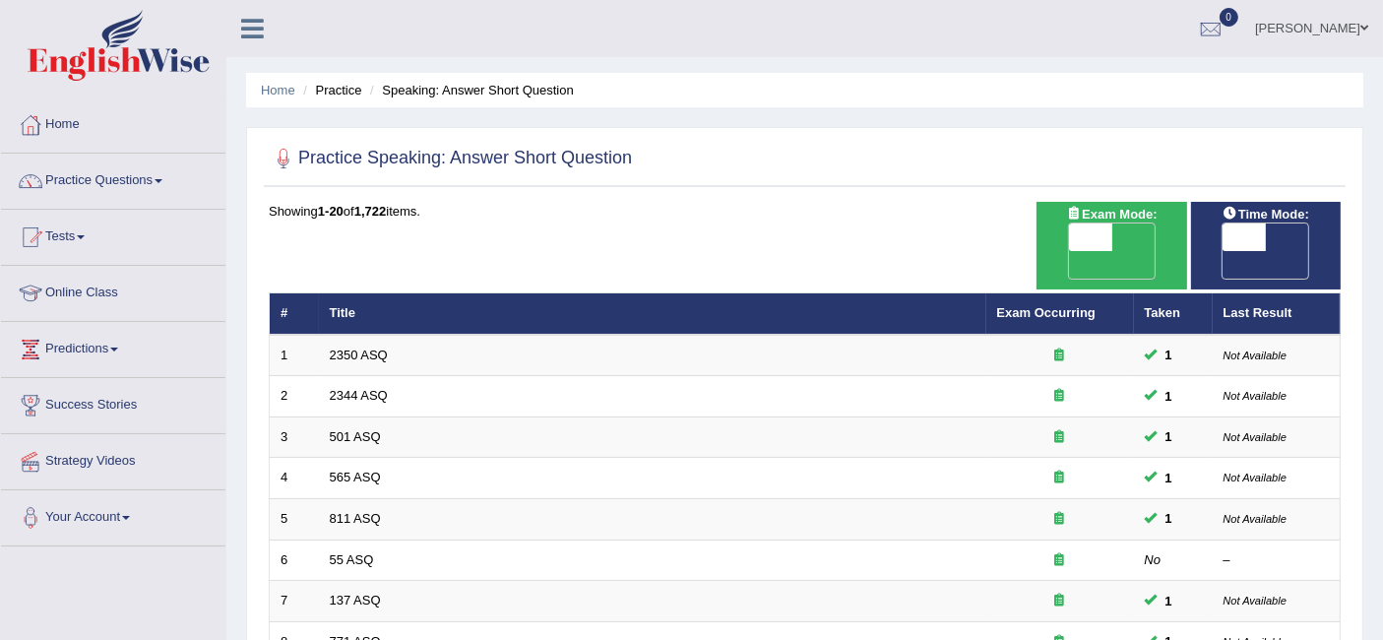
click at [361, 347] on link "2350 ASQ" at bounding box center [359, 354] width 58 height 15
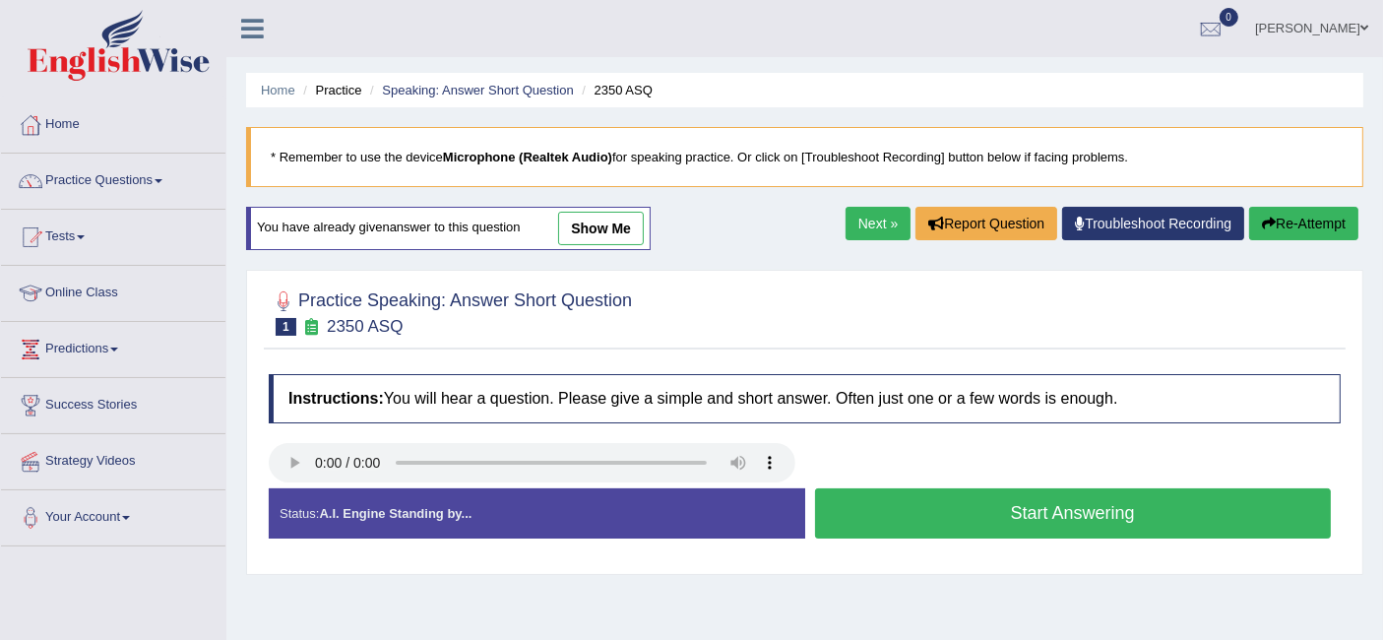
click at [945, 502] on button "Start Answering" at bounding box center [1073, 513] width 517 height 50
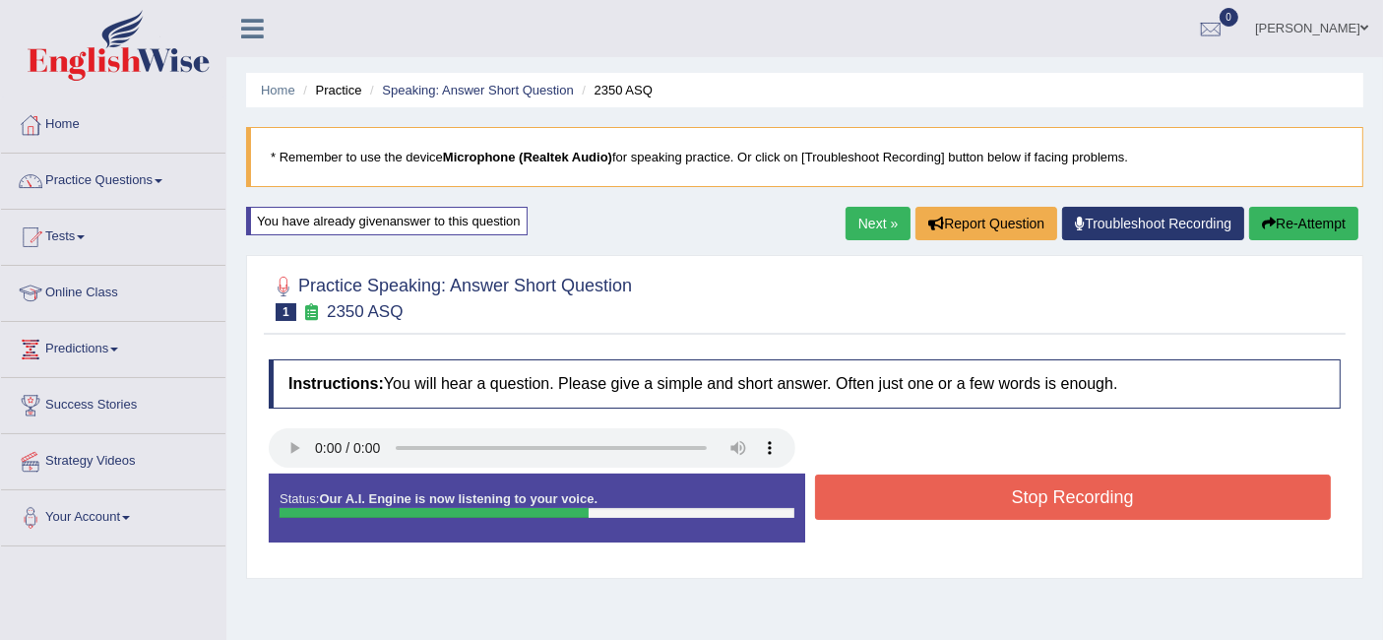
click at [977, 491] on button "Stop Recording" at bounding box center [1073, 496] width 517 height 45
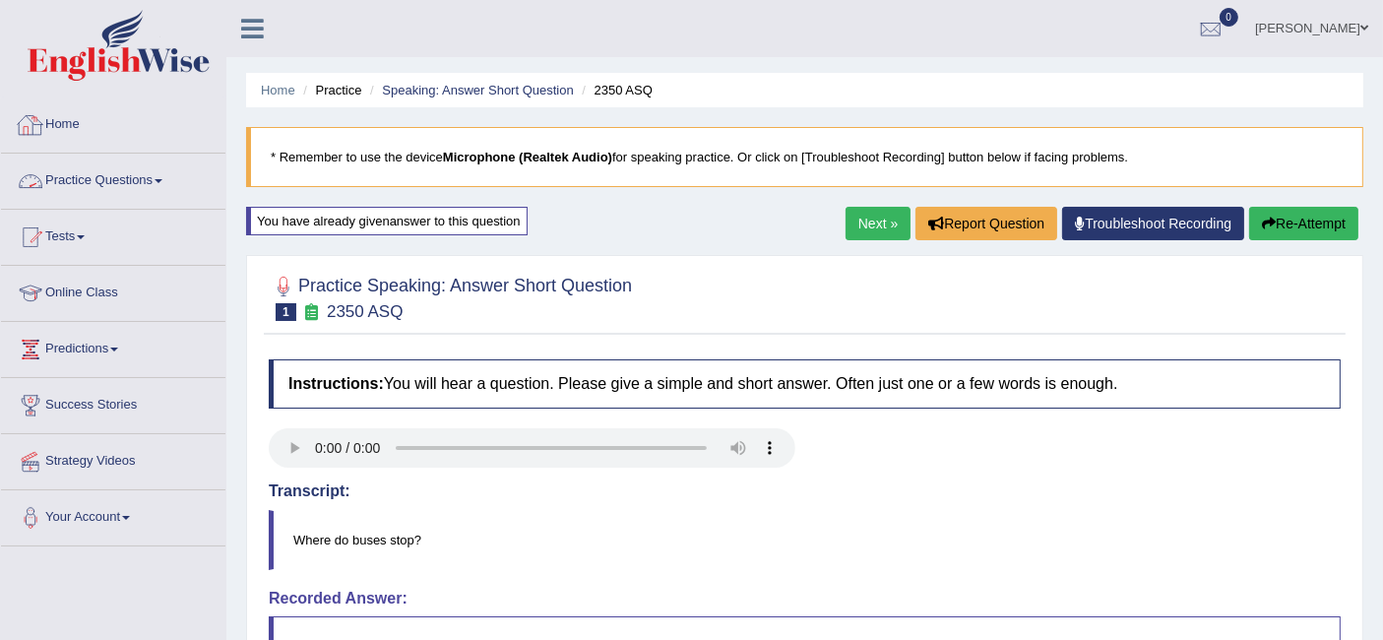
click at [117, 169] on link "Practice Questions" at bounding box center [113, 178] width 224 height 49
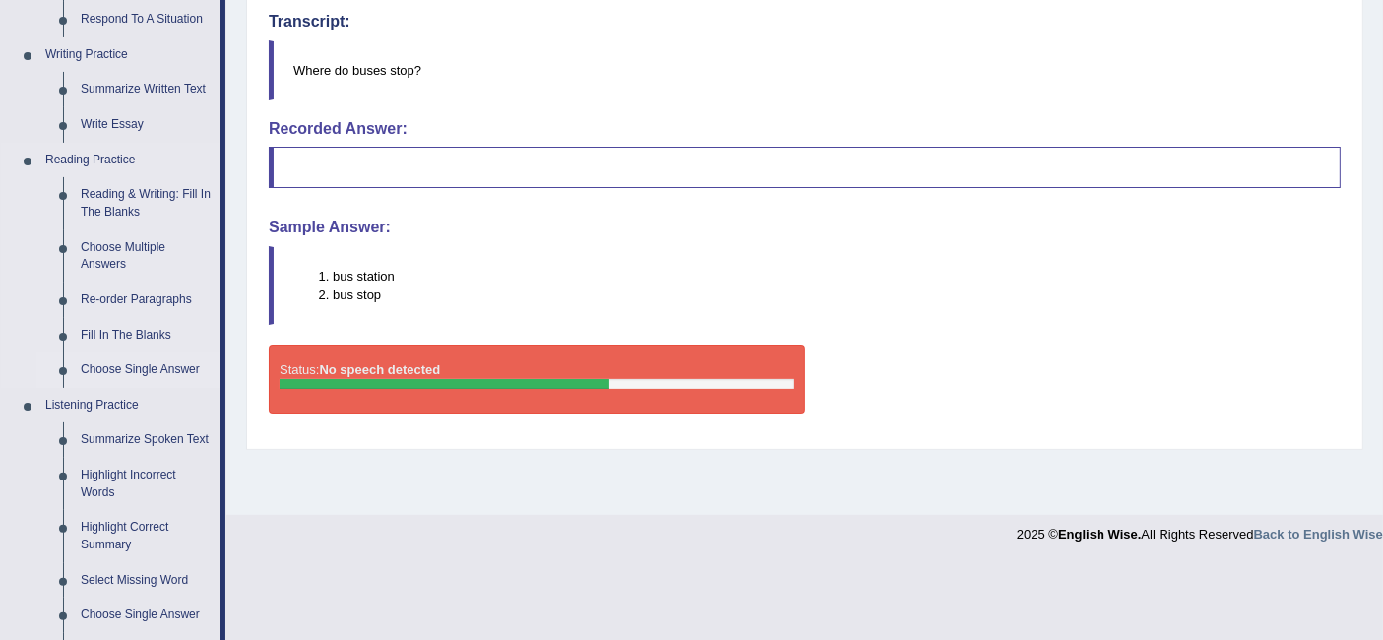
scroll to position [467, 0]
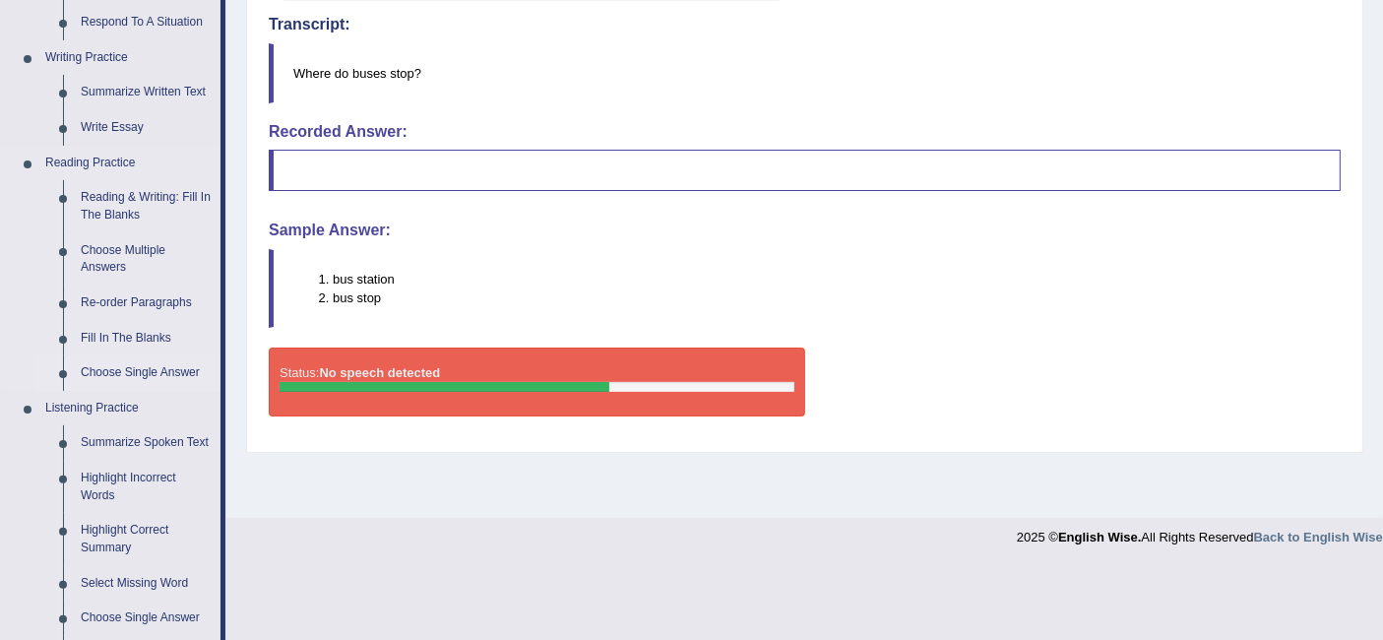
click at [141, 374] on link "Choose Single Answer" at bounding box center [146, 372] width 149 height 35
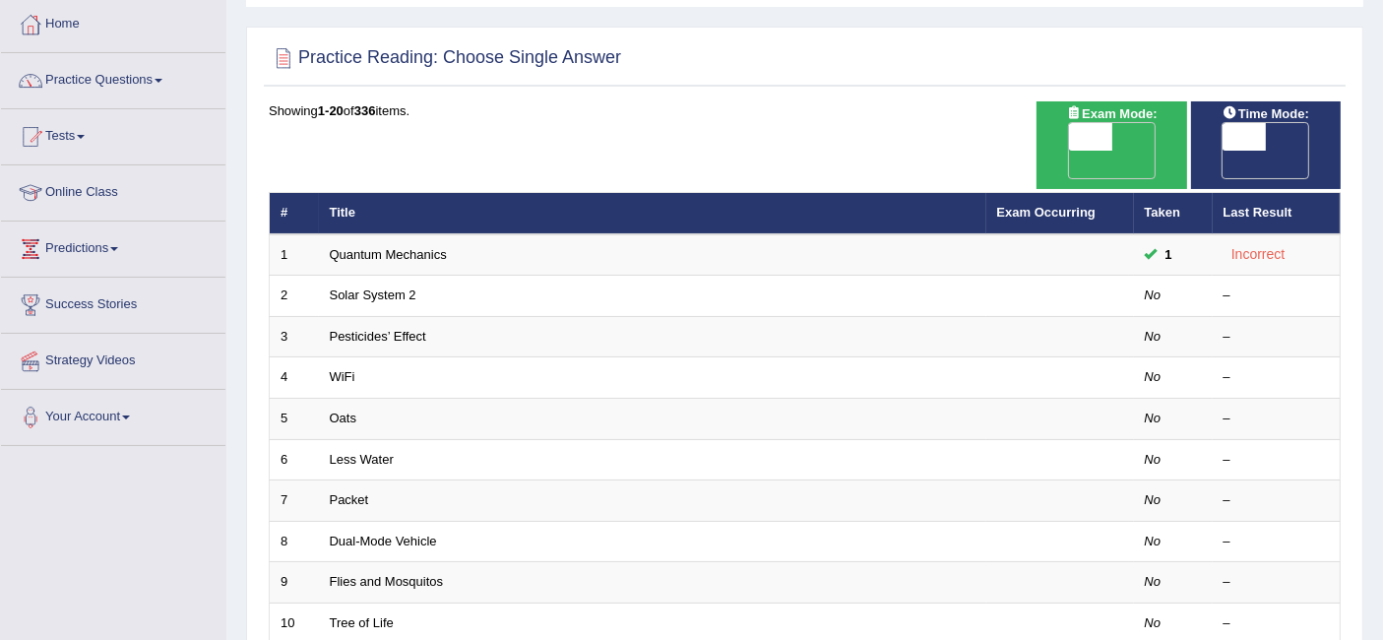
scroll to position [100, 0]
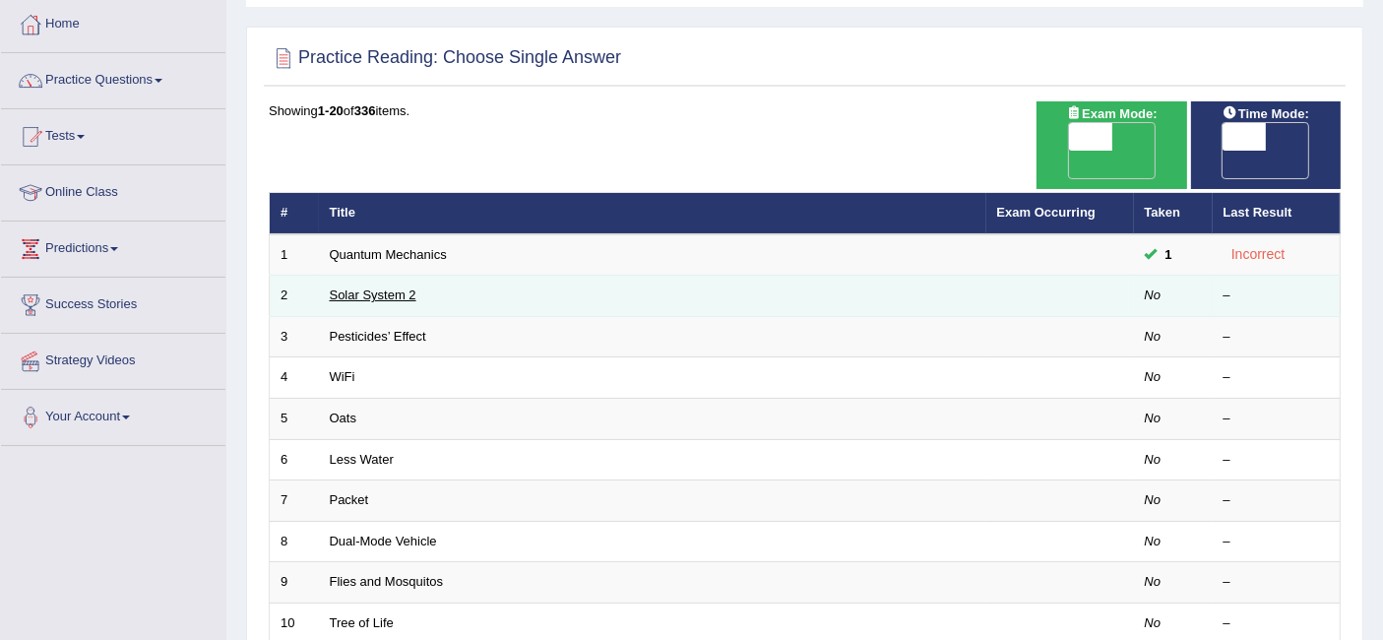
click at [369, 287] on link "Solar System 2" at bounding box center [373, 294] width 87 height 15
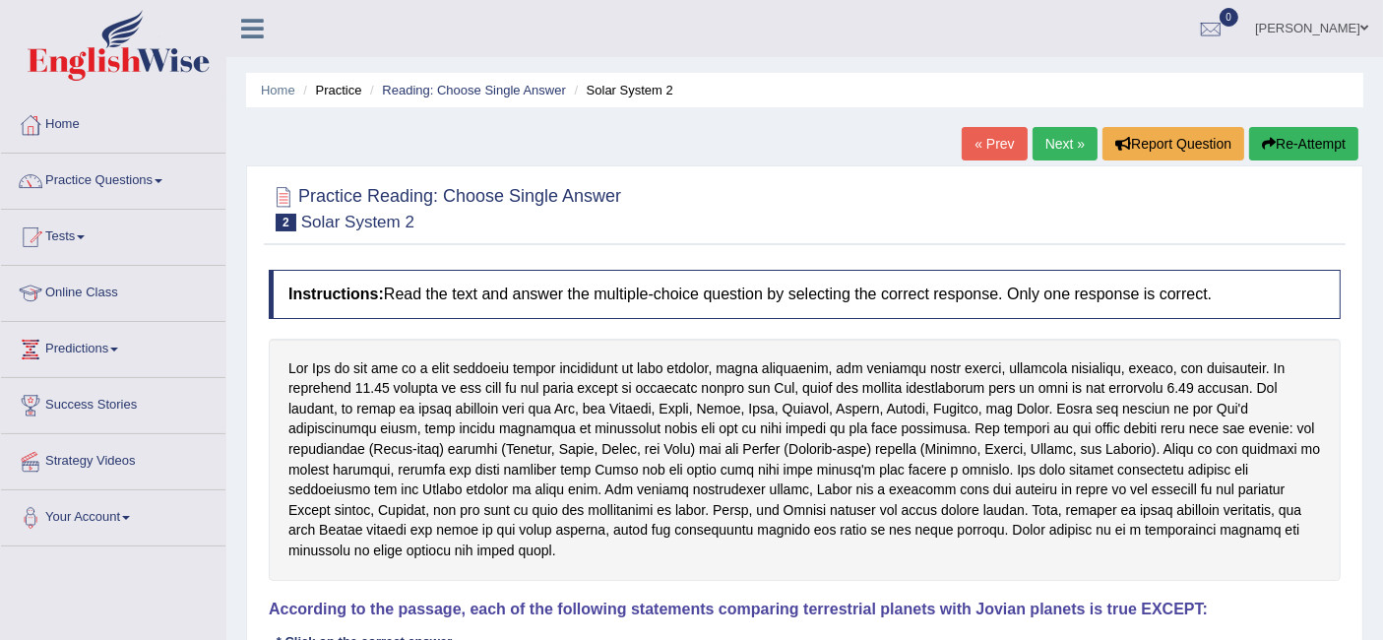
click at [1006, 141] on link "« Prev" at bounding box center [994, 143] width 65 height 33
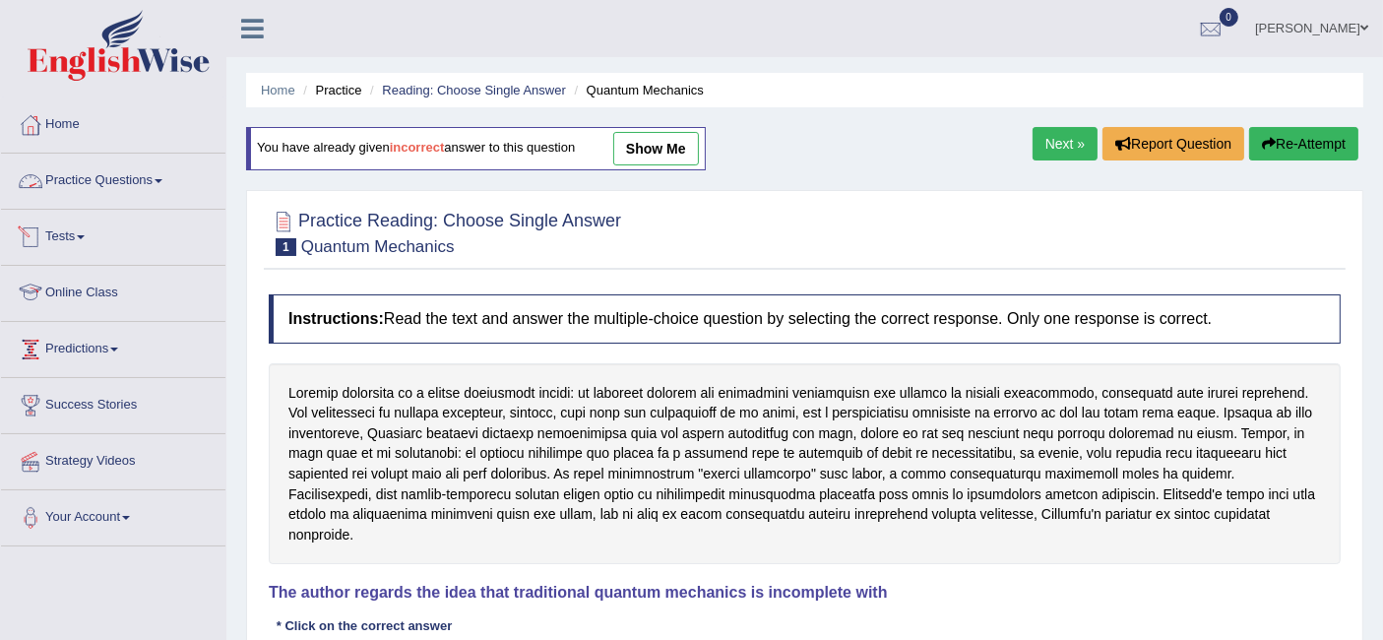
click at [127, 179] on link "Practice Questions" at bounding box center [113, 178] width 224 height 49
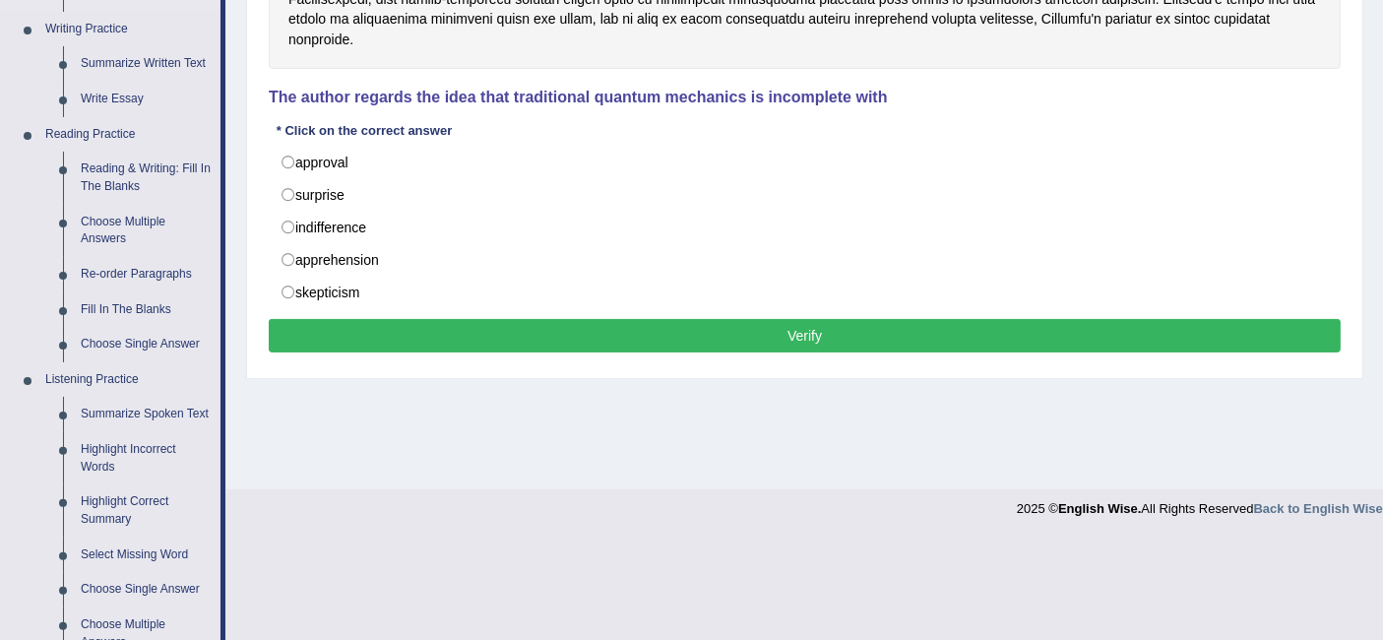
scroll to position [503, 0]
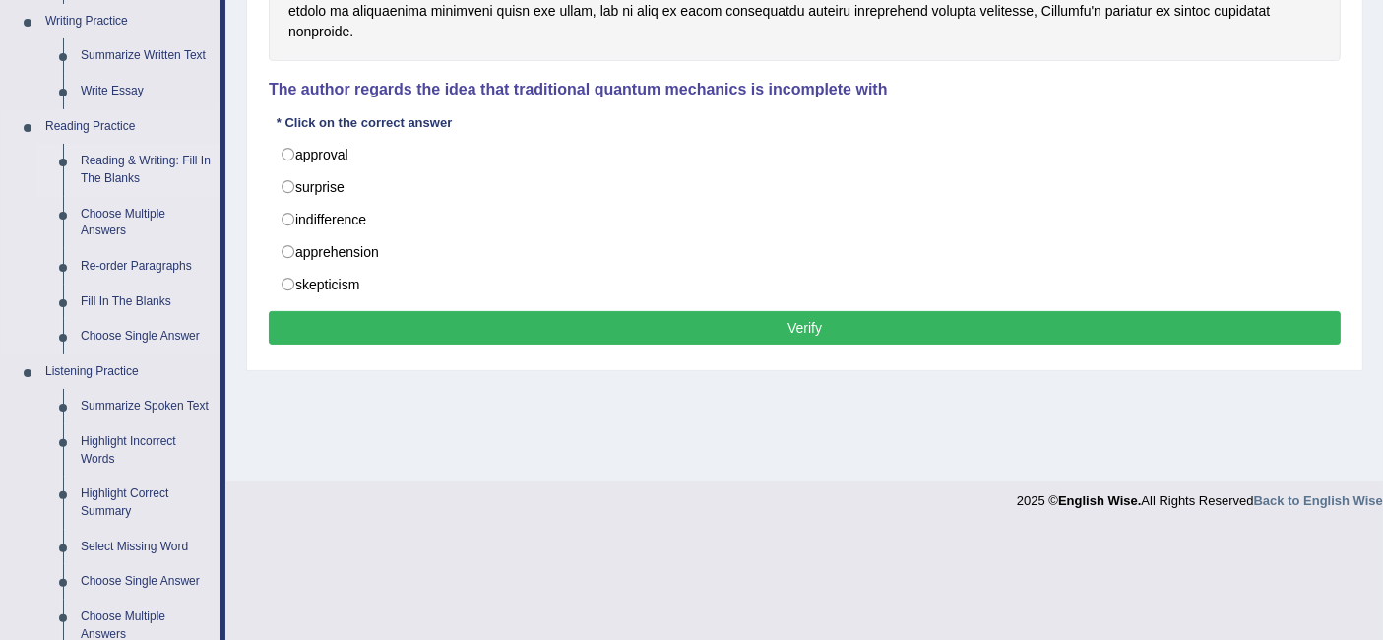
click at [110, 172] on link "Reading & Writing: Fill In The Blanks" at bounding box center [146, 170] width 149 height 52
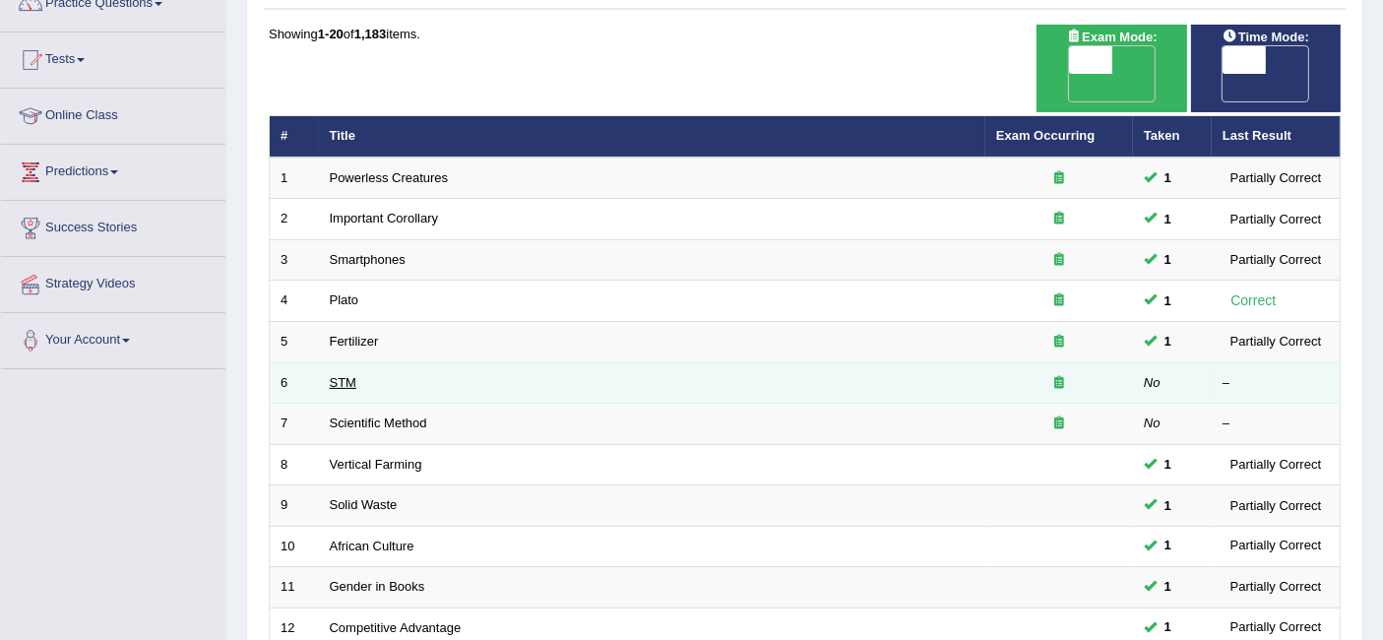
click at [348, 375] on link "STM" at bounding box center [343, 382] width 27 height 15
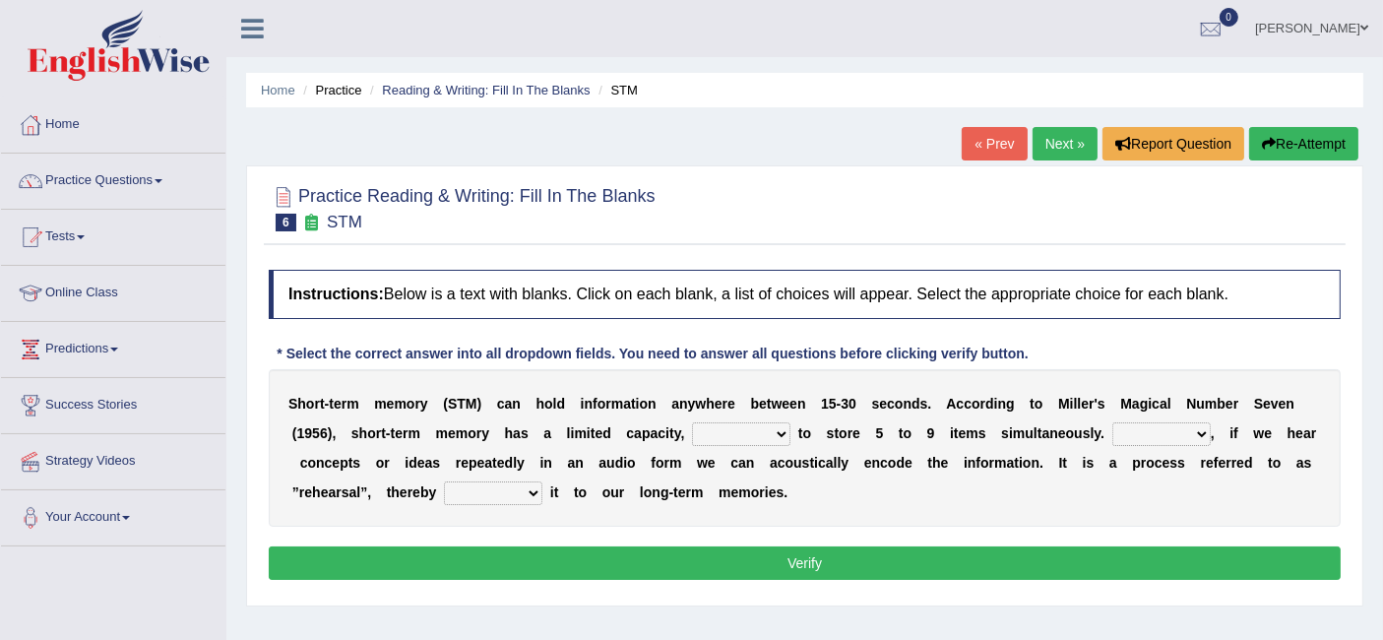
click at [767, 428] on select "being able is able be able unable" at bounding box center [741, 434] width 98 height 24
select select "being able"
click at [692, 422] on select "being able is able be able unable" at bounding box center [741, 434] width 98 height 24
click at [1133, 441] on select "However So Moreover Therefore" at bounding box center [1161, 434] width 98 height 24
select select "So"
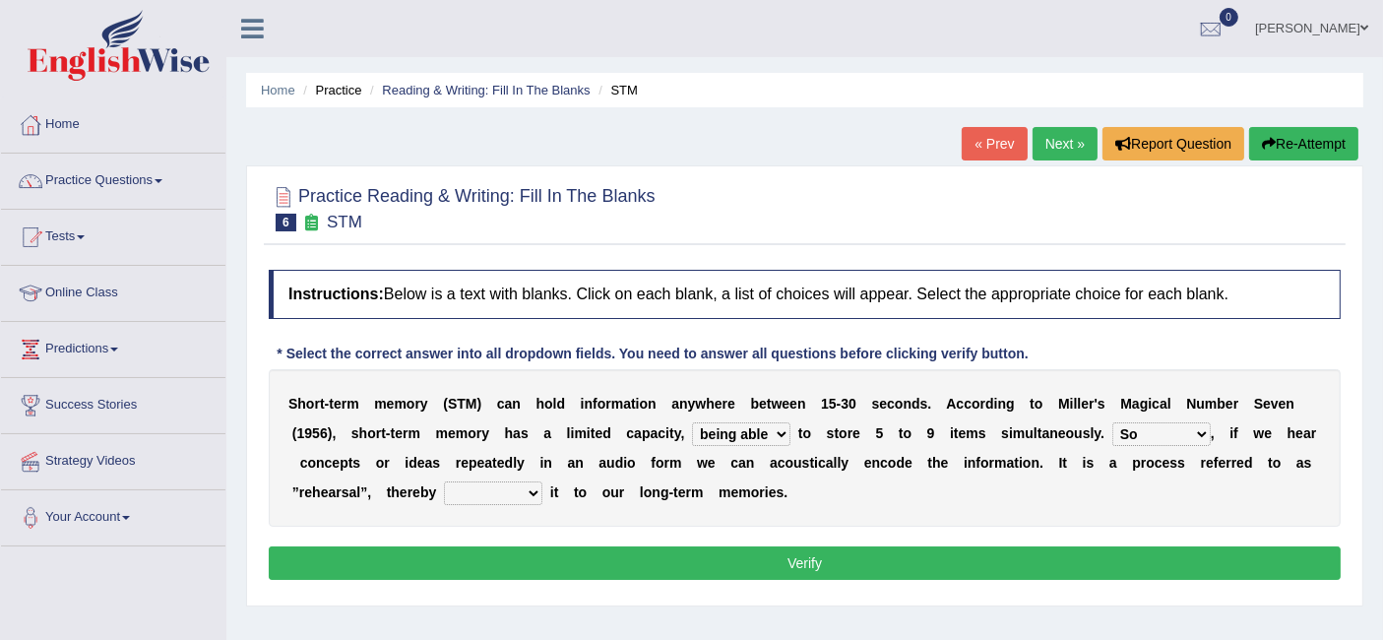
click at [1112, 422] on select "However So Moreover Therefore" at bounding box center [1161, 434] width 98 height 24
click at [504, 493] on select "commit commits commiting commited" at bounding box center [493, 493] width 98 height 24
select select "commiting"
click at [444, 481] on select "commit commits commiting commited" at bounding box center [493, 493] width 98 height 24
click at [616, 570] on button "Verify" at bounding box center [805, 562] width 1072 height 33
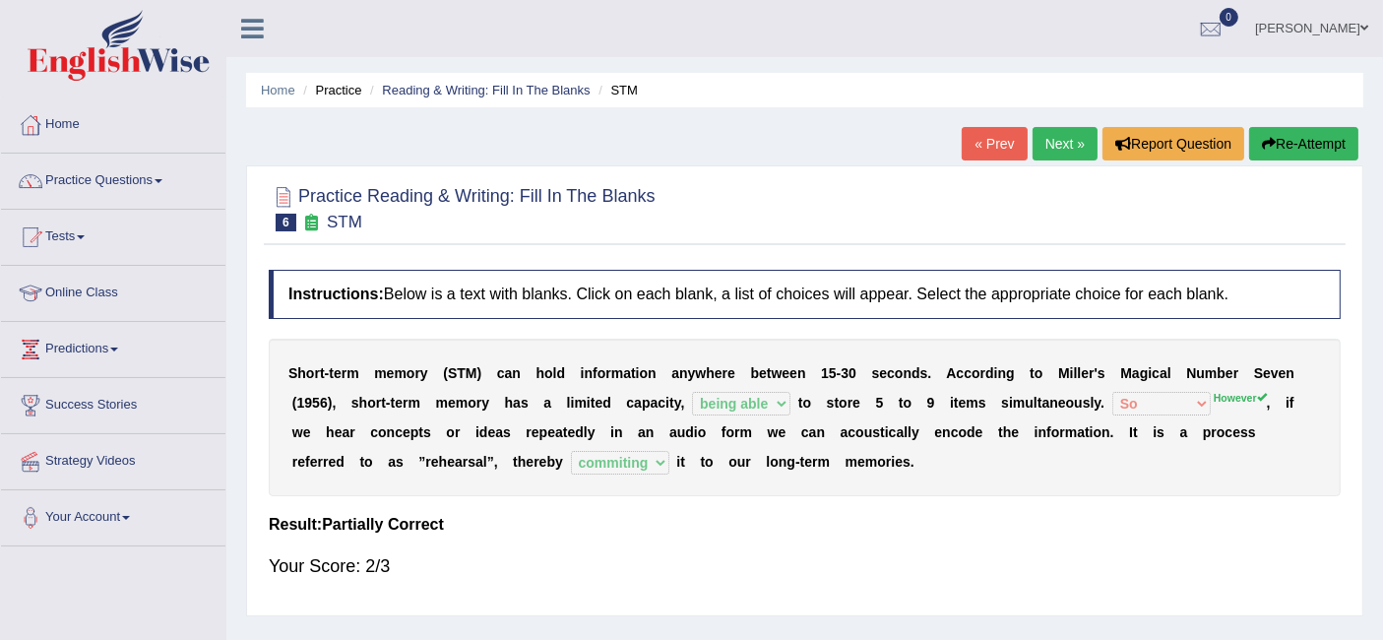
click at [1047, 148] on link "Next »" at bounding box center [1064, 143] width 65 height 33
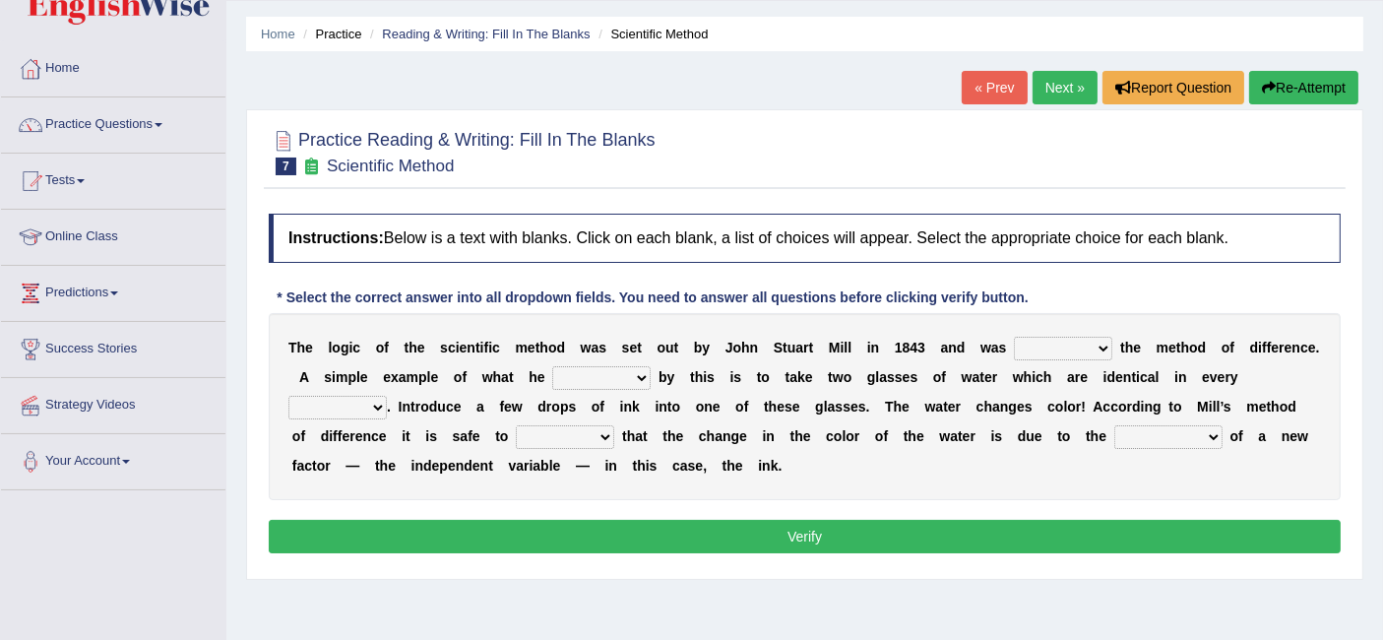
scroll to position [58, 0]
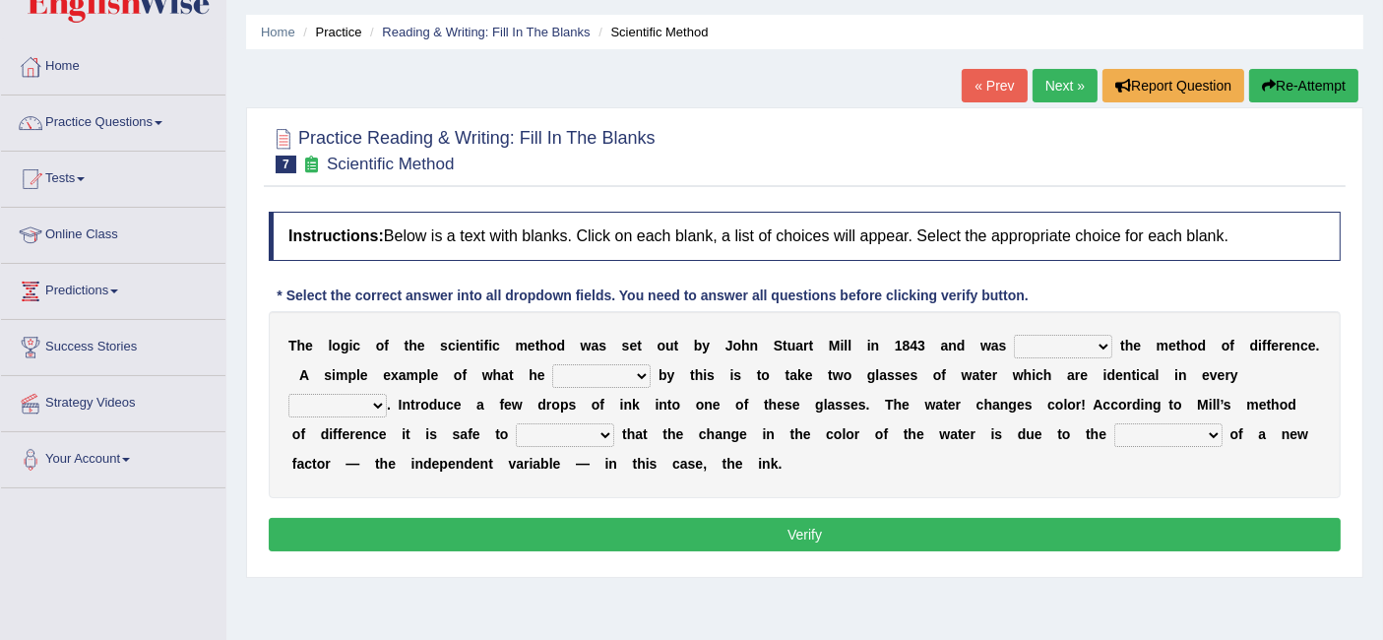
click at [1082, 343] on select "pointed claimed demanded named" at bounding box center [1063, 347] width 98 height 24
click at [1014, 335] on select "pointed claimed demanded named" at bounding box center [1063, 347] width 98 height 24
click at [1096, 338] on select "pointed claimed demanded named" at bounding box center [1063, 347] width 98 height 24
click at [1014, 335] on select "pointed claimed demanded named" at bounding box center [1063, 347] width 98 height 24
click at [1069, 346] on select "pointed claimed demanded named" at bounding box center [1063, 347] width 98 height 24
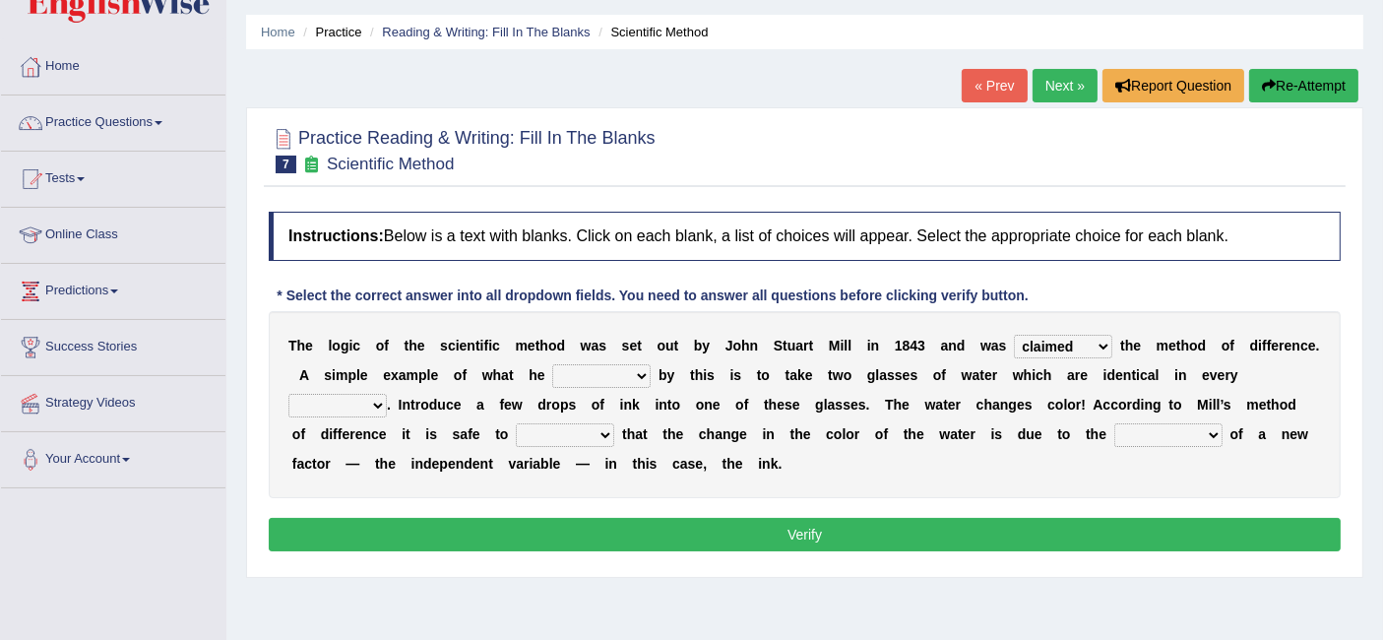
click at [1014, 335] on select "pointed claimed demanded named" at bounding box center [1063, 347] width 98 height 24
click at [1091, 339] on select "pointed claimed demanded named" at bounding box center [1063, 347] width 98 height 24
select select "pointed"
click at [1014, 335] on select "pointed claimed demanded named" at bounding box center [1063, 347] width 98 height 24
click at [598, 377] on select "capped charged found meant" at bounding box center [601, 376] width 98 height 24
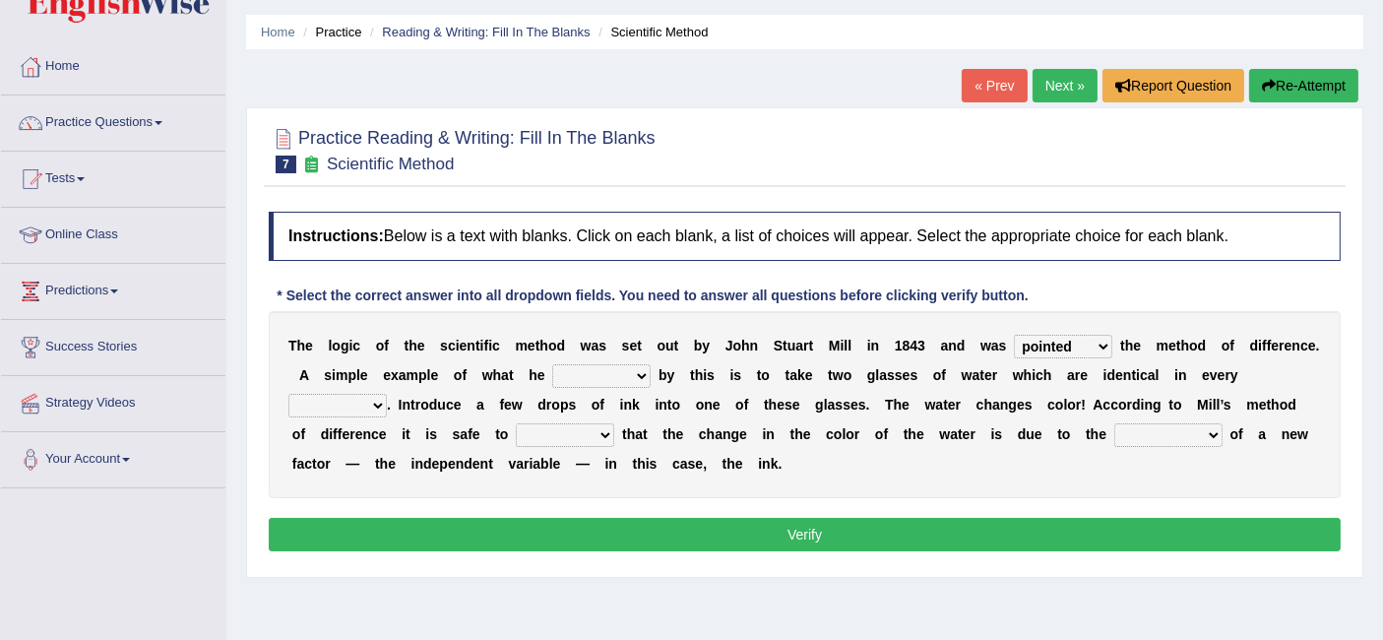
select select "meant"
click at [552, 364] on select "capped charged found meant" at bounding box center [601, 376] width 98 height 24
click at [373, 394] on select "thought identity measure respect" at bounding box center [337, 406] width 98 height 24
select select "respect"
click at [288, 394] on select "thought identity measure respect" at bounding box center [337, 406] width 98 height 24
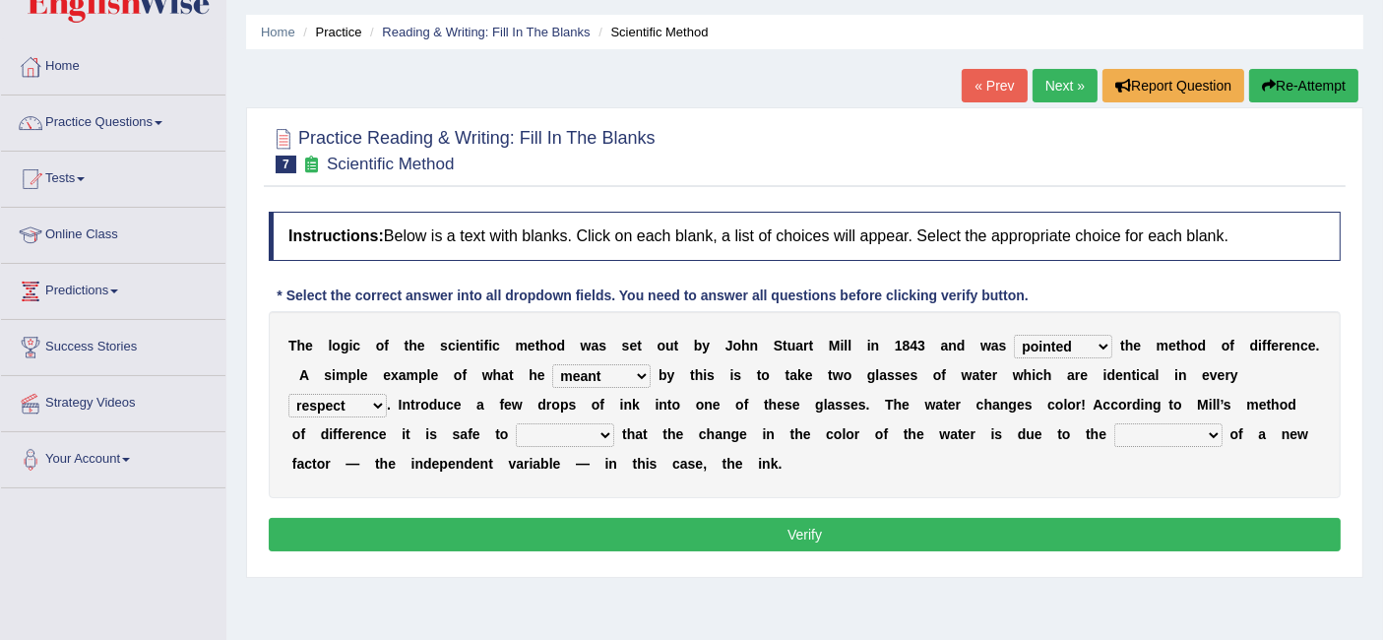
click at [559, 430] on select "assume discuss prefer acclaim" at bounding box center [565, 435] width 98 height 24
select select "assume"
click at [516, 423] on select "assume discuss prefer acclaim" at bounding box center [565, 435] width 98 height 24
click at [1184, 424] on select "introduction magnitude preparation purification" at bounding box center [1168, 435] width 108 height 24
select select "introduction"
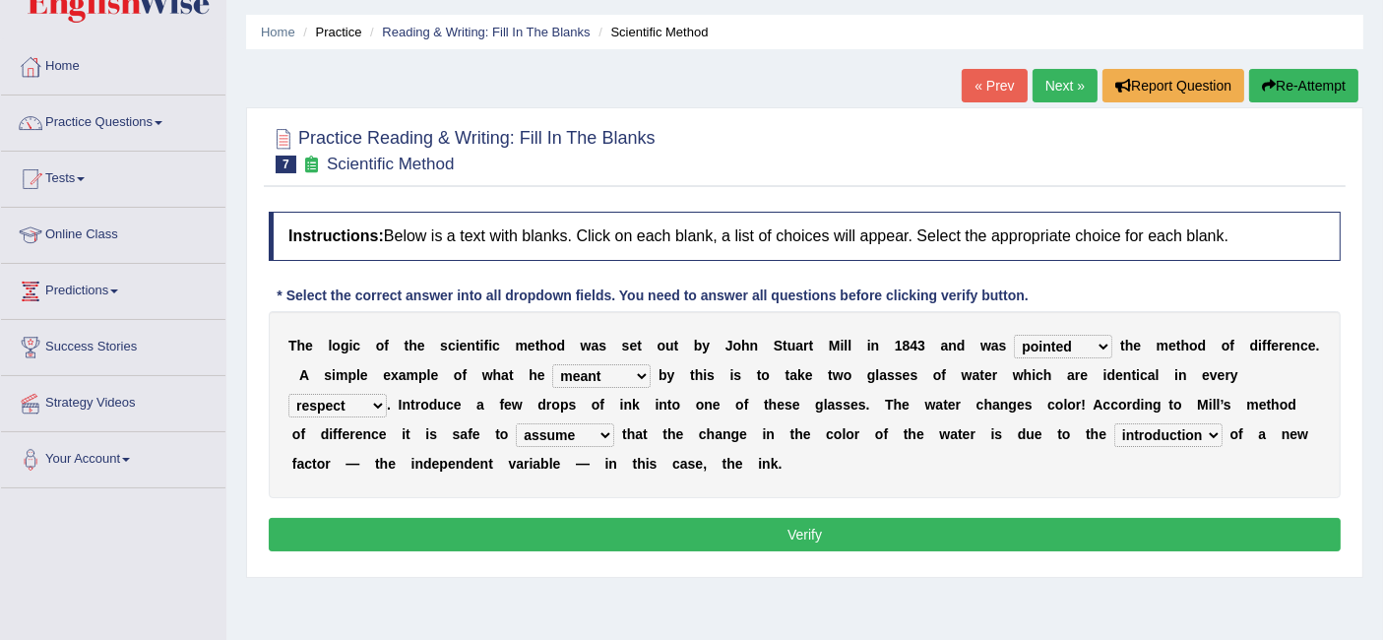
click at [1114, 423] on select "introduction magnitude preparation purification" at bounding box center [1168, 435] width 108 height 24
click at [1199, 418] on div "T h e l o g i c o f t h e s c i e n t i f i c m e t h o d w a s s e t o u t b y…" at bounding box center [805, 404] width 1072 height 187
click at [1034, 546] on button "Verify" at bounding box center [805, 534] width 1072 height 33
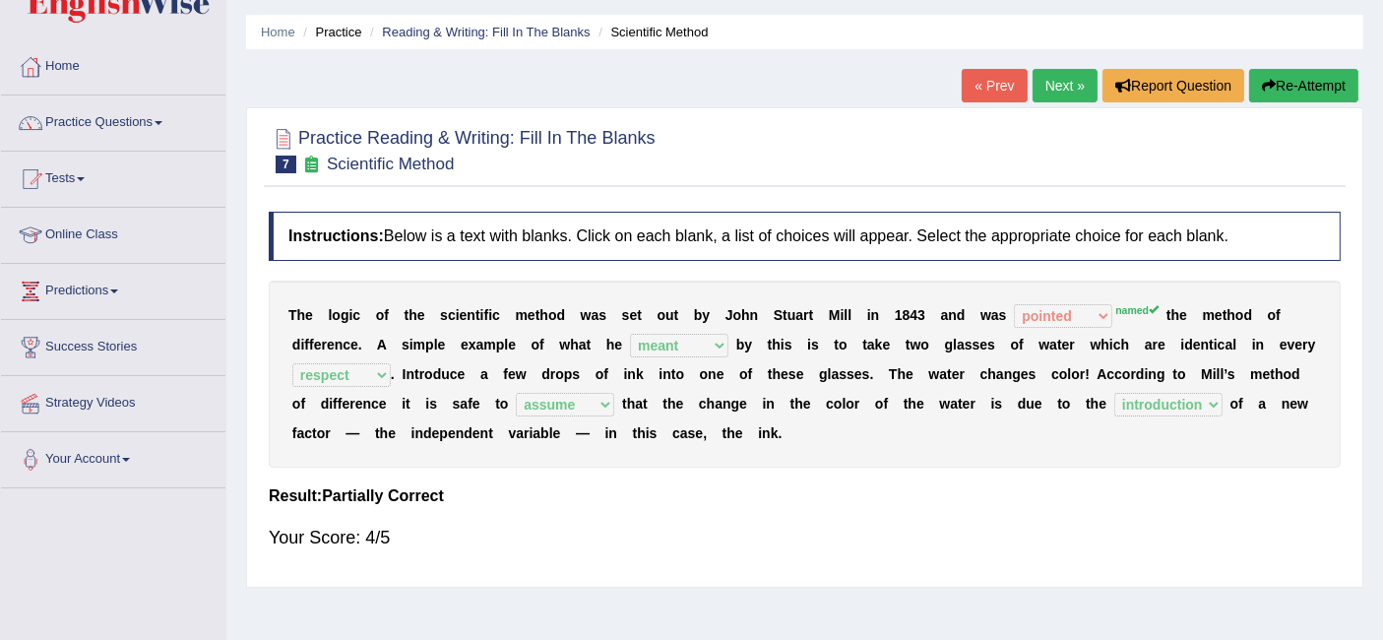
click at [1053, 82] on link "Next »" at bounding box center [1064, 85] width 65 height 33
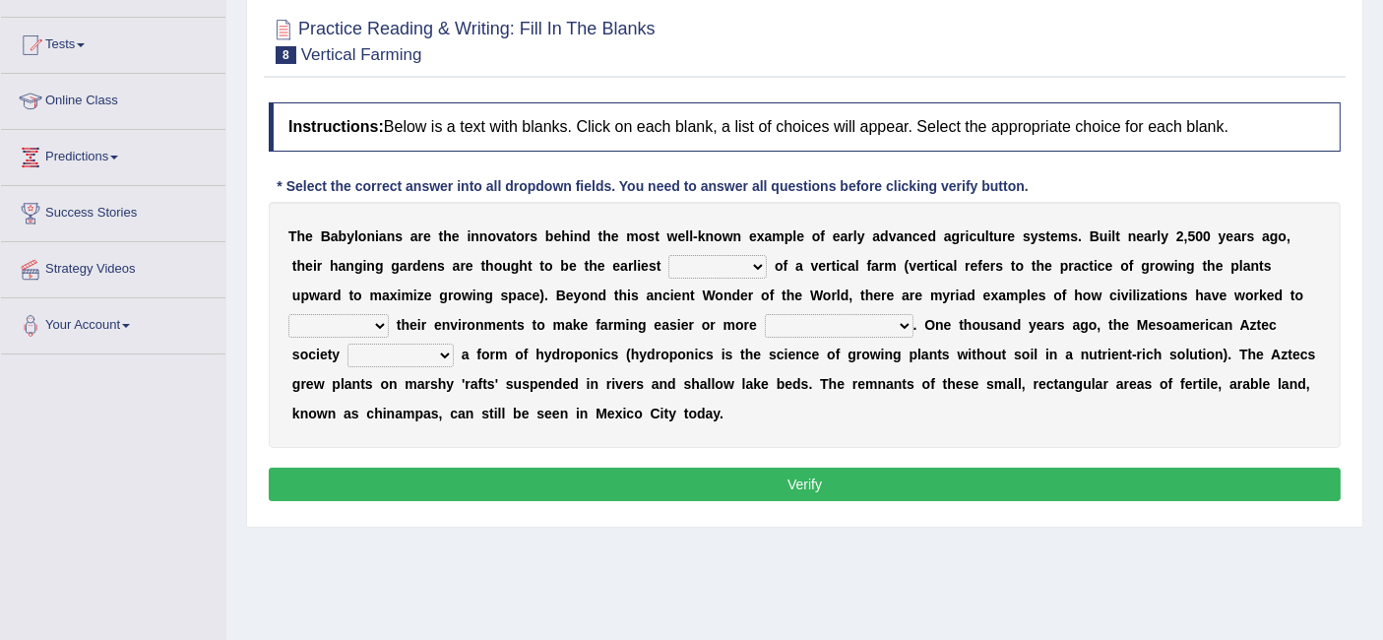
scroll to position [194, 0]
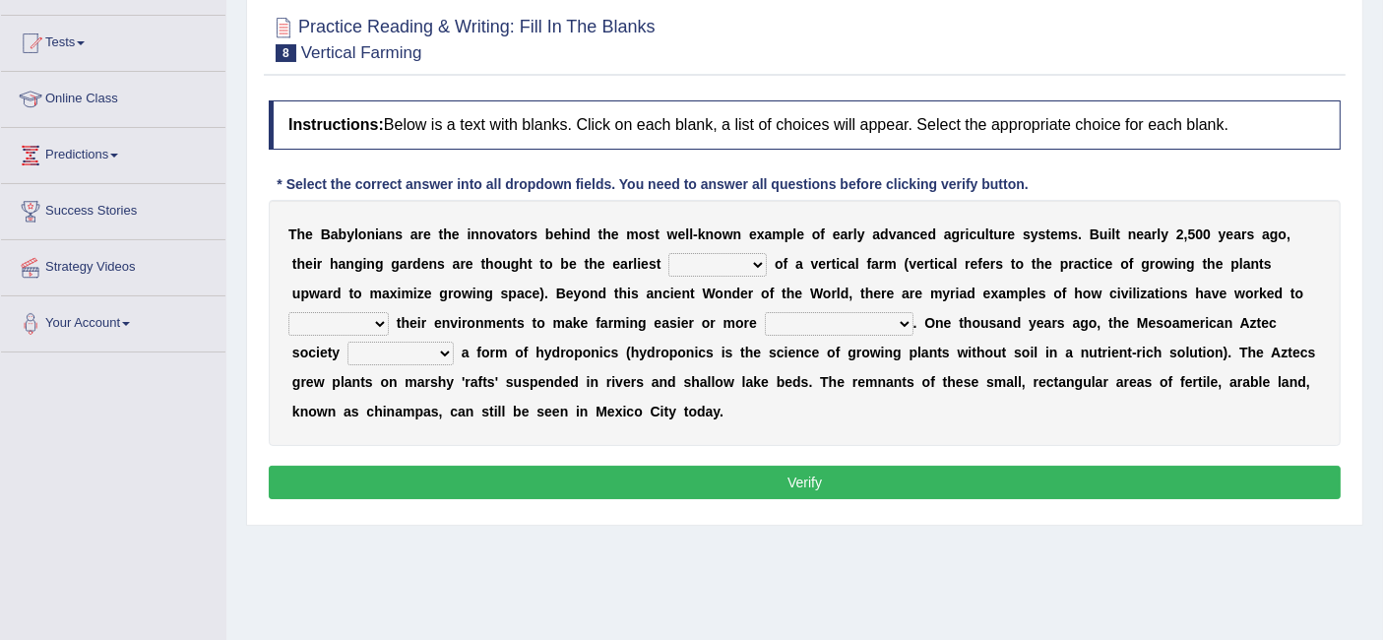
click at [711, 257] on select "prototype failure discredit protocol" at bounding box center [717, 265] width 98 height 24
select select "prototype"
click at [668, 253] on select "prototype failure discredit protocol" at bounding box center [717, 265] width 98 height 24
click at [756, 256] on select "prototype failure discredit protocol" at bounding box center [717, 265] width 98 height 24
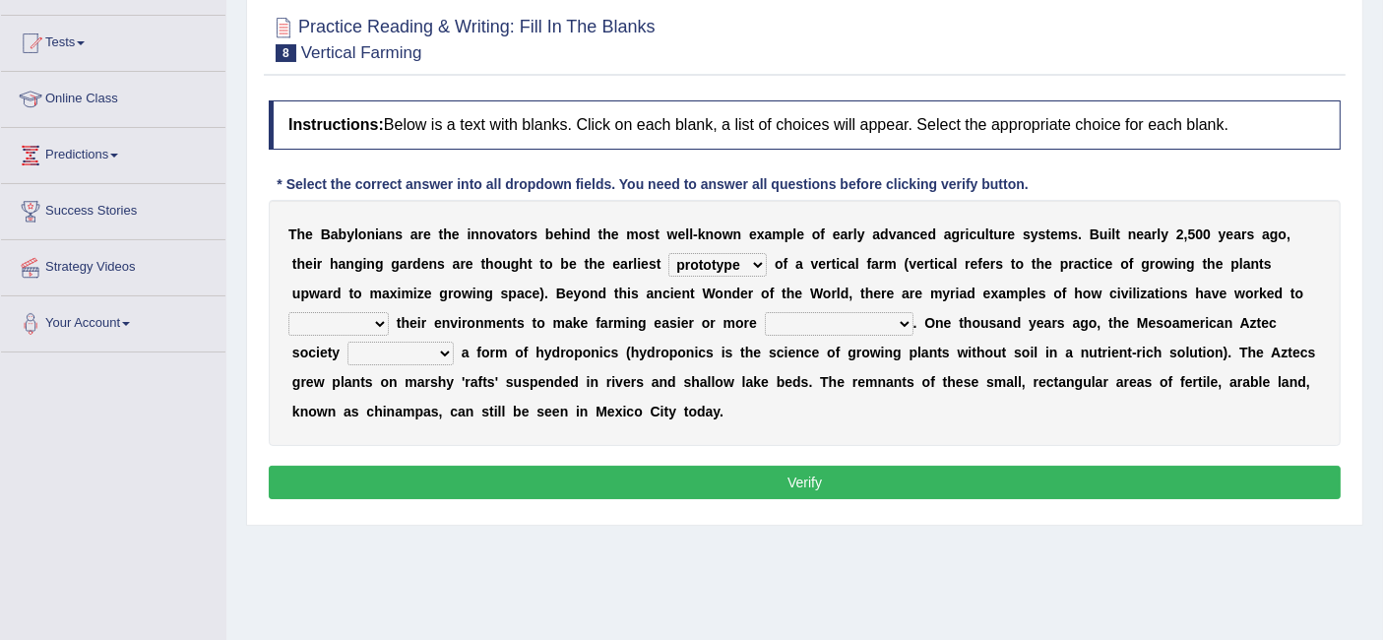
click at [377, 319] on select "manipulate escape respect disarrange" at bounding box center [338, 324] width 100 height 24
click at [925, 315] on b "O" at bounding box center [929, 323] width 11 height 16
click at [874, 318] on select "productive constructive connective counterproductive" at bounding box center [839, 324] width 149 height 24
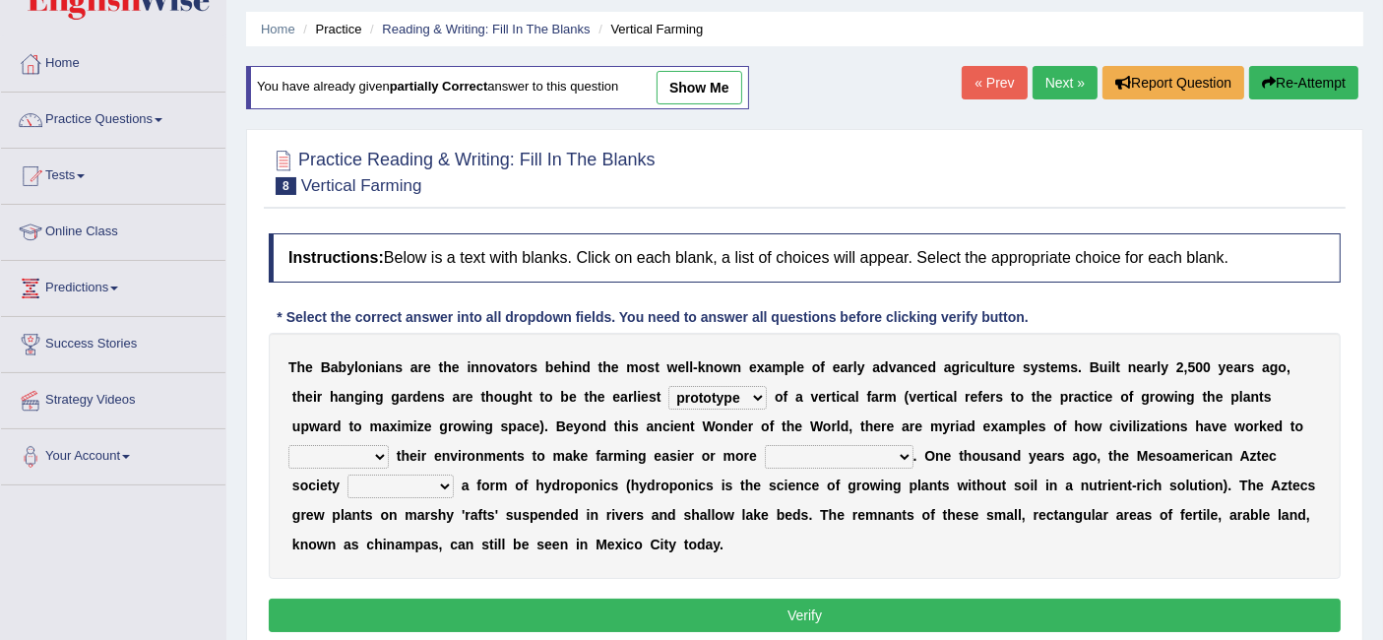
scroll to position [59, 0]
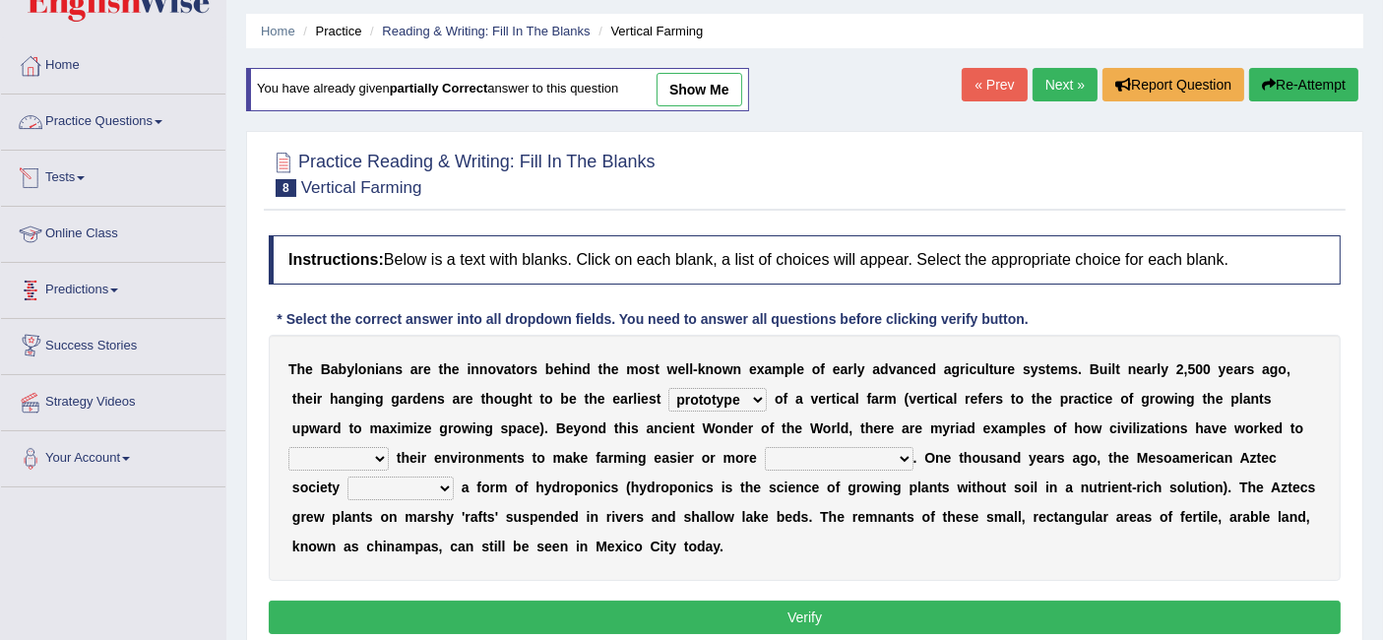
click at [140, 125] on link "Practice Questions" at bounding box center [113, 118] width 224 height 49
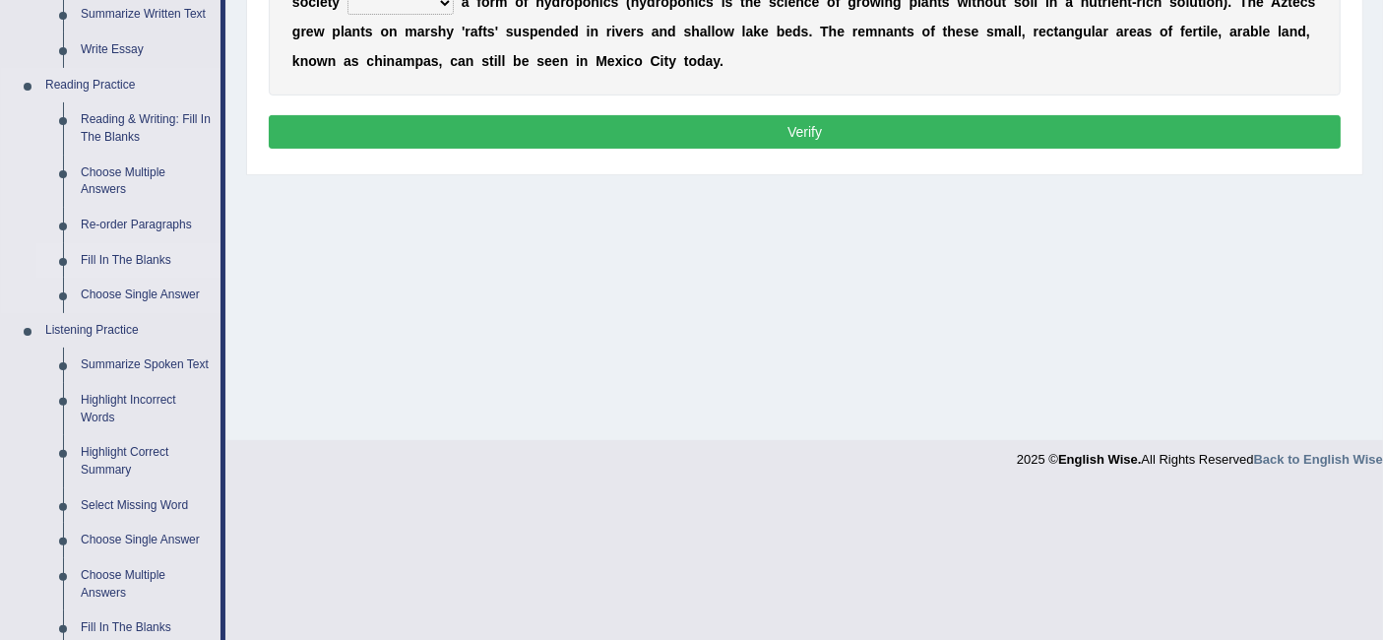
scroll to position [542, 0]
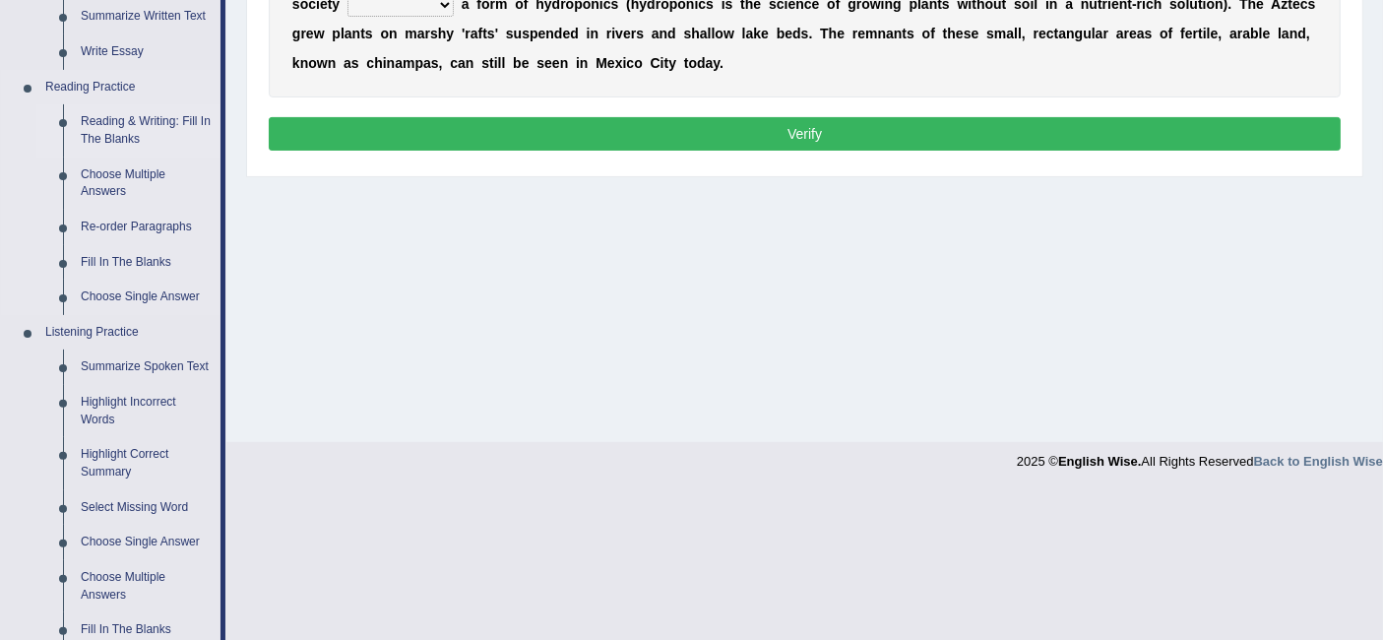
click at [153, 125] on link "Reading & Writing: Fill In The Blanks" at bounding box center [146, 130] width 149 height 52
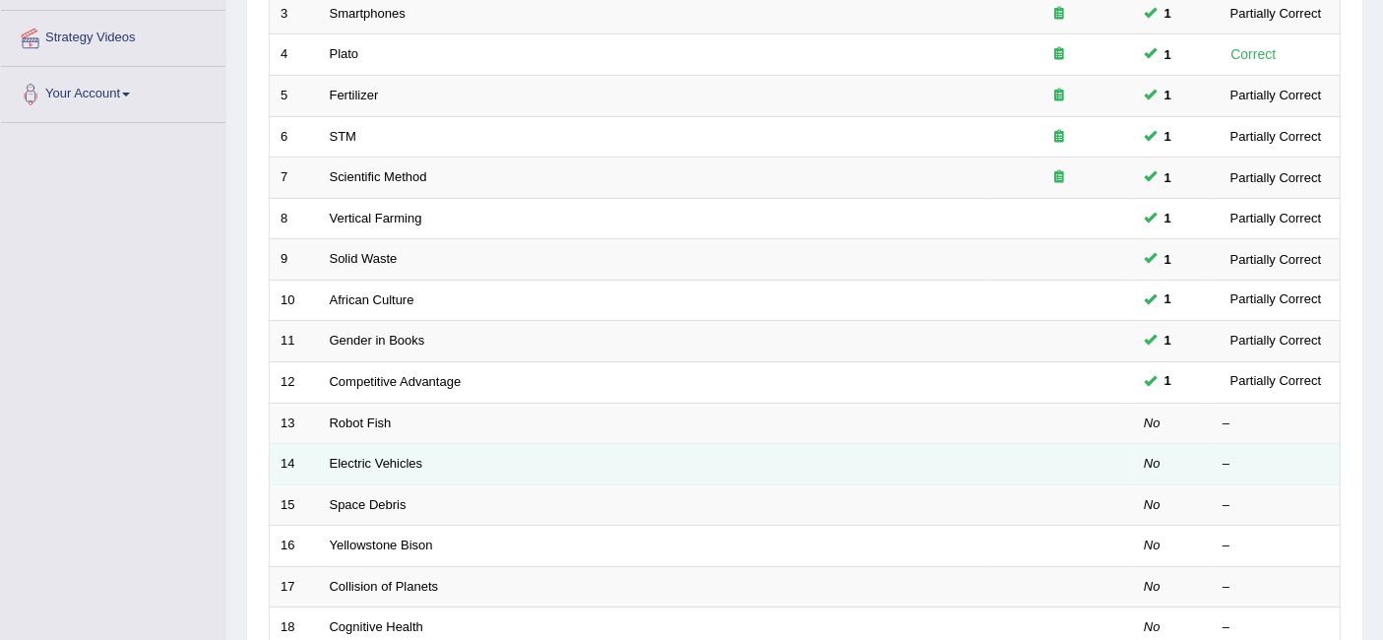
scroll to position [556, 0]
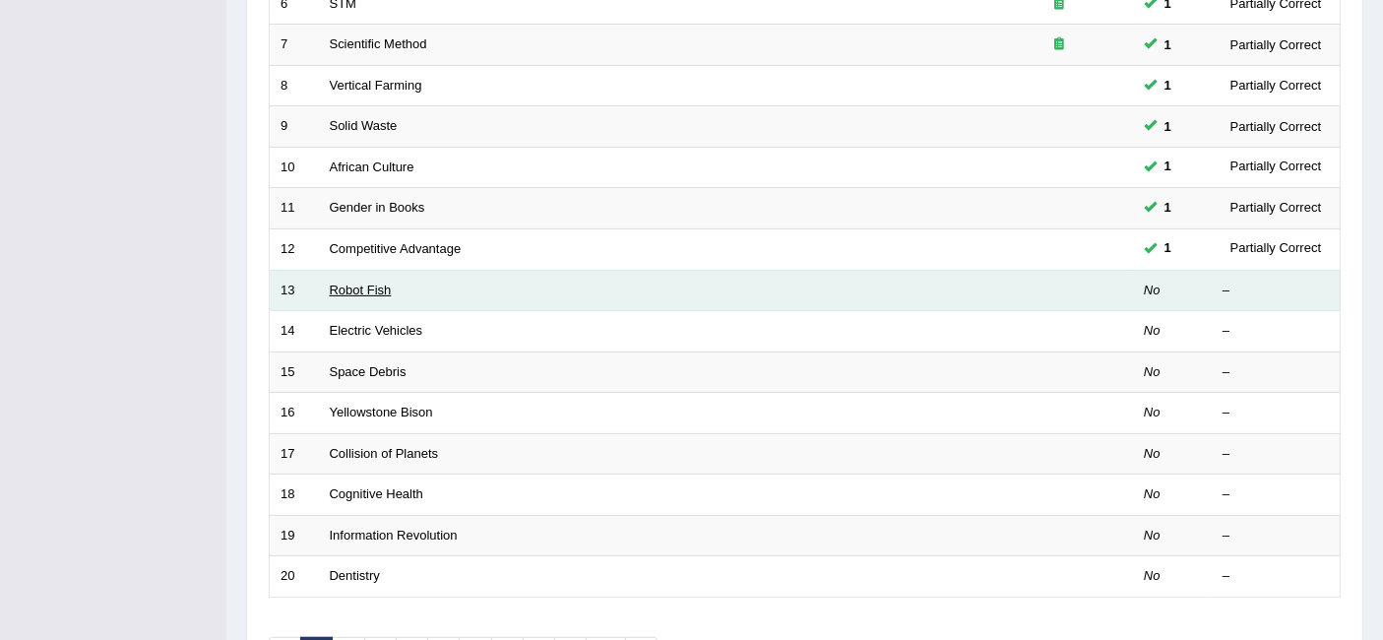
click at [354, 282] on link "Robot Fish" at bounding box center [361, 289] width 62 height 15
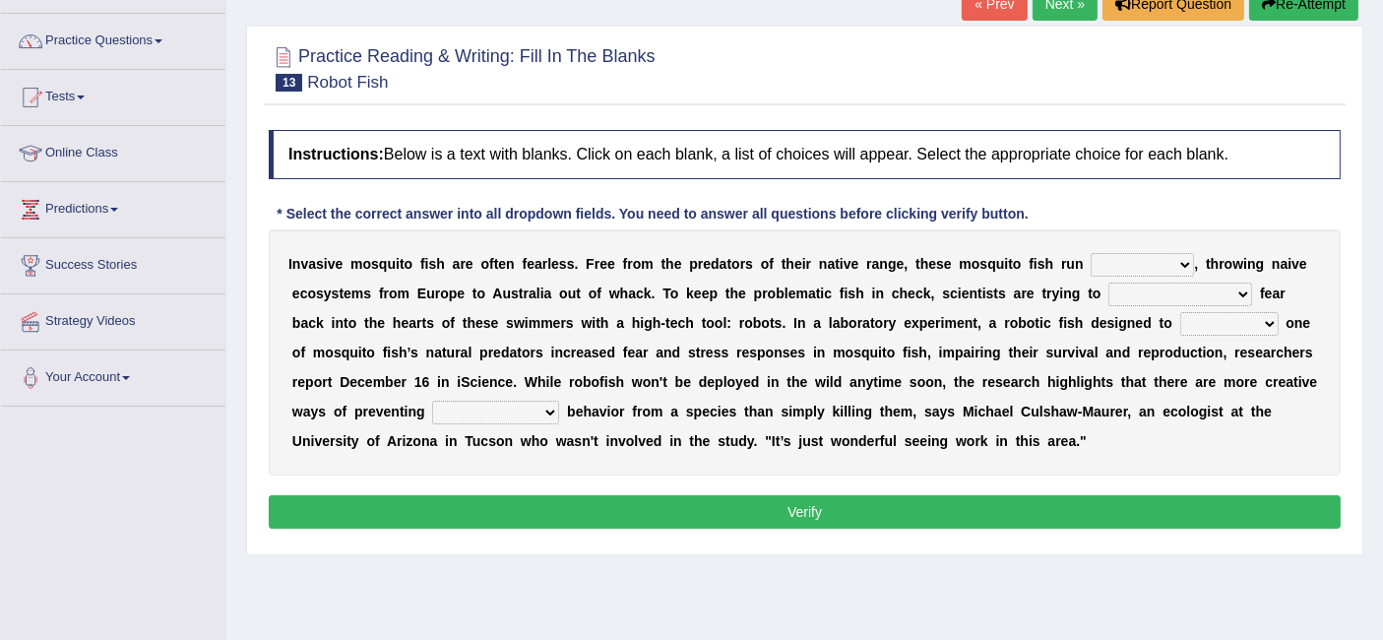
scroll to position [142, 0]
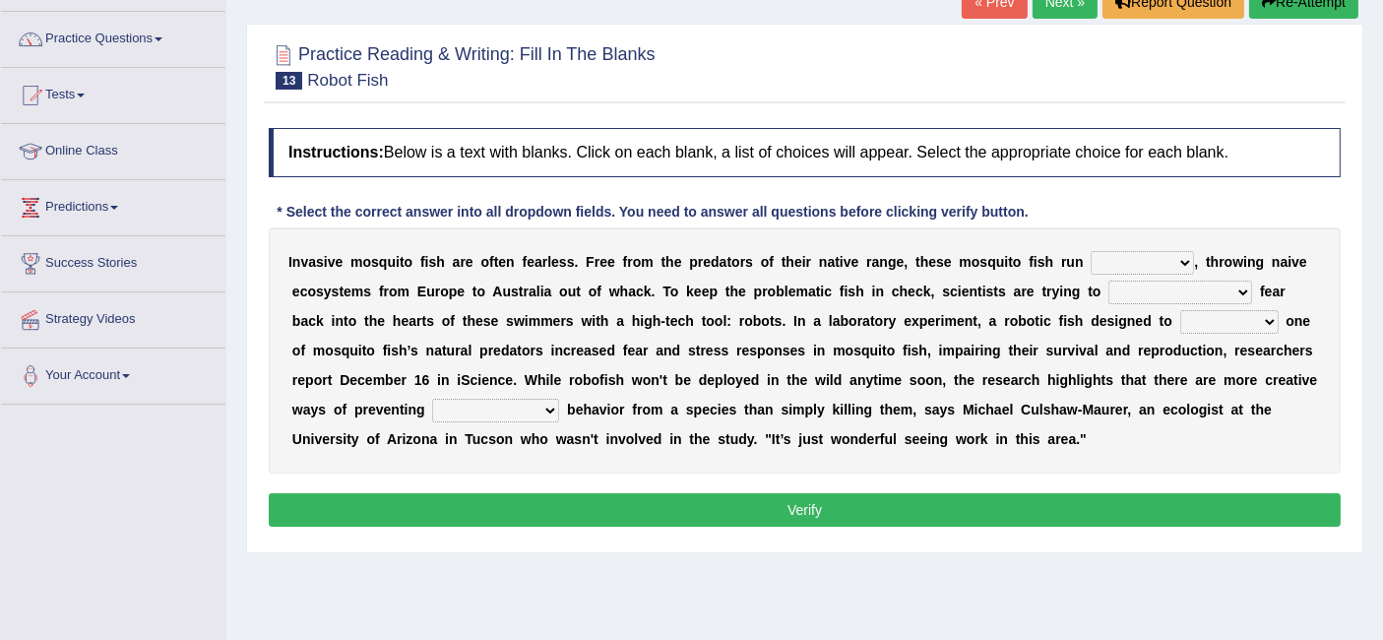
click at [1172, 260] on select "occupant flippant rampant concordant" at bounding box center [1142, 263] width 103 height 24
select select "flippant"
click at [1091, 251] on select "occupant flippant rampant concordant" at bounding box center [1142, 263] width 103 height 24
click at [1161, 285] on select "accept spike strike drake" at bounding box center [1180, 293] width 144 height 24
click at [1108, 281] on select "accept spike strike drake" at bounding box center [1180, 293] width 144 height 24
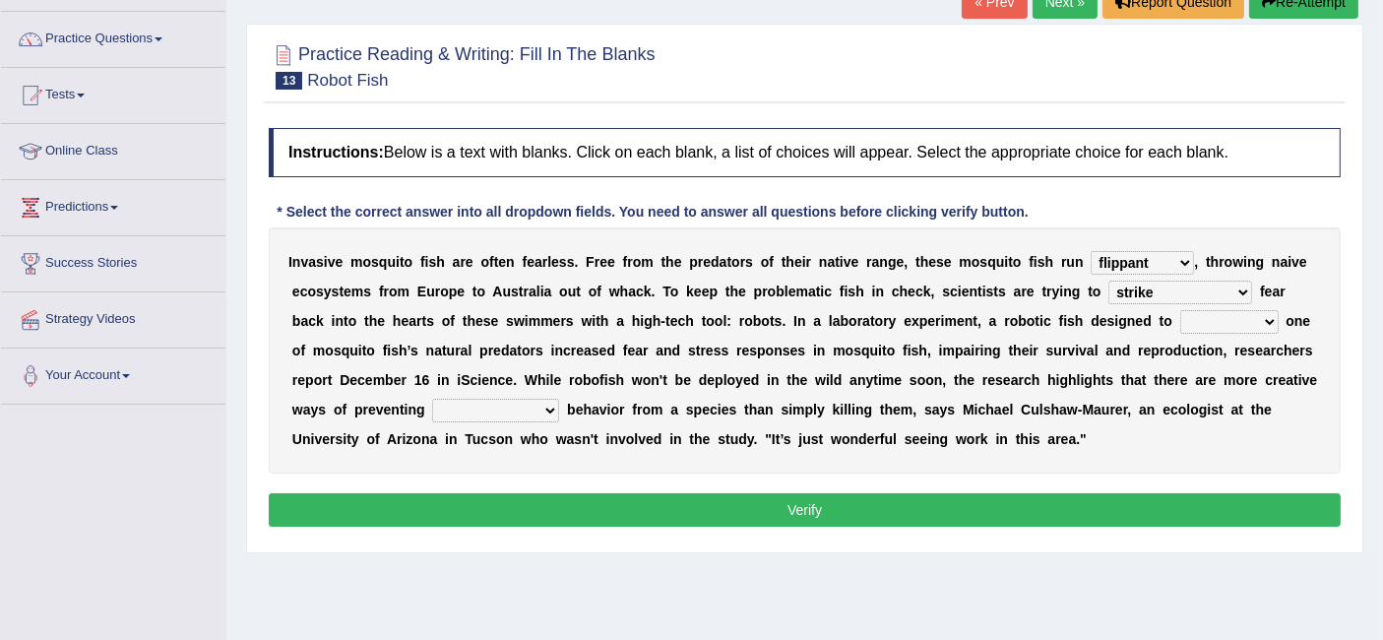
click at [1158, 286] on select "accept spike strike drake" at bounding box center [1180, 293] width 144 height 24
select select "spike"
click at [1108, 281] on select "accept spike strike drake" at bounding box center [1180, 293] width 144 height 24
click at [1180, 321] on select "bequest mimic battle conquest" at bounding box center [1229, 322] width 98 height 24
select select "battle"
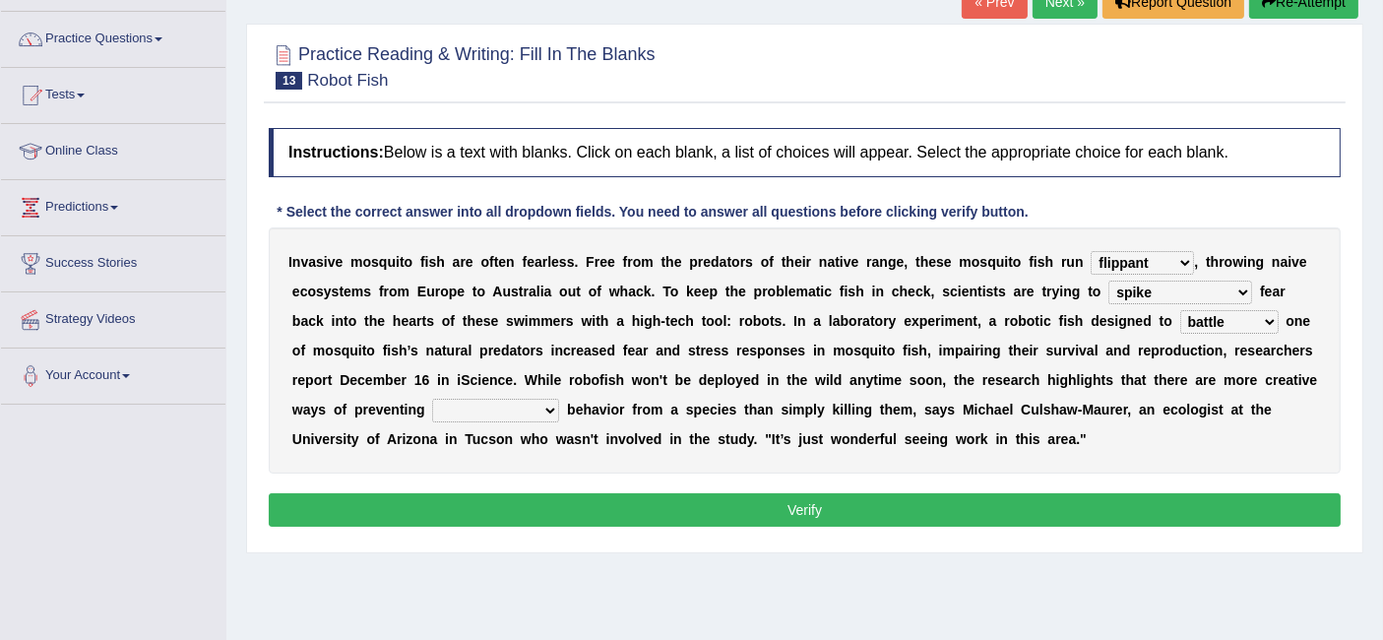
click at [1180, 310] on select "bequest mimic battle conquest" at bounding box center [1229, 322] width 98 height 24
click at [544, 402] on select "unprivileged unprecedented uncharted unwanted" at bounding box center [495, 411] width 127 height 24
select select "unwanted"
click at [432, 399] on select "unprivileged unprecedented uncharted unwanted" at bounding box center [495, 411] width 127 height 24
click at [571, 504] on button "Verify" at bounding box center [805, 509] width 1072 height 33
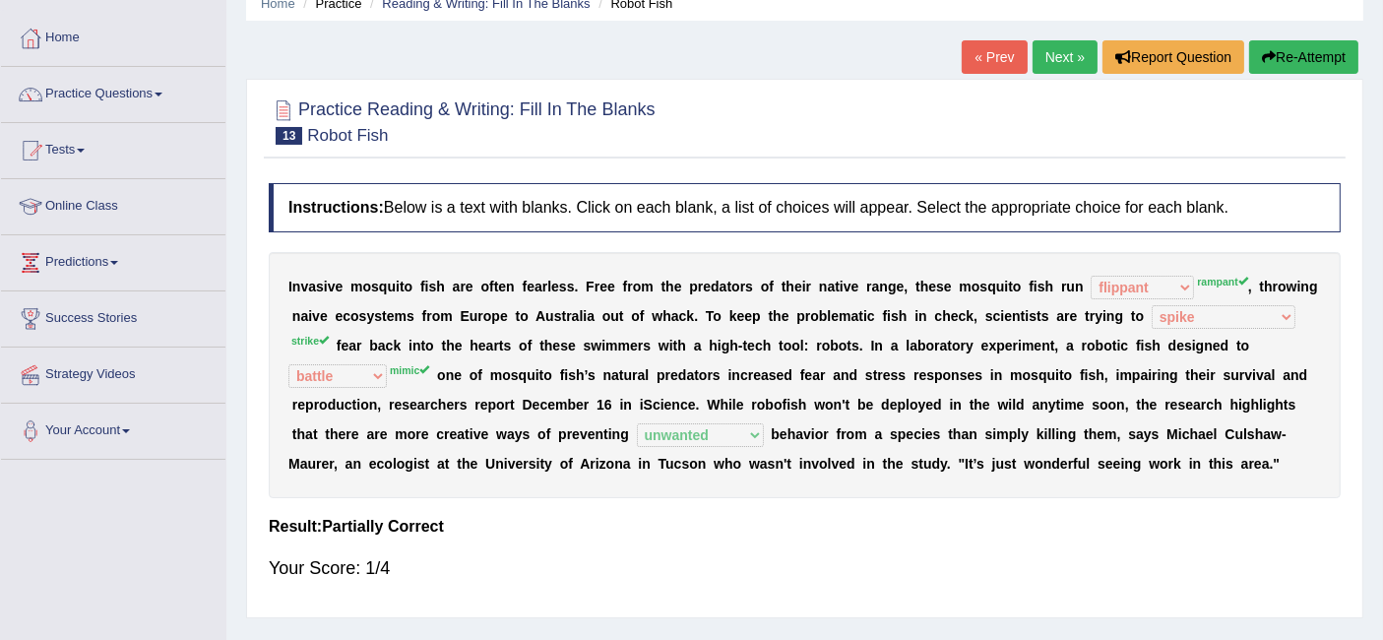
scroll to position [87, 0]
click at [1071, 58] on link "Next »" at bounding box center [1064, 56] width 65 height 33
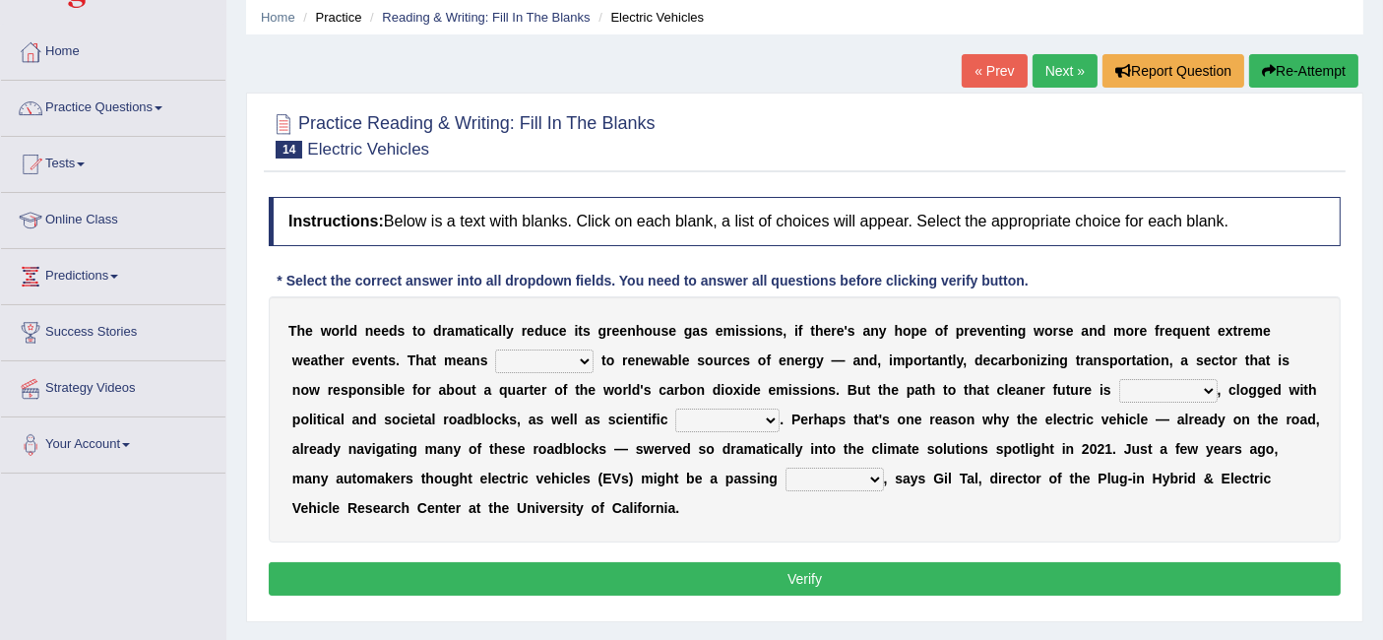
scroll to position [74, 0]
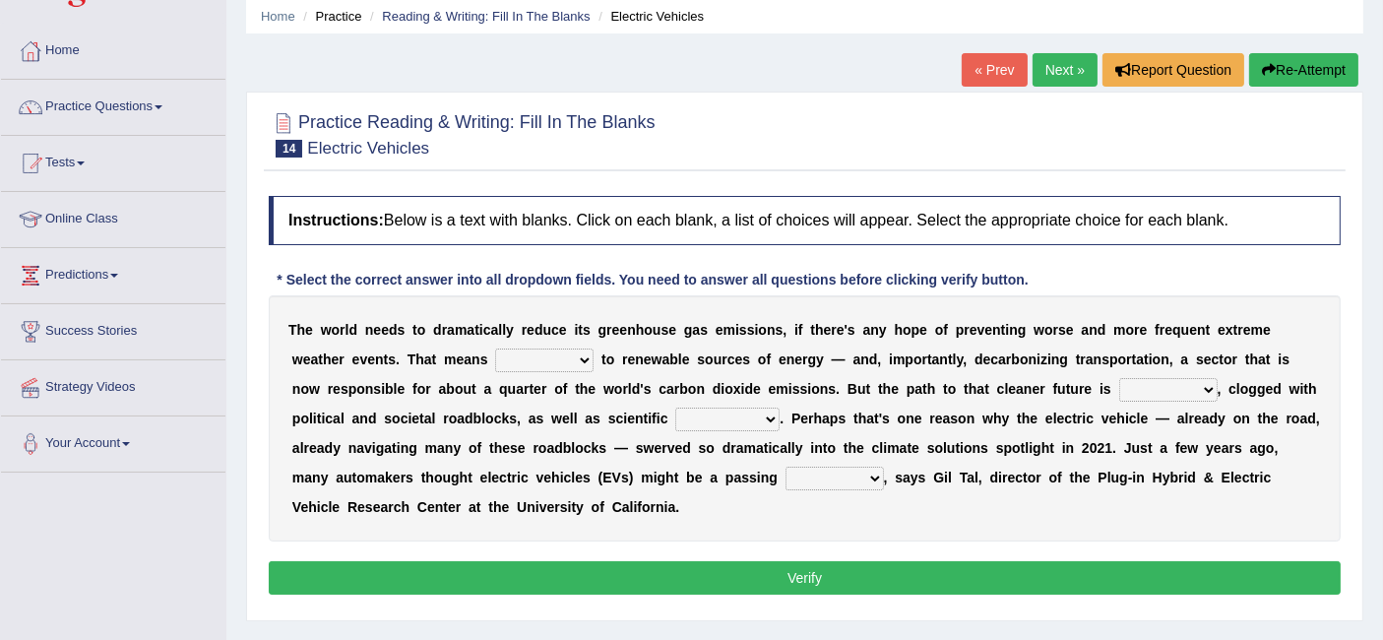
click at [531, 350] on select "grafting drafting crafting shifting" at bounding box center [544, 360] width 98 height 24
select select "shifting"
click at [495, 348] on select "grafting drafting crafting shifting" at bounding box center [544, 360] width 98 height 24
click at [1161, 384] on select "daunting daunted daunt dauntless" at bounding box center [1168, 390] width 98 height 24
click at [1197, 363] on b "s" at bounding box center [1200, 359] width 8 height 16
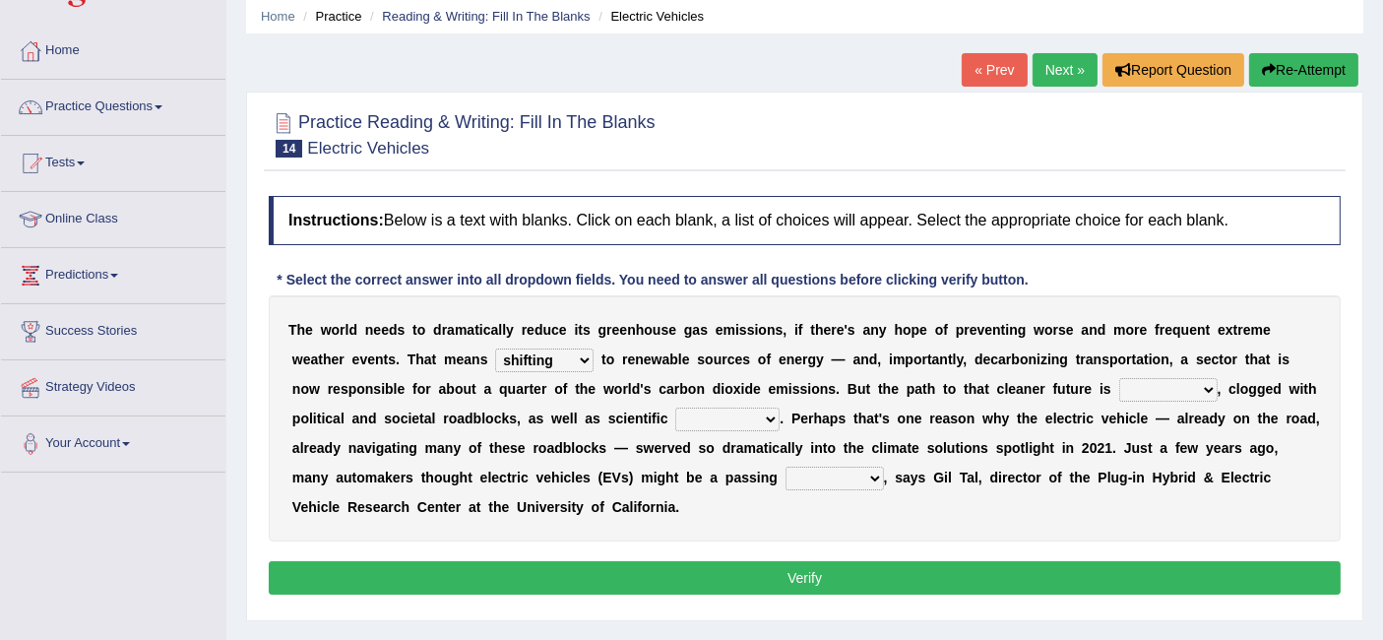
click at [696, 411] on select "spectacles obstacles tentacles receptacles" at bounding box center [727, 419] width 104 height 24
click at [1158, 381] on select "daunting daunted daunt dauntless" at bounding box center [1168, 390] width 98 height 24
select select "daunting"
click at [1119, 378] on select "daunting daunted daunt dauntless" at bounding box center [1168, 390] width 98 height 24
click at [723, 414] on select "spectacles obstacles tentacles receptacles" at bounding box center [727, 419] width 104 height 24
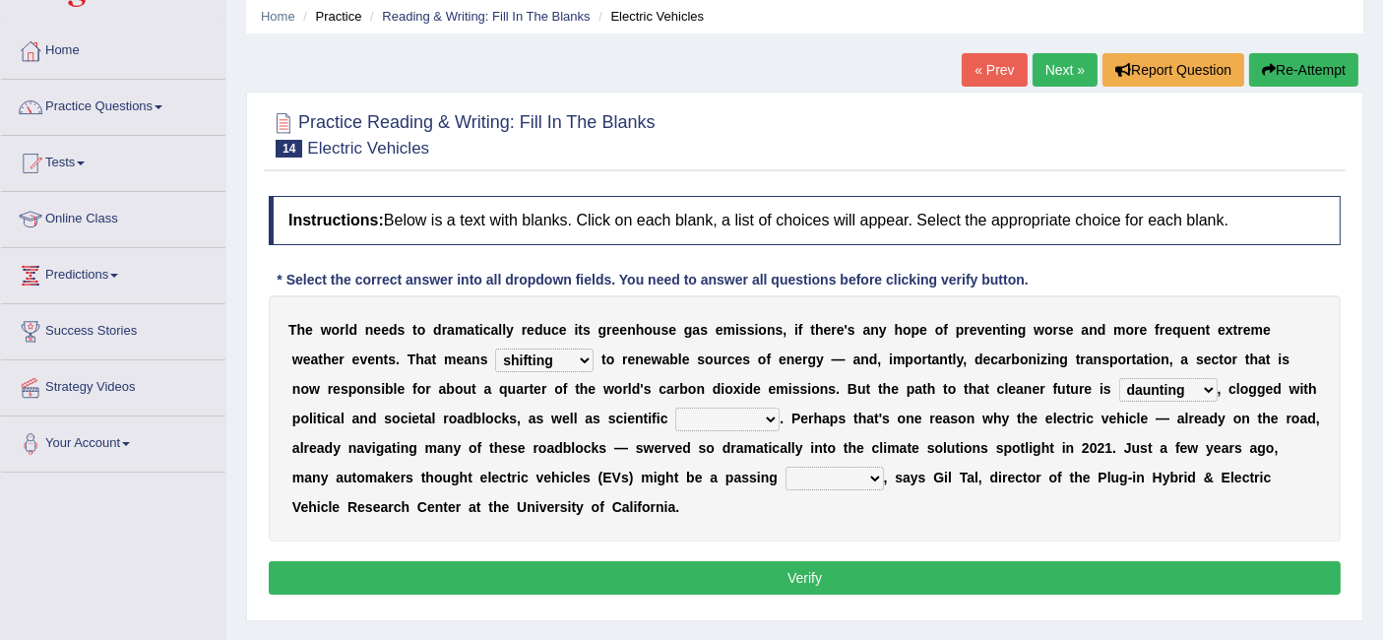
select select "obstacles"
click at [675, 407] on select "spectacles obstacles tentacles receptacles" at bounding box center [727, 419] width 104 height 24
click at [809, 476] on select "fad gad tad lad" at bounding box center [834, 479] width 98 height 24
select select "tad"
click at [785, 467] on select "fad gad tad lad" at bounding box center [834, 479] width 98 height 24
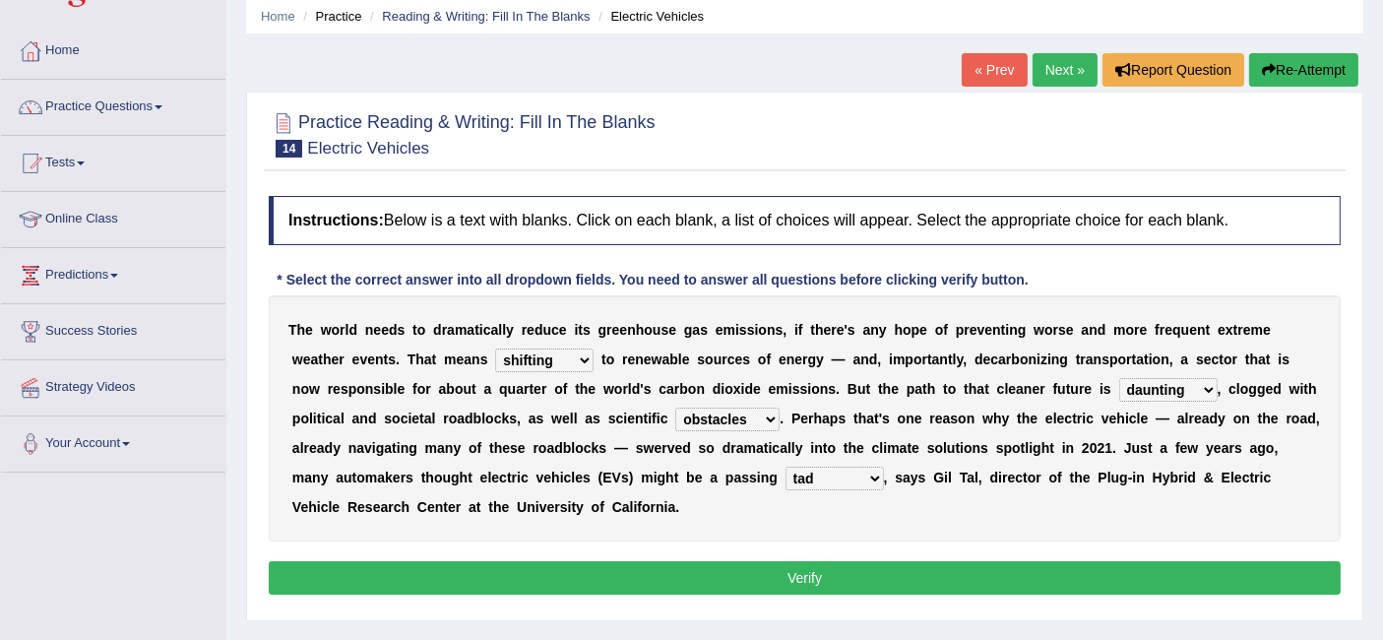
click at [798, 572] on button "Verify" at bounding box center [805, 577] width 1072 height 33
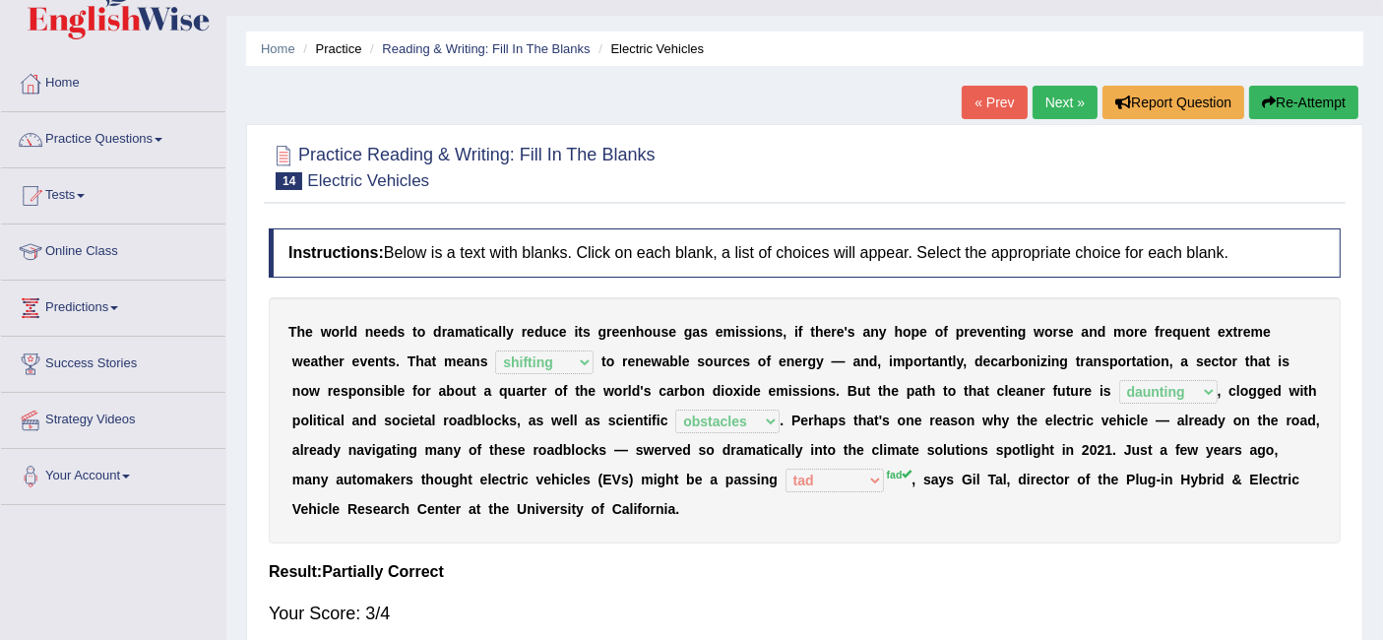
scroll to position [15, 0]
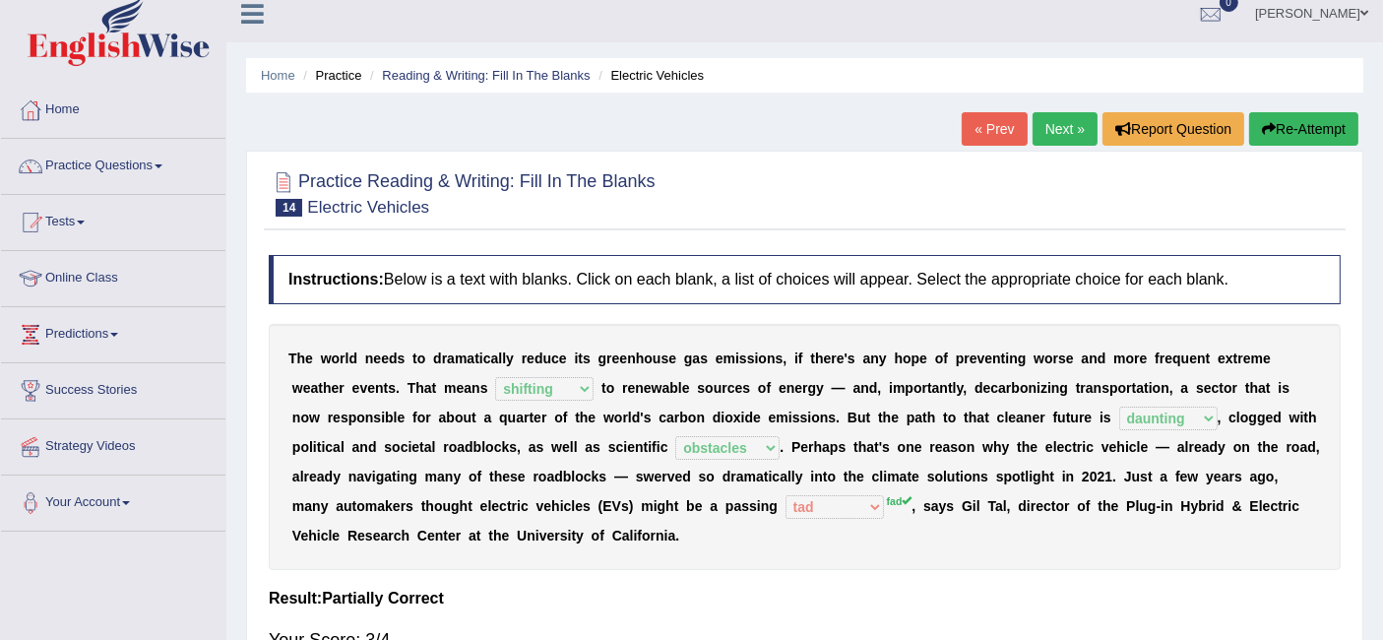
click at [1036, 127] on link "Next »" at bounding box center [1064, 128] width 65 height 33
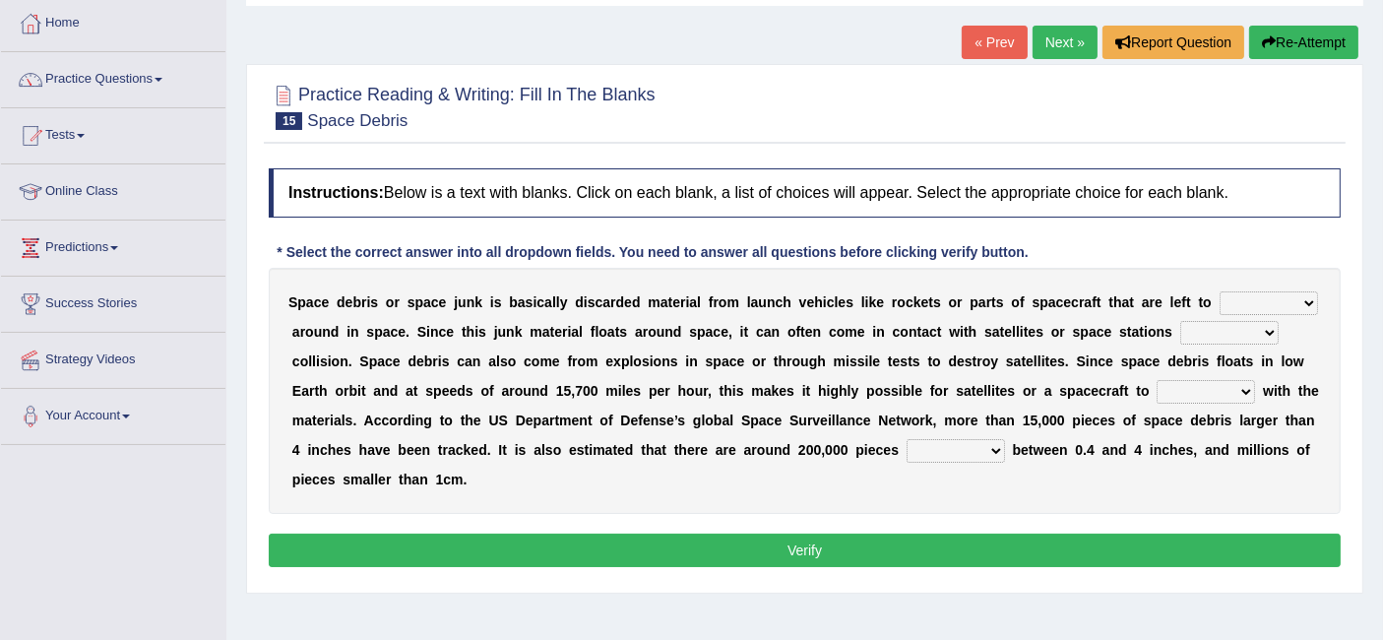
click at [1262, 291] on select "twist center roam loll" at bounding box center [1268, 303] width 98 height 24
select select "roam"
click at [1219, 291] on select "twist center roam loll" at bounding box center [1268, 303] width 98 height 24
click at [1228, 325] on select "risks risk risked risking" at bounding box center [1229, 333] width 98 height 24
click at [1180, 321] on select "risks risk risked risking" at bounding box center [1229, 333] width 98 height 24
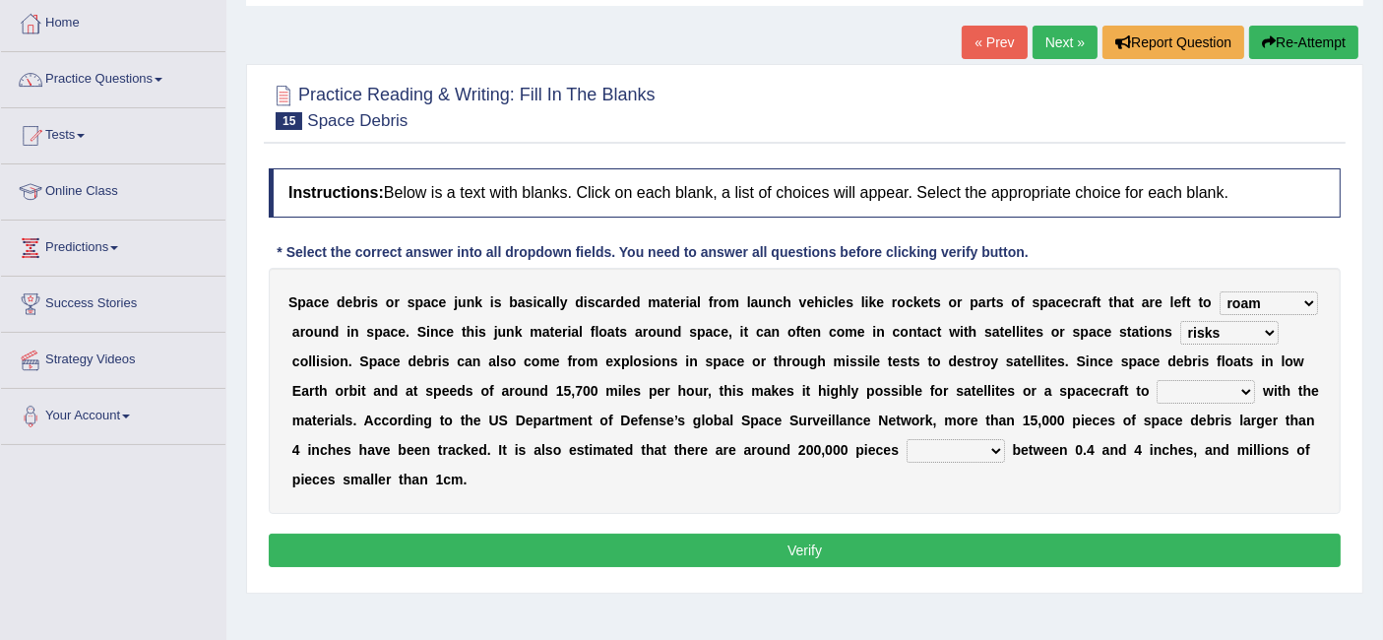
click at [1241, 325] on select "risks risk risked risking" at bounding box center [1229, 333] width 98 height 24
click at [1180, 321] on select "risks risk risked risking" at bounding box center [1229, 333] width 98 height 24
click at [1188, 323] on select "risks risk risked risking" at bounding box center [1229, 333] width 98 height 24
select select "risking"
click at [1180, 321] on select "risks risk risked risking" at bounding box center [1229, 333] width 98 height 24
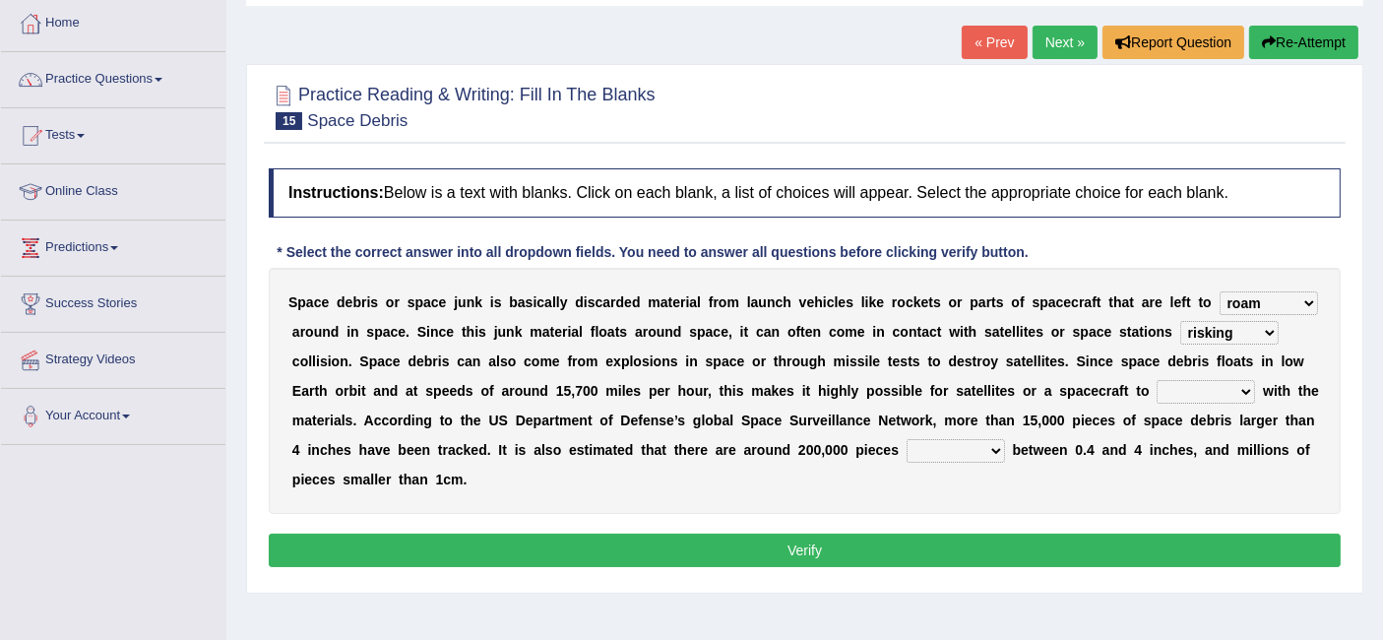
click at [1210, 388] on select "collect collate collide collocate" at bounding box center [1205, 392] width 98 height 24
select select "collide"
click at [1156, 380] on select "collect collate collide collocate" at bounding box center [1205, 392] width 98 height 24
click at [992, 446] on select "sized sizing size sizes" at bounding box center [955, 451] width 98 height 24
select select "size"
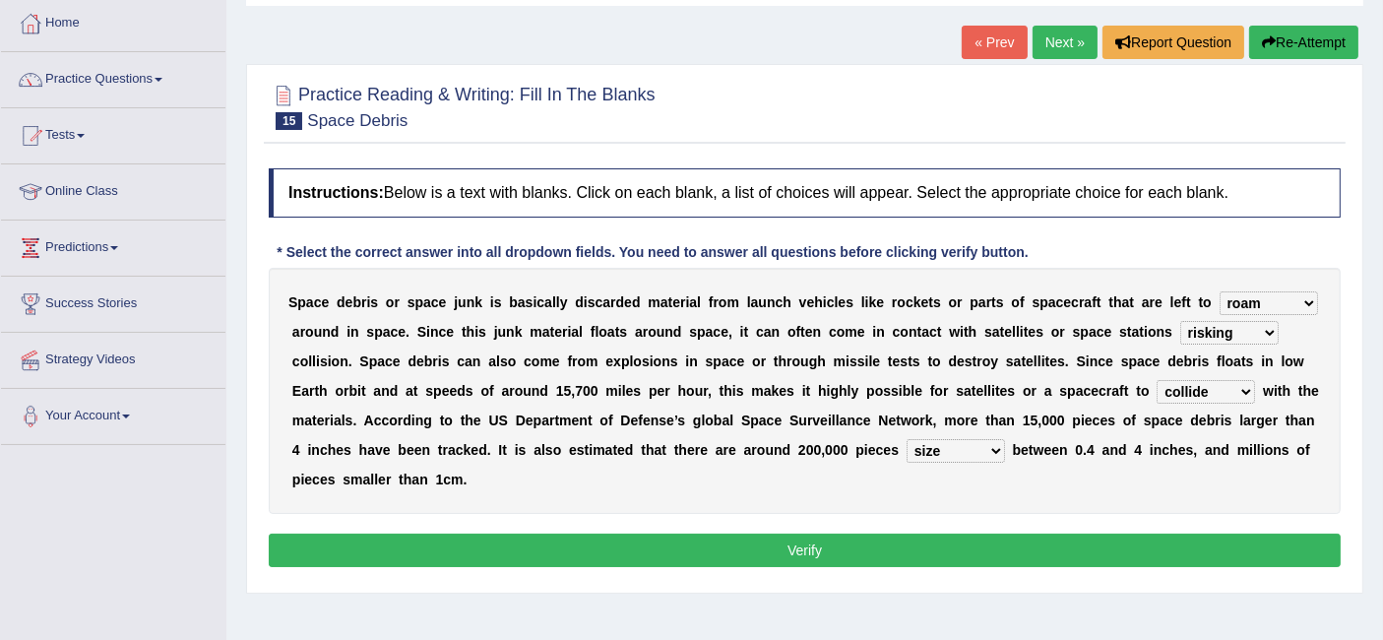
click at [906, 439] on select "sized sizing size sizes" at bounding box center [955, 451] width 98 height 24
click at [835, 538] on button "Verify" at bounding box center [805, 549] width 1072 height 33
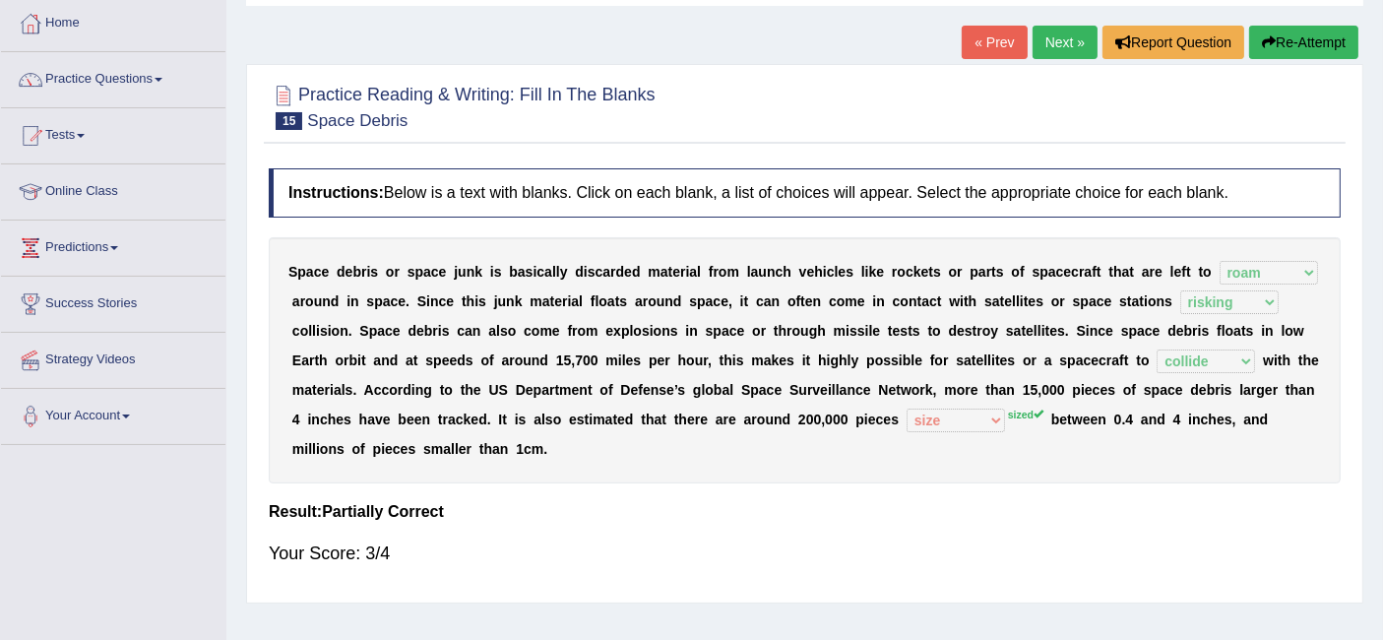
click at [1060, 32] on link "Next »" at bounding box center [1064, 42] width 65 height 33
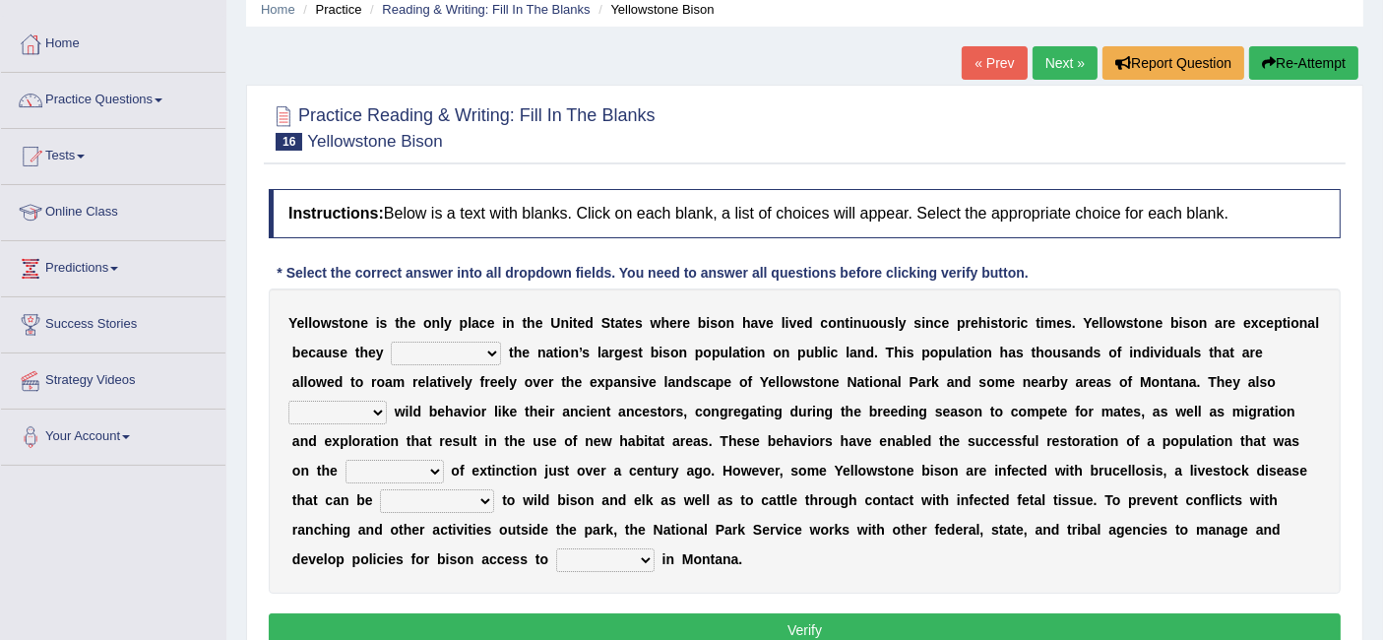
scroll to position [80, 0]
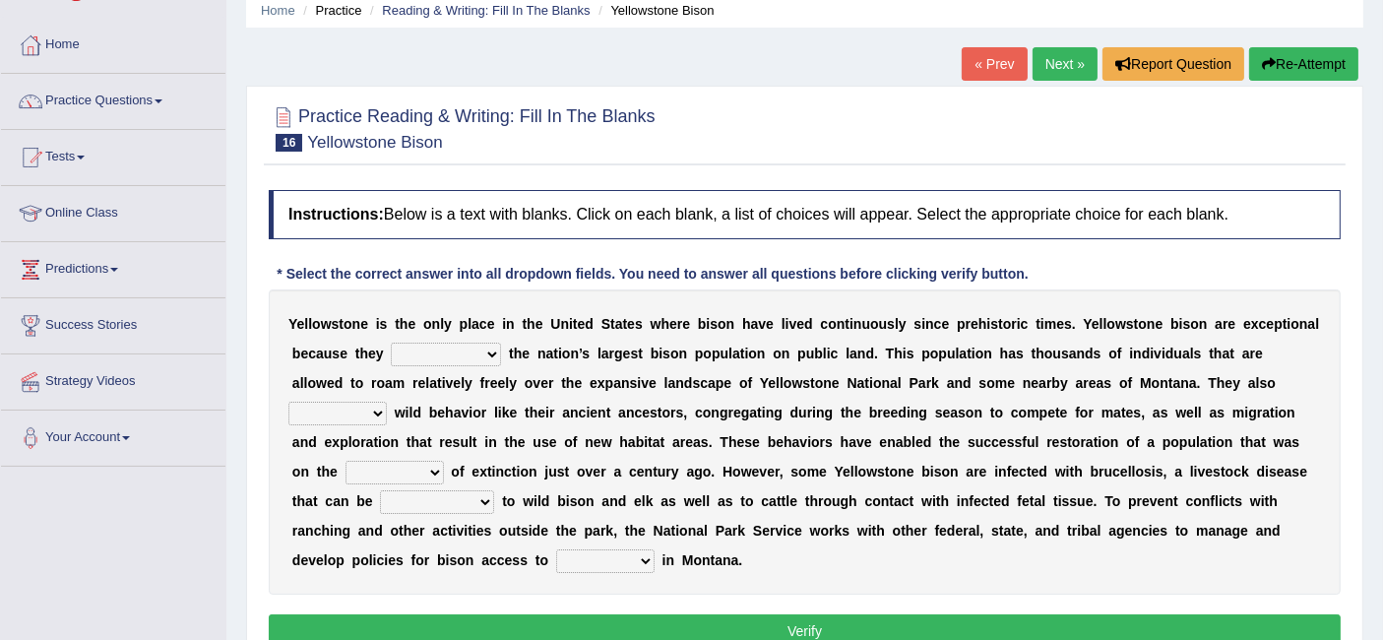
click at [464, 346] on select "congregate comprise consist compromise" at bounding box center [446, 355] width 110 height 24
click at [589, 420] on div "Y e l l o w s t o n e i s t h e o n l y p l a c e i n t h e U n i t e d S t a t…" at bounding box center [805, 441] width 1072 height 305
click at [340, 406] on select "exhibit disregard resist encourage" at bounding box center [337, 414] width 98 height 24
select select "exhibit"
click at [288, 402] on select "exhibit disregard resist encourage" at bounding box center [337, 414] width 98 height 24
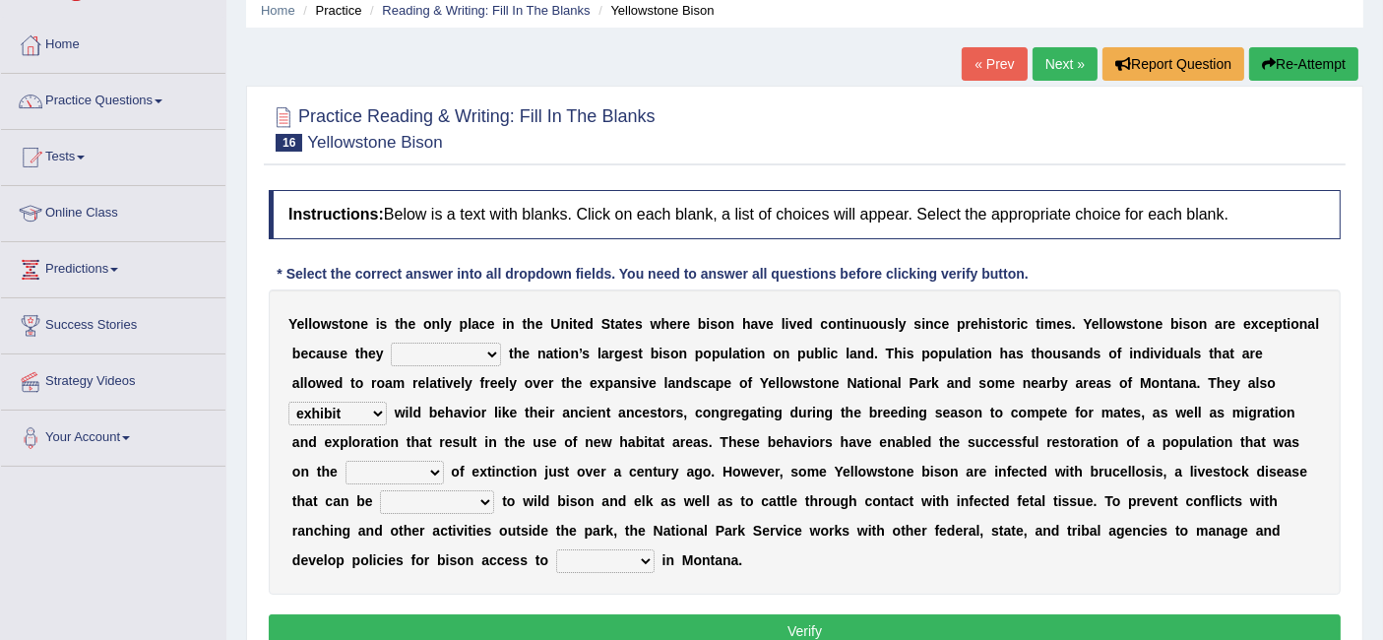
click at [416, 472] on select "brine brink danger brindle" at bounding box center [394, 473] width 98 height 24
select select "danger"
click at [345, 461] on select "brine brink danger brindle" at bounding box center [394, 473] width 98 height 24
click at [463, 498] on select "transplanted transported transgressed transmitted" at bounding box center [437, 502] width 114 height 24
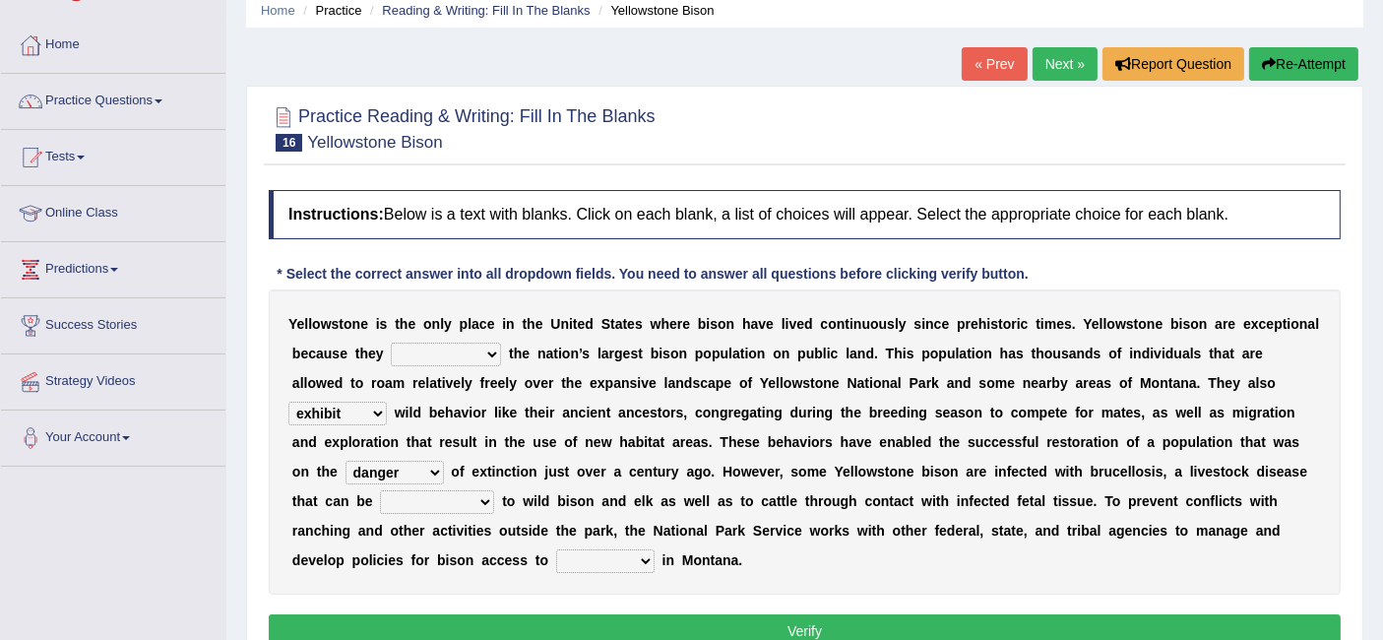
click at [463, 498] on select "transplanted transported transgressed transmitted" at bounding box center [437, 502] width 114 height 24
click at [558, 500] on b "b" at bounding box center [561, 501] width 9 height 16
click at [475, 499] on select "transplanted transported transgressed transmitted" at bounding box center [437, 502] width 114 height 24
select select "transmitted"
click at [380, 490] on select "transplanted transported transgressed transmitted" at bounding box center [437, 502] width 114 height 24
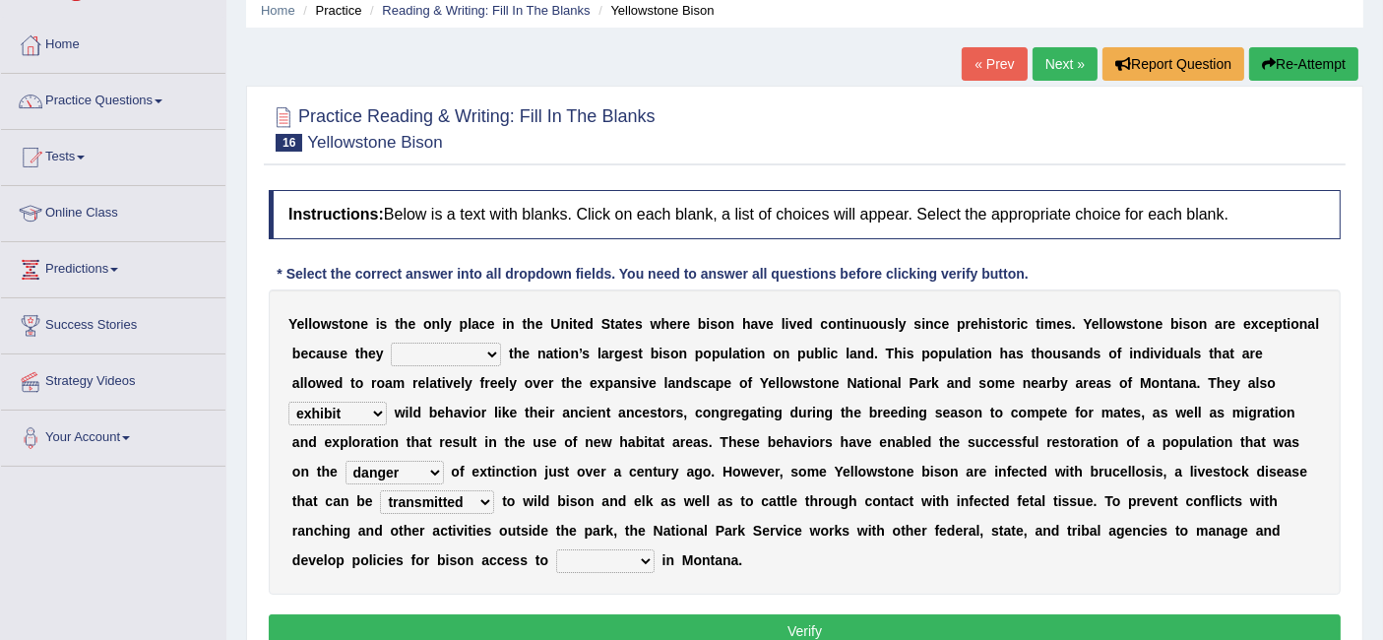
click at [650, 554] on select "habitat habitat habitant food" at bounding box center [605, 561] width 98 height 24
click at [691, 531] on b "n" at bounding box center [692, 531] width 9 height 16
click at [632, 549] on select "habitat habitat habitant food" at bounding box center [605, 561] width 98 height 24
select select "habitat"
click at [556, 549] on select "habitat habitat habitant food" at bounding box center [605, 561] width 98 height 24
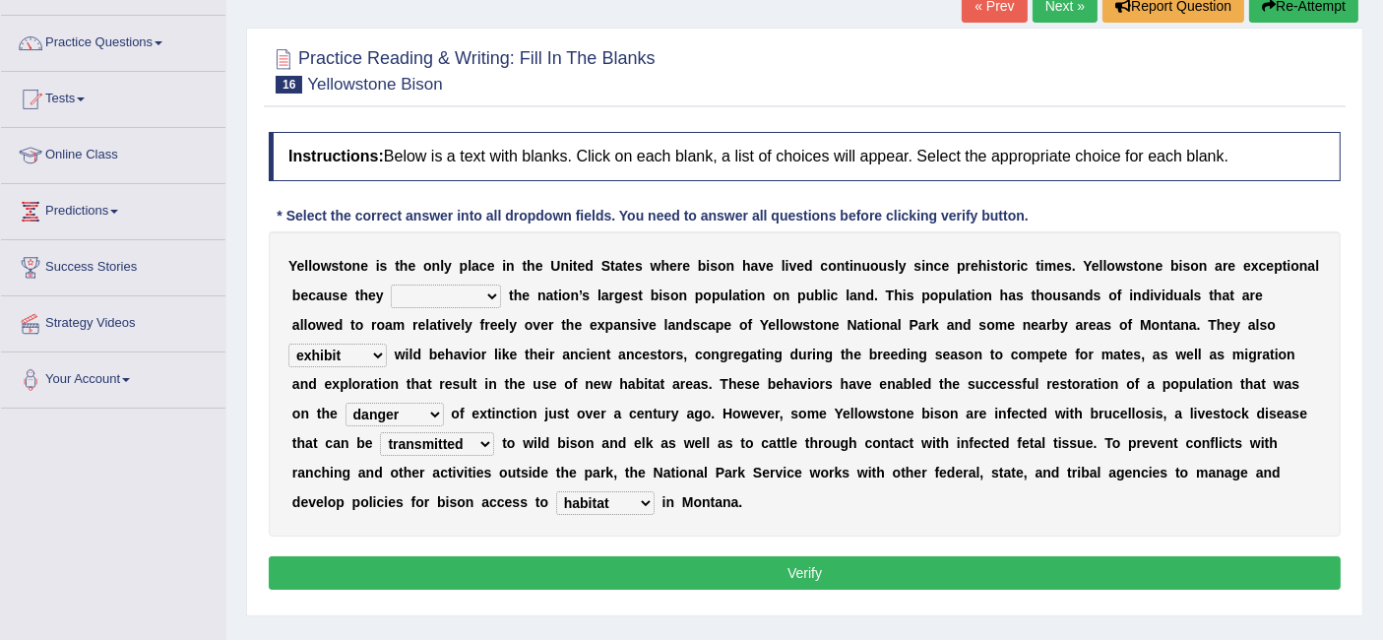
scroll to position [148, 0]
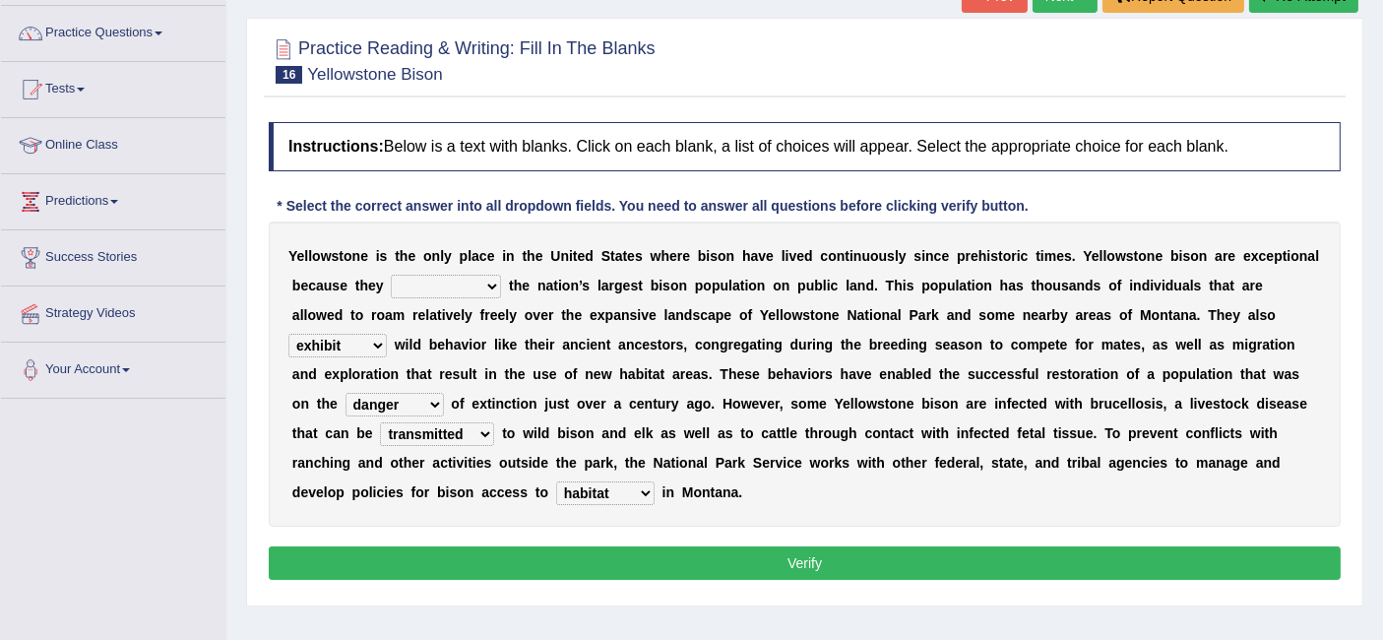
click at [648, 550] on button "Verify" at bounding box center [805, 562] width 1072 height 33
click at [460, 287] on select "congregate comprise consist compromise" at bounding box center [446, 287] width 110 height 24
select select "consist"
click at [391, 275] on select "congregate comprise consist compromise" at bounding box center [446, 287] width 110 height 24
click at [503, 546] on button "Verify" at bounding box center [805, 562] width 1072 height 33
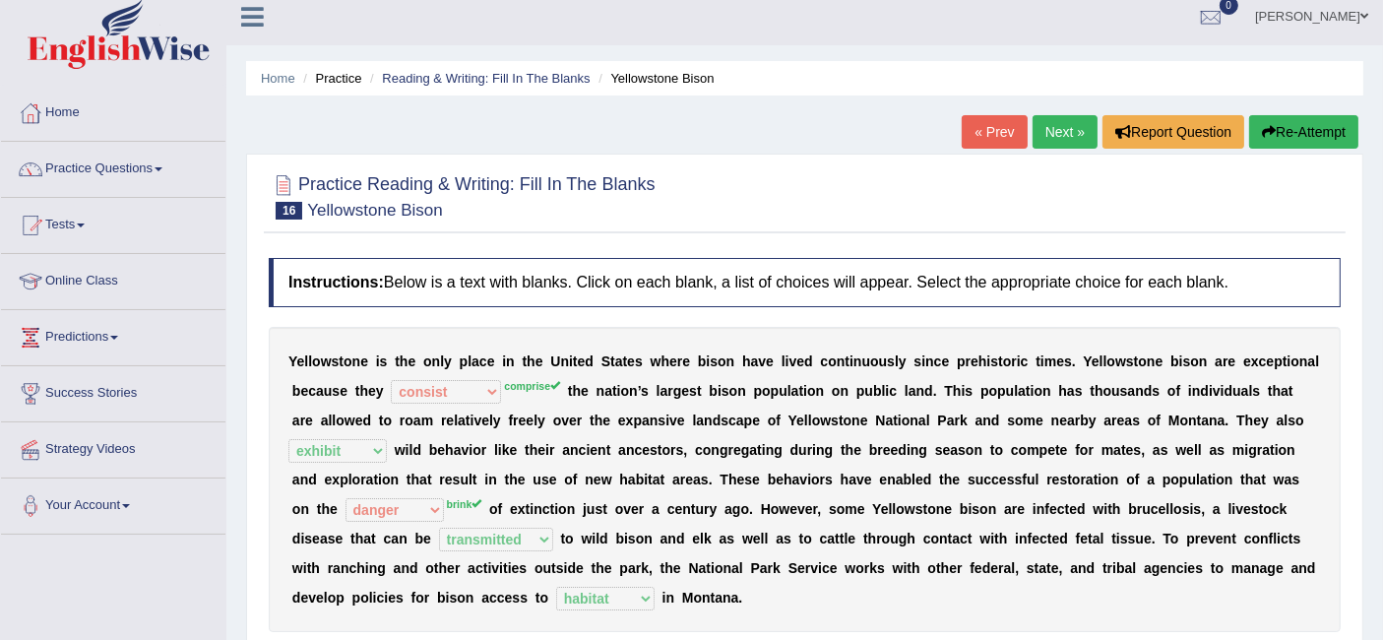
scroll to position [0, 0]
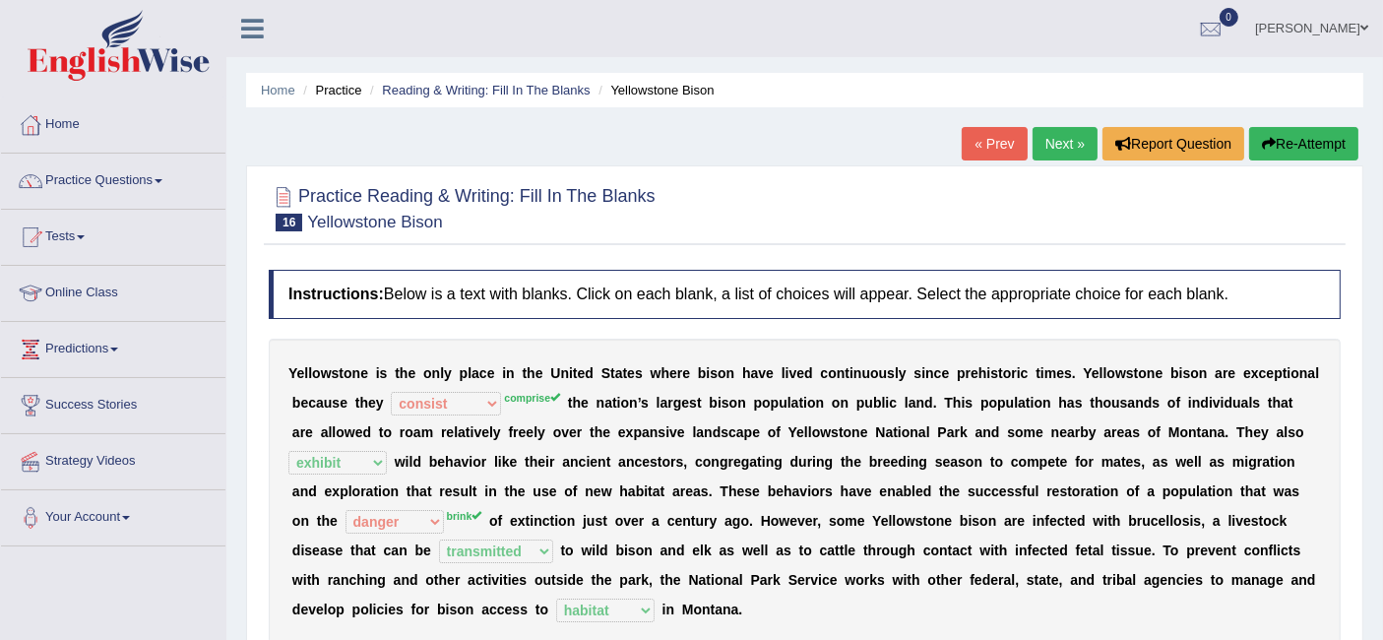
click at [1055, 137] on link "Next »" at bounding box center [1064, 143] width 65 height 33
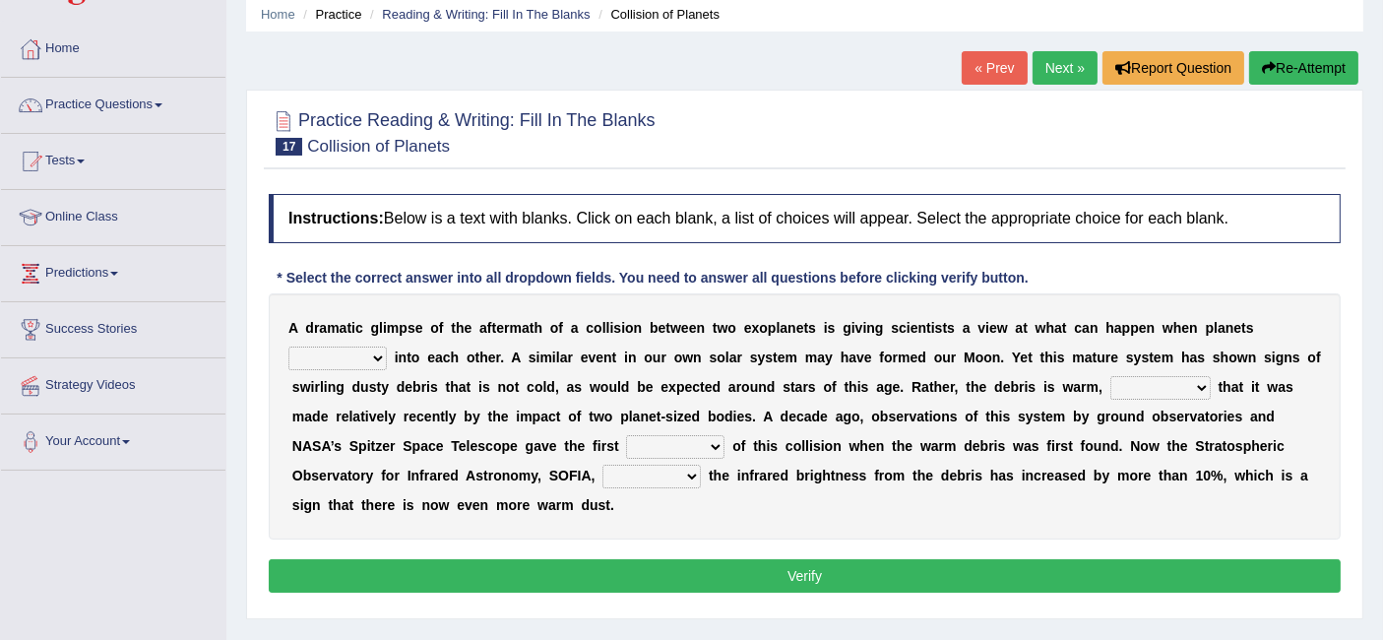
scroll to position [74, 0]
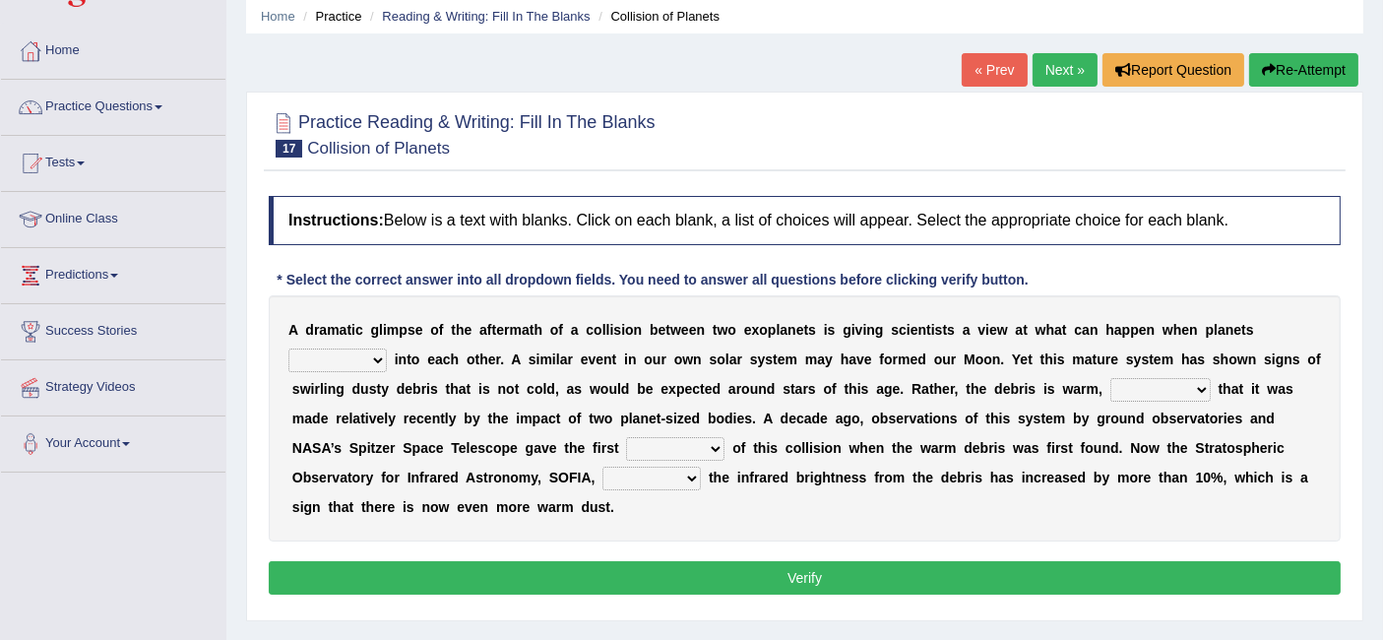
click at [1139, 322] on b "e" at bounding box center [1143, 330] width 8 height 16
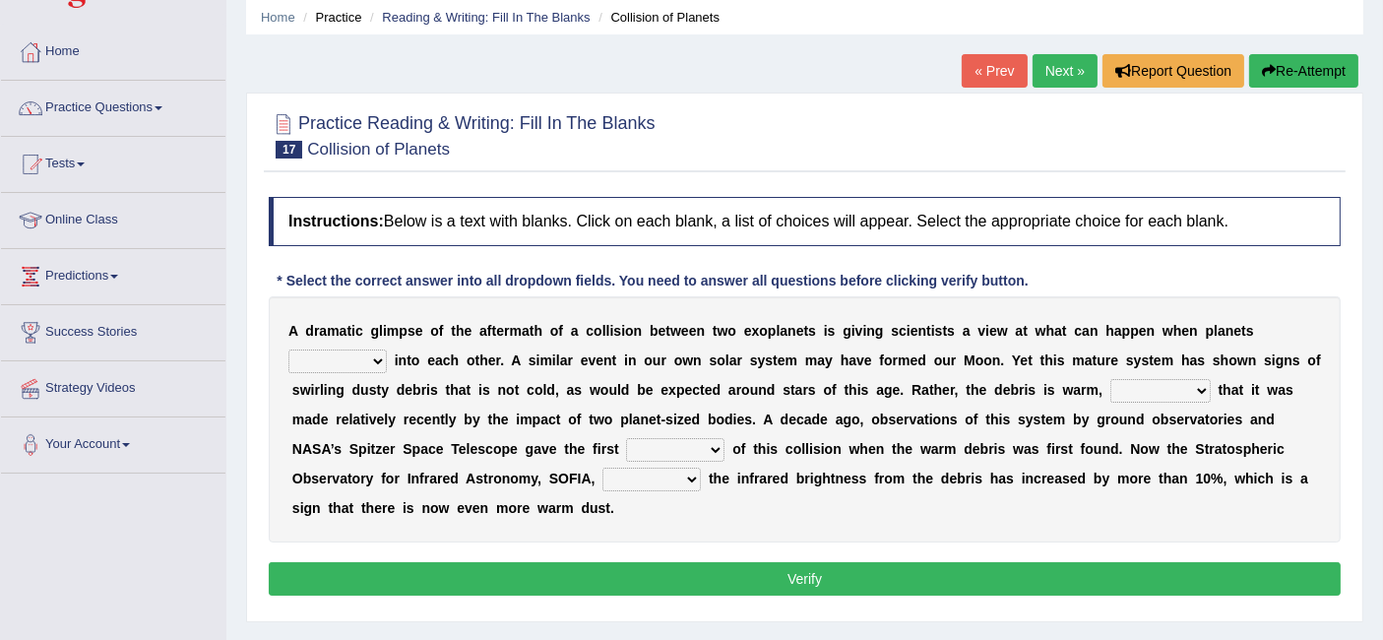
scroll to position [77, 0]
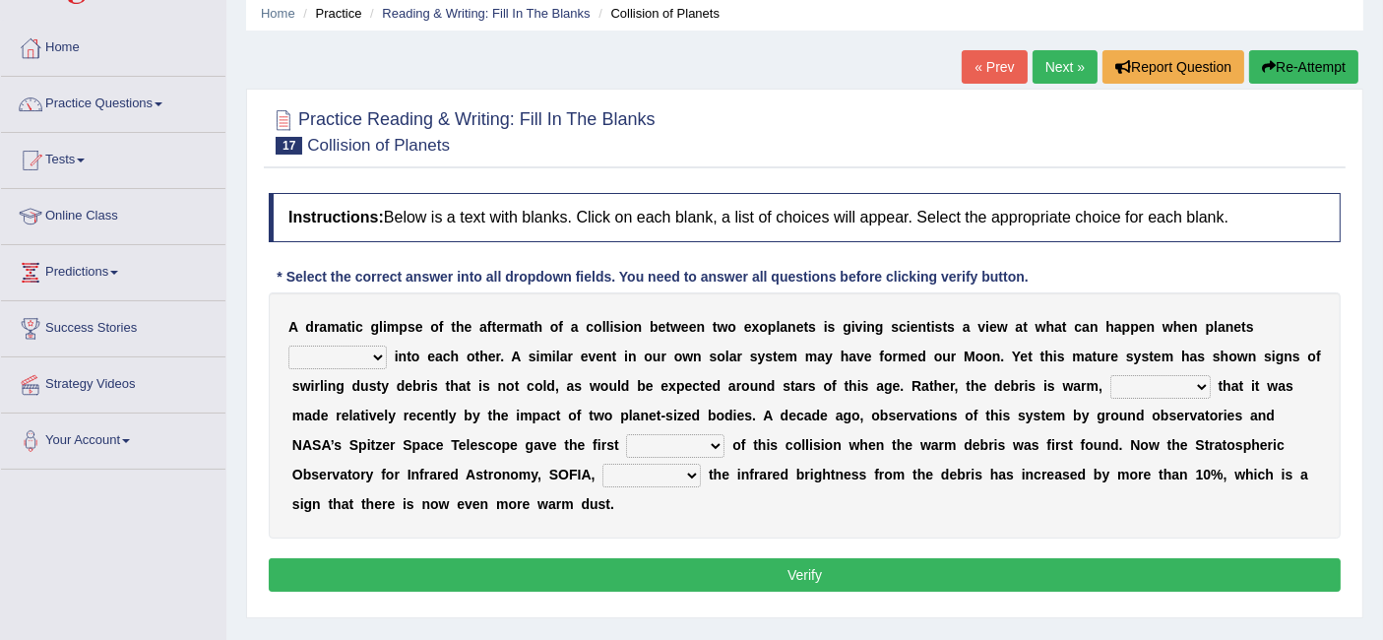
click at [379, 345] on select "crash explore roam implode" at bounding box center [337, 357] width 98 height 24
select select "crash"
click at [288, 345] on select "crash explore roam implode" at bounding box center [337, 357] width 98 height 24
click at [1159, 380] on select "reinforcing sentencing forging conducing" at bounding box center [1160, 387] width 100 height 24
select select "reinforcing"
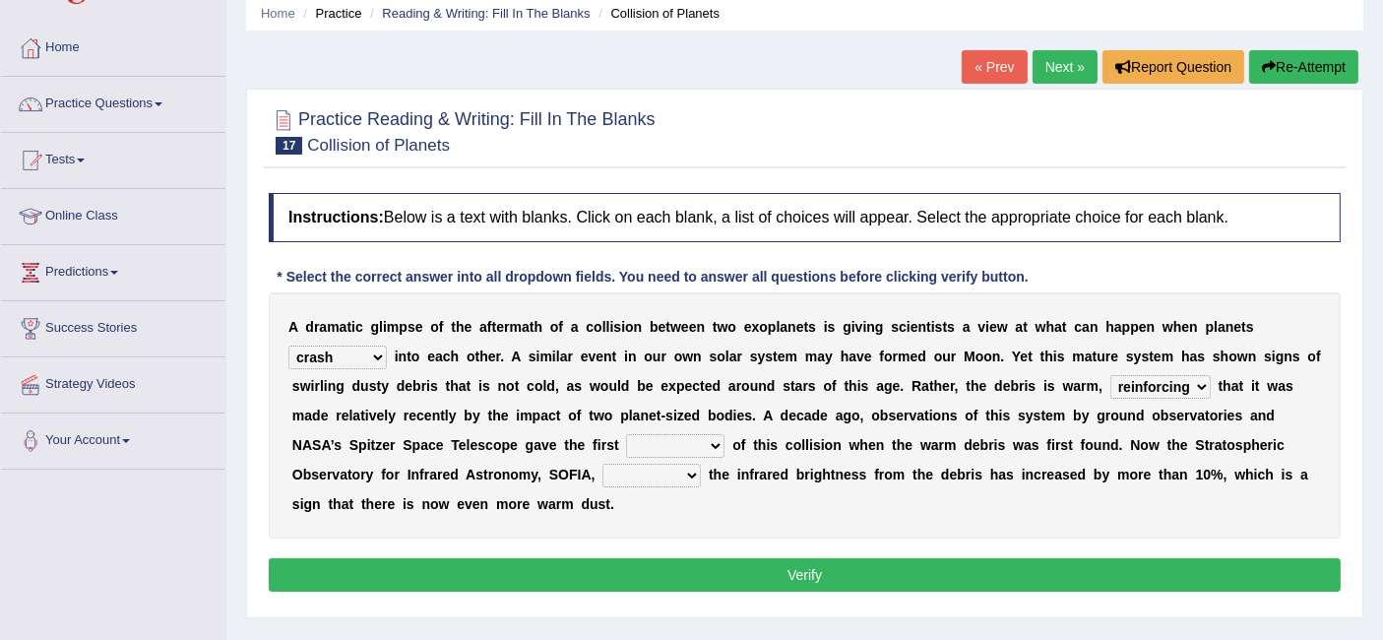
click at [1110, 375] on select "reinforcing sentencing forging conducing" at bounding box center [1160, 387] width 100 height 24
click at [701, 443] on select "pints faints hints taints" at bounding box center [675, 446] width 98 height 24
select select "hints"
click at [626, 434] on select "pints faints hints taints" at bounding box center [675, 446] width 98 height 24
click at [666, 470] on select "concealed revealed repealed unsealed" at bounding box center [651, 476] width 98 height 24
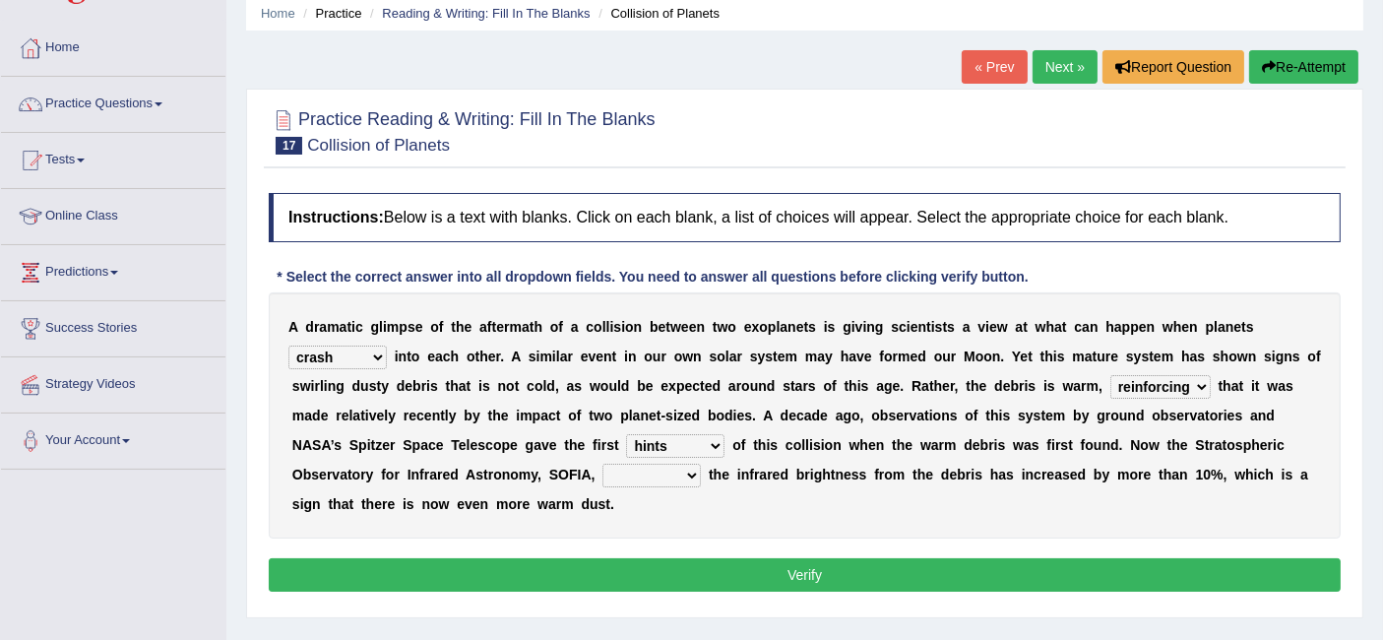
select select "revealed"
click at [602, 464] on select "concealed revealed repealed unsealed" at bounding box center [651, 476] width 98 height 24
click at [671, 570] on button "Verify" at bounding box center [805, 574] width 1072 height 33
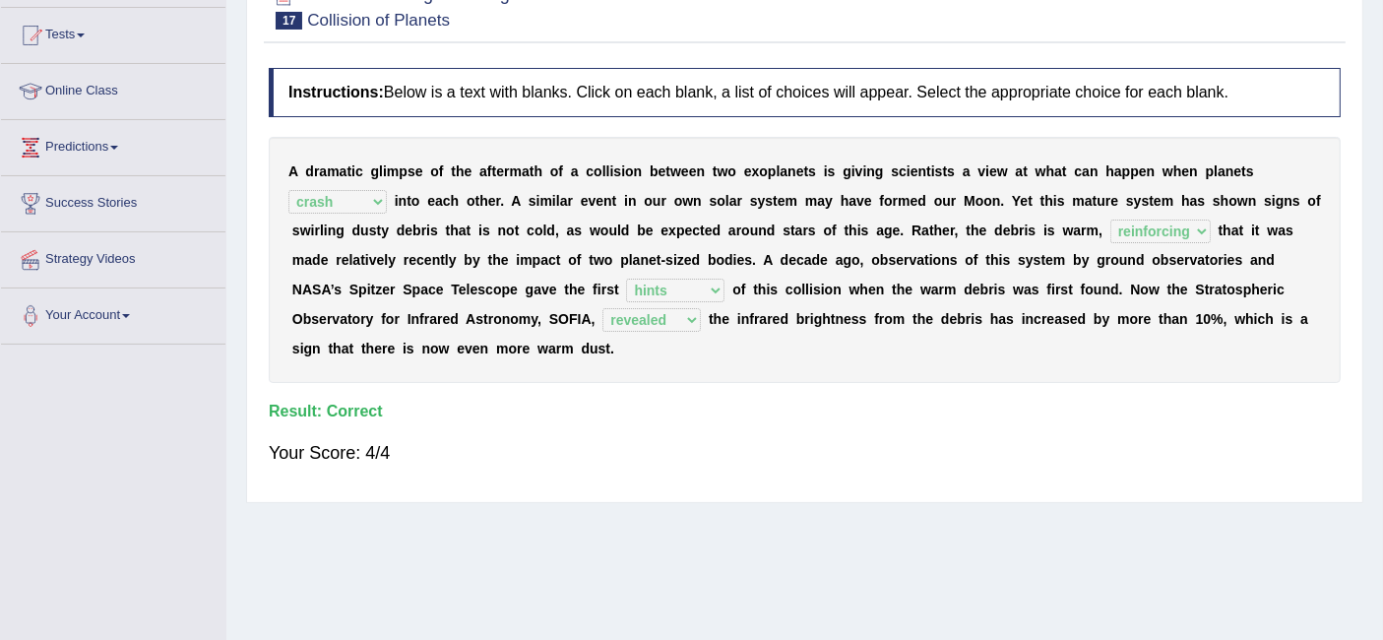
scroll to position [0, 0]
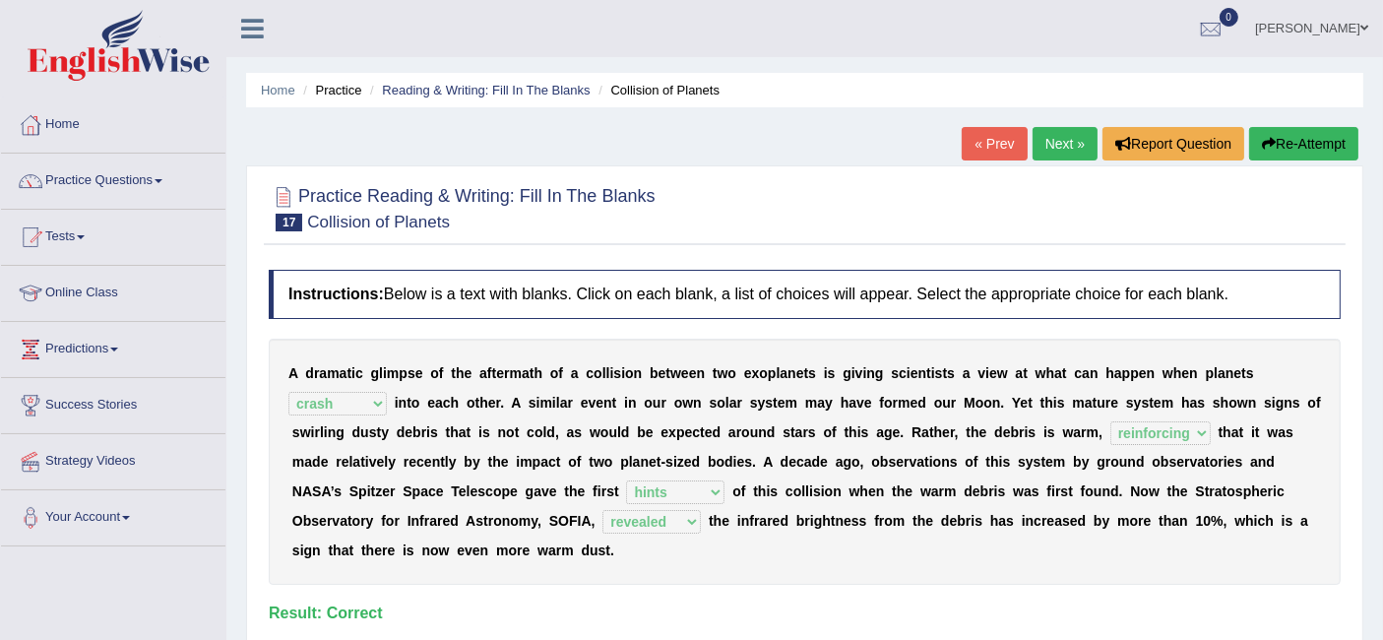
click at [1055, 133] on link "Next »" at bounding box center [1064, 143] width 65 height 33
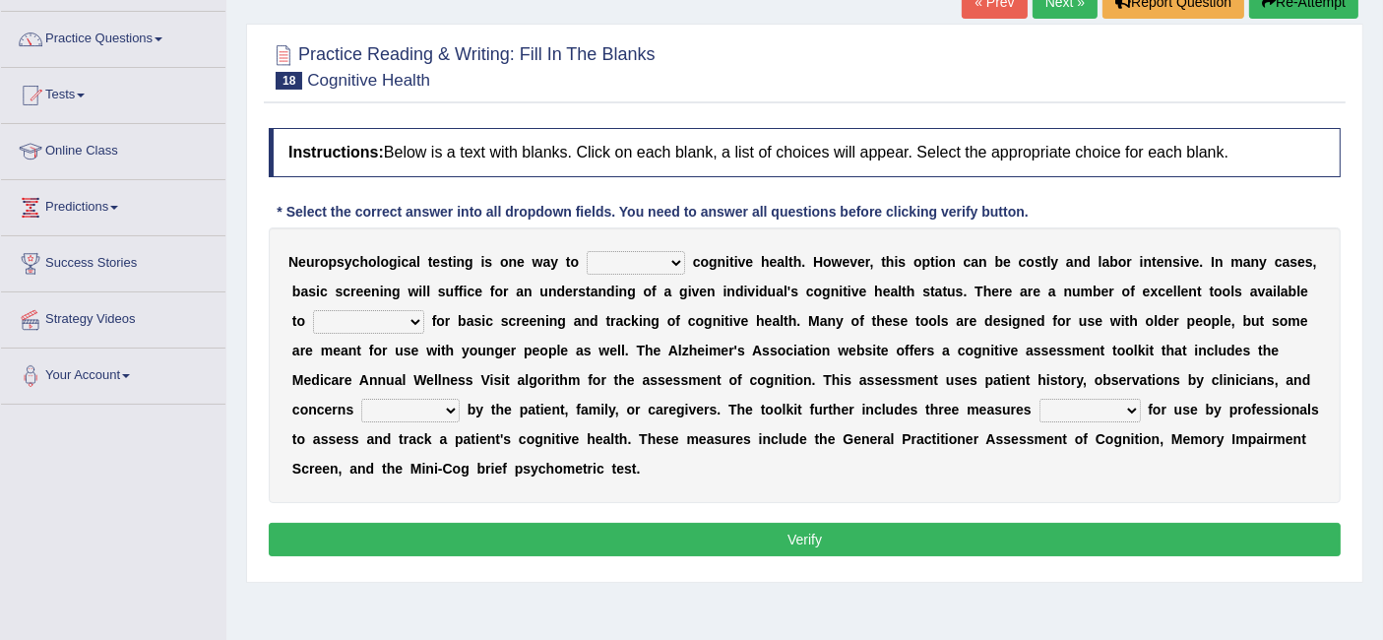
click at [612, 259] on select "obsess assess possess access" at bounding box center [636, 263] width 98 height 24
select select "access"
click at [587, 251] on select "obsess assess possess access" at bounding box center [636, 263] width 98 height 24
click at [386, 319] on select "stationers practitioners petitioners questioners" at bounding box center [368, 322] width 111 height 24
click at [518, 380] on b "a" at bounding box center [522, 380] width 8 height 16
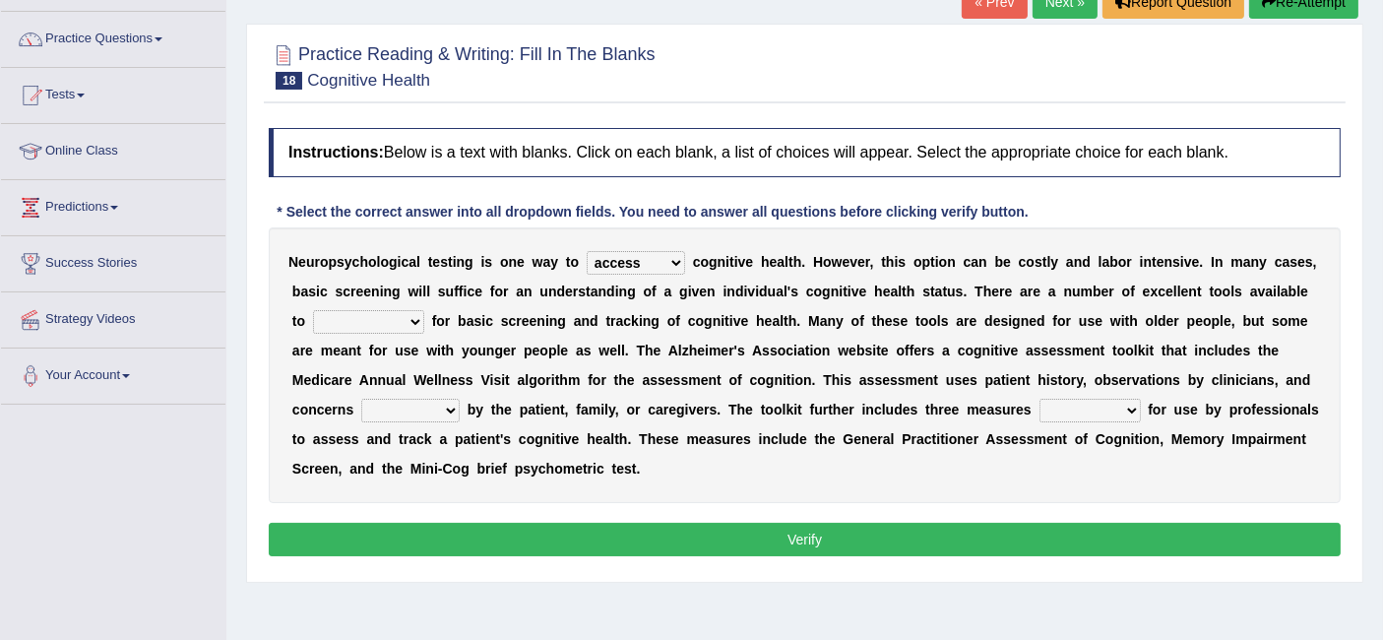
click at [410, 403] on select "raised rising arising praised" at bounding box center [410, 411] width 98 height 24
select select "raised"
click at [361, 399] on select "raised rising arising praised" at bounding box center [410, 411] width 98 height 24
click at [1081, 408] on select "validated intimidated dilapidated antedated" at bounding box center [1089, 411] width 101 height 24
click at [1039, 399] on select "validated intimidated dilapidated antedated" at bounding box center [1089, 411] width 101 height 24
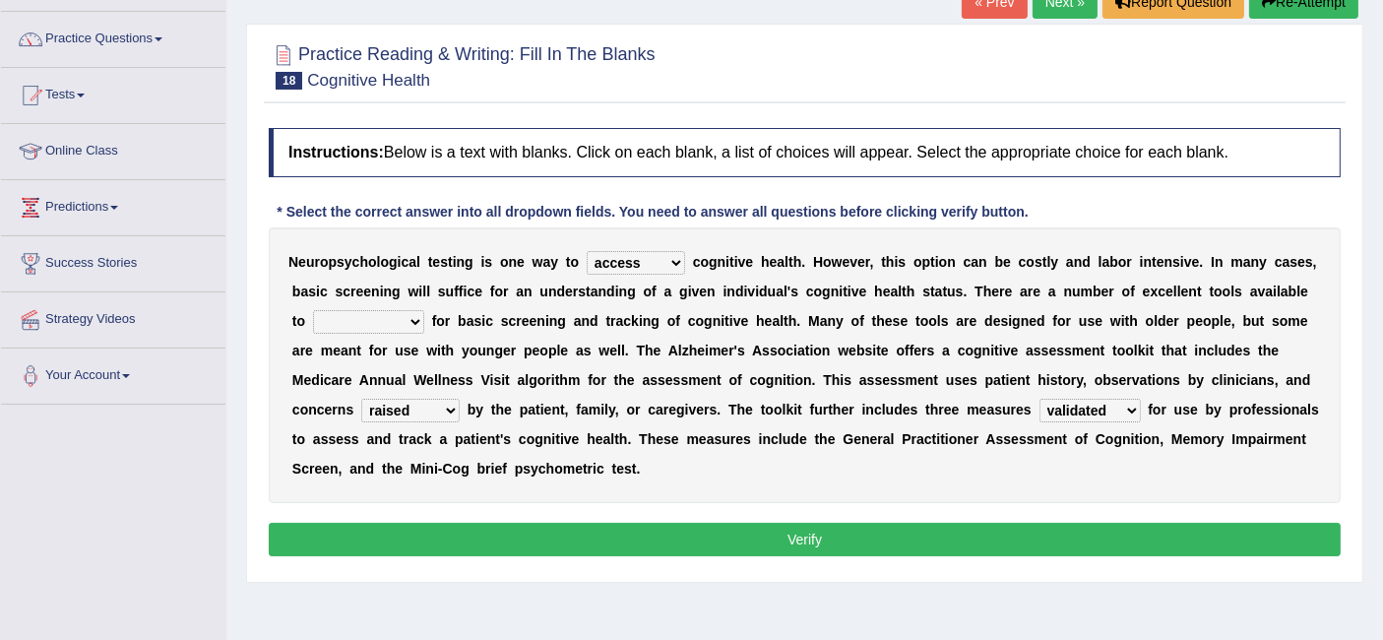
click at [1109, 399] on select "validated intimidated dilapidated antedated" at bounding box center [1089, 411] width 101 height 24
select select "dilapidated"
click at [1039, 399] on select "validated intimidated dilapidated antedated" at bounding box center [1089, 411] width 101 height 24
click at [1108, 410] on select "validated intimidated dilapidated antedated" at bounding box center [1089, 411] width 101 height 24
click at [913, 453] on div "N e u r o p s y c h o l o g i c a l t e s t i n g i s o n e w a y t o obsess as…" at bounding box center [805, 365] width 1072 height 276
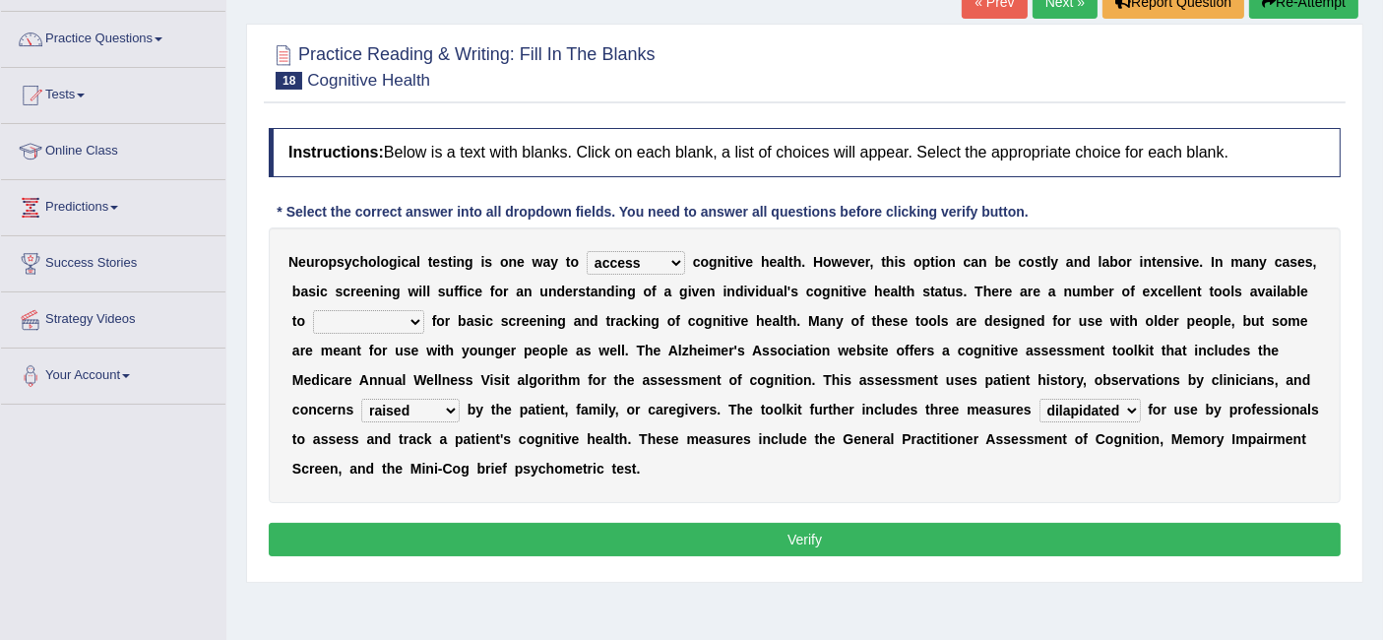
click at [371, 313] on select "stationers practitioners petitioners questioners" at bounding box center [368, 322] width 111 height 24
select select "stationers"
click at [313, 310] on select "stationers practitioners petitioners questioners" at bounding box center [368, 322] width 111 height 24
click at [507, 537] on button "Verify" at bounding box center [805, 539] width 1072 height 33
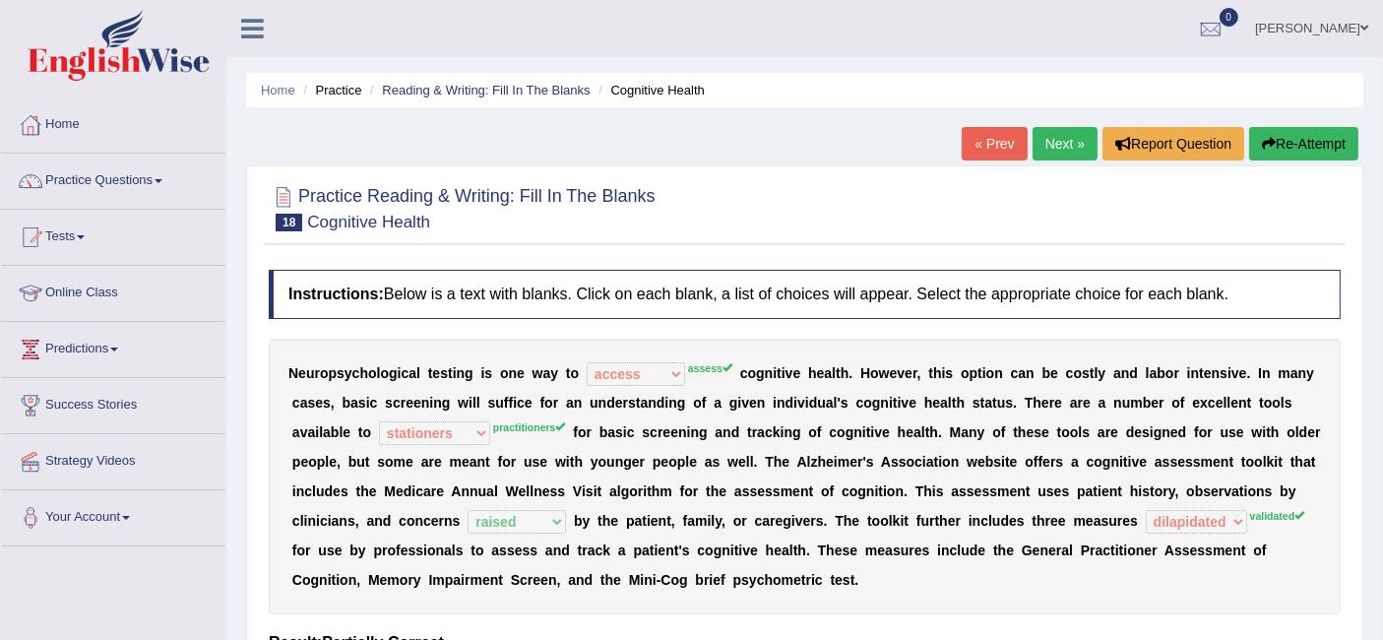
click at [1062, 136] on link "Next »" at bounding box center [1064, 143] width 65 height 33
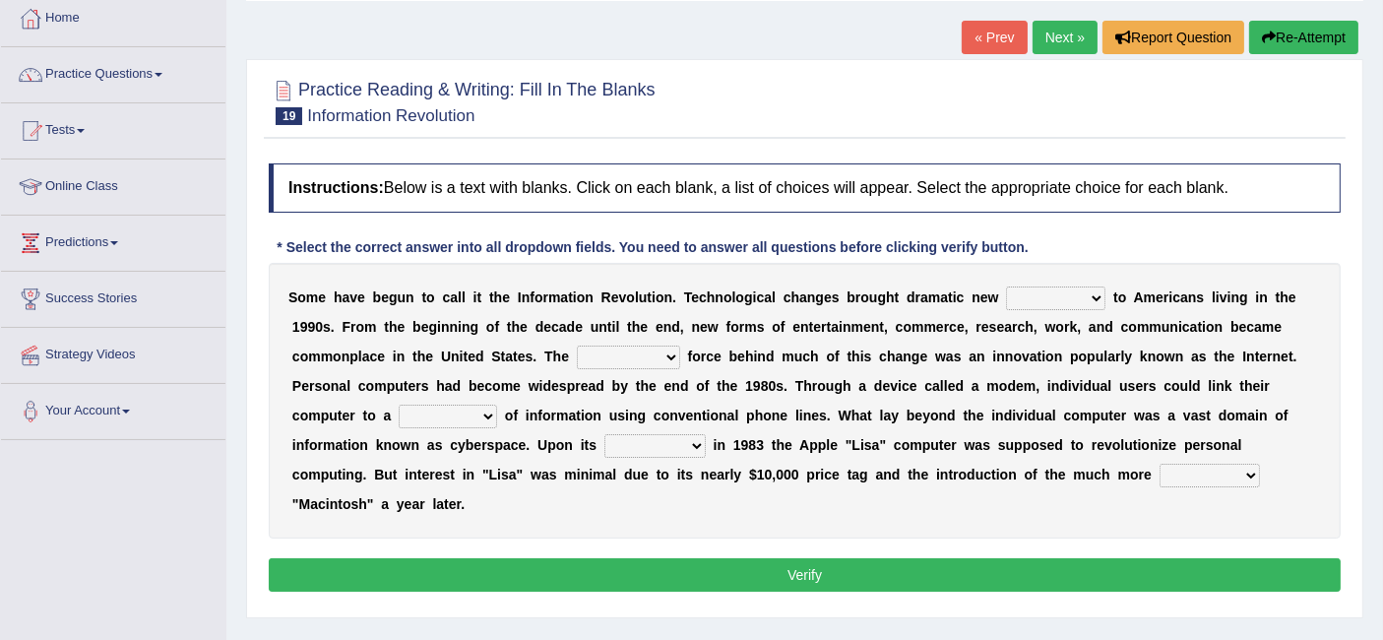
click at [1076, 299] on select "challenges puzzles options confusion" at bounding box center [1055, 298] width 99 height 24
select select "challenges"
click at [1006, 286] on select "challenges puzzles options confusion" at bounding box center [1055, 298] width 99 height 24
click at [657, 347] on select "unremitting uninspiring driving insinuating" at bounding box center [628, 357] width 103 height 24
select select "driving"
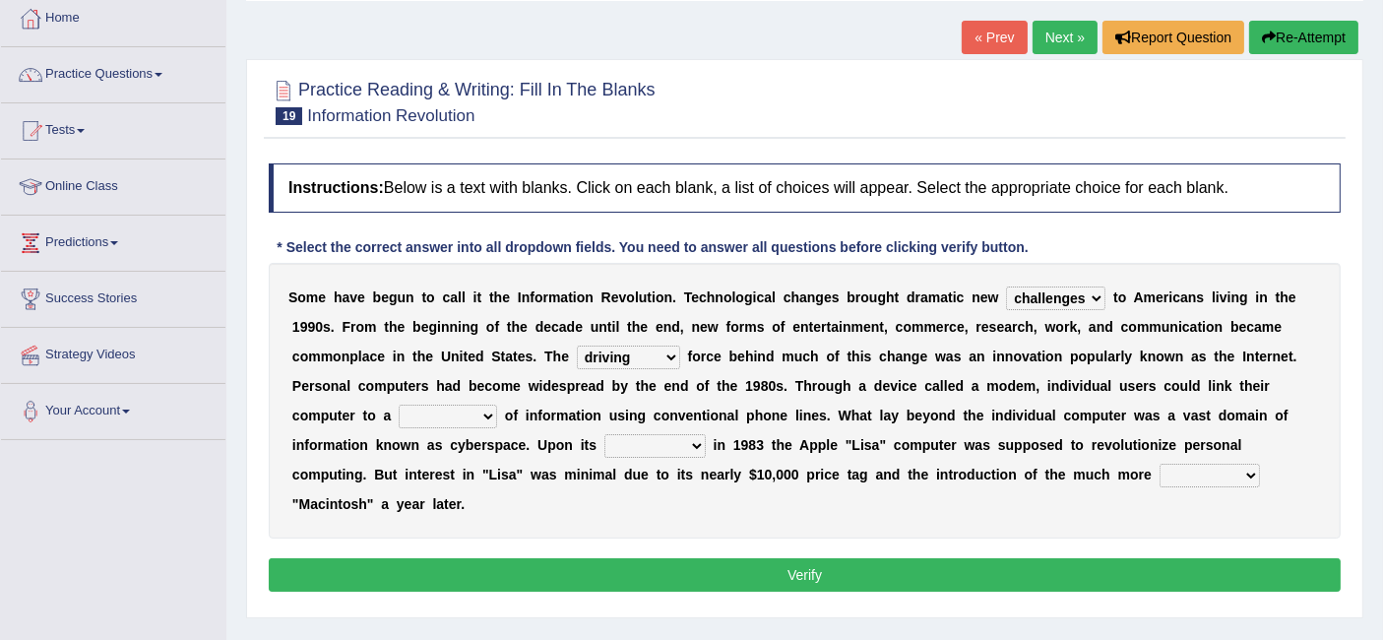
click at [577, 345] on select "unremitting uninspiring driving insinuating" at bounding box center [628, 357] width 103 height 24
click at [423, 406] on select "magnitude bulk wealth volume" at bounding box center [448, 417] width 98 height 24
select select "bulk"
click at [399, 405] on select "magnitude bulk wealth volume" at bounding box center [448, 417] width 98 height 24
click at [453, 400] on div "S o m e h a v e b e g u n t o c a l l i t t h e I n f o r m a t i o n R e v o l…" at bounding box center [805, 401] width 1072 height 276
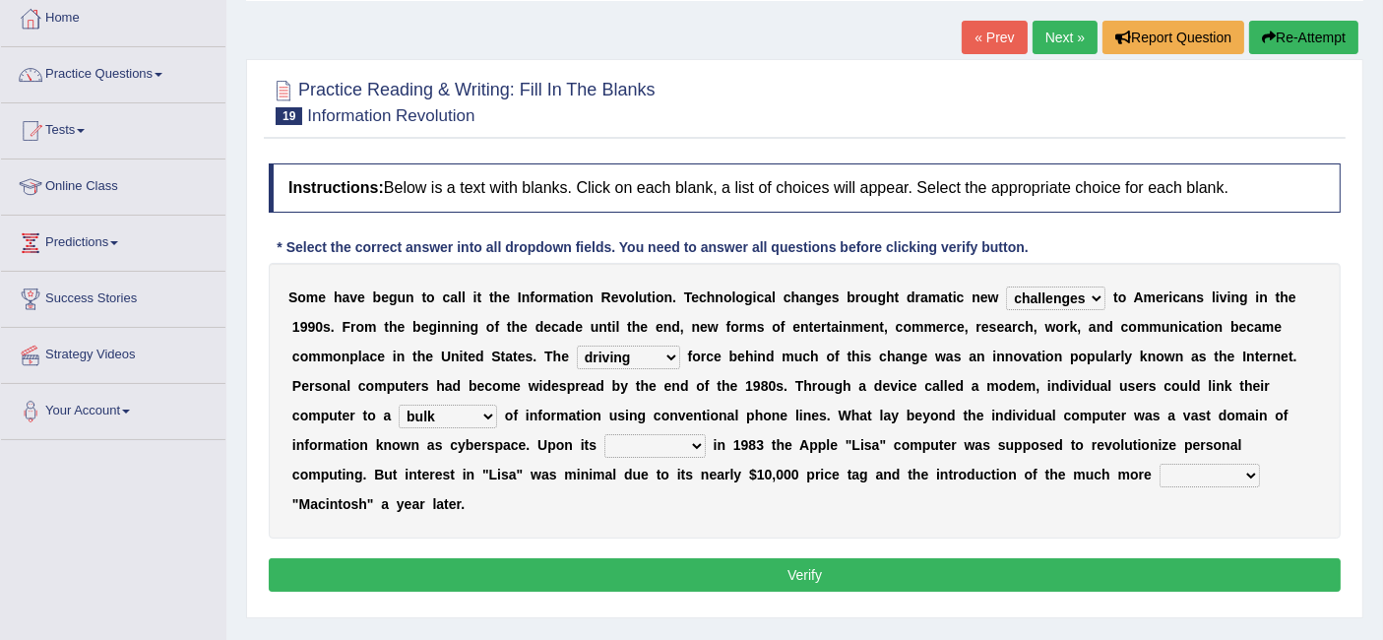
click at [453, 409] on select "magnitude bulk wealth volume" at bounding box center [448, 417] width 98 height 24
click at [700, 425] on div "S o m e h a v e b e g u n t o c a l l i t t h e I n f o r m a t i o n R e v o l…" at bounding box center [805, 401] width 1072 height 276
click at [665, 435] on select "relief release publication emission" at bounding box center [654, 446] width 101 height 24
select select "release"
click at [604, 434] on select "relief release publication emission" at bounding box center [654, 446] width 101 height 24
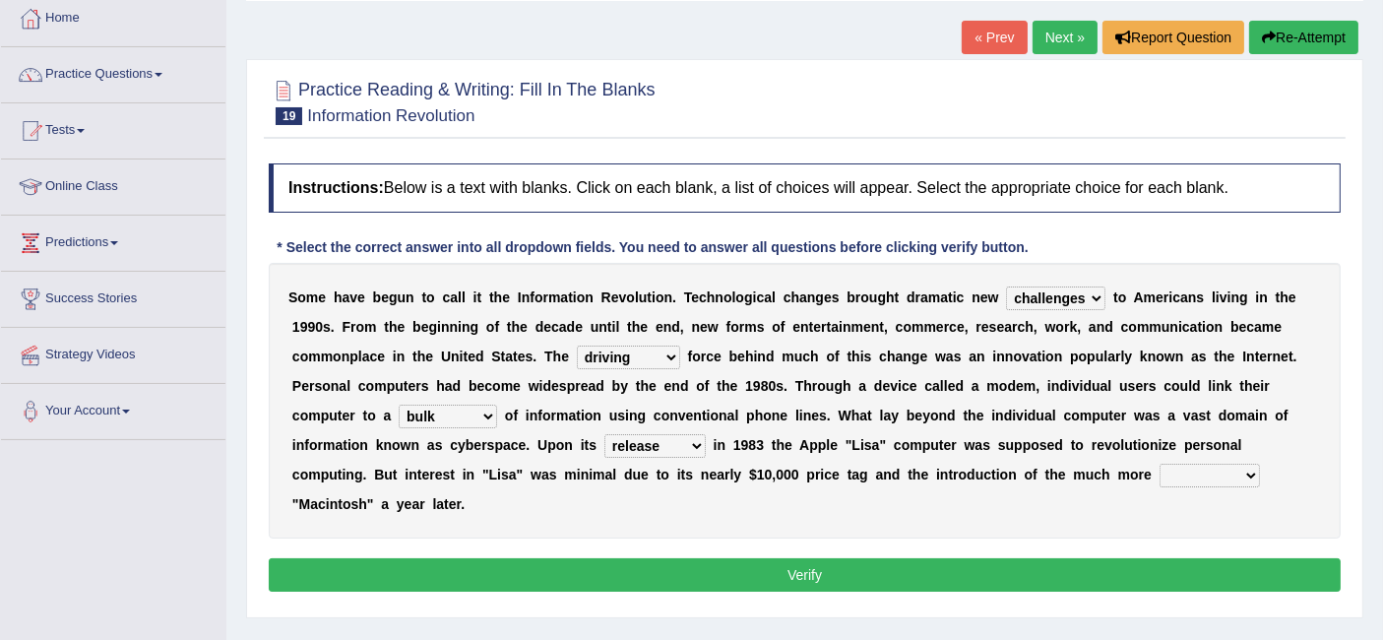
click at [1174, 467] on select "convenient affordable advanced formidable" at bounding box center [1209, 476] width 100 height 24
select select "affordable"
click at [1159, 464] on select "convenient affordable advanced formidable" at bounding box center [1209, 476] width 100 height 24
click at [743, 569] on button "Verify" at bounding box center [805, 574] width 1072 height 33
